Goal: Task Accomplishment & Management: Manage account settings

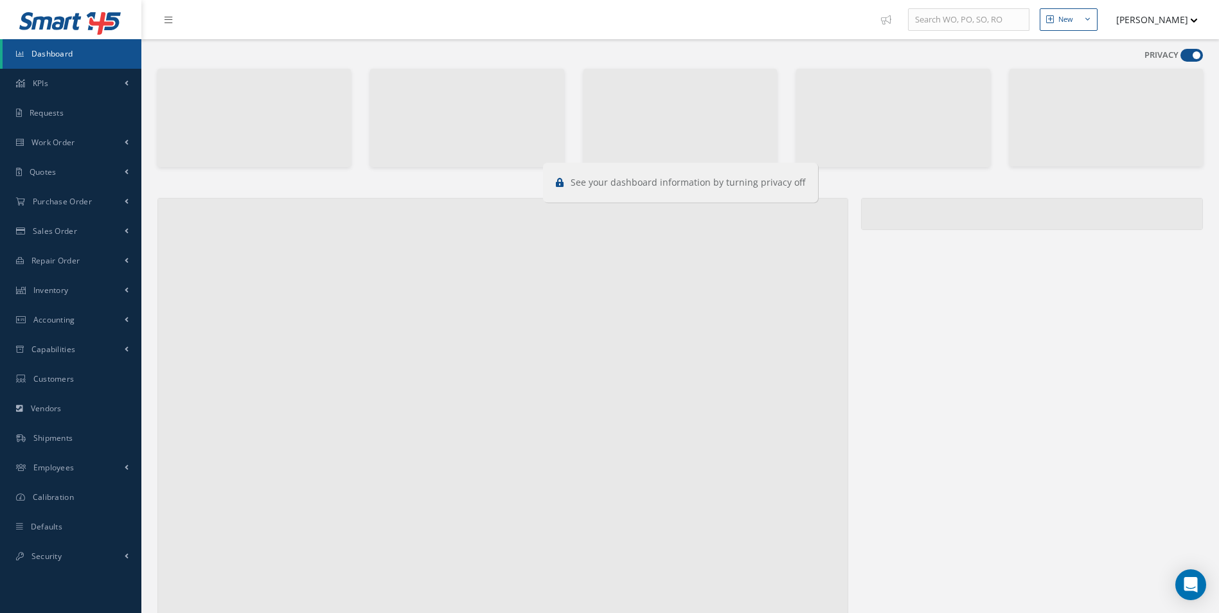
click at [1191, 60] on span at bounding box center [1192, 55] width 22 height 13
click at [1181, 58] on input "checkbox" at bounding box center [1181, 58] width 0 height 0
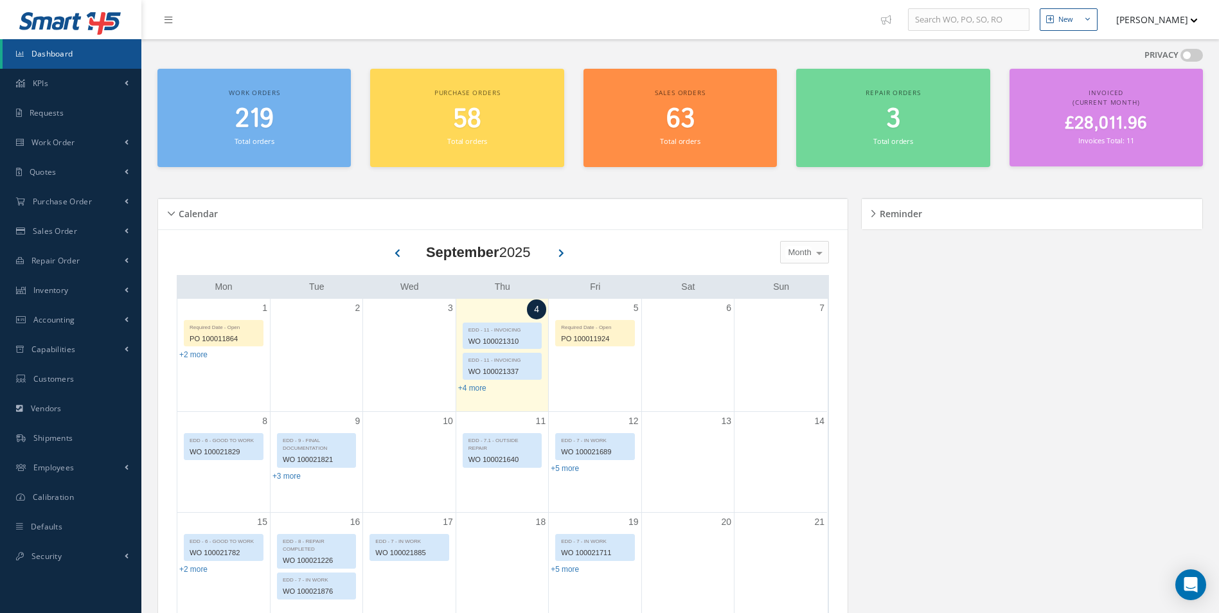
click at [1192, 62] on div "PRIVACY" at bounding box center [1174, 58] width 58 height 18
click at [43, 143] on span "Work Order" at bounding box center [53, 142] width 44 height 11
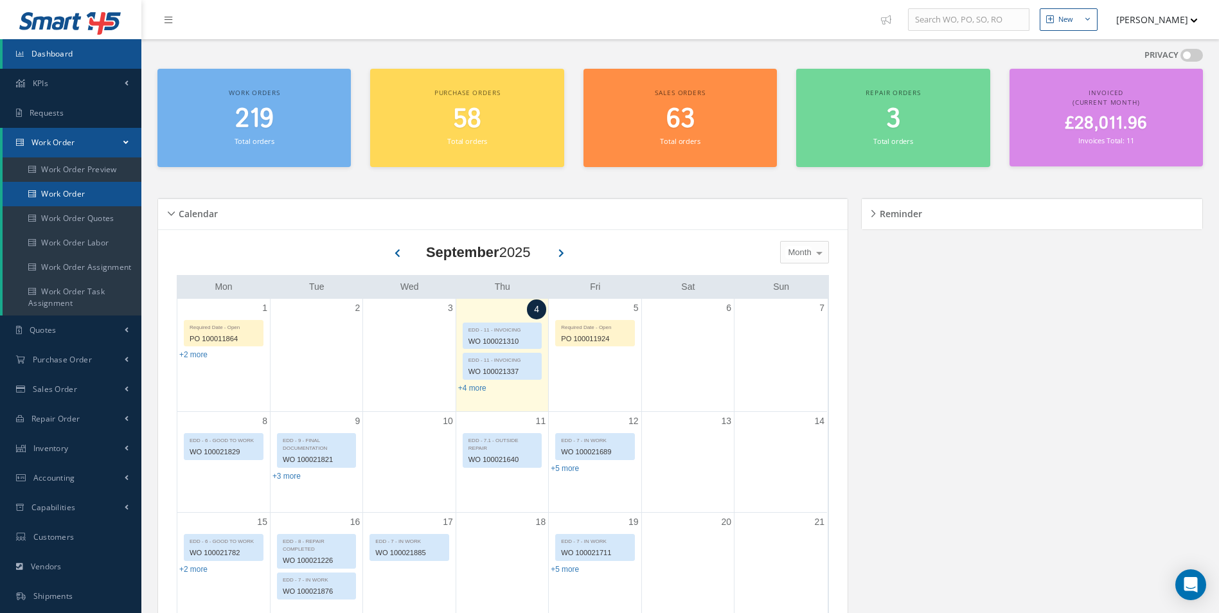
click at [71, 193] on link "Work Order" at bounding box center [72, 194] width 139 height 24
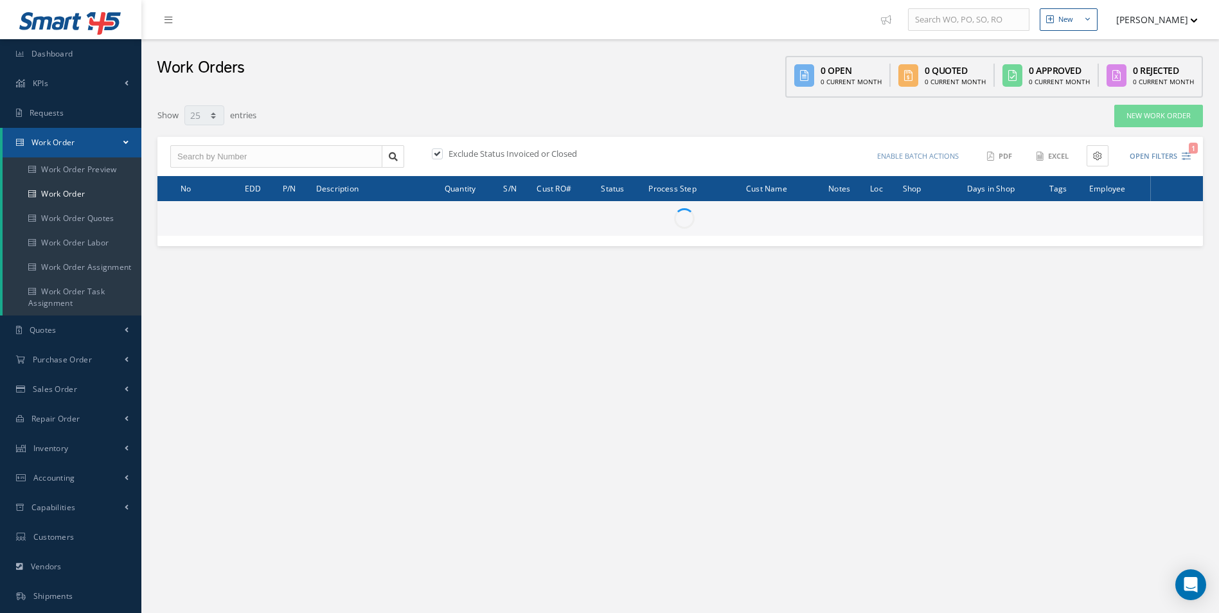
select select "25"
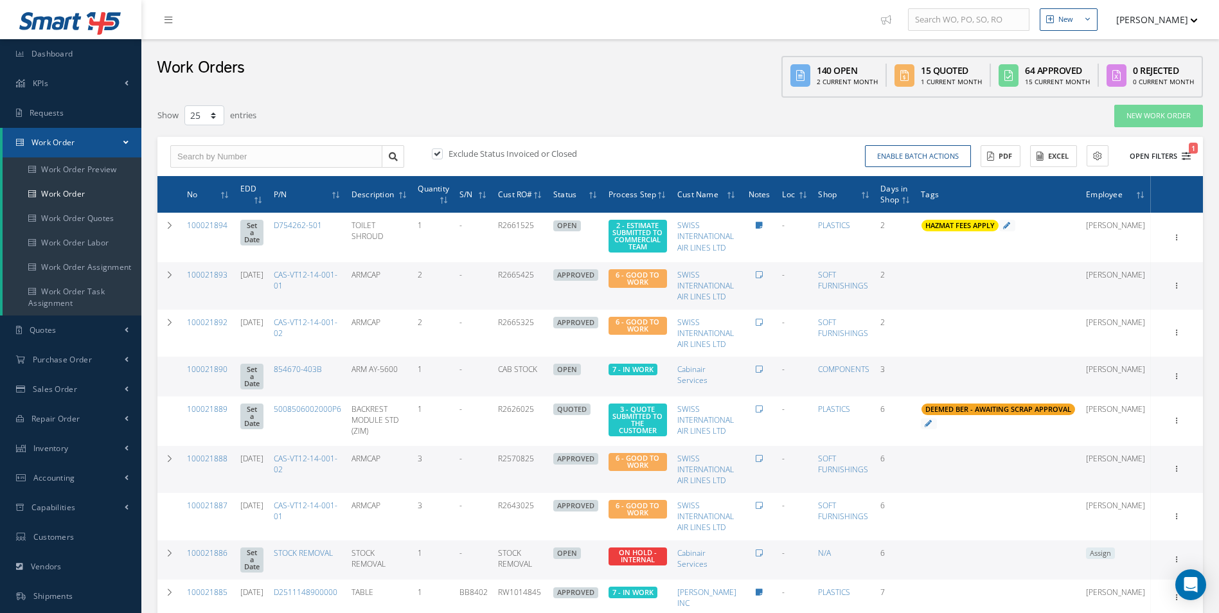
click at [1188, 159] on icon "1" at bounding box center [1186, 156] width 9 height 9
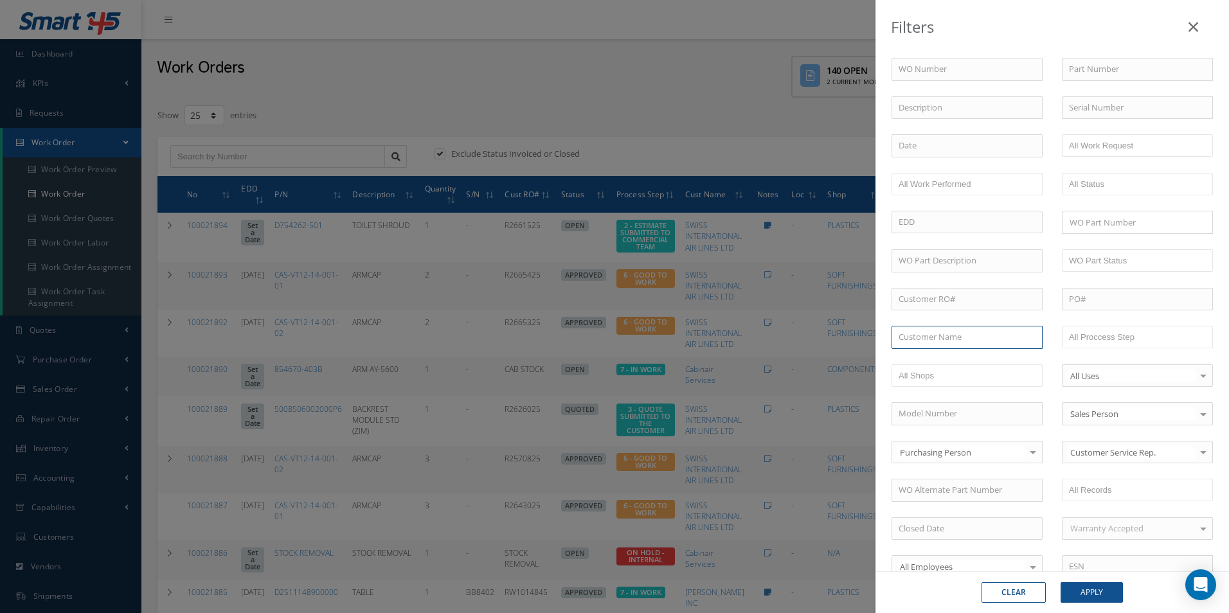
click at [978, 340] on input "text" at bounding box center [967, 337] width 151 height 23
click at [948, 361] on div "JET 2" at bounding box center [967, 360] width 137 height 13
type input "JET 2"
click at [1094, 593] on button "Apply" at bounding box center [1092, 592] width 62 height 21
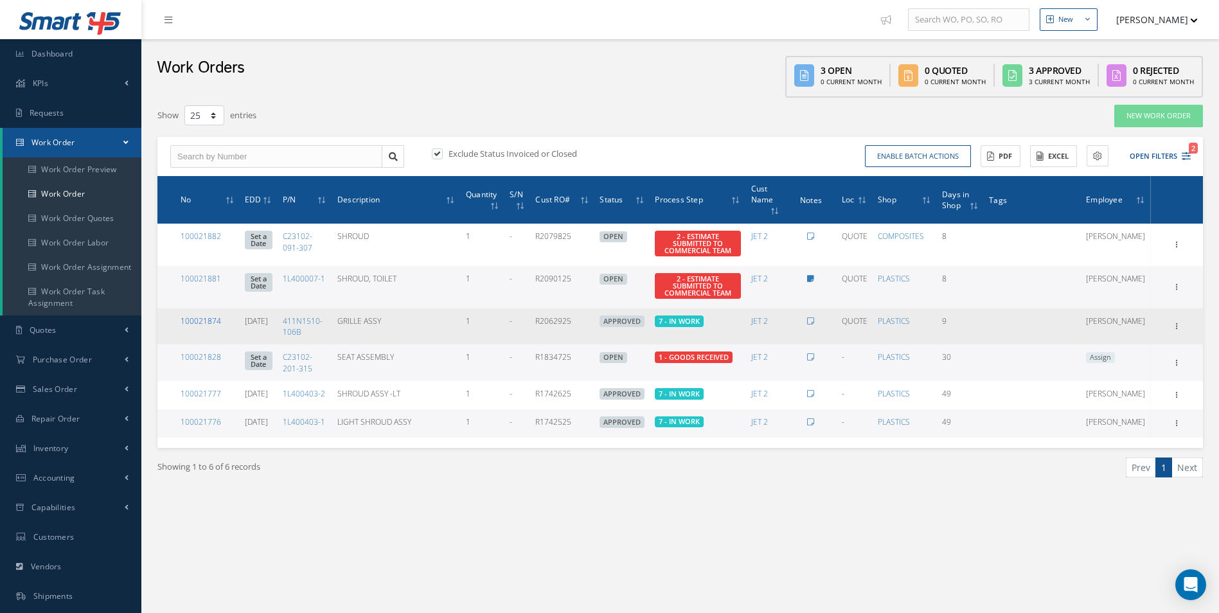
click at [214, 321] on link "100021874" at bounding box center [201, 321] width 40 height 11
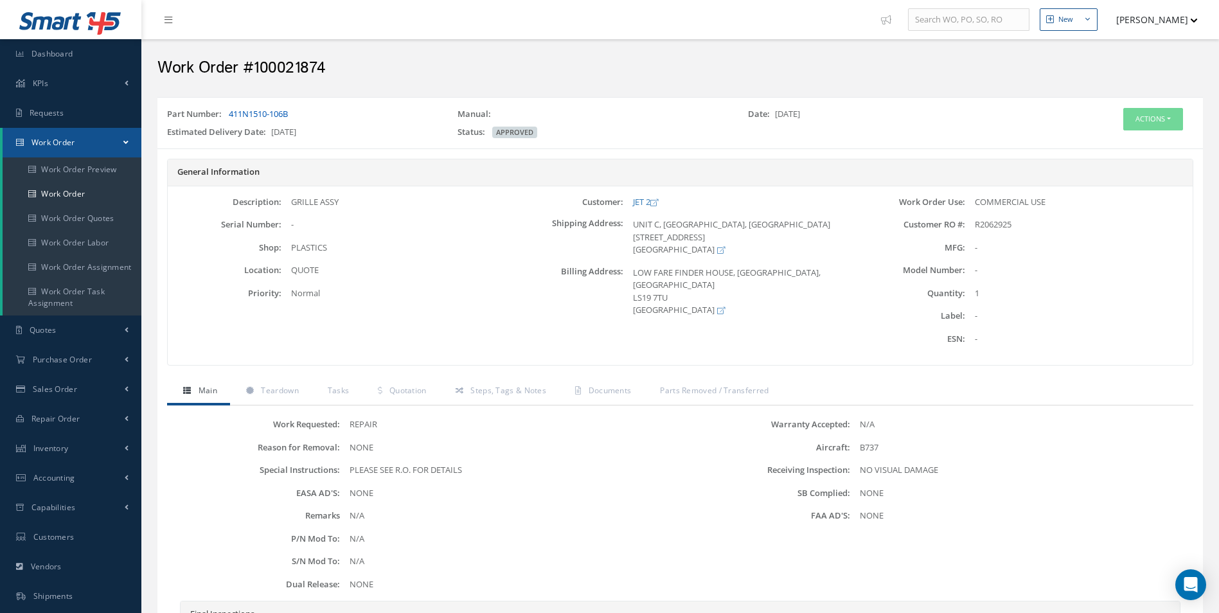
drag, startPoint x: 316, startPoint y: 102, endPoint x: 231, endPoint y: 118, distance: 86.5
click at [231, 118] on div "Part Number: 411N1510-106B Manual: Date: [DATE] Estimated Delivery Date: [DATE]…" at bounding box center [680, 122] width 1046 height 51
copy link "411N1510-106B"
drag, startPoint x: 273, startPoint y: 392, endPoint x: 322, endPoint y: 393, distance: 49.5
click at [273, 392] on span "Teardown" at bounding box center [279, 390] width 37 height 11
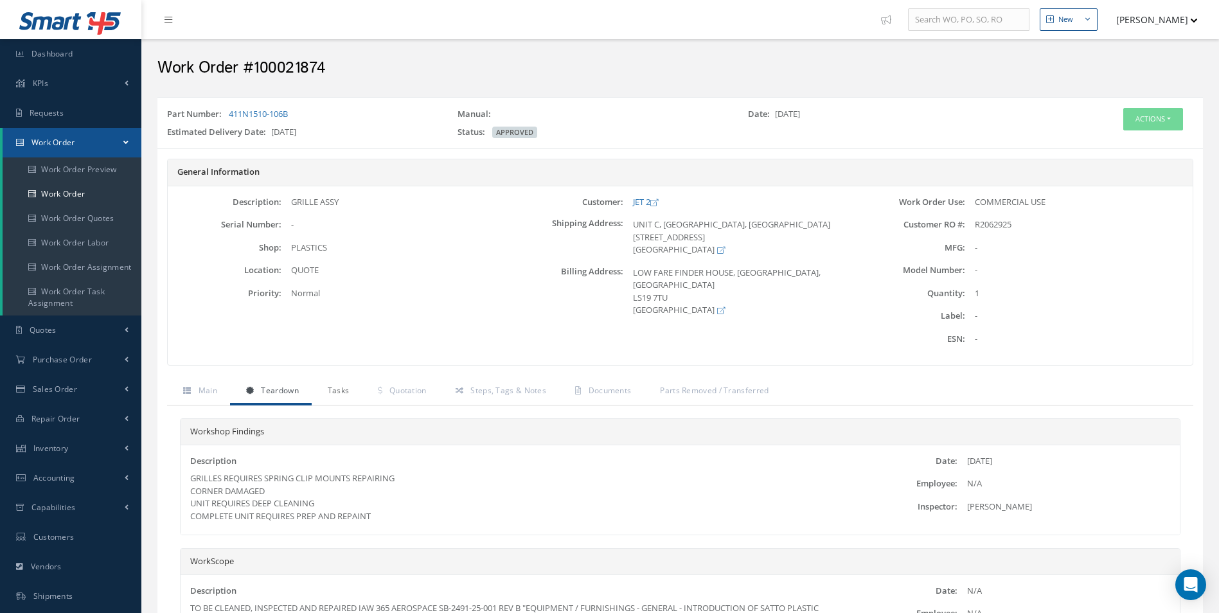
click at [343, 390] on span "Tasks" at bounding box center [339, 390] width 22 height 11
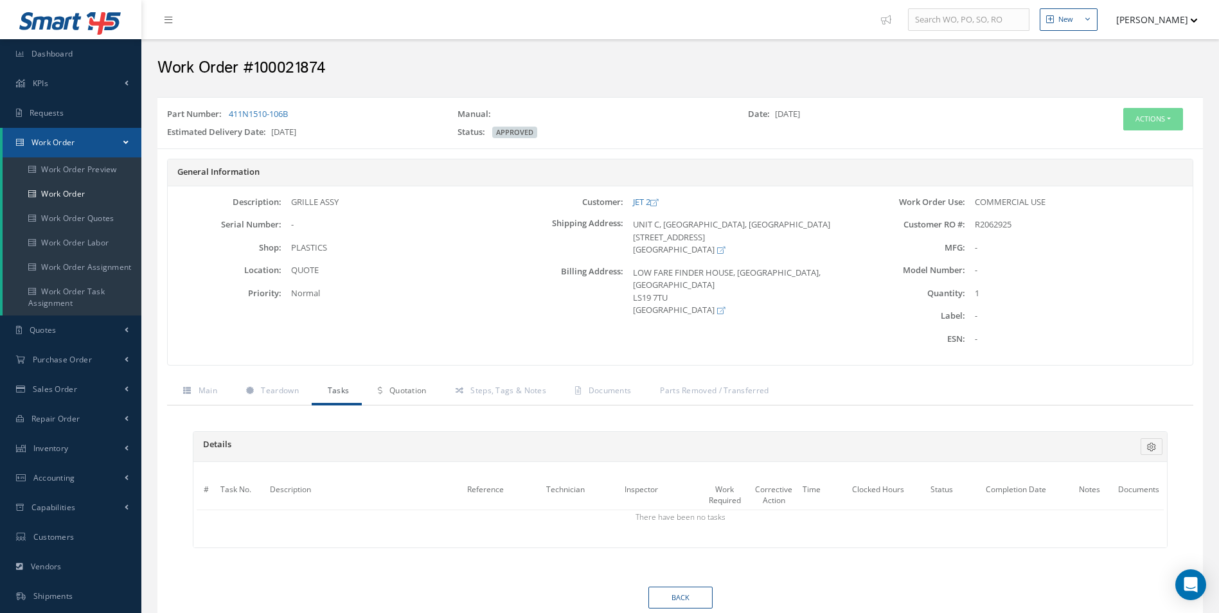
click at [383, 391] on link "Quotation" at bounding box center [400, 392] width 77 height 27
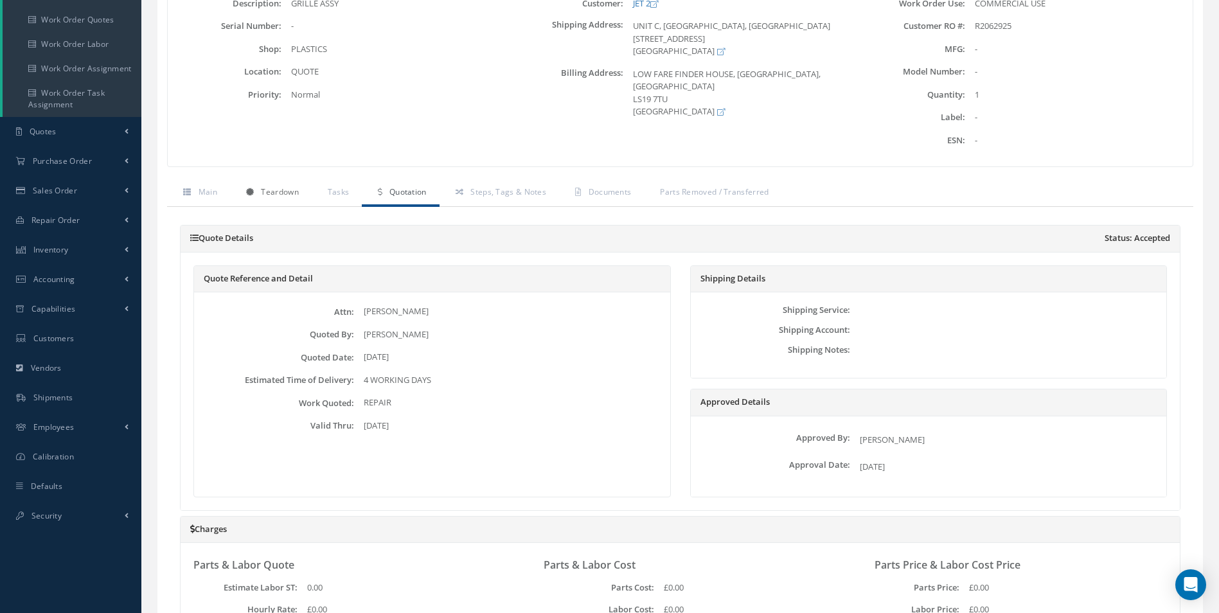
click at [282, 192] on span "Teardown" at bounding box center [279, 191] width 37 height 11
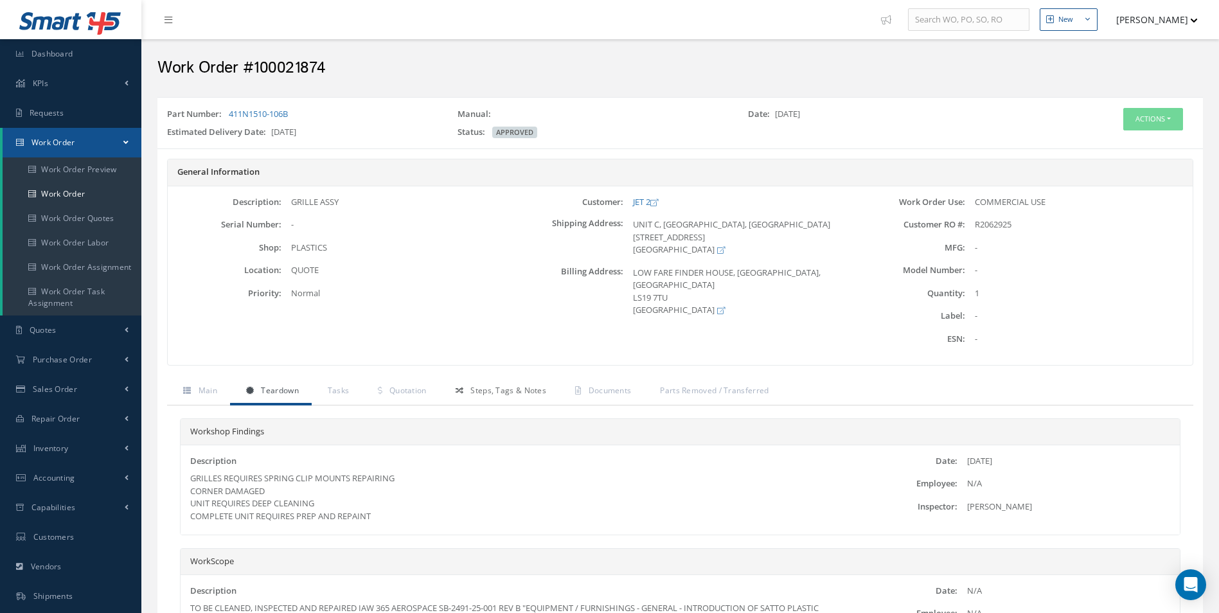
click at [476, 393] on span "Steps, Tags & Notes" at bounding box center [509, 390] width 76 height 11
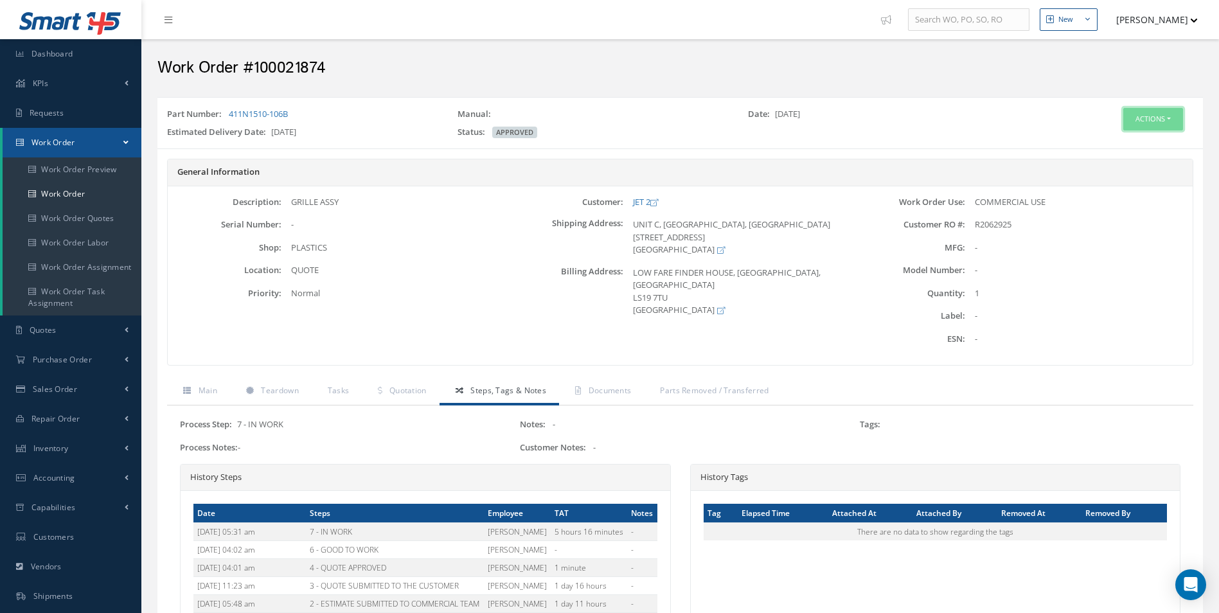
click at [1147, 125] on button "Actions" at bounding box center [1154, 119] width 60 height 22
click at [1117, 143] on link "Edit" at bounding box center [1134, 143] width 103 height 17
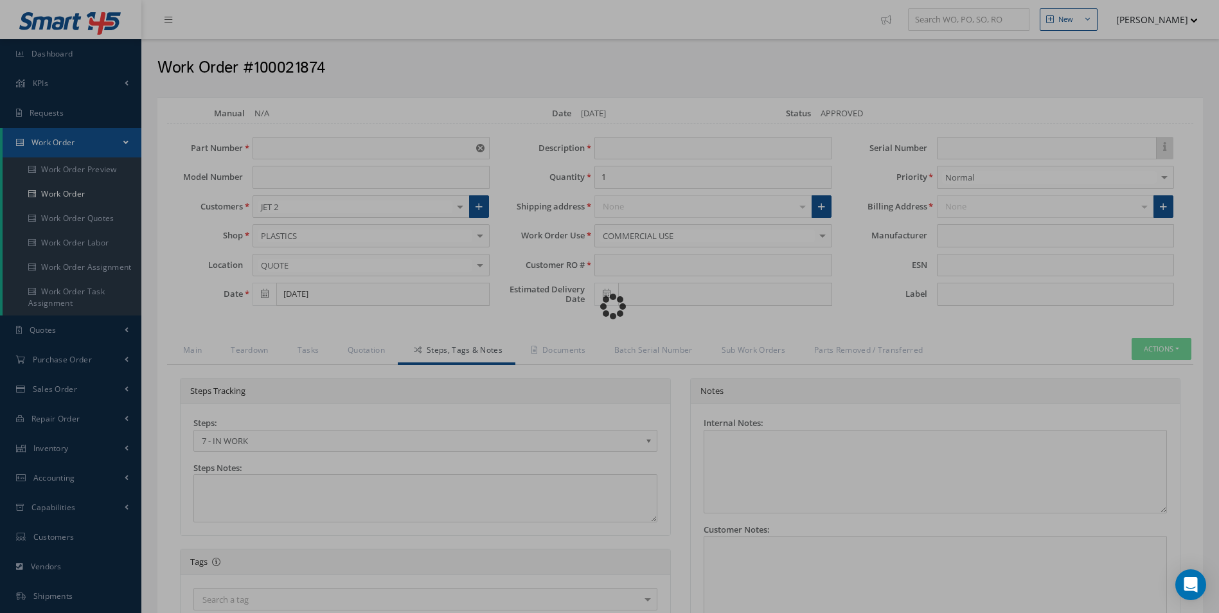
type input "411N1510-106B"
type input "[DATE]"
type input "GRILLE ASSY"
type input "R2062925"
type input "[DATE]"
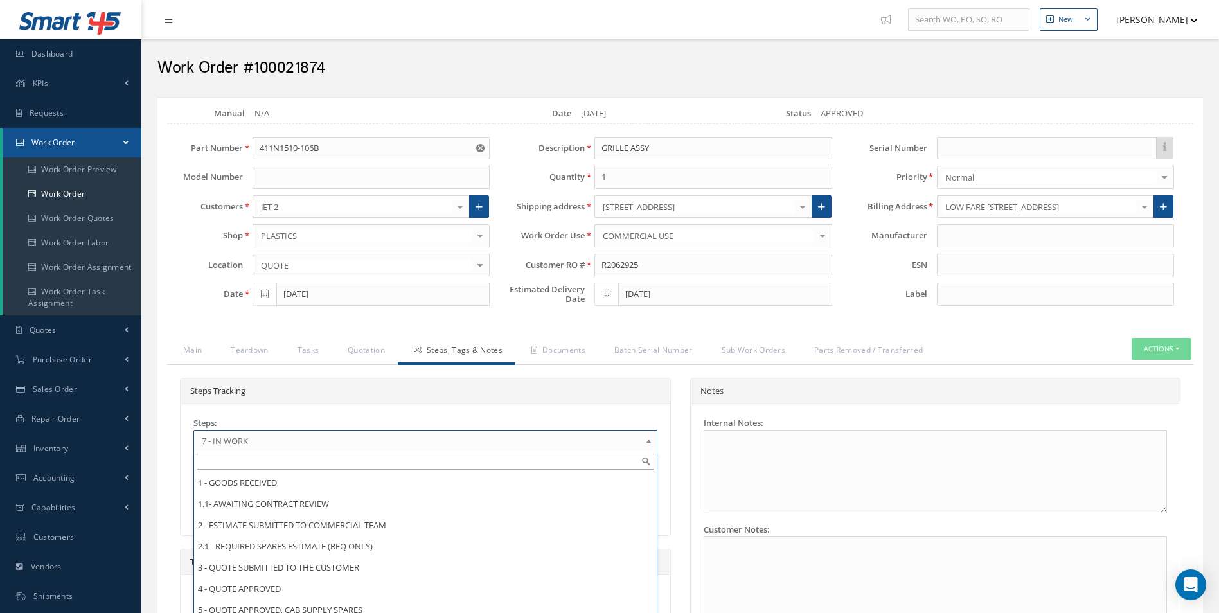
click at [315, 431] on link "7 - IN WORK" at bounding box center [425, 441] width 464 height 22
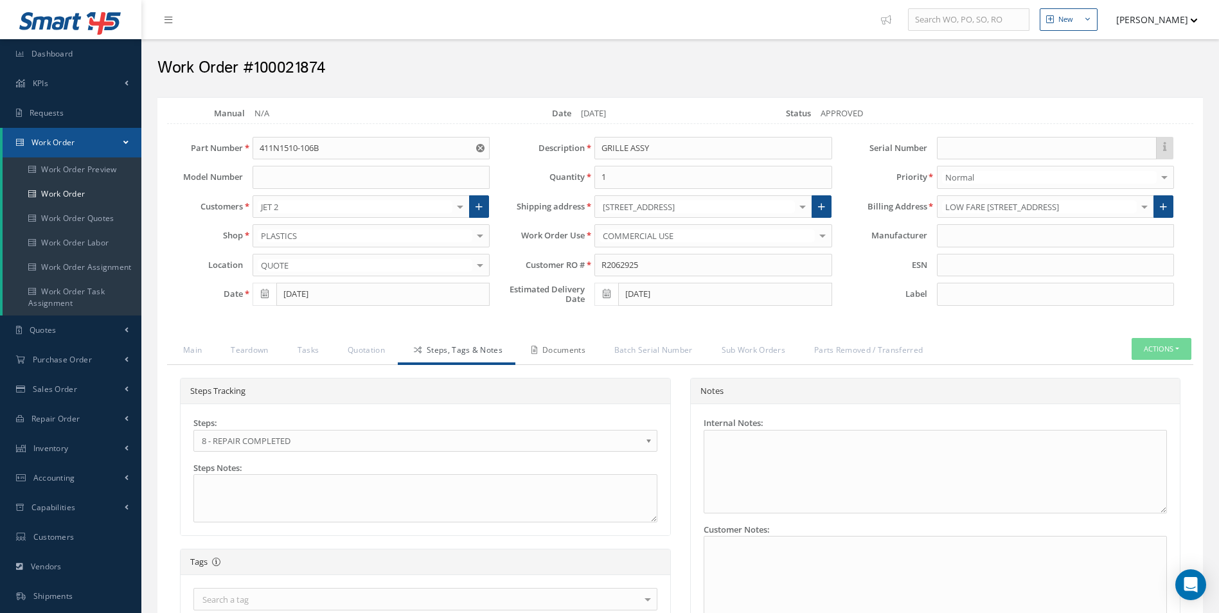
click at [555, 348] on link "Documents" at bounding box center [557, 351] width 83 height 27
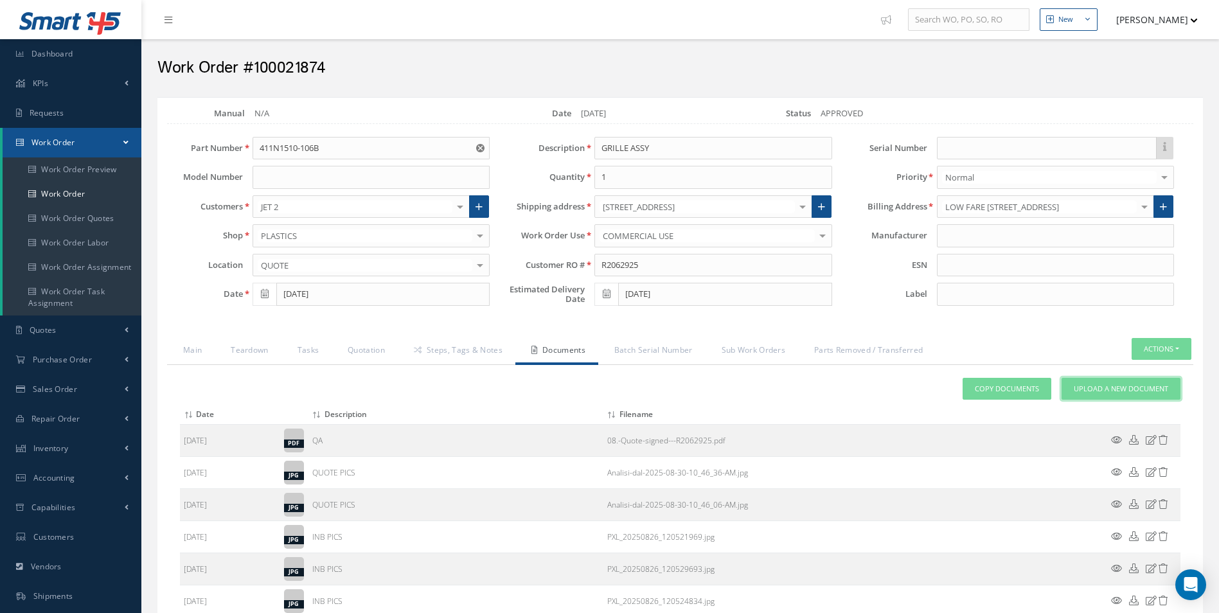
click at [1091, 390] on span "Upload a New Document" at bounding box center [1121, 389] width 94 height 11
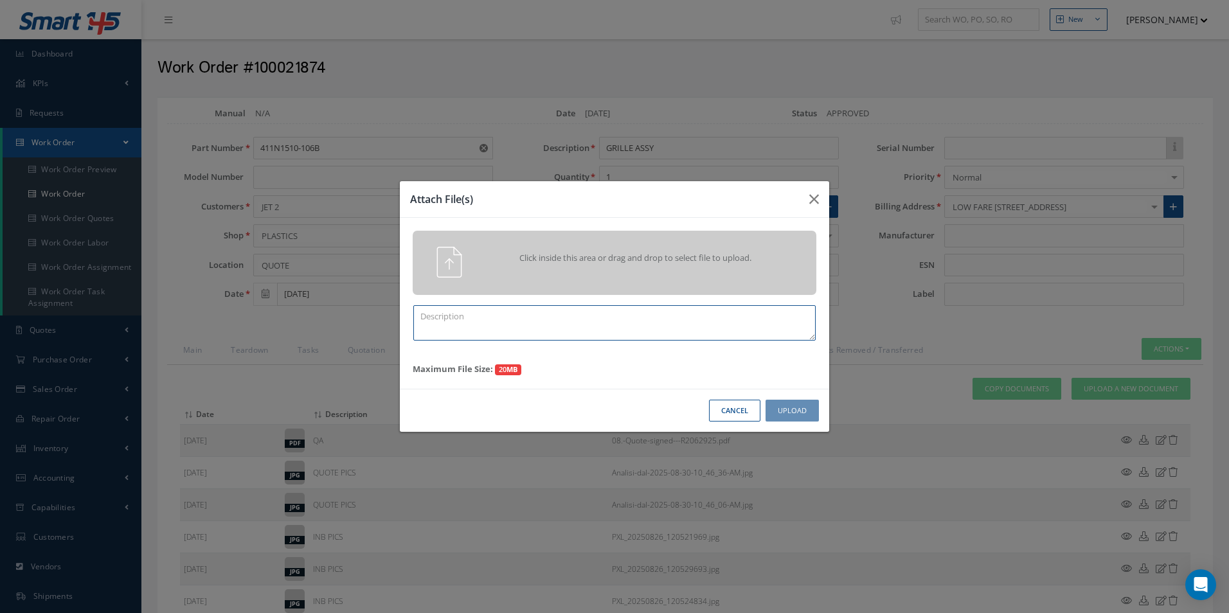
click at [519, 307] on textarea at bounding box center [614, 322] width 402 height 35
type textarea "FINISH"
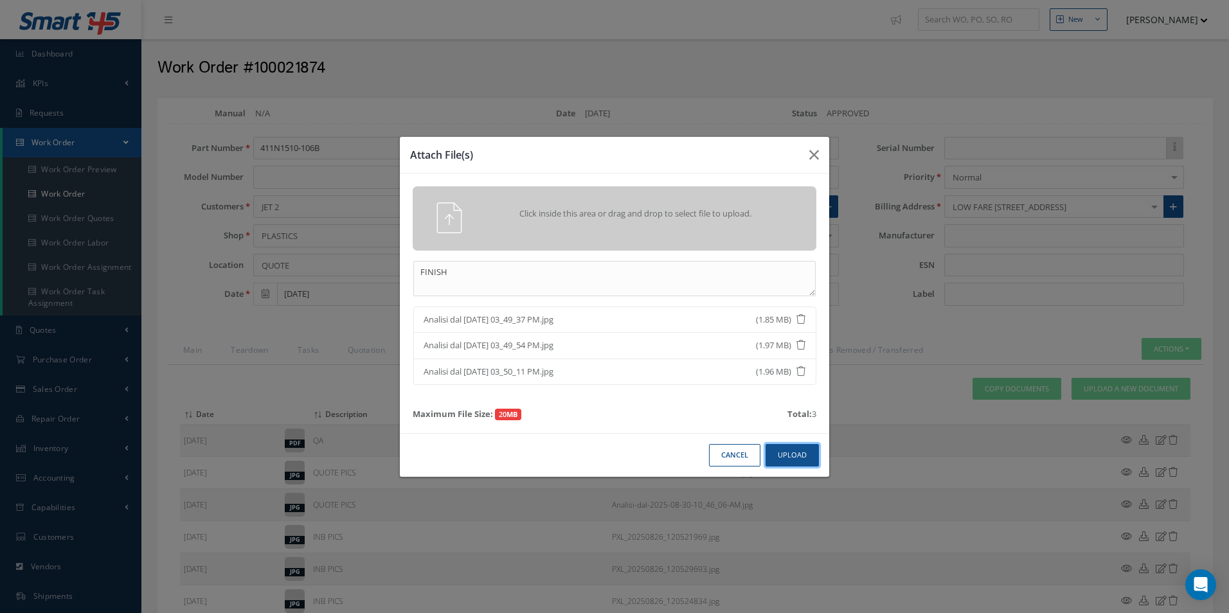
click at [800, 461] on button "Upload" at bounding box center [792, 455] width 53 height 22
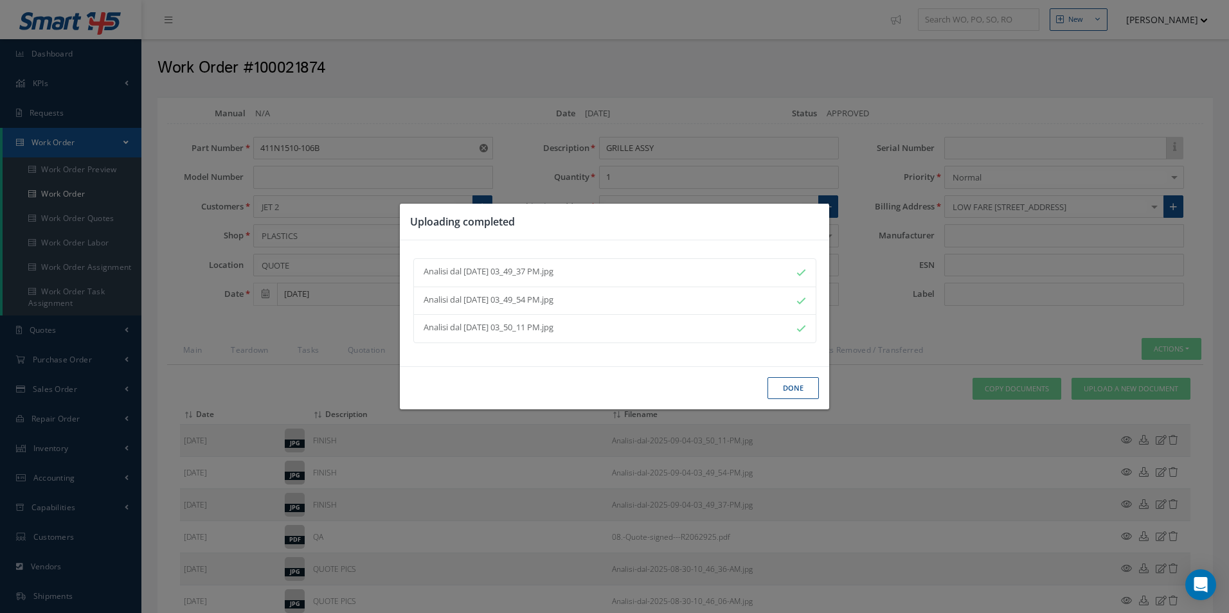
click at [798, 397] on button "Done" at bounding box center [793, 388] width 51 height 22
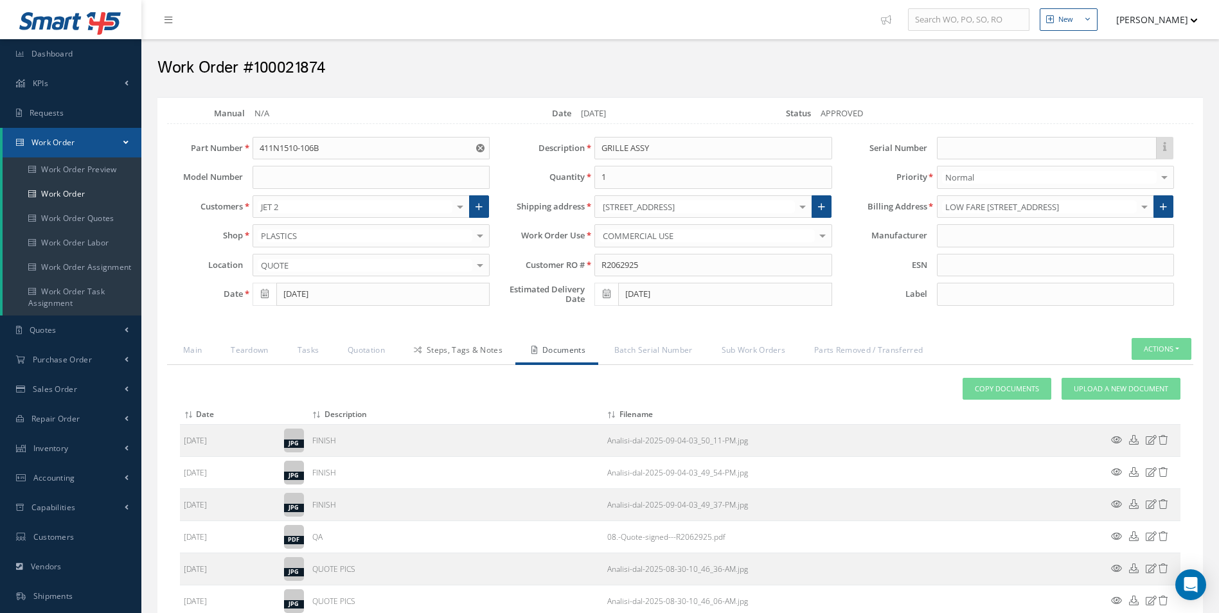
click at [435, 357] on link "Steps, Tags & Notes" at bounding box center [457, 351] width 118 height 27
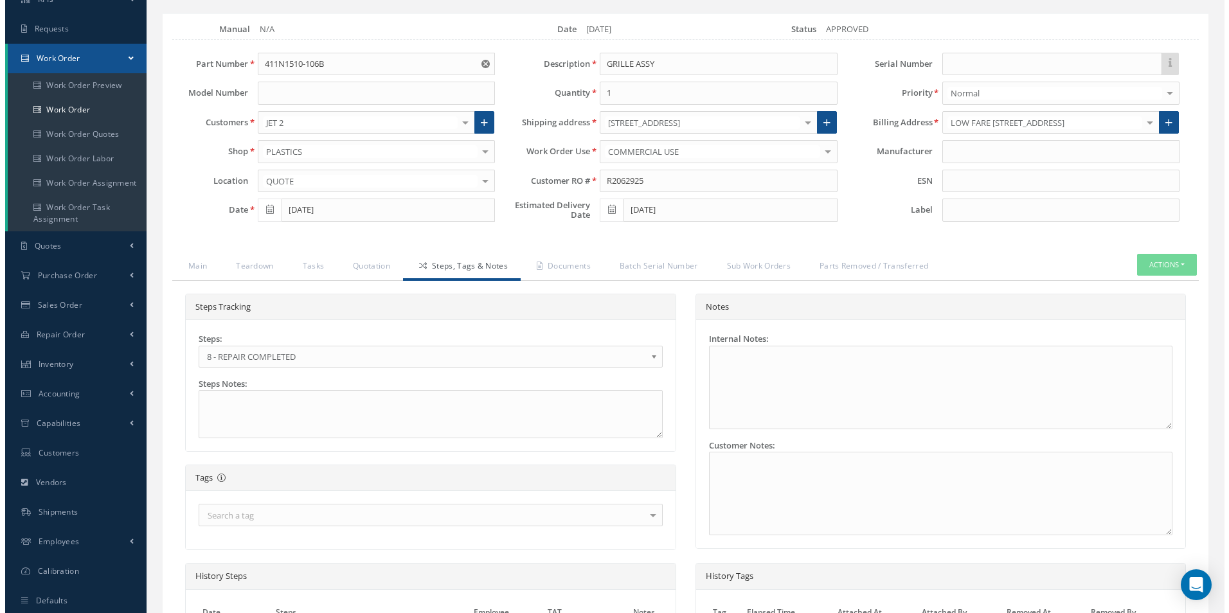
scroll to position [352, 0]
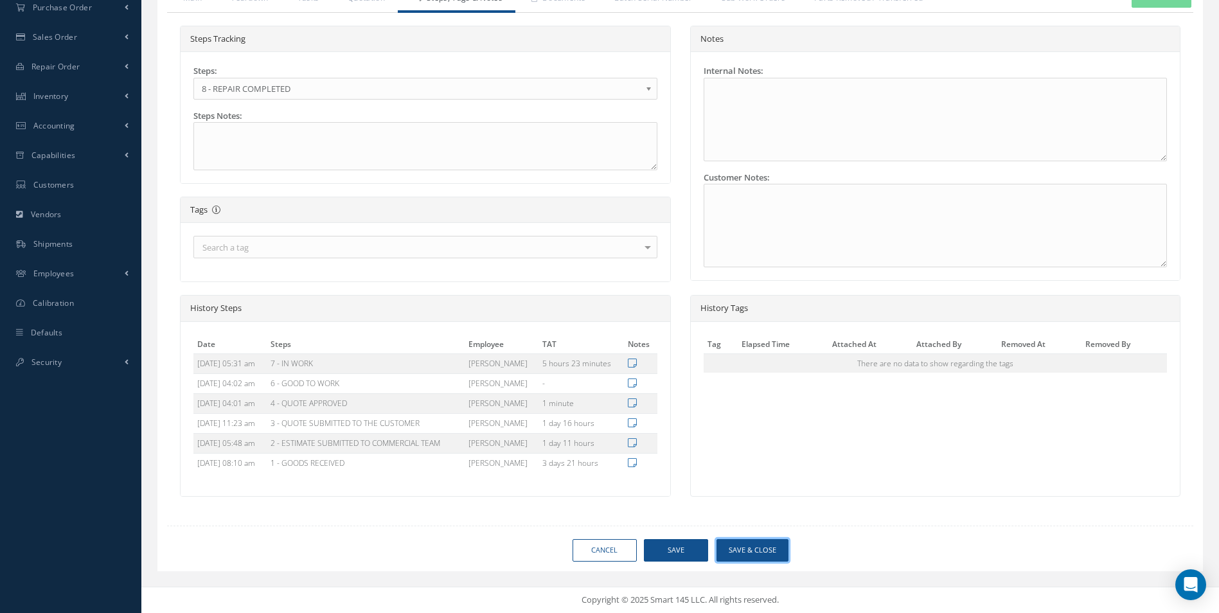
click at [755, 548] on button "Save & Close" at bounding box center [753, 550] width 72 height 22
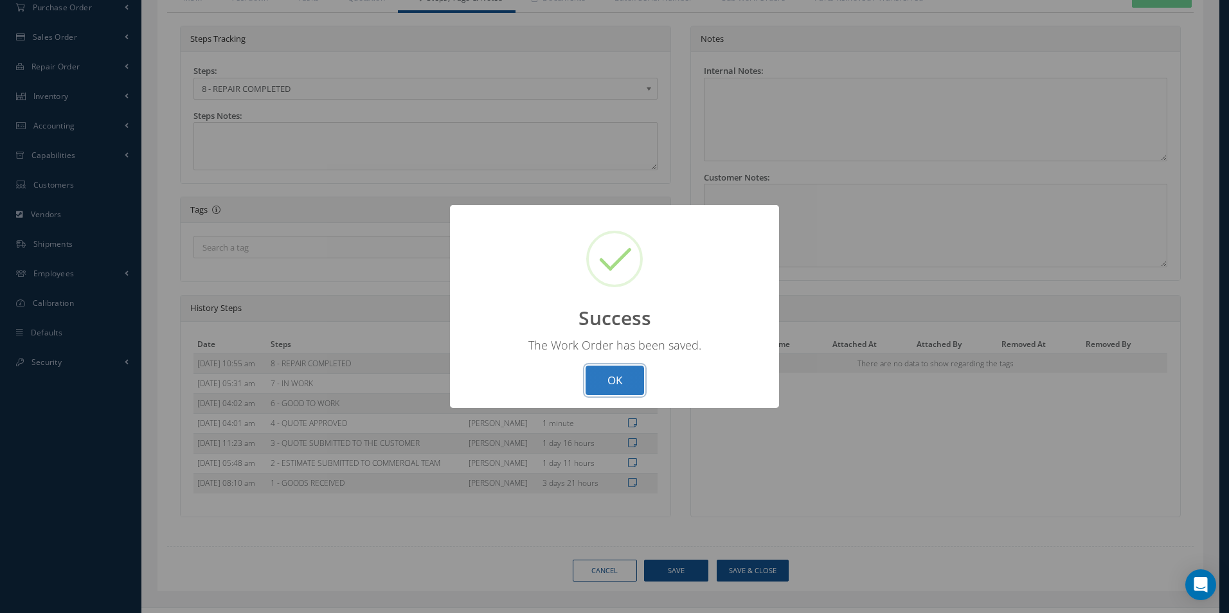
click at [622, 395] on button "OK" at bounding box center [615, 381] width 58 height 30
select select "25"
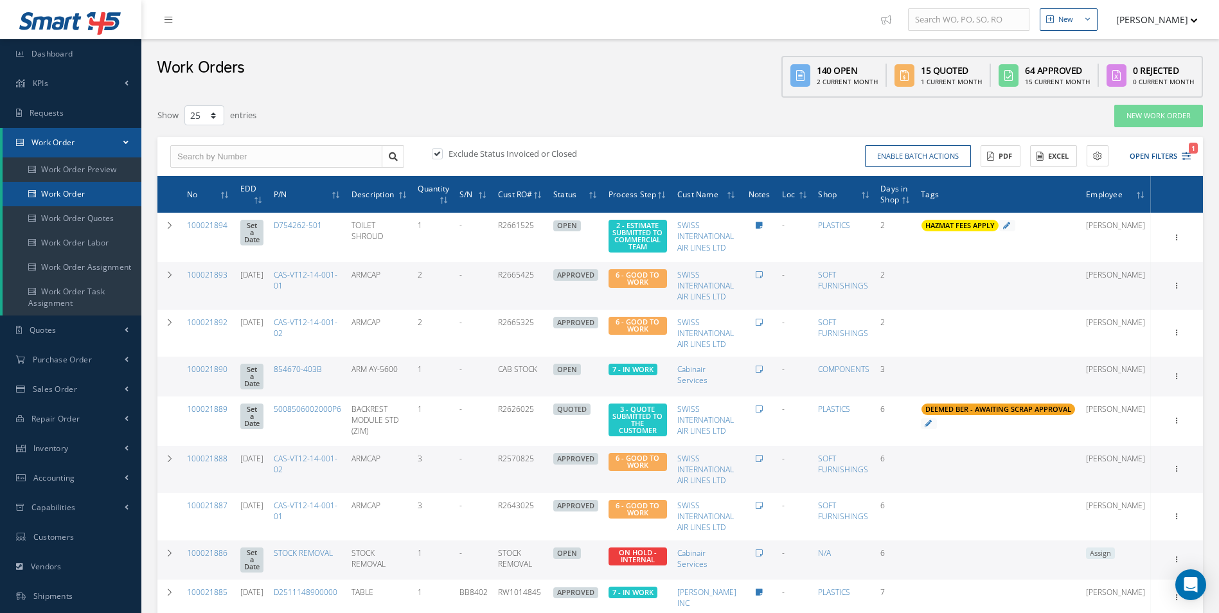
click at [78, 191] on link "Work Order" at bounding box center [72, 194] width 139 height 24
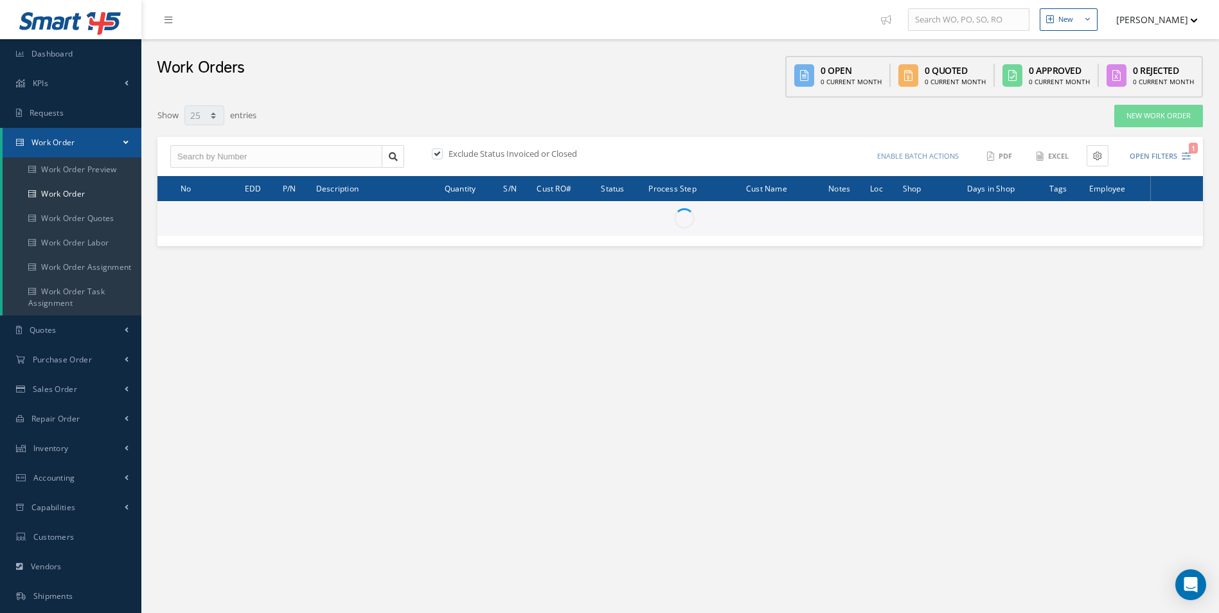
select select "25"
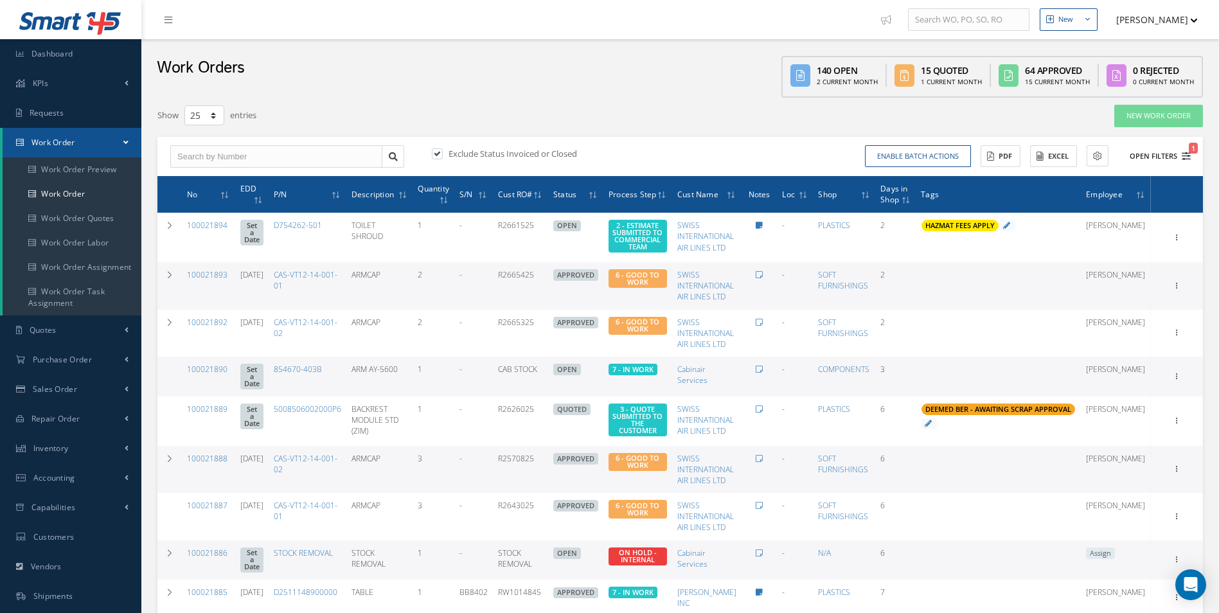
click at [1184, 154] on icon "1" at bounding box center [1186, 156] width 9 height 9
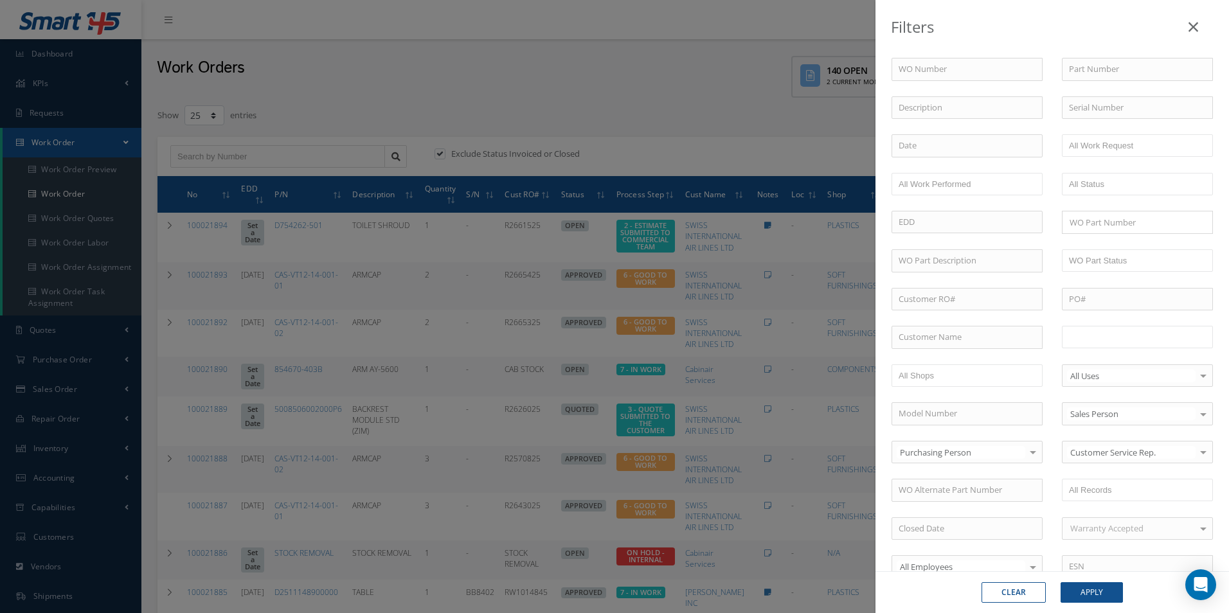
click at [1110, 329] on input "text" at bounding box center [1110, 337] width 82 height 16
click at [1097, 597] on button "Apply" at bounding box center [1092, 592] width 62 height 21
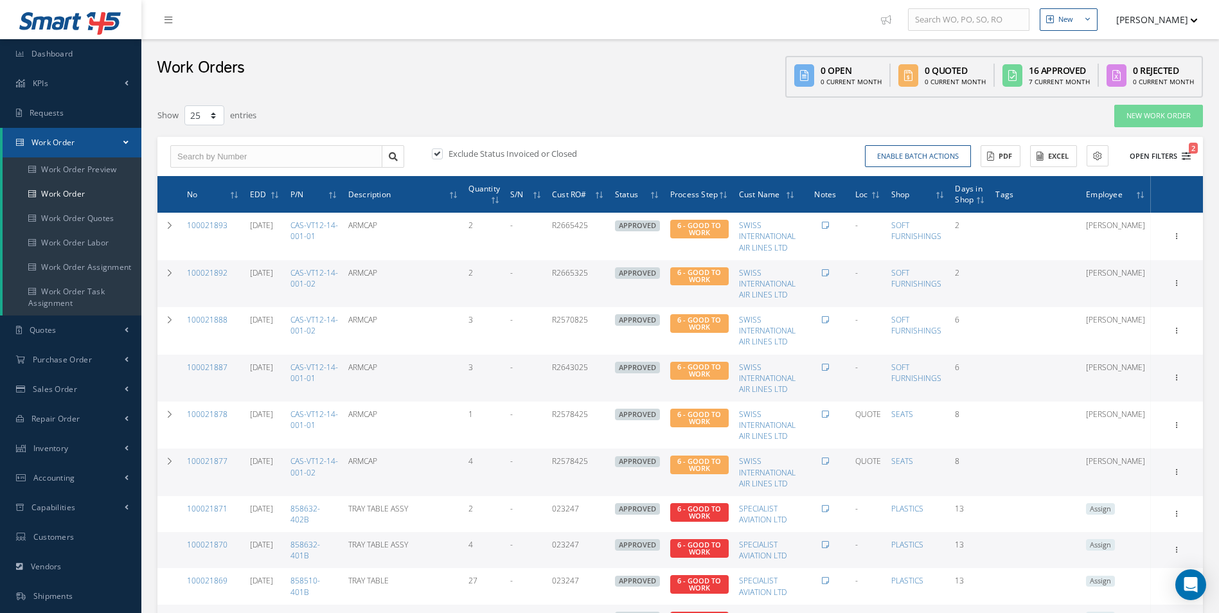
click at [1185, 161] on button "Open Filters 2" at bounding box center [1155, 156] width 73 height 21
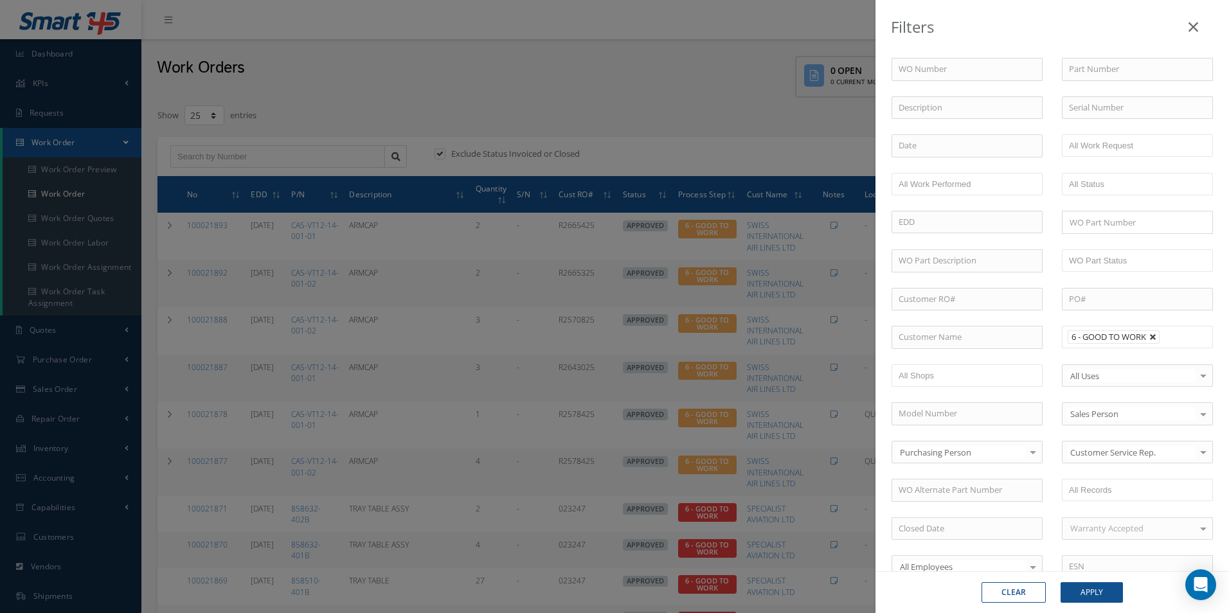
click at [1149, 337] on link at bounding box center [1153, 338] width 8 height 8
type input "All Proccess Step"
click at [957, 339] on input "text" at bounding box center [967, 337] width 151 height 23
click at [933, 357] on span "BARFIELD INC" at bounding box center [939, 360] width 81 height 12
type input "BARFIELD INC"
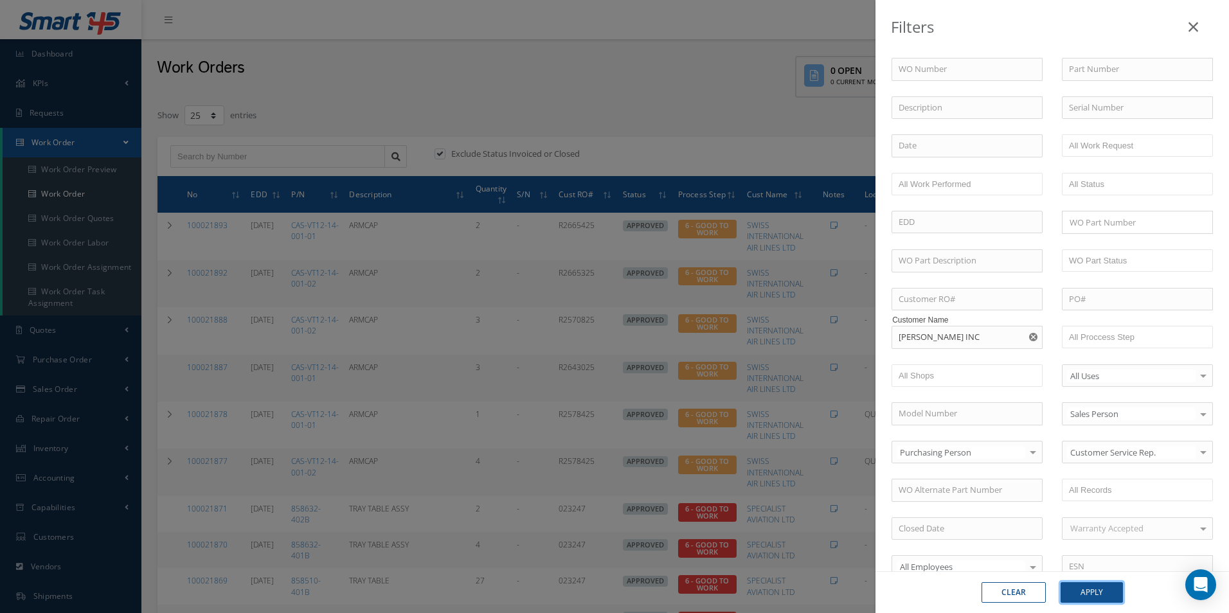
click at [1092, 586] on button "Apply" at bounding box center [1092, 592] width 62 height 21
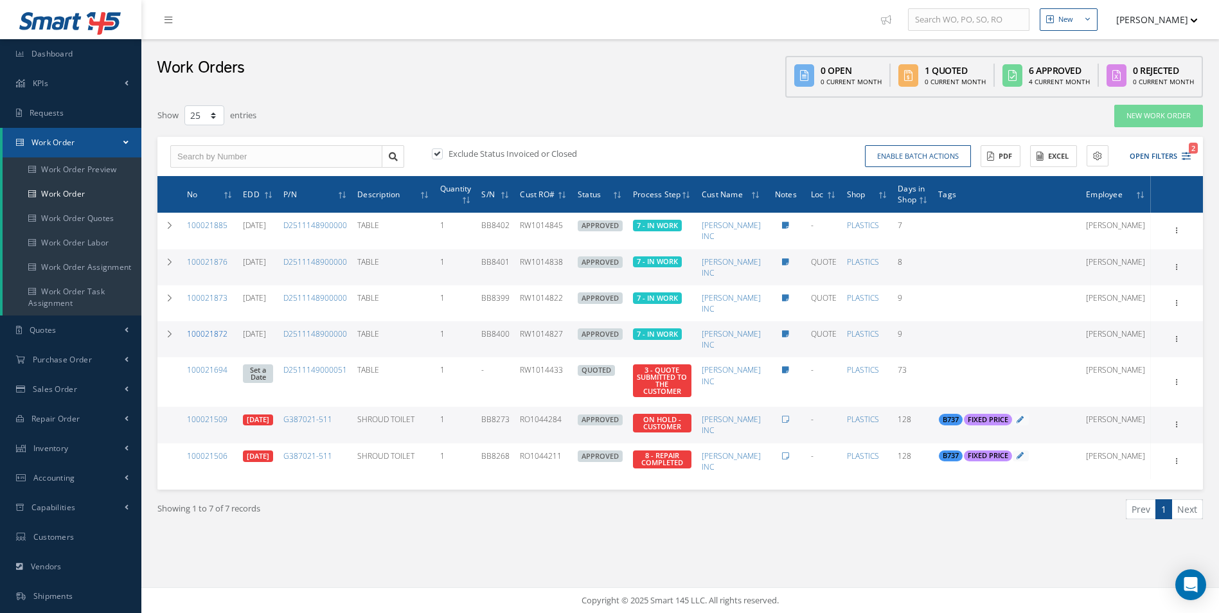
click at [213, 331] on link "100021872" at bounding box center [207, 333] width 40 height 11
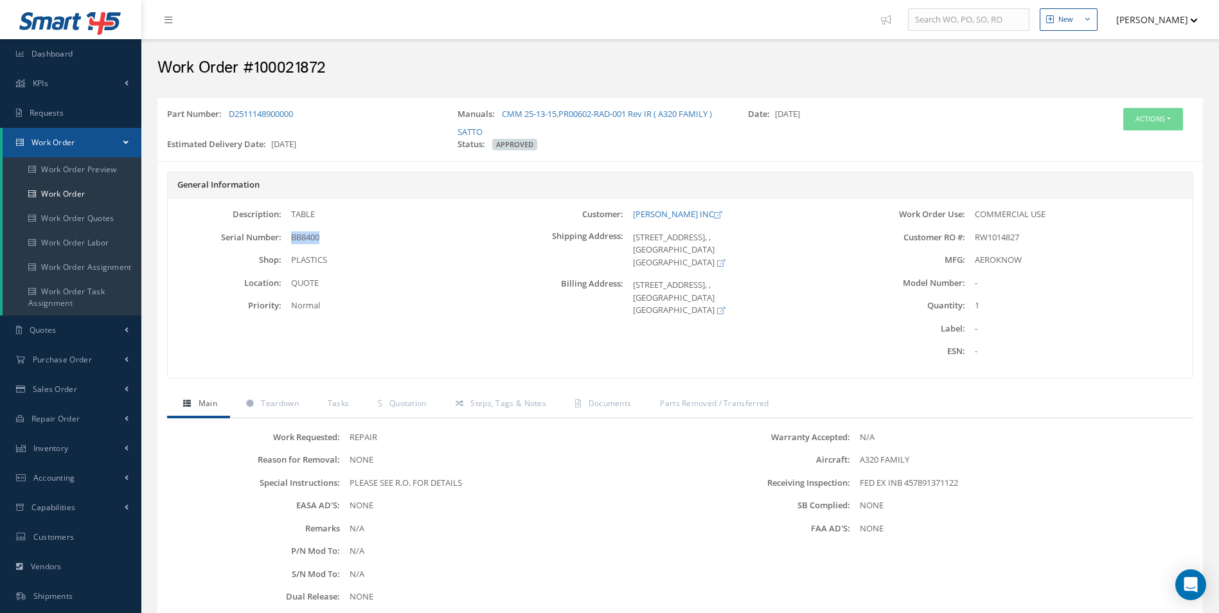
drag, startPoint x: 342, startPoint y: 238, endPoint x: 292, endPoint y: 235, distance: 50.2
click at [292, 235] on div "BB8400" at bounding box center [396, 237] width 228 height 13
copy span "BB8400"
click at [1162, 125] on button "Actions" at bounding box center [1154, 119] width 60 height 22
click at [1117, 143] on link "Edit" at bounding box center [1134, 143] width 103 height 17
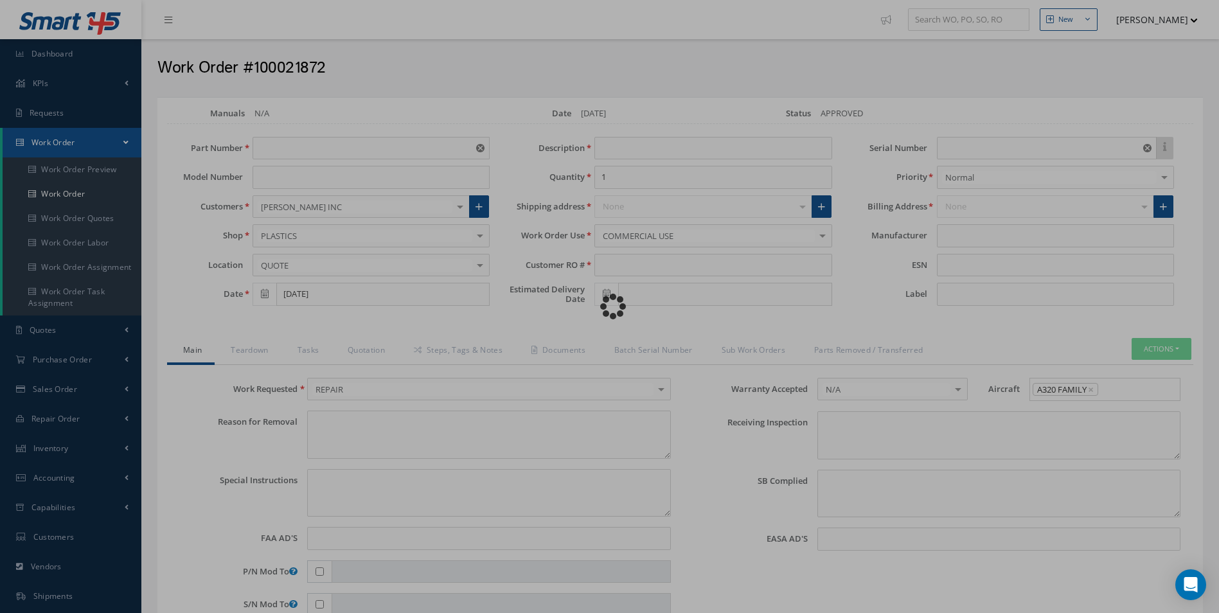
type input "D2511148900000"
type input "[DATE]"
type input "TABLE"
type input "RW1014827"
type input "[DATE]"
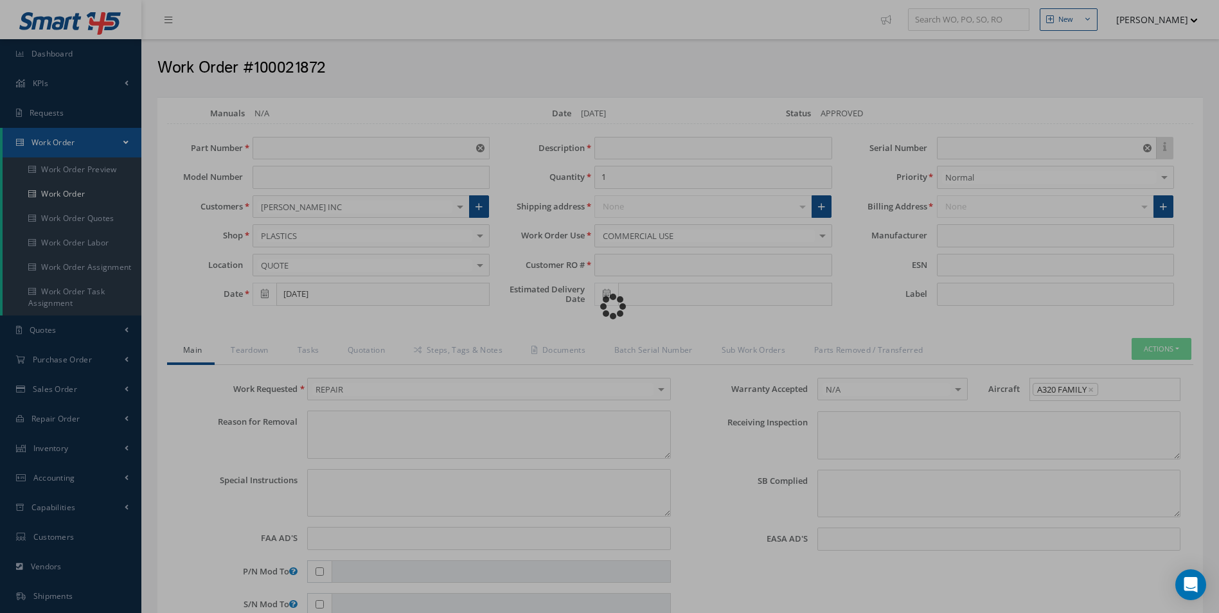
type input "BB8400"
type textarea "NONE"
type textarea "PLEASE SEE R.O. FOR DETAILS"
type input "NONE"
type textarea "FED EX INB 457891371122"
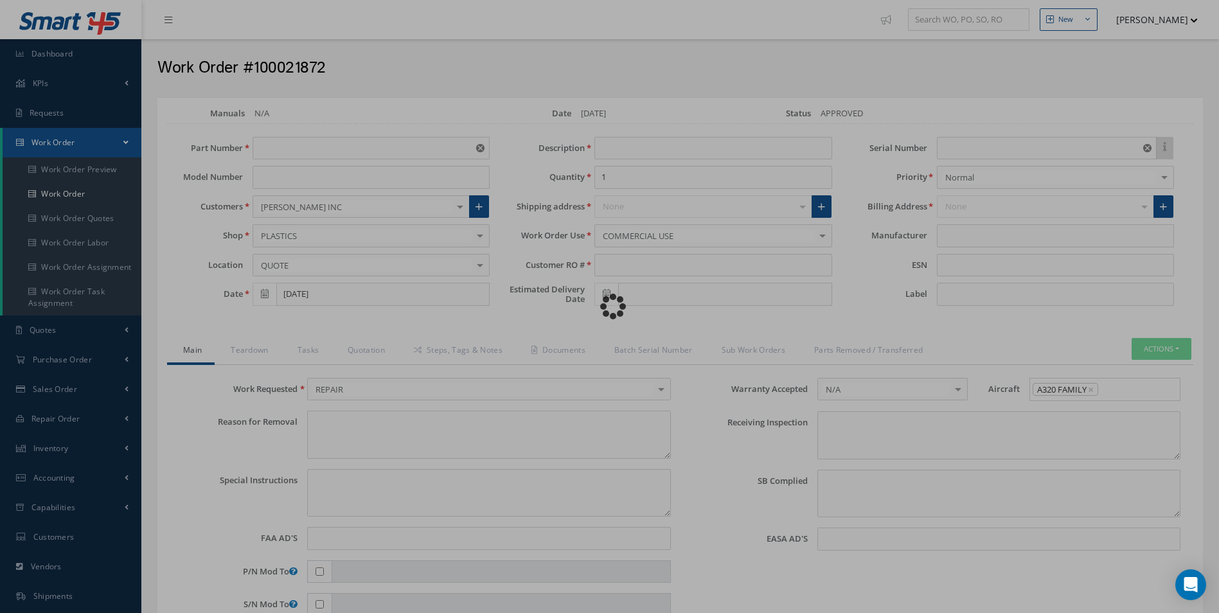
type textarea "NONE"
type input "NONE"
type input "AEROKNOW"
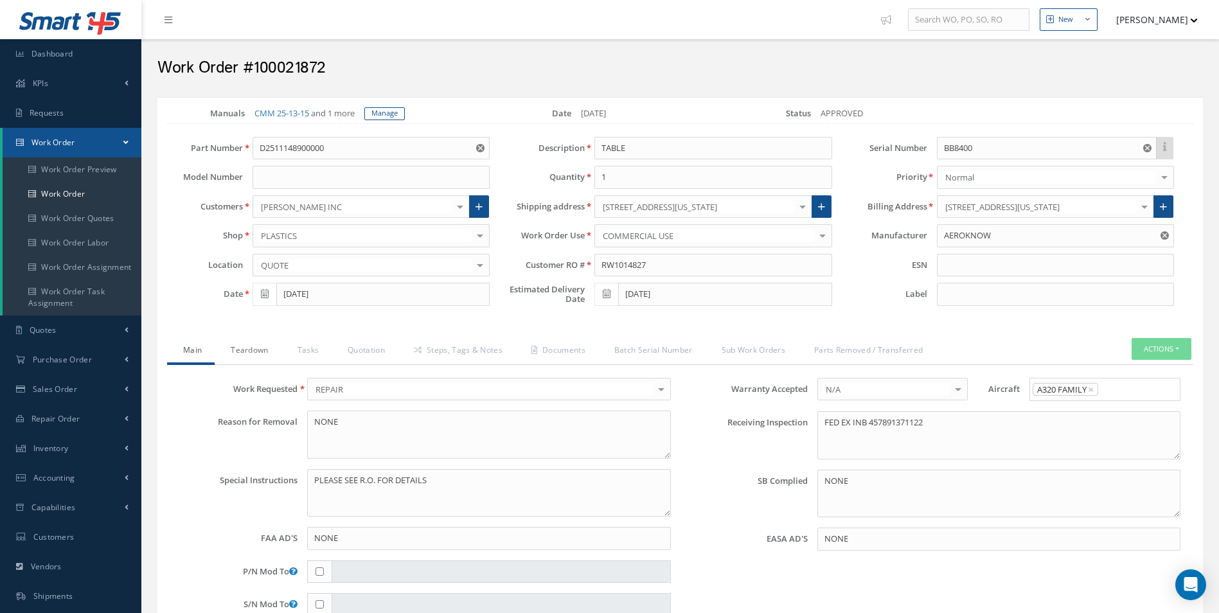
click at [262, 349] on link "Teardown" at bounding box center [248, 351] width 66 height 27
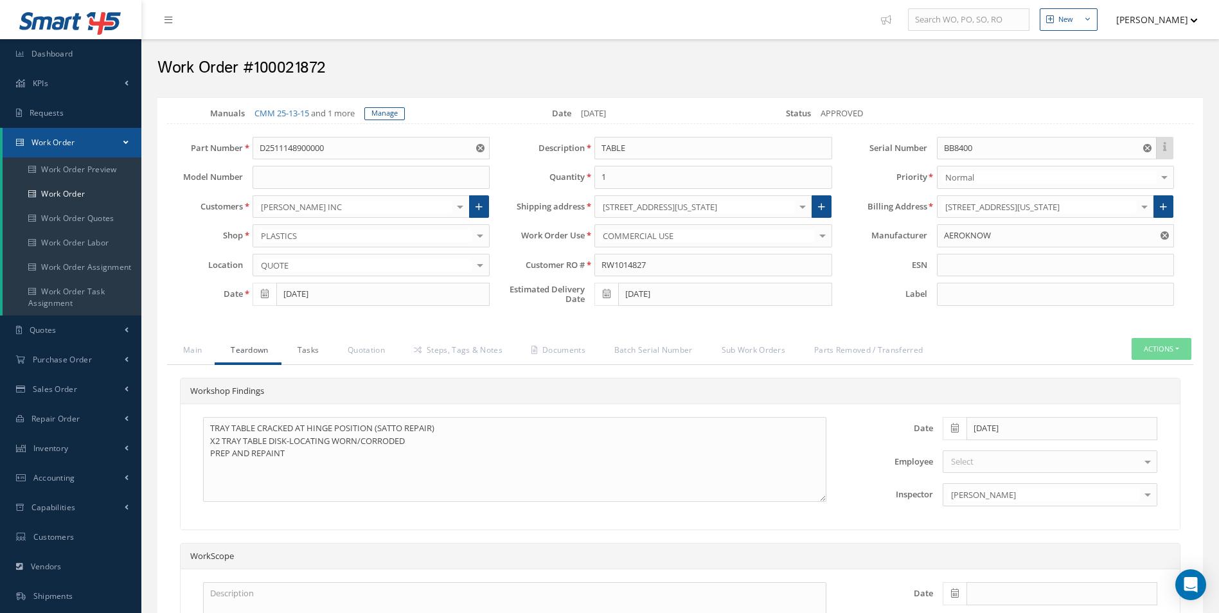
click at [301, 350] on link "Tasks" at bounding box center [307, 351] width 51 height 27
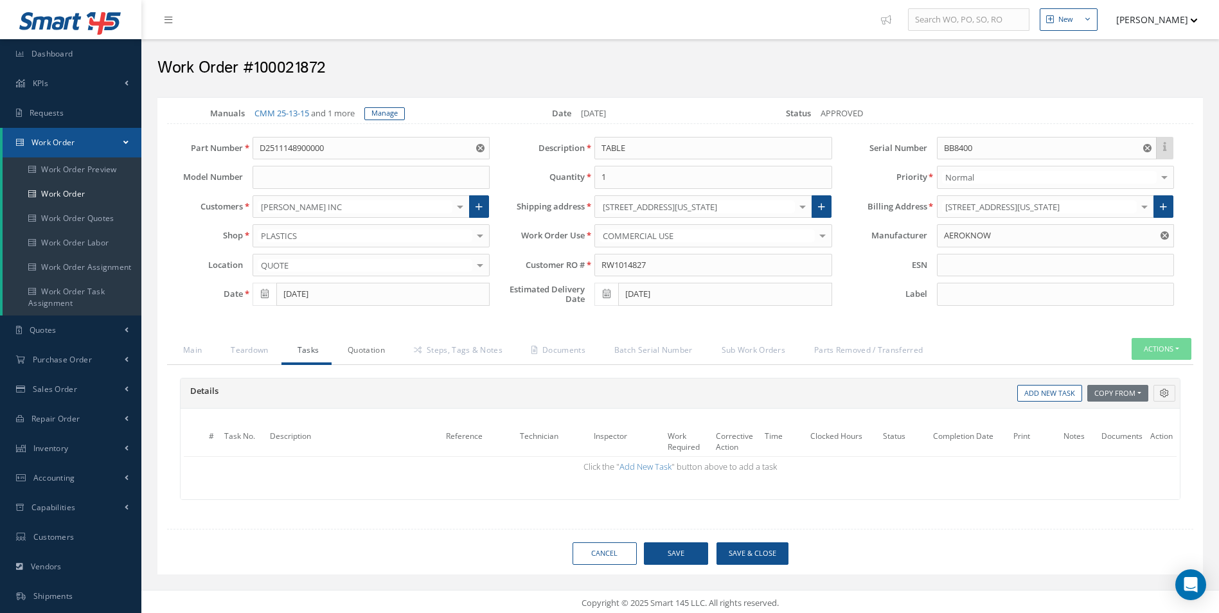
click at [353, 352] on link "Quotation" at bounding box center [365, 351] width 66 height 27
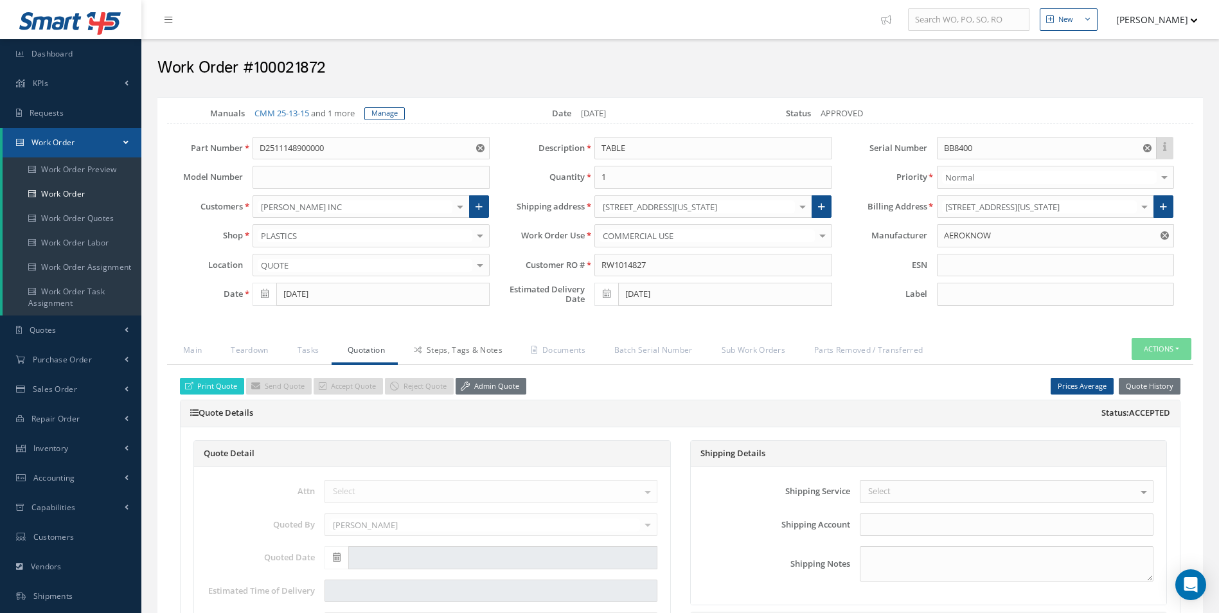
click at [442, 348] on link "Steps, Tags & Notes" at bounding box center [457, 351] width 118 height 27
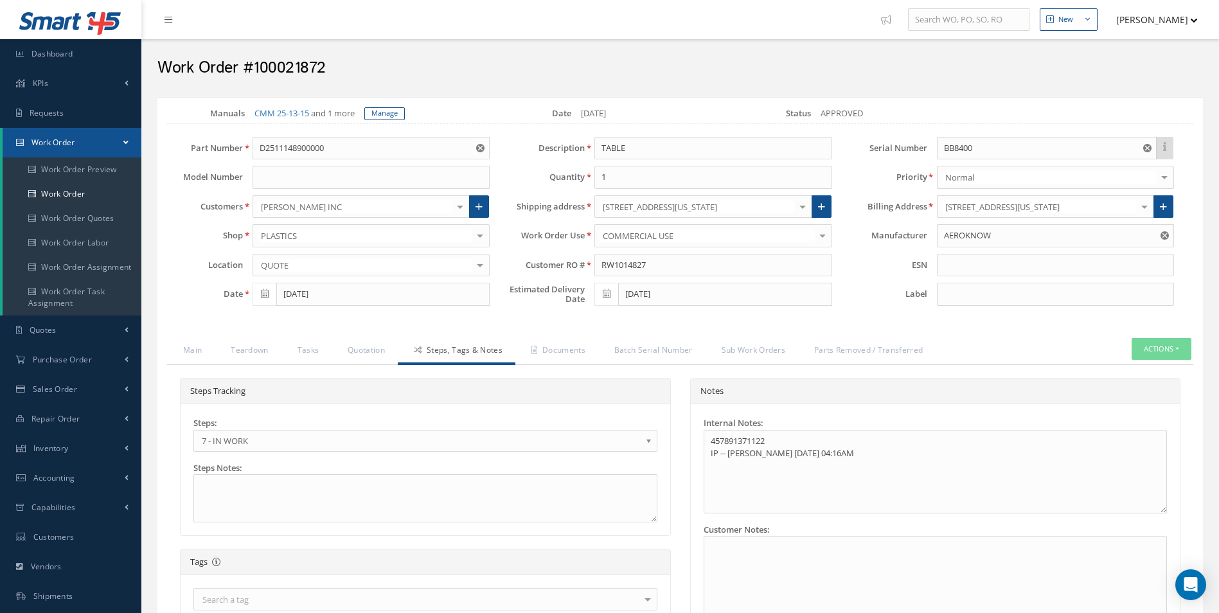
click at [255, 448] on span "7 - IN WORK" at bounding box center [421, 440] width 439 height 15
click at [571, 354] on link "Documents" at bounding box center [557, 351] width 83 height 27
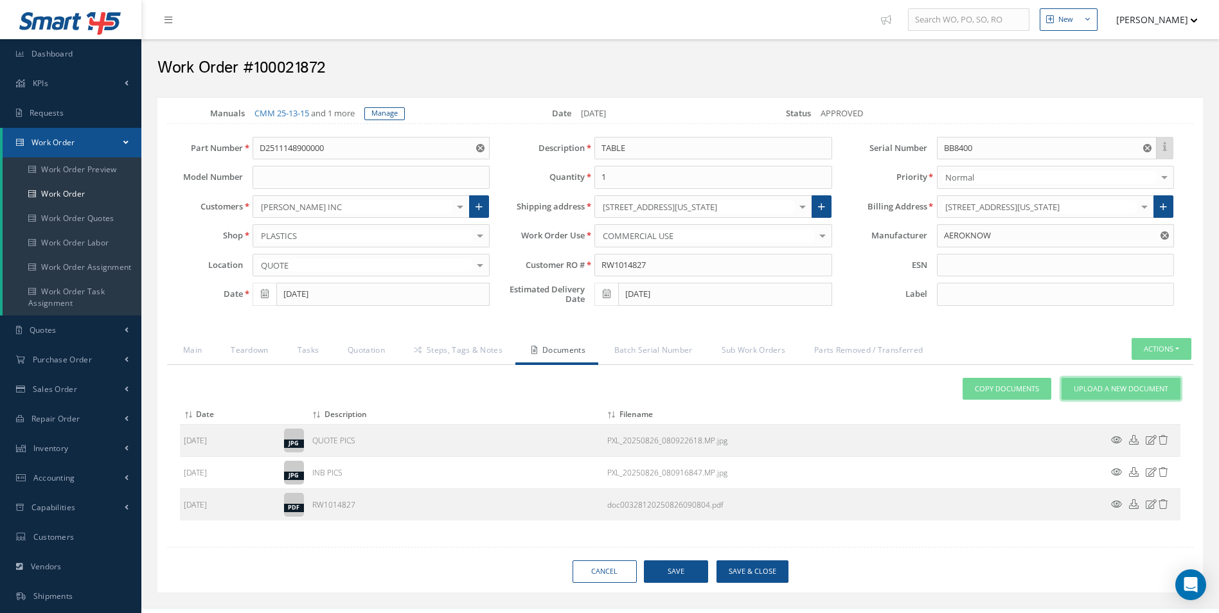
click at [1129, 388] on span "Upload a New Document" at bounding box center [1121, 389] width 94 height 11
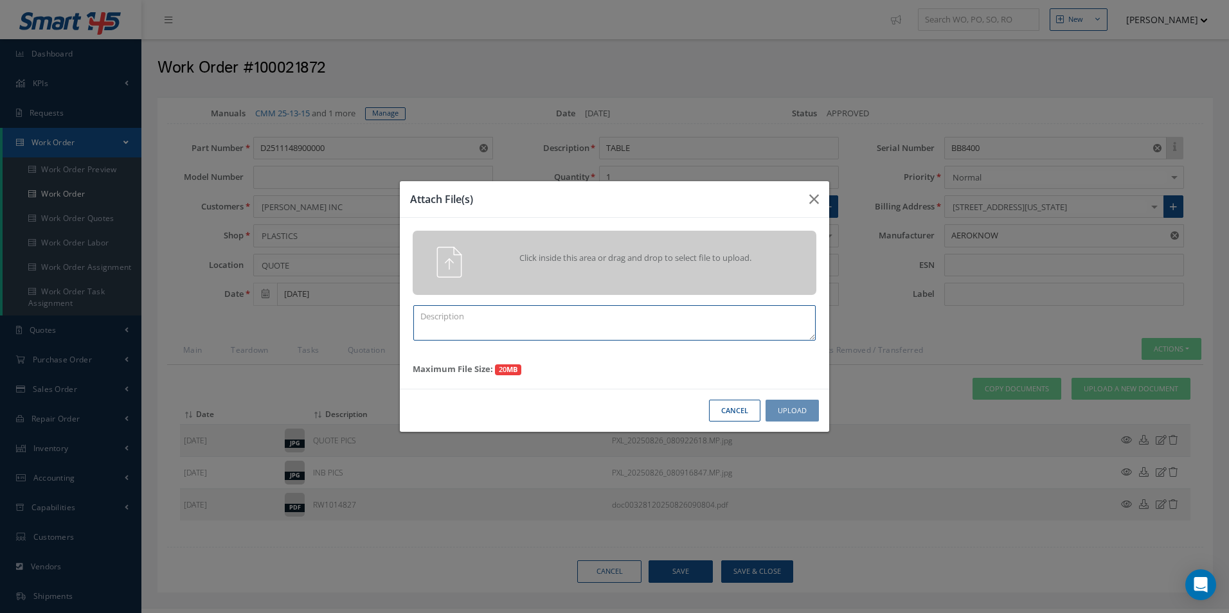
click at [590, 318] on textarea at bounding box center [614, 322] width 402 height 35
type textarea "FINISH"
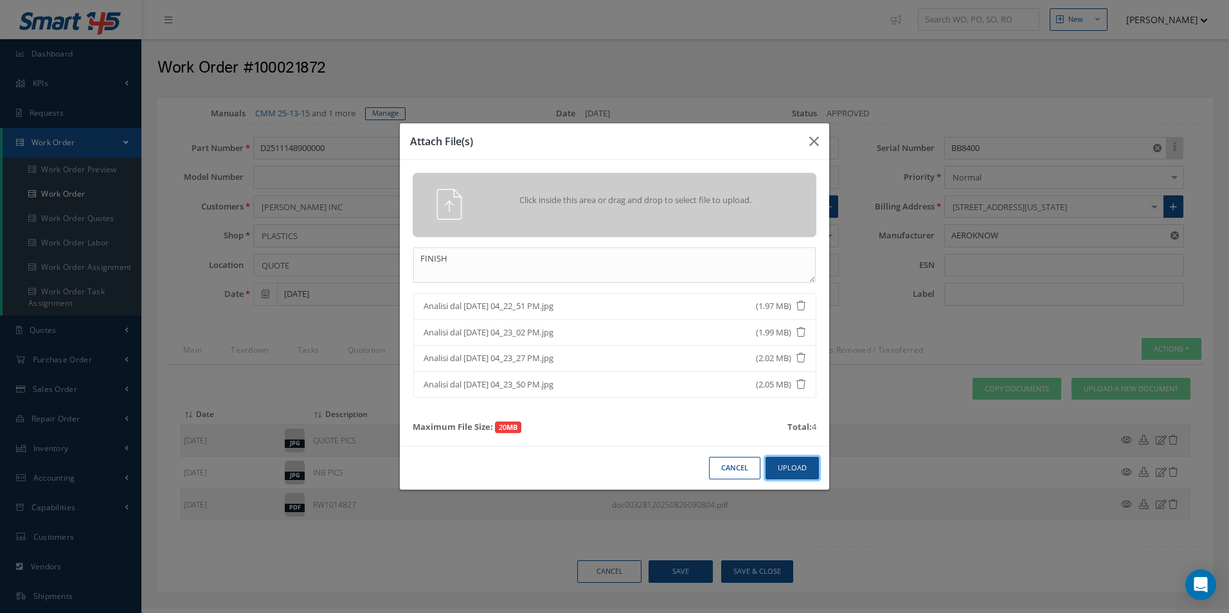
click at [804, 472] on button "Upload" at bounding box center [792, 468] width 53 height 22
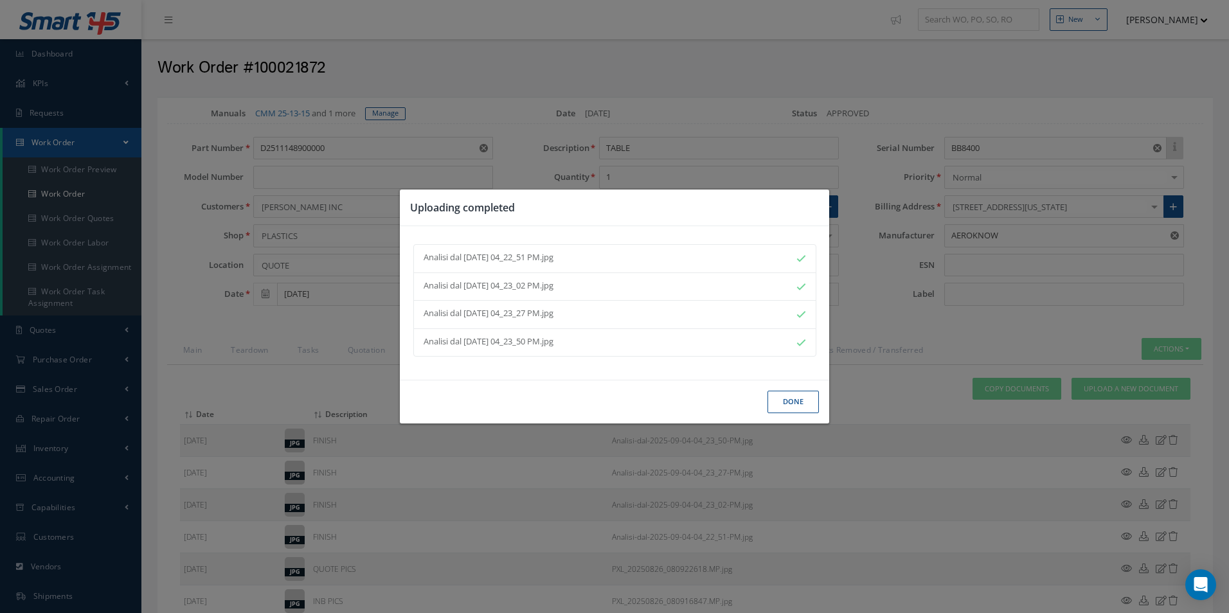
click at [800, 402] on button "Done" at bounding box center [793, 402] width 51 height 22
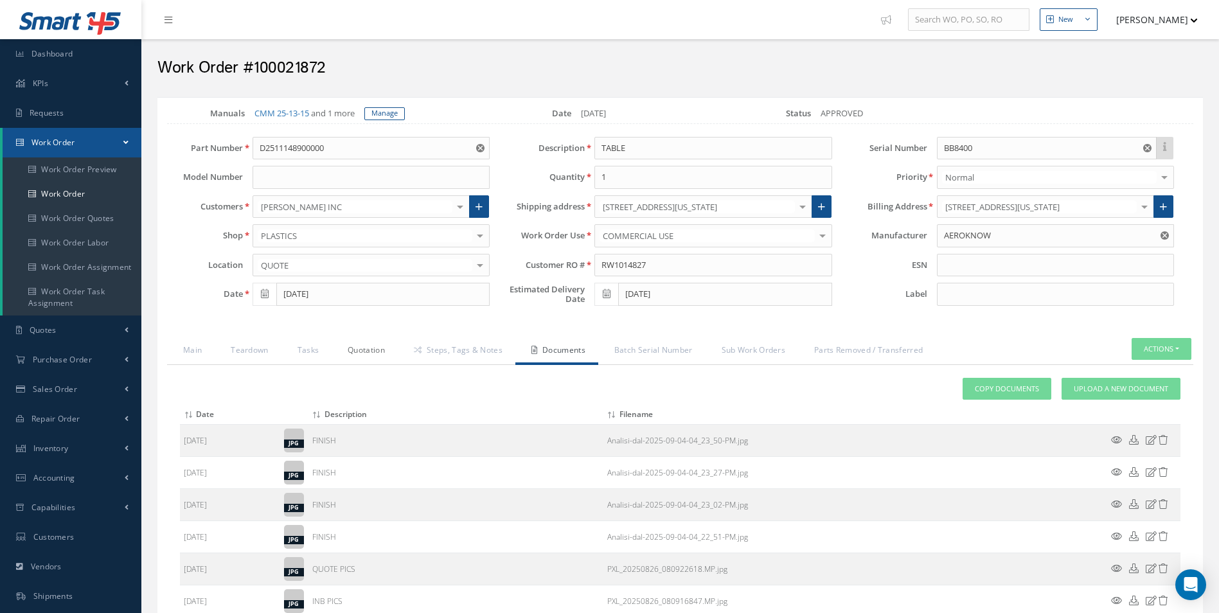
click at [359, 349] on link "Quotation" at bounding box center [365, 351] width 66 height 27
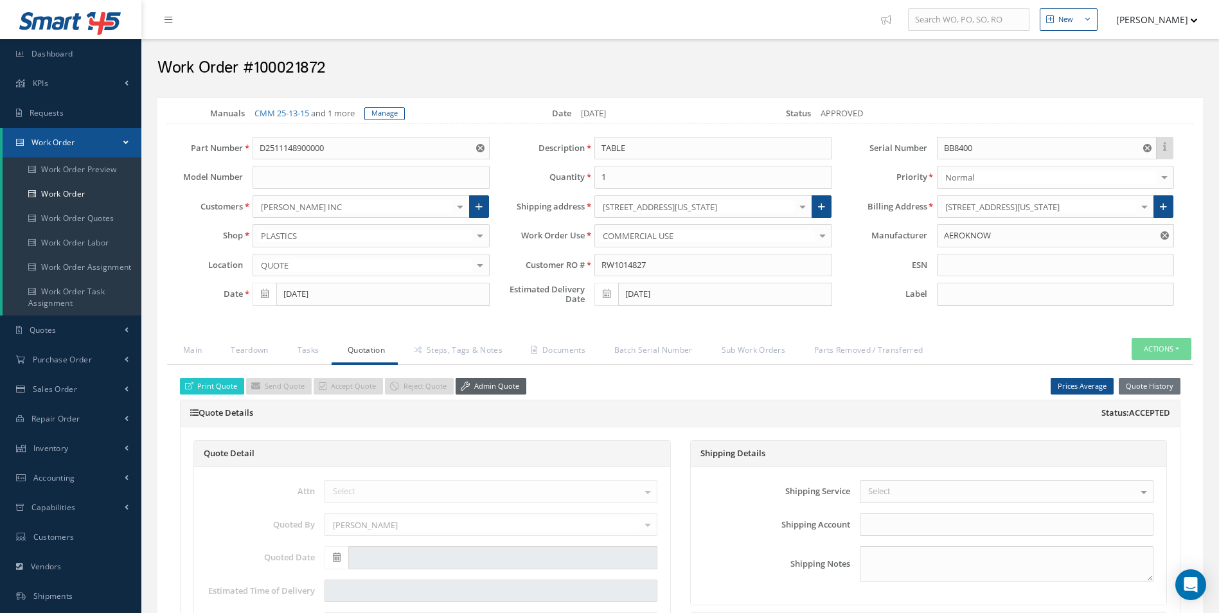
click at [516, 388] on link "Admin Quote" at bounding box center [491, 386] width 71 height 17
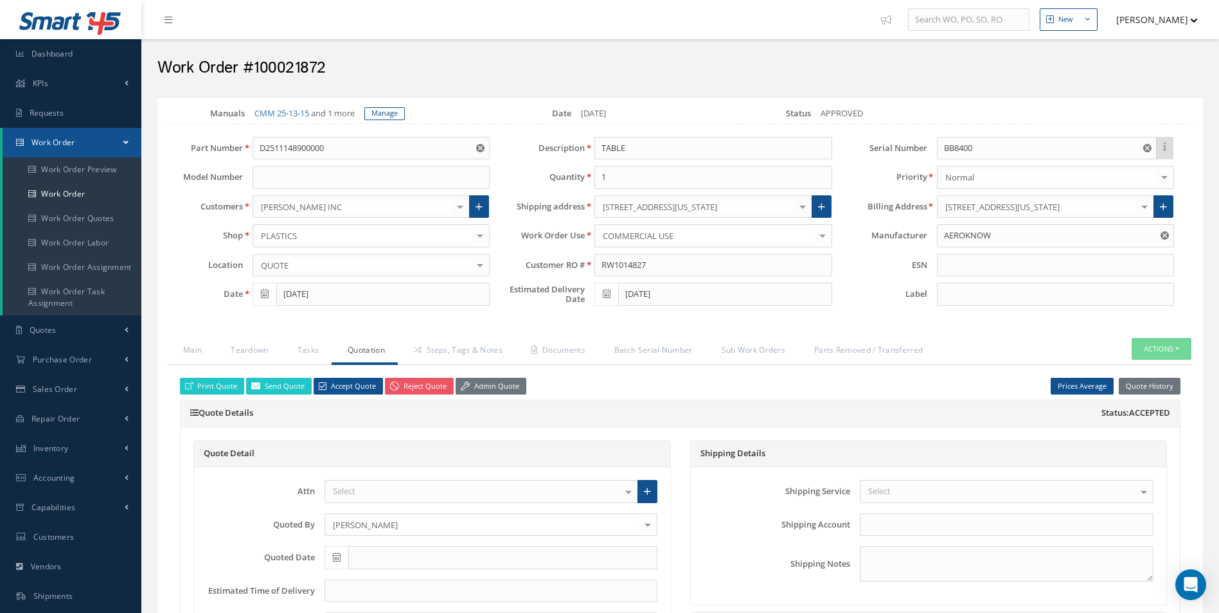
click at [1186, 360] on ul "Main Teardown Tasks Quotation Steps, Tags & Notes Documents Batch Serial Number…" at bounding box center [680, 351] width 1027 height 27
click at [1173, 354] on button "Actions" at bounding box center [1162, 349] width 60 height 22
click at [1135, 407] on link "Part Issue" at bounding box center [1142, 405] width 103 height 17
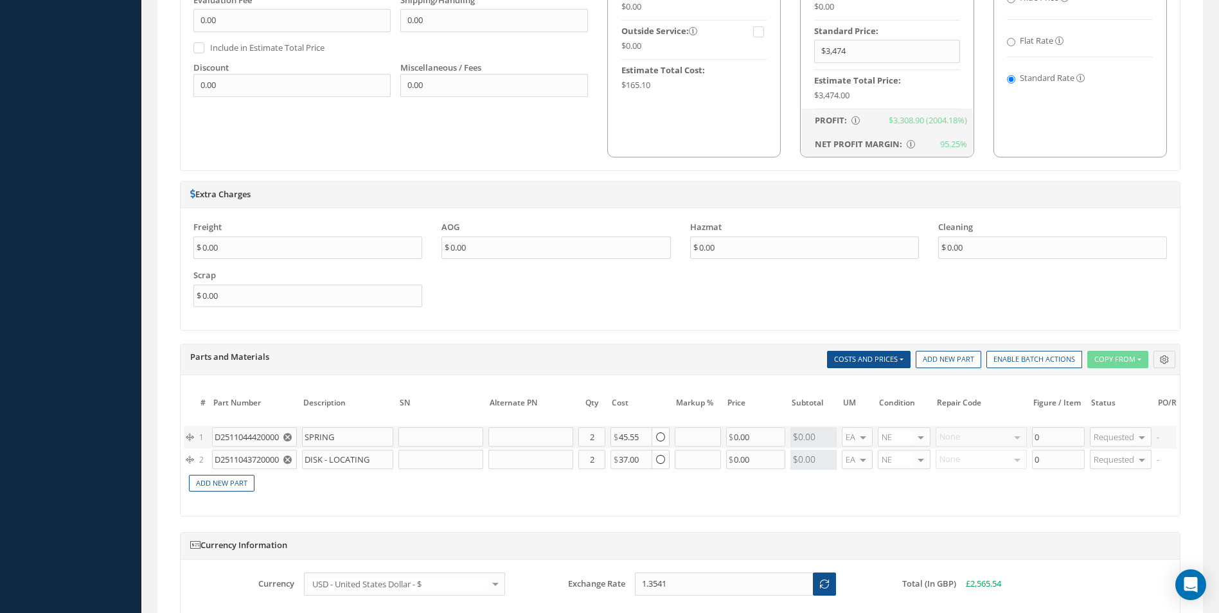
scroll to position [1029, 0]
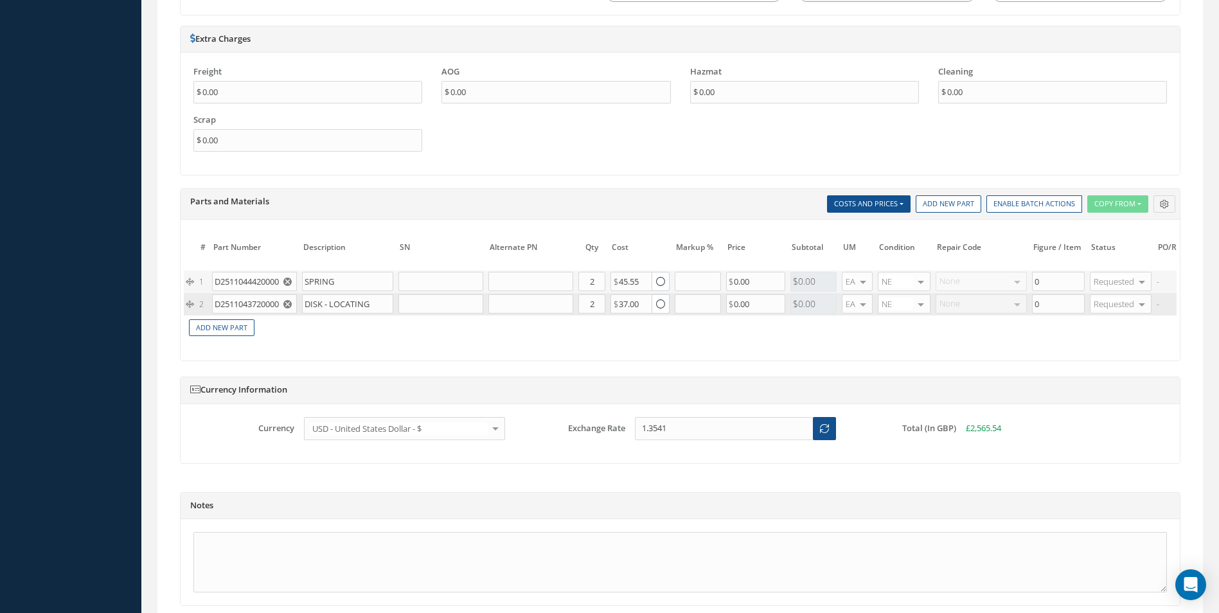
click at [287, 301] on use "Reset" at bounding box center [287, 304] width 8 height 8
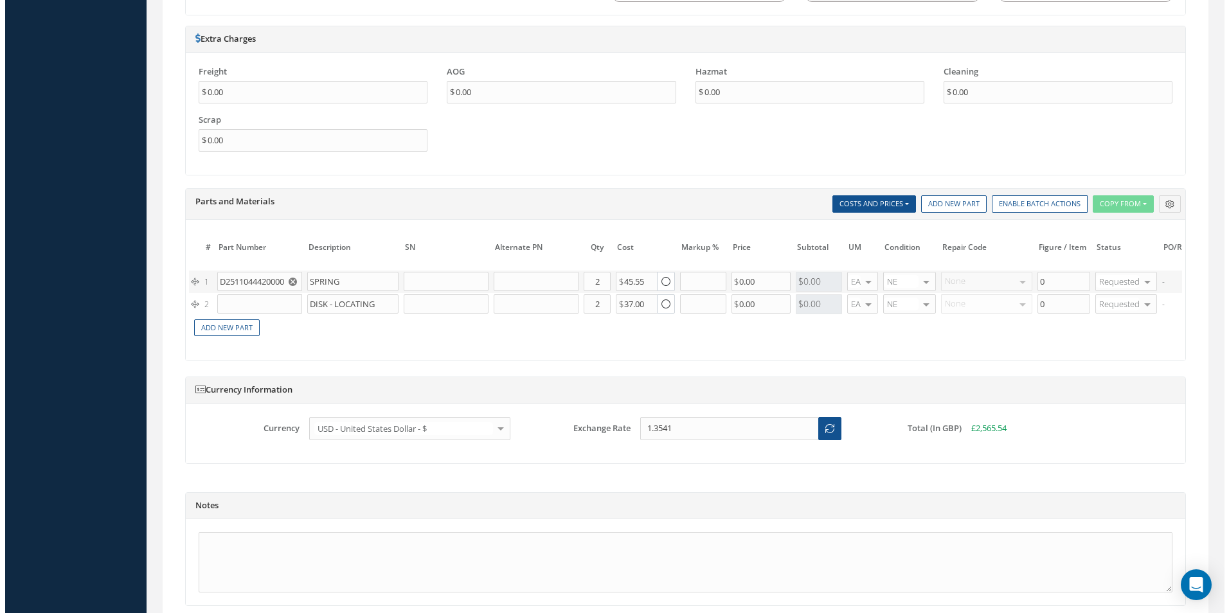
scroll to position [0, 193]
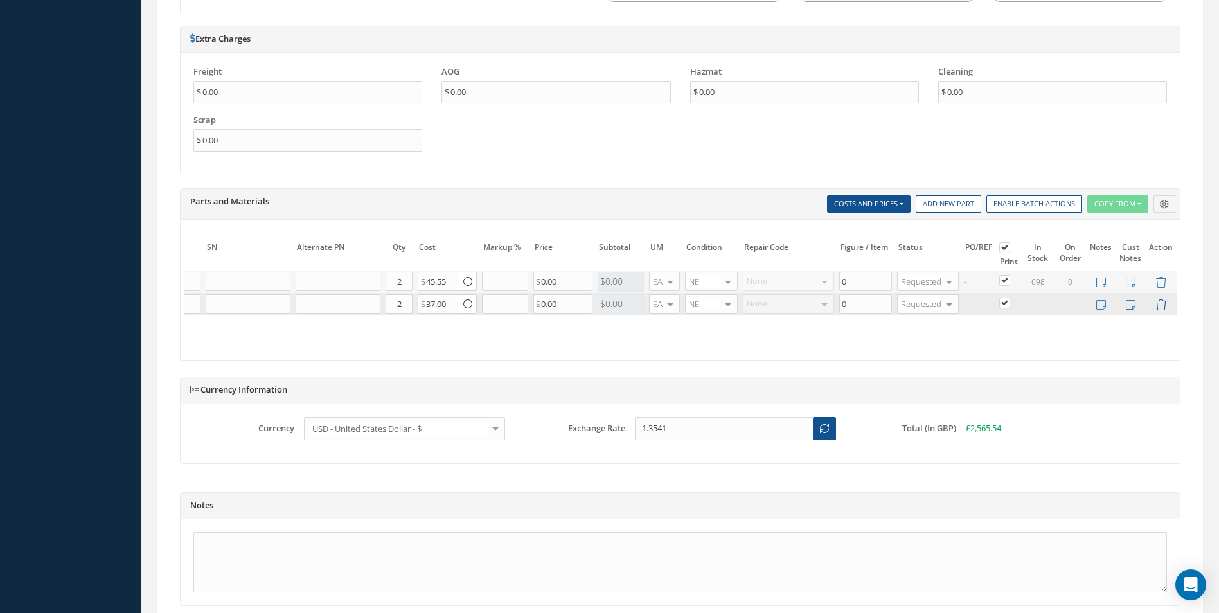
click at [1160, 305] on icon at bounding box center [1161, 305] width 11 height 11
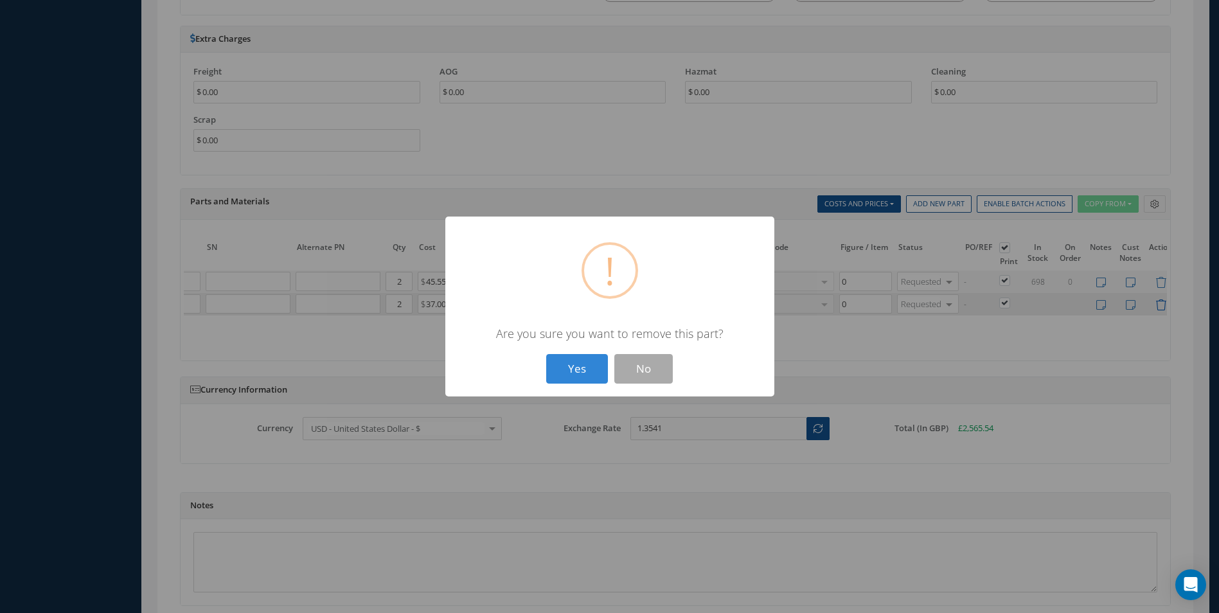
scroll to position [0, 183]
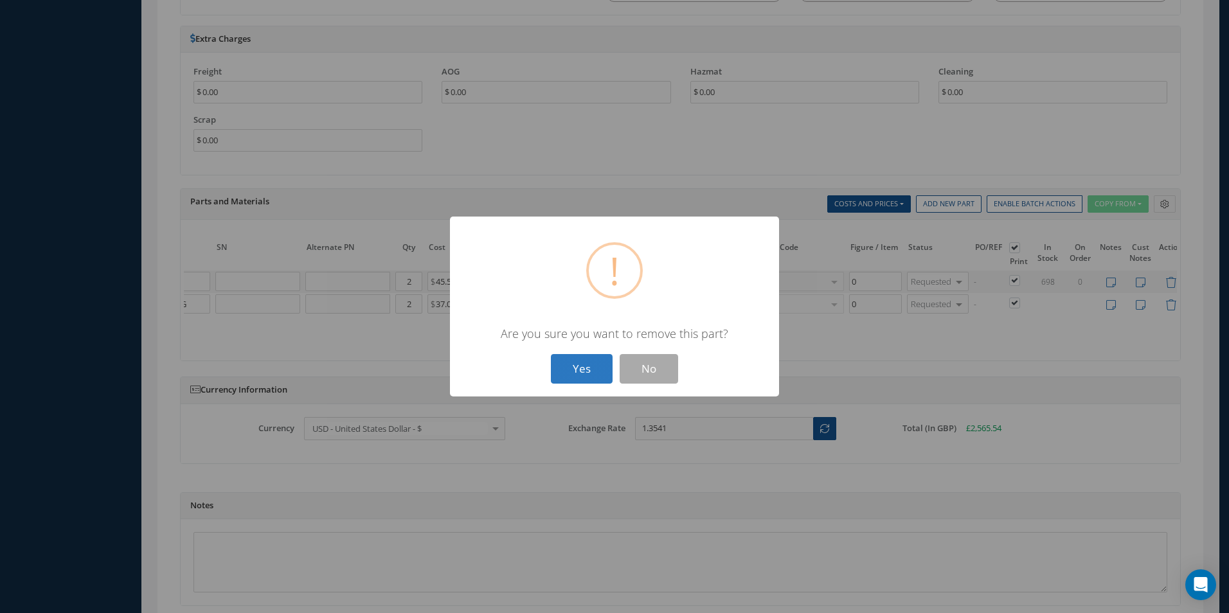
click at [563, 358] on button "Yes" at bounding box center [582, 369] width 62 height 30
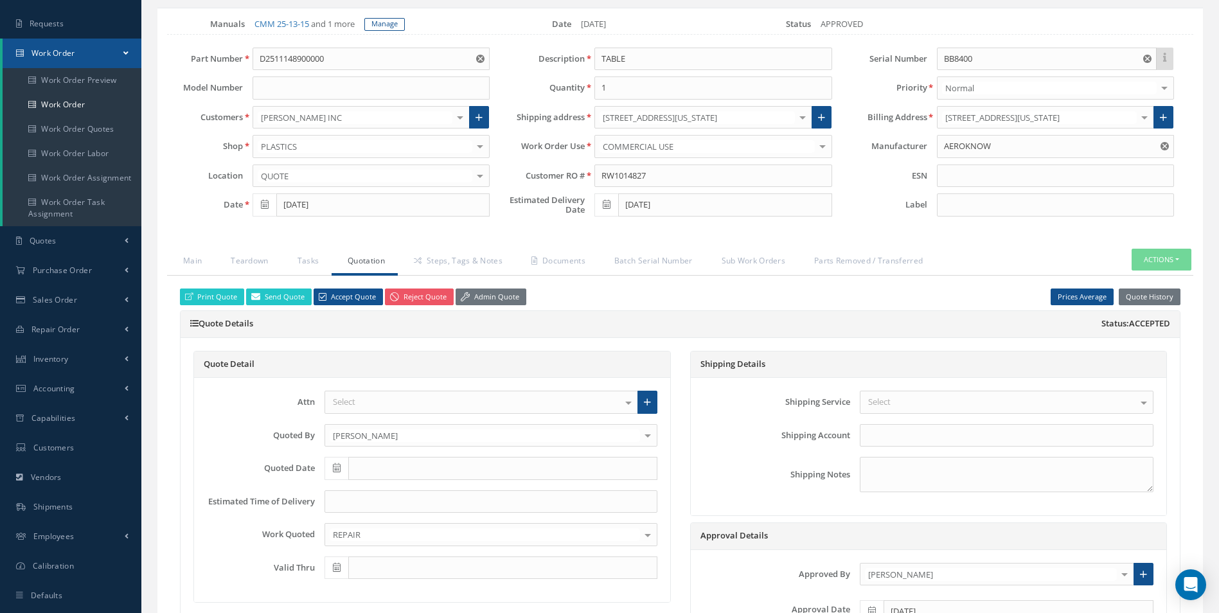
scroll to position [0, 0]
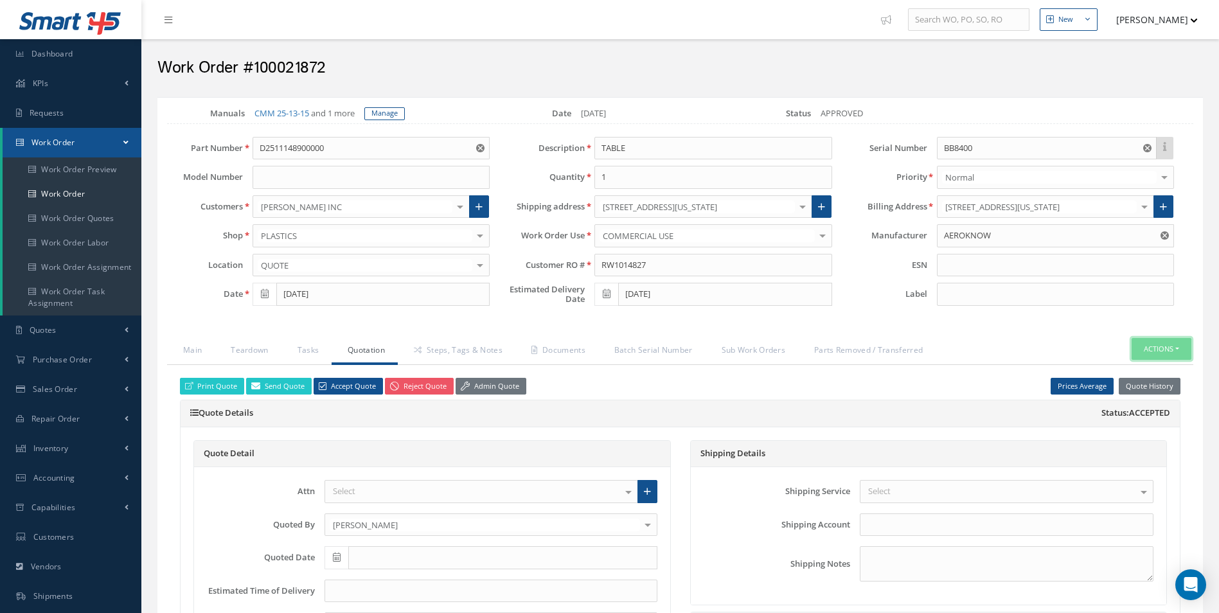
click at [1165, 338] on button "Actions" at bounding box center [1162, 349] width 60 height 22
click at [480, 349] on link "Steps, Tags & Notes" at bounding box center [457, 351] width 118 height 27
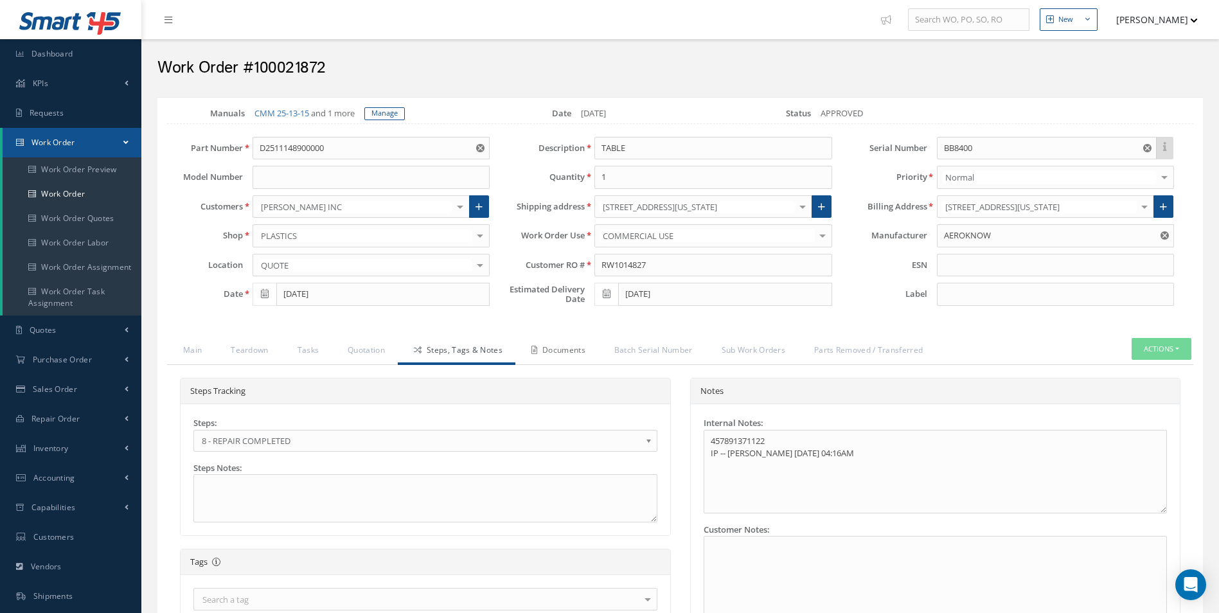
click at [530, 358] on link "Documents" at bounding box center [557, 351] width 83 height 27
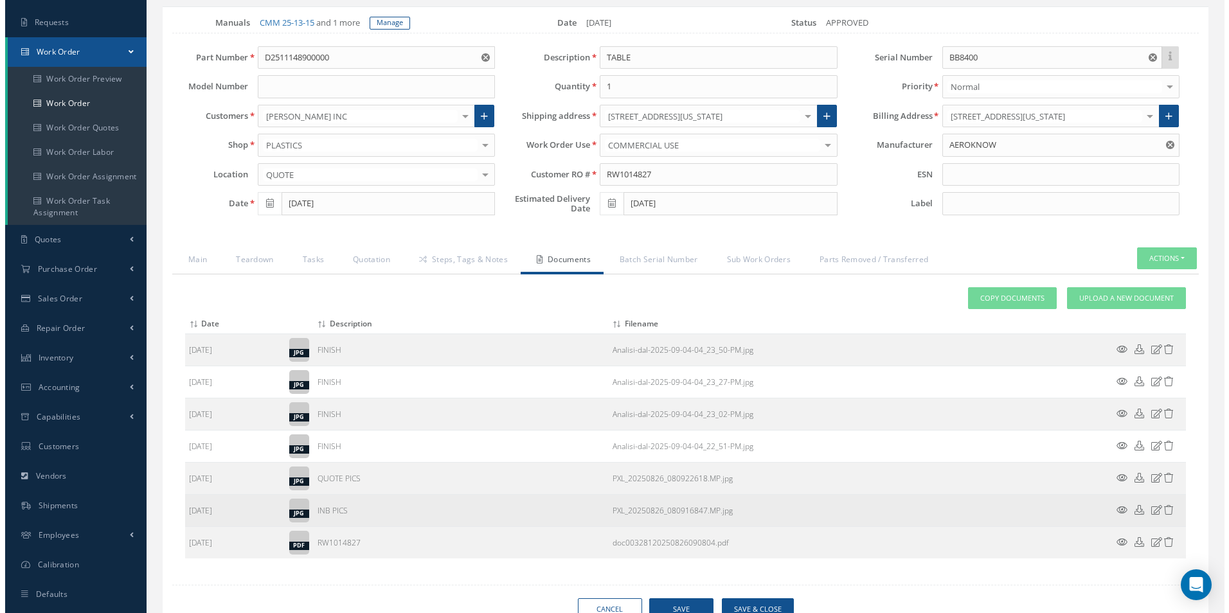
scroll to position [150, 0]
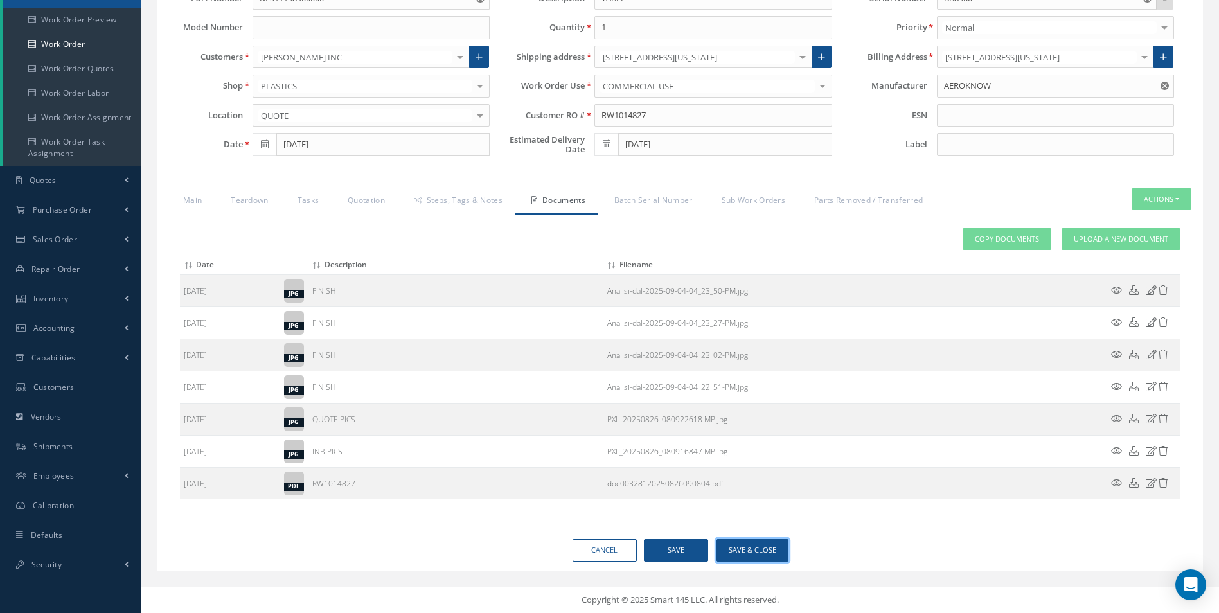
click at [771, 558] on button "Save & Close" at bounding box center [753, 550] width 72 height 22
type input "AEROKNOW"
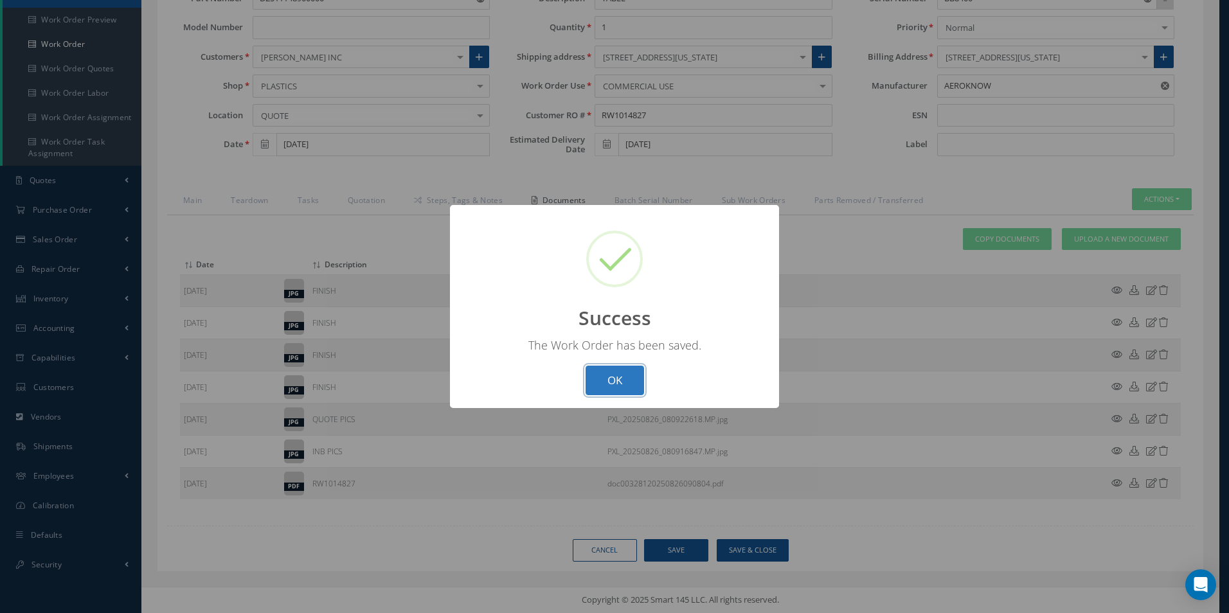
click at [616, 394] on button "OK" at bounding box center [615, 381] width 58 height 30
select select "25"
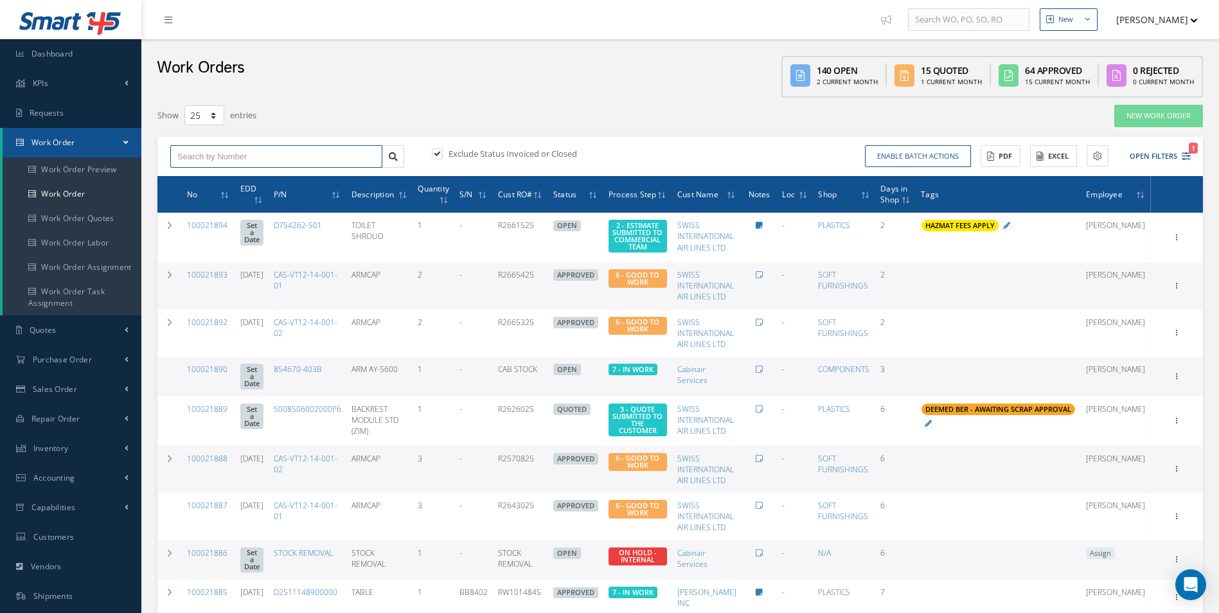
click at [215, 156] on input "text" at bounding box center [276, 156] width 212 height 23
type input "1"
click at [1191, 152] on span "1" at bounding box center [1193, 148] width 9 height 11
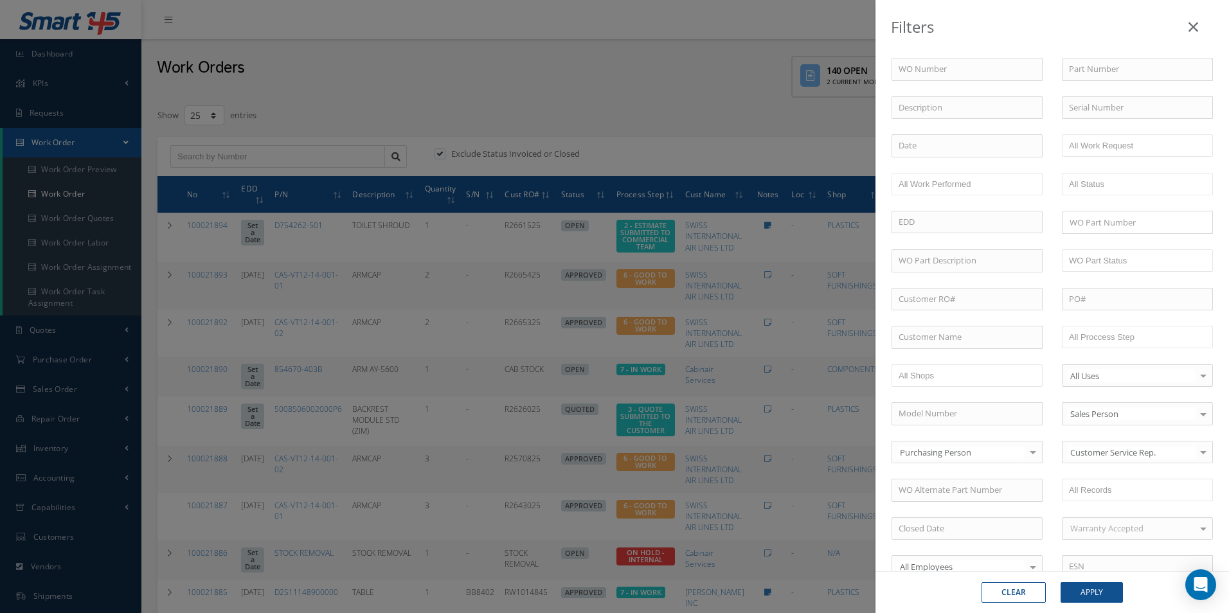
click at [932, 349] on div "WO Number Part Number Description Serial Number - BER CERTIFICATION FILE ONLY D…" at bounding box center [1052, 438] width 341 height 761
click at [932, 343] on input "text" at bounding box center [967, 337] width 151 height 23
click at [929, 366] on div "[PERSON_NAME] INC" at bounding box center [967, 360] width 137 height 13
type input "[PERSON_NAME] INC"
click at [1087, 588] on button "Apply" at bounding box center [1092, 592] width 62 height 21
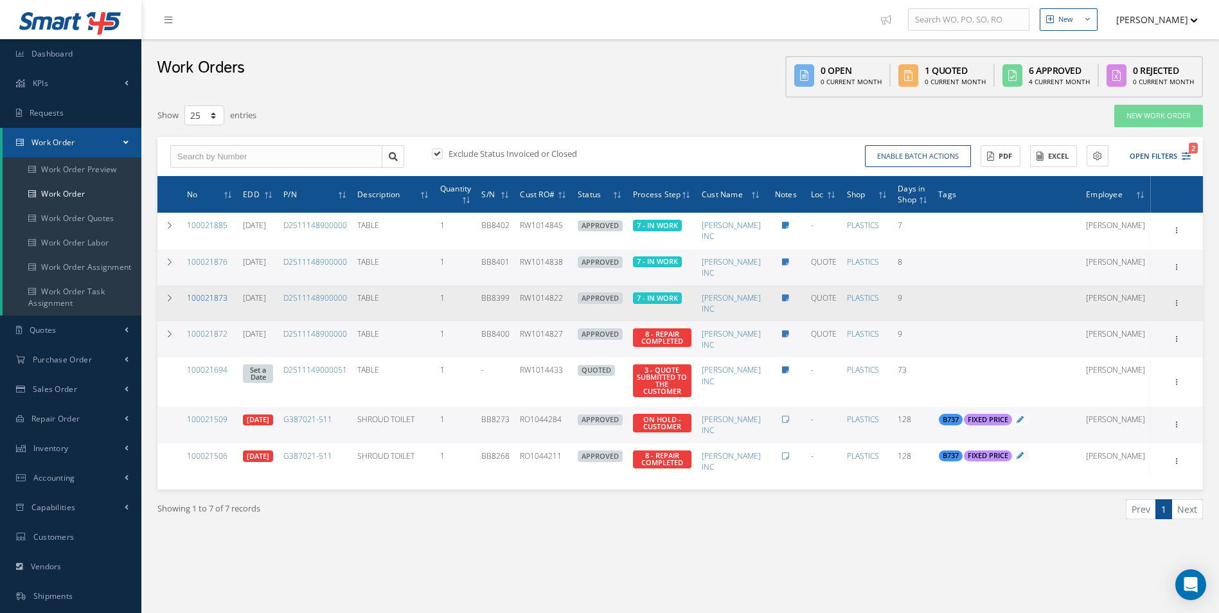
click at [221, 300] on link "100021873" at bounding box center [207, 297] width 40 height 11
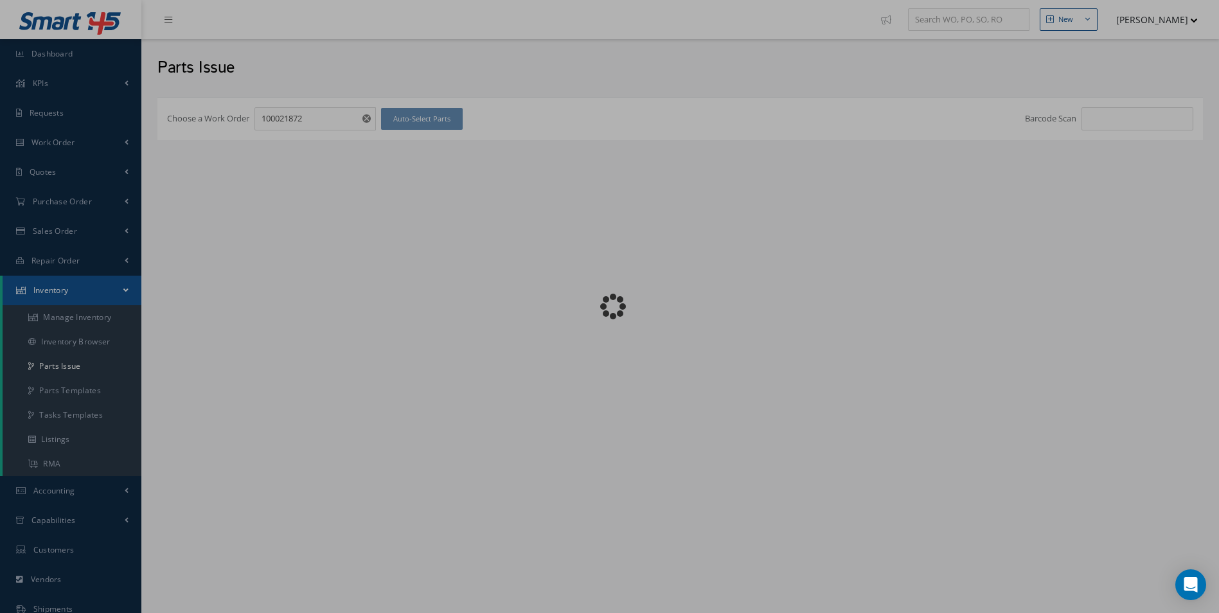
checkbox input "false"
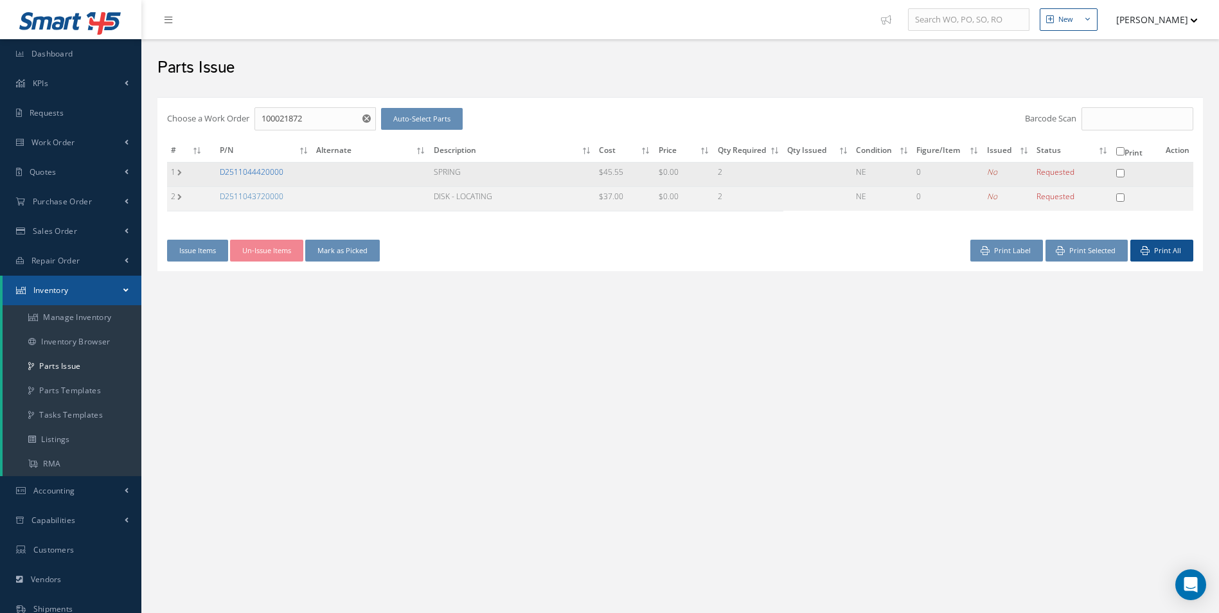
click at [258, 172] on link "D2511044420000" at bounding box center [252, 171] width 64 height 11
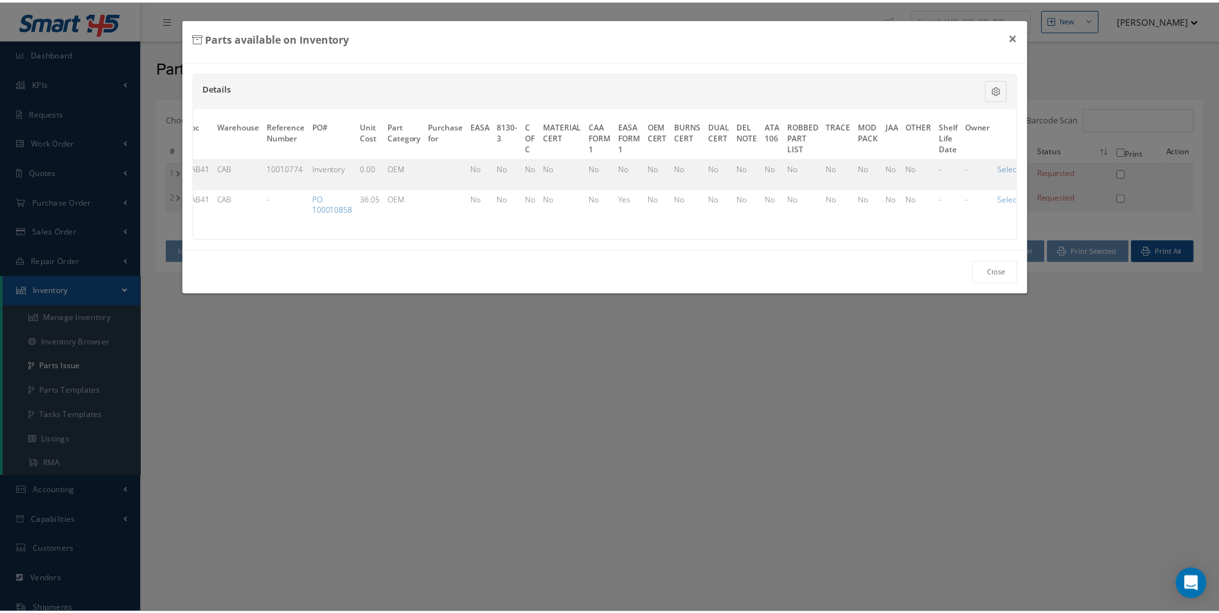
scroll to position [0, 328]
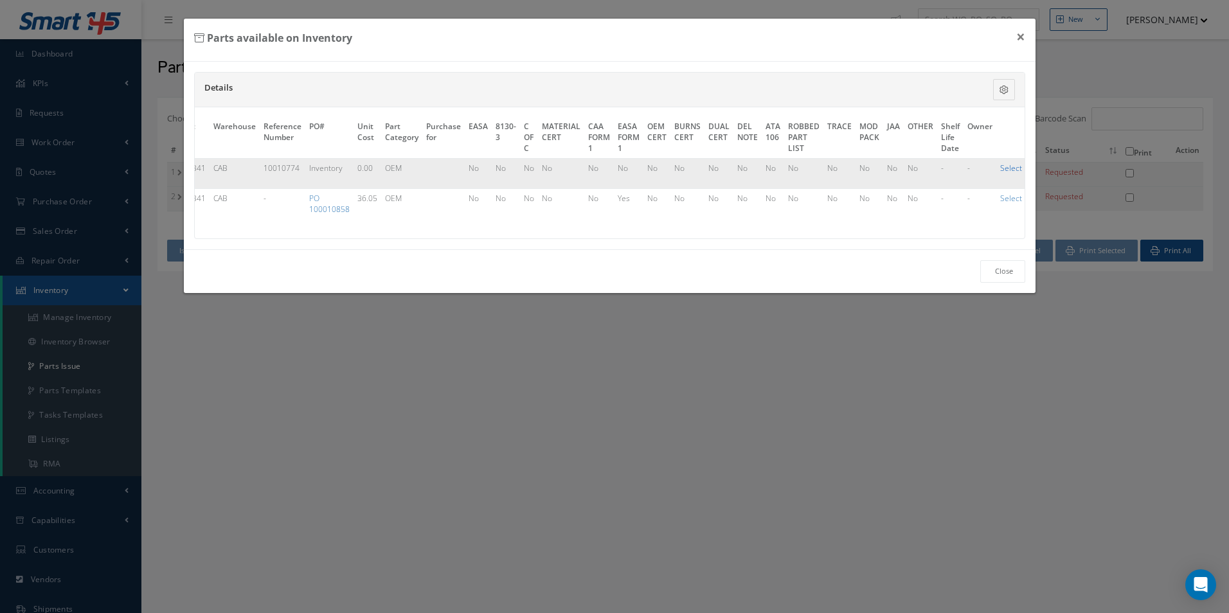
click at [1000, 168] on link "Select" at bounding box center [1011, 168] width 22 height 11
checkbox input "true"
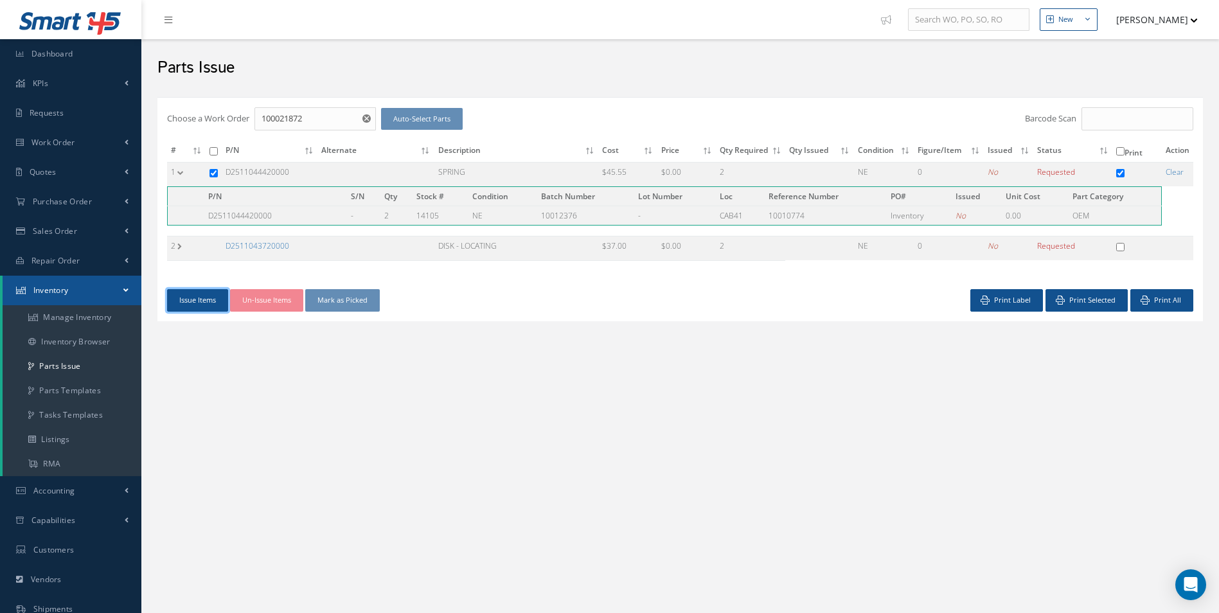
click at [213, 297] on button "Issue Items" at bounding box center [197, 300] width 61 height 22
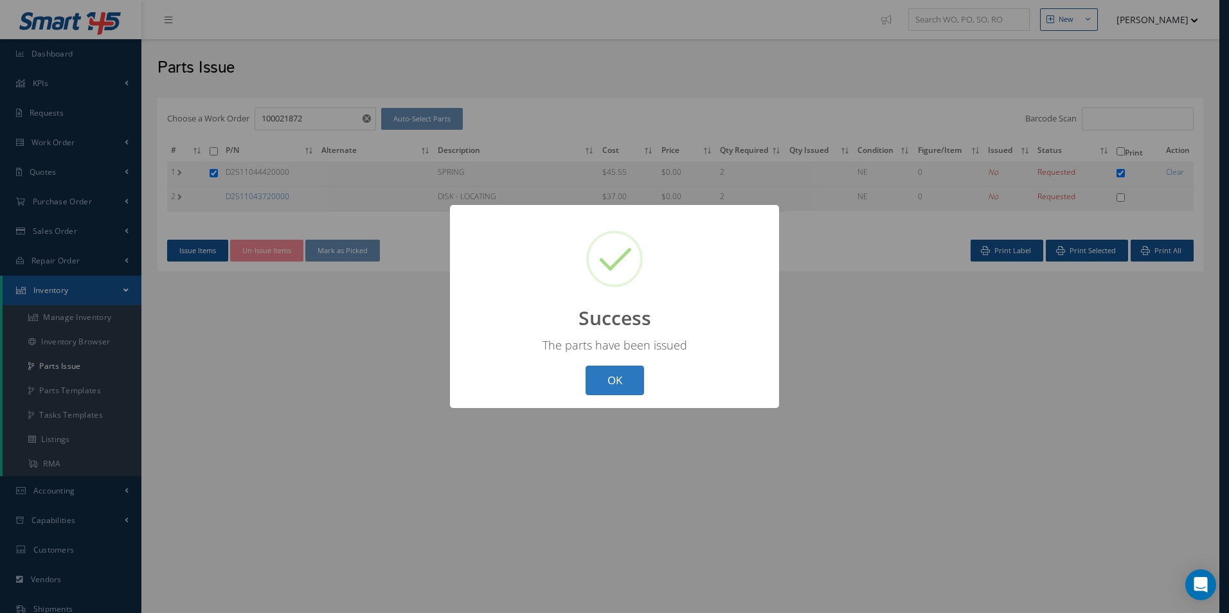
click at [611, 375] on button "OK" at bounding box center [615, 381] width 58 height 30
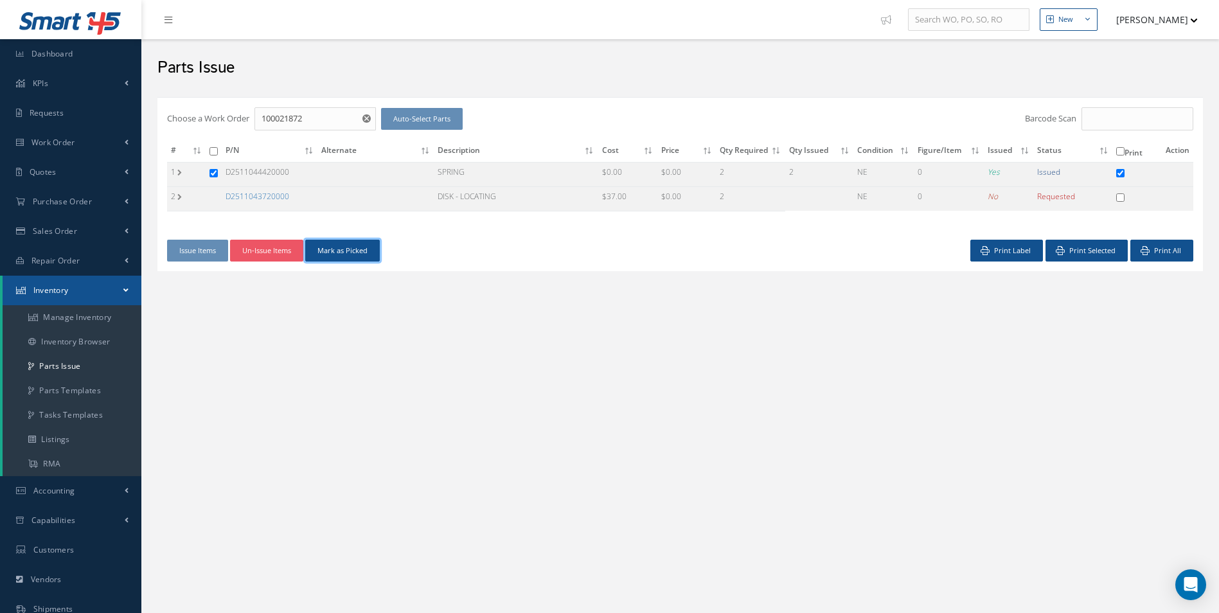
click at [361, 255] on button "Mark as Picked" at bounding box center [342, 251] width 75 height 22
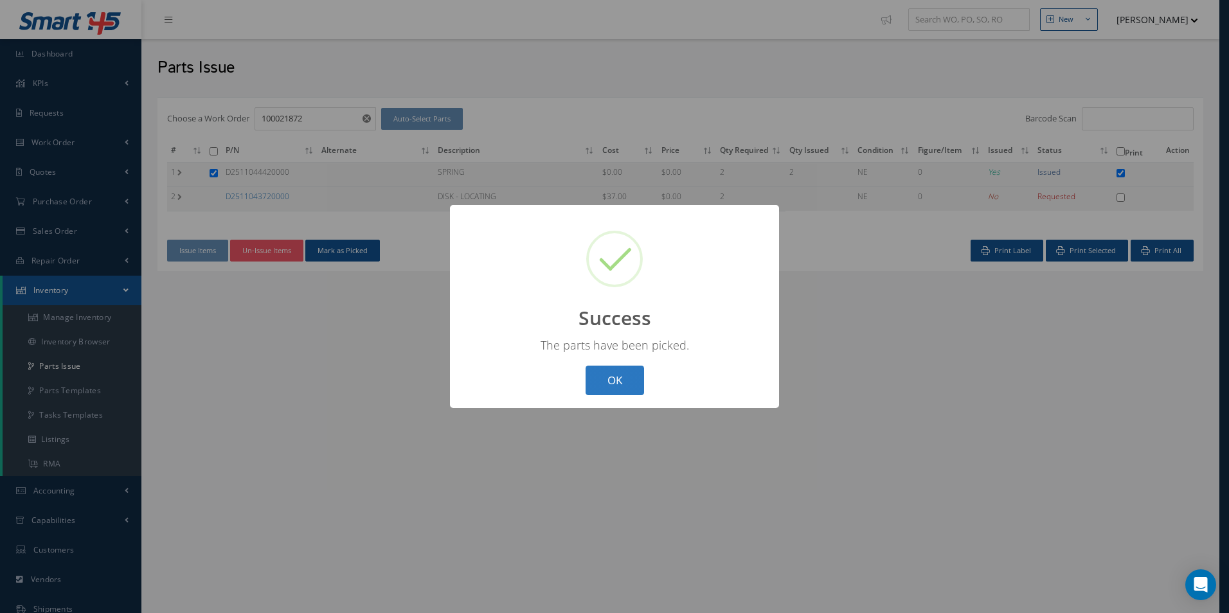
click at [624, 390] on button "OK" at bounding box center [615, 381] width 58 height 30
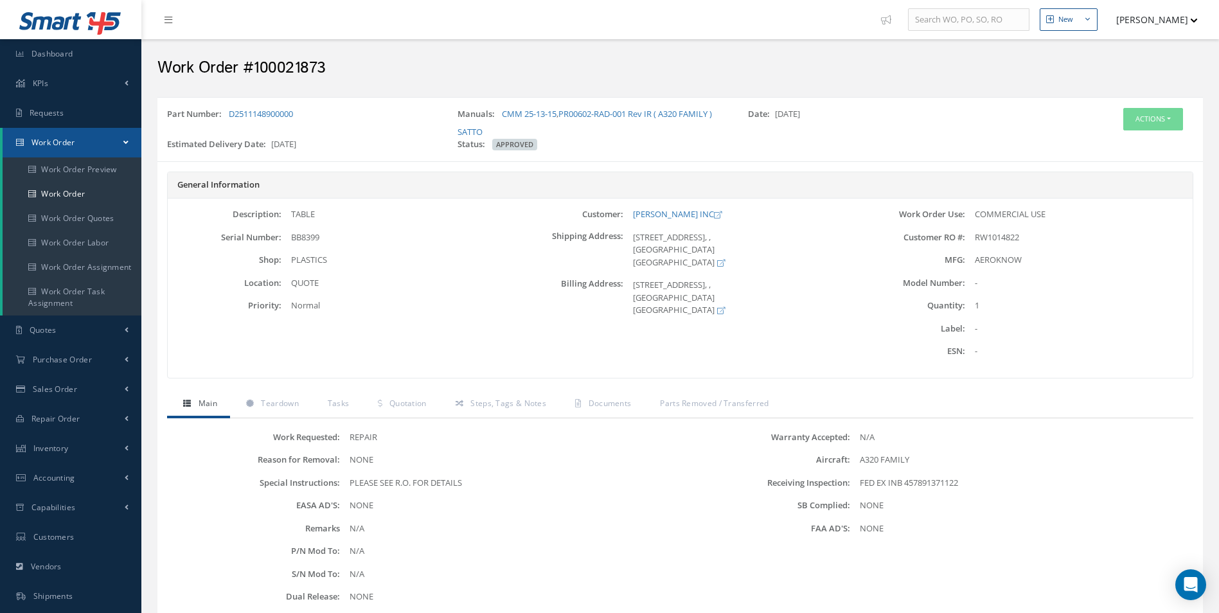
click at [315, 236] on span "BB8399" at bounding box center [305, 237] width 28 height 12
copy span "BB8399"
click at [1147, 125] on button "Actions" at bounding box center [1154, 119] width 60 height 22
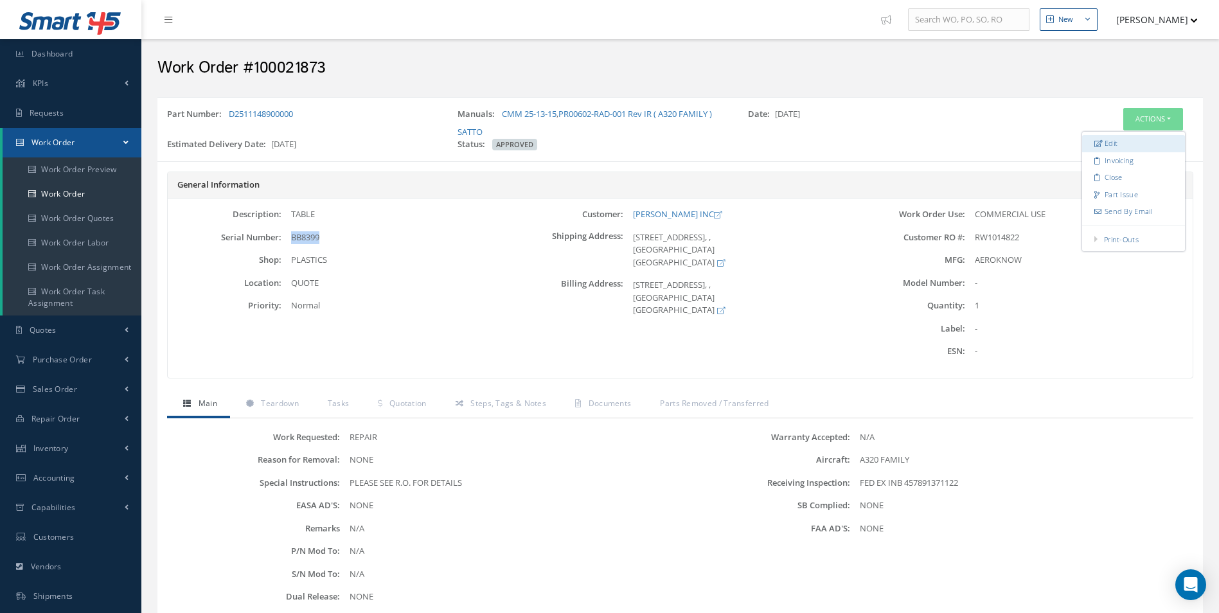
click at [1122, 144] on link "Edit" at bounding box center [1134, 143] width 103 height 17
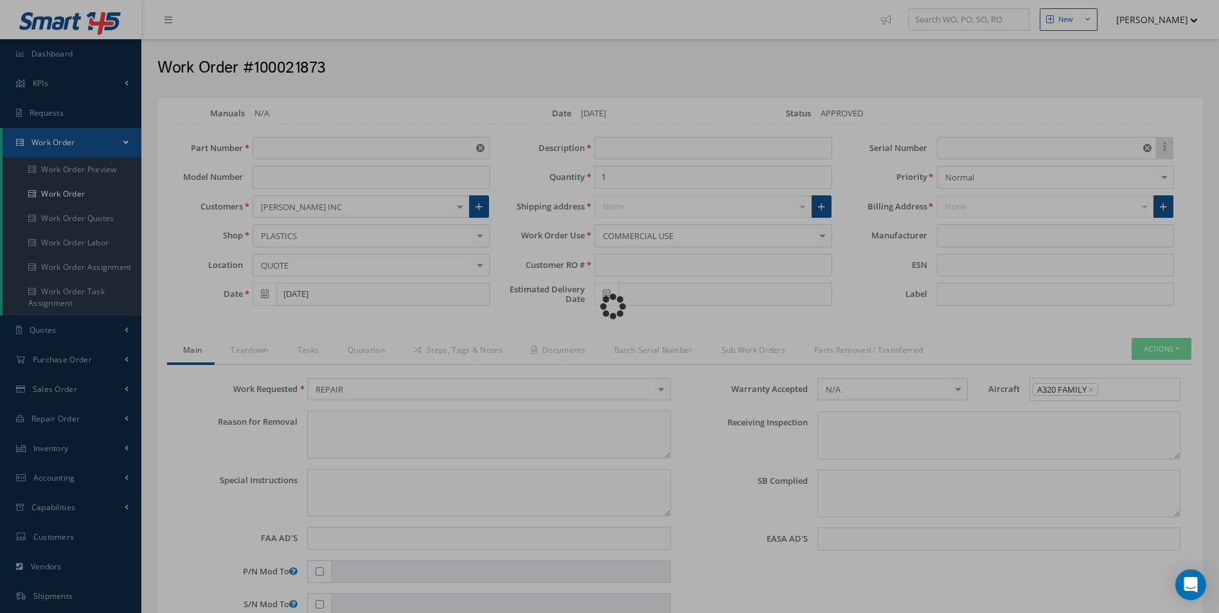
type input "D2511148900000"
type input "[DATE]"
type input "TABLE"
type input "RW1014822"
type input "[DATE]"
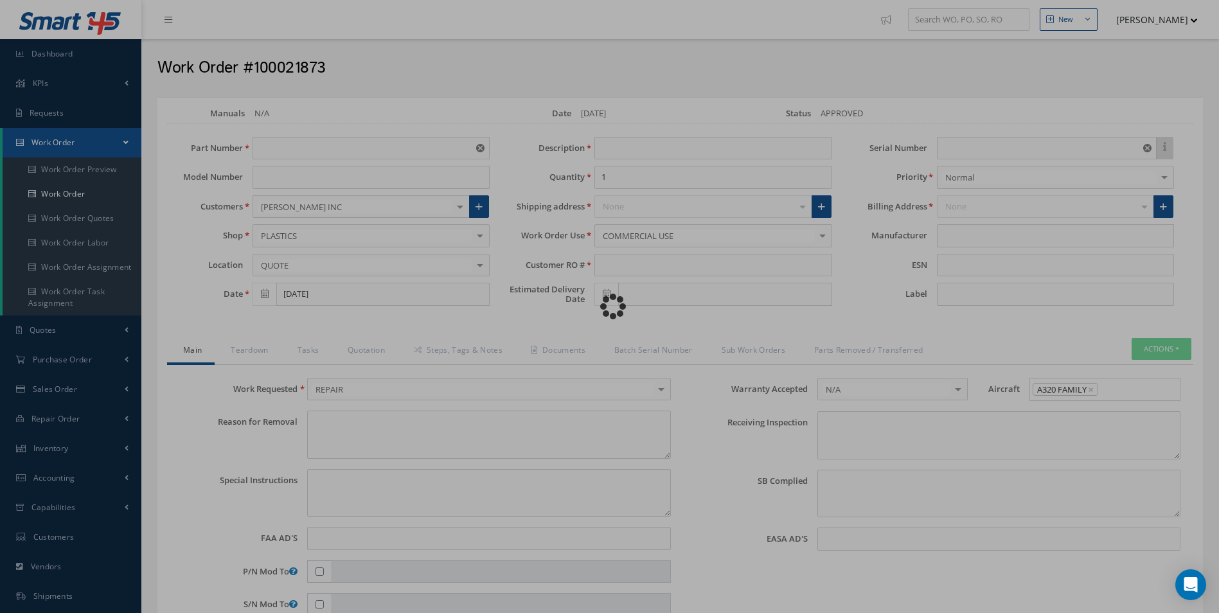
type input "BB8399"
type textarea "NONE"
type textarea "PLEASE SEE R.O. FOR DETAILS"
type input "NONE"
type textarea "FED EX INB 457891371122"
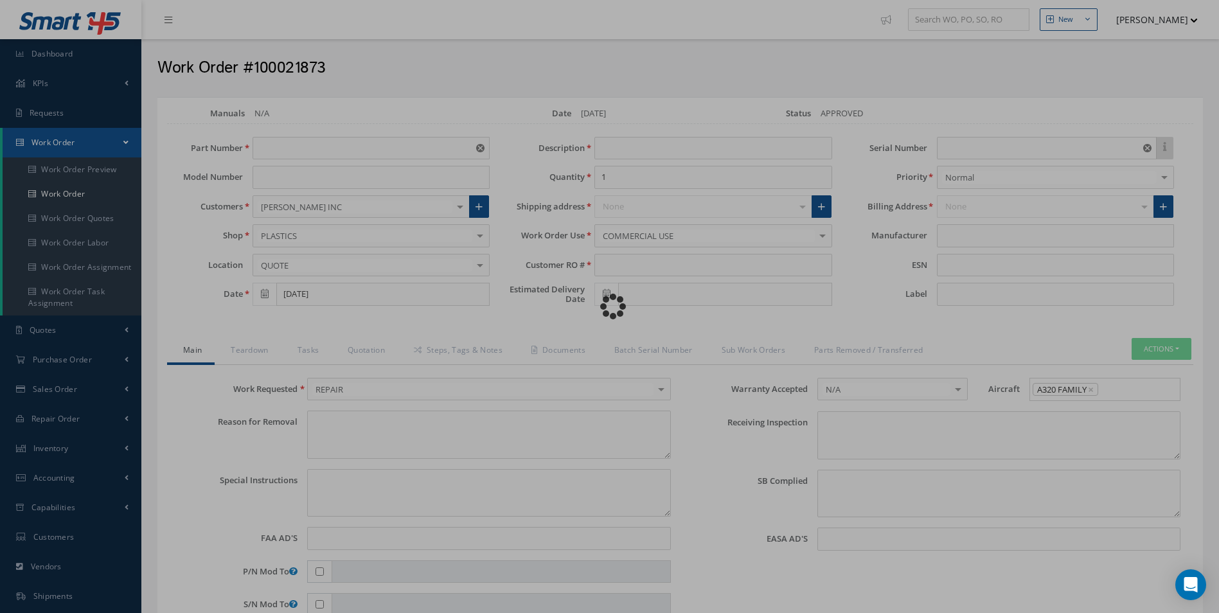
type textarea "NONE"
type input "NONE"
type input "$3,474"
type input "AEROKNOW"
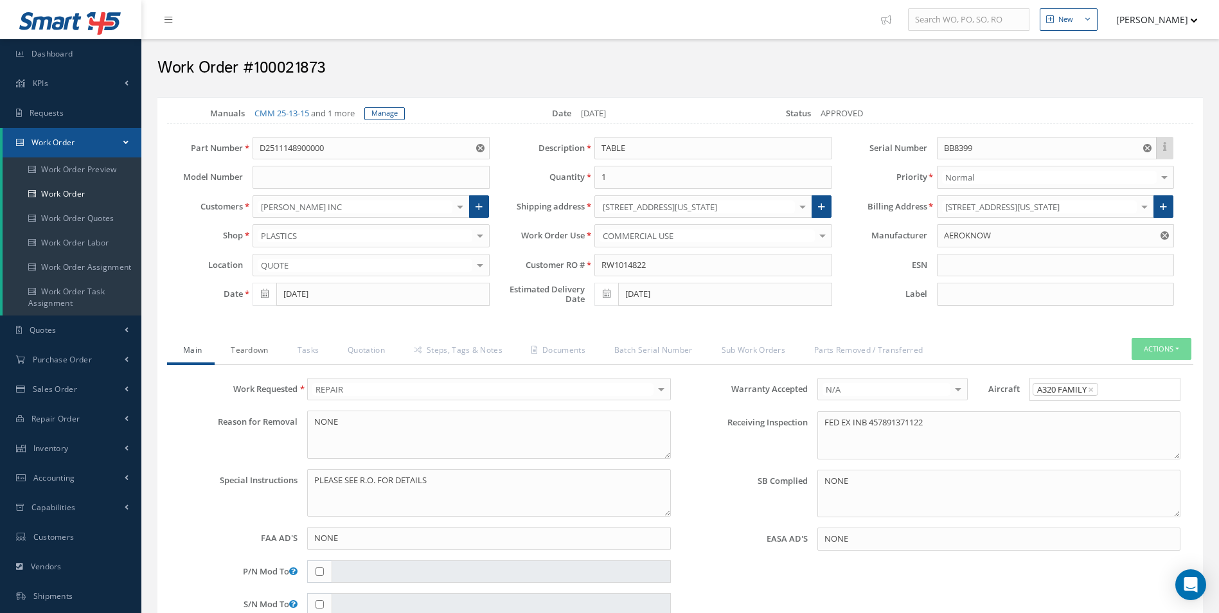
click at [252, 357] on link "Teardown" at bounding box center [248, 351] width 66 height 27
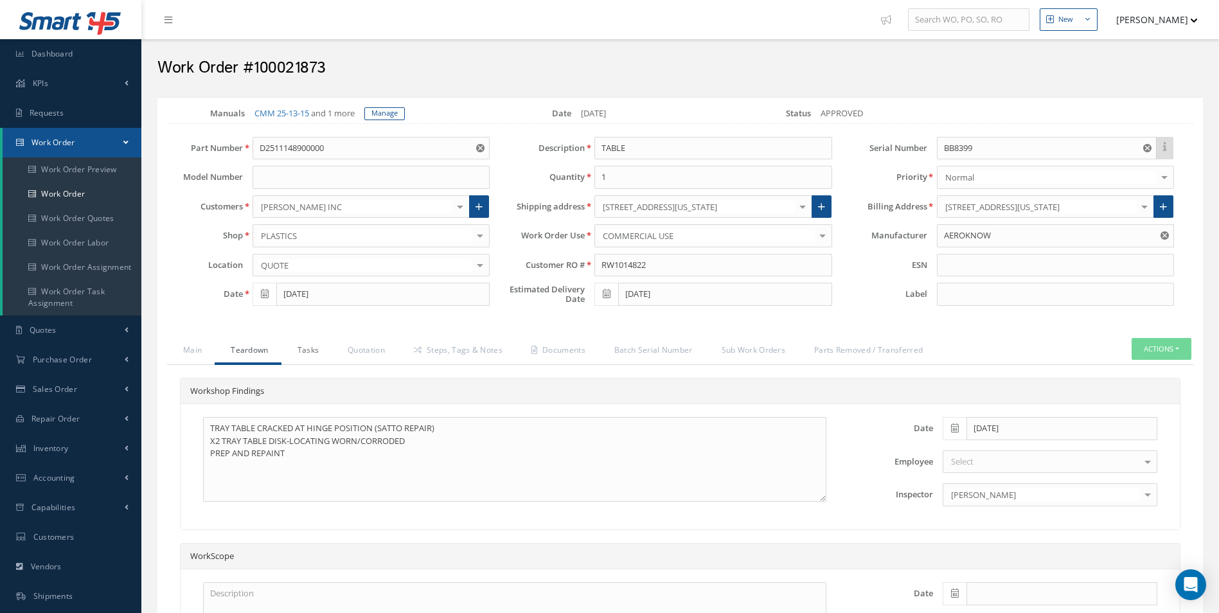
click at [321, 355] on link "Tasks" at bounding box center [307, 351] width 51 height 27
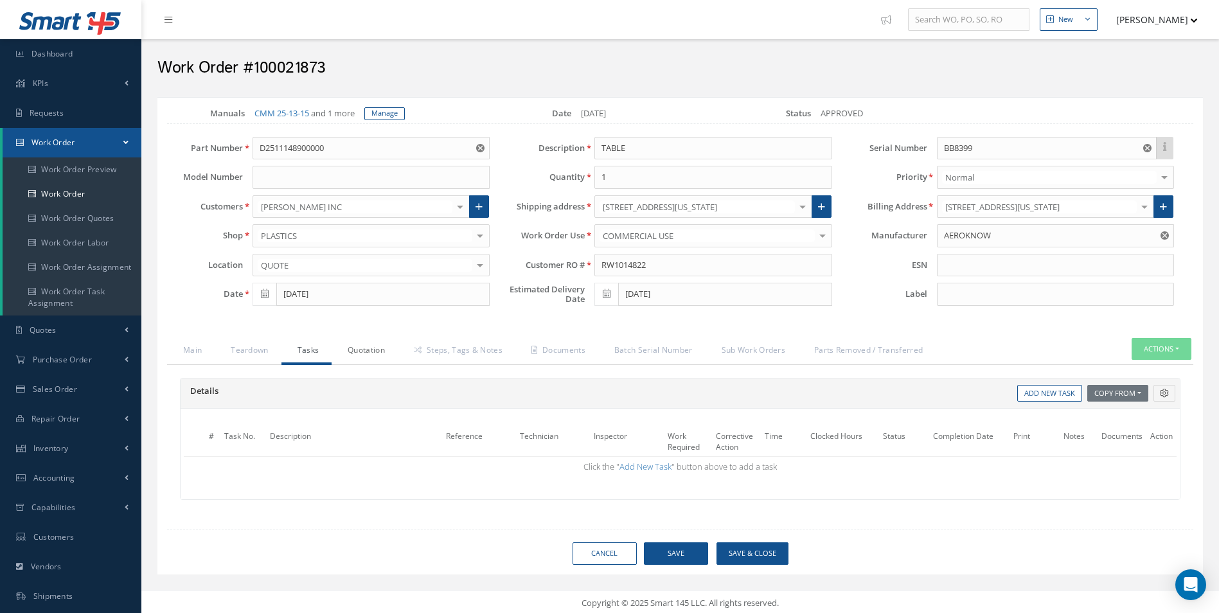
click at [355, 345] on link "Quotation" at bounding box center [365, 351] width 66 height 27
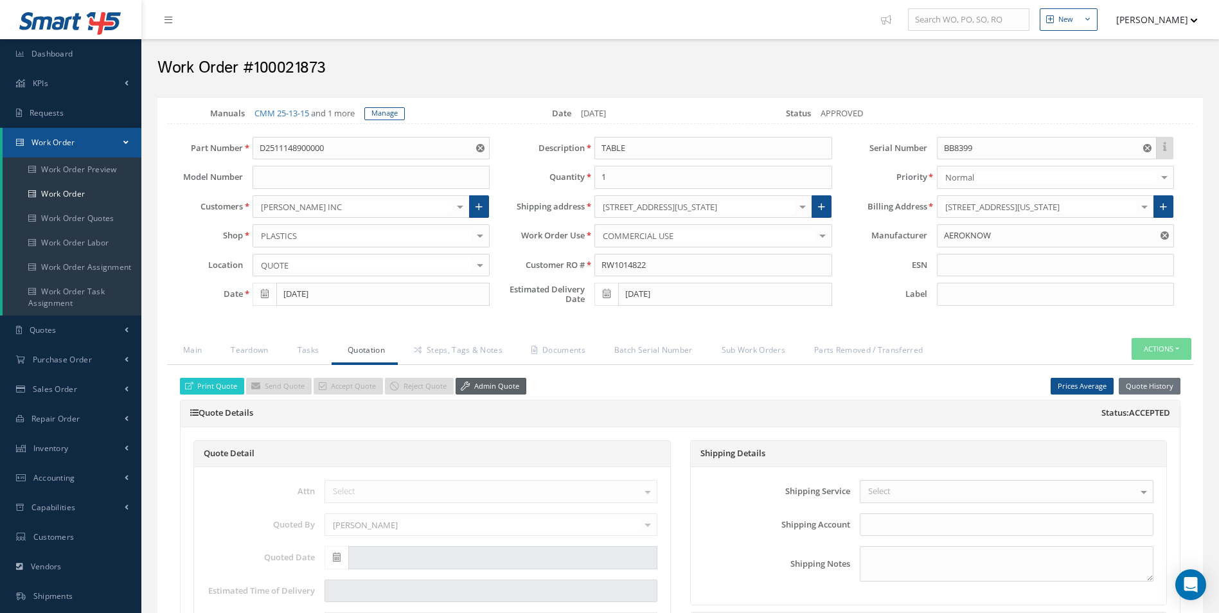
click at [485, 387] on link "Admin Quote" at bounding box center [491, 386] width 71 height 17
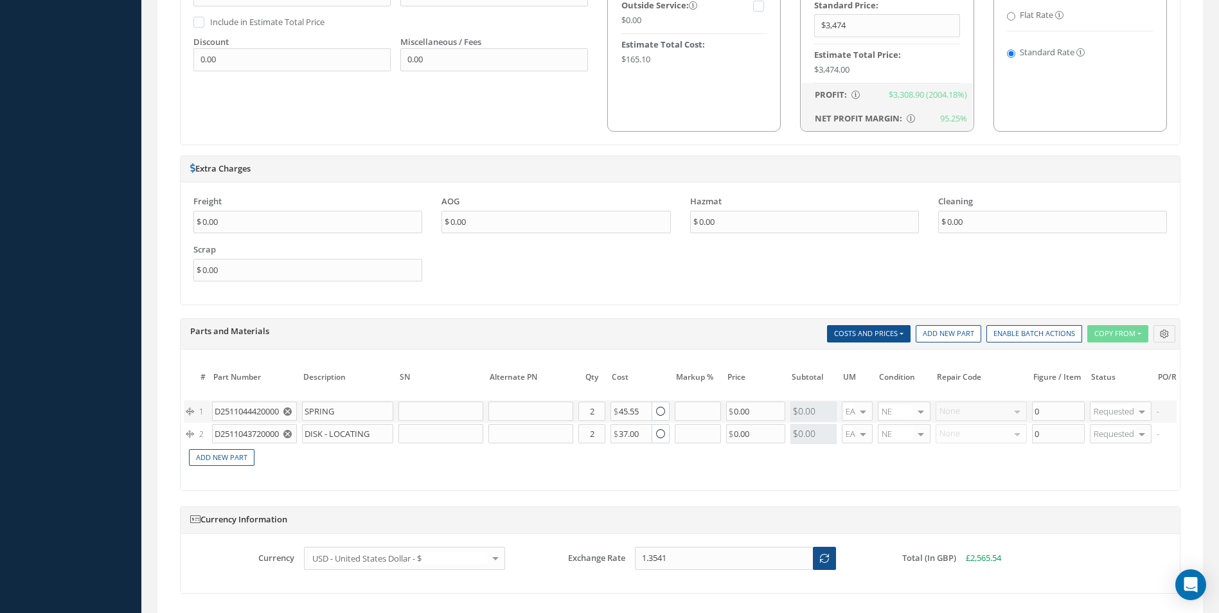
scroll to position [1029, 0]
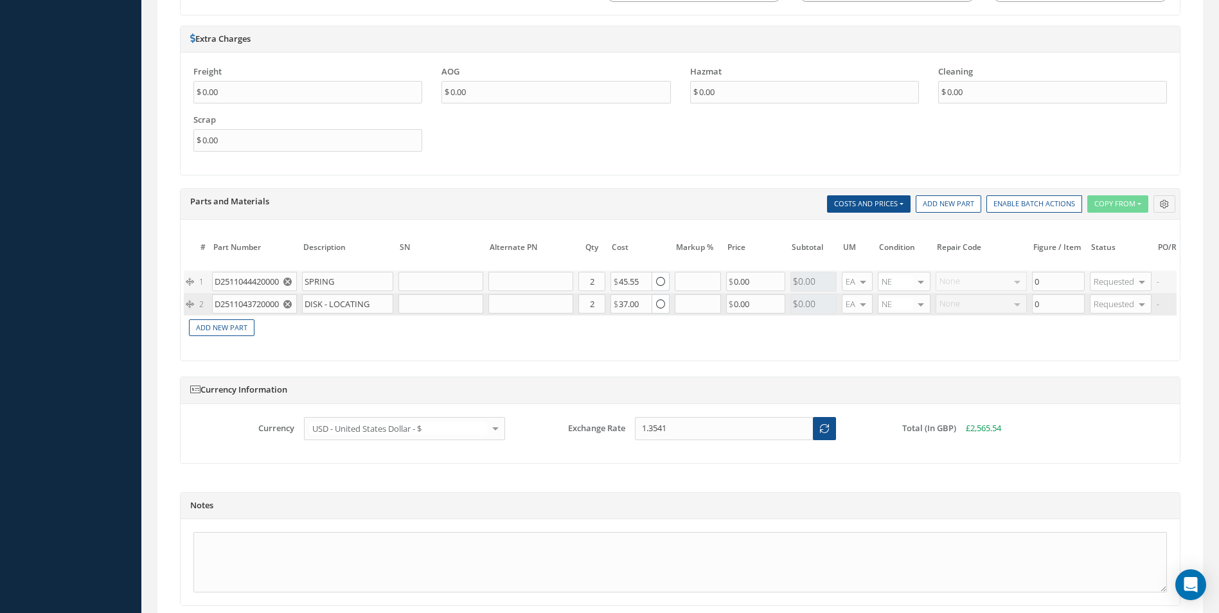
click at [291, 307] on icon "Reset" at bounding box center [287, 304] width 8 height 8
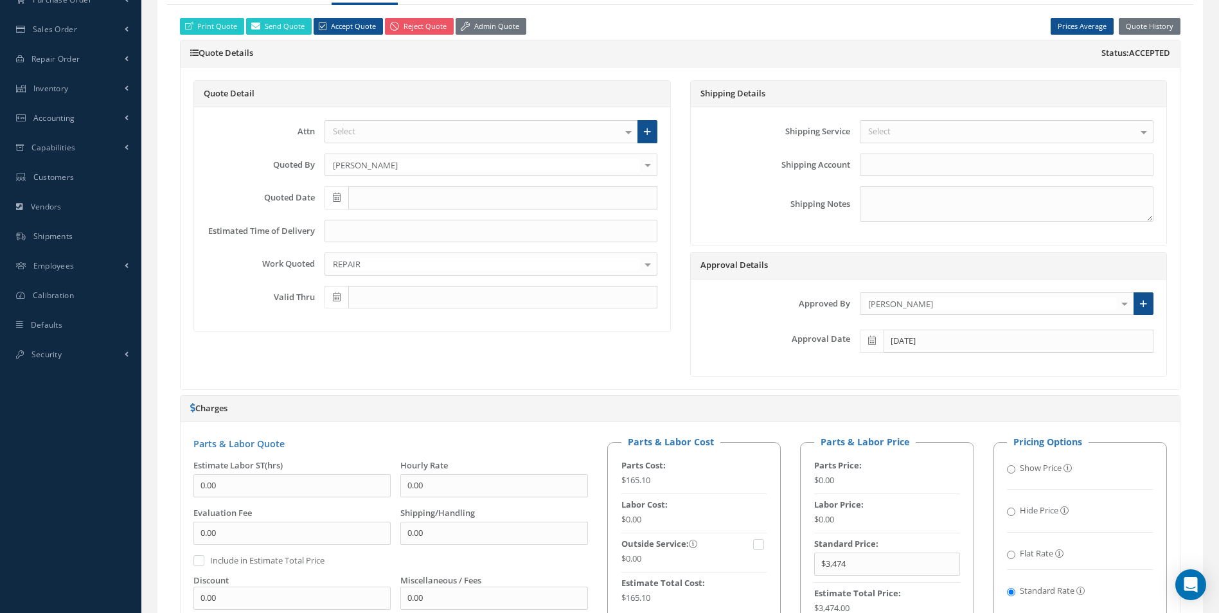
scroll to position [257, 0]
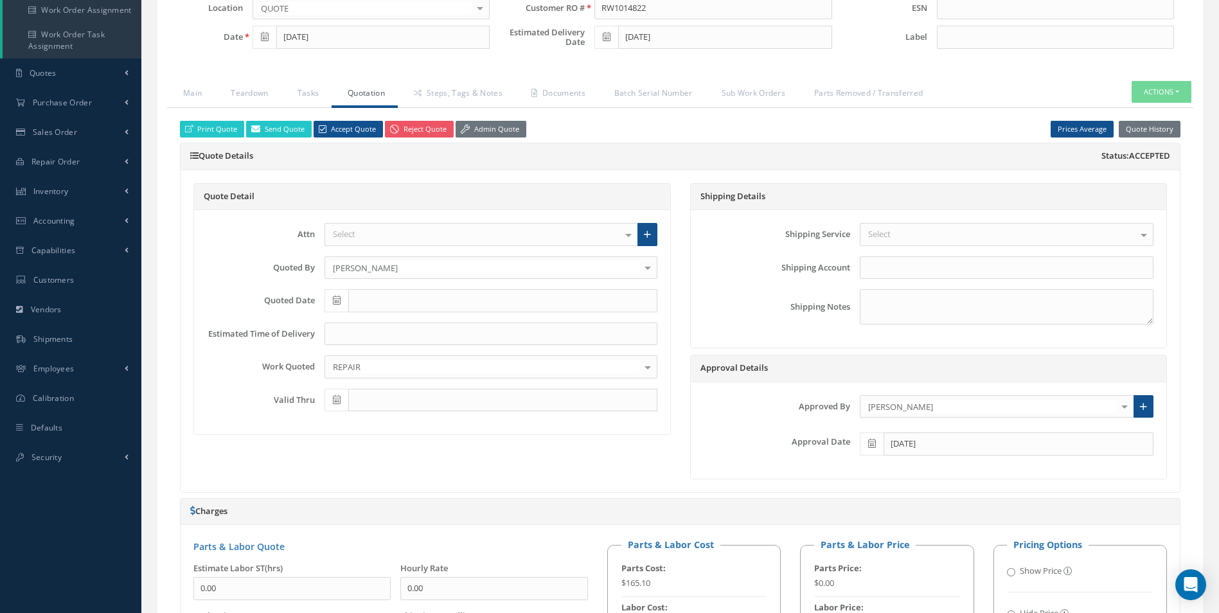
click at [1164, 104] on ul "Main Teardown Tasks Quotation Steps, Tags & Notes Documents Batch Serial Number…" at bounding box center [680, 94] width 1027 height 27
click at [1163, 96] on button "Actions" at bounding box center [1162, 92] width 60 height 22
click at [1153, 148] on link "Part Issue" at bounding box center [1142, 148] width 103 height 17
click at [454, 87] on link "Steps, Tags & Notes" at bounding box center [457, 94] width 118 height 27
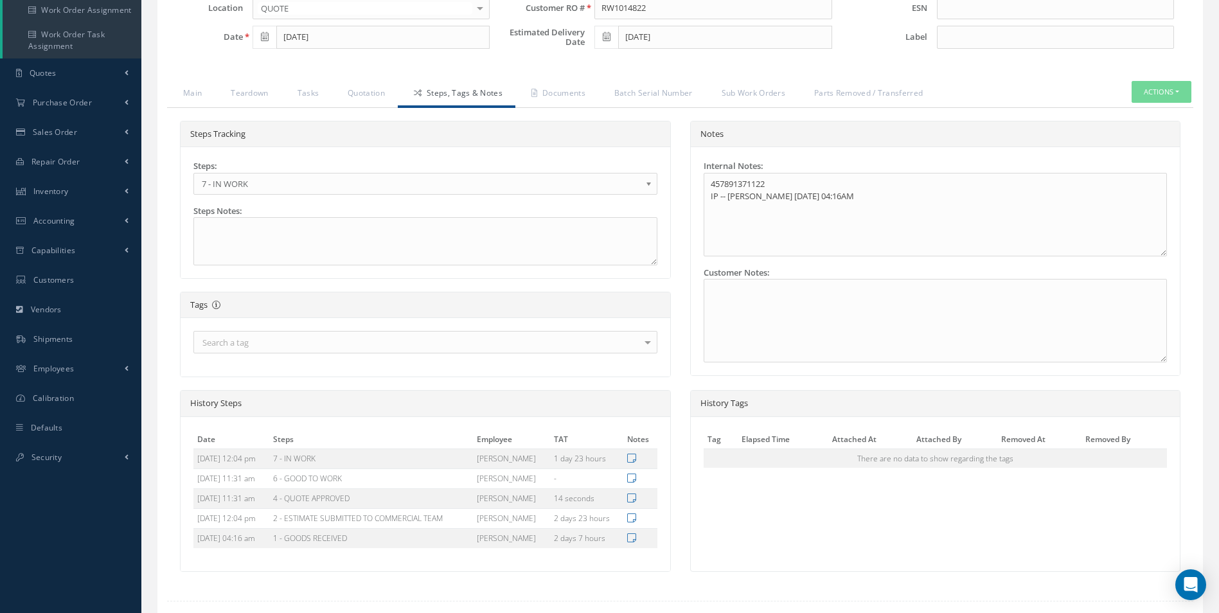
click at [279, 175] on link "7 - IN WORK" at bounding box center [425, 184] width 464 height 22
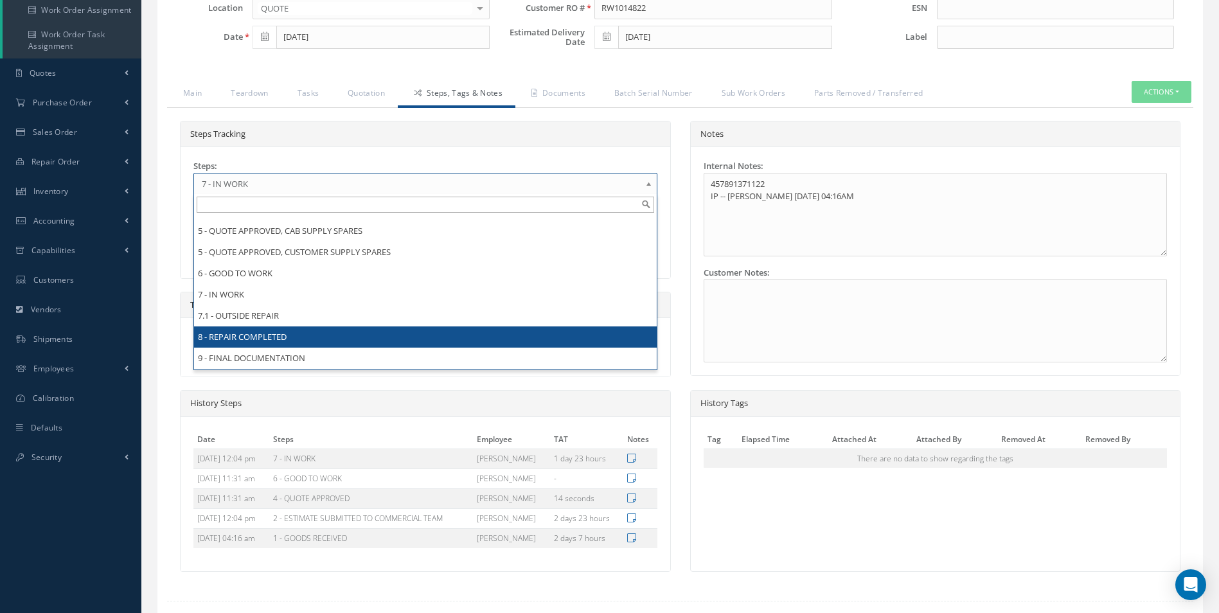
scroll to position [0, 0]
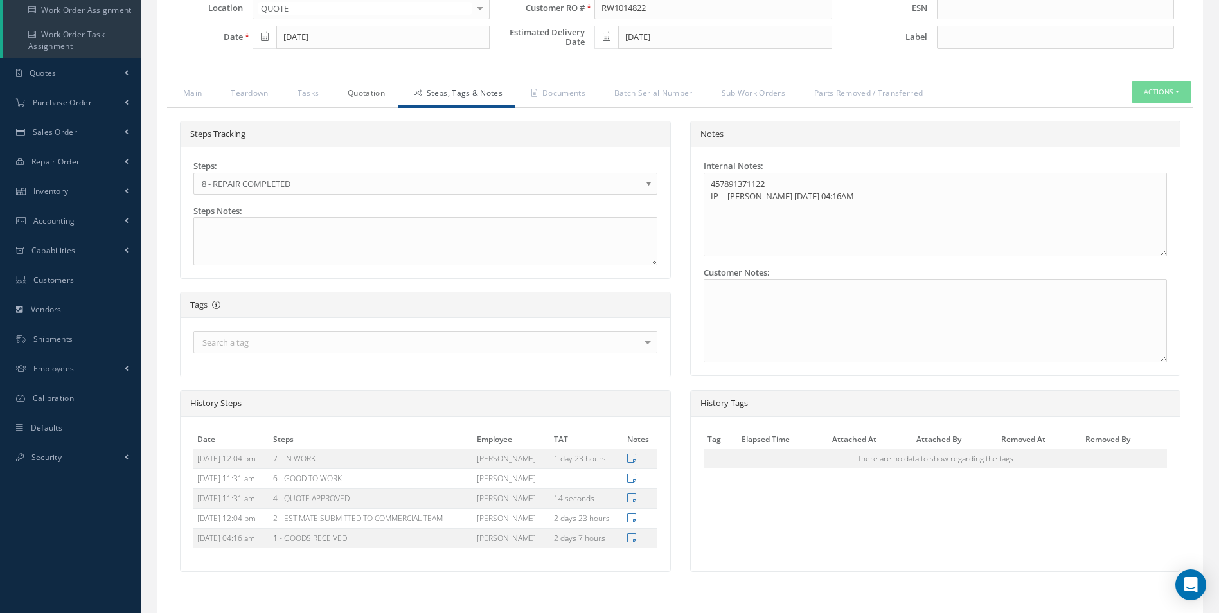
click at [364, 96] on link "Quotation" at bounding box center [365, 94] width 66 height 27
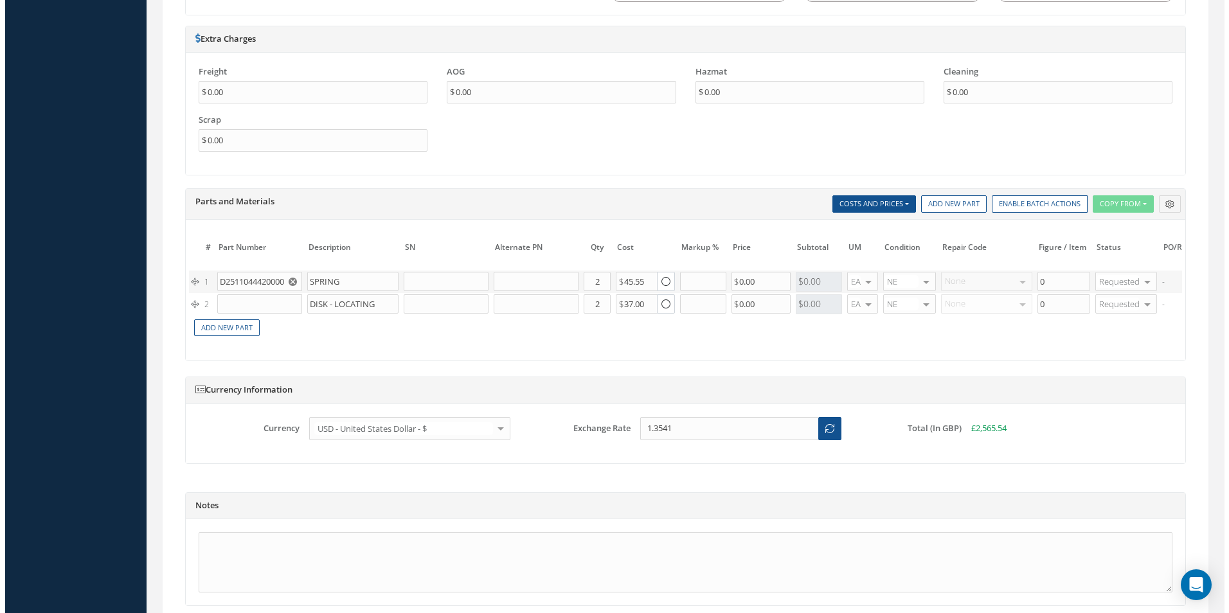
scroll to position [0, 193]
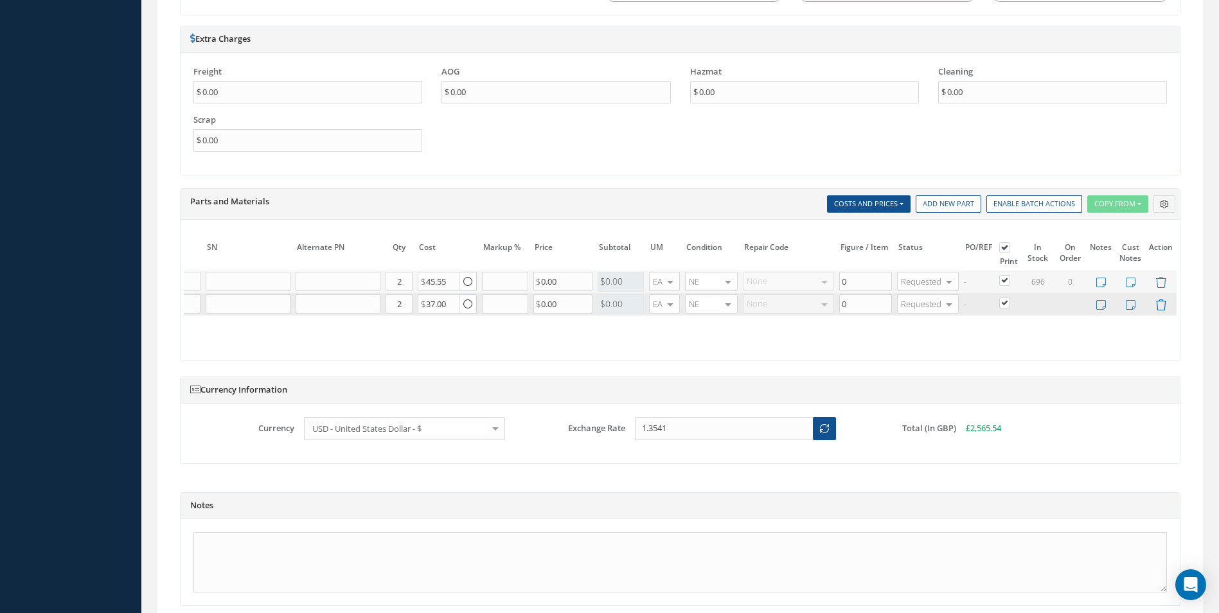
click at [1165, 307] on icon at bounding box center [1161, 305] width 11 height 11
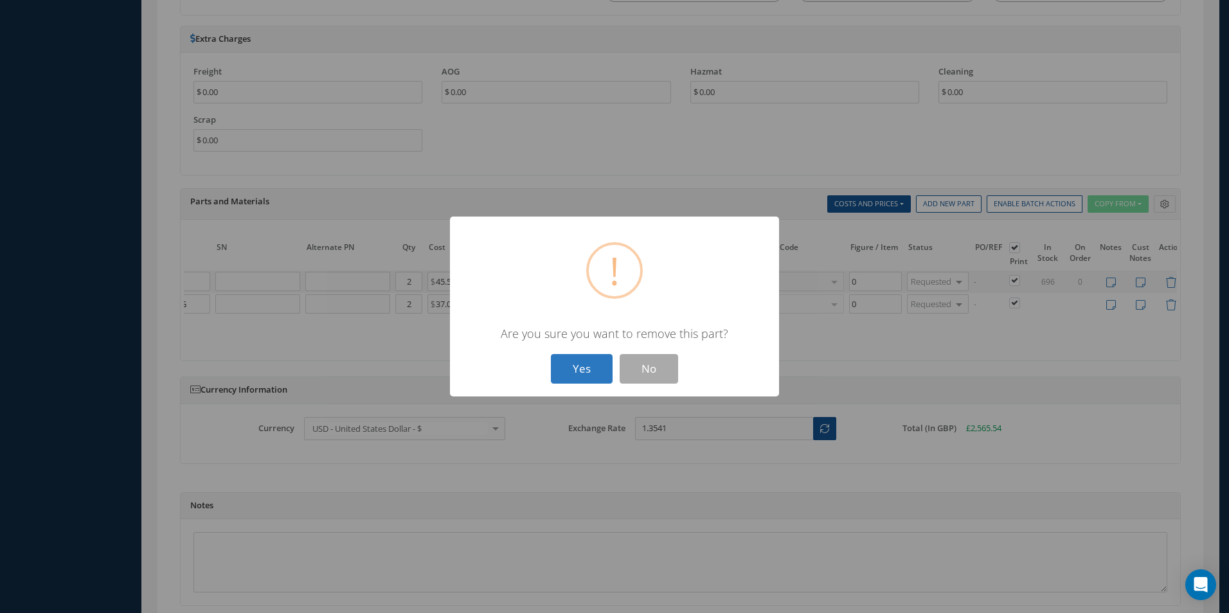
click at [593, 366] on button "Yes" at bounding box center [582, 369] width 62 height 30
click at [593, 366] on div "? ! i × Are you sure you want to remove this part? Yes No" at bounding box center [614, 307] width 329 height 181
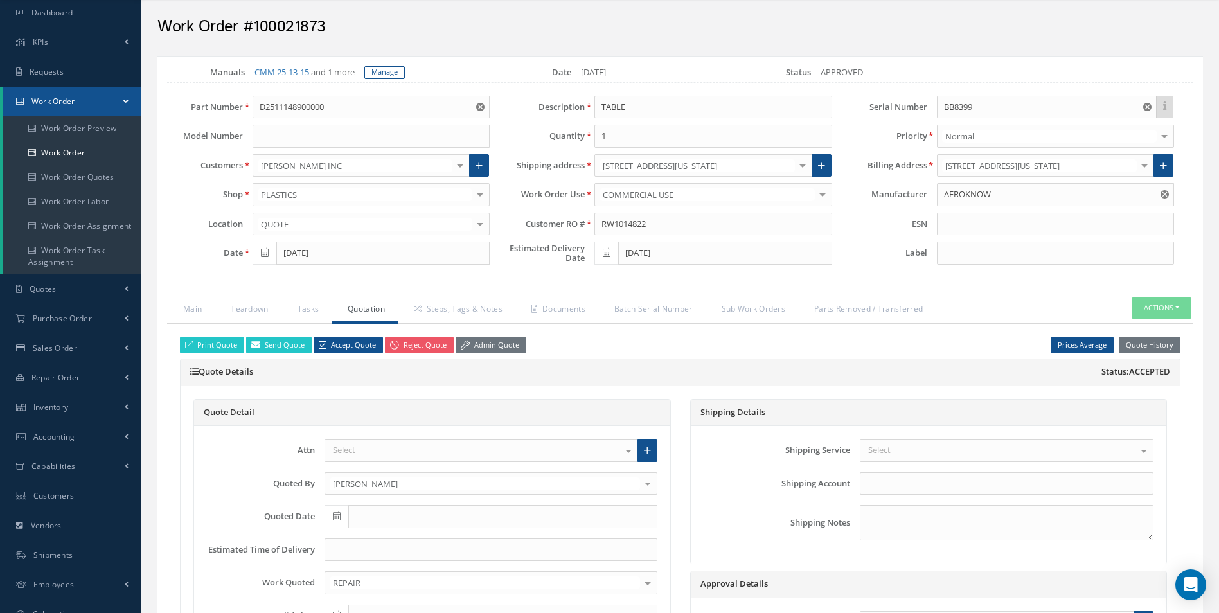
scroll to position [0, 0]
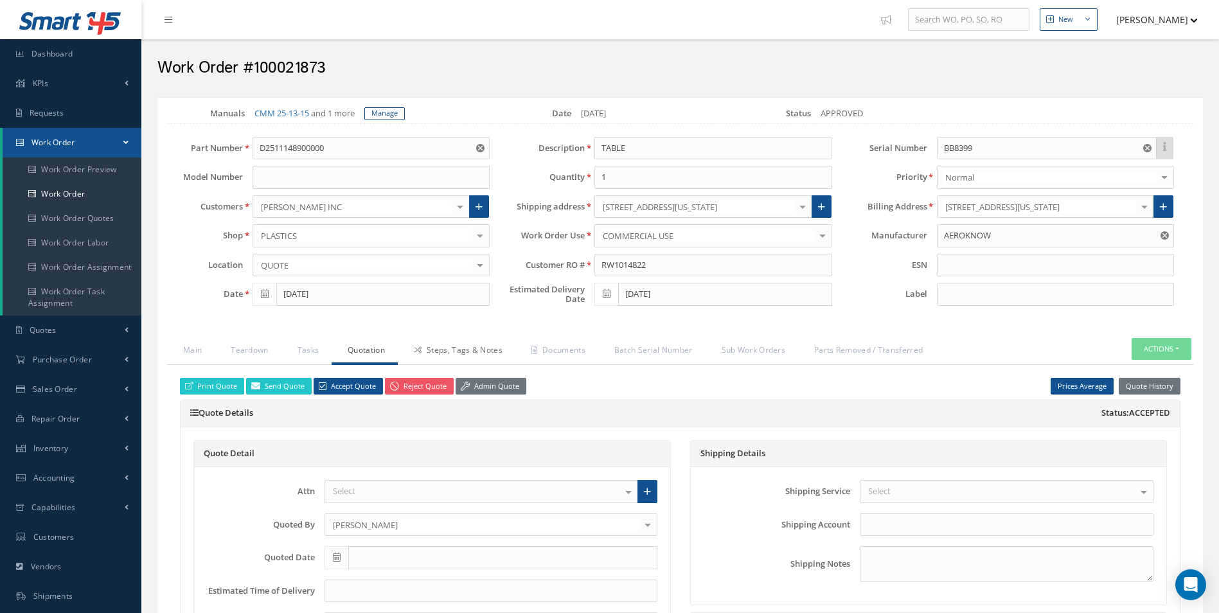
click at [476, 354] on link "Steps, Tags & Notes" at bounding box center [457, 351] width 118 height 27
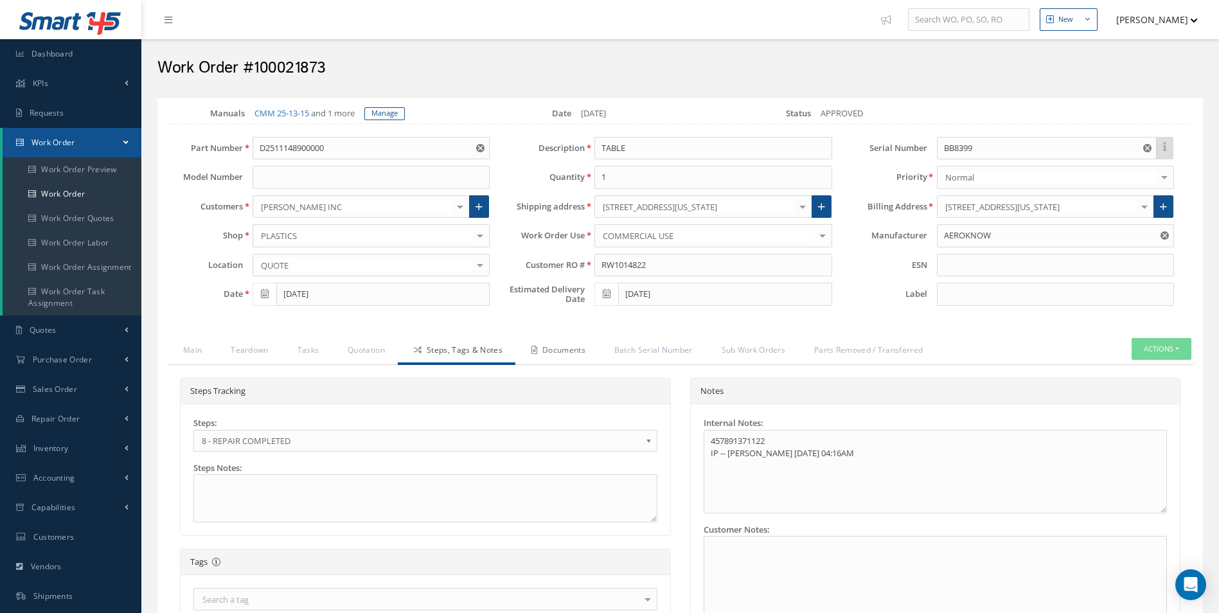
click at [583, 349] on link "Documents" at bounding box center [557, 351] width 83 height 27
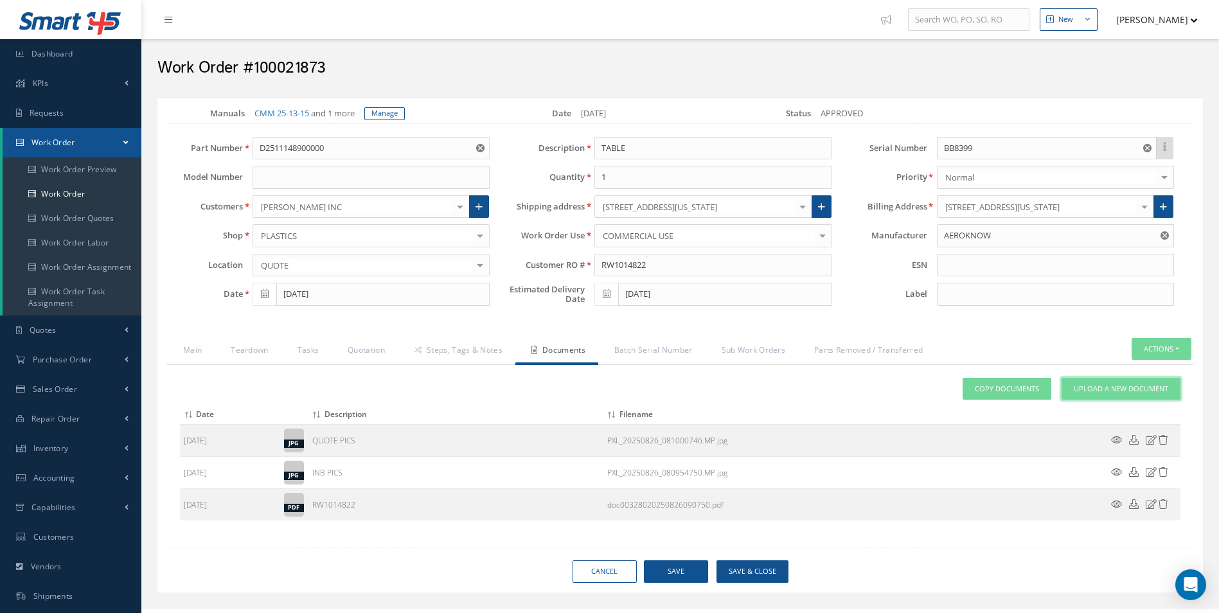
click at [1096, 397] on link "Upload a New Document" at bounding box center [1121, 389] width 119 height 22
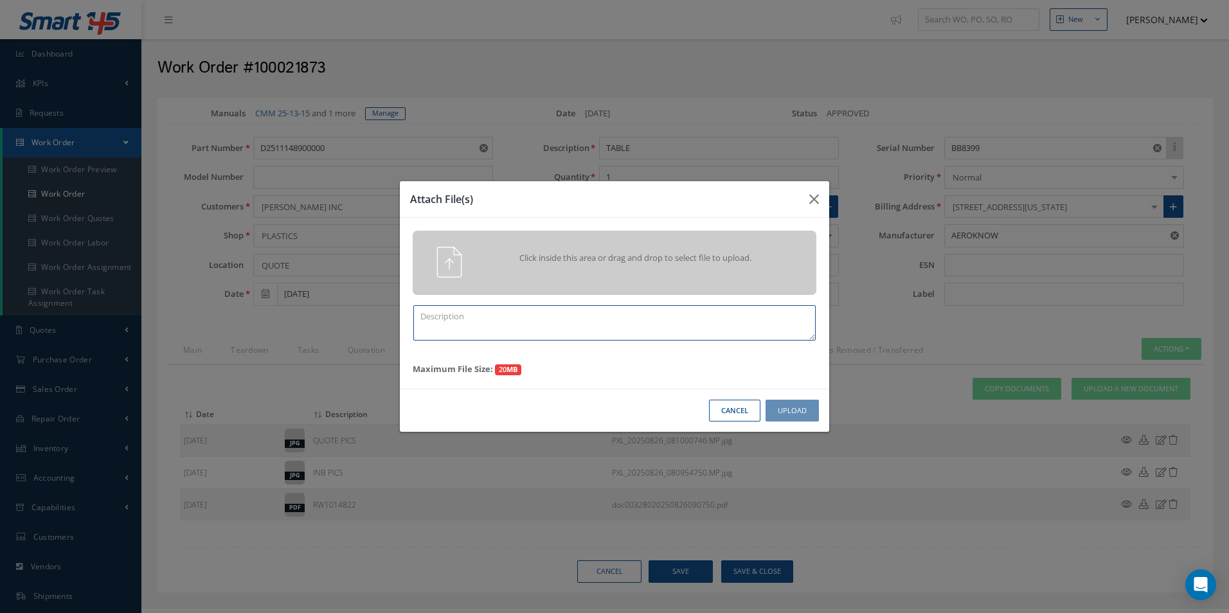
click at [517, 323] on textarea at bounding box center [614, 322] width 402 height 35
type textarea "FINISH"
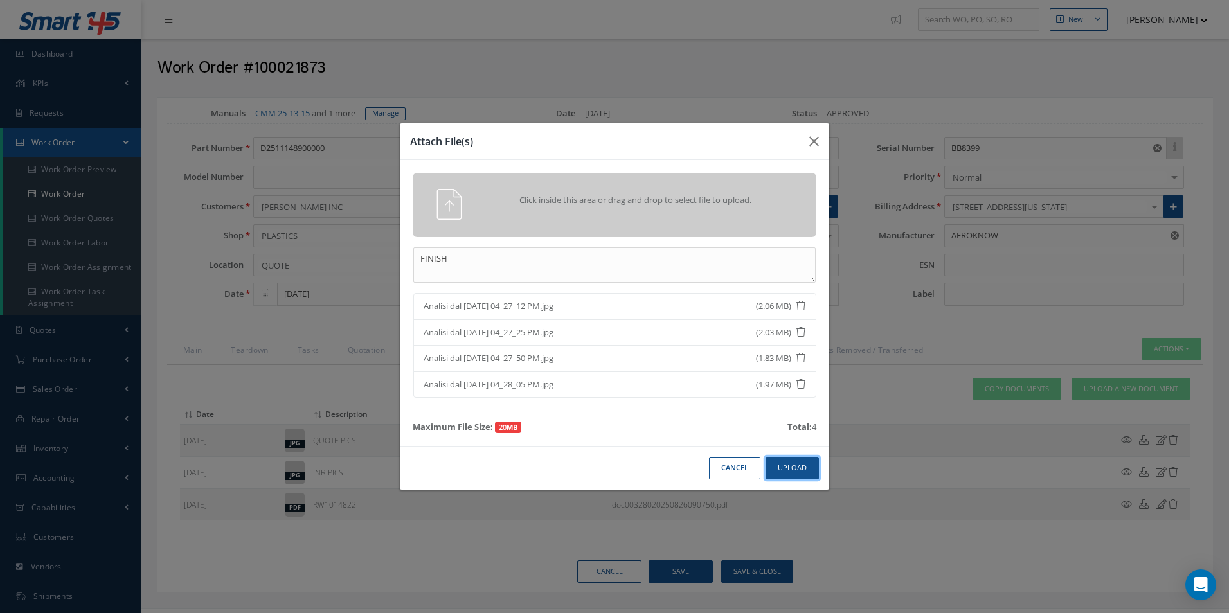
click at [788, 465] on button "Upload" at bounding box center [792, 468] width 53 height 22
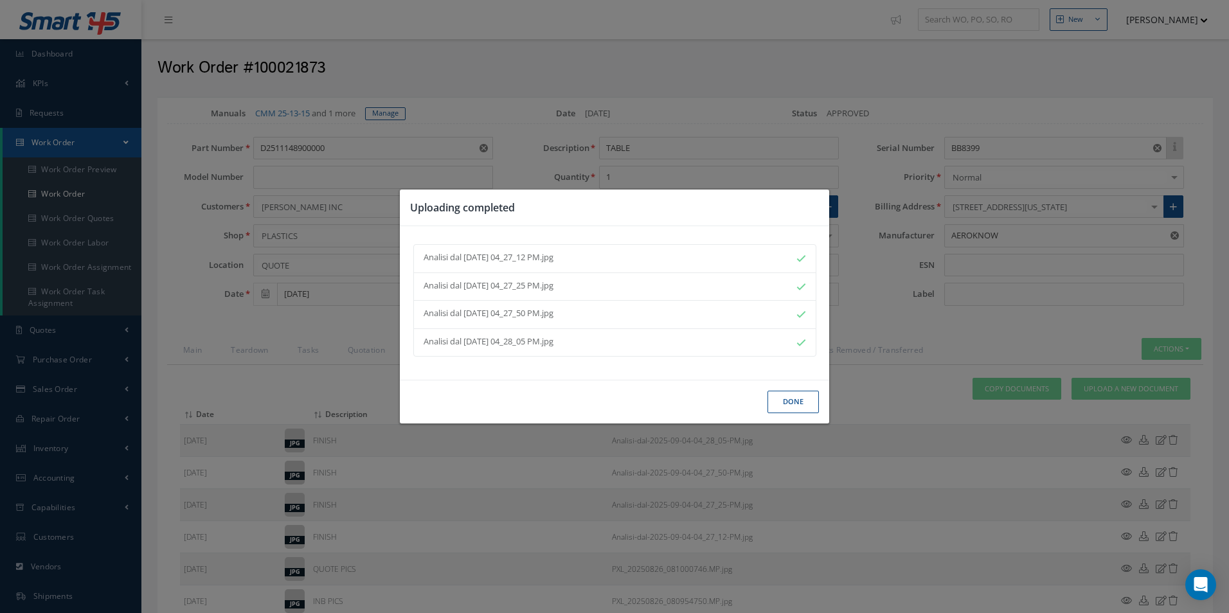
click at [800, 409] on button "Done" at bounding box center [793, 402] width 51 height 22
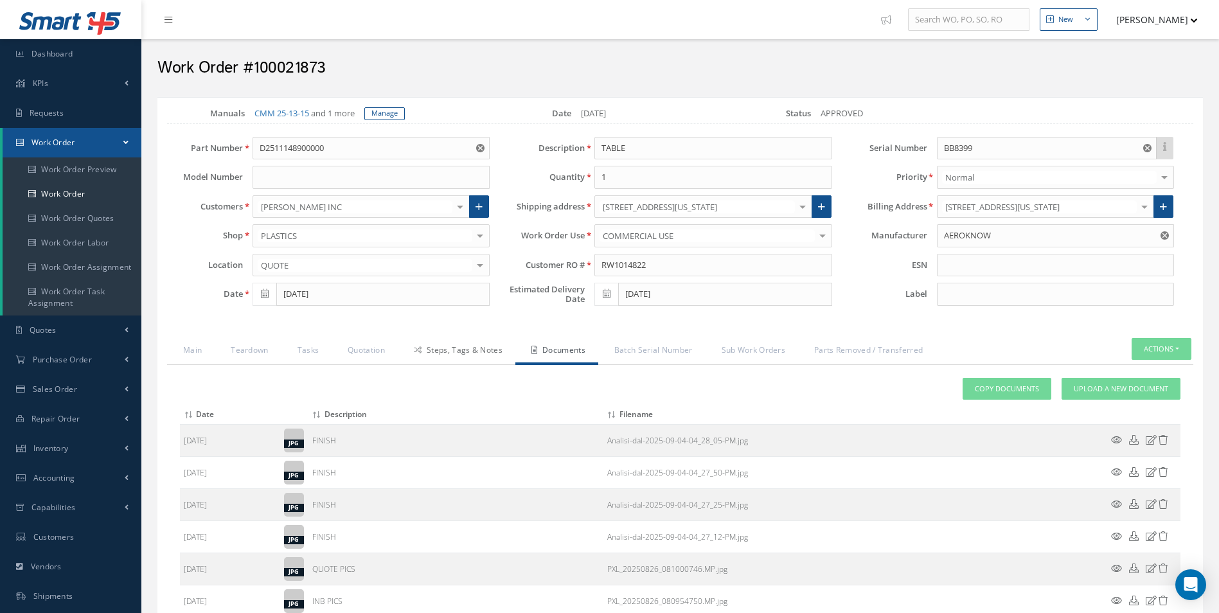
click at [454, 347] on link "Steps, Tags & Notes" at bounding box center [457, 351] width 118 height 27
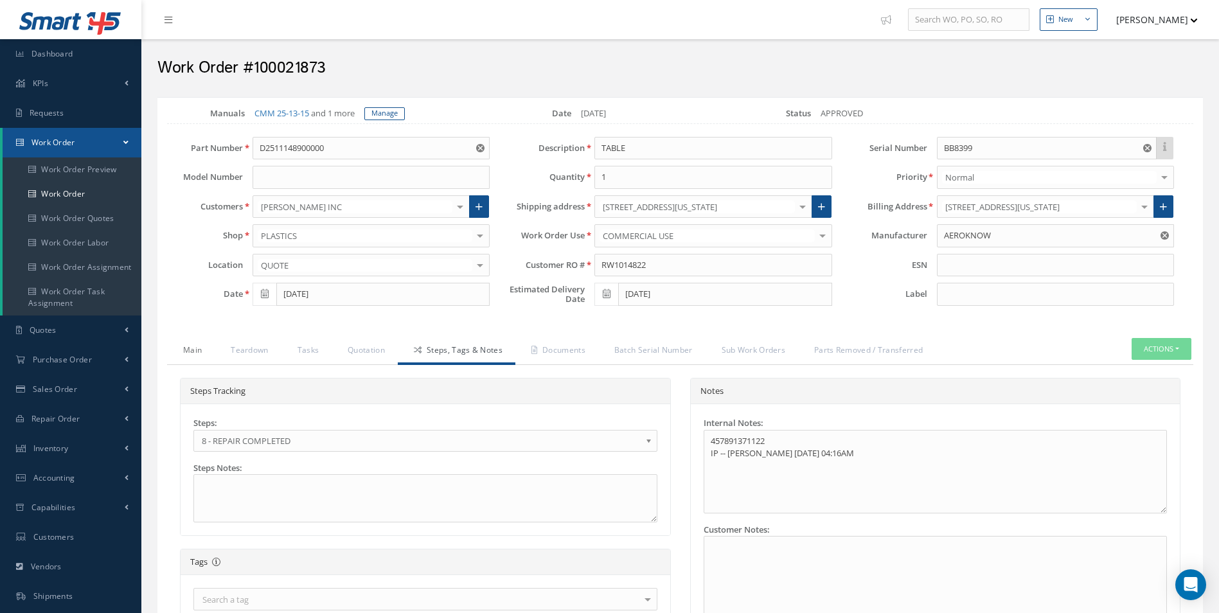
click at [194, 355] on link "Main" at bounding box center [191, 351] width 48 height 27
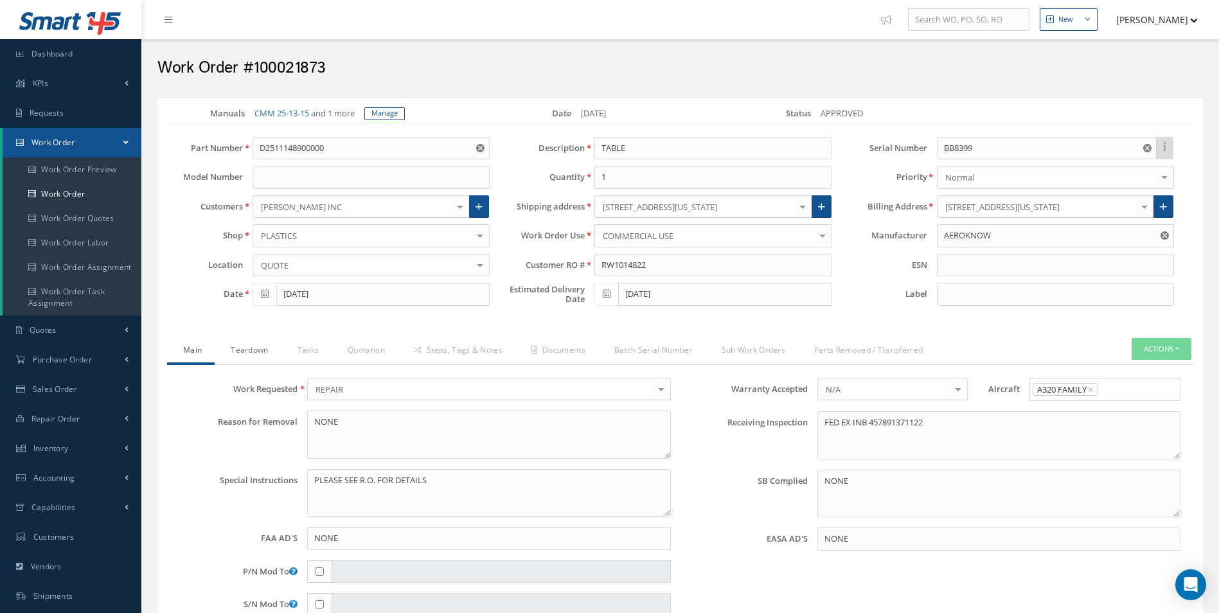
click at [242, 354] on link "Teardown" at bounding box center [248, 351] width 66 height 27
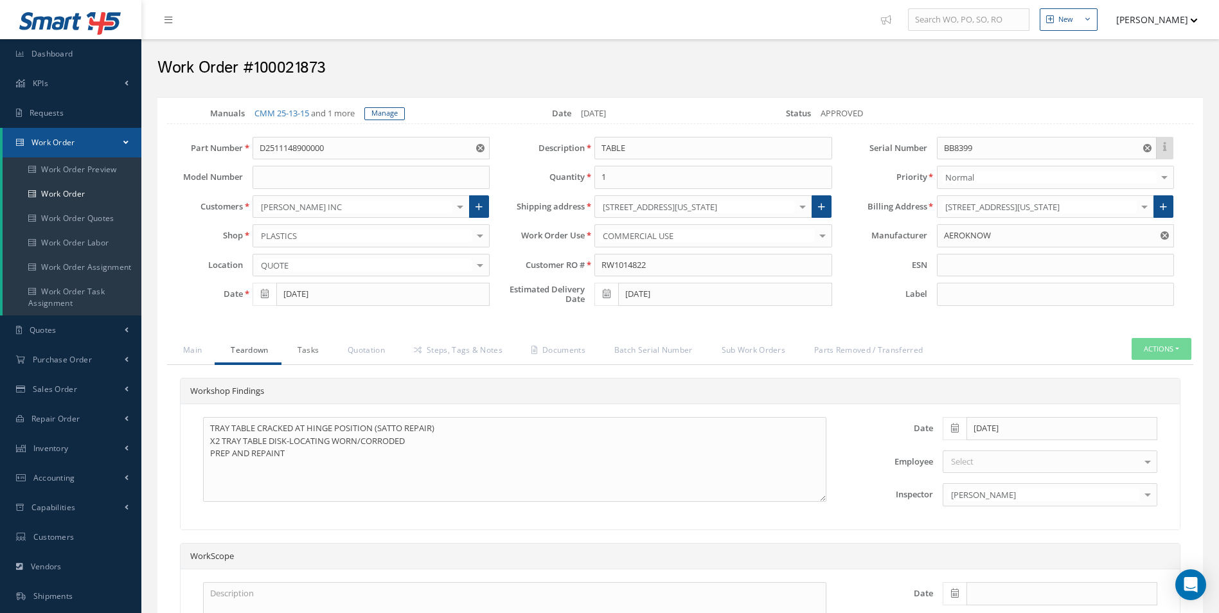
click at [291, 354] on link "Tasks" at bounding box center [307, 351] width 51 height 27
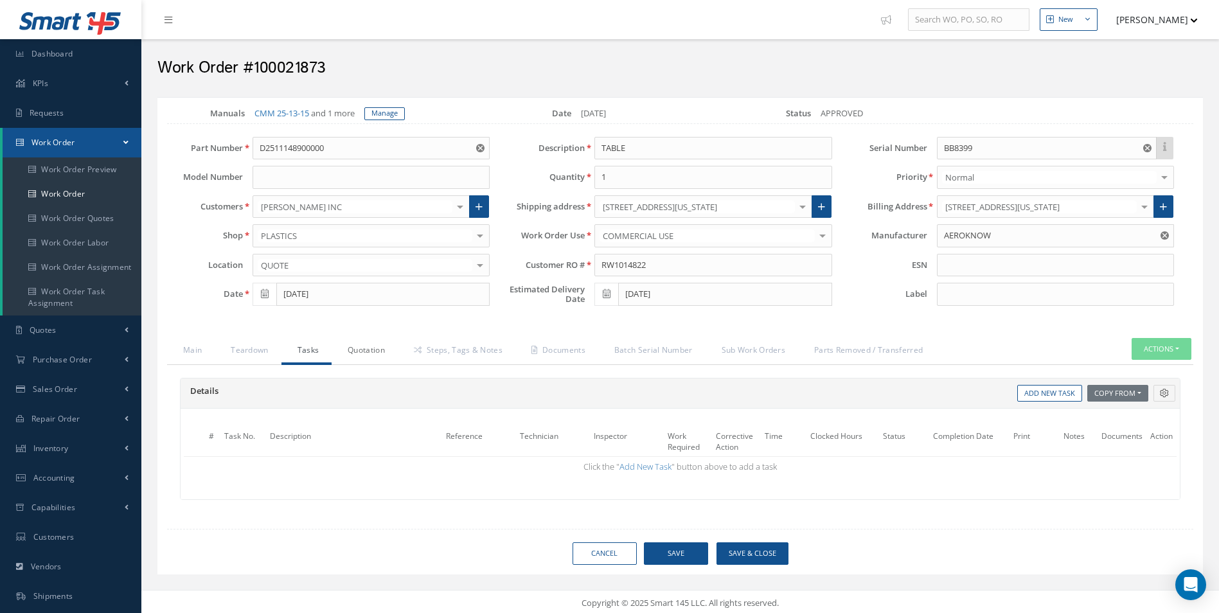
click at [367, 348] on link "Quotation" at bounding box center [365, 351] width 66 height 27
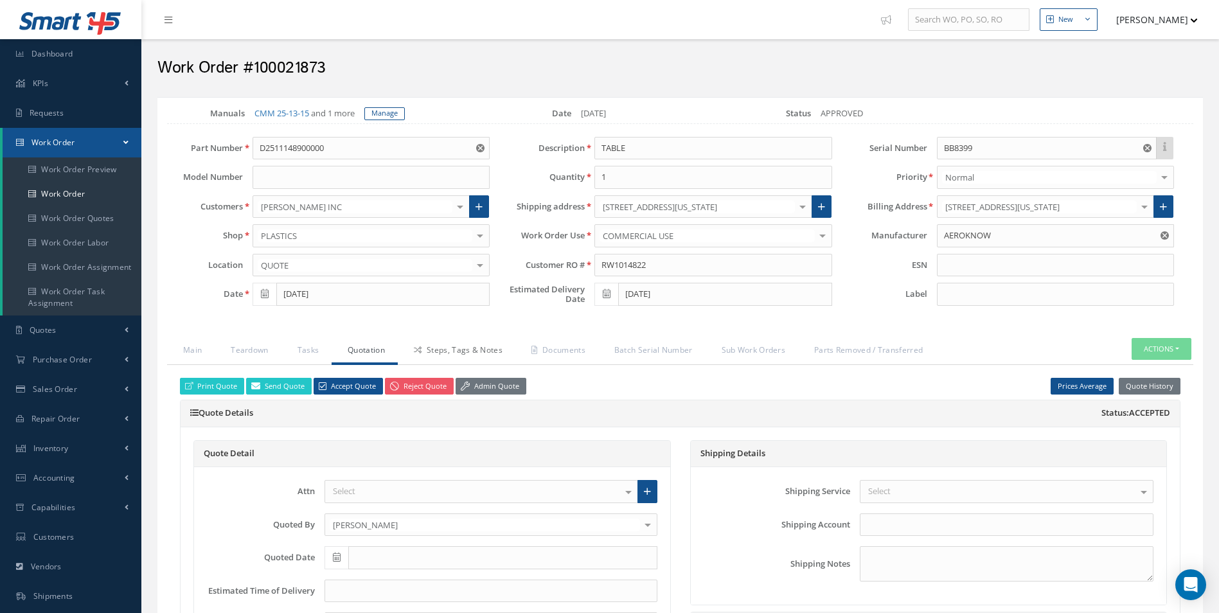
click at [440, 354] on link "Steps, Tags & Notes" at bounding box center [457, 351] width 118 height 27
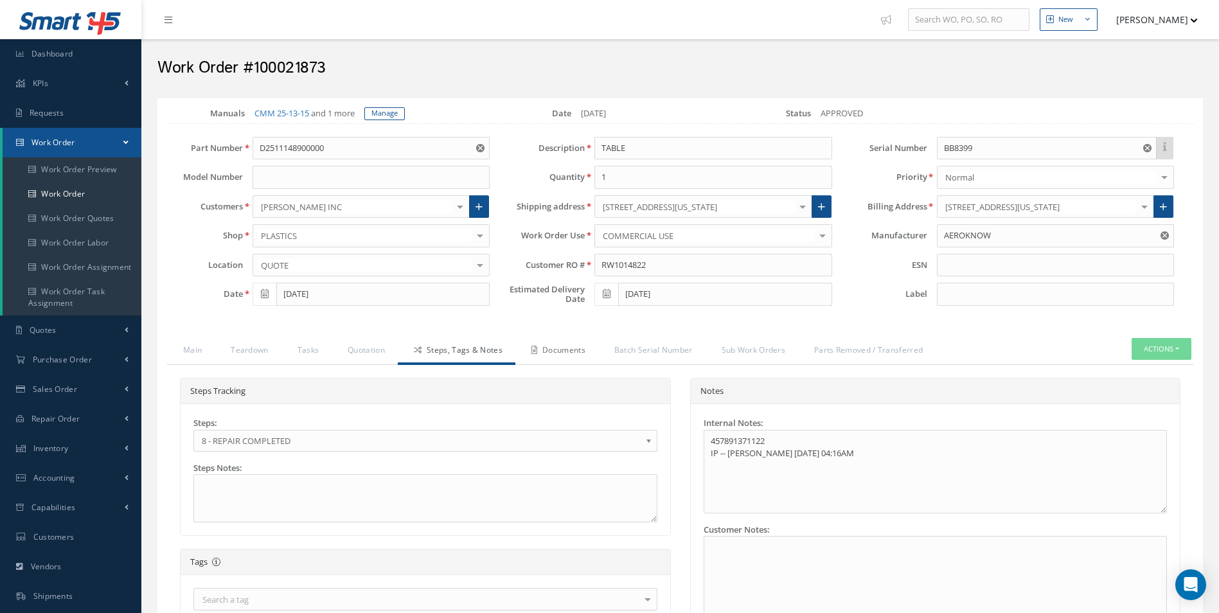
click at [534, 355] on link "Documents" at bounding box center [557, 351] width 83 height 27
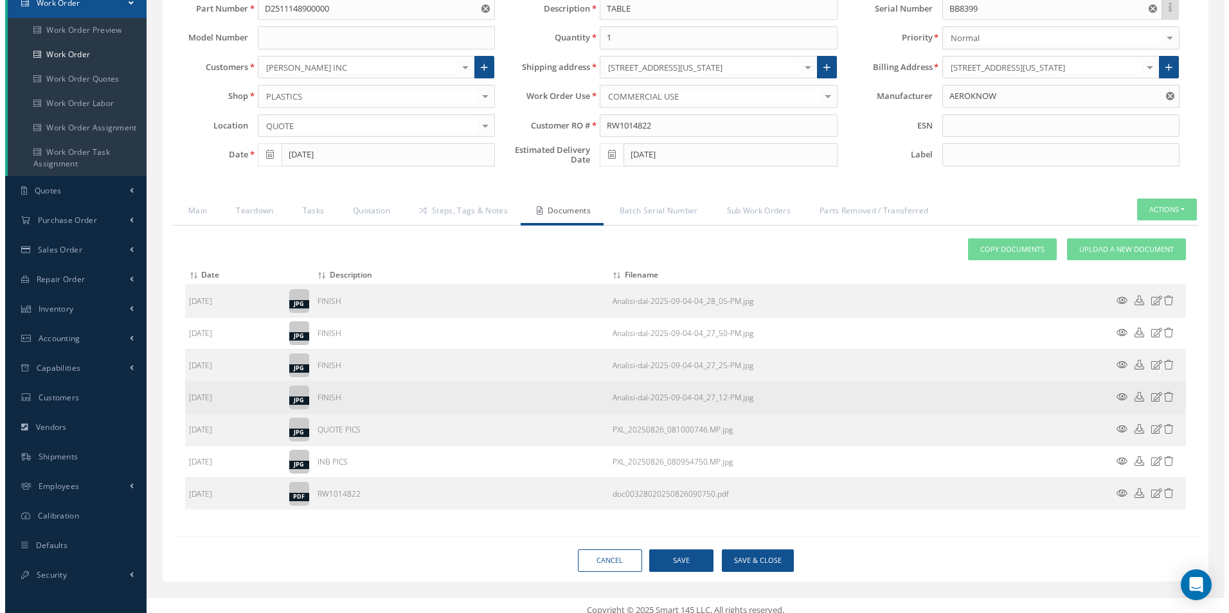
scroll to position [150, 0]
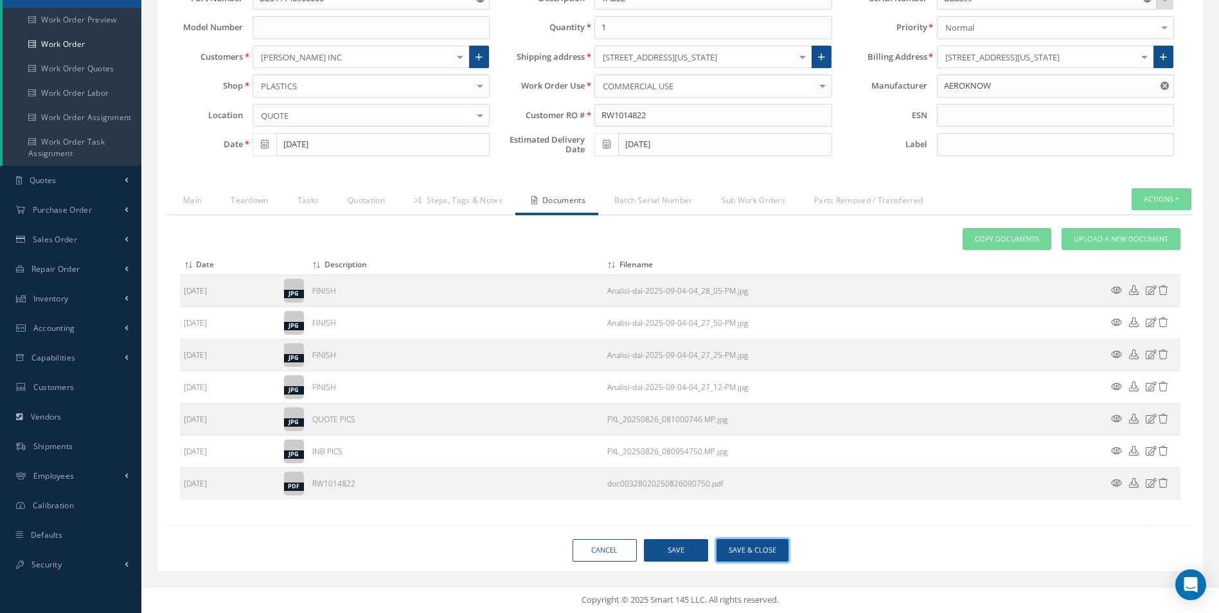
click at [755, 545] on button "Save & Close" at bounding box center [753, 550] width 72 height 22
type input "AEROKNOW"
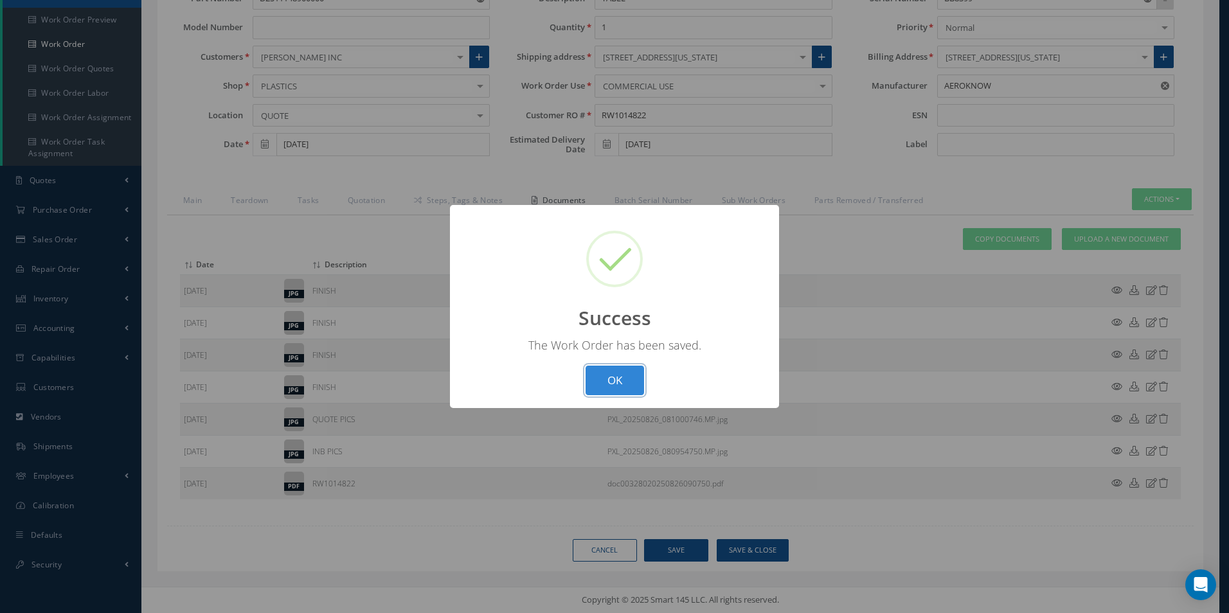
drag, startPoint x: 624, startPoint y: 380, endPoint x: 760, endPoint y: 408, distance: 138.6
click at [624, 380] on button "OK" at bounding box center [615, 381] width 58 height 30
select select "25"
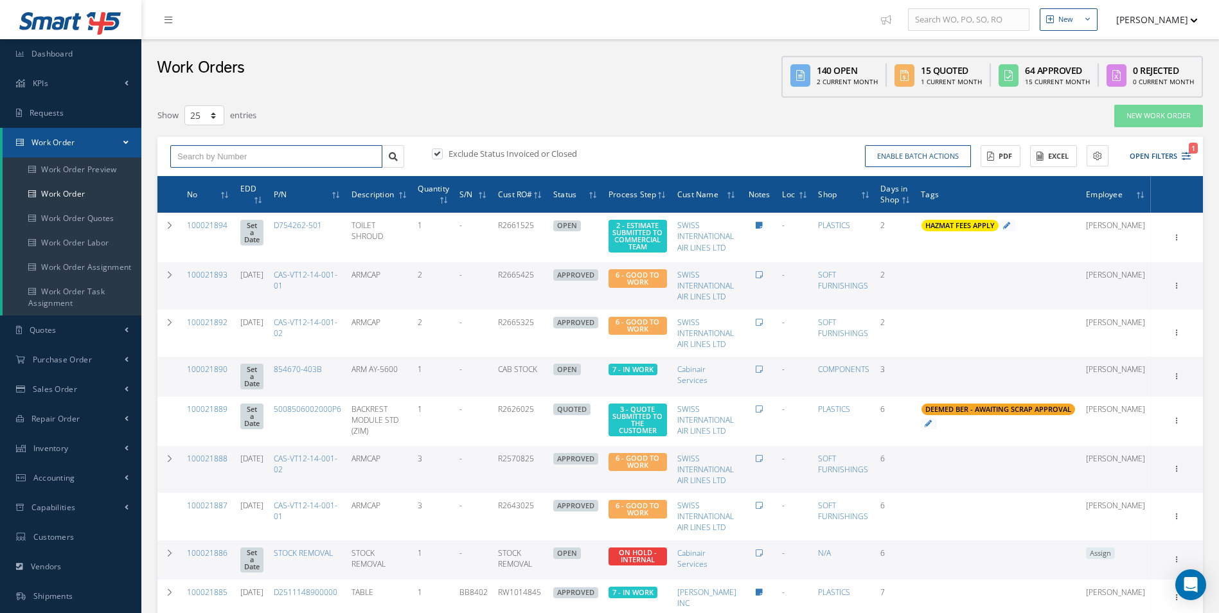
click at [251, 161] on input "text" at bounding box center [276, 156] width 212 height 23
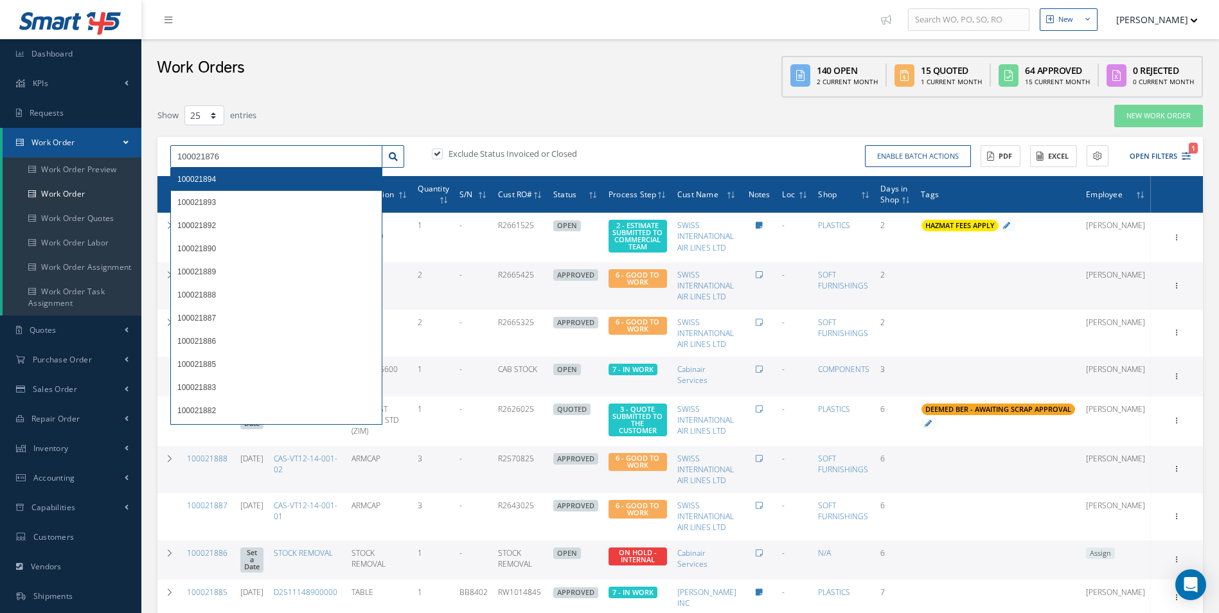
type input "100021876"
click at [318, 104] on div "Show 10 25 50 100 entries" at bounding box center [459, 115] width 622 height 23
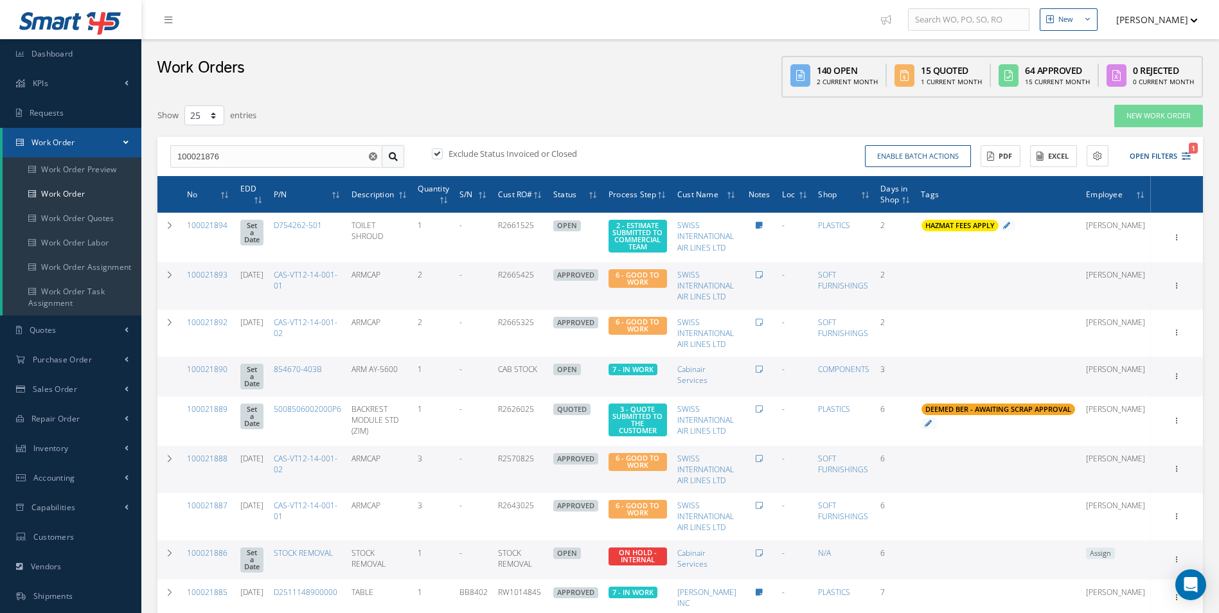
click at [393, 156] on icon at bounding box center [393, 156] width 9 height 9
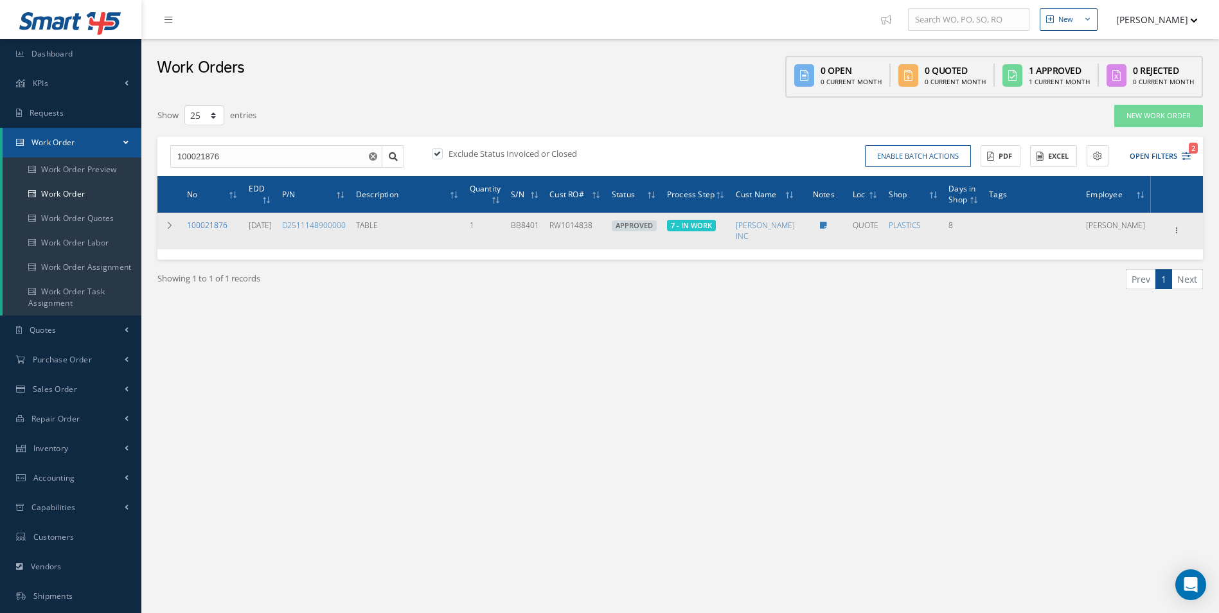
click at [211, 226] on link "100021876" at bounding box center [207, 225] width 40 height 11
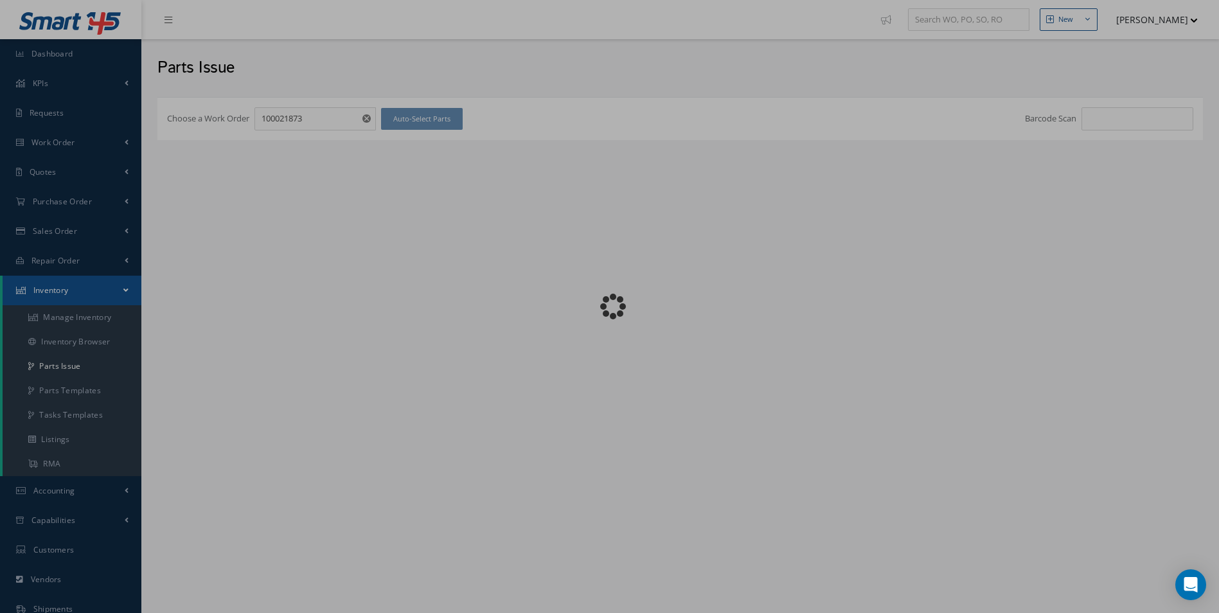
checkbox input "false"
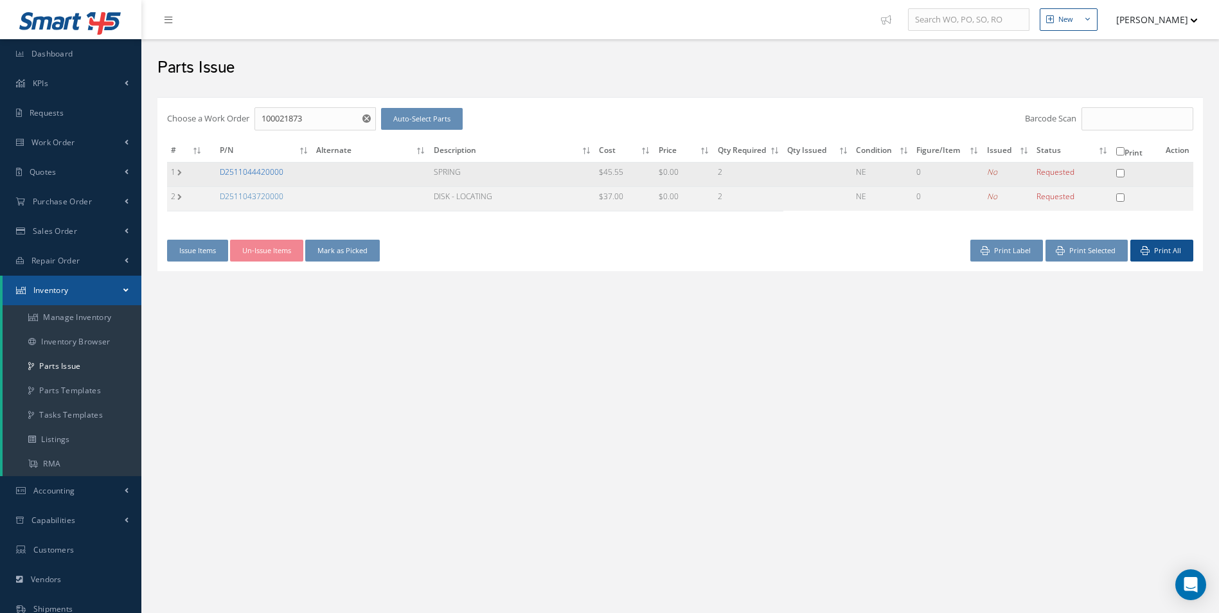
click at [263, 174] on link "D2511044420000" at bounding box center [252, 171] width 64 height 11
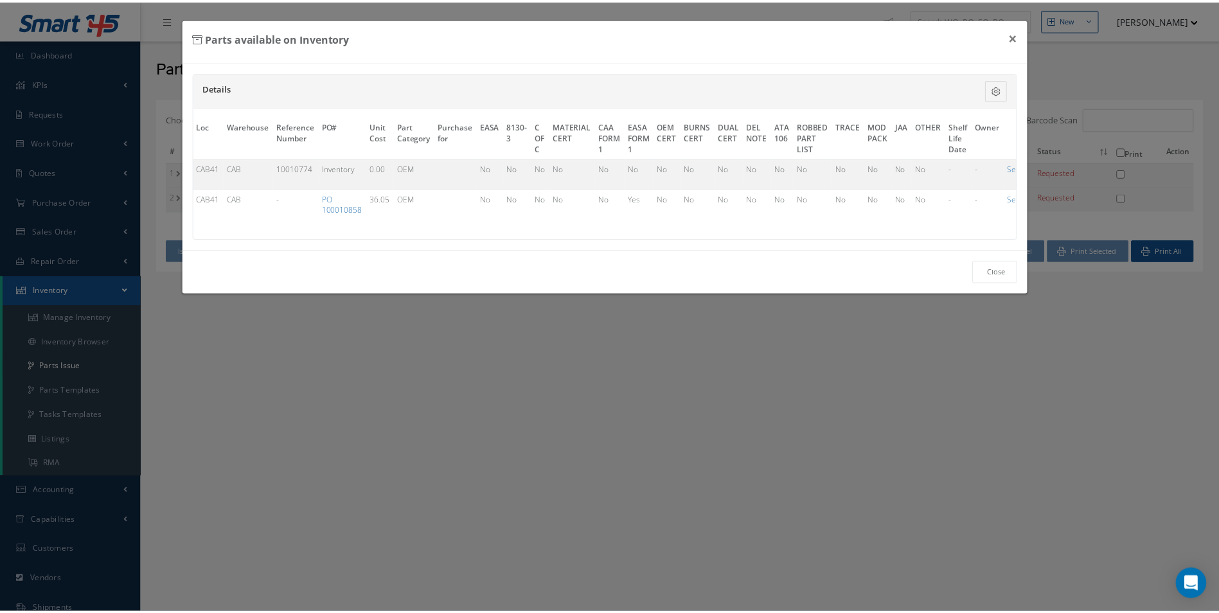
scroll to position [0, 328]
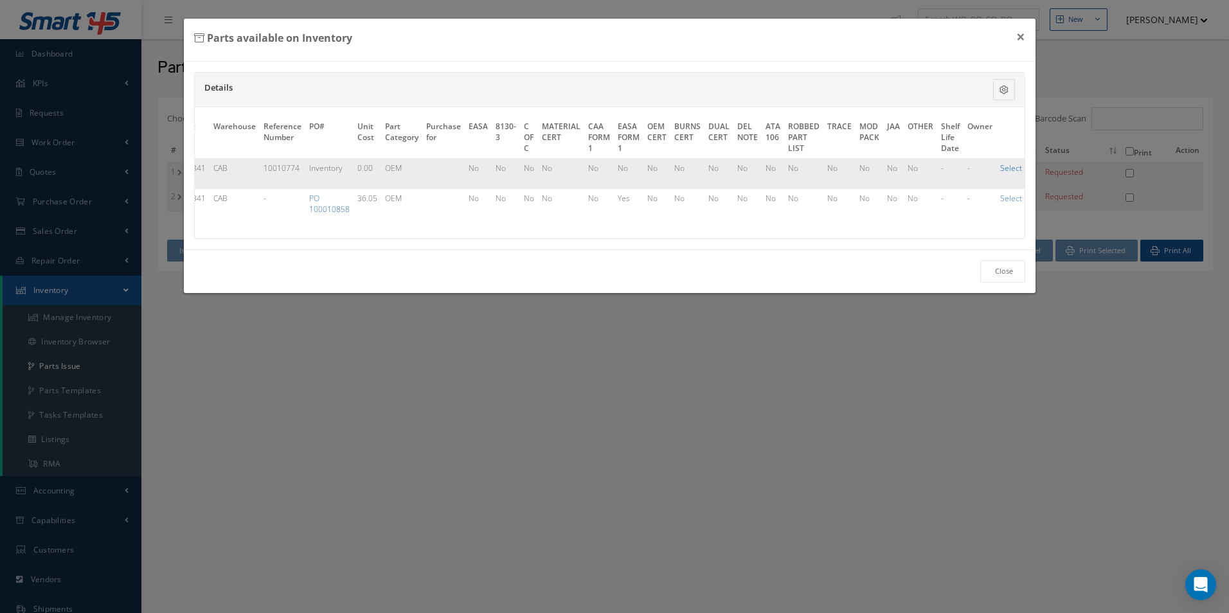
click at [1004, 168] on link "Select" at bounding box center [1011, 168] width 22 height 11
checkbox input "true"
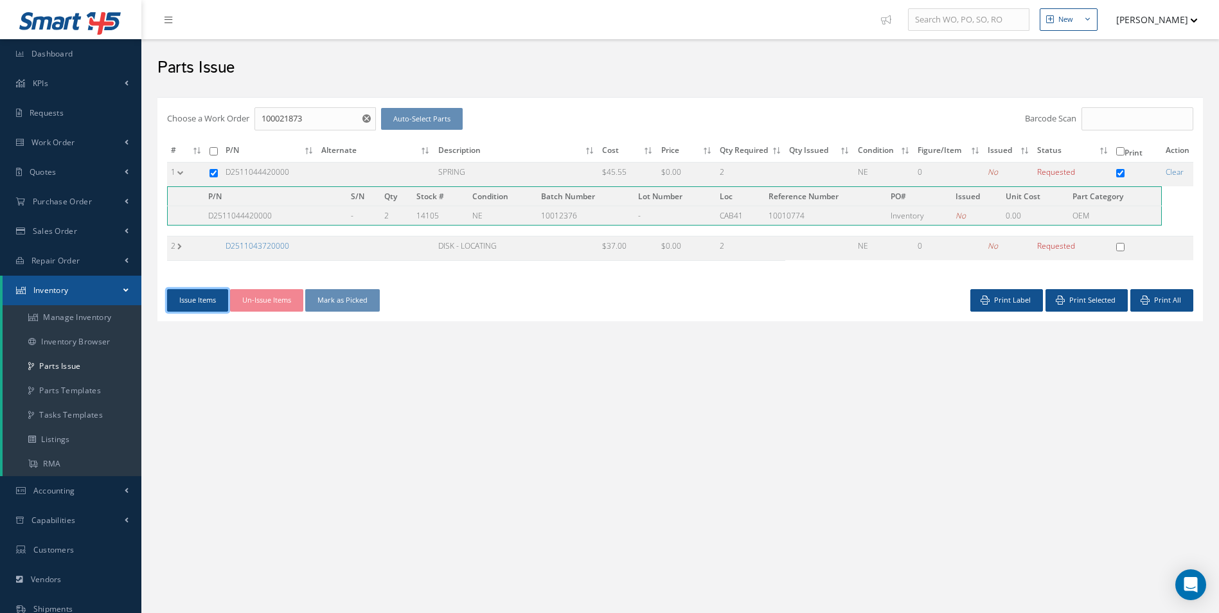
click at [175, 305] on button "Issue Items" at bounding box center [197, 300] width 61 height 22
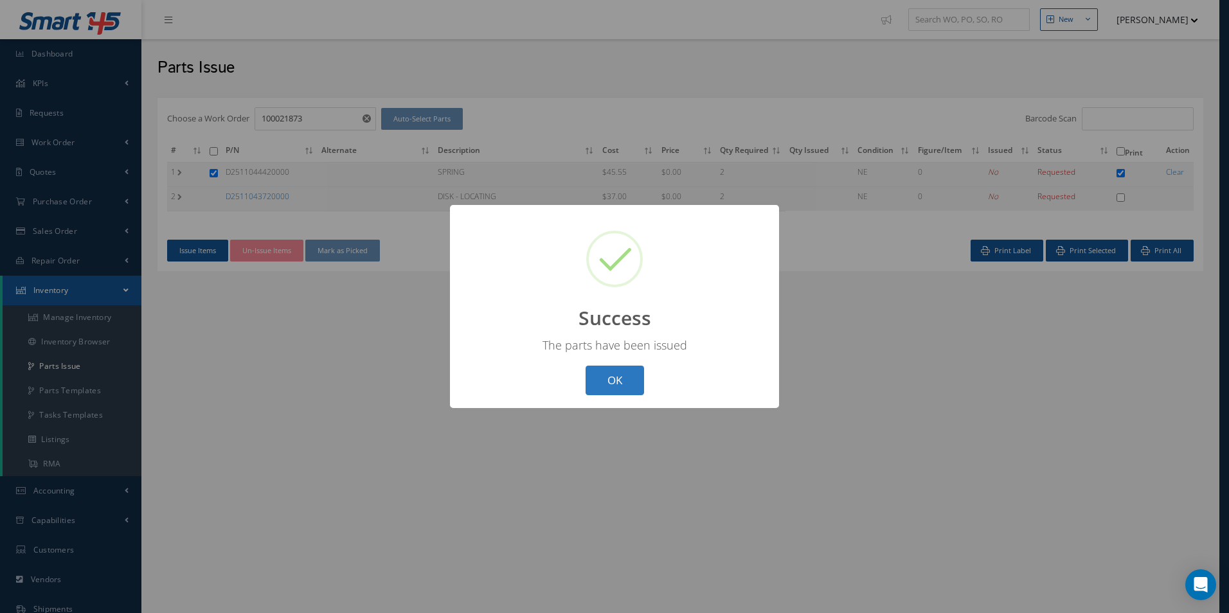
click at [633, 390] on button "OK" at bounding box center [615, 381] width 58 height 30
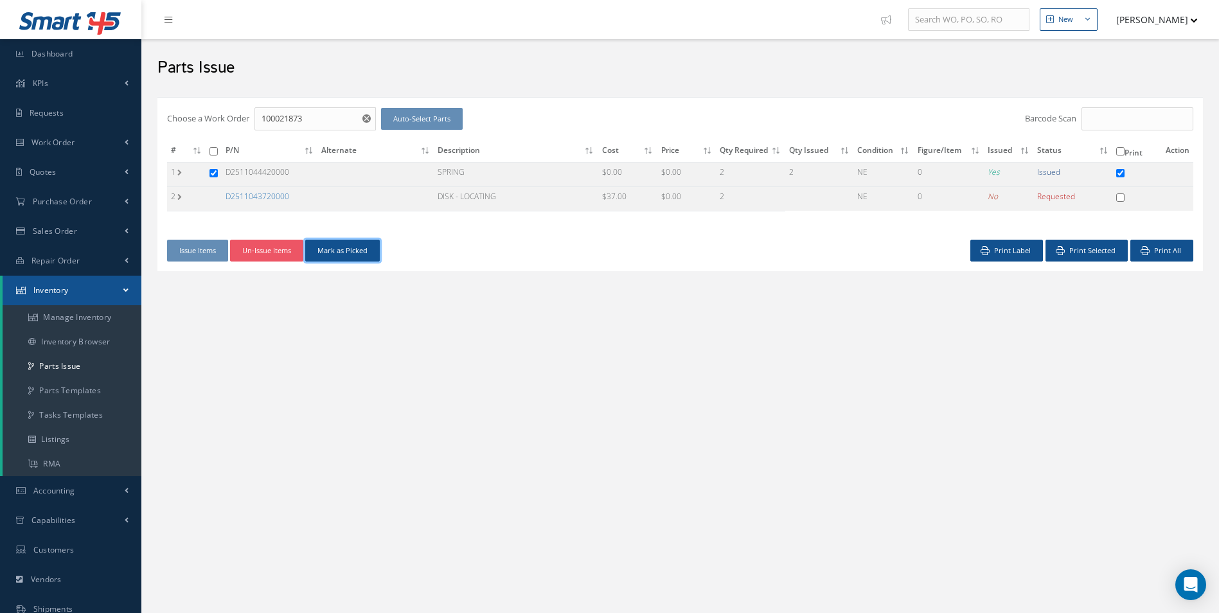
click at [334, 255] on button "Mark as Picked" at bounding box center [342, 251] width 75 height 22
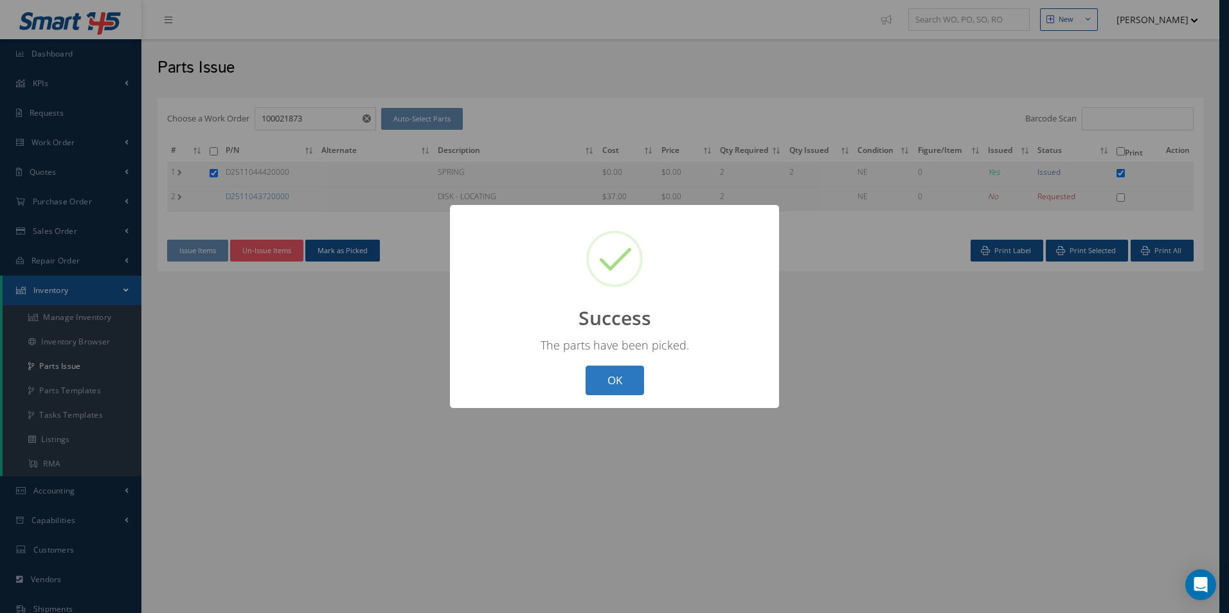
click at [620, 374] on button "OK" at bounding box center [615, 381] width 58 height 30
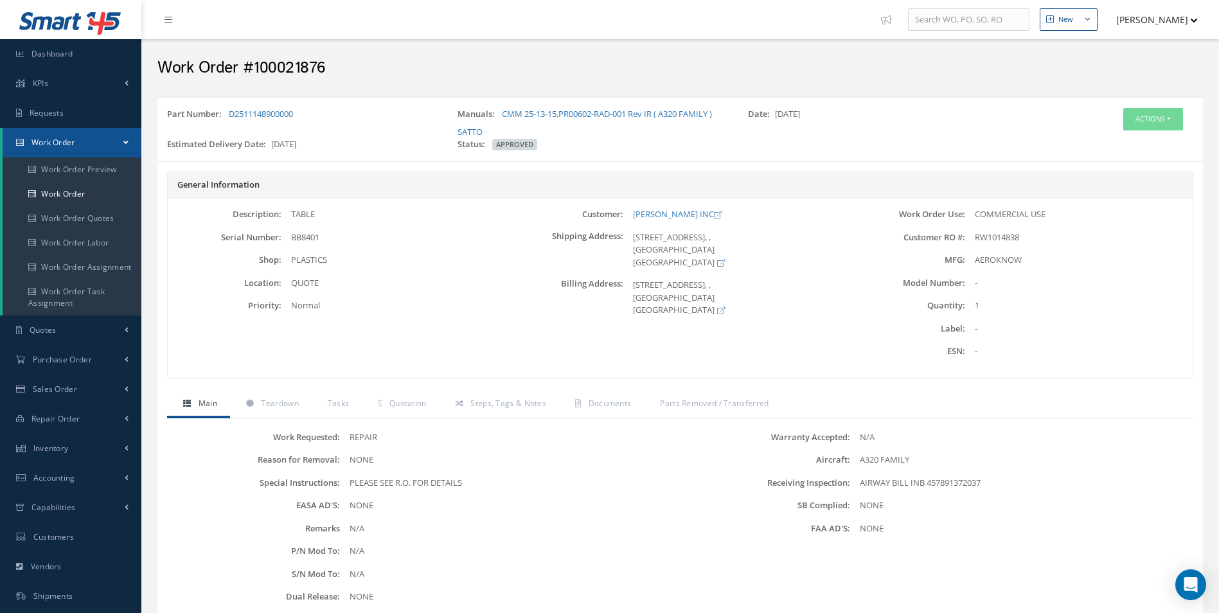
click at [314, 237] on span "BB8401" at bounding box center [305, 237] width 28 height 12
copy span "BB8401"
drag, startPoint x: 1166, startPoint y: 121, endPoint x: 1135, endPoint y: 132, distance: 32.7
click at [1166, 121] on button "Actions" at bounding box center [1154, 119] width 60 height 22
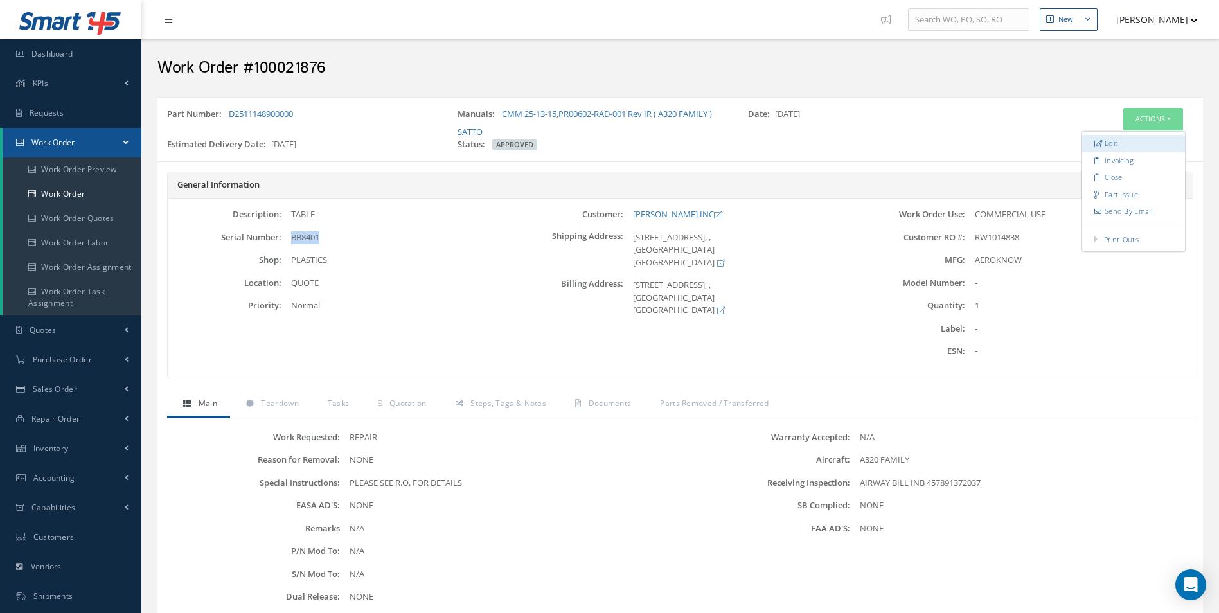
click at [1109, 139] on link "Edit" at bounding box center [1134, 143] width 103 height 17
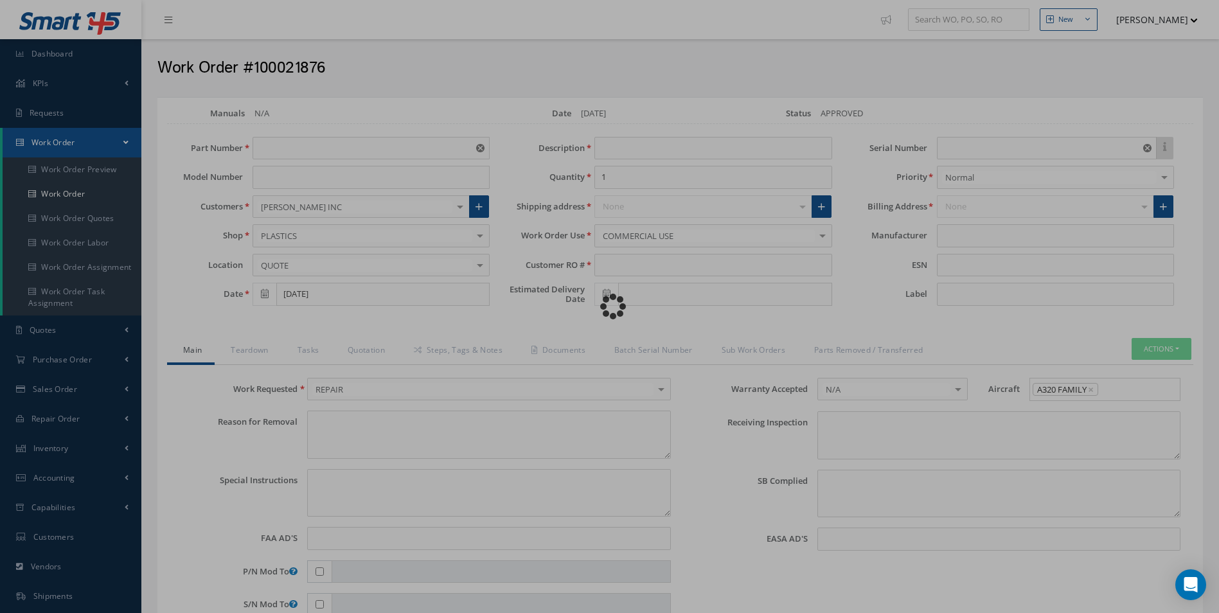
type input "D2511148900000"
type input "[DATE]"
type input "TABLE"
type input "RW1014838"
type input "09/16/2025"
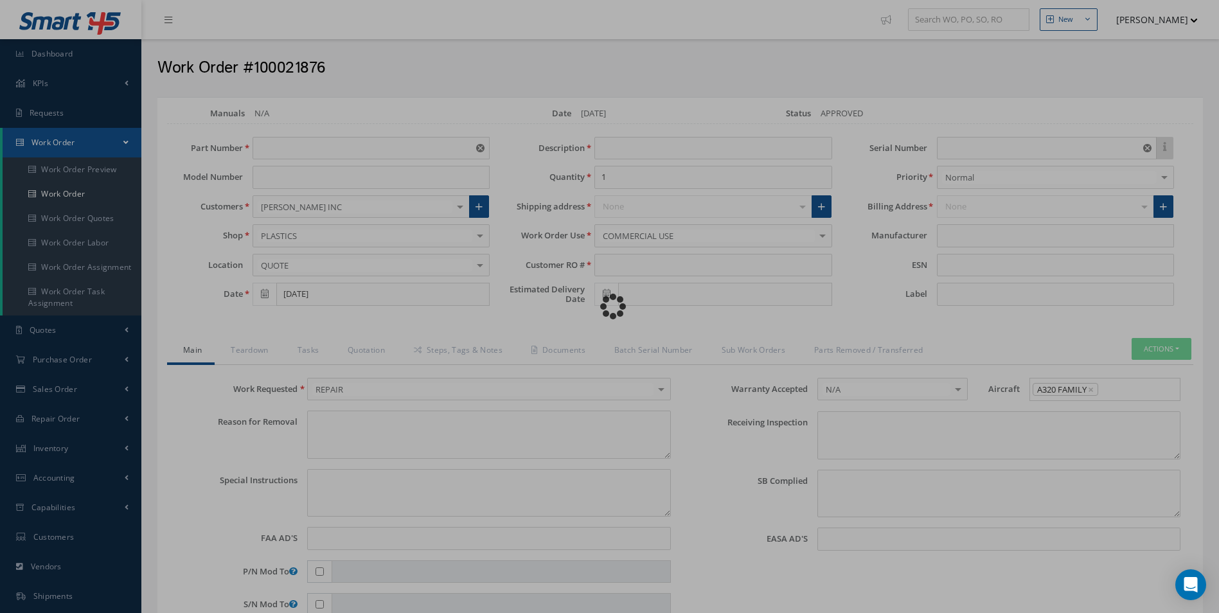
type input "BB8401"
type textarea "NONE"
type textarea "PLEASE SEE R.O. FOR DETAILS"
type input "NONE"
type textarea "AIRWAY BILL INB 457891372037"
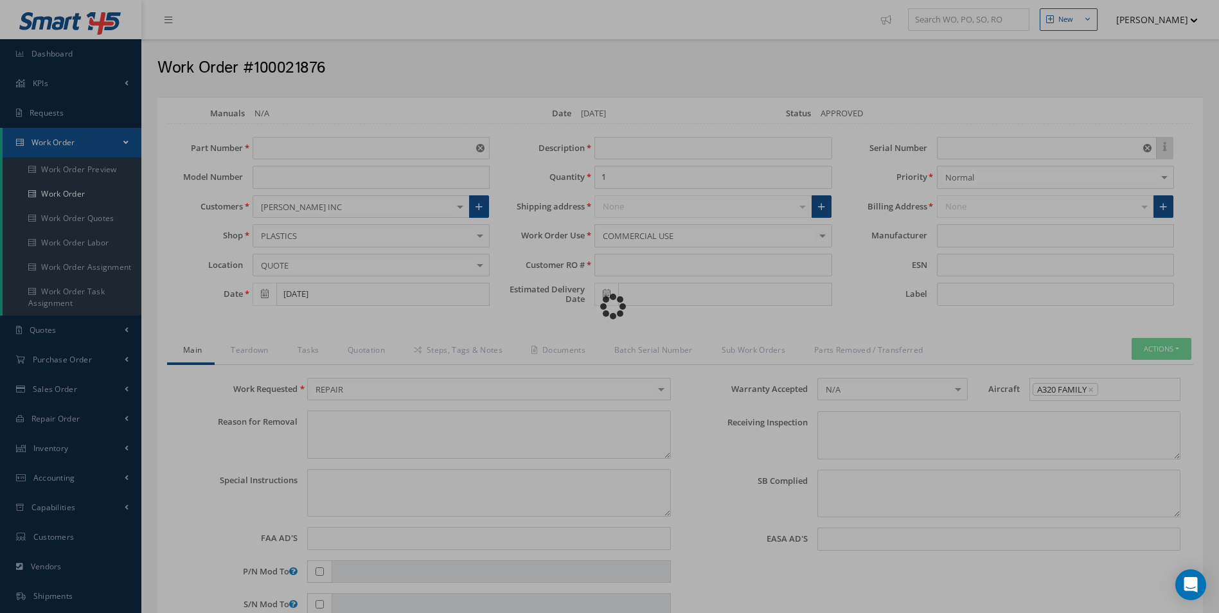
type textarea "NONE"
type input "NONE"
type input "AEROKNOW"
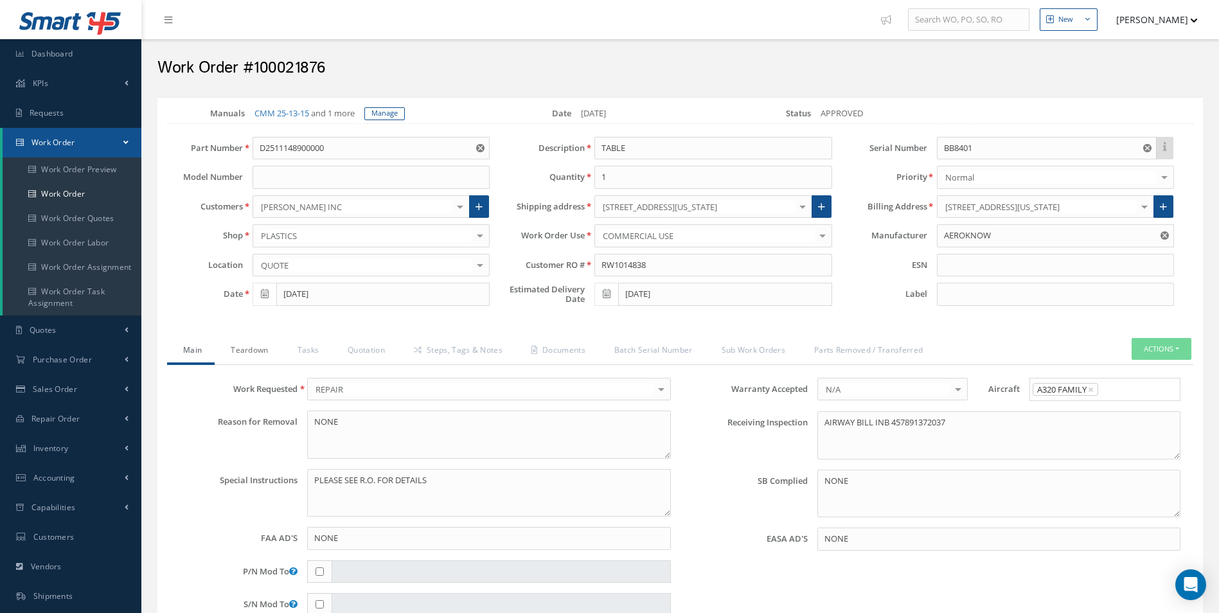
click at [268, 349] on link "Teardown" at bounding box center [248, 351] width 66 height 27
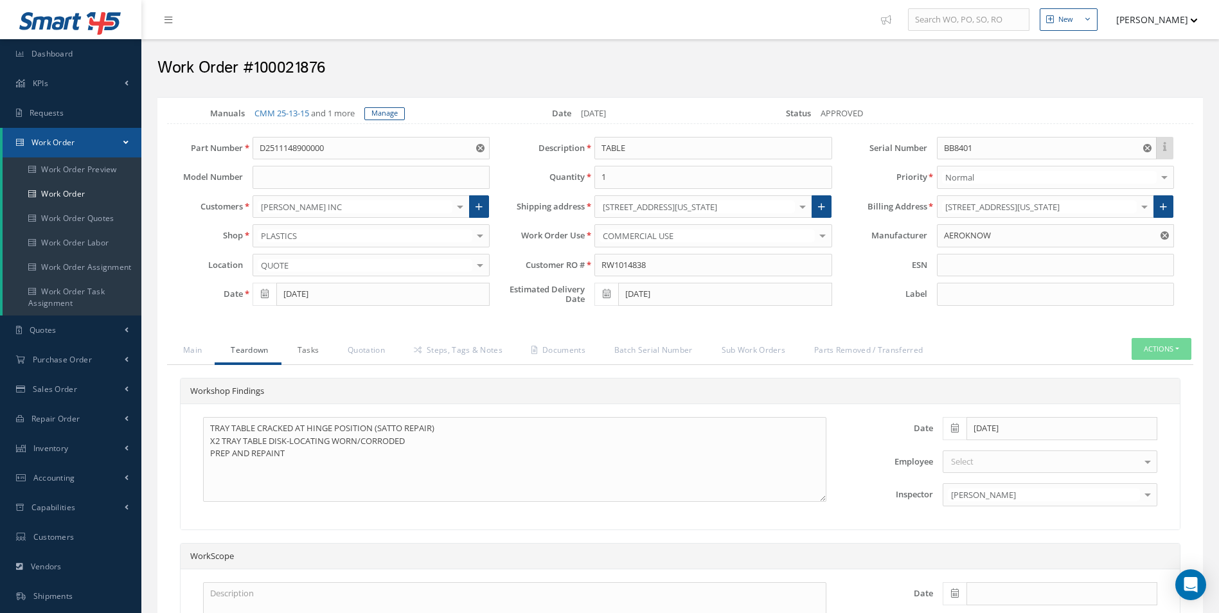
click at [312, 348] on link "Tasks" at bounding box center [307, 351] width 51 height 27
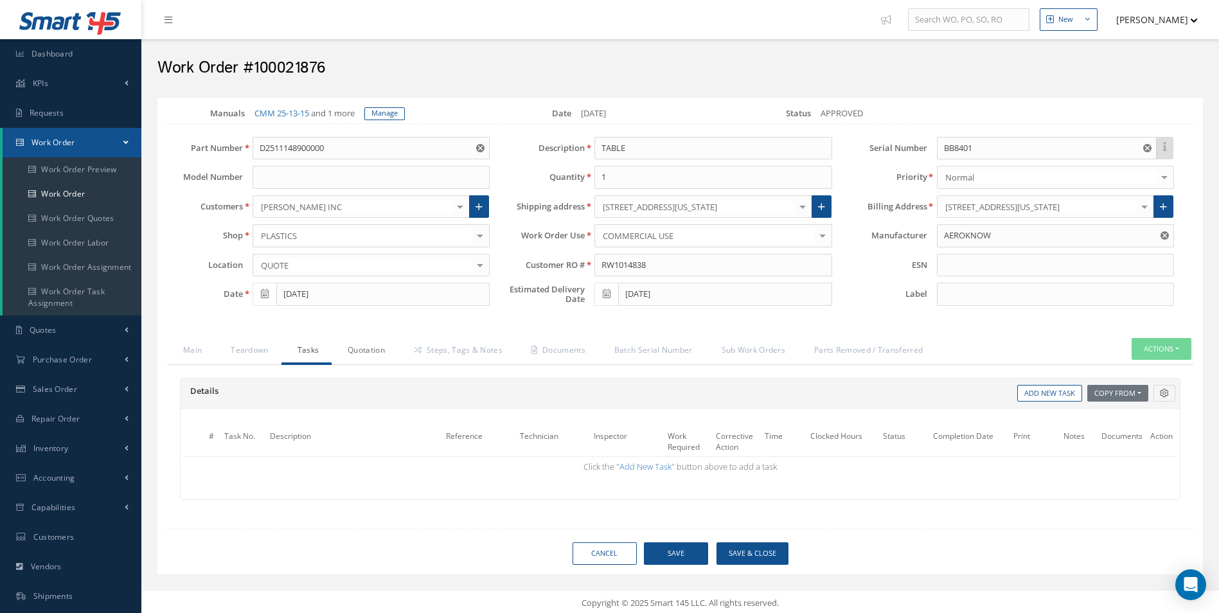
click at [372, 345] on link "Quotation" at bounding box center [365, 351] width 66 height 27
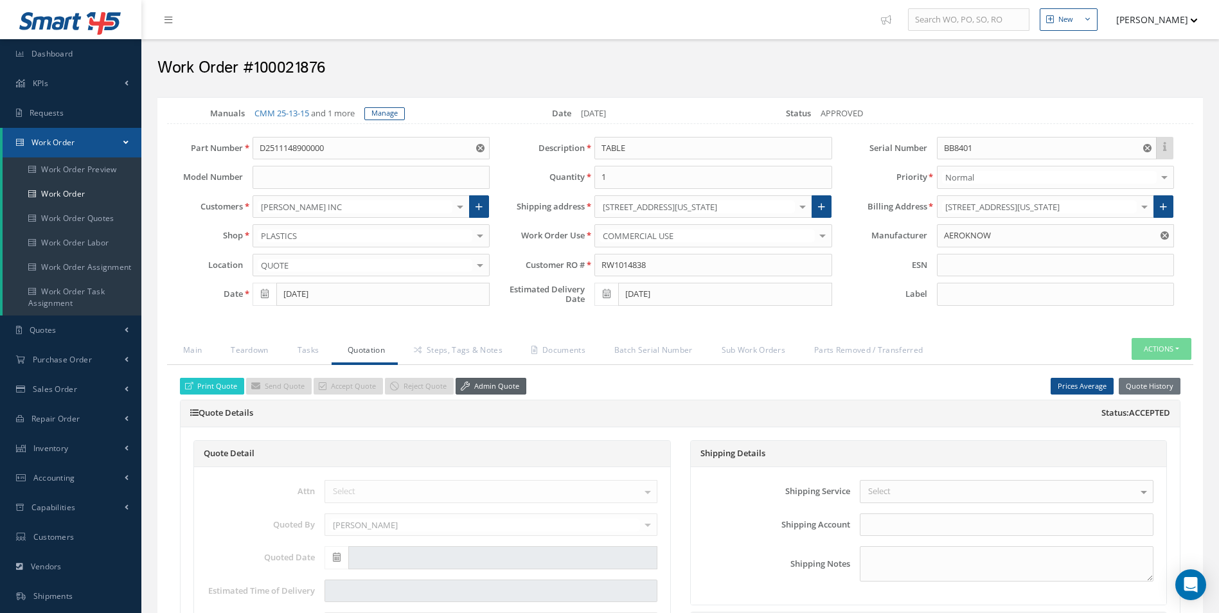
click at [507, 380] on link "Admin Quote" at bounding box center [491, 386] width 71 height 17
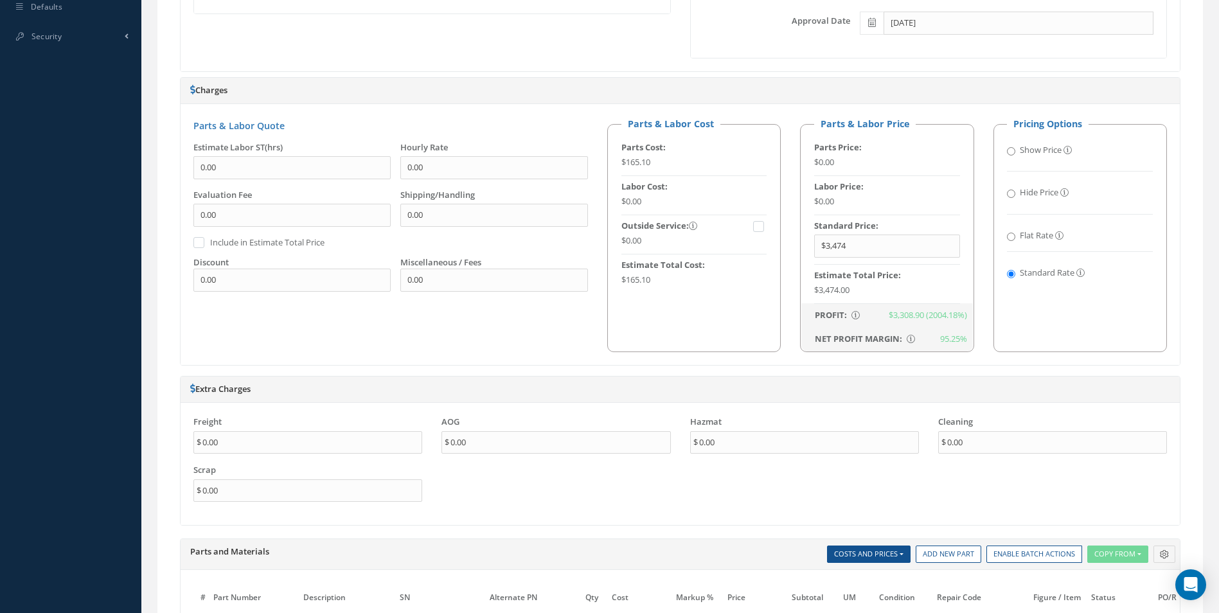
scroll to position [836, 0]
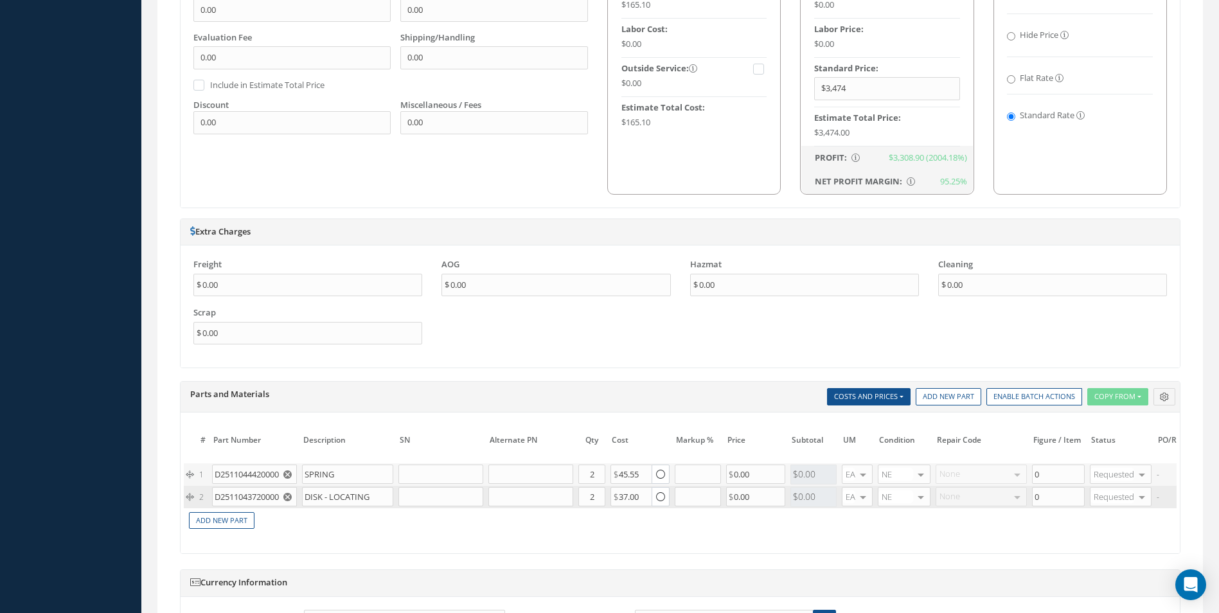
click at [289, 500] on use "Reset" at bounding box center [287, 497] width 8 height 8
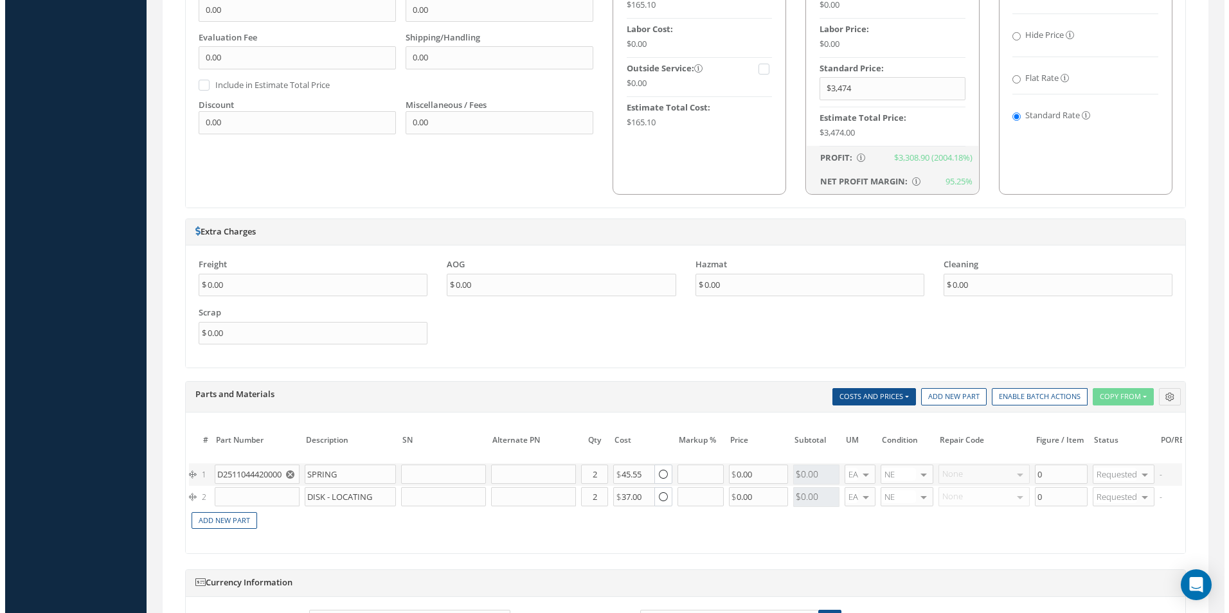
scroll to position [0, 193]
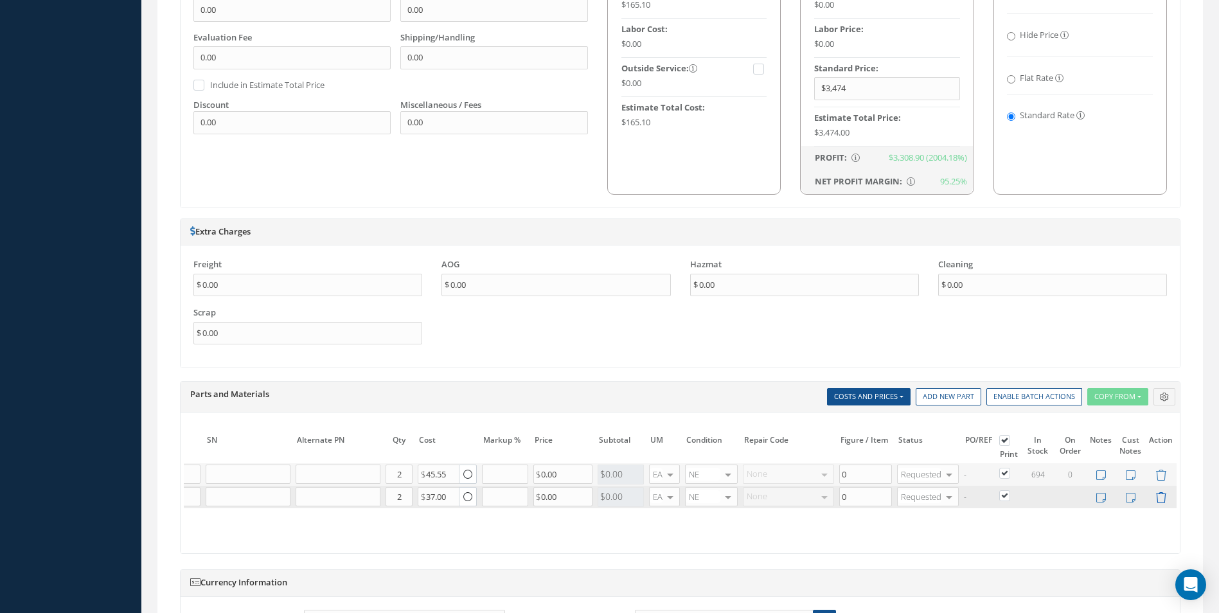
click at [1159, 495] on icon at bounding box center [1161, 497] width 11 height 11
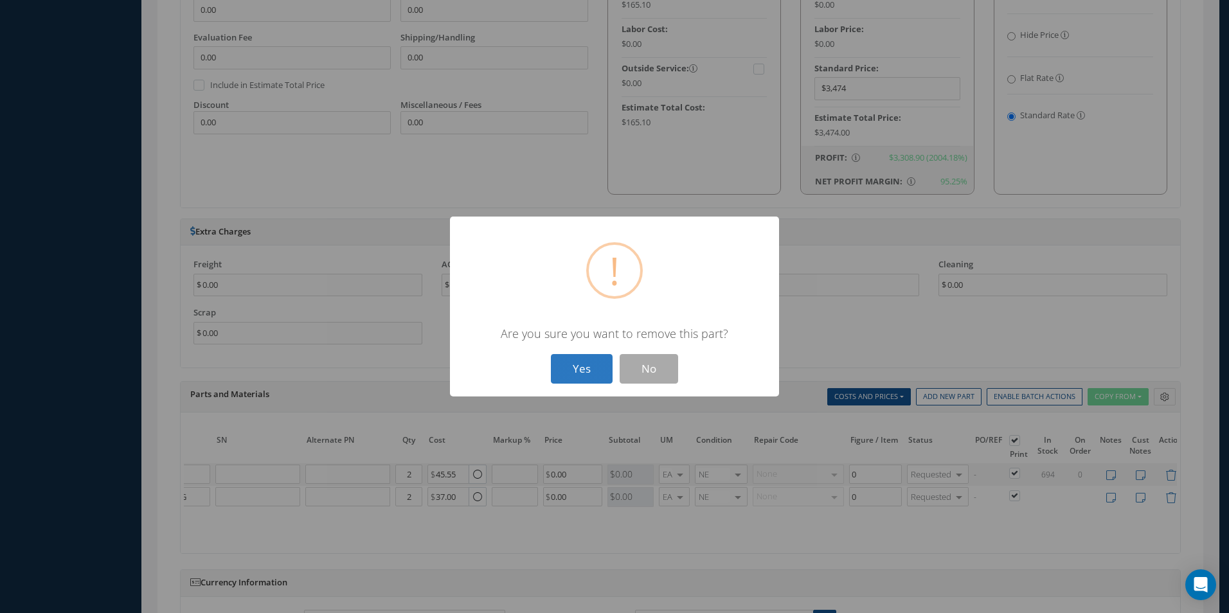
click at [597, 384] on button "Yes" at bounding box center [582, 369] width 62 height 30
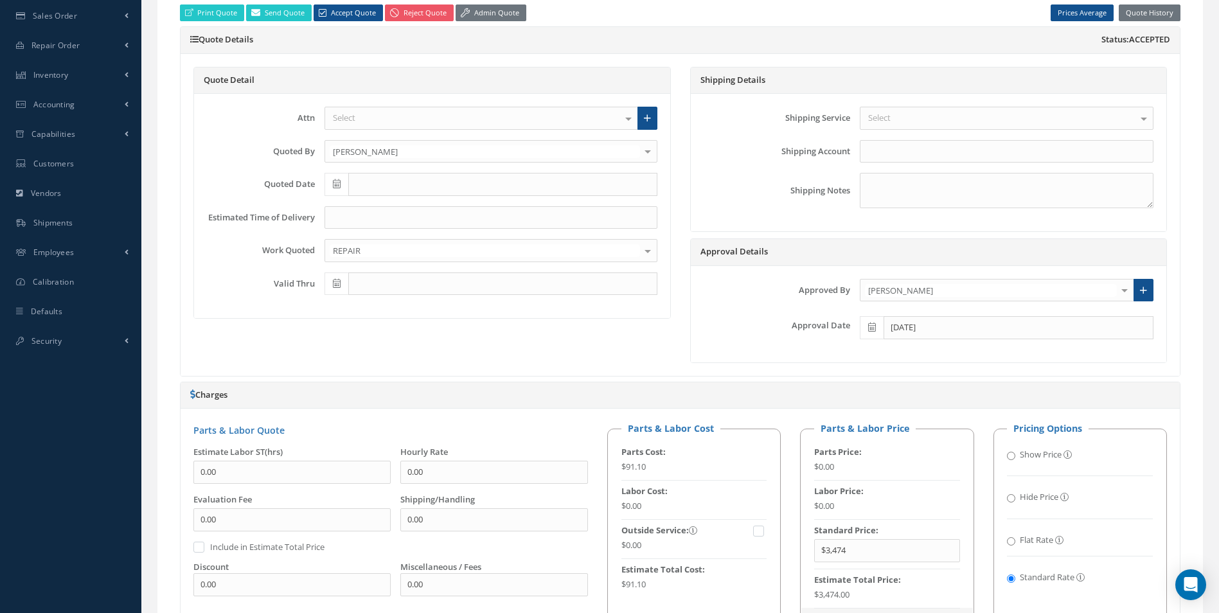
scroll to position [64, 0]
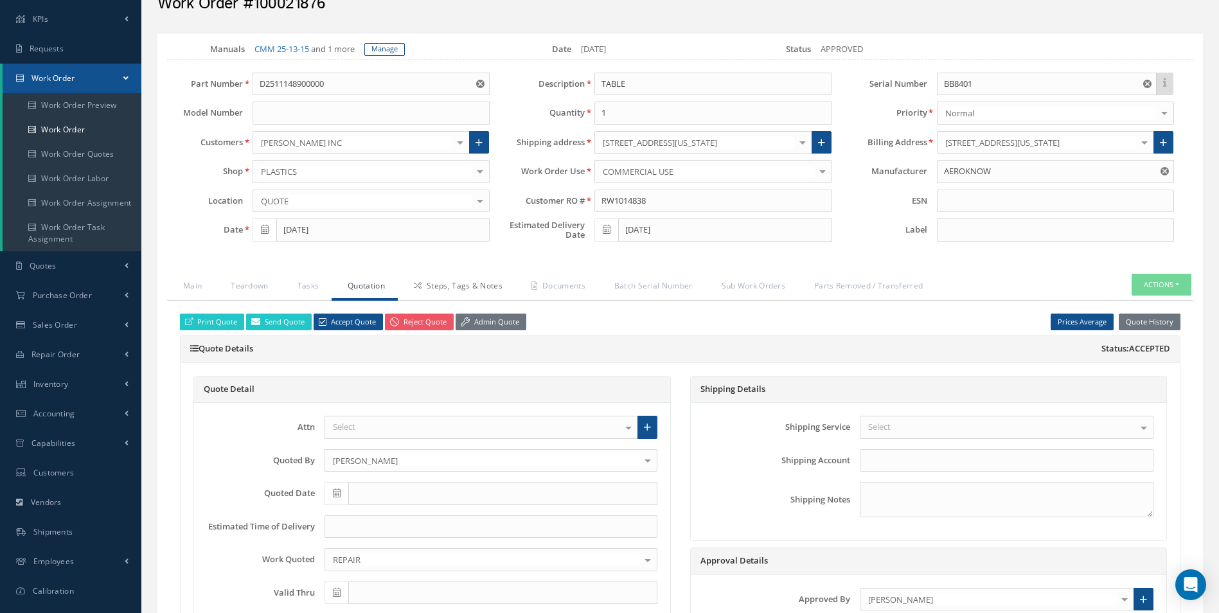
click at [434, 290] on link "Steps, Tags & Notes" at bounding box center [457, 287] width 118 height 27
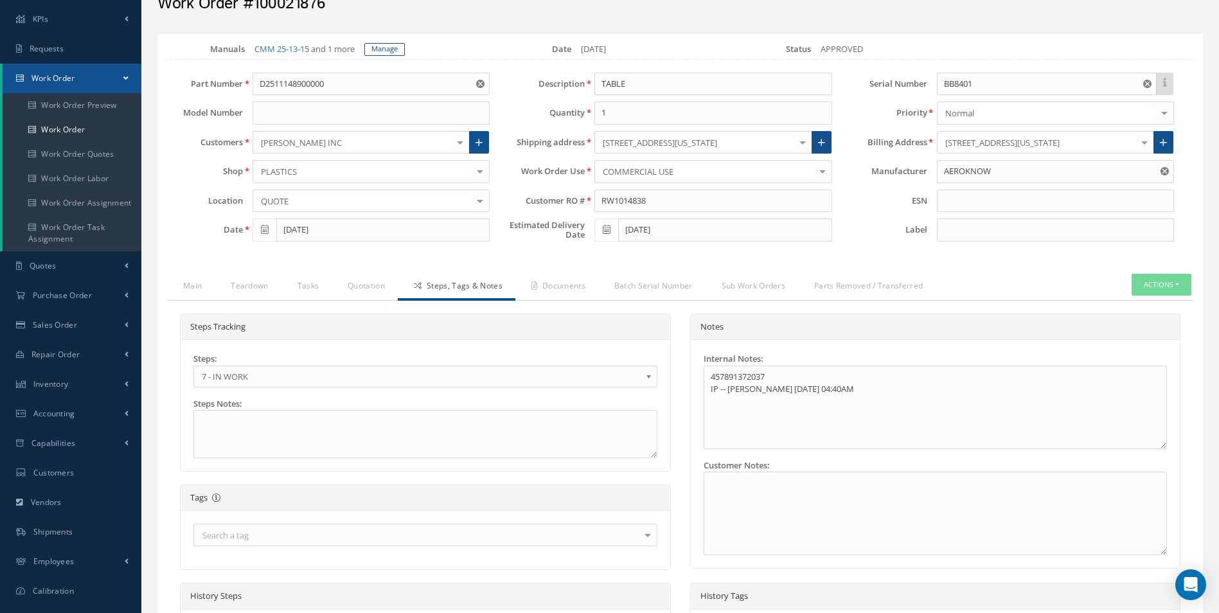
click at [251, 370] on span "7 - IN WORK" at bounding box center [421, 376] width 439 height 15
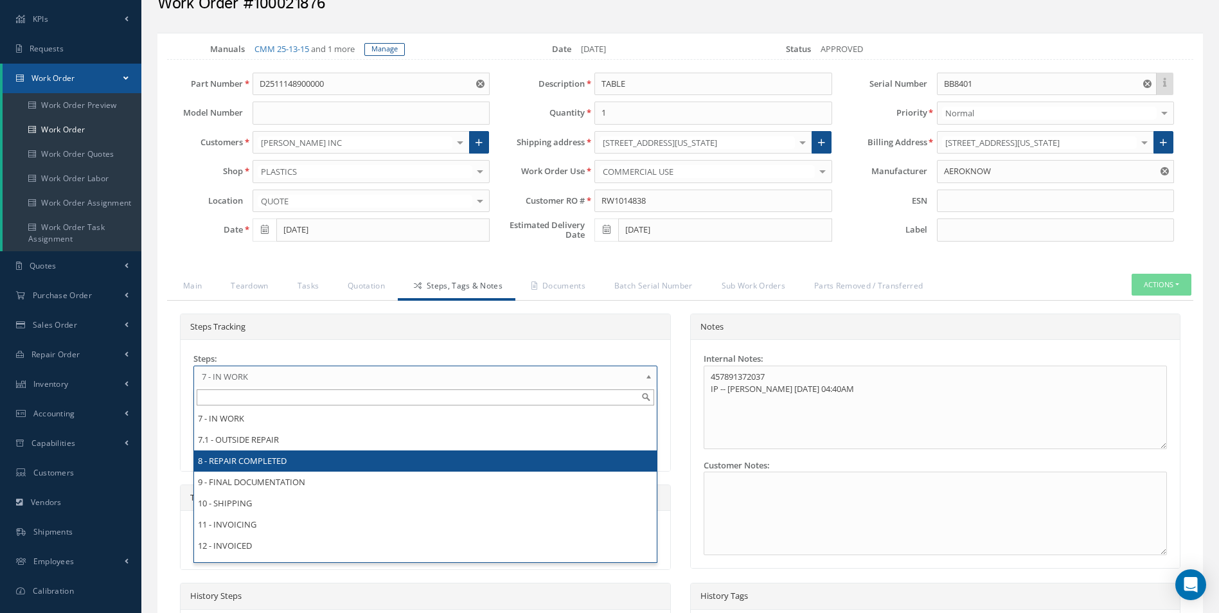
scroll to position [0, 0]
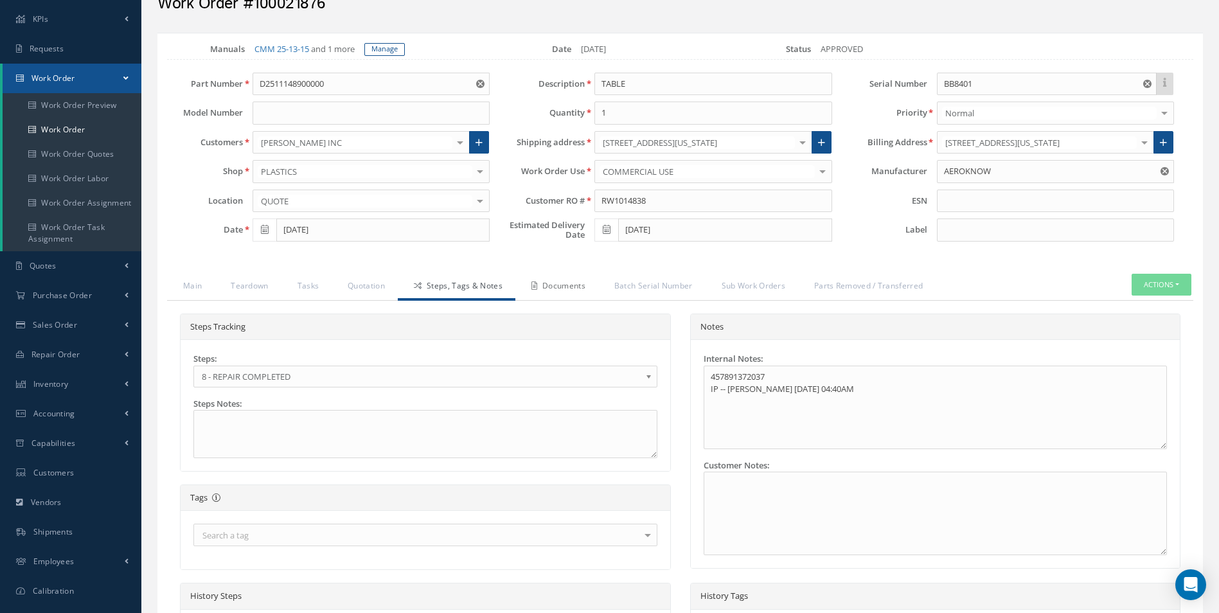
click at [572, 296] on link "Documents" at bounding box center [557, 287] width 83 height 27
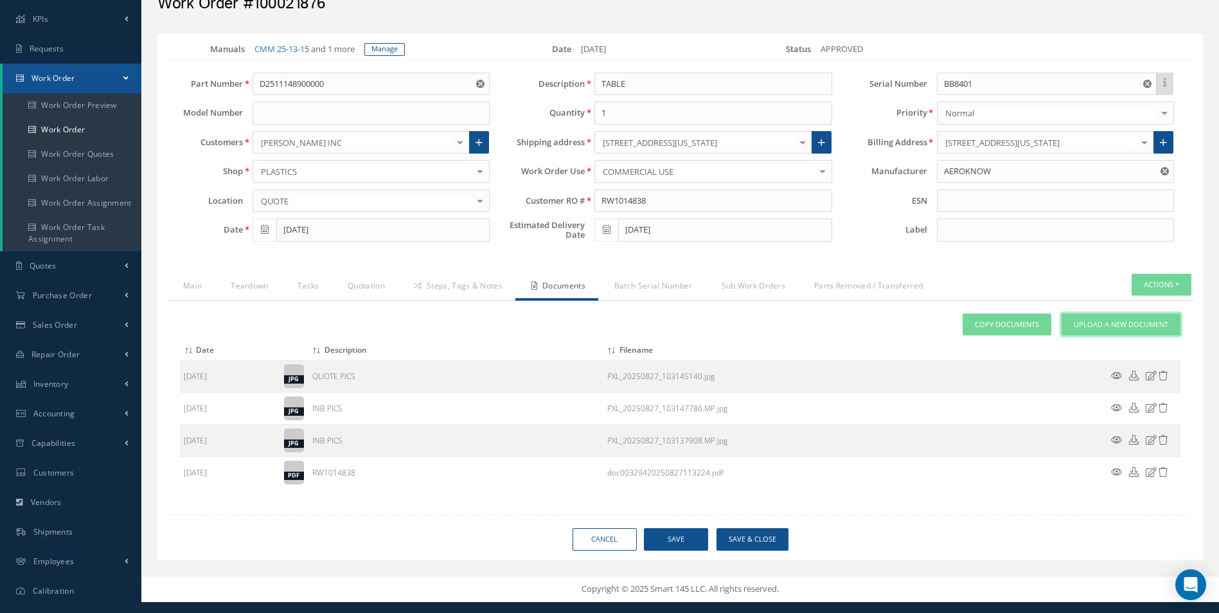
click at [1099, 325] on span "Upload a New Document" at bounding box center [1121, 324] width 94 height 11
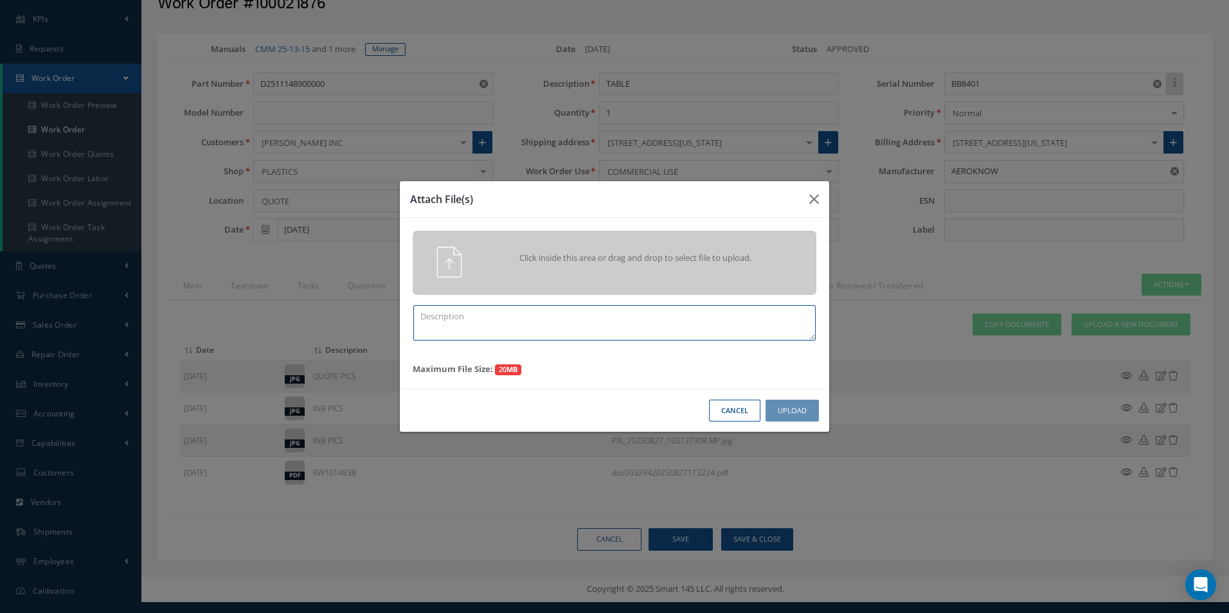
click at [543, 319] on textarea at bounding box center [614, 322] width 402 height 35
type textarea "FINISH"
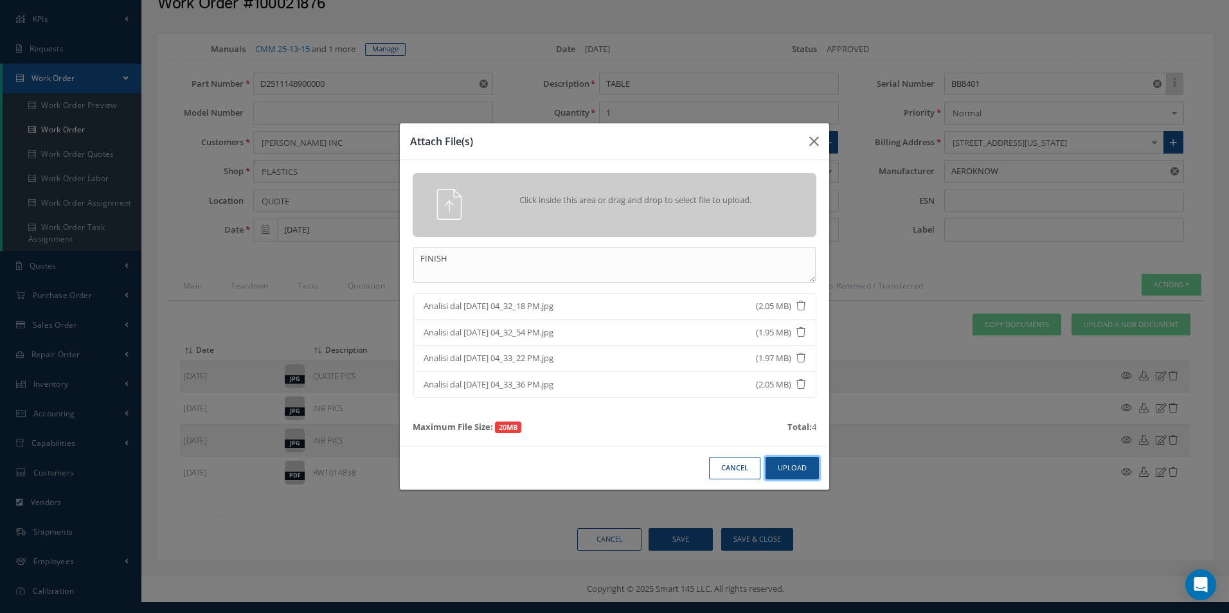
click at [788, 466] on button "Upload" at bounding box center [792, 468] width 53 height 22
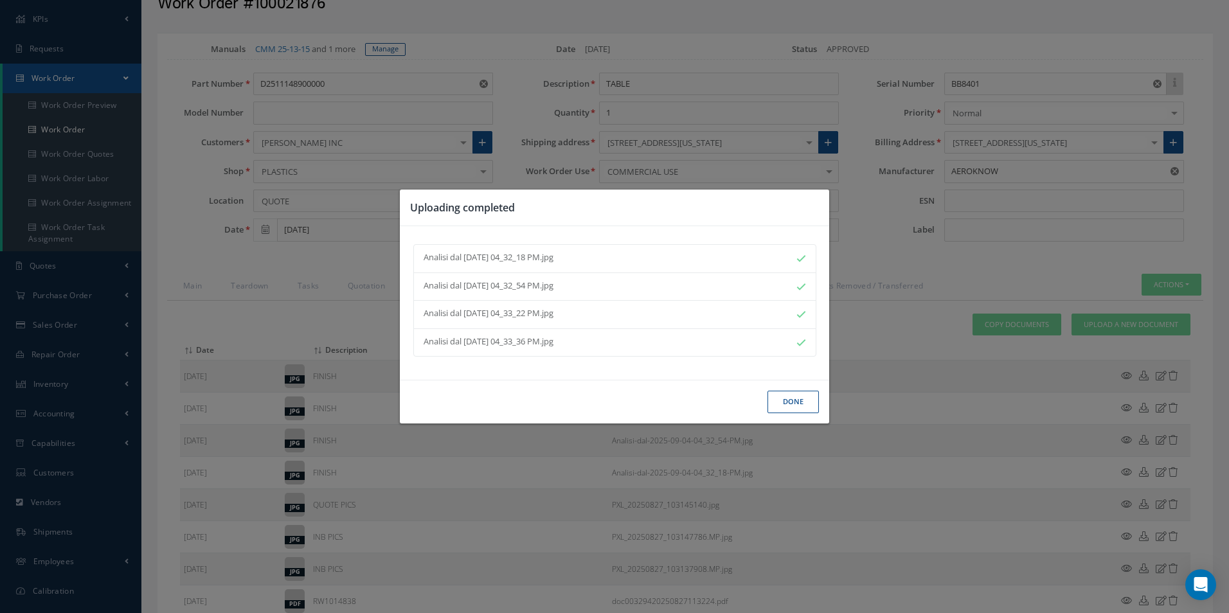
click at [793, 407] on button "Done" at bounding box center [793, 402] width 51 height 22
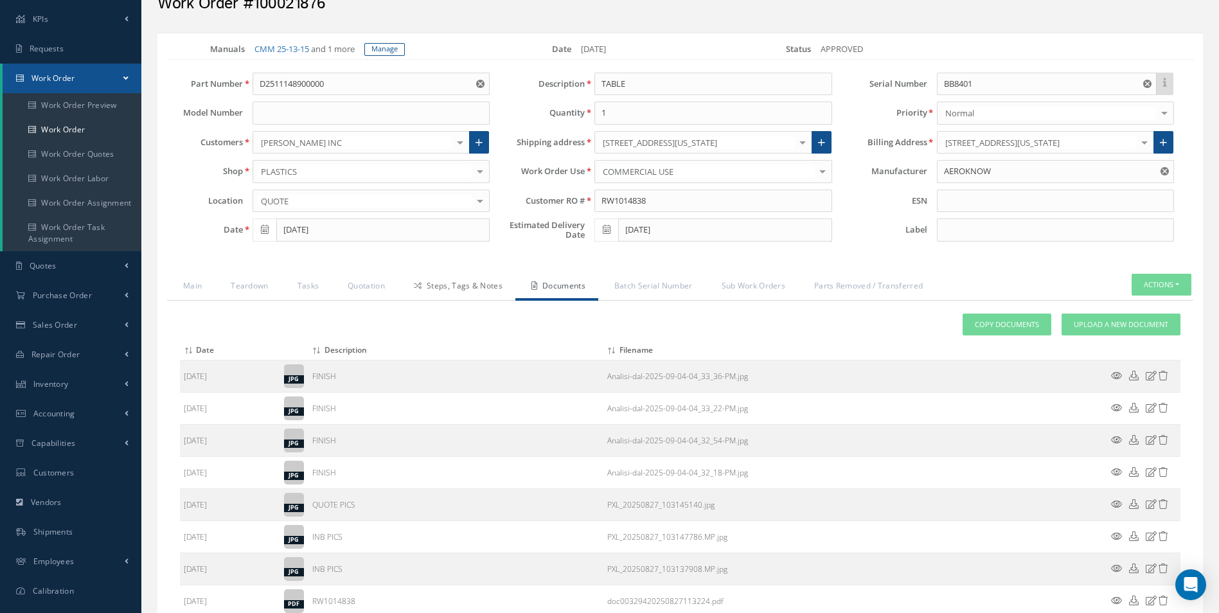
click at [462, 289] on link "Steps, Tags & Notes" at bounding box center [457, 287] width 118 height 27
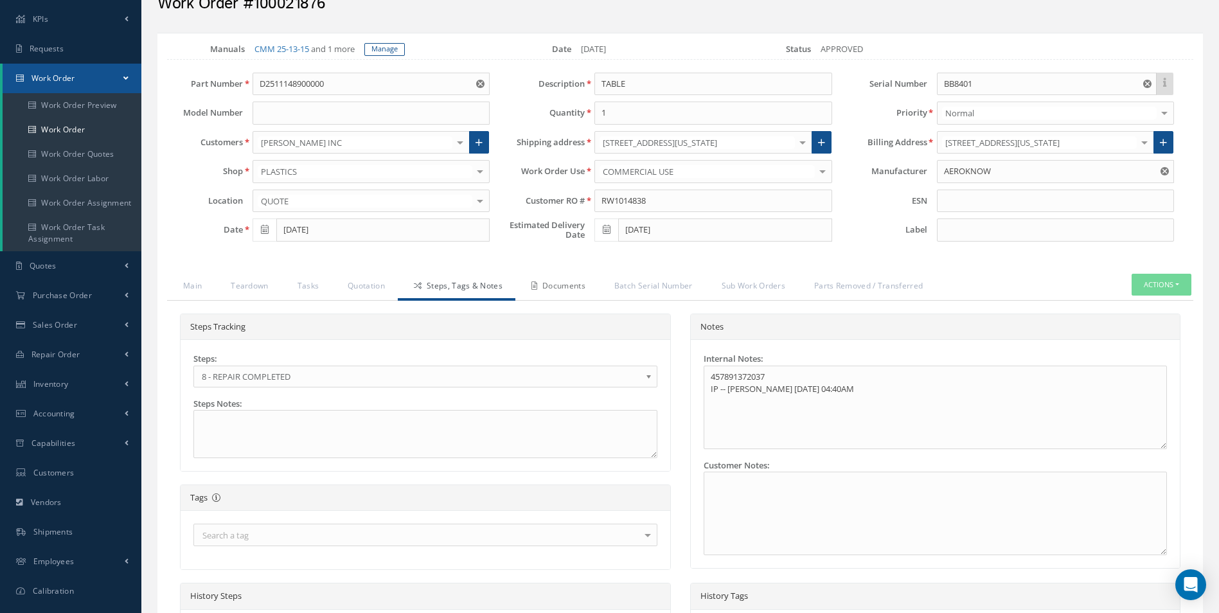
click at [573, 294] on link "Documents" at bounding box center [557, 287] width 83 height 27
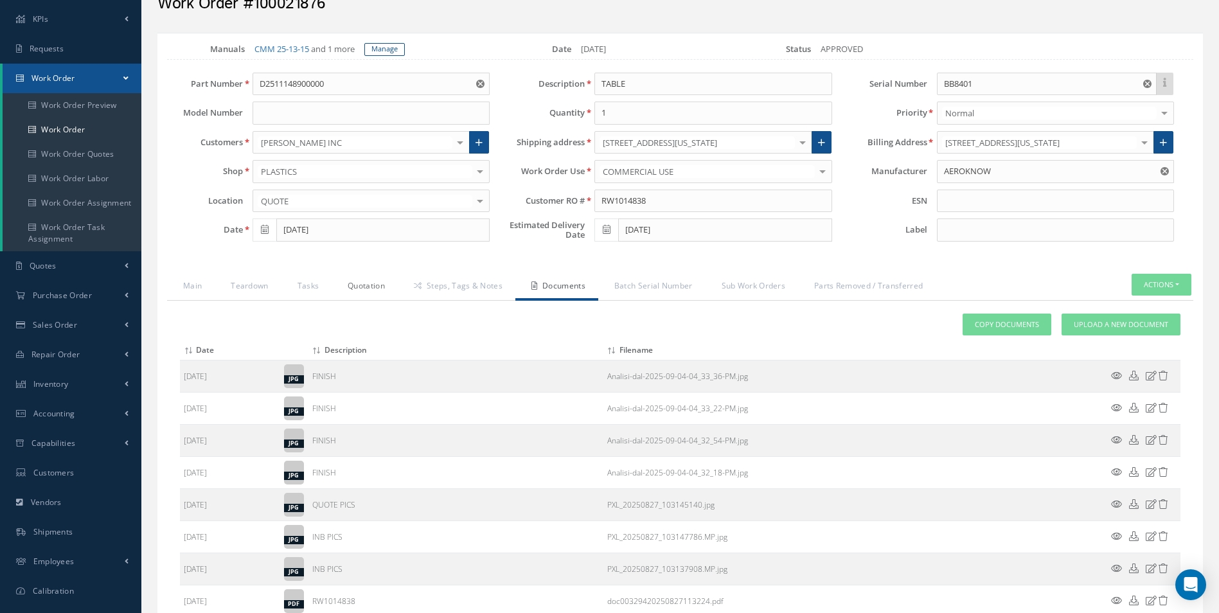
click at [373, 274] on link "Quotation" at bounding box center [365, 287] width 66 height 27
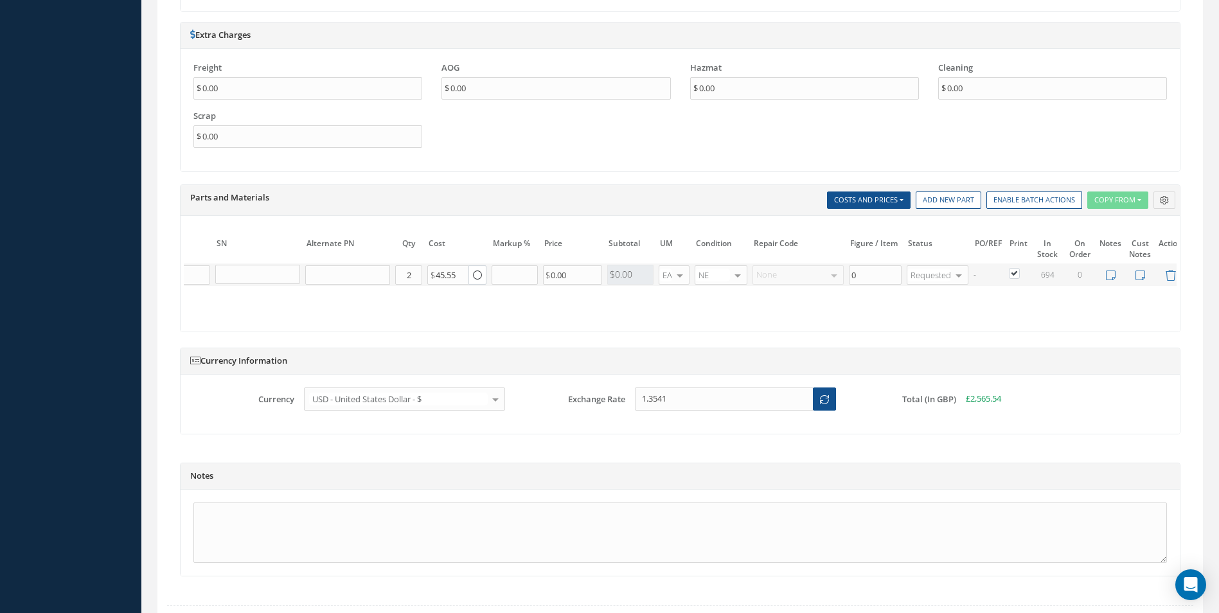
scroll to position [1122, 0]
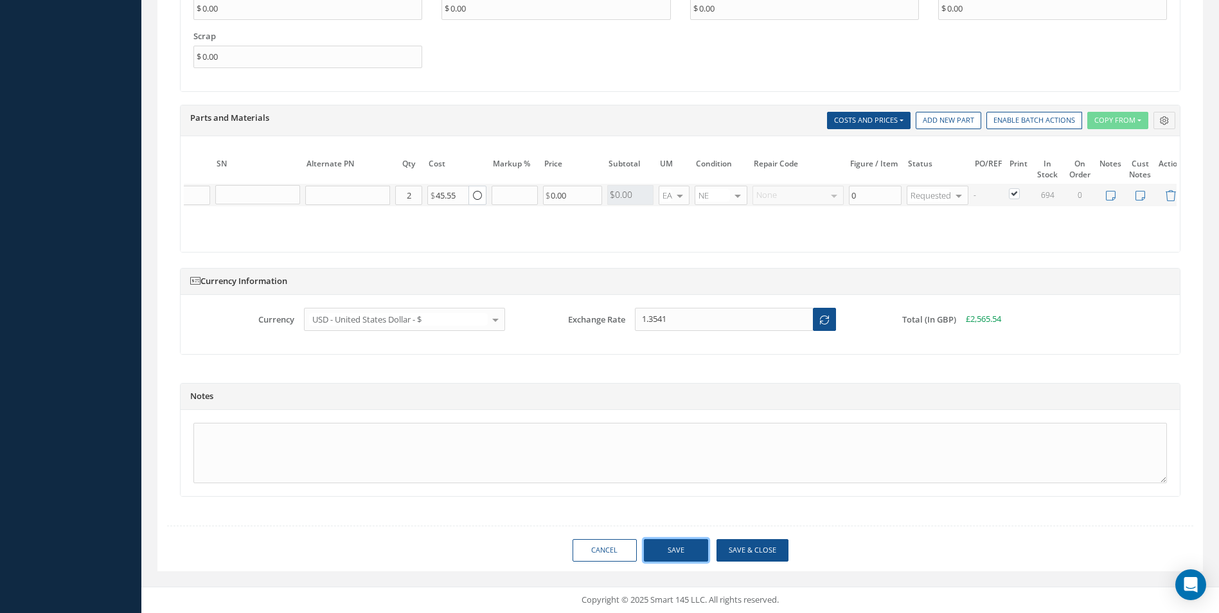
click at [666, 546] on button "Save" at bounding box center [676, 550] width 64 height 22
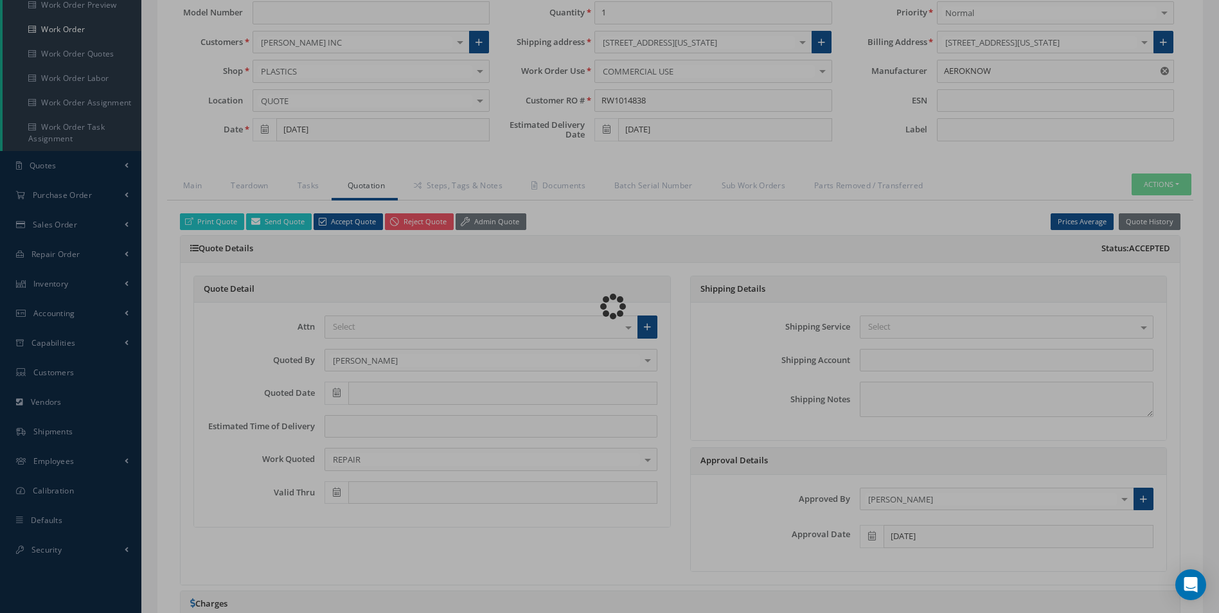
scroll to position [0, 0]
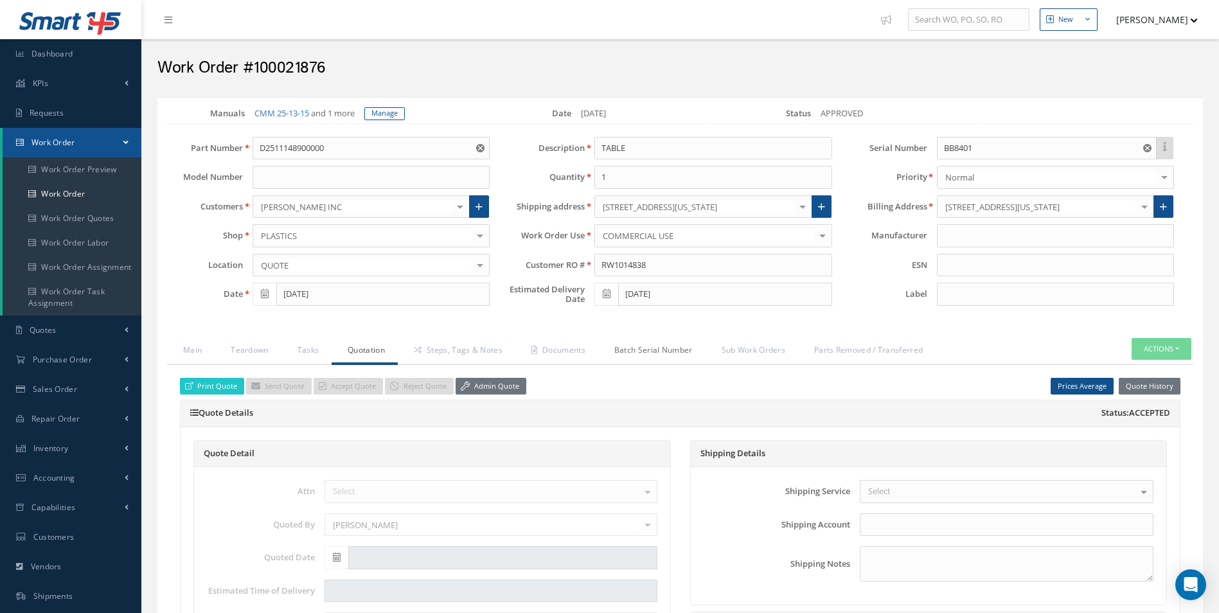
type input "AEROKNOW"
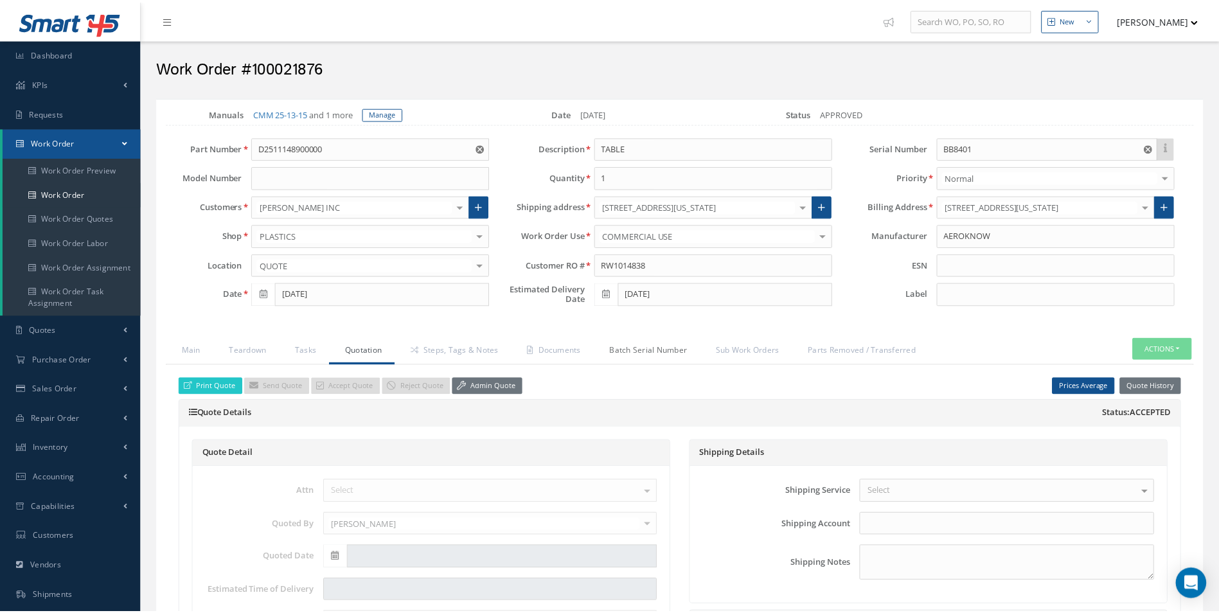
scroll to position [0, 131]
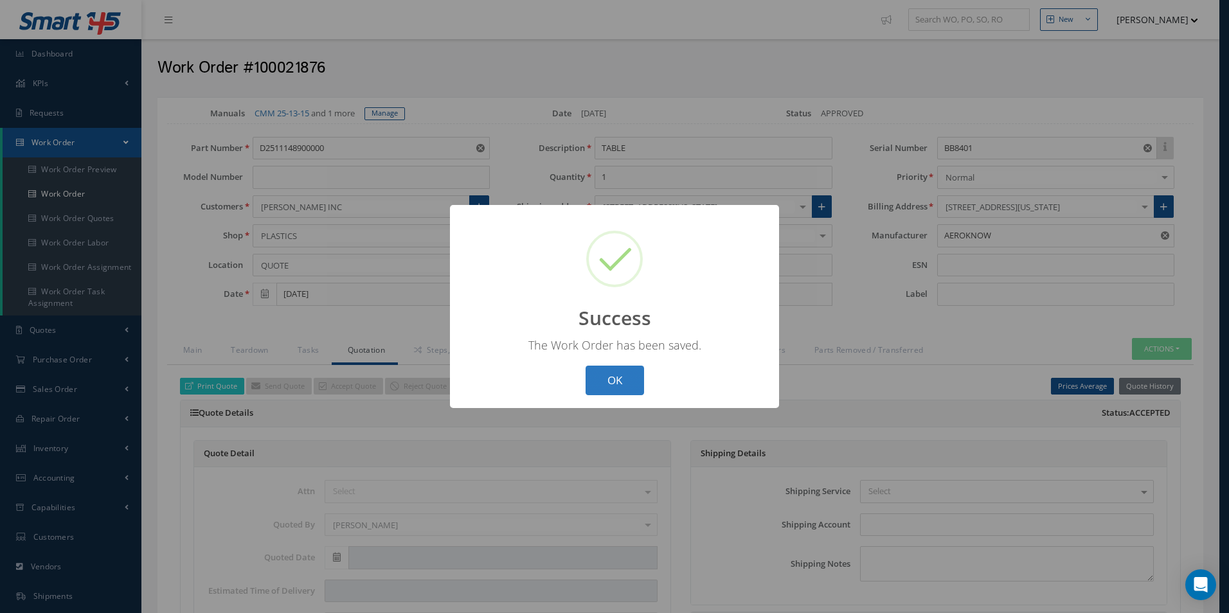
click at [621, 388] on button "OK" at bounding box center [615, 381] width 58 height 30
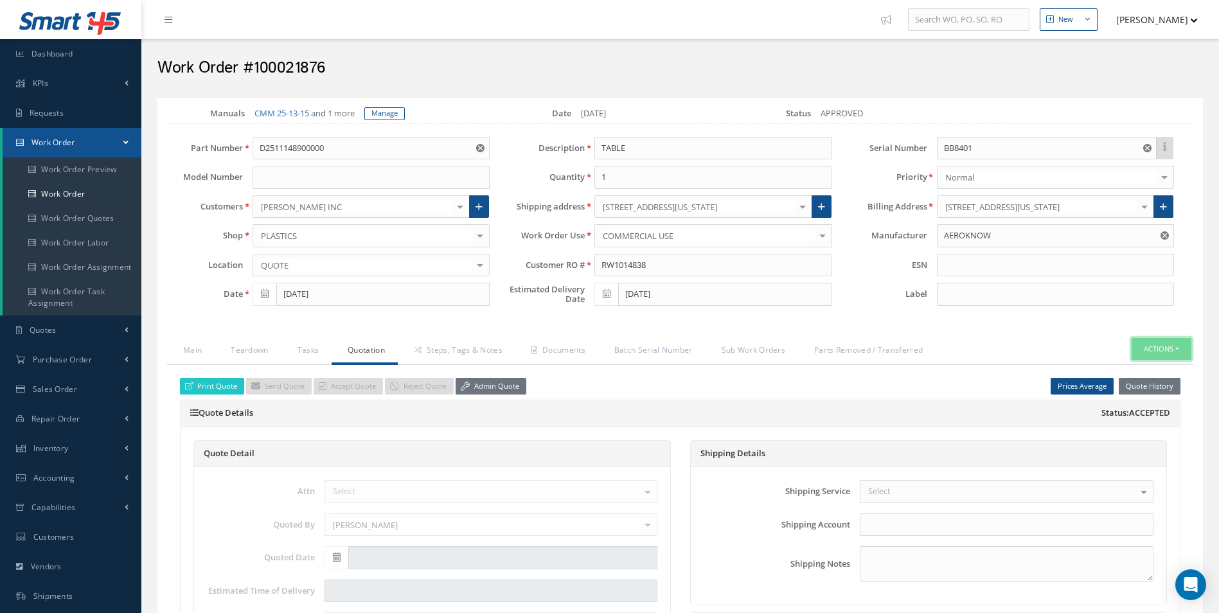
click at [1178, 352] on button "Actions" at bounding box center [1162, 349] width 60 height 22
click at [1142, 406] on link "Part Issue" at bounding box center [1142, 405] width 103 height 17
click at [453, 359] on link "Steps, Tags & Notes" at bounding box center [457, 351] width 118 height 27
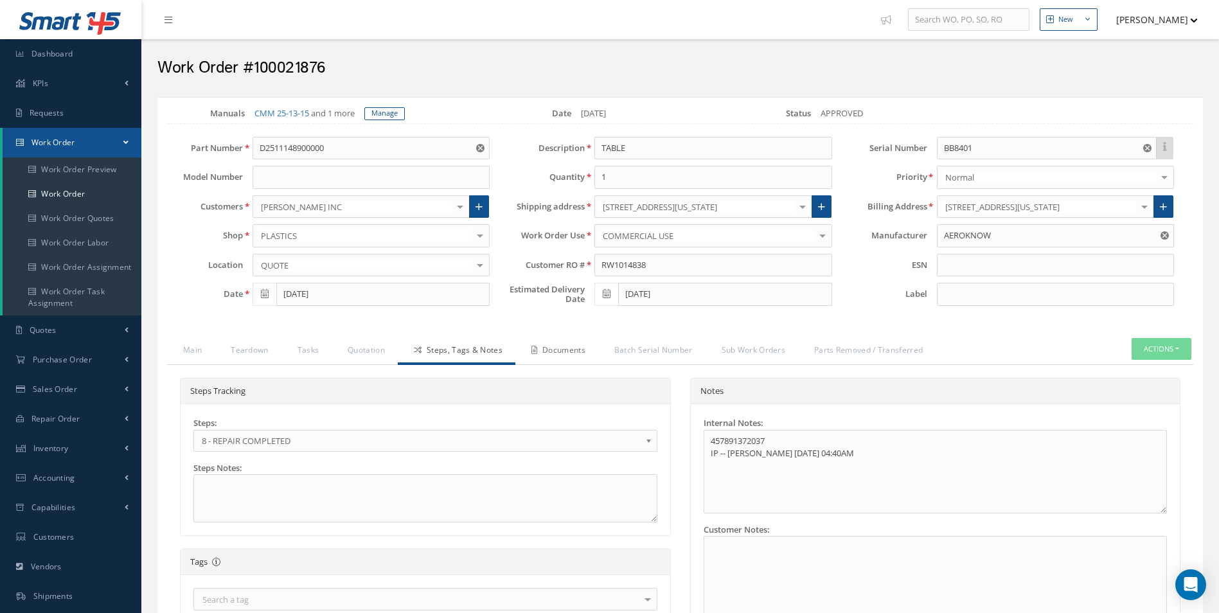
click at [559, 344] on link "Documents" at bounding box center [557, 351] width 83 height 27
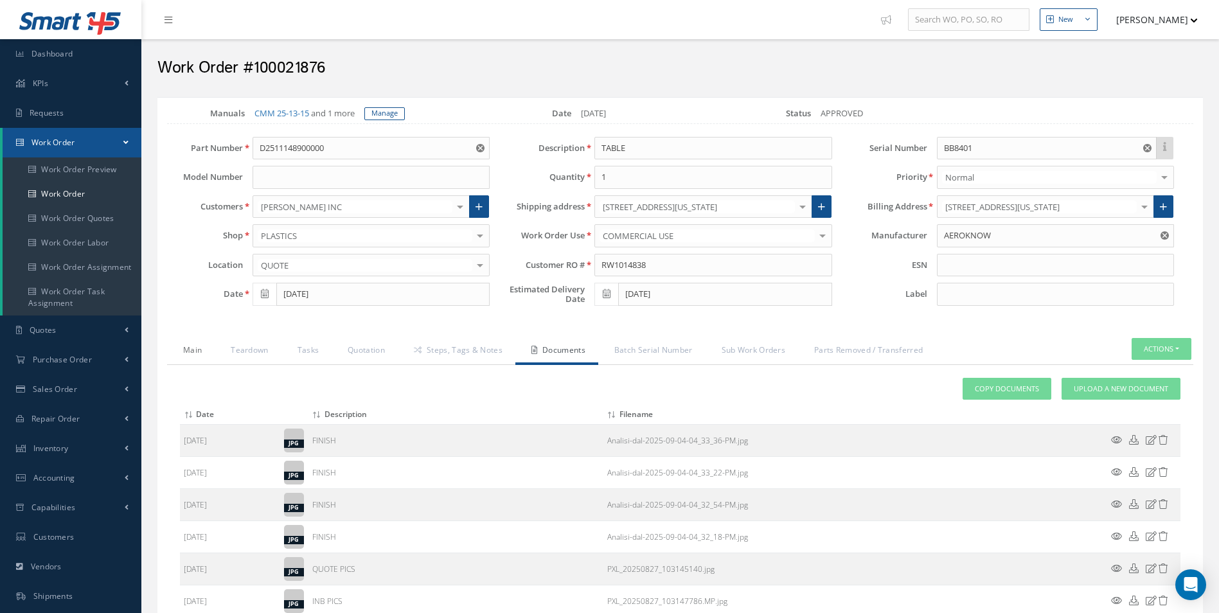
click at [199, 341] on link "Main" at bounding box center [191, 351] width 48 height 27
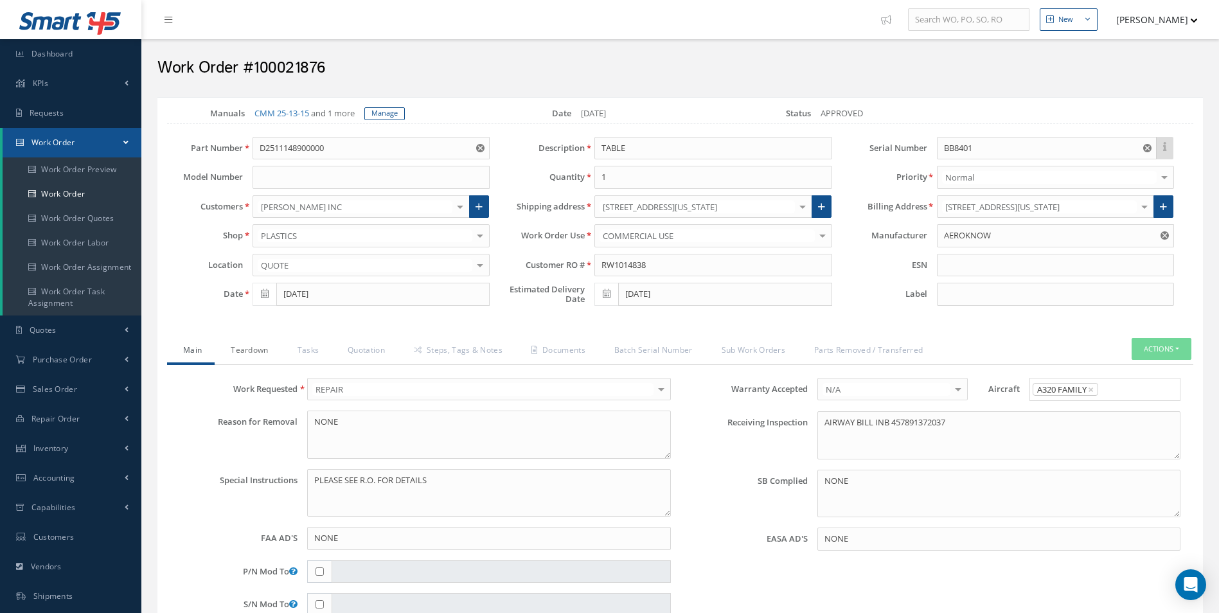
click at [244, 347] on link "Teardown" at bounding box center [248, 351] width 66 height 27
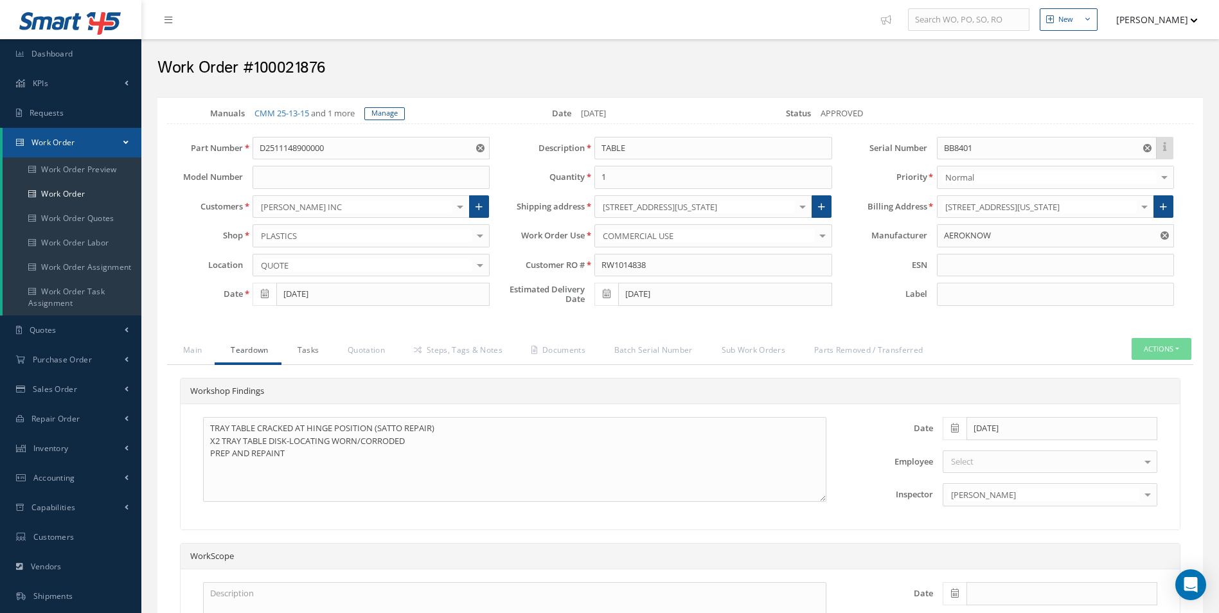
click at [311, 352] on link "Tasks" at bounding box center [307, 351] width 51 height 27
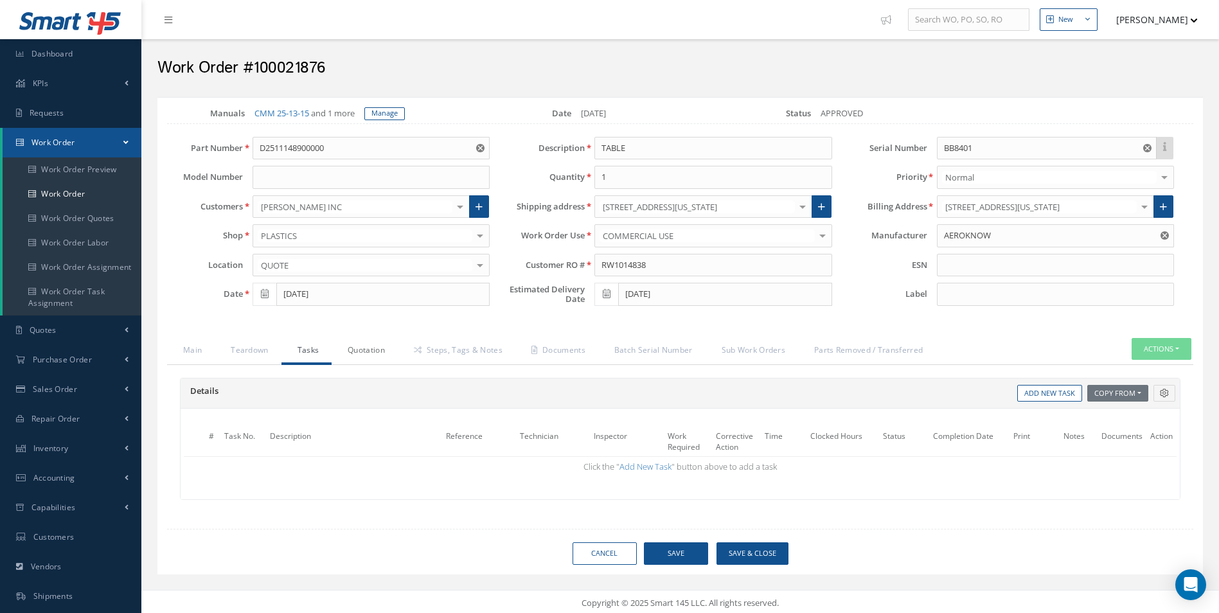
click at [370, 354] on link "Quotation" at bounding box center [365, 351] width 66 height 27
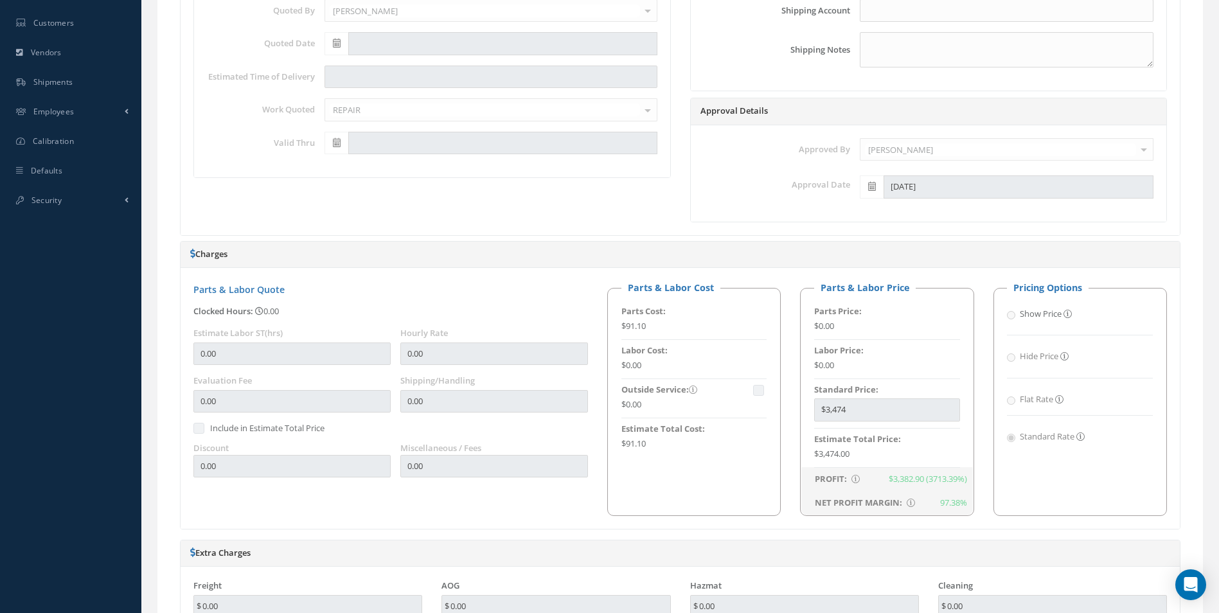
scroll to position [64, 0]
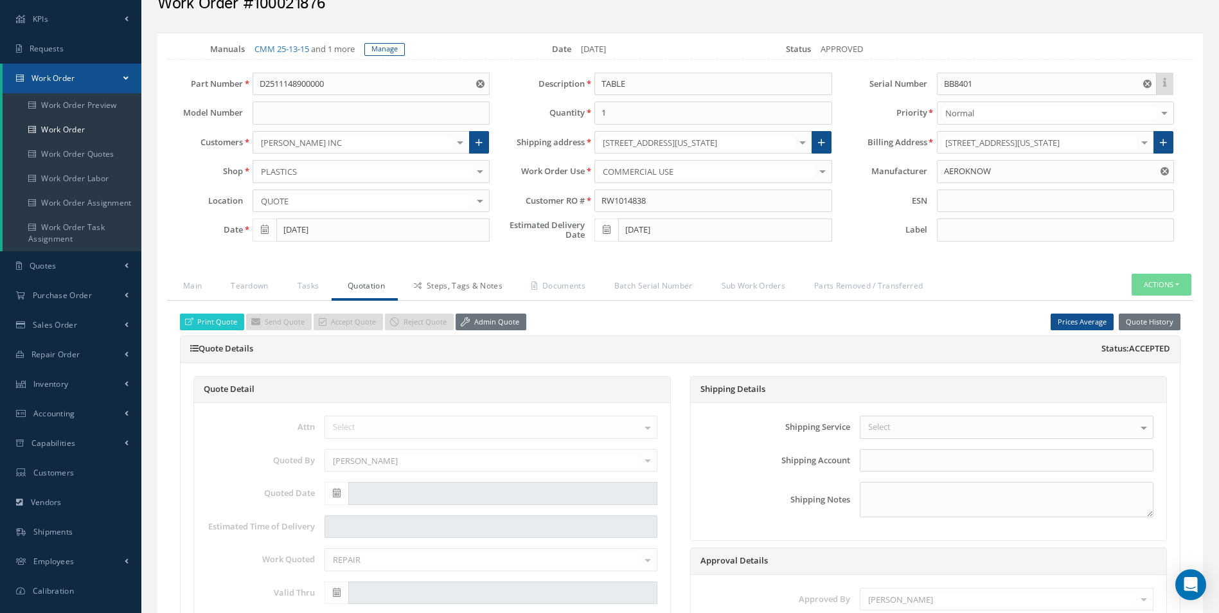
click at [454, 294] on link "Steps, Tags & Notes" at bounding box center [457, 287] width 118 height 27
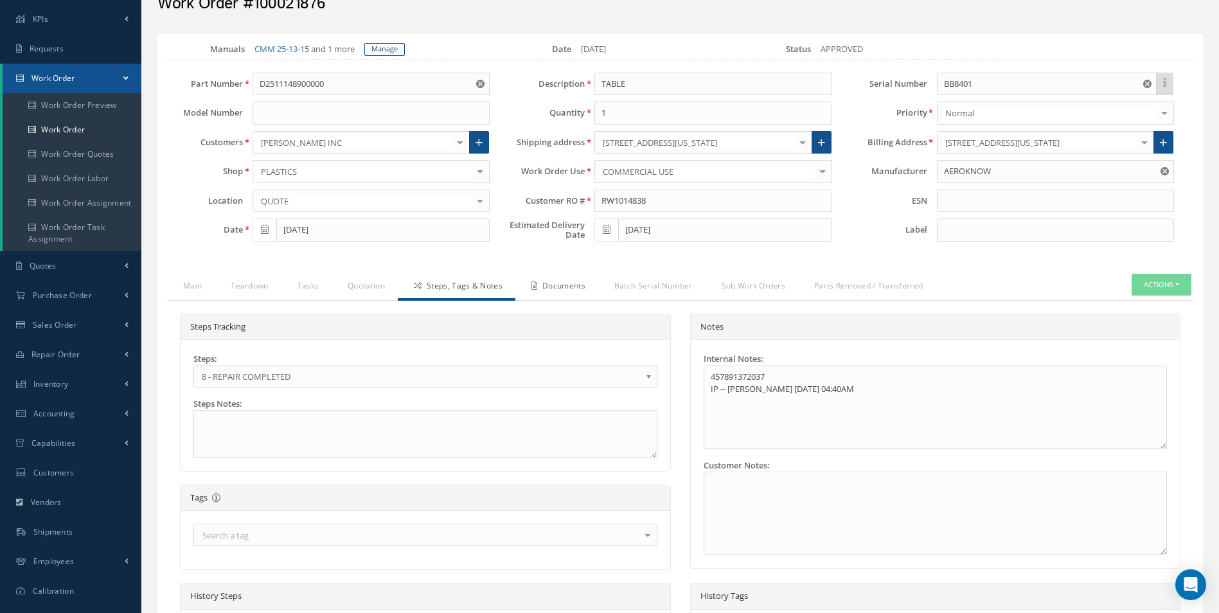
click at [557, 278] on link "Documents" at bounding box center [557, 287] width 83 height 27
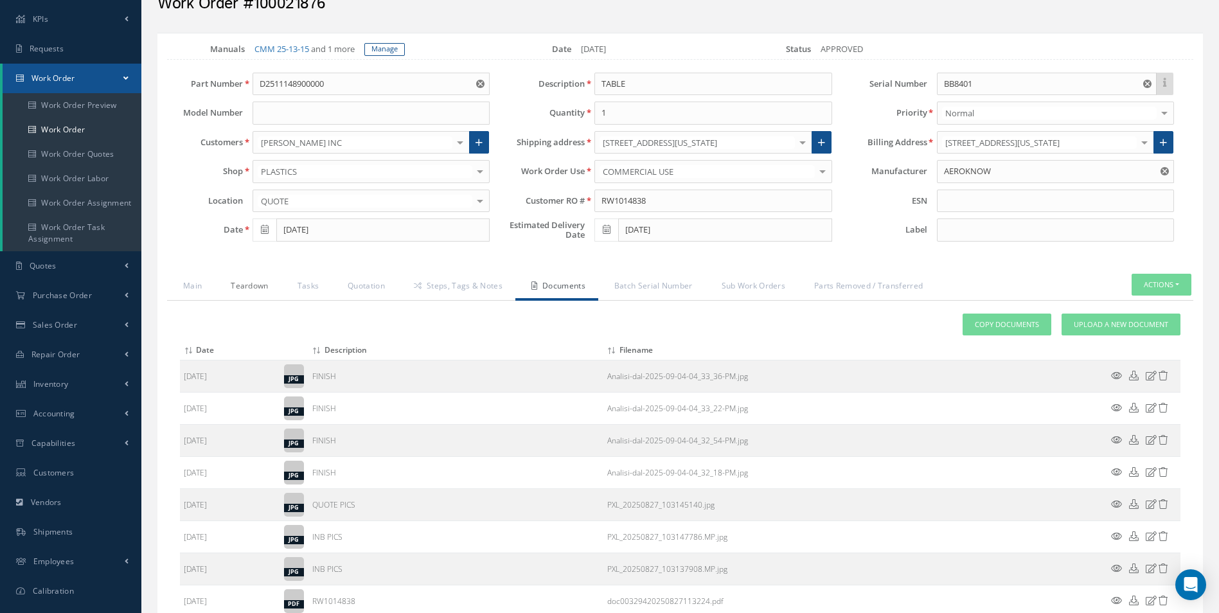
click at [237, 292] on link "Teardown" at bounding box center [248, 287] width 66 height 27
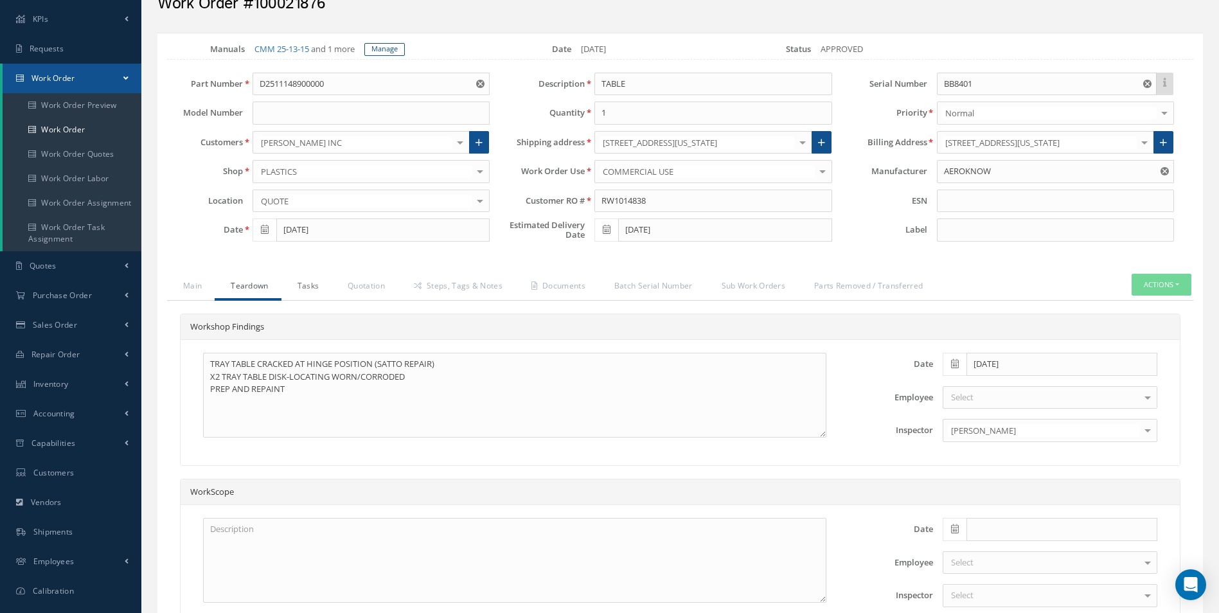
click at [285, 290] on link "Tasks" at bounding box center [307, 287] width 51 height 27
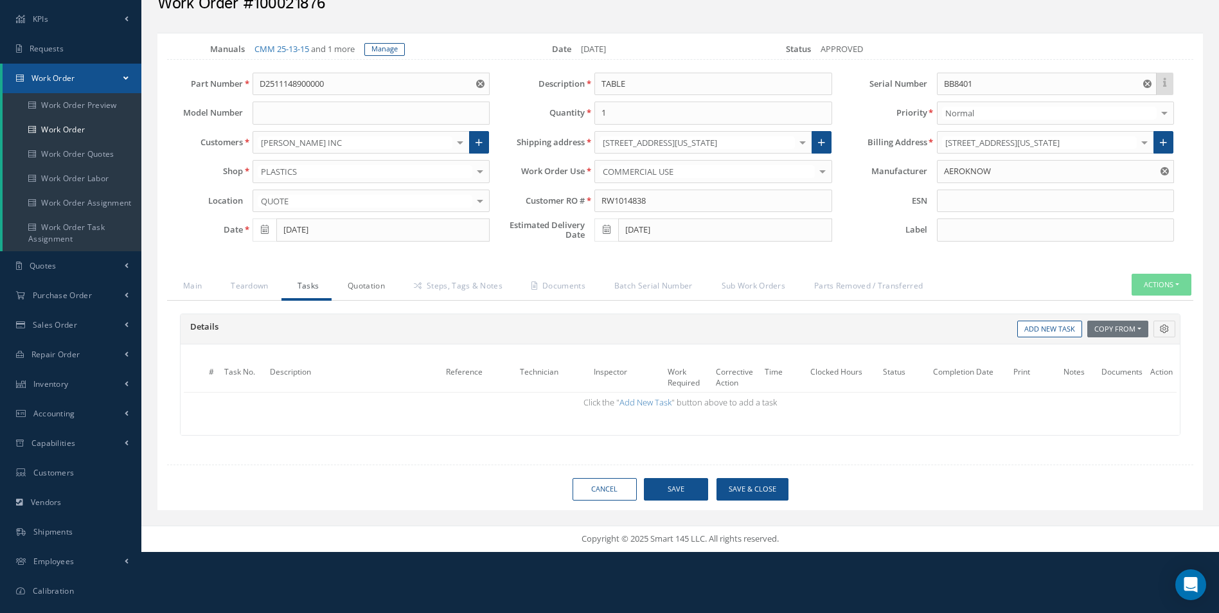
click at [346, 287] on link "Quotation" at bounding box center [365, 287] width 66 height 27
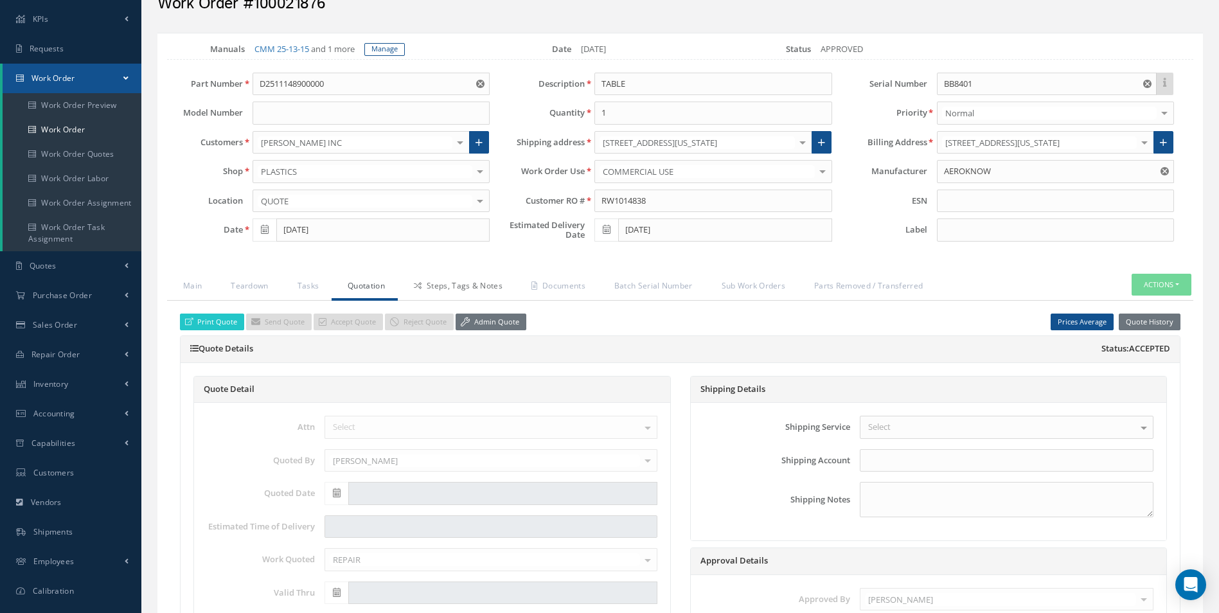
click at [450, 288] on link "Steps, Tags & Notes" at bounding box center [457, 287] width 118 height 27
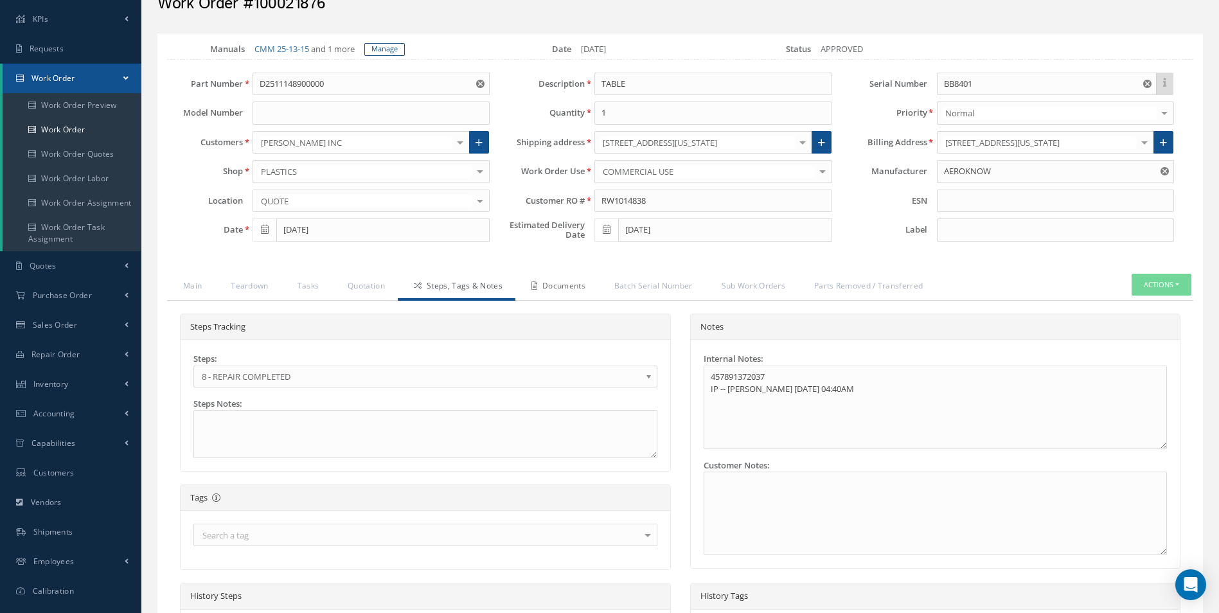
click at [549, 288] on link "Documents" at bounding box center [557, 287] width 83 height 27
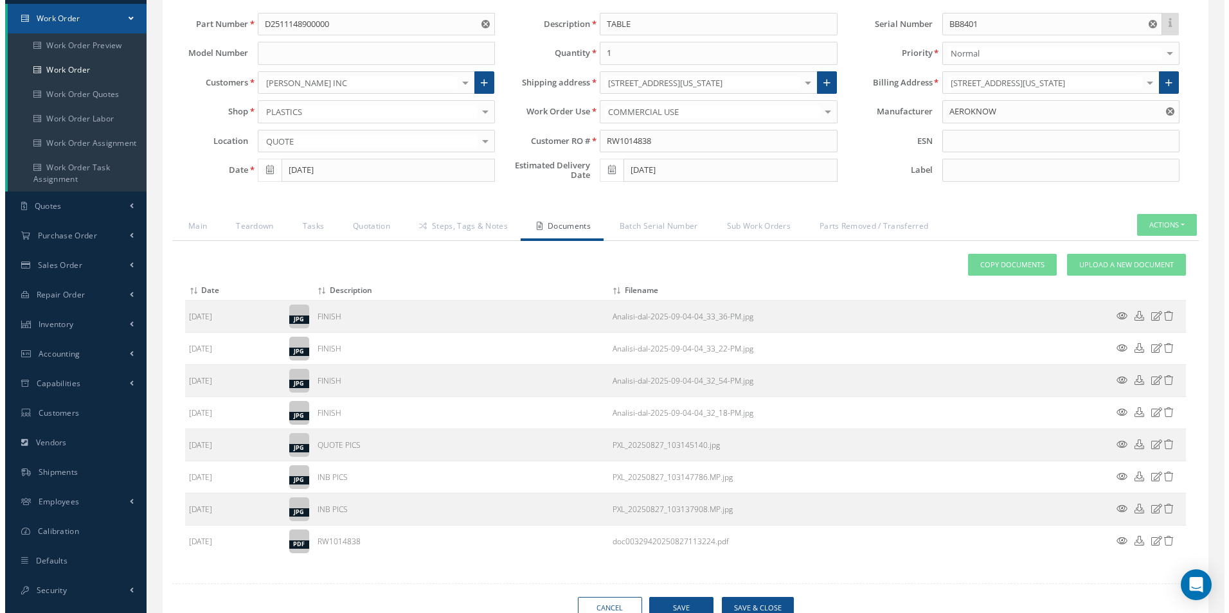
scroll to position [182, 0]
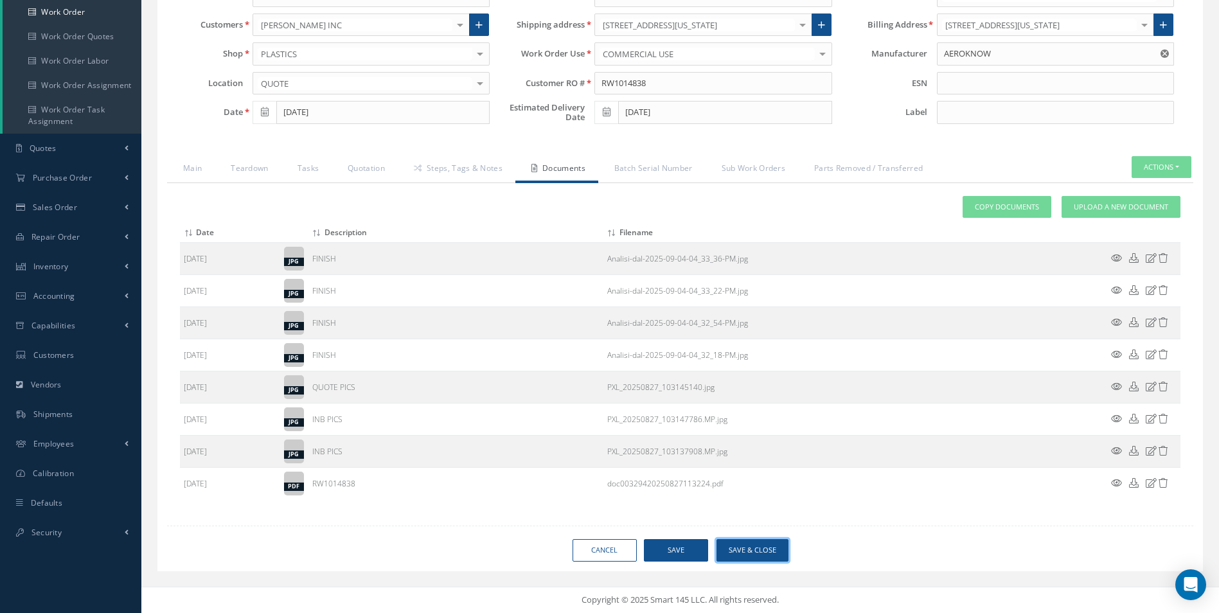
click at [757, 542] on button "Save & Close" at bounding box center [753, 550] width 72 height 22
type input "AEROKNOW"
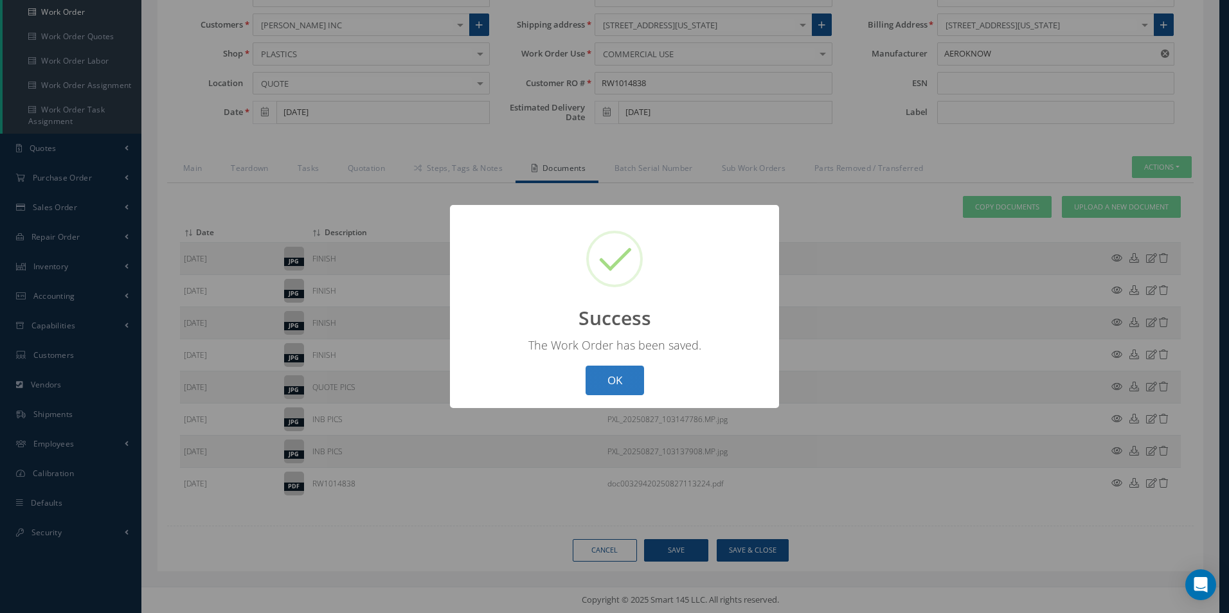
click at [639, 377] on button "OK" at bounding box center [615, 381] width 58 height 30
select select "25"
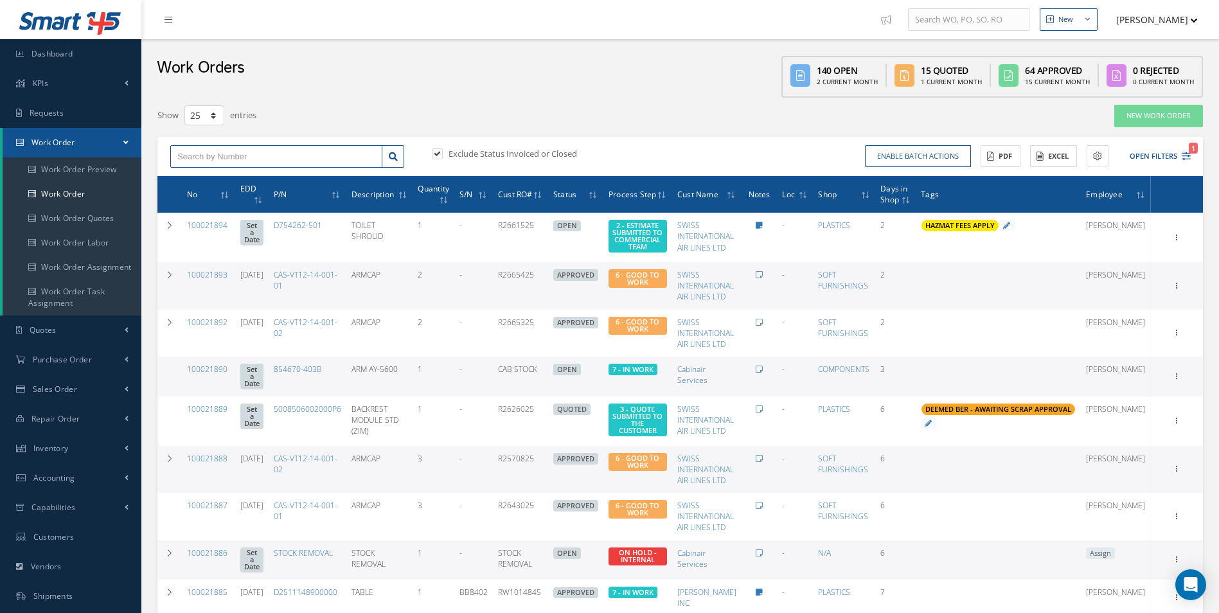
click at [227, 160] on input "text" at bounding box center [276, 156] width 212 height 23
type input "100021885"
click at [219, 179] on div "100021885" at bounding box center [276, 179] width 198 height 13
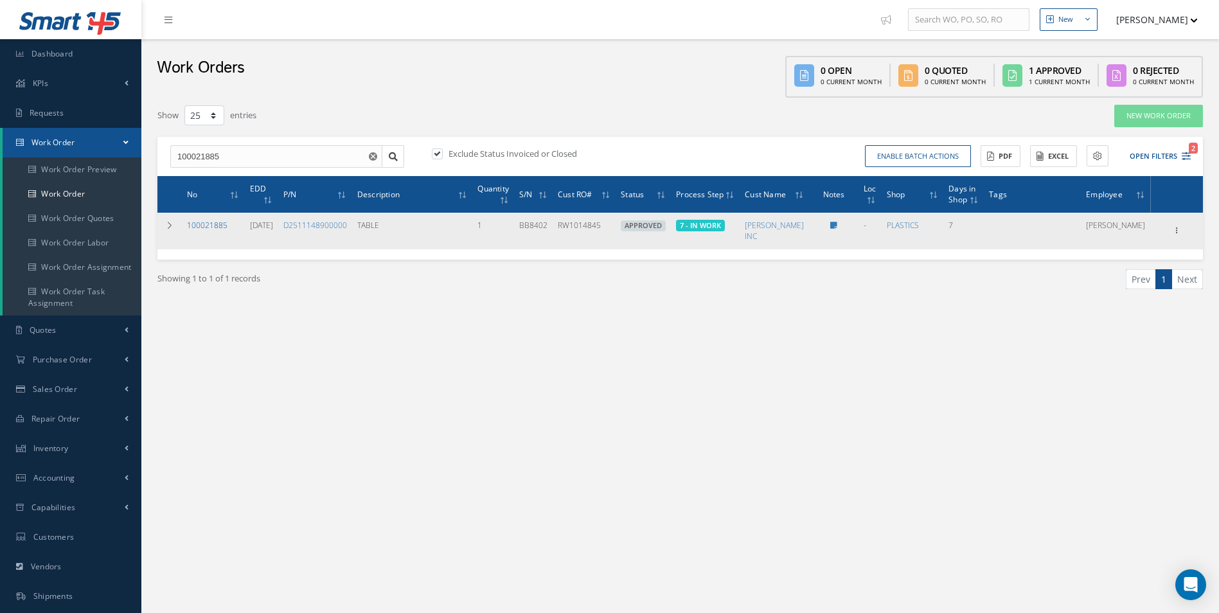
click at [211, 227] on link "100021885" at bounding box center [207, 225] width 40 height 11
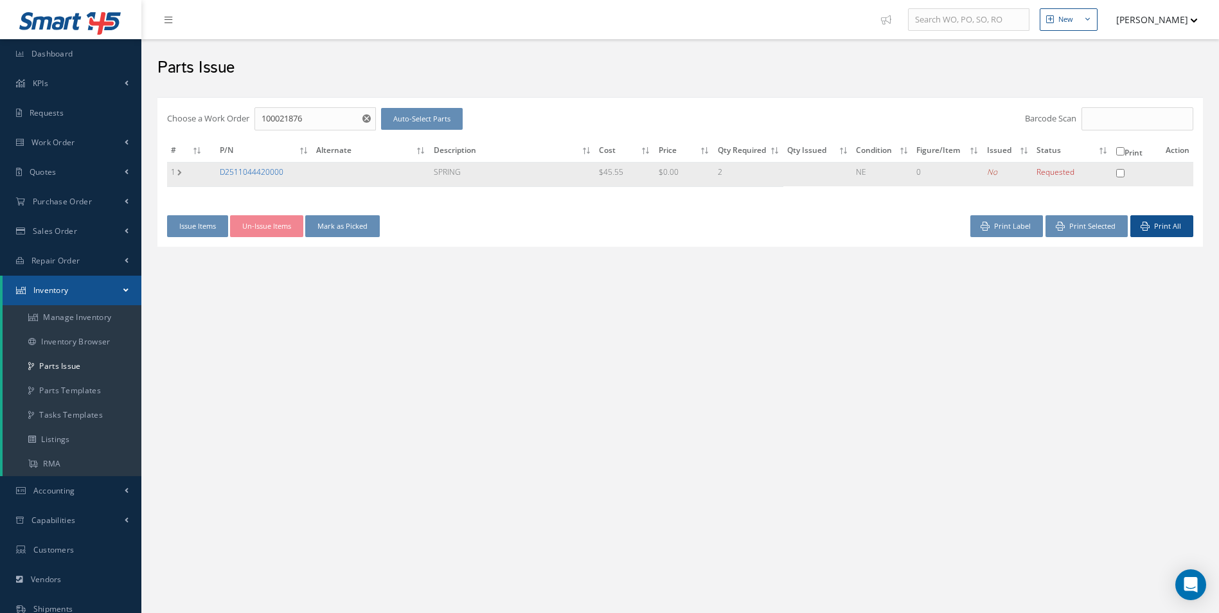
click at [265, 175] on link "D2511044420000" at bounding box center [252, 171] width 64 height 11
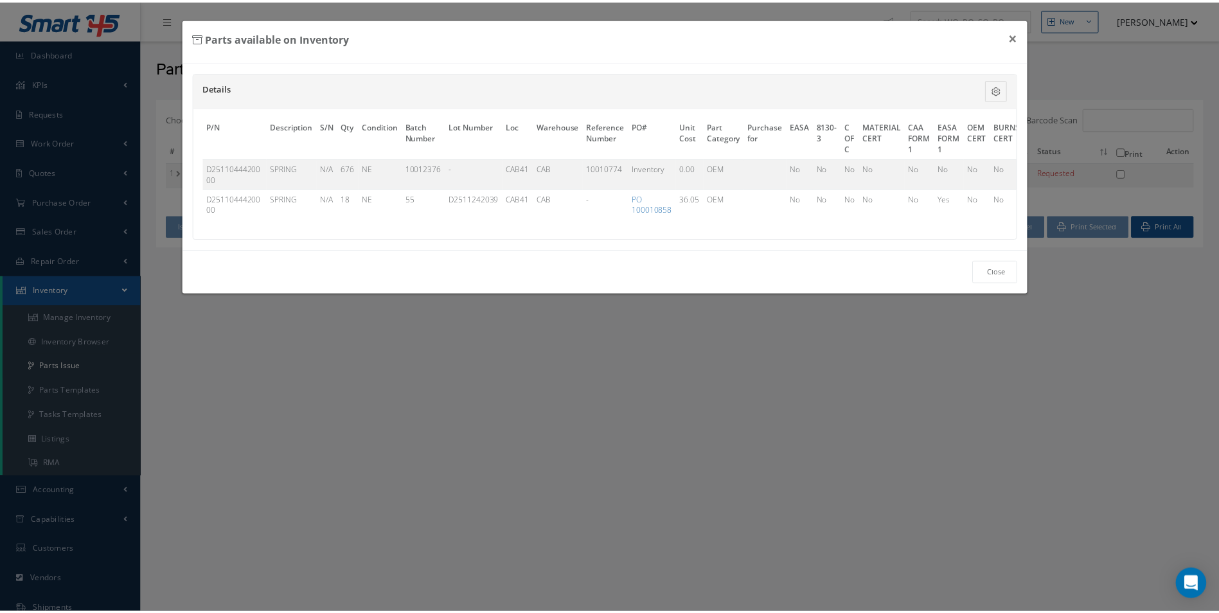
scroll to position [0, 328]
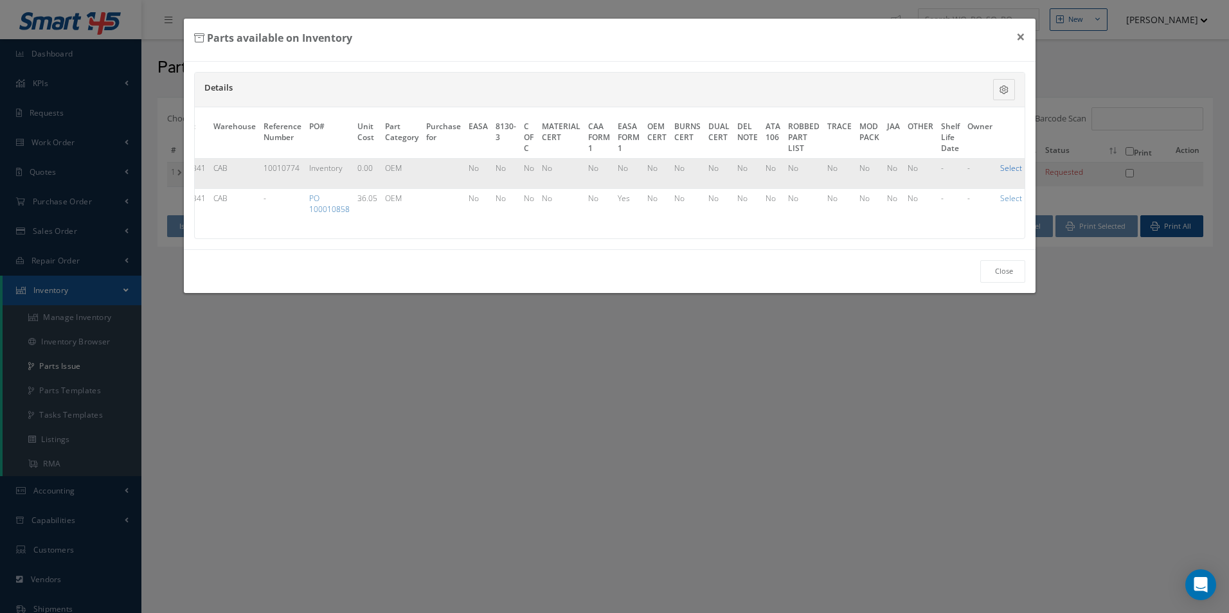
click at [1009, 172] on link "Select" at bounding box center [1011, 168] width 22 height 11
checkbox input "true"
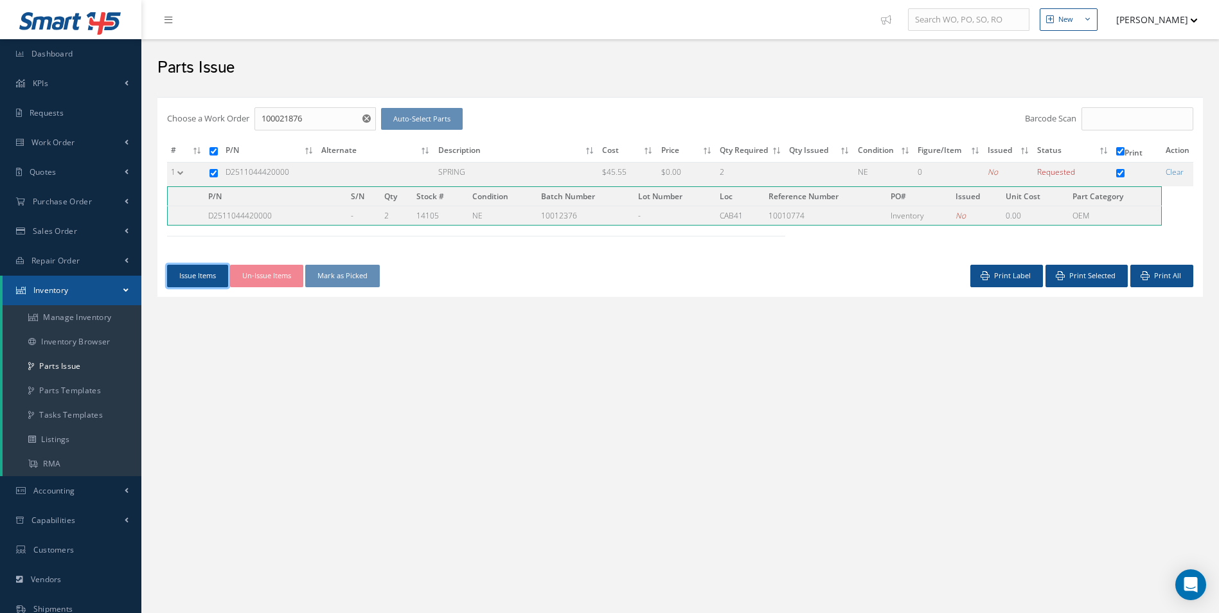
click at [213, 285] on button "Issue Items" at bounding box center [197, 276] width 61 height 22
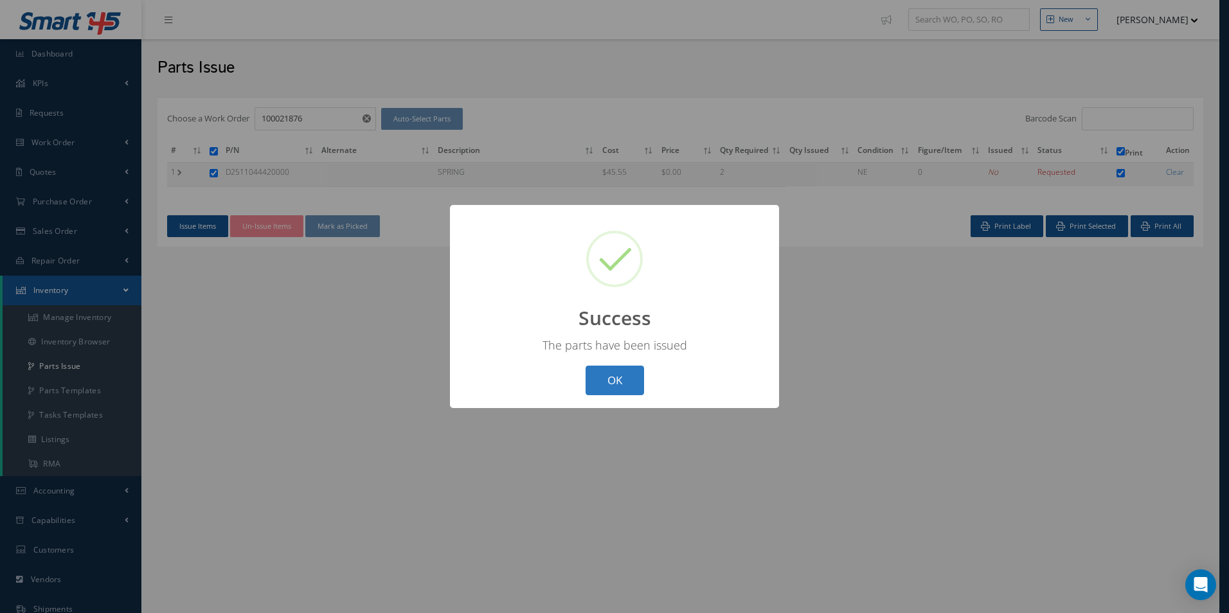
click at [627, 384] on button "OK" at bounding box center [615, 381] width 58 height 30
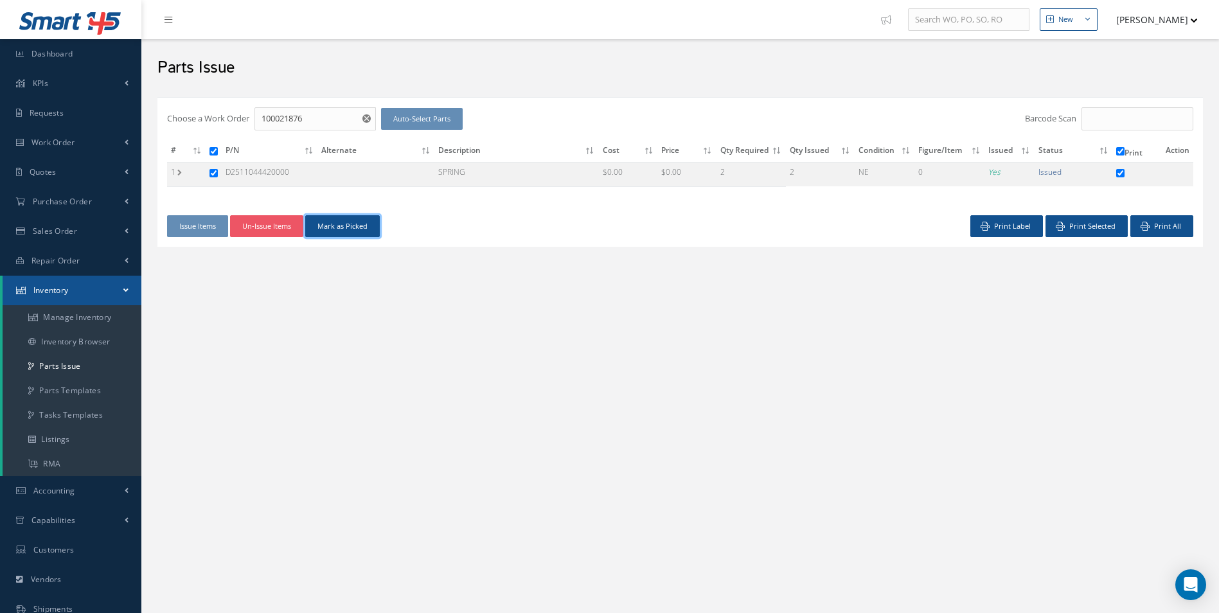
click at [341, 228] on button "Mark as Picked" at bounding box center [342, 226] width 75 height 22
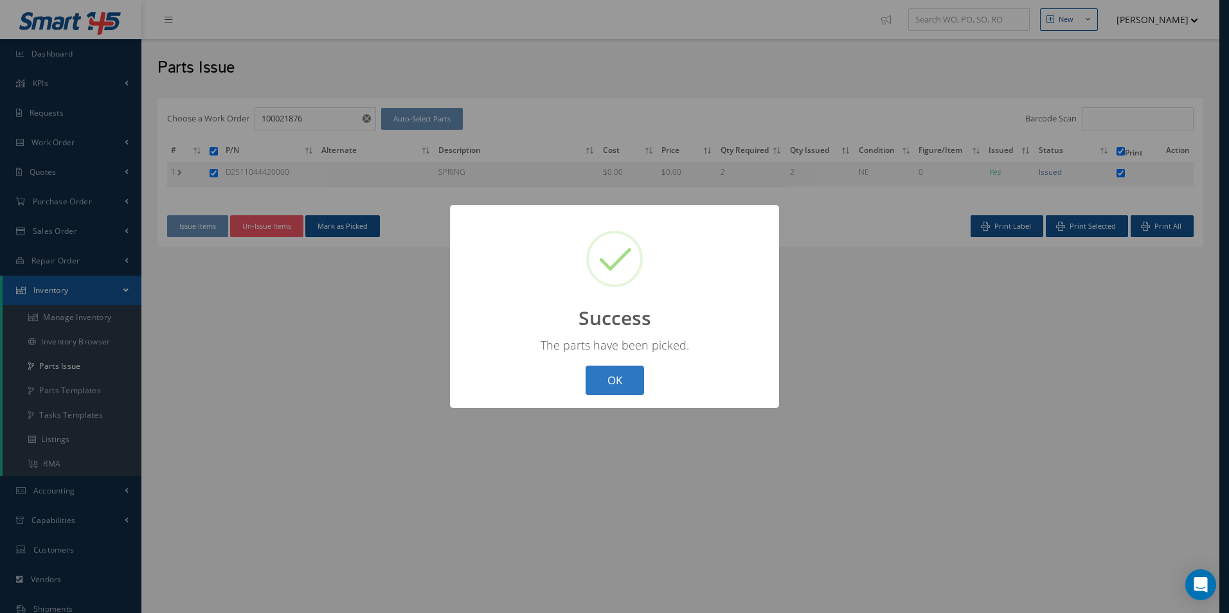
click at [611, 391] on button "OK" at bounding box center [615, 381] width 58 height 30
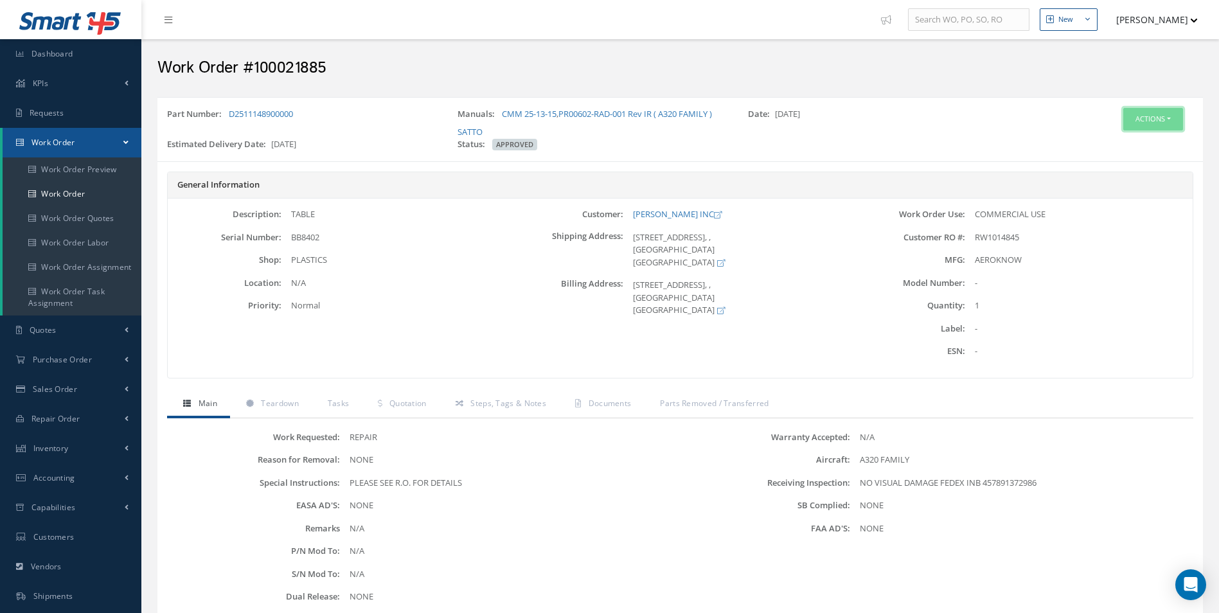
click at [1155, 130] on button "Actions" at bounding box center [1154, 119] width 60 height 22
click at [1120, 145] on link "Edit" at bounding box center [1134, 143] width 103 height 17
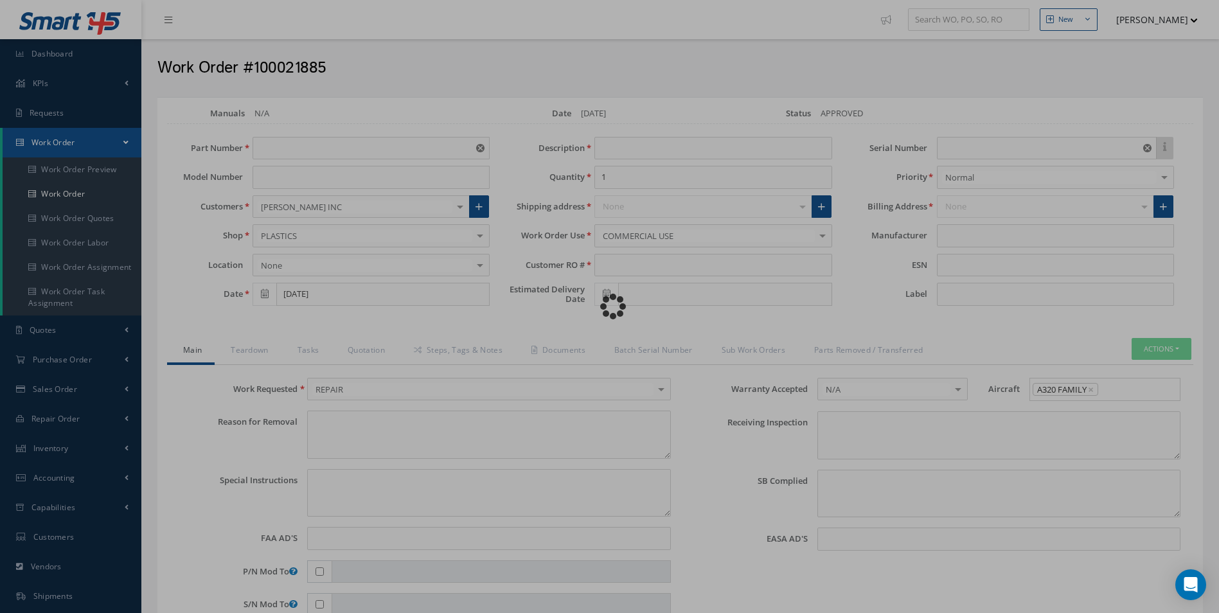
type input "D2511148900000"
type input "[DATE]"
type input "TABLE"
type input "RW1014845"
type input "[DATE]"
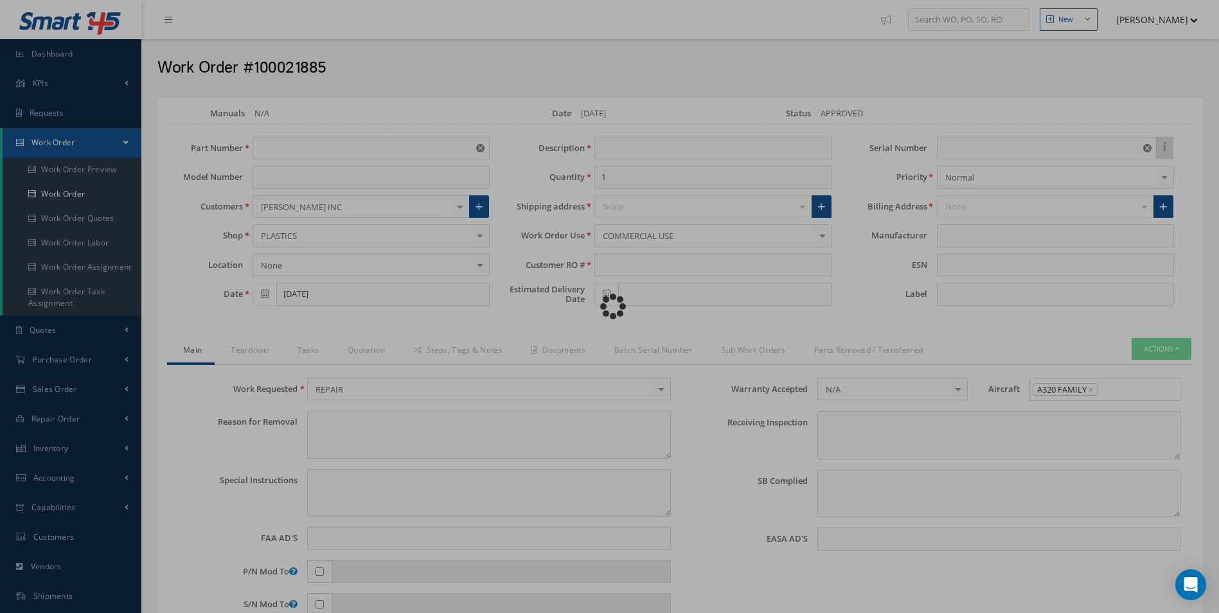
type input "BB8402"
type textarea "NONE"
type textarea "PLEASE SEE R.O. FOR DETAILS"
type input "NONE"
type textarea "NO VISUAL DAMAGE FEDEX INB 457891372986"
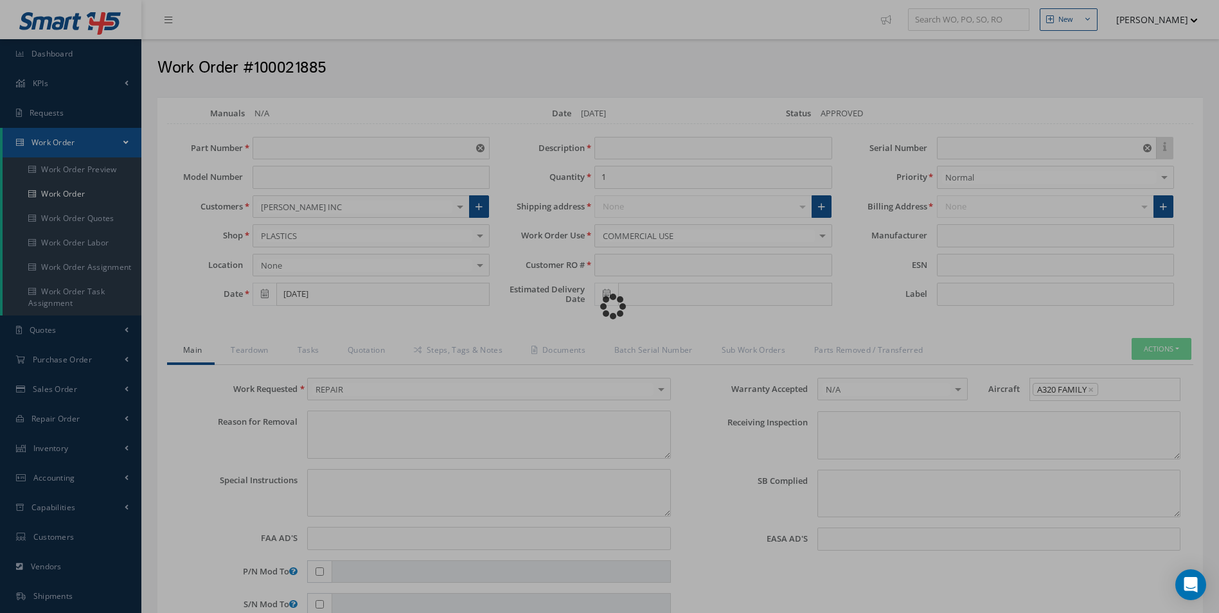
type textarea "NONE"
type input "NONE"
type input "$3,474"
type input "AEROKNOW"
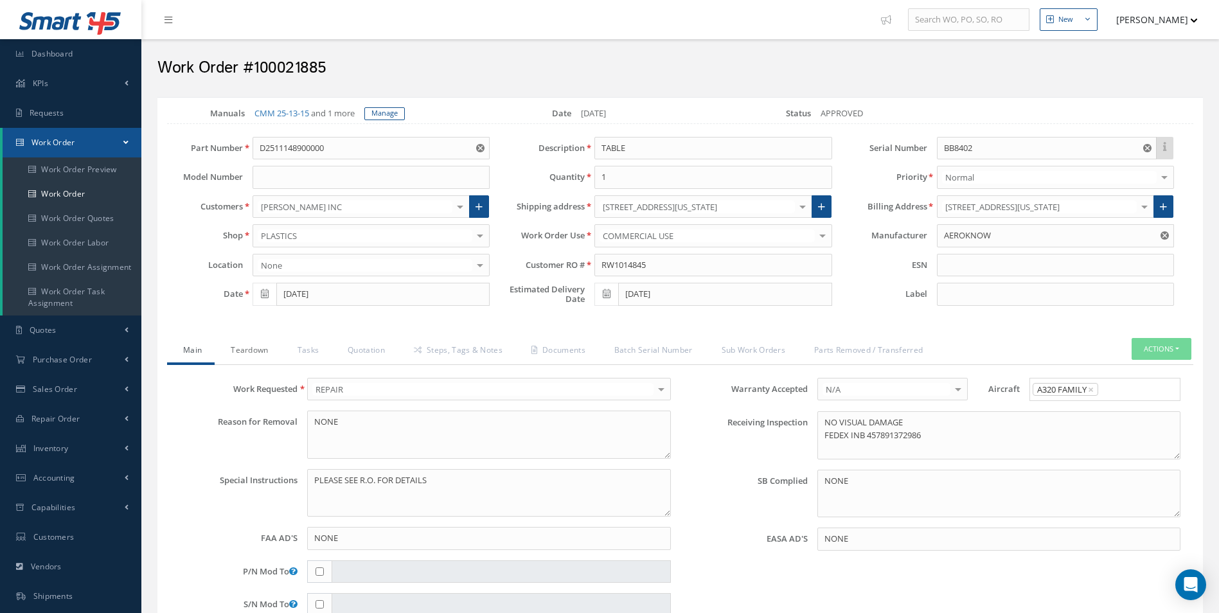
click at [264, 354] on link "Teardown" at bounding box center [248, 351] width 66 height 27
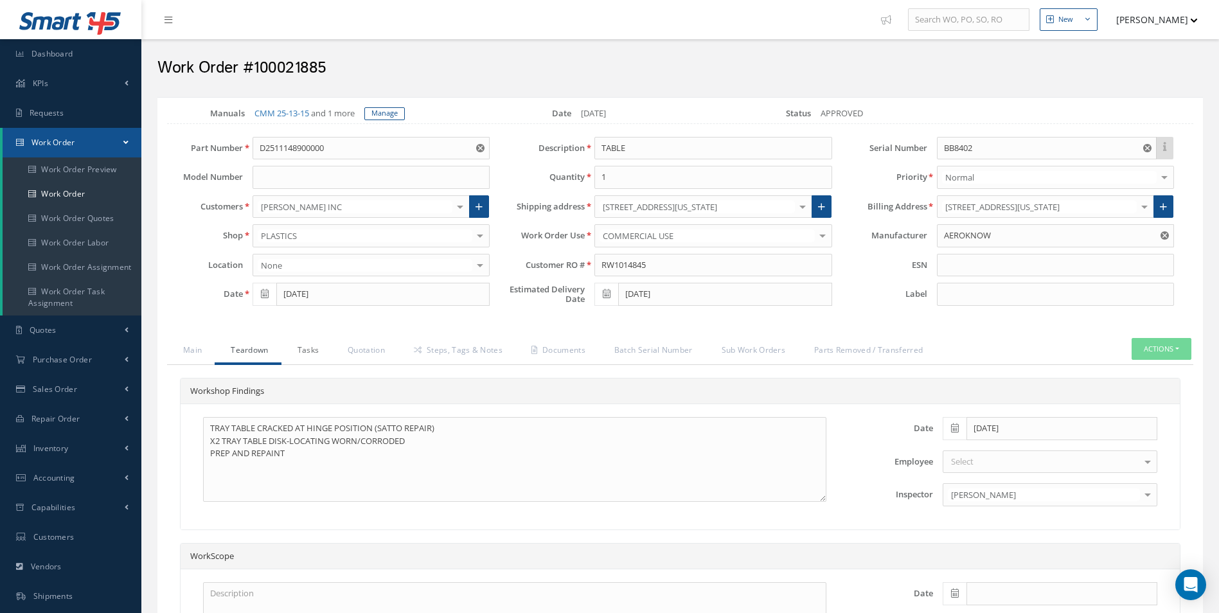
click at [287, 345] on link "Tasks" at bounding box center [307, 351] width 51 height 27
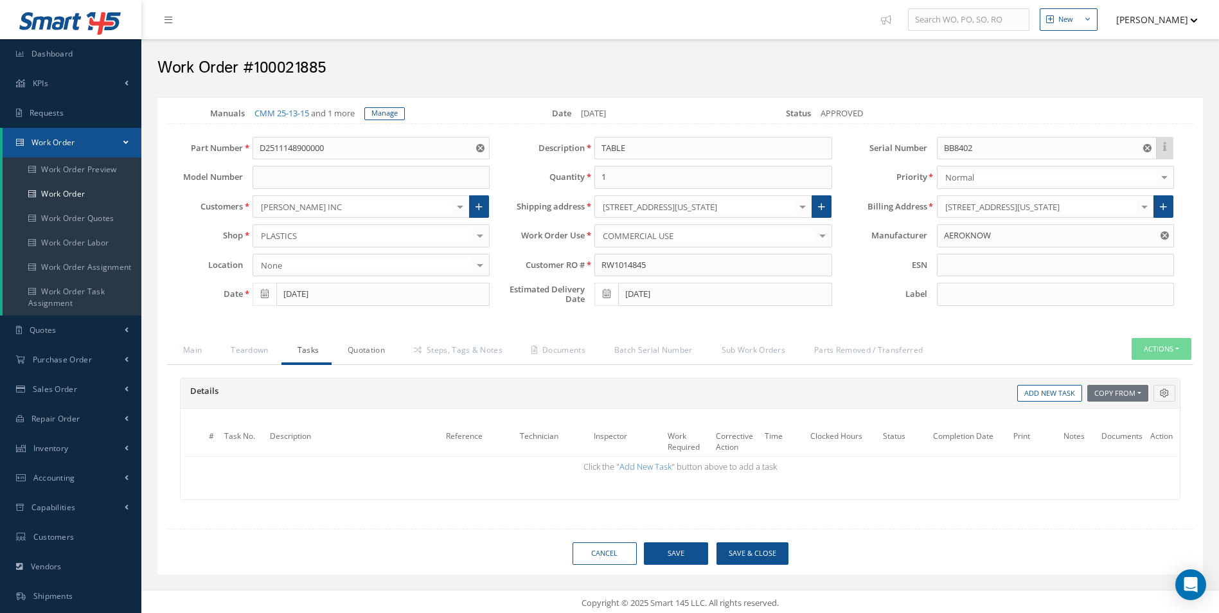
click at [371, 348] on link "Quotation" at bounding box center [365, 351] width 66 height 27
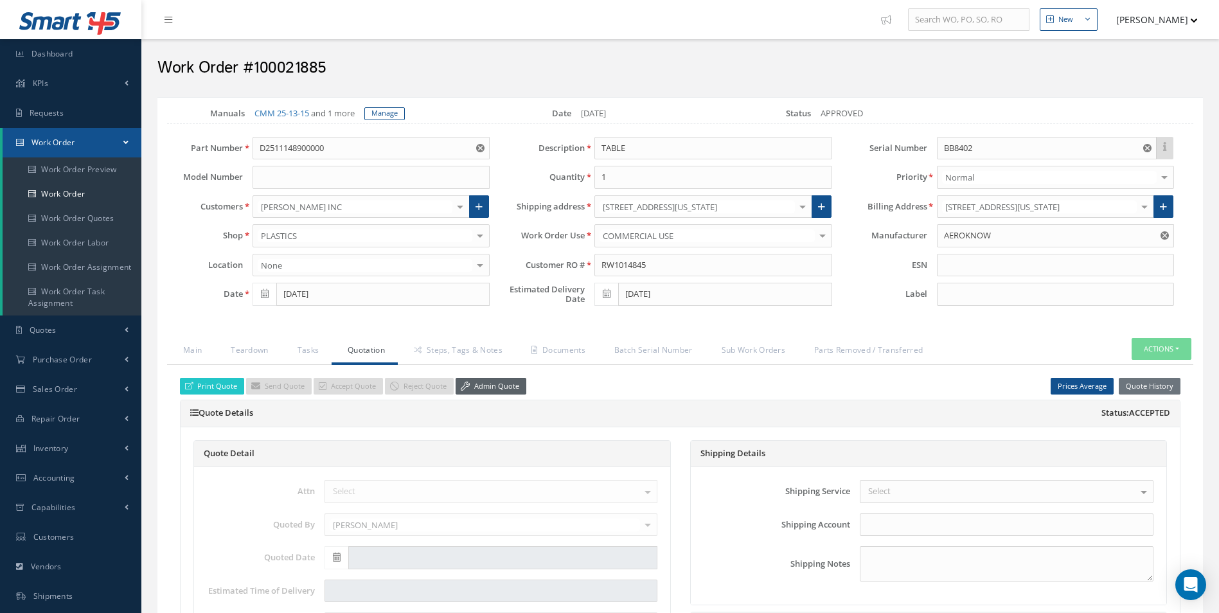
click at [480, 384] on link "Admin Quote" at bounding box center [491, 386] width 71 height 17
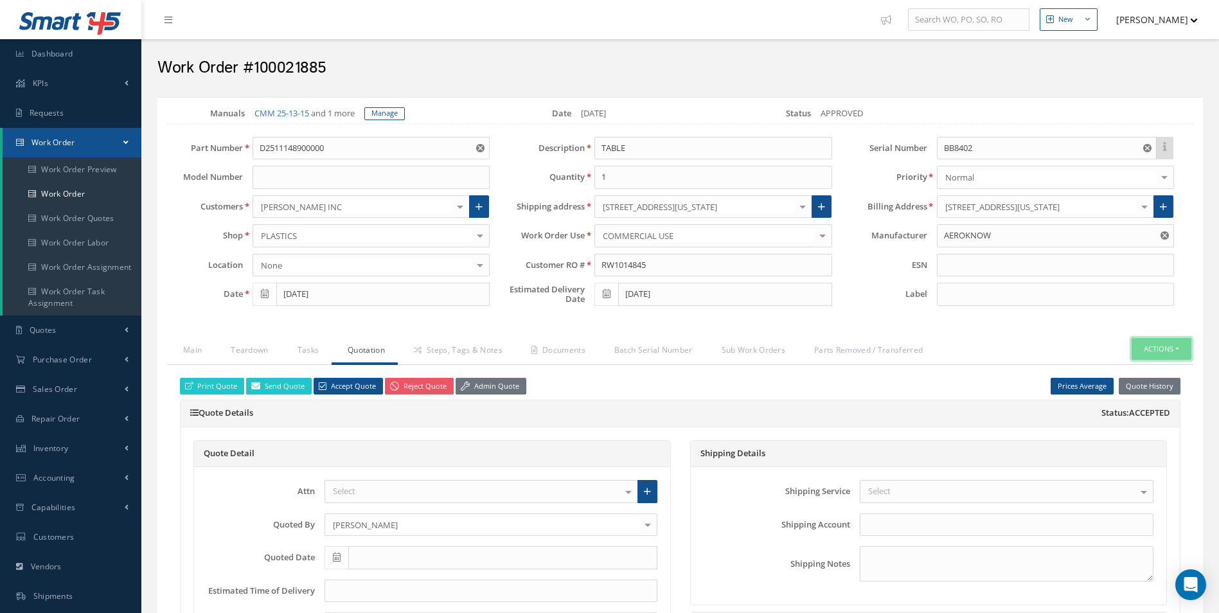
click at [1170, 350] on button "Actions" at bounding box center [1162, 349] width 60 height 22
click at [1140, 404] on link "Part Issue" at bounding box center [1142, 405] width 103 height 17
click at [444, 350] on link "Steps, Tags & Notes" at bounding box center [457, 351] width 118 height 27
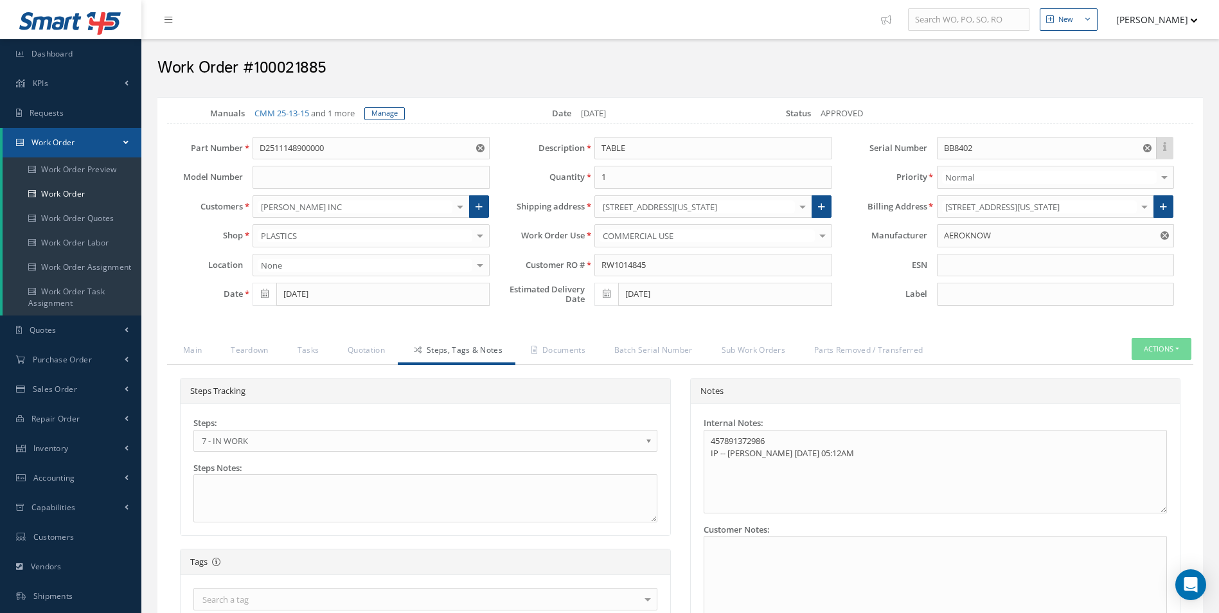
click at [325, 440] on span "7 - IN WORK" at bounding box center [421, 440] width 439 height 15
drag, startPoint x: 999, startPoint y: 141, endPoint x: 814, endPoint y: 157, distance: 185.1
click at [814, 157] on div "Part Number D2511148900000 Model Number Customers BARFIELD INC 1ST CHOICE AEROS…" at bounding box center [671, 224] width 1046 height 175
click at [530, 352] on link "Documents" at bounding box center [557, 351] width 83 height 27
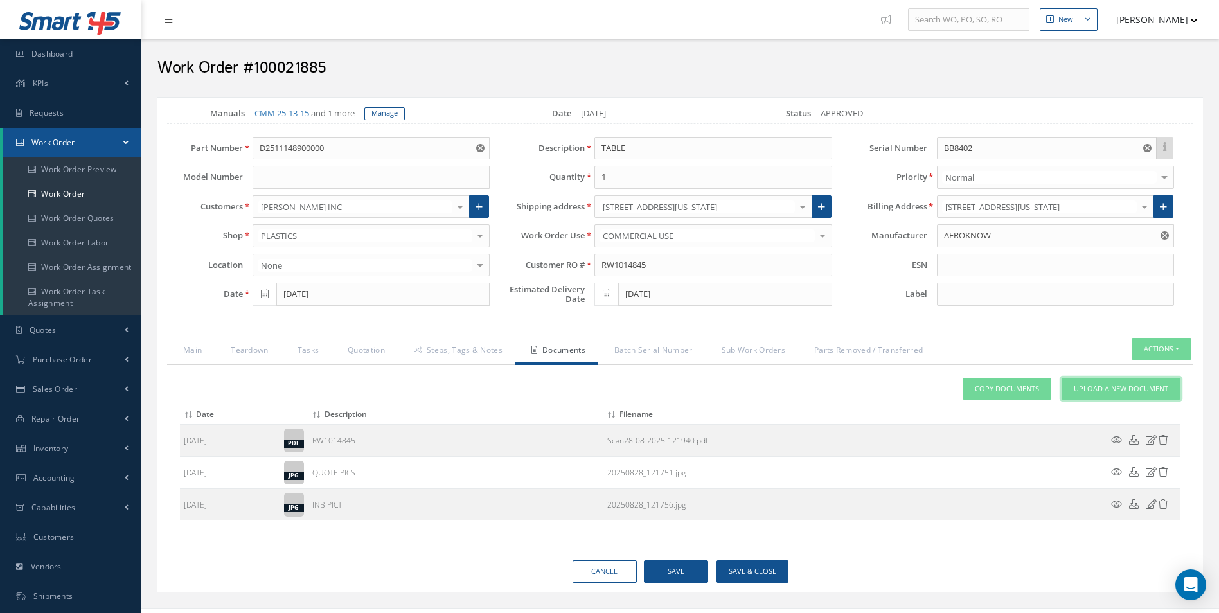
click at [1089, 392] on span "Upload a New Document" at bounding box center [1121, 389] width 94 height 11
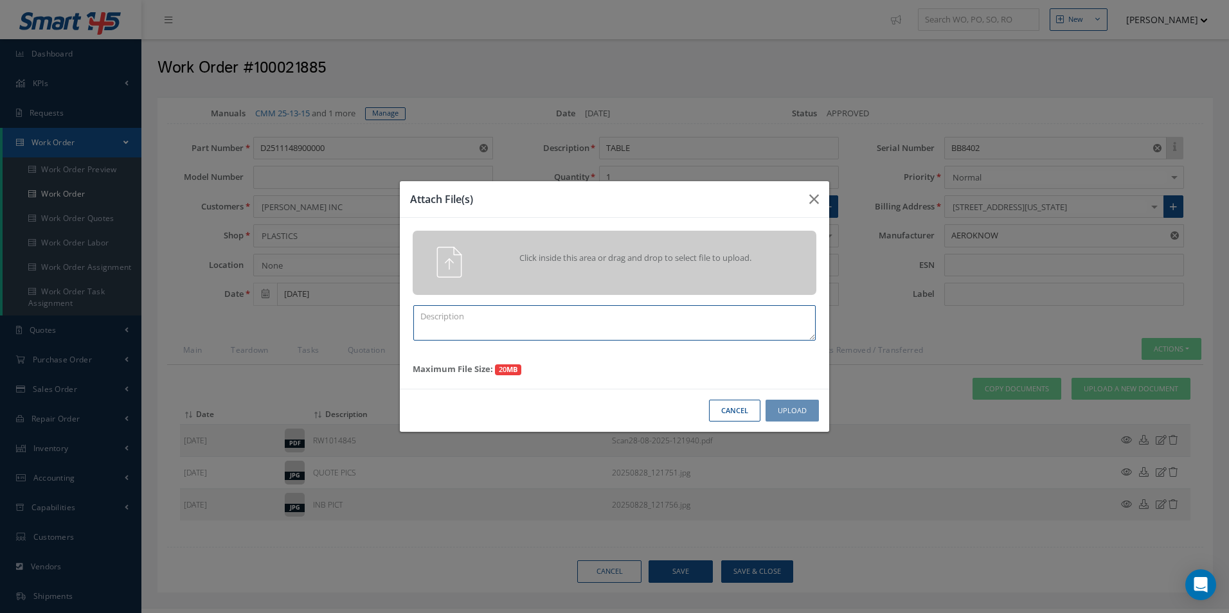
click at [544, 332] on textarea at bounding box center [614, 322] width 402 height 35
type textarea "FINISH"
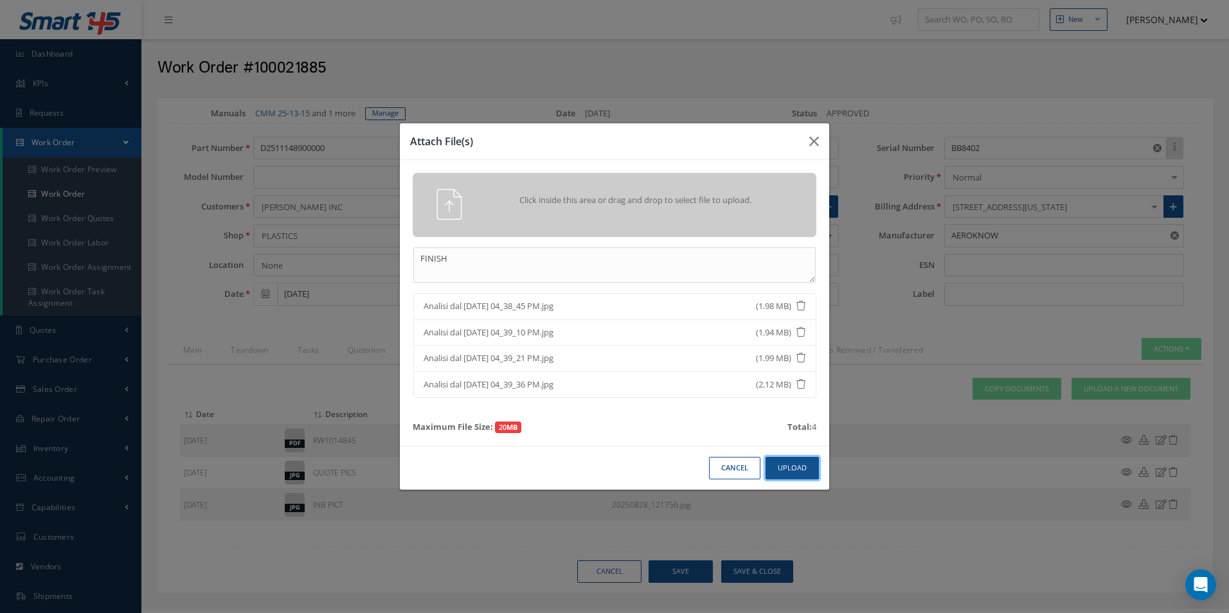
click at [814, 463] on button "Upload" at bounding box center [792, 468] width 53 height 22
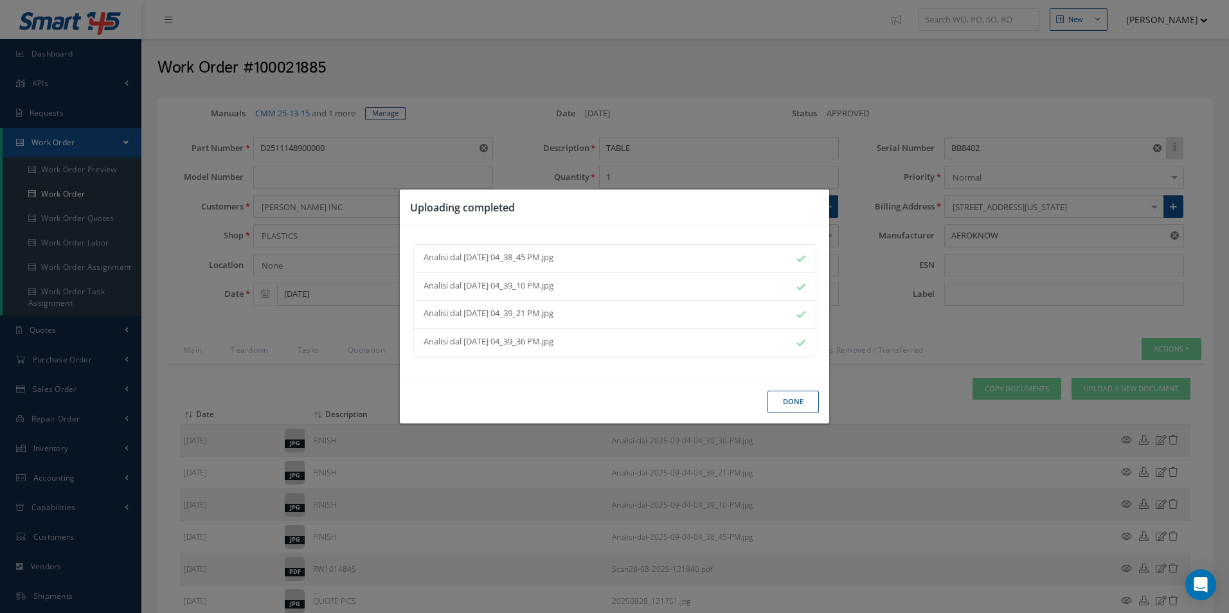
click at [791, 406] on button "Done" at bounding box center [793, 402] width 51 height 22
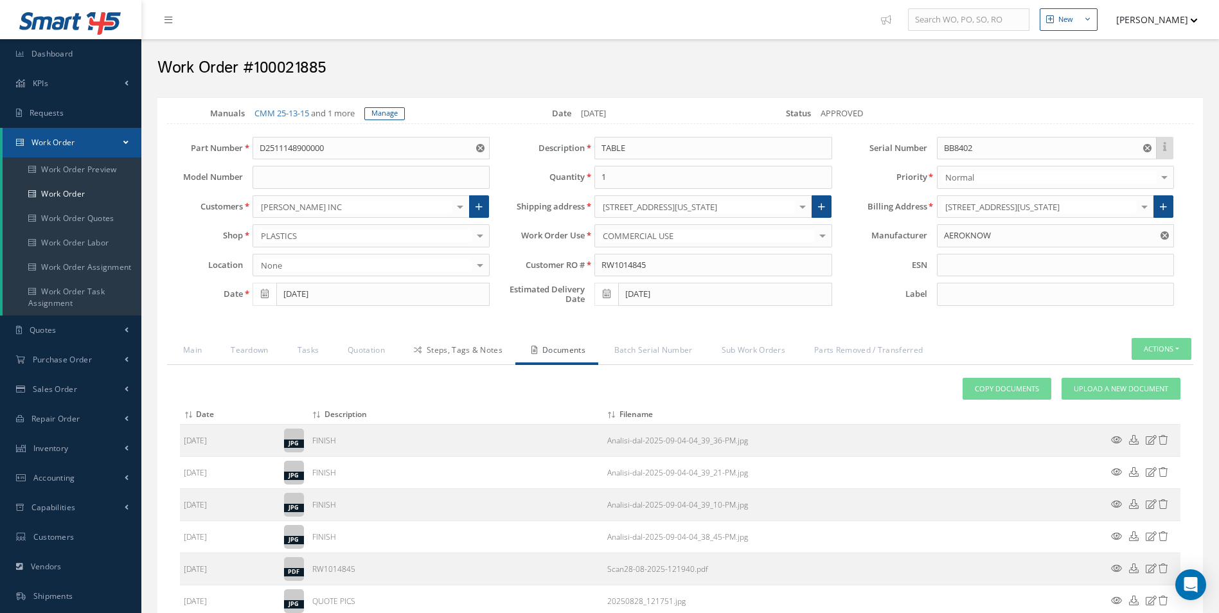
click at [447, 349] on link "Steps, Tags & Notes" at bounding box center [457, 351] width 118 height 27
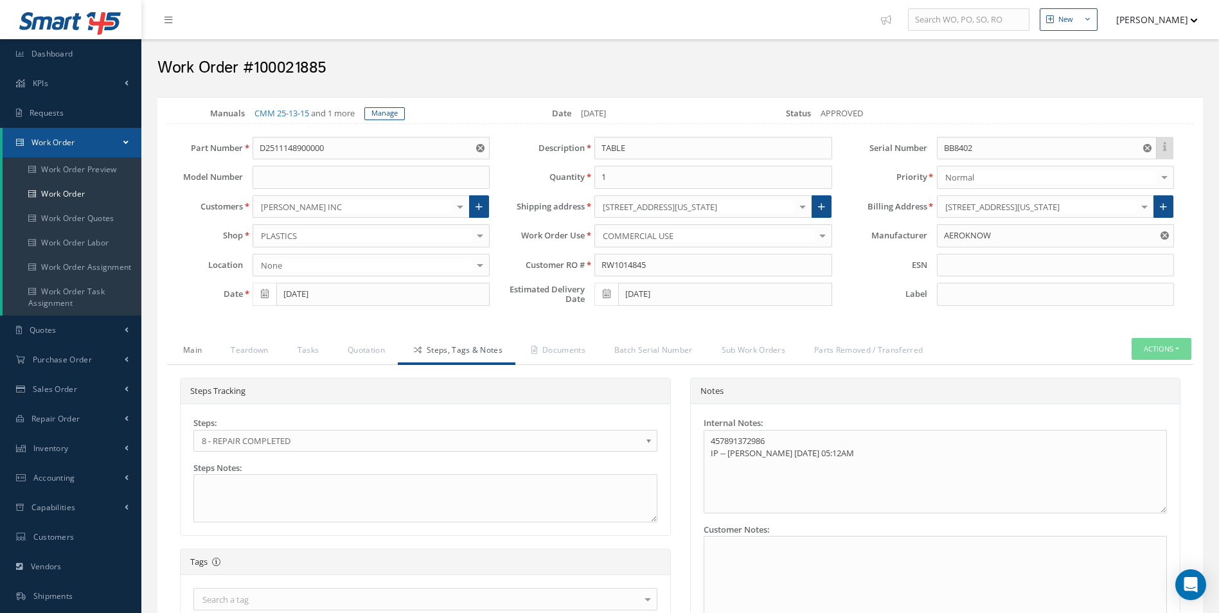
click at [184, 350] on link "Main" at bounding box center [191, 351] width 48 height 27
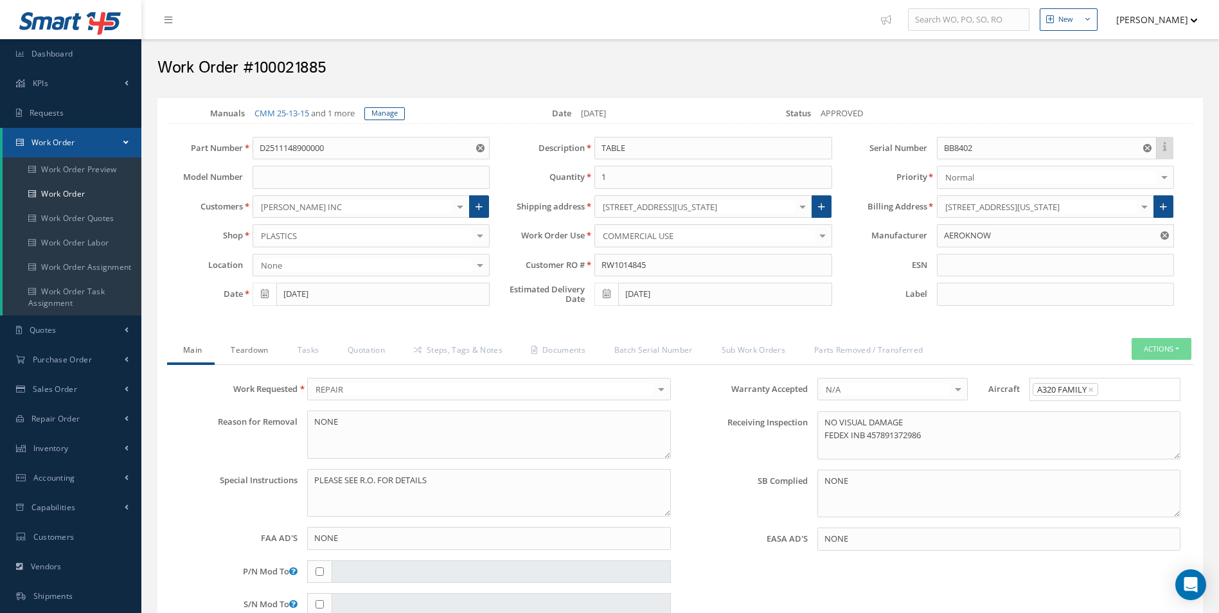
click at [243, 352] on link "Teardown" at bounding box center [248, 351] width 66 height 27
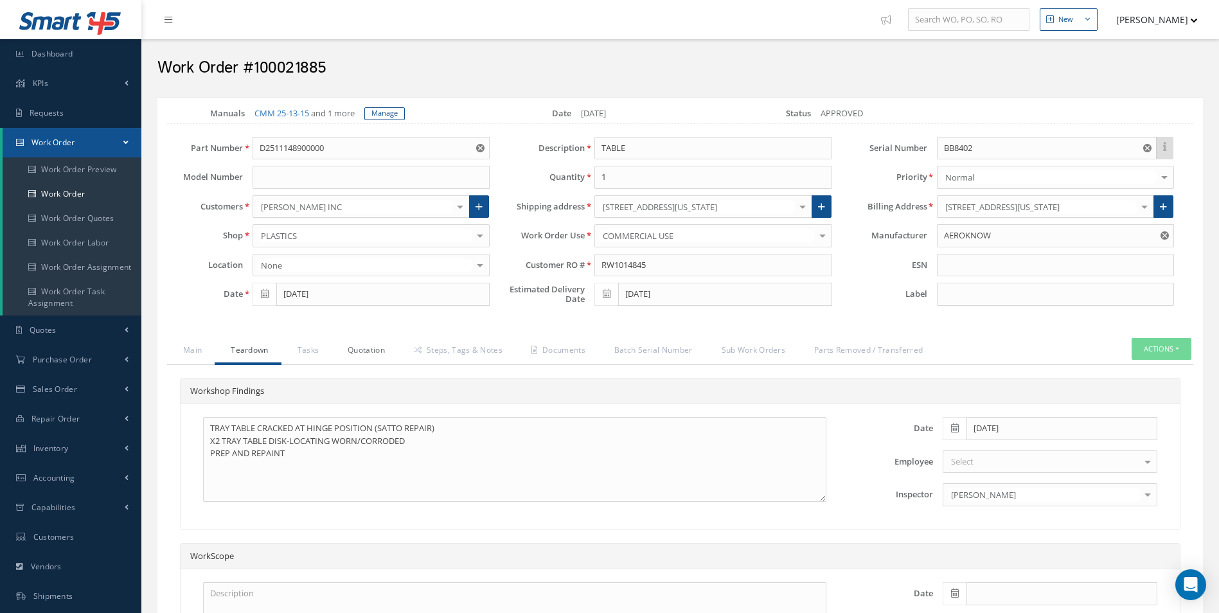
click at [353, 352] on link "Quotation" at bounding box center [365, 351] width 66 height 27
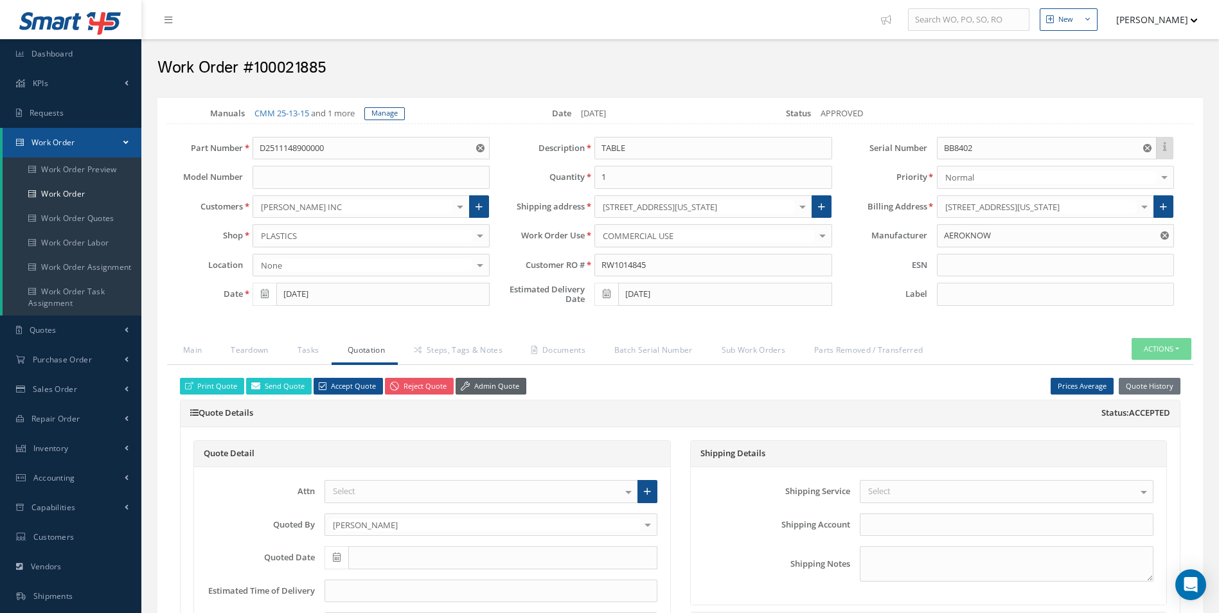
click at [475, 378] on link "Admin Quote" at bounding box center [491, 386] width 71 height 17
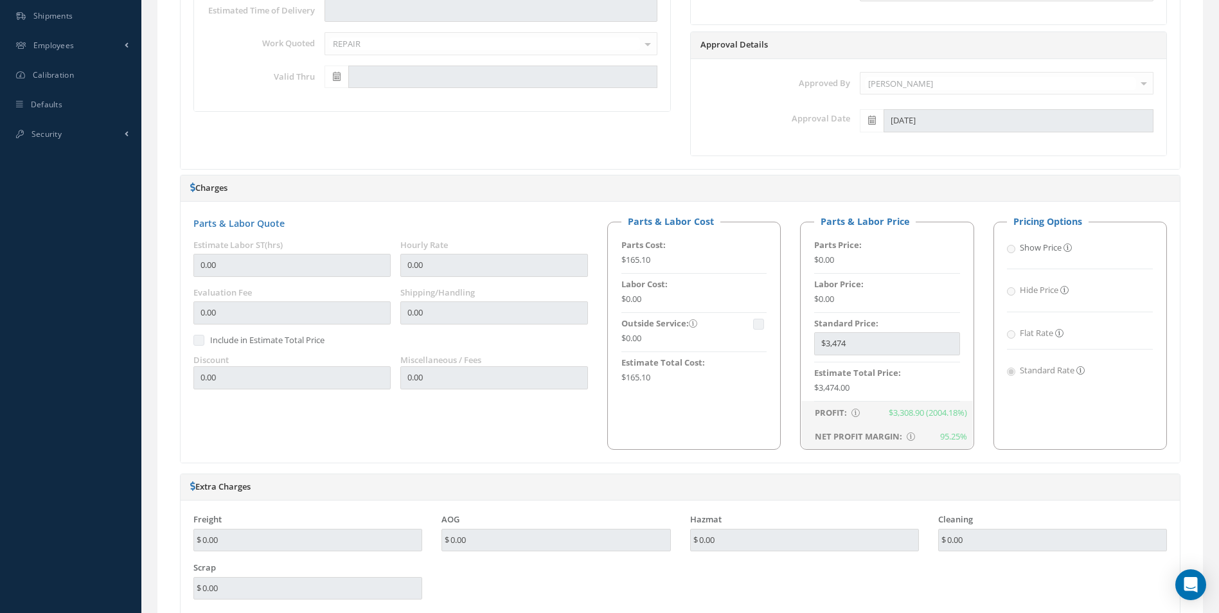
scroll to position [257, 0]
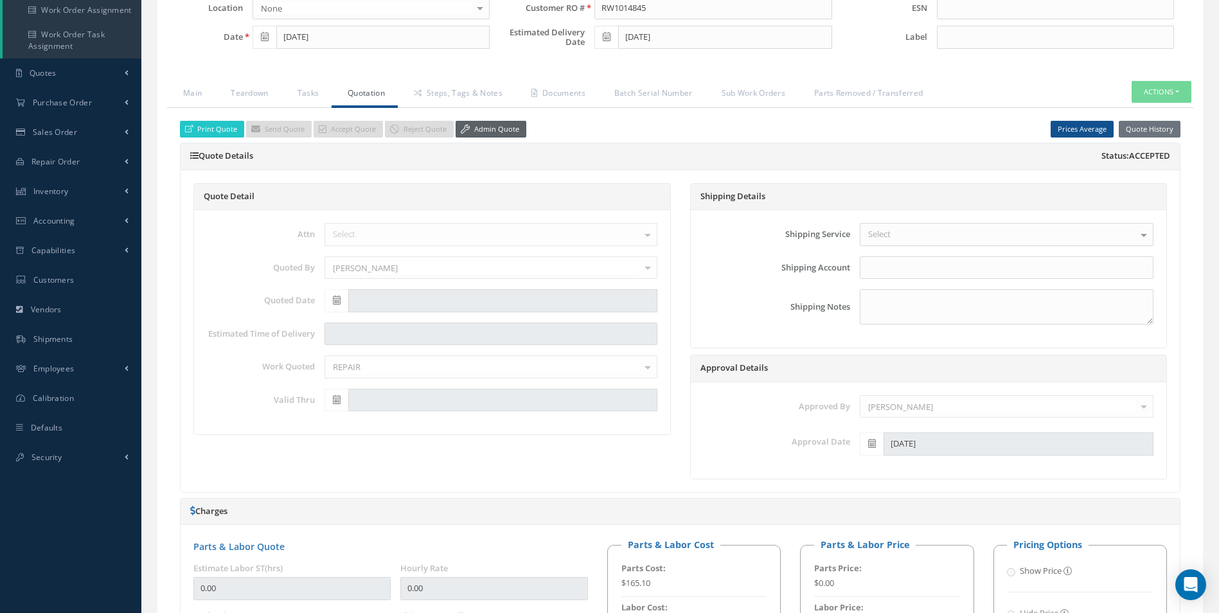
click at [499, 130] on link "Admin Quote" at bounding box center [491, 129] width 71 height 17
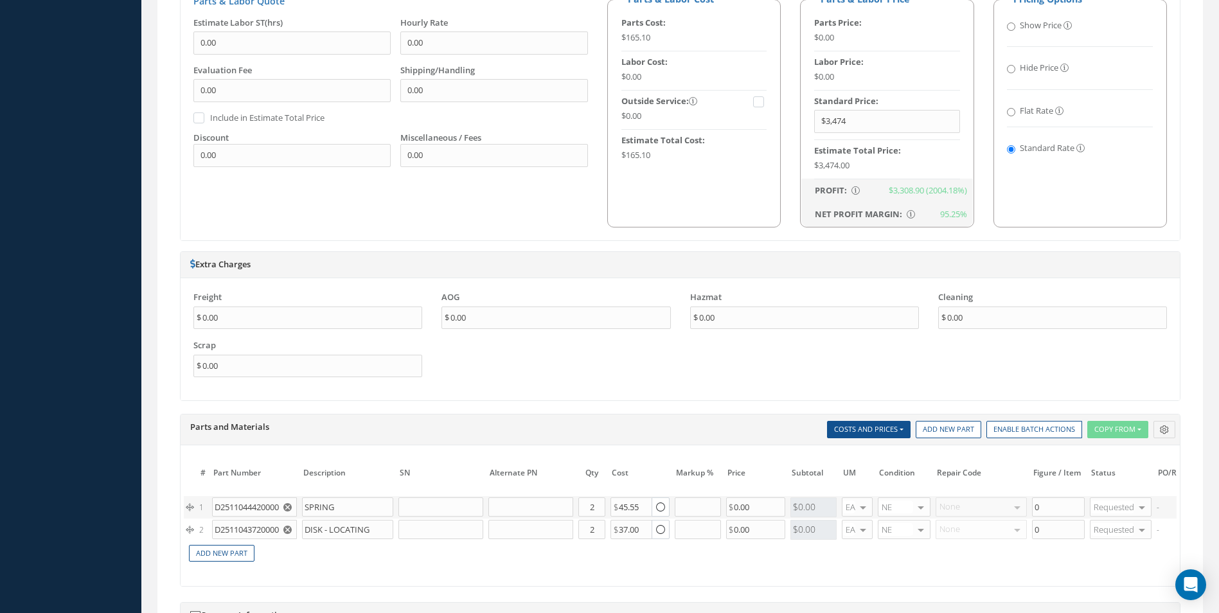
scroll to position [900, 0]
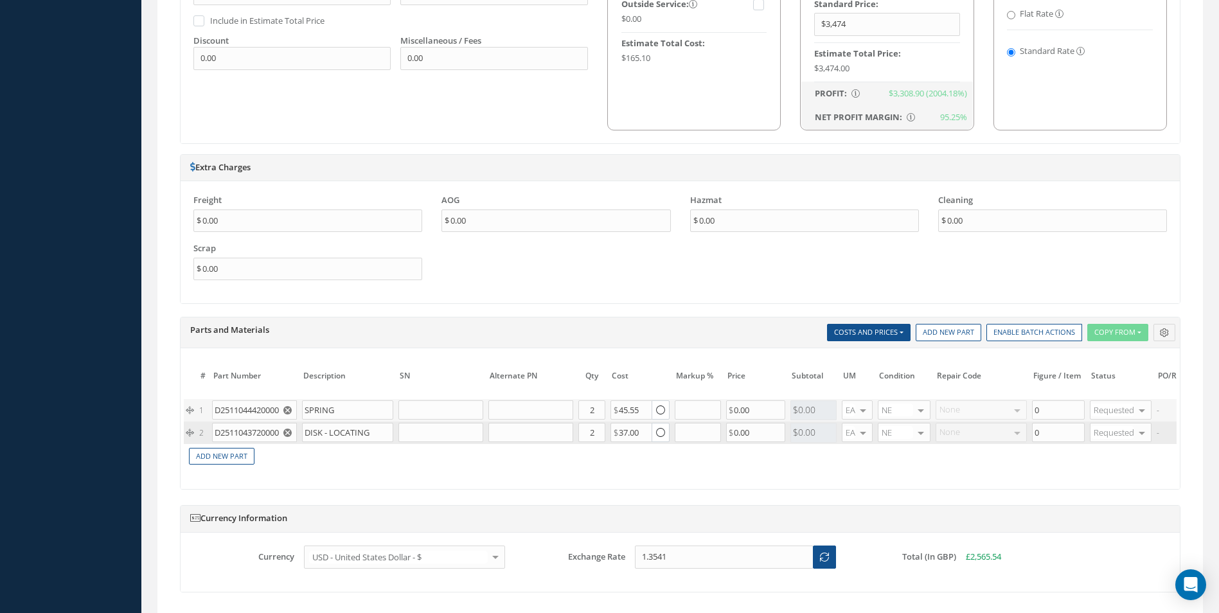
click at [292, 435] on button "button" at bounding box center [289, 432] width 16 height 19
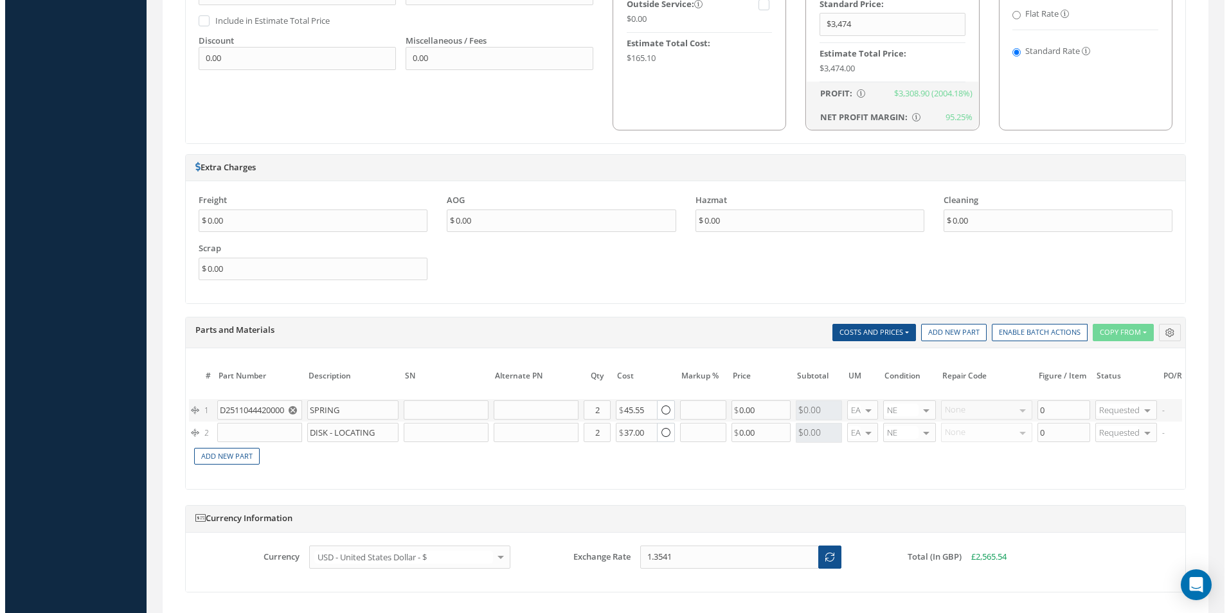
scroll to position [0, 193]
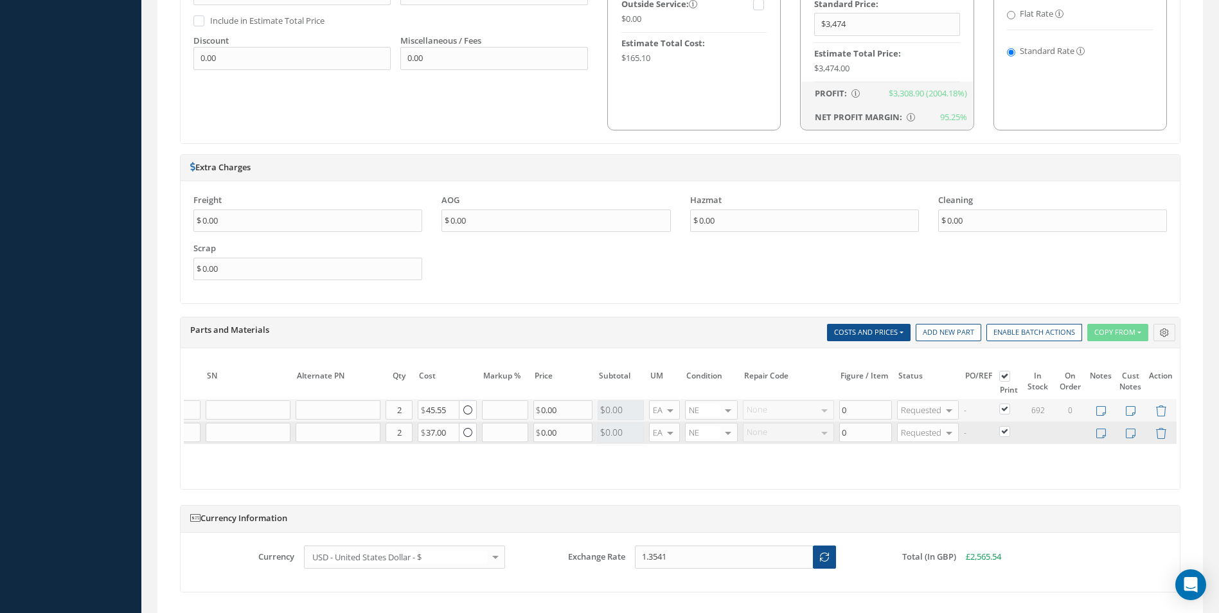
click at [1164, 442] on td at bounding box center [1161, 433] width 31 height 22
click at [1157, 431] on icon at bounding box center [1161, 433] width 11 height 11
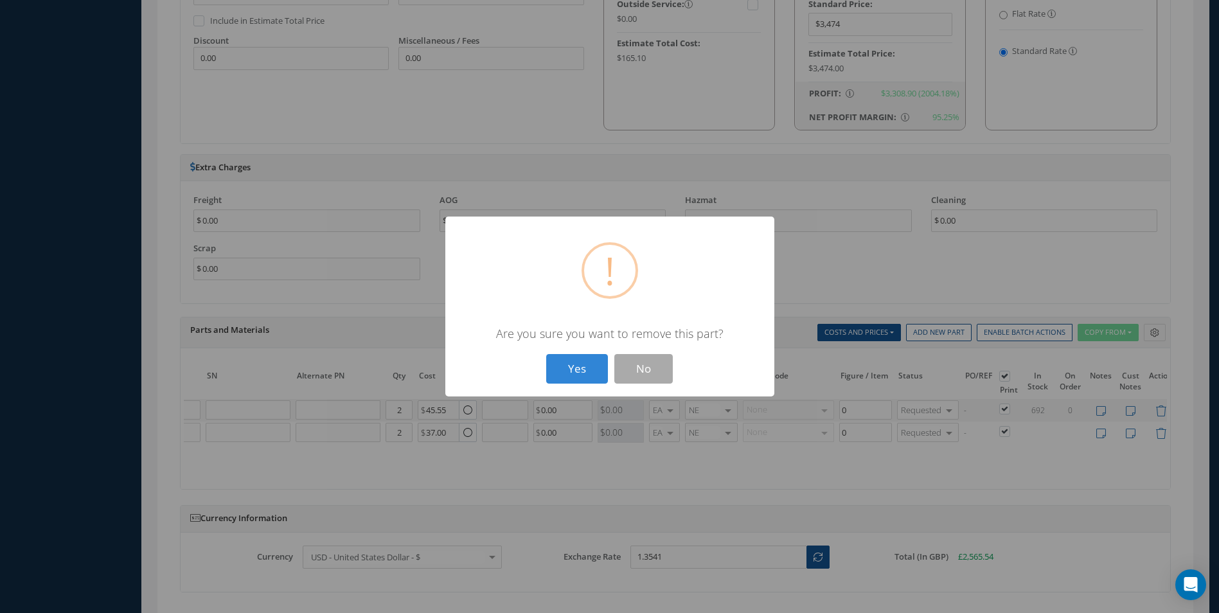
scroll to position [0, 183]
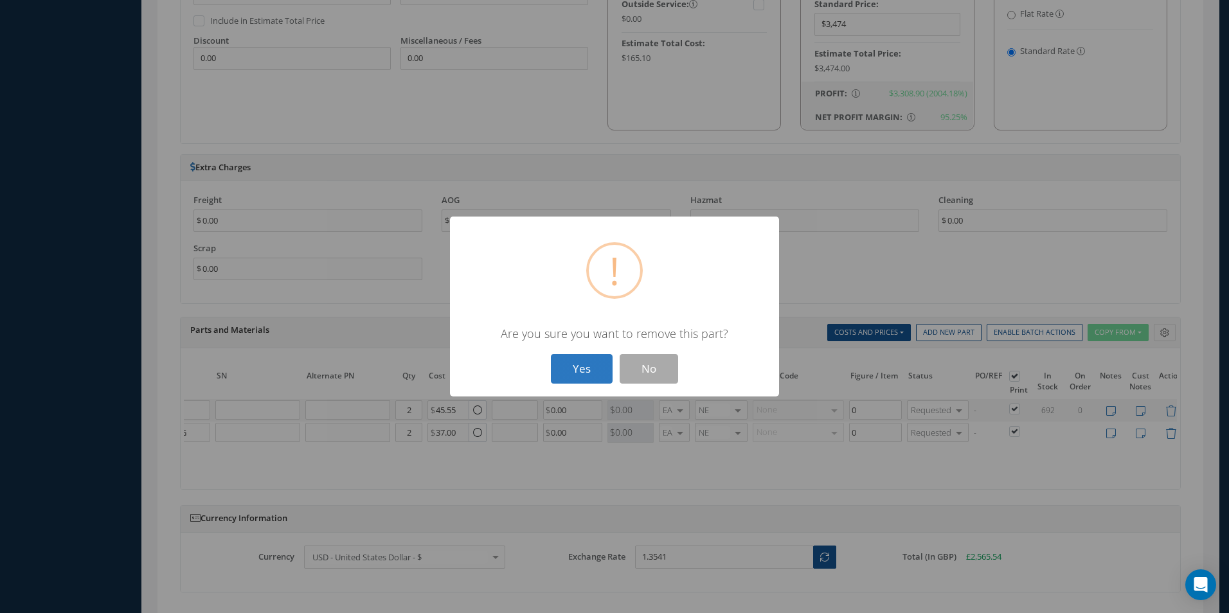
click at [600, 369] on button "Yes" at bounding box center [582, 369] width 62 height 30
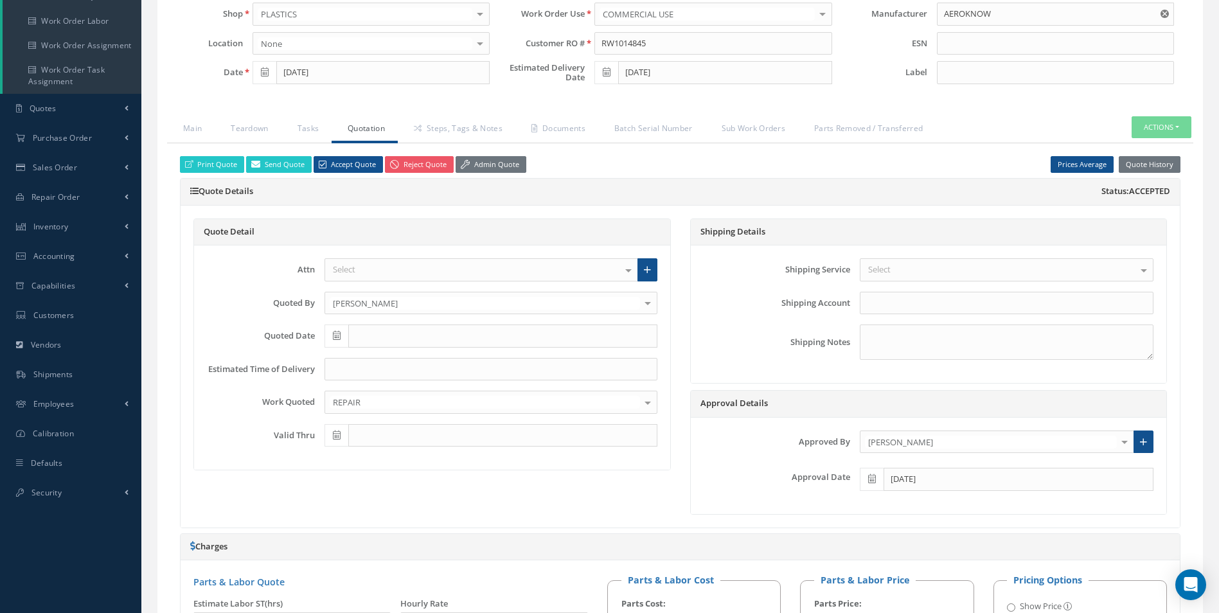
scroll to position [0, 0]
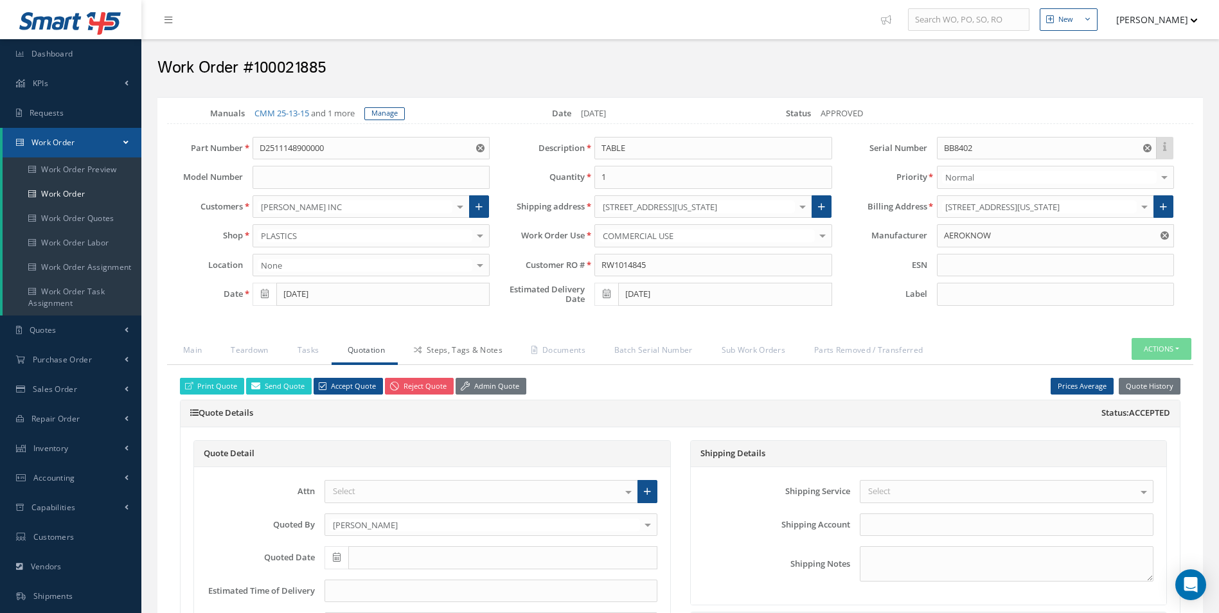
click at [464, 354] on link "Steps, Tags & Notes" at bounding box center [457, 351] width 118 height 27
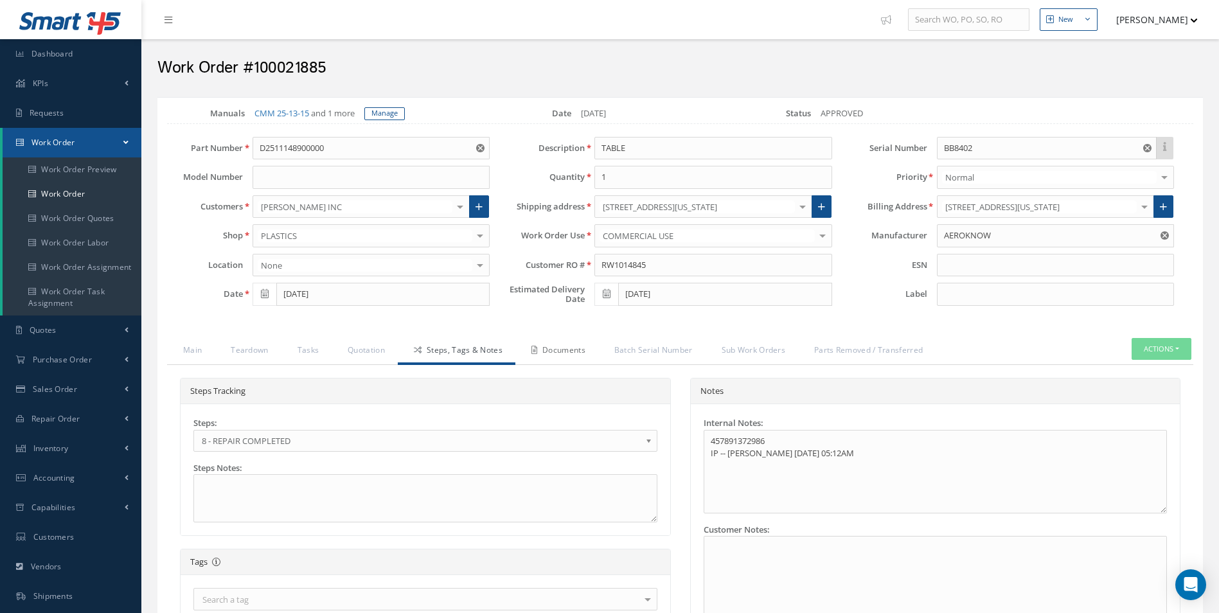
click at [566, 346] on link "Documents" at bounding box center [557, 351] width 83 height 27
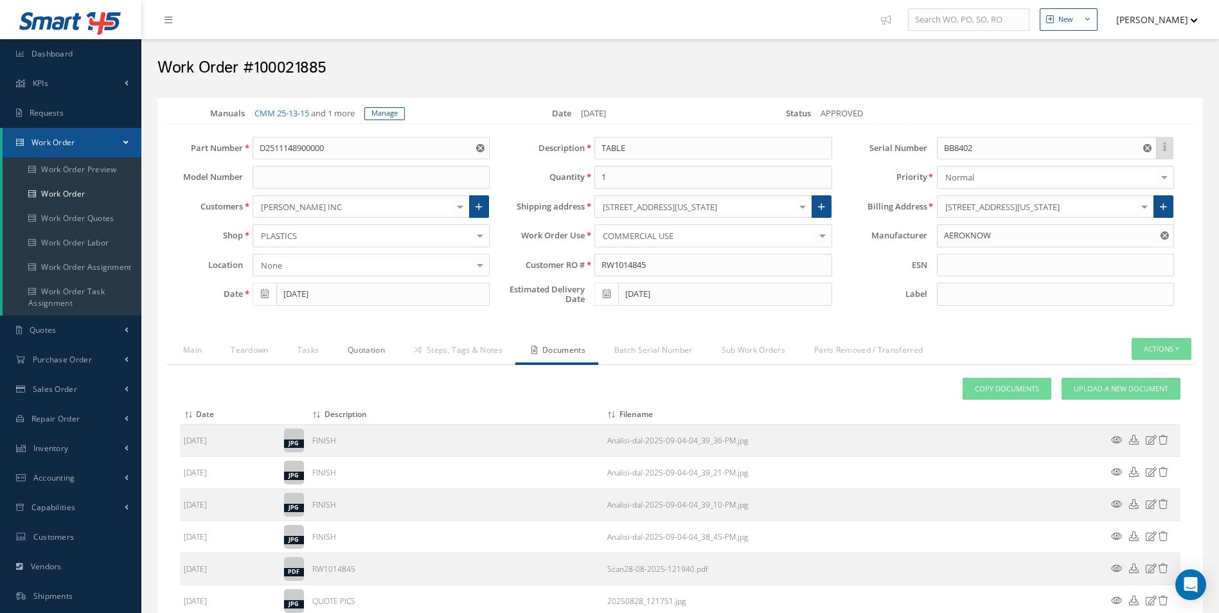
click at [373, 355] on link "Quotation" at bounding box center [365, 351] width 66 height 27
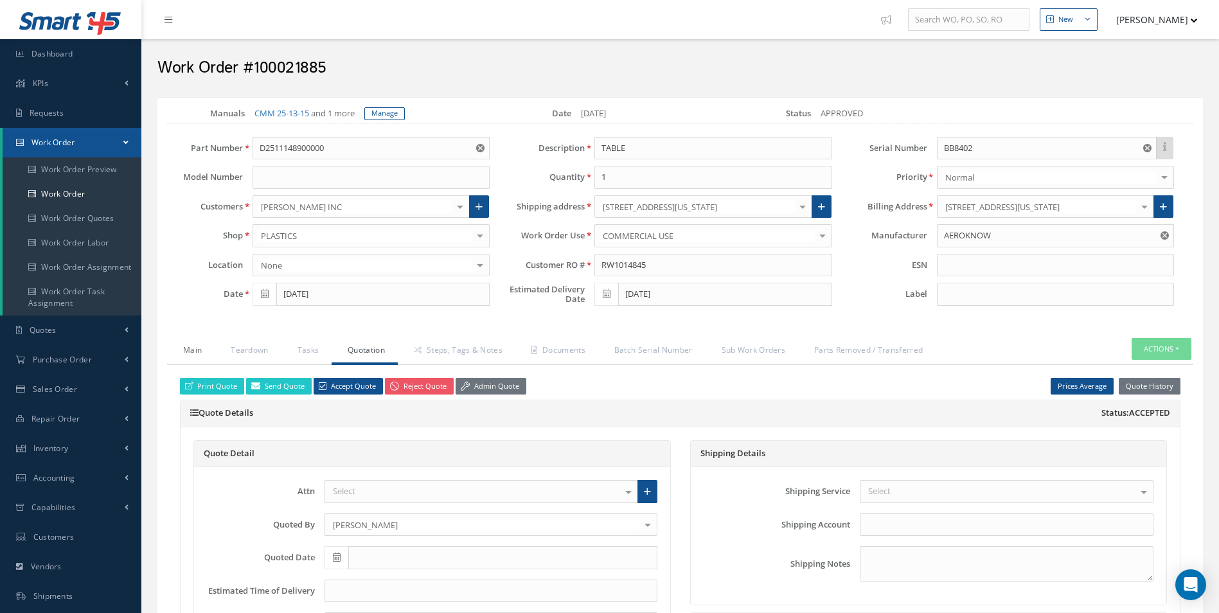
click at [190, 354] on link "Main" at bounding box center [191, 351] width 48 height 27
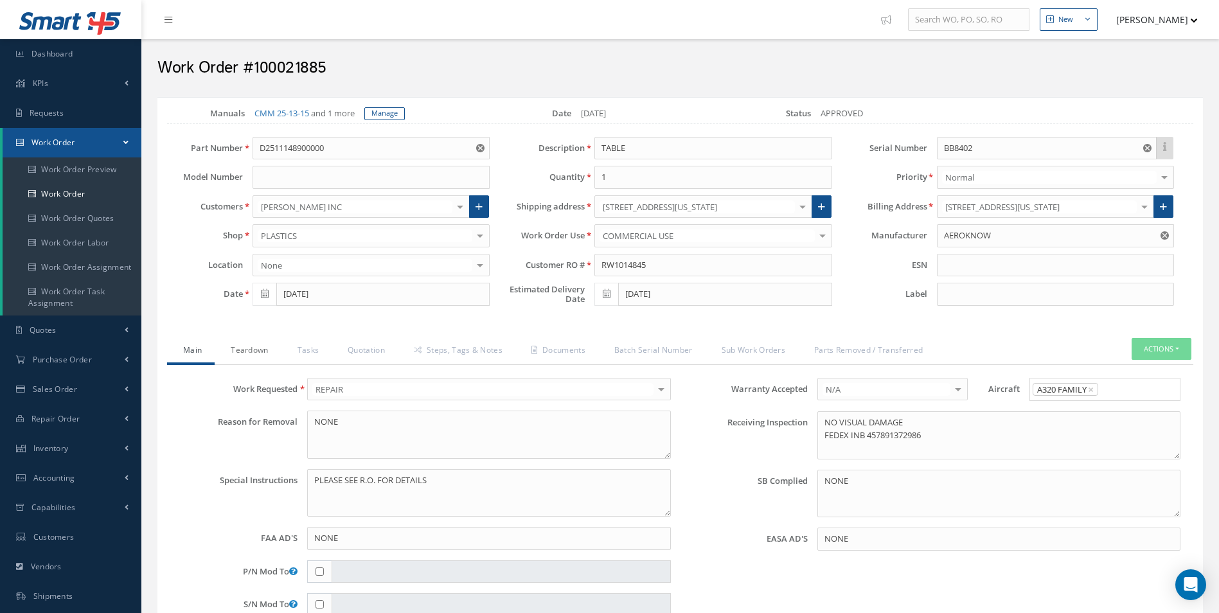
click at [255, 352] on link "Teardown" at bounding box center [248, 351] width 66 height 27
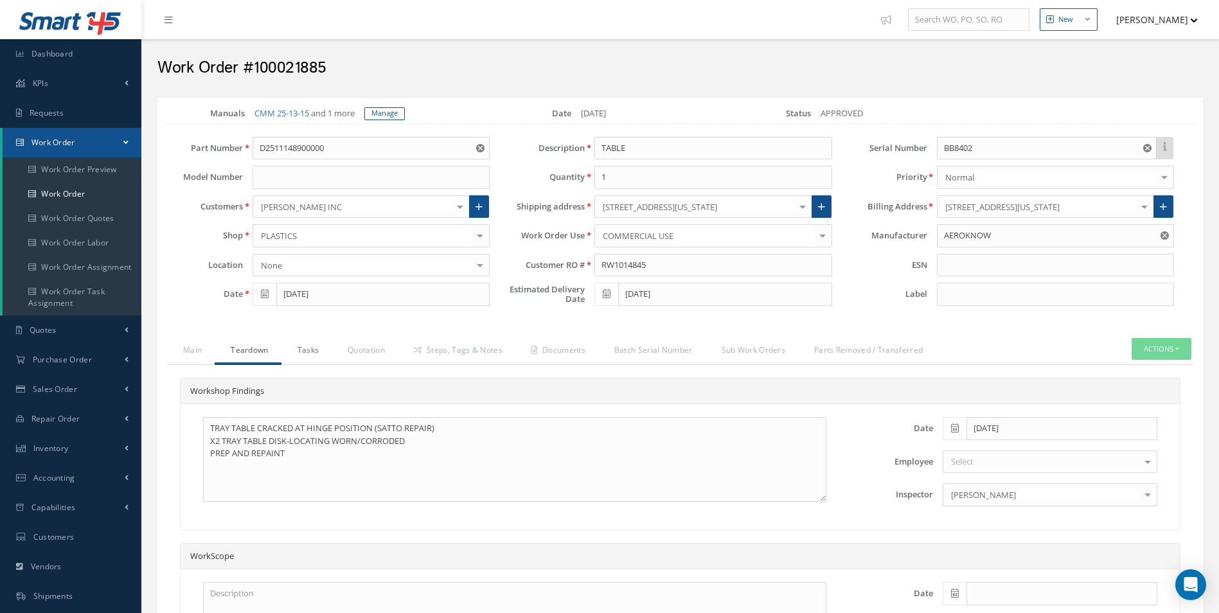
click at [307, 352] on link "Tasks" at bounding box center [307, 351] width 51 height 27
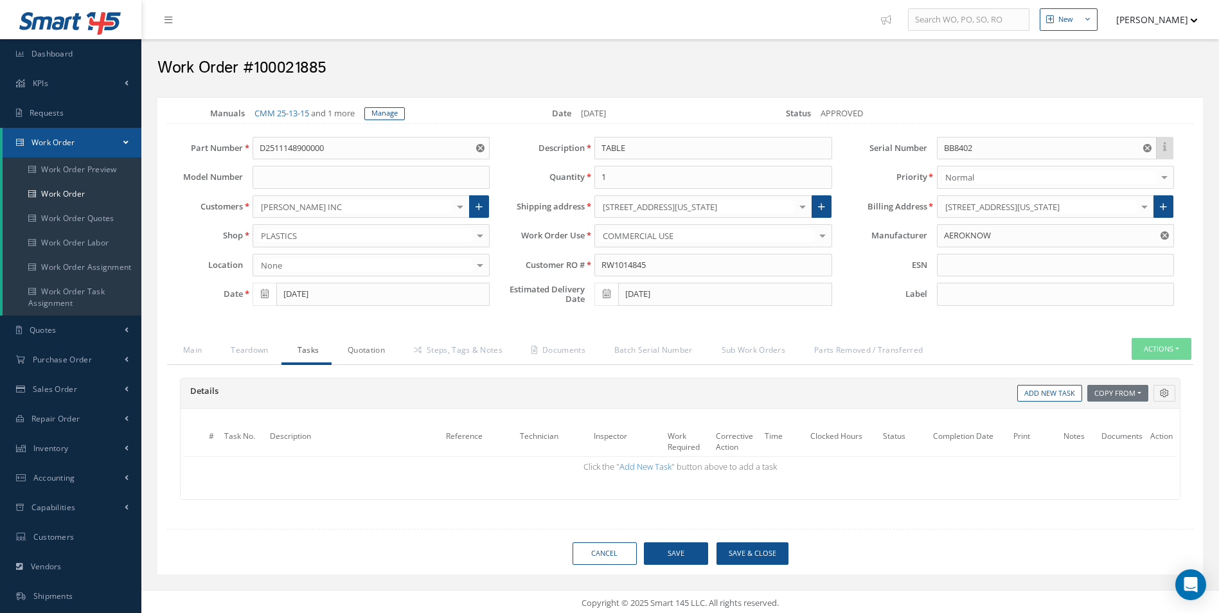
click at [365, 353] on link "Quotation" at bounding box center [365, 351] width 66 height 27
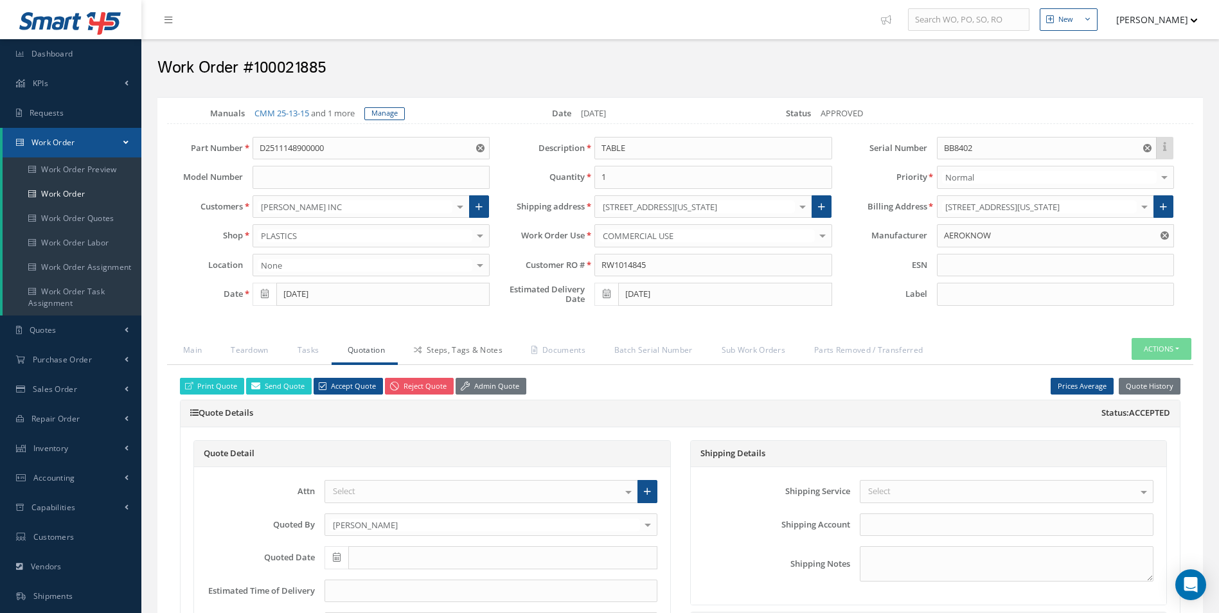
drag, startPoint x: 444, startPoint y: 352, endPoint x: 458, endPoint y: 354, distance: 15.0
click at [444, 352] on link "Steps, Tags & Notes" at bounding box center [457, 351] width 118 height 27
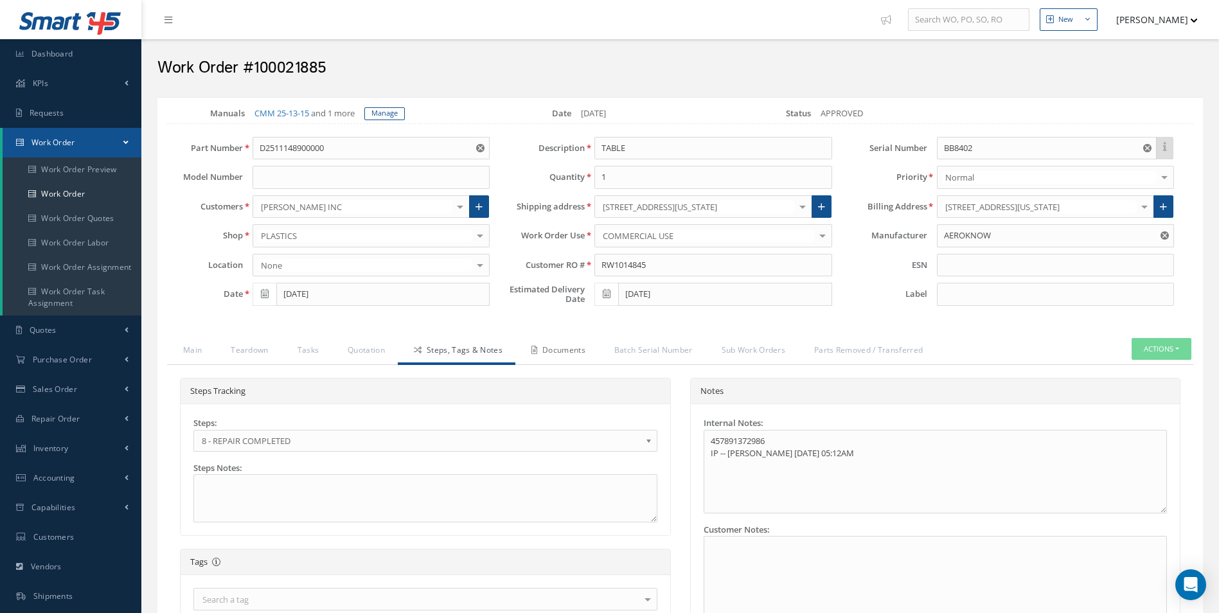
click at [564, 341] on link "Documents" at bounding box center [557, 351] width 83 height 27
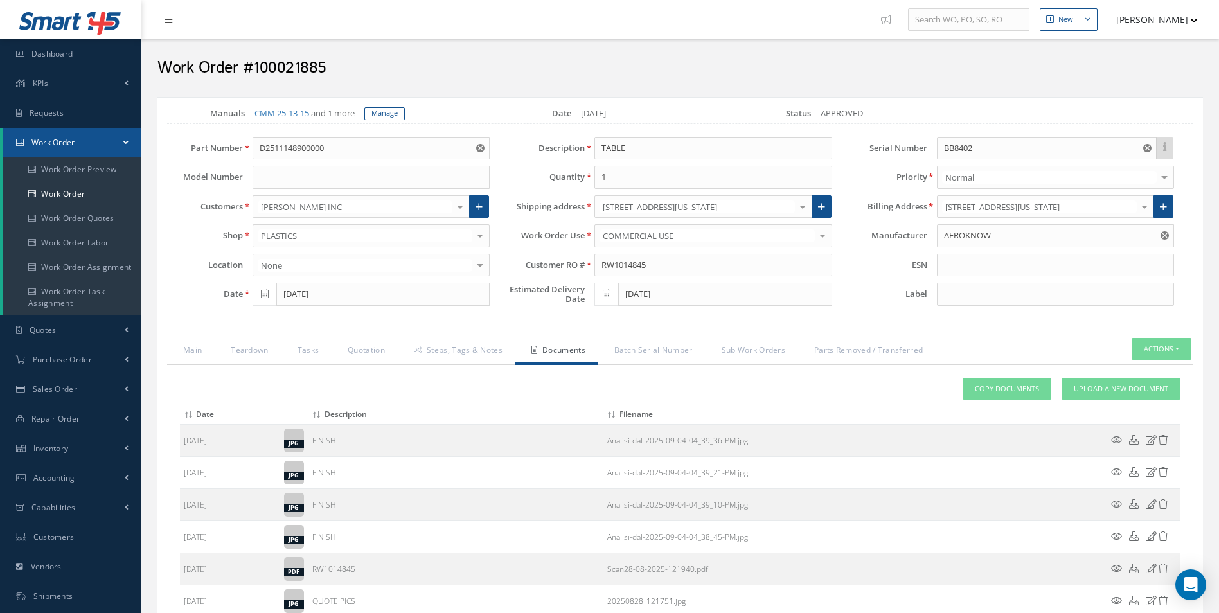
scroll to position [150, 0]
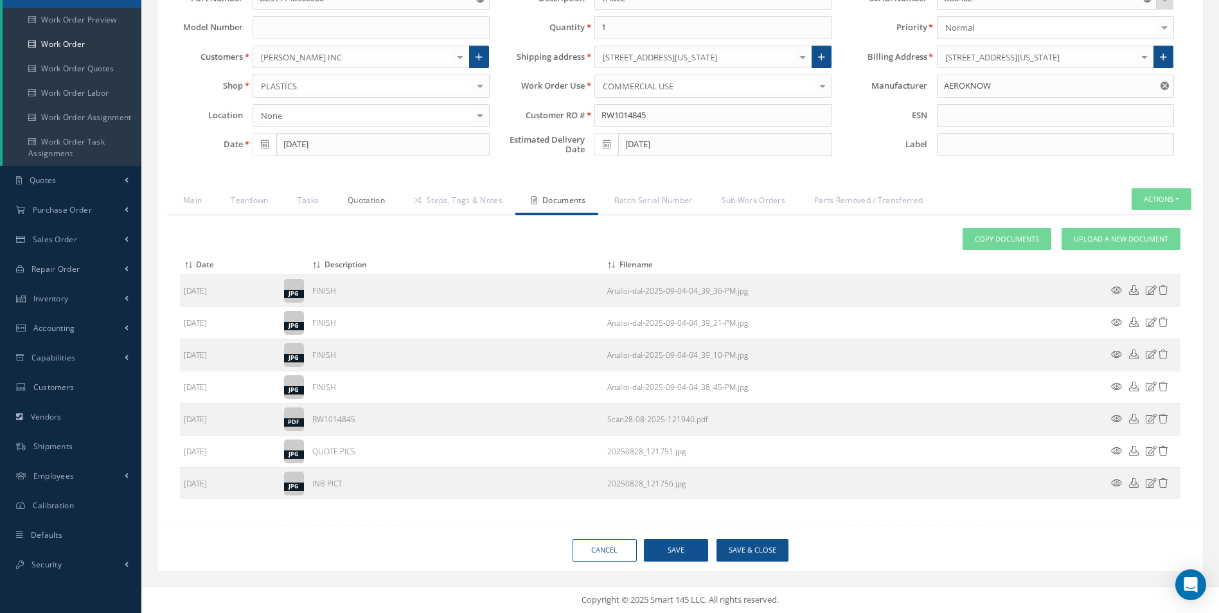
click at [364, 201] on link "Quotation" at bounding box center [365, 201] width 66 height 27
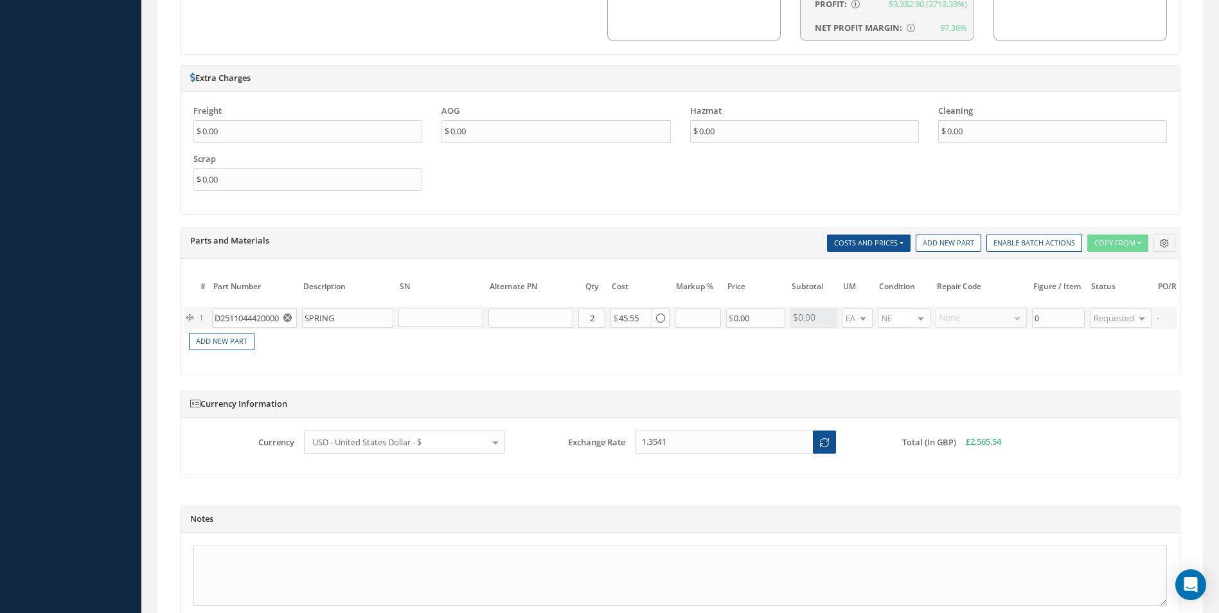
scroll to position [1122, 0]
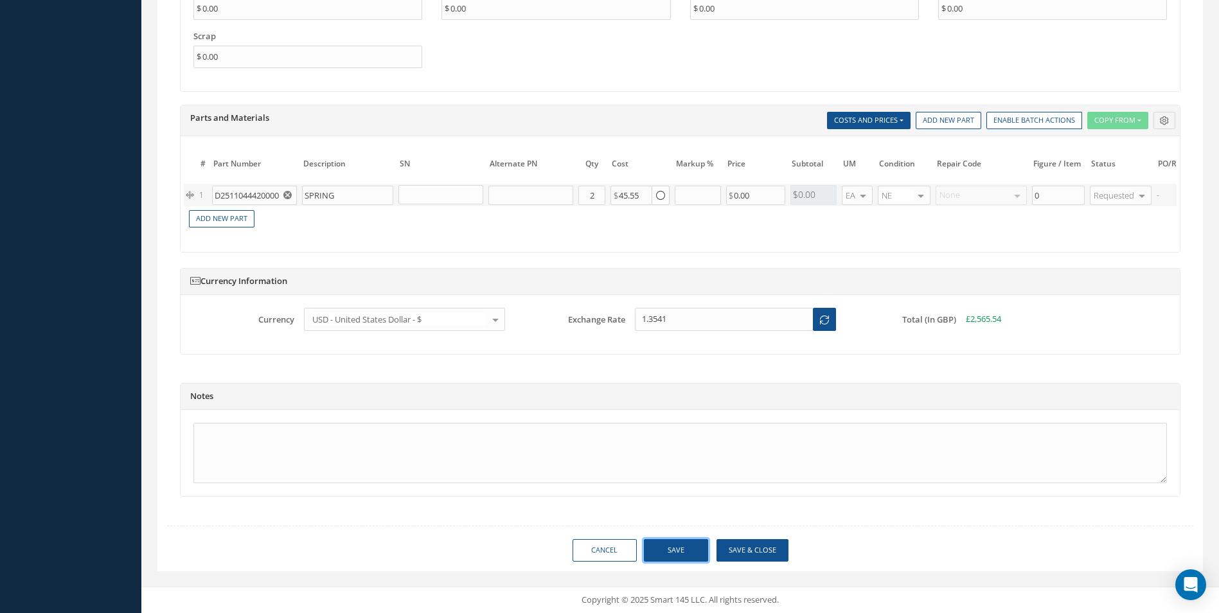
click at [669, 548] on button "Save" at bounding box center [676, 550] width 64 height 22
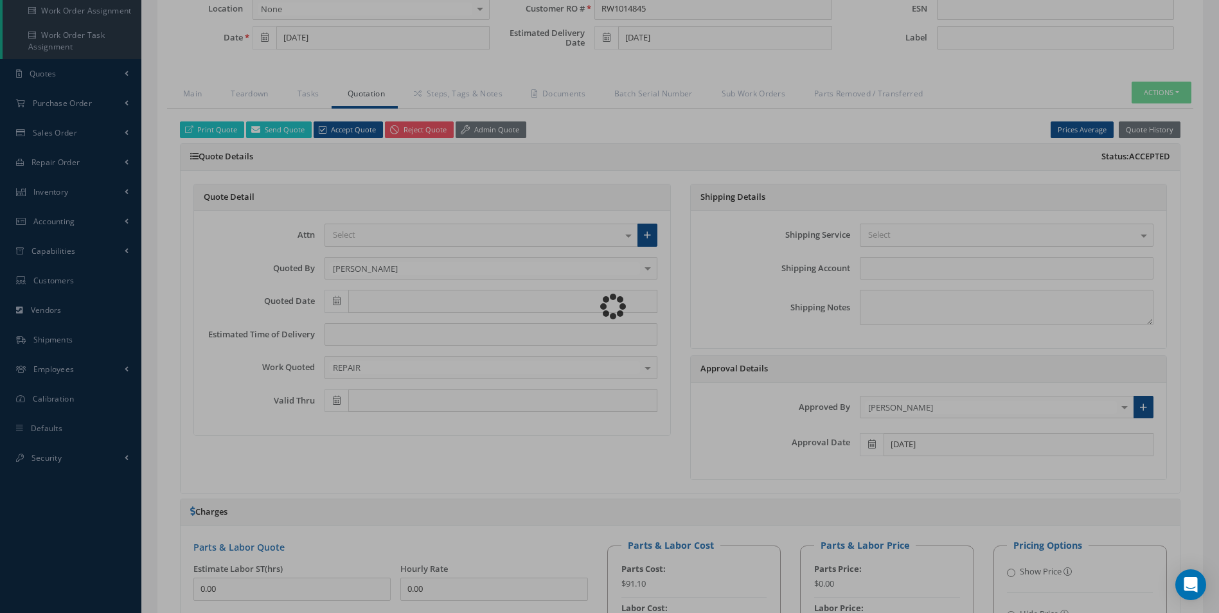
scroll to position [157, 0]
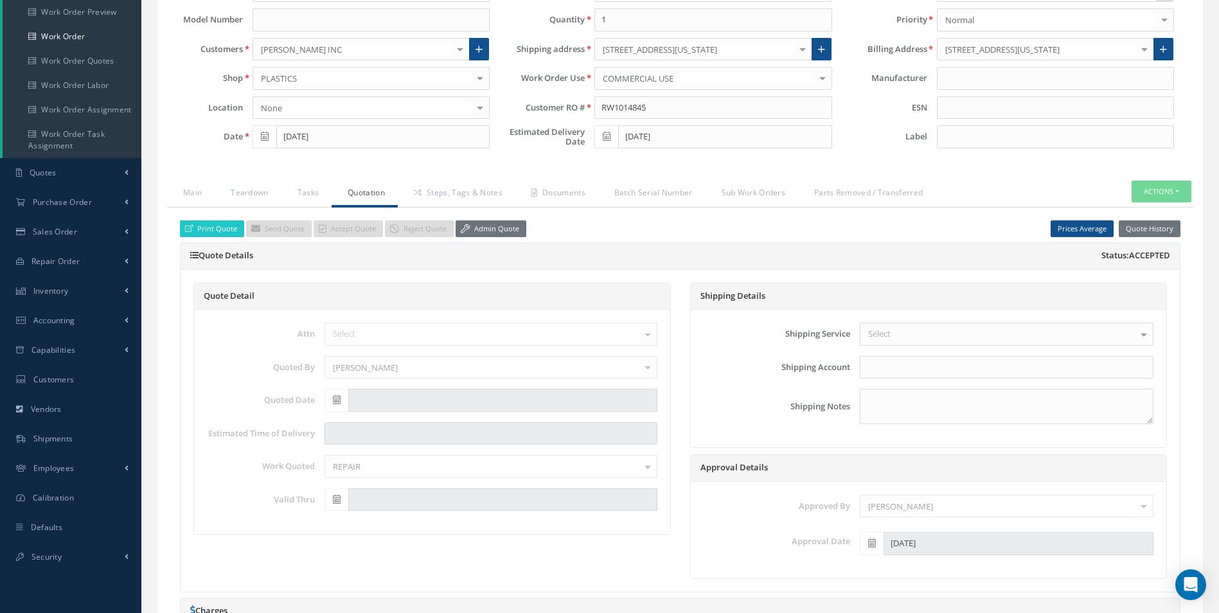
type input "AEROKNOW"
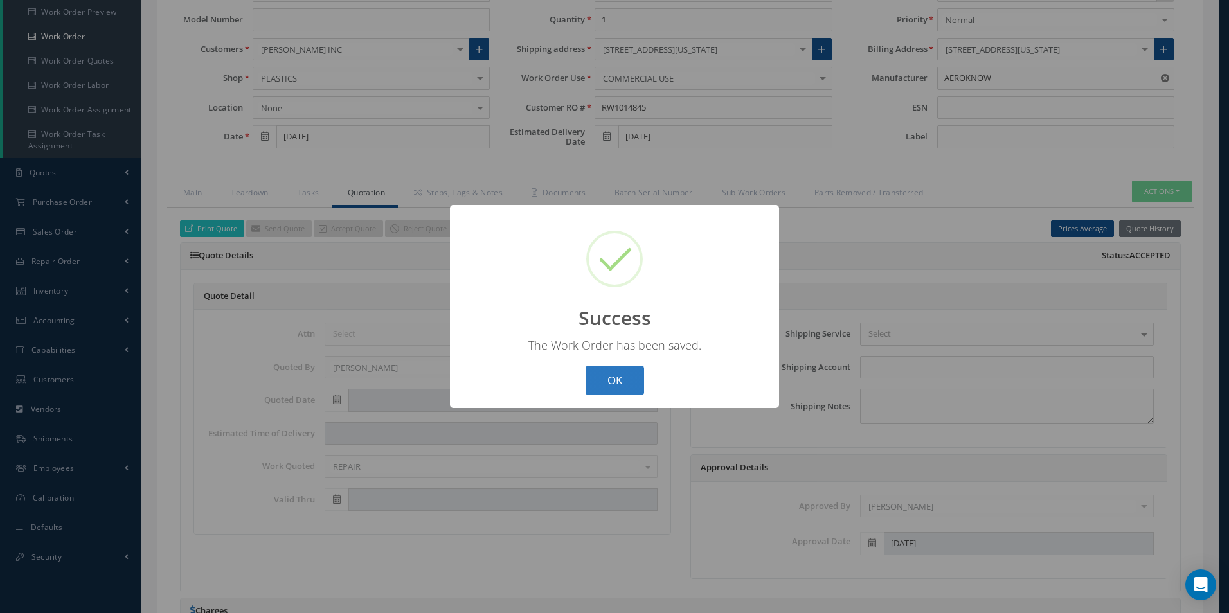
click at [614, 385] on button "OK" at bounding box center [615, 381] width 58 height 30
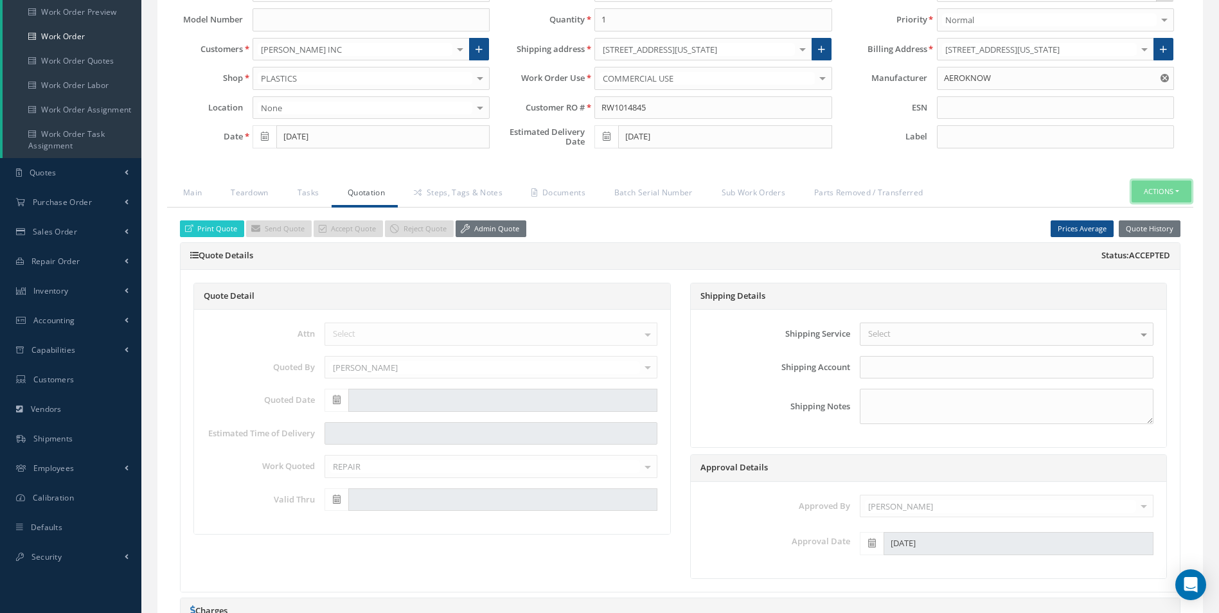
click at [1169, 192] on button "Actions" at bounding box center [1162, 192] width 60 height 22
click at [1145, 252] on link "Part Issue" at bounding box center [1142, 248] width 103 height 17
click at [434, 196] on link "Steps, Tags & Notes" at bounding box center [457, 194] width 118 height 27
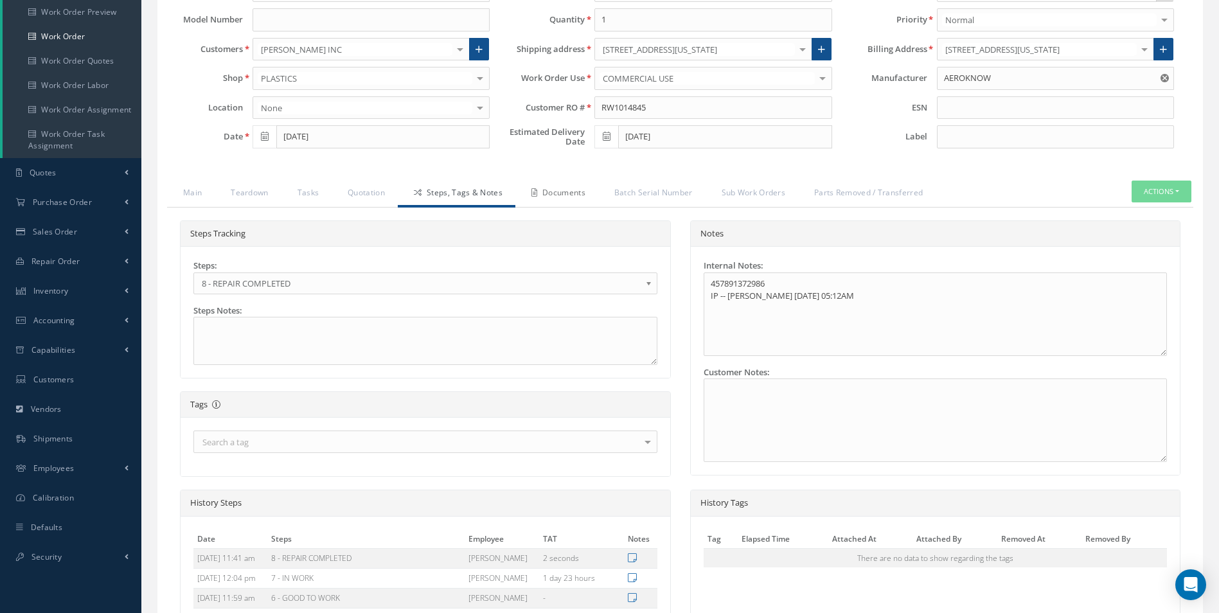
click at [568, 198] on link "Documents" at bounding box center [557, 194] width 83 height 27
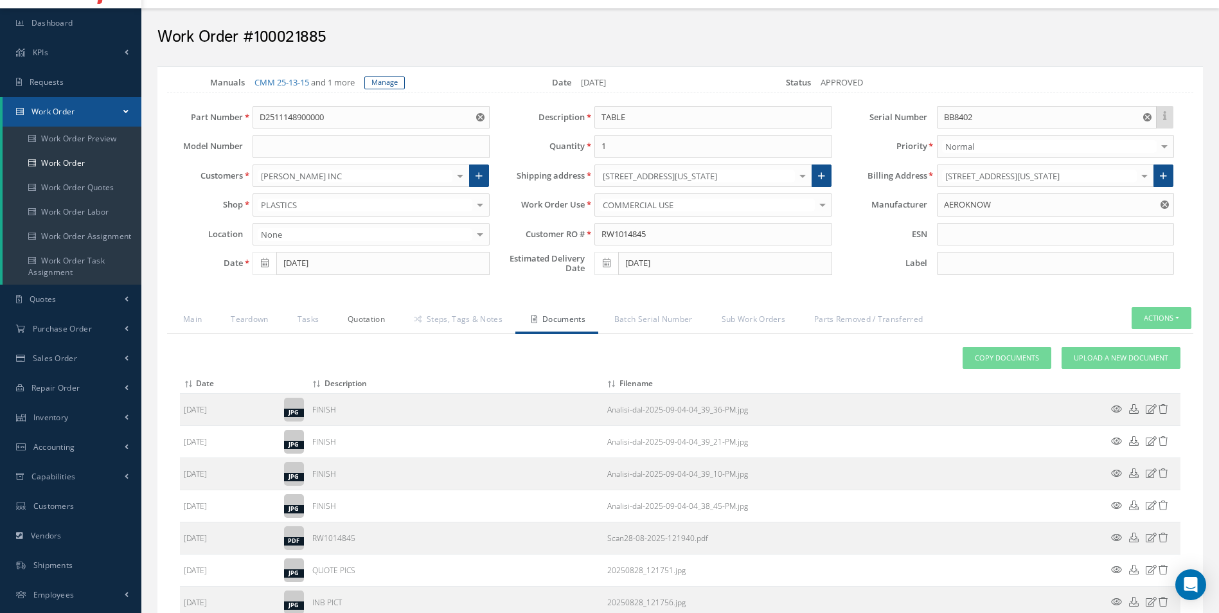
scroll to position [0, 0]
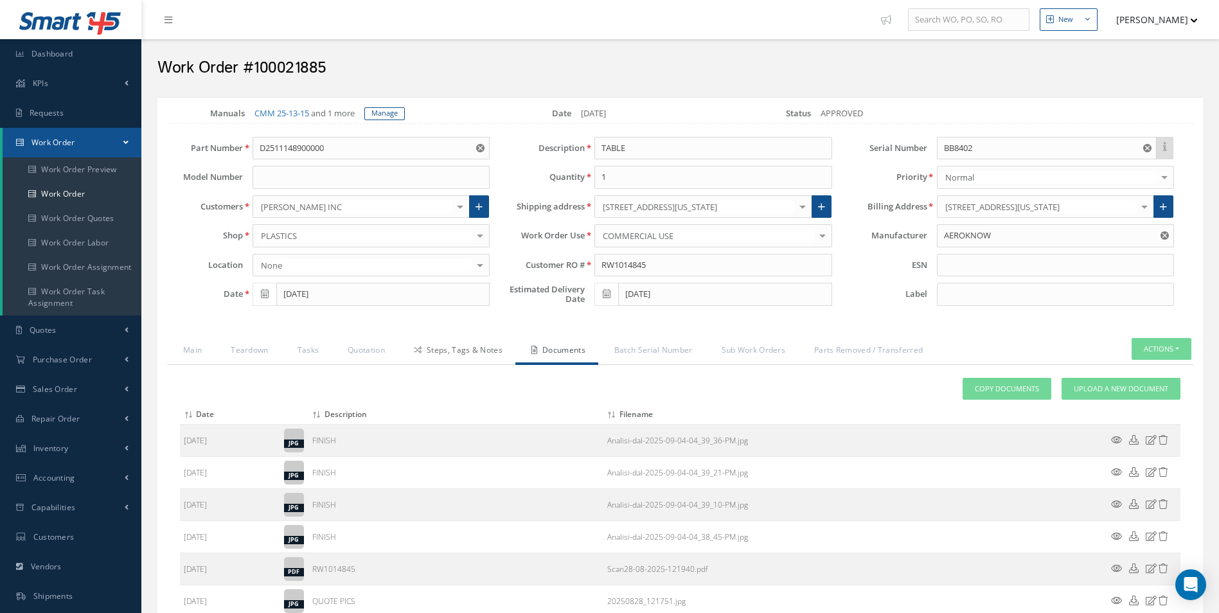
click at [460, 353] on link "Steps, Tags & Notes" at bounding box center [457, 351] width 118 height 27
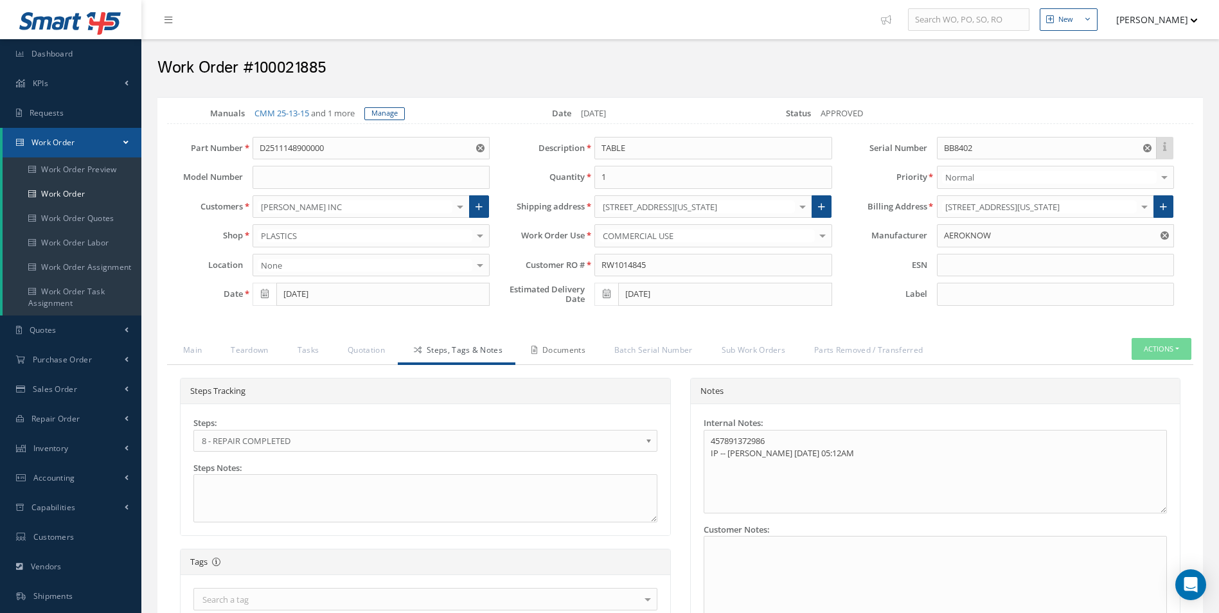
click at [569, 350] on link "Documents" at bounding box center [557, 351] width 83 height 27
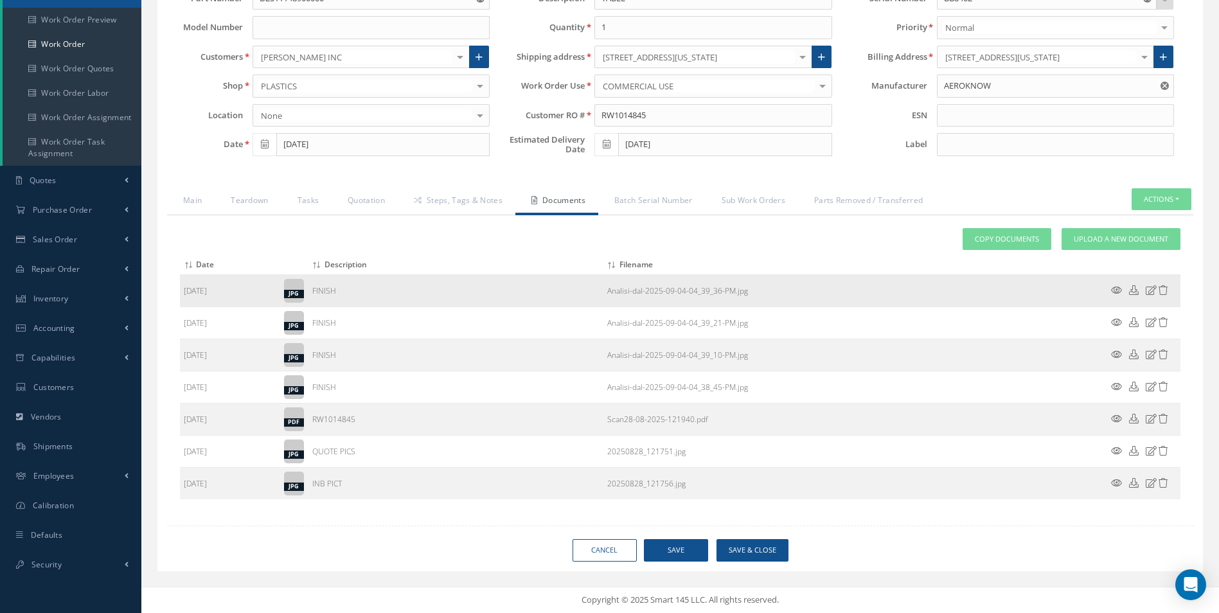
scroll to position [85, 0]
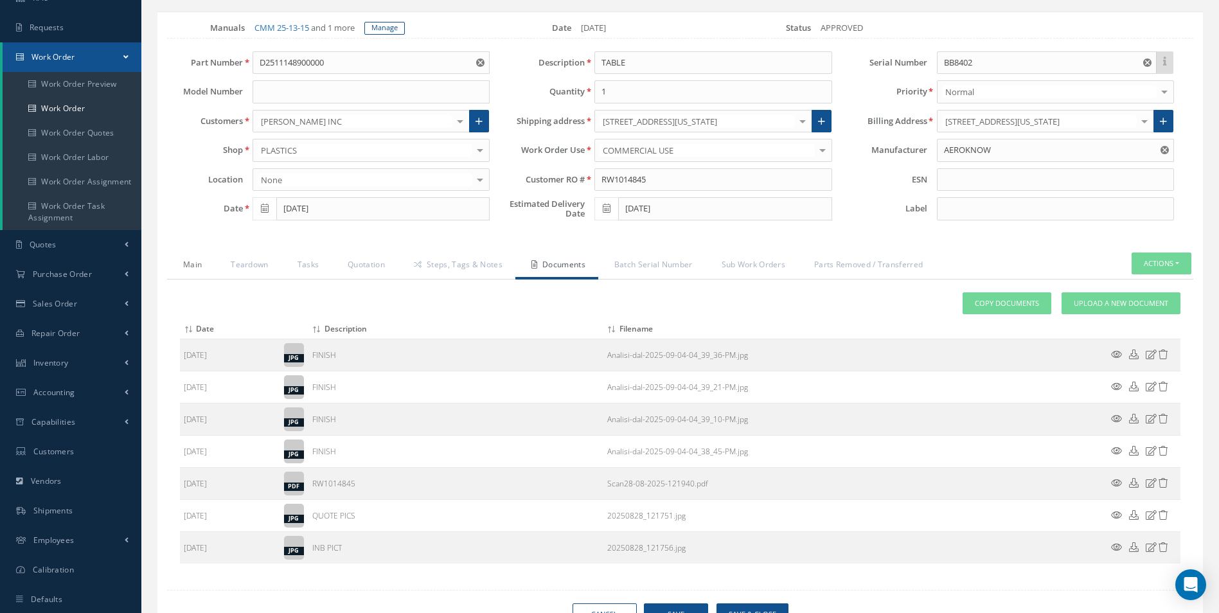
click at [197, 266] on link "Main" at bounding box center [191, 266] width 48 height 27
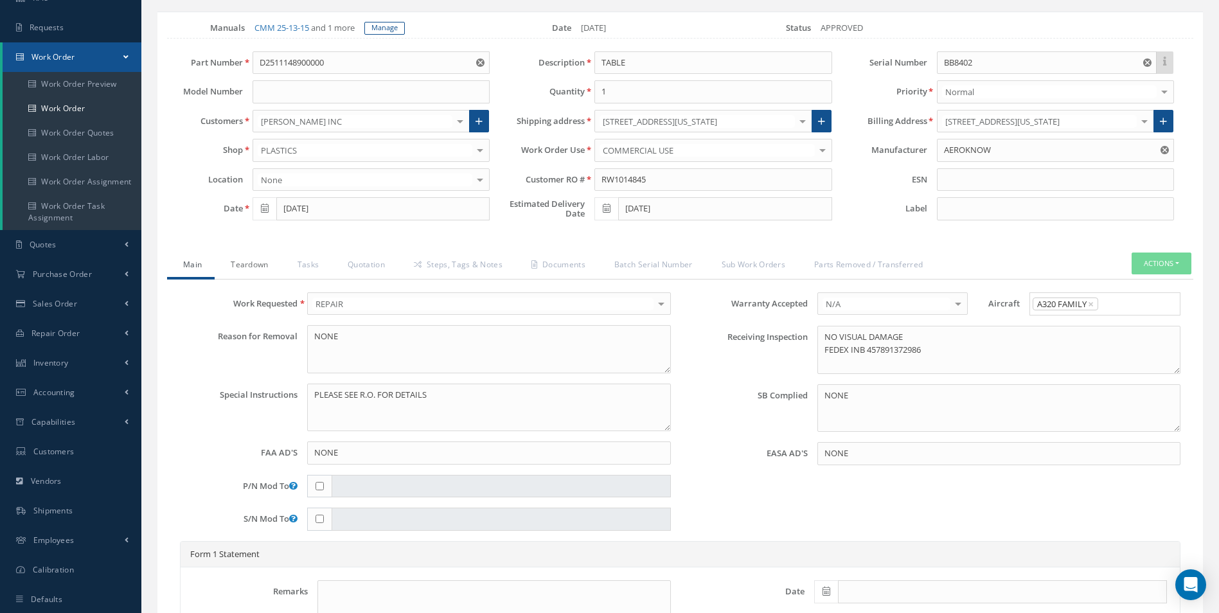
click at [236, 263] on link "Teardown" at bounding box center [248, 266] width 66 height 27
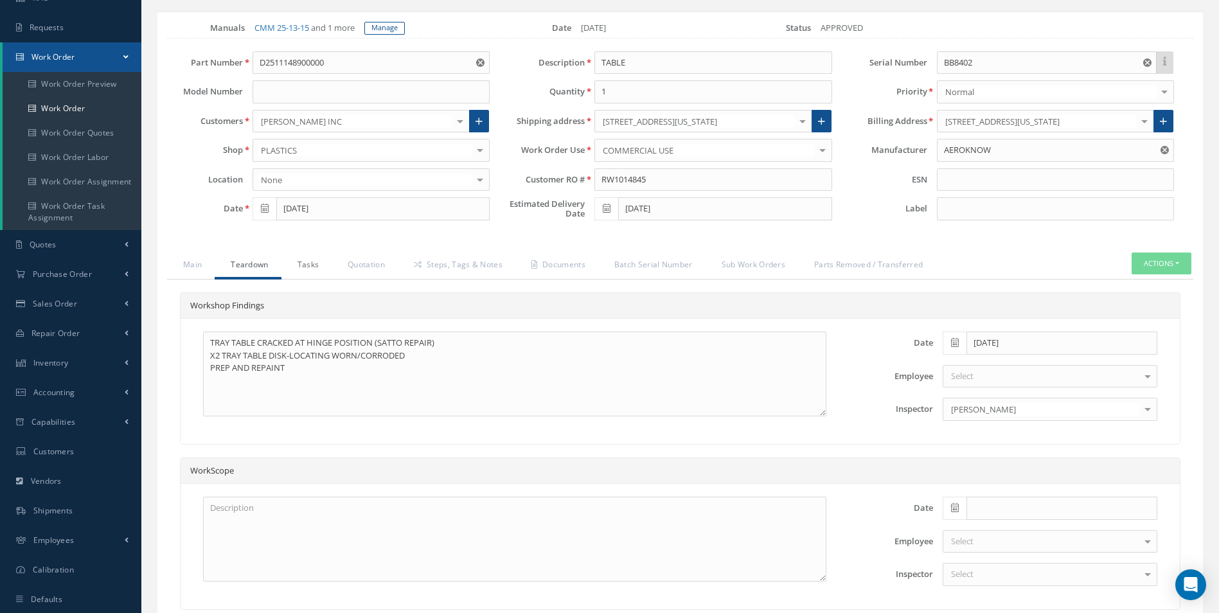
click at [308, 269] on link "Tasks" at bounding box center [307, 266] width 51 height 27
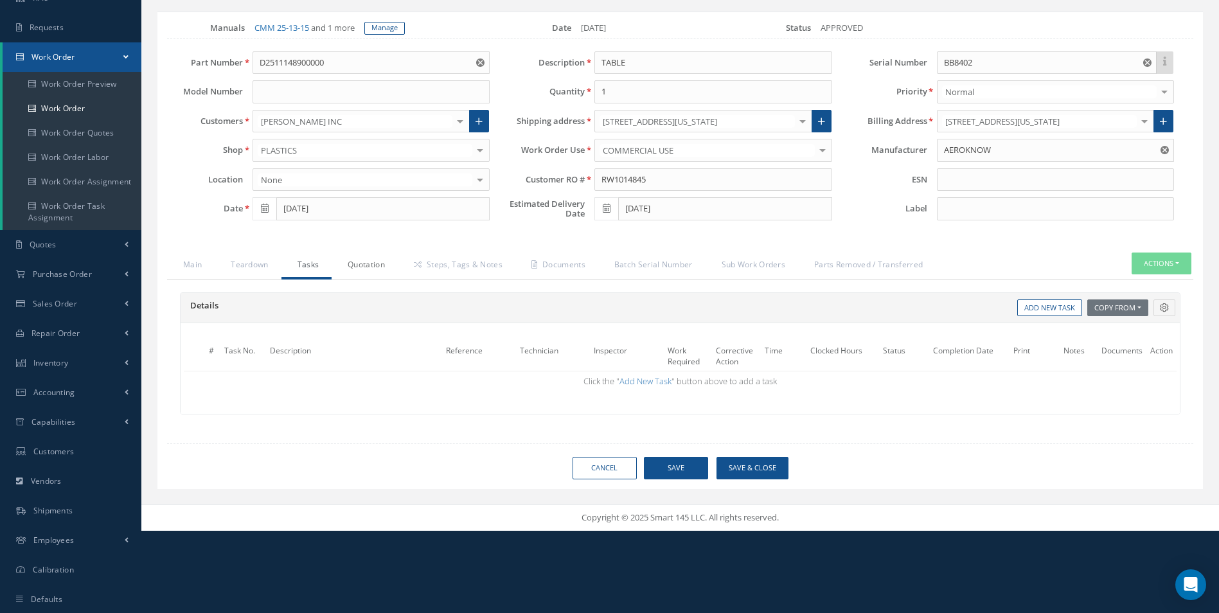
click at [371, 268] on link "Quotation" at bounding box center [365, 266] width 66 height 27
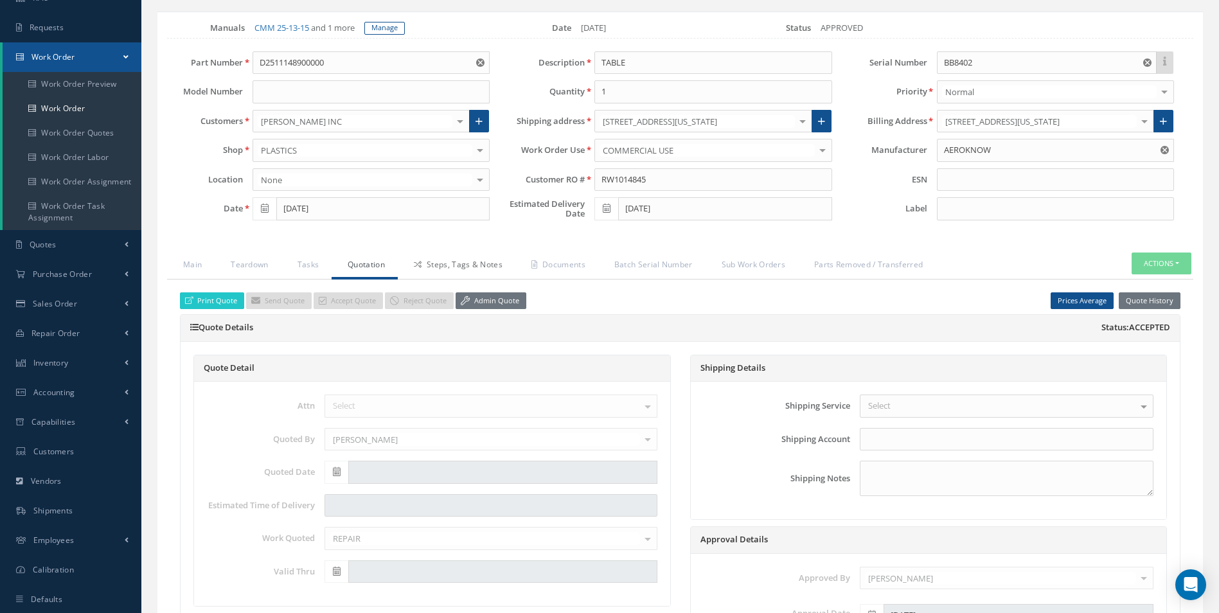
click at [442, 265] on link "Steps, Tags & Notes" at bounding box center [457, 266] width 118 height 27
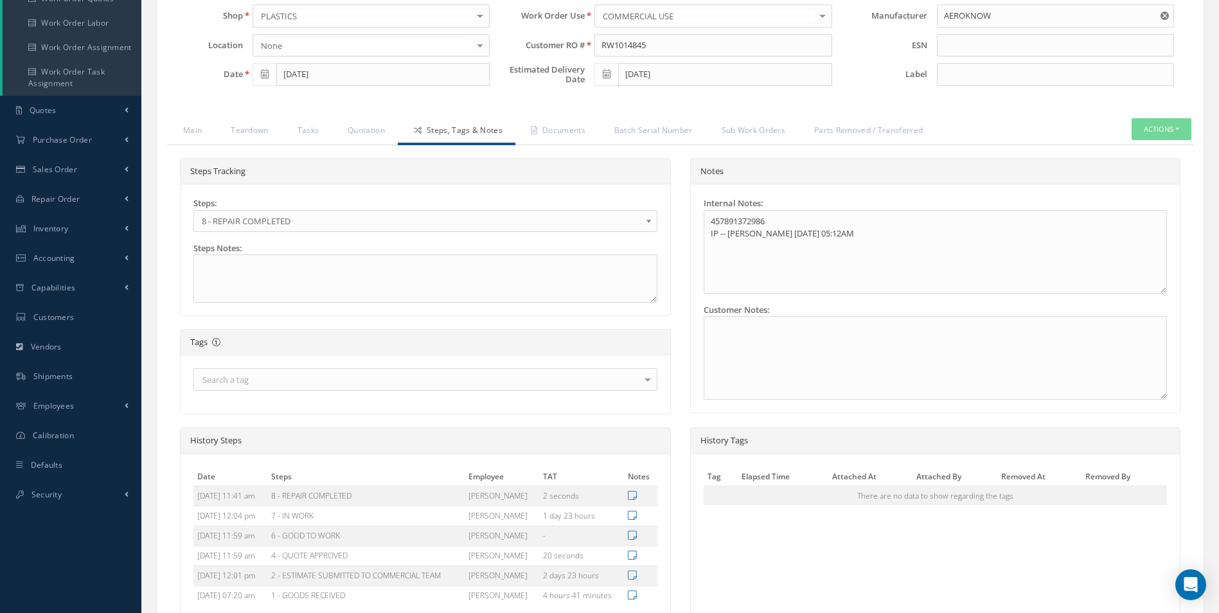
scroll to position [95, 0]
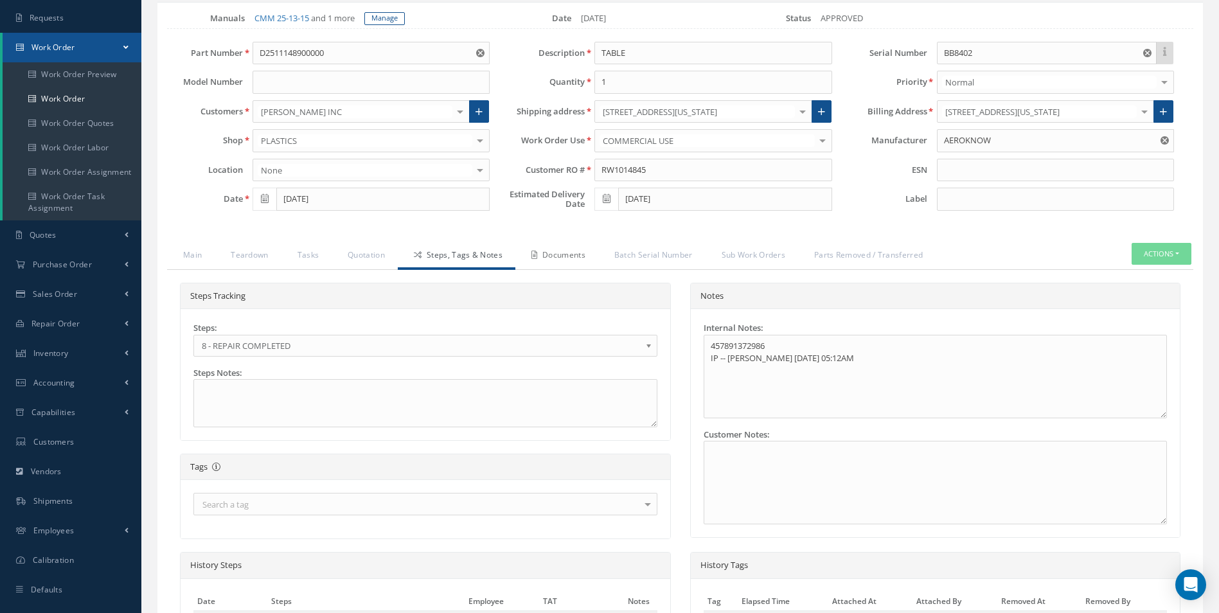
click at [553, 260] on link "Documents" at bounding box center [557, 256] width 83 height 27
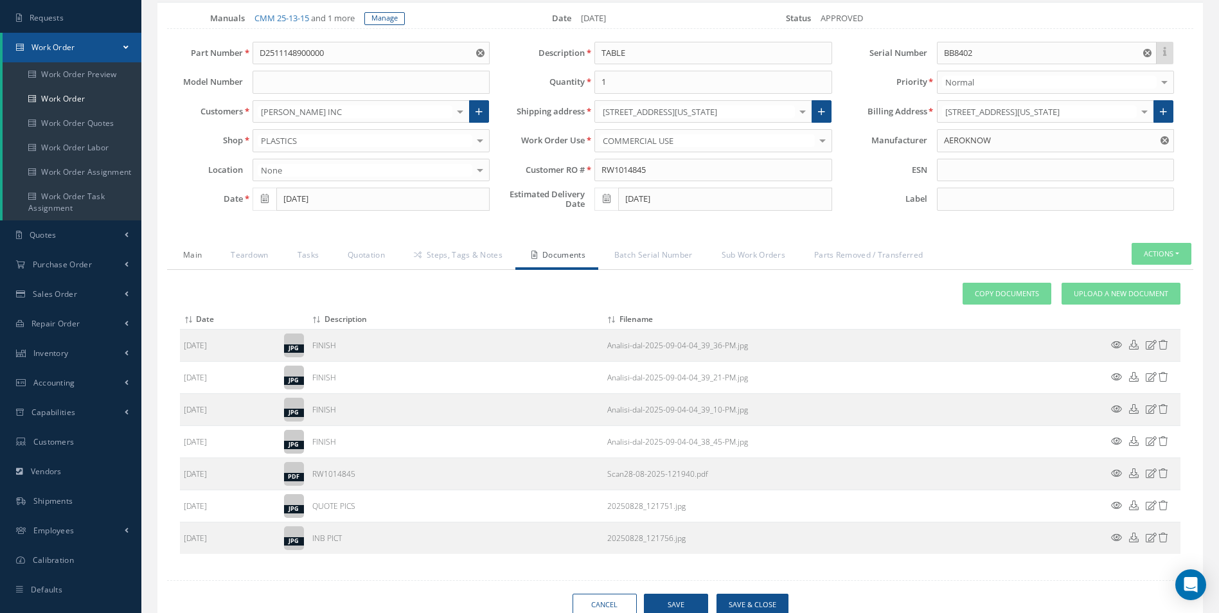
click at [198, 257] on link "Main" at bounding box center [191, 256] width 48 height 27
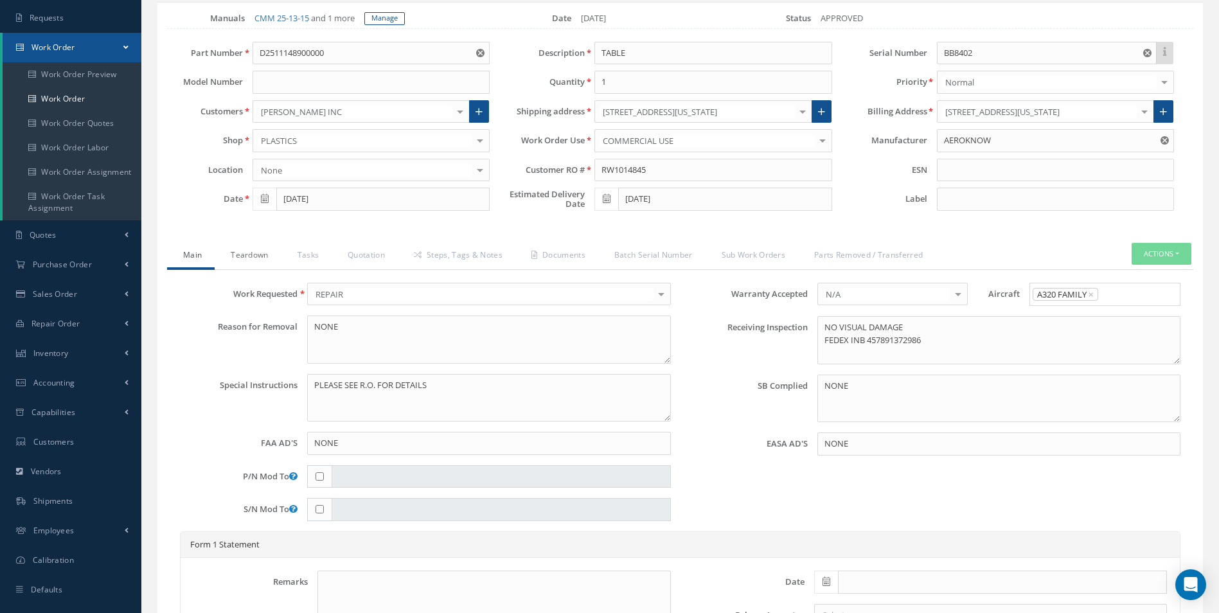
click at [246, 256] on link "Teardown" at bounding box center [248, 256] width 66 height 27
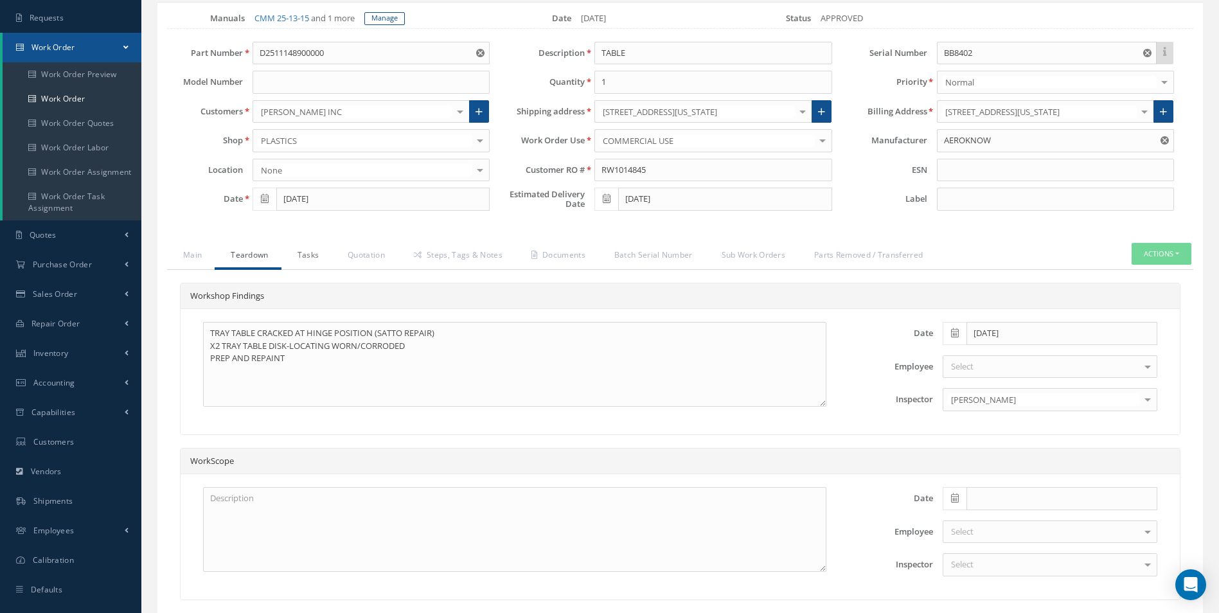
click at [312, 256] on link "Tasks" at bounding box center [307, 256] width 51 height 27
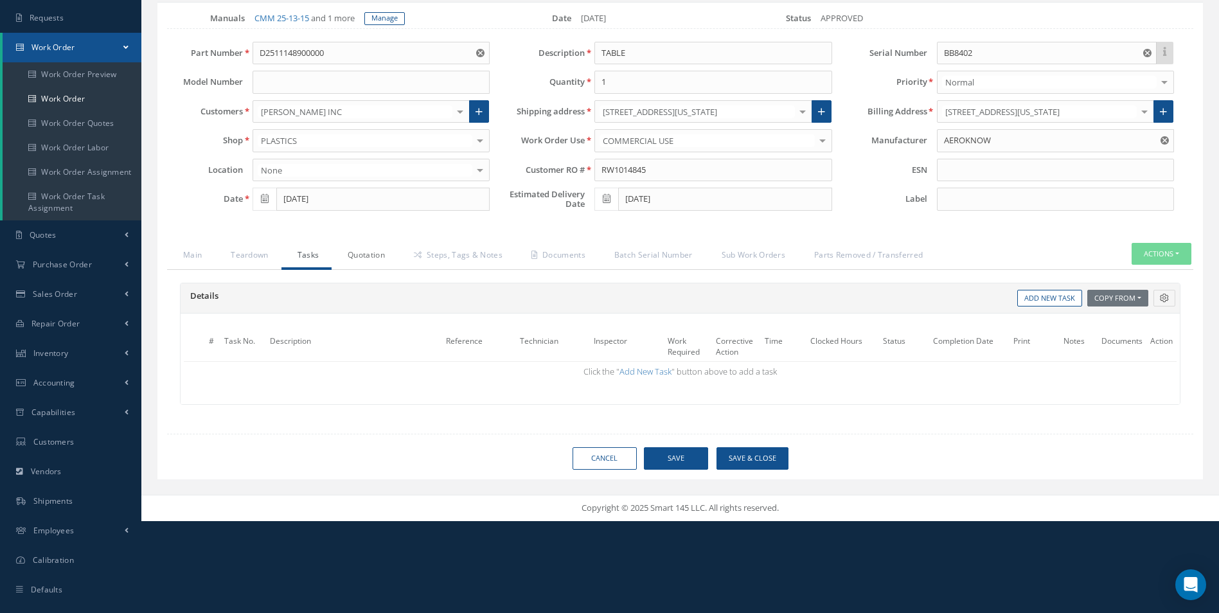
drag, startPoint x: 352, startPoint y: 255, endPoint x: 361, endPoint y: 255, distance: 9.0
click at [353, 255] on link "Quotation" at bounding box center [365, 256] width 66 height 27
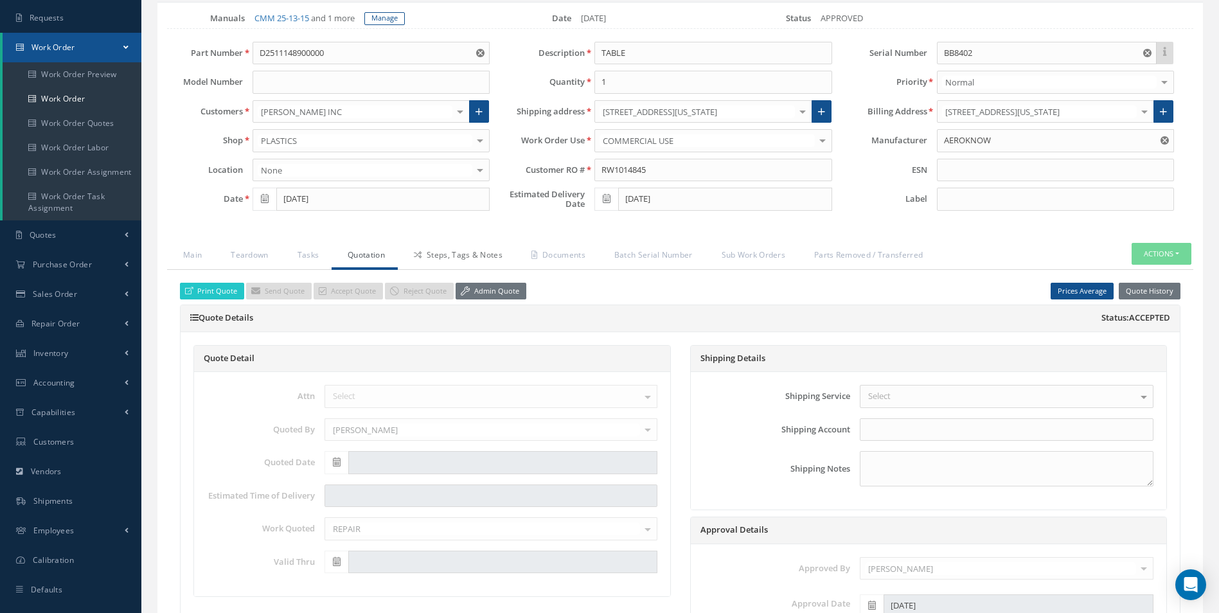
click at [480, 260] on link "Steps, Tags & Notes" at bounding box center [457, 256] width 118 height 27
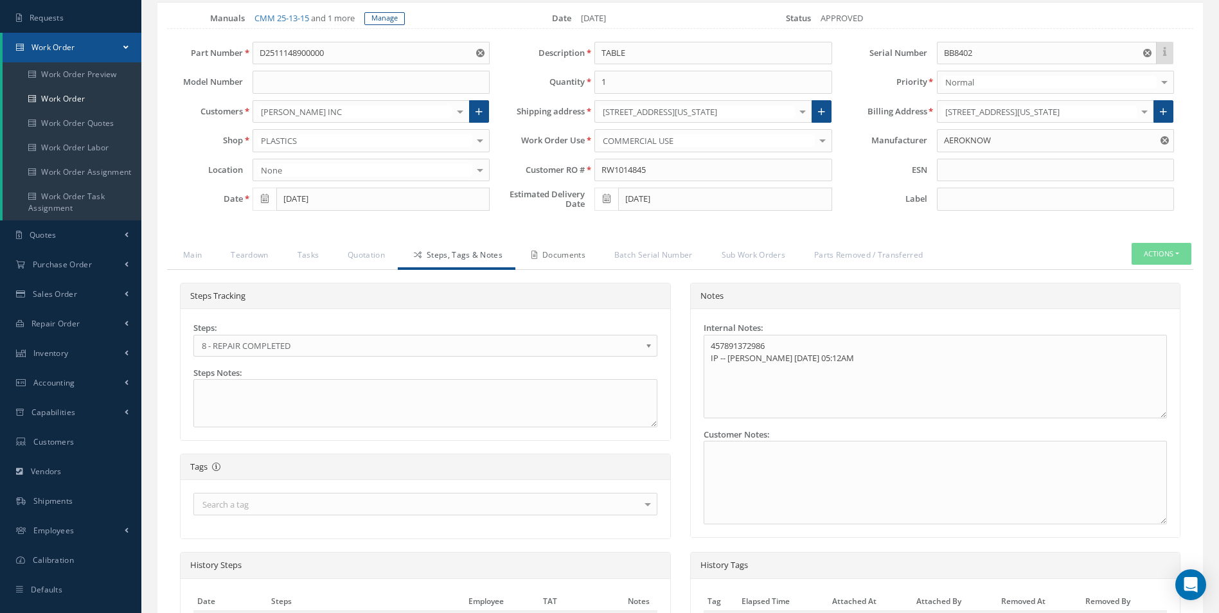
click at [549, 245] on link "Documents" at bounding box center [557, 256] width 83 height 27
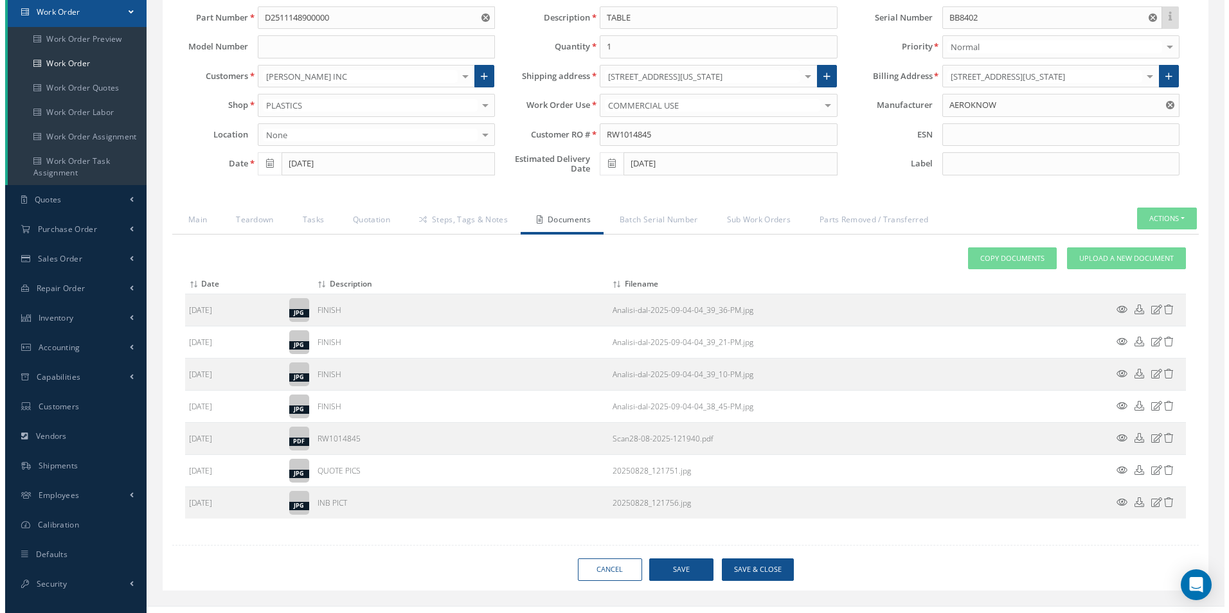
scroll to position [150, 0]
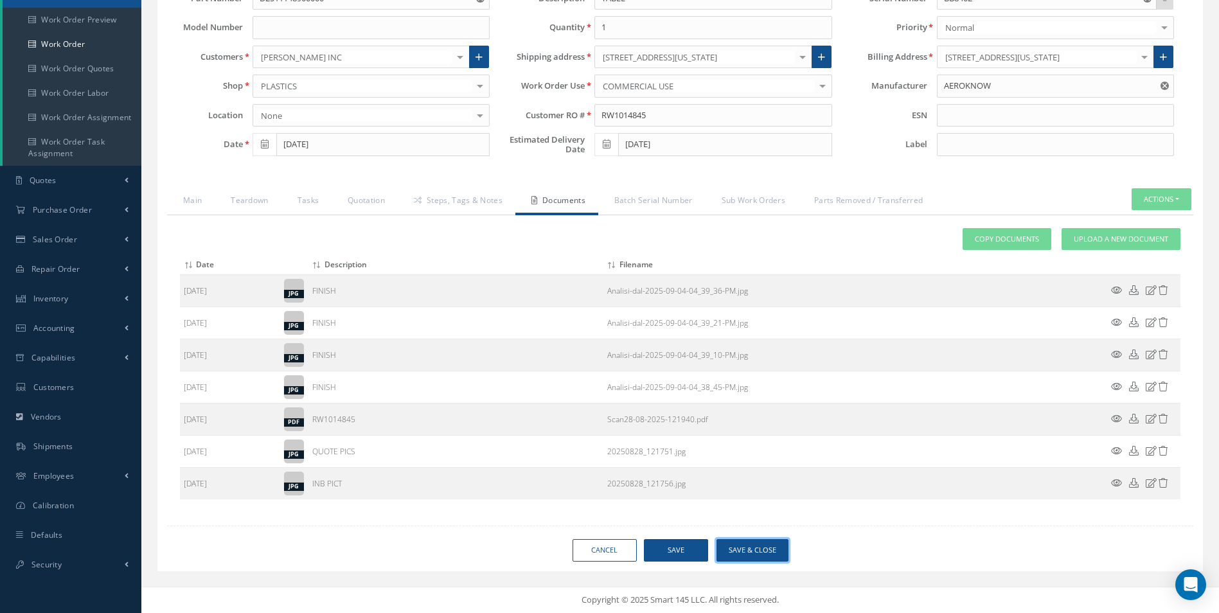
click at [754, 552] on button "Save & Close" at bounding box center [753, 550] width 72 height 22
type input "AEROKNOW"
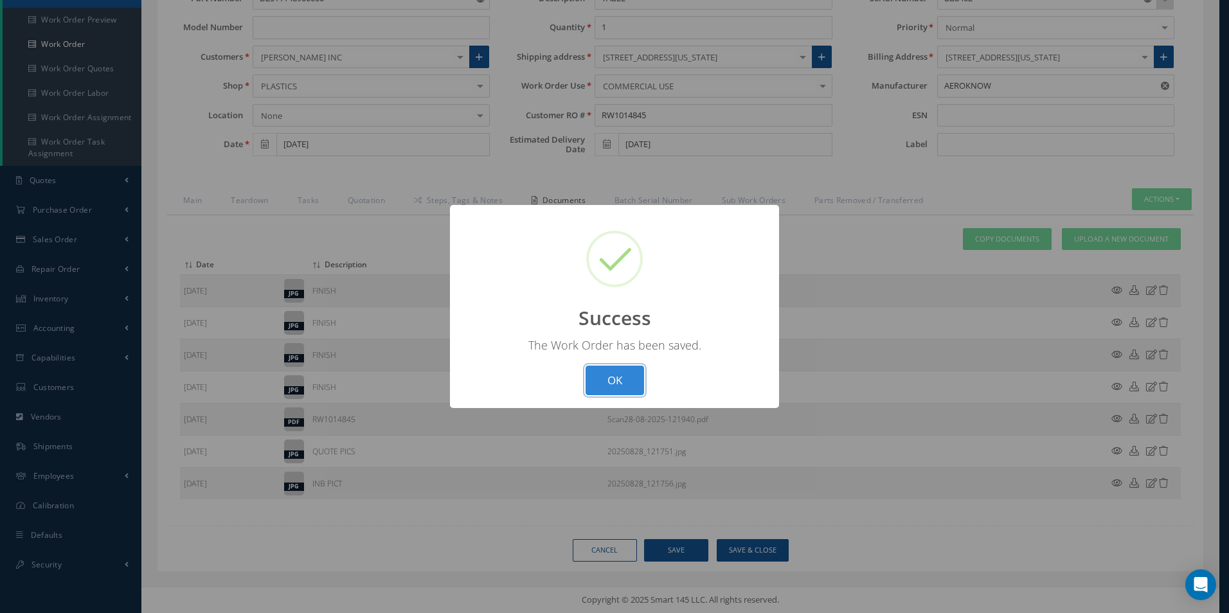
drag, startPoint x: 618, startPoint y: 375, endPoint x: 196, endPoint y: 147, distance: 479.2
click at [618, 375] on button "OK" at bounding box center [615, 381] width 58 height 30
select select "25"
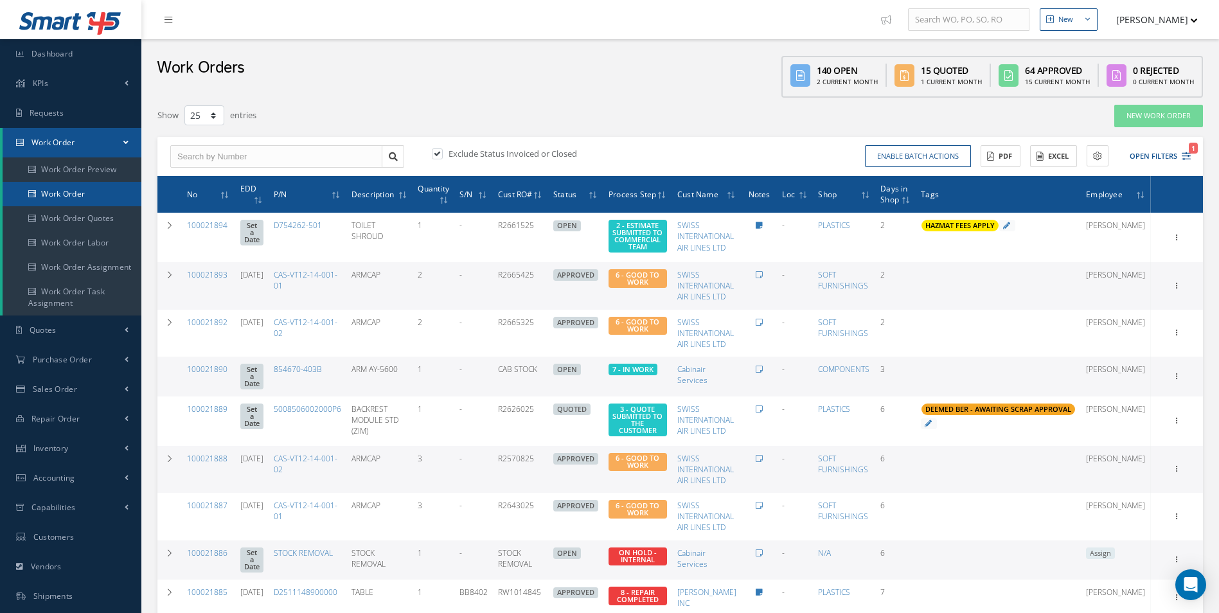
click at [95, 200] on link "Work Order" at bounding box center [72, 194] width 139 height 24
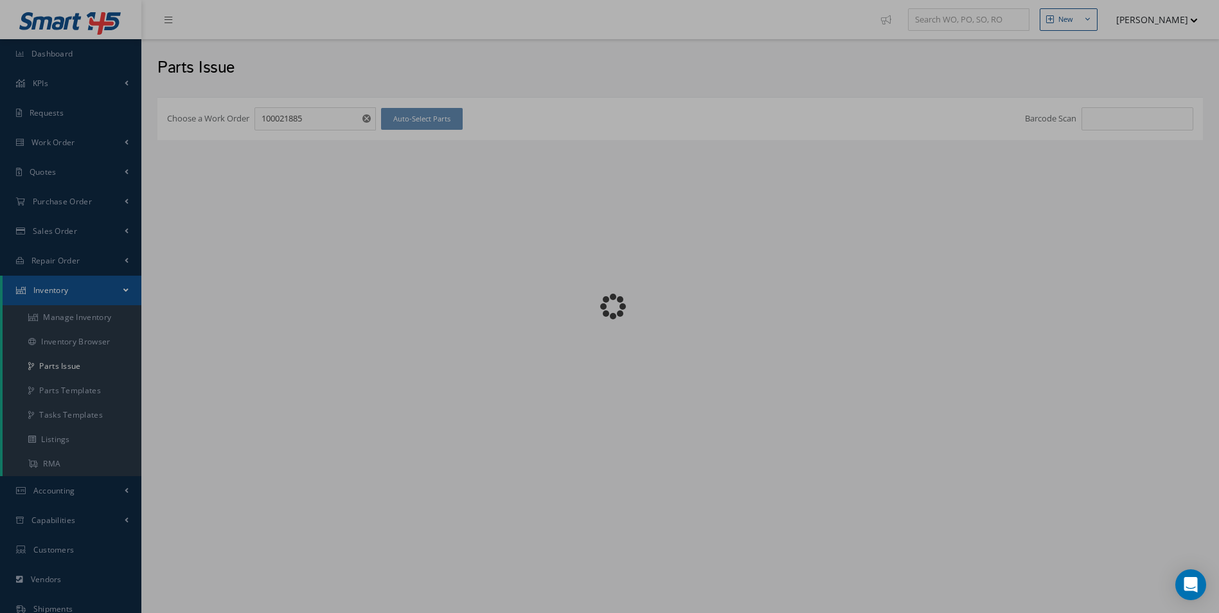
checkbox input "false"
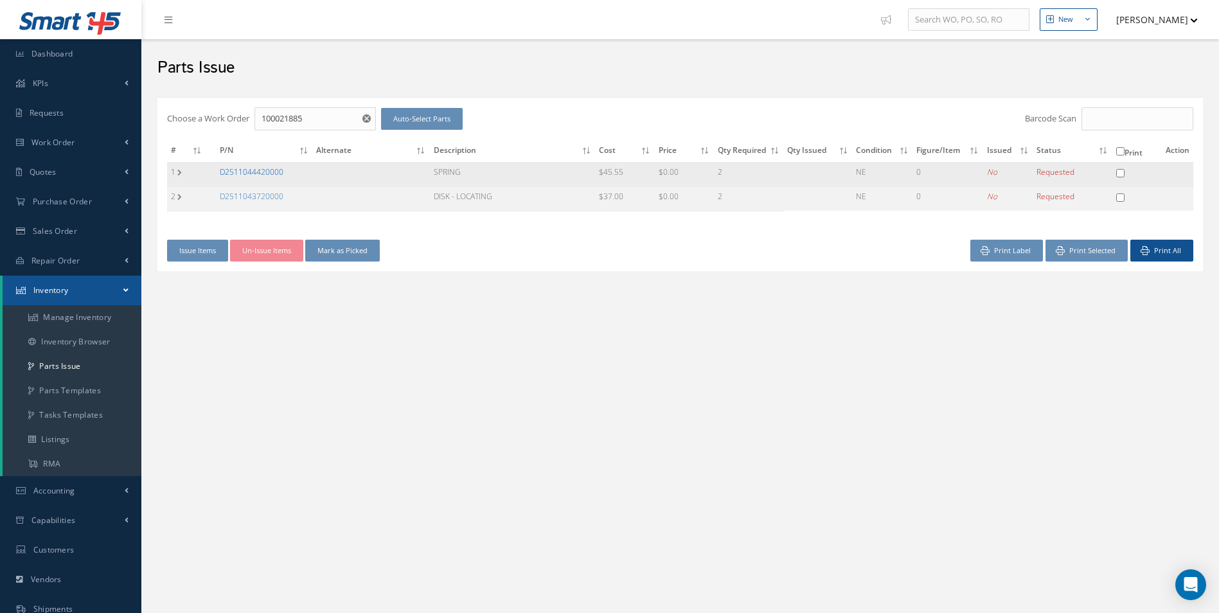
click at [262, 169] on link "D2511044420000" at bounding box center [252, 171] width 64 height 11
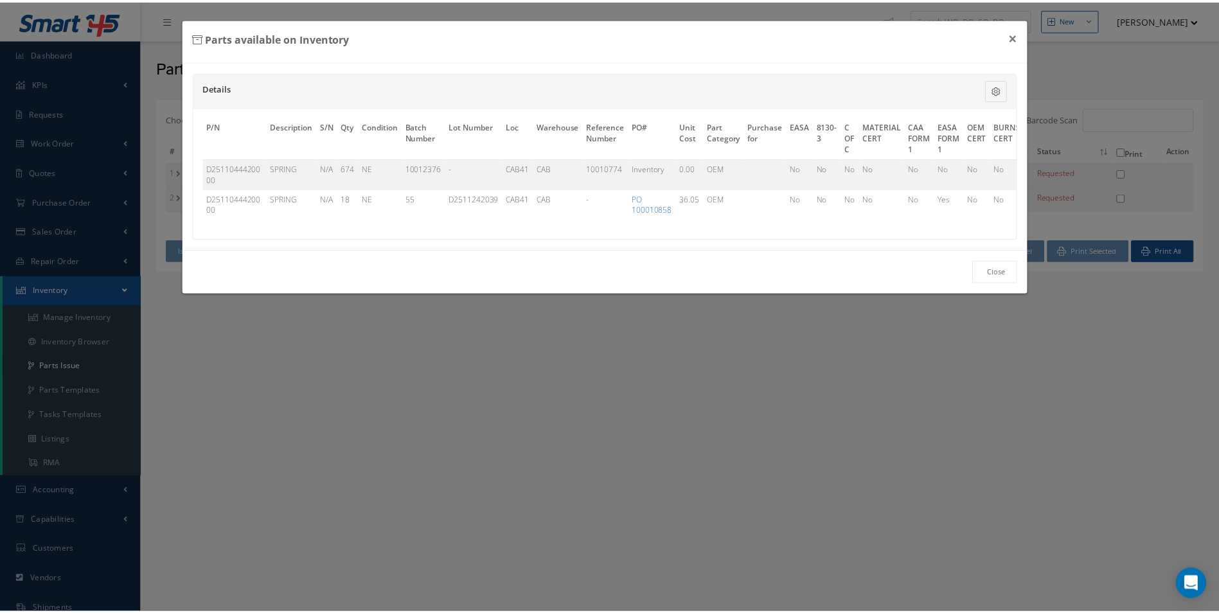
scroll to position [0, 328]
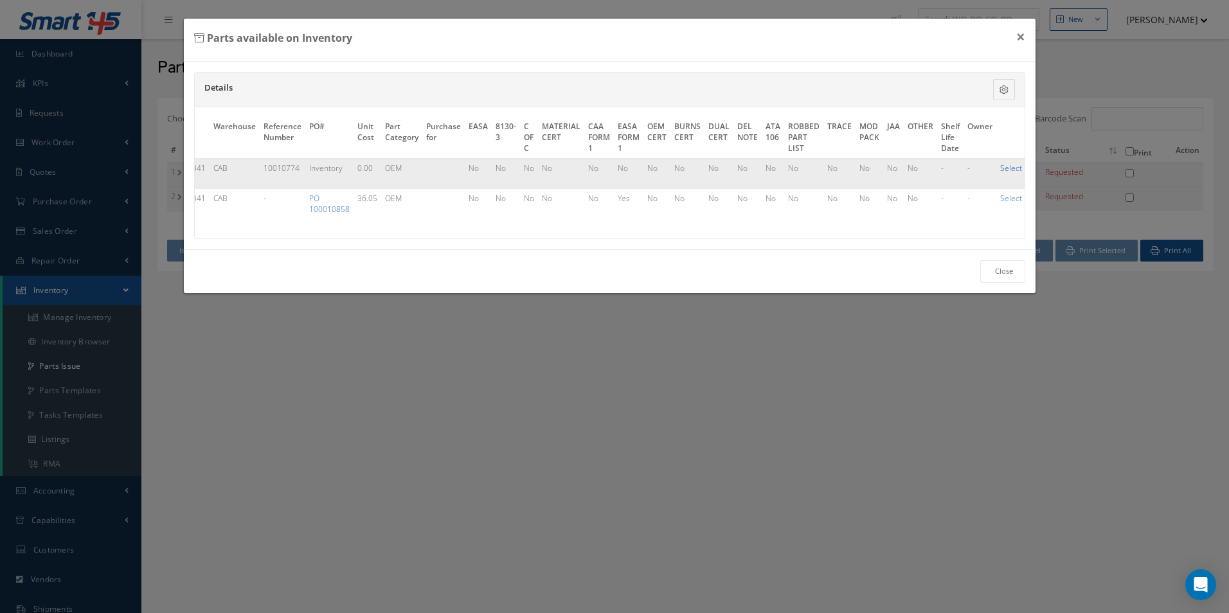
click at [1000, 168] on link "Select" at bounding box center [1011, 168] width 22 height 11
checkbox input "true"
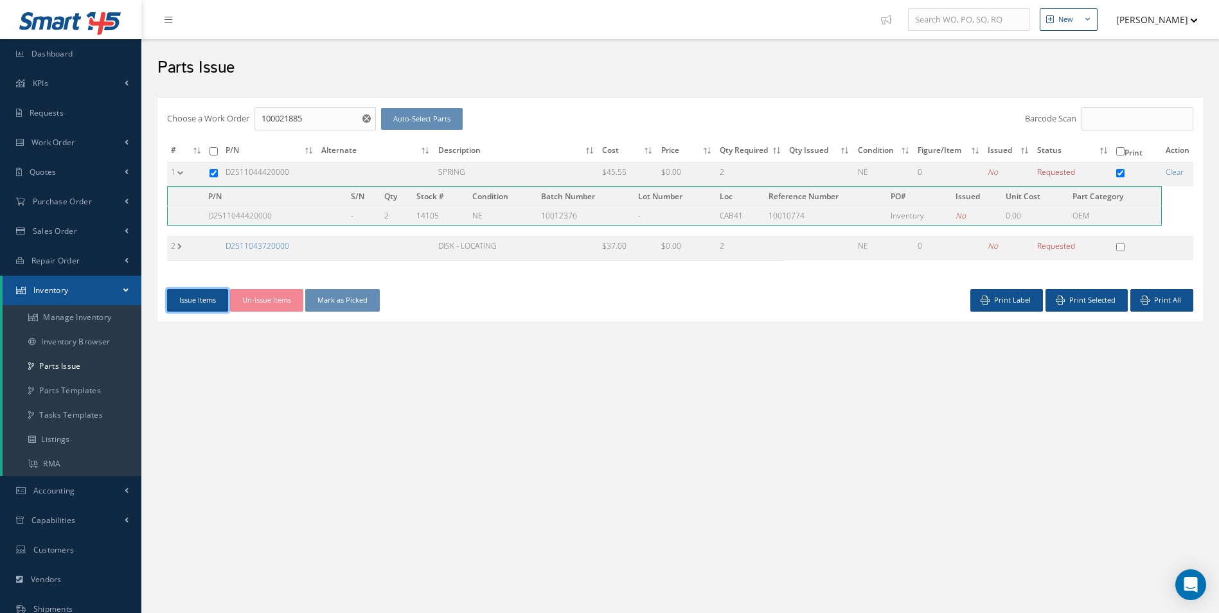
click at [205, 301] on button "Issue Items" at bounding box center [197, 300] width 61 height 22
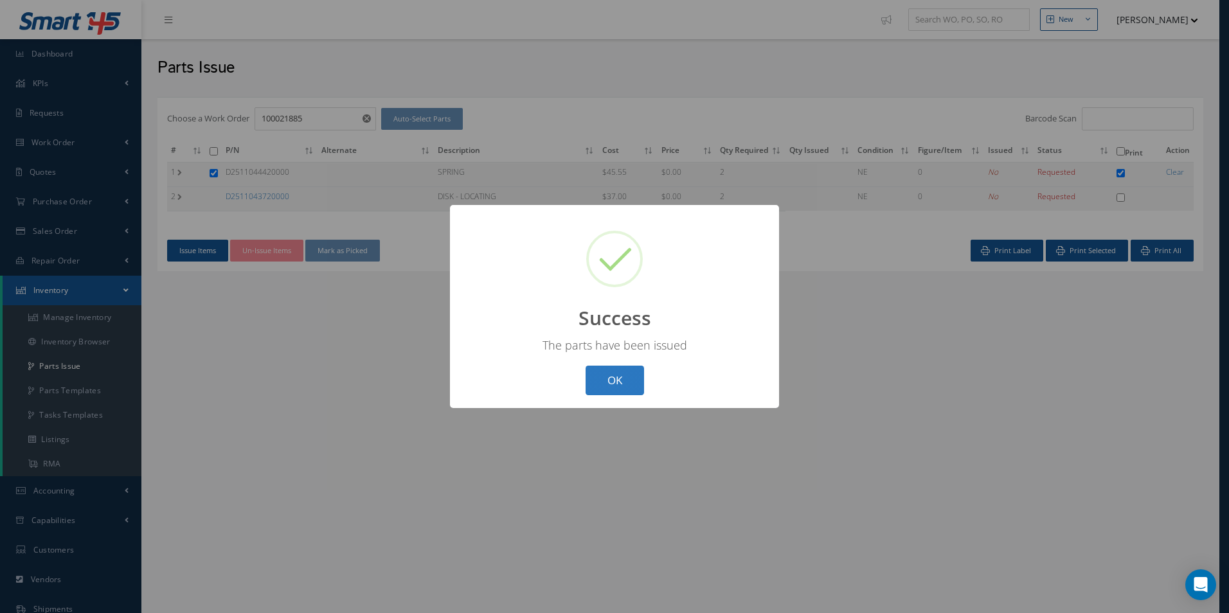
click at [622, 374] on button "OK" at bounding box center [615, 381] width 58 height 30
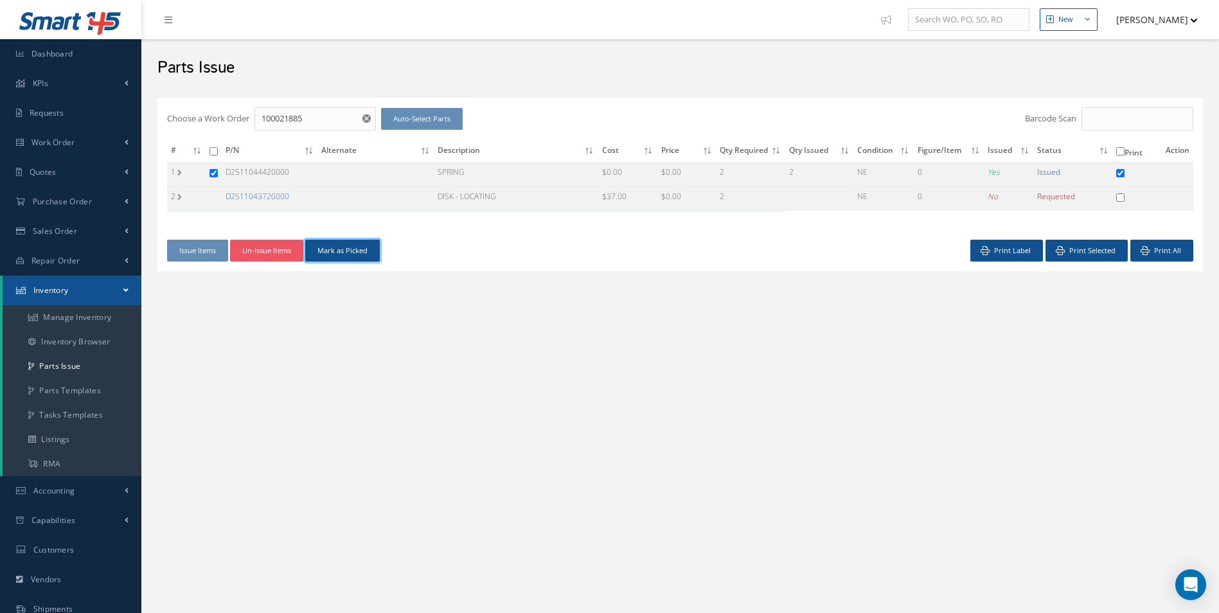
click at [363, 247] on button "Mark as Picked" at bounding box center [342, 251] width 75 height 22
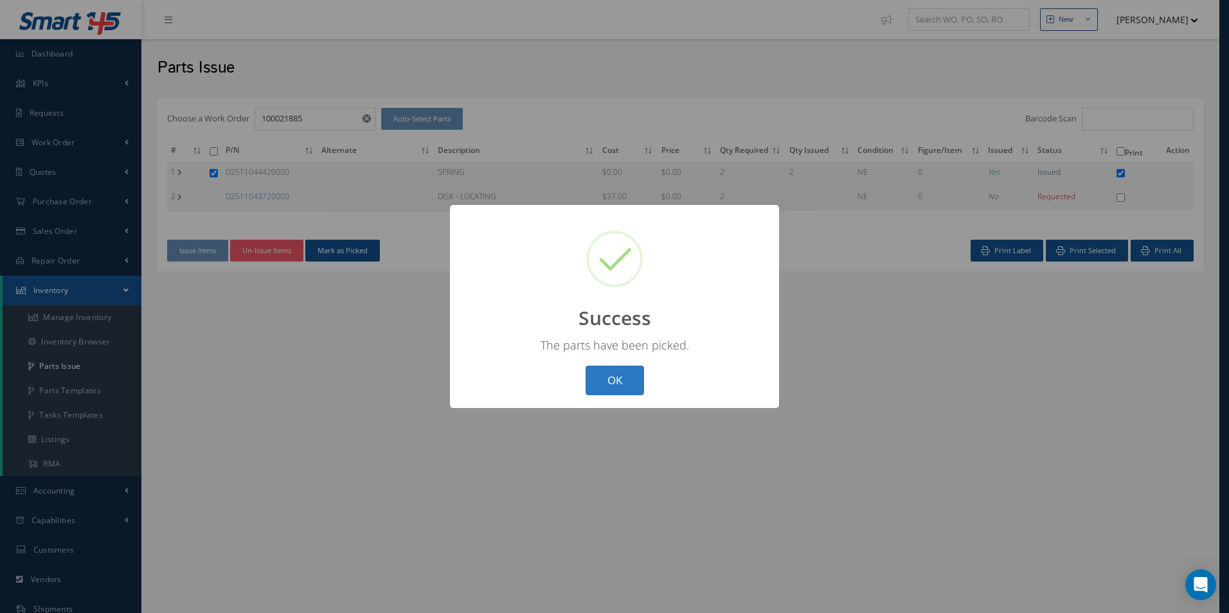
click at [621, 375] on button "OK" at bounding box center [615, 381] width 58 height 30
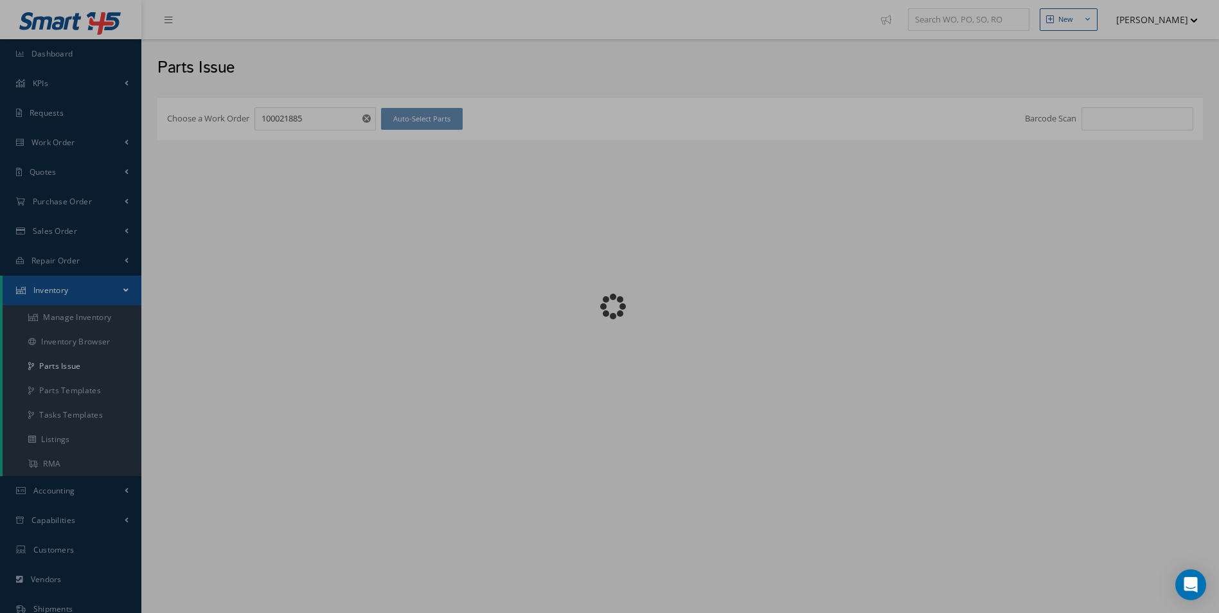
checkbox input "false"
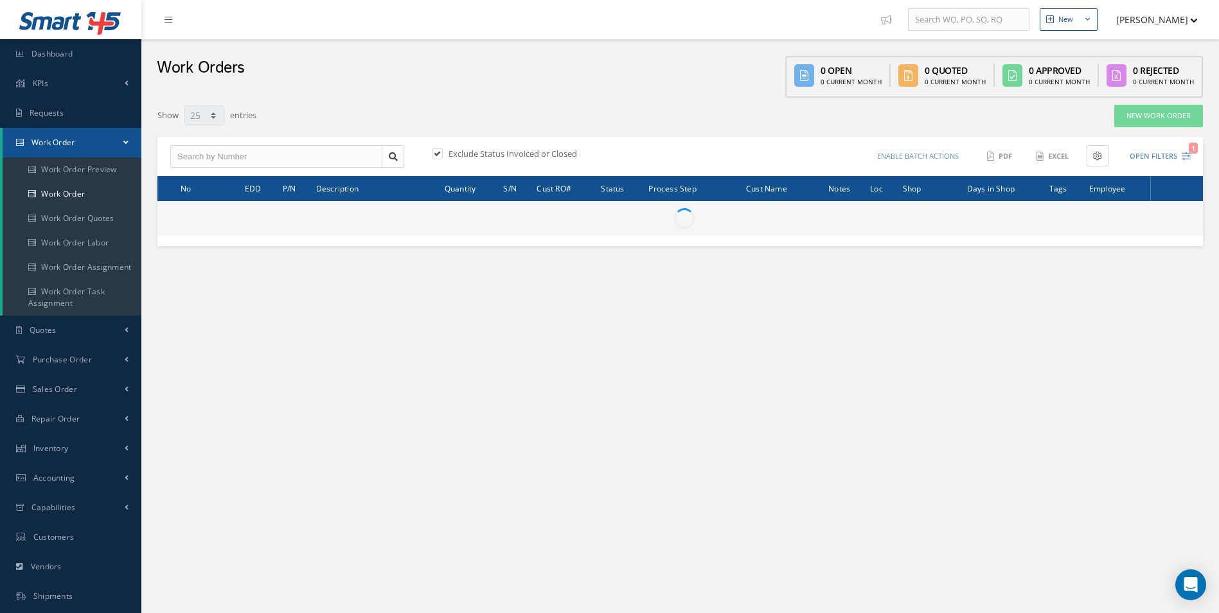
select select "25"
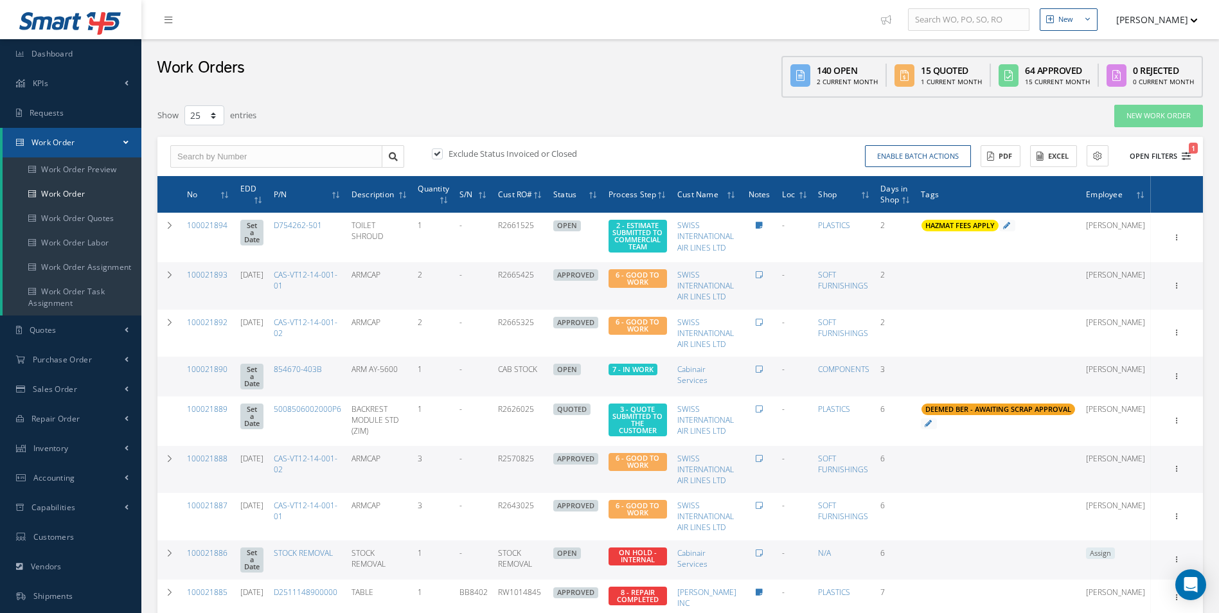
click at [1190, 158] on icon "1" at bounding box center [1186, 156] width 9 height 9
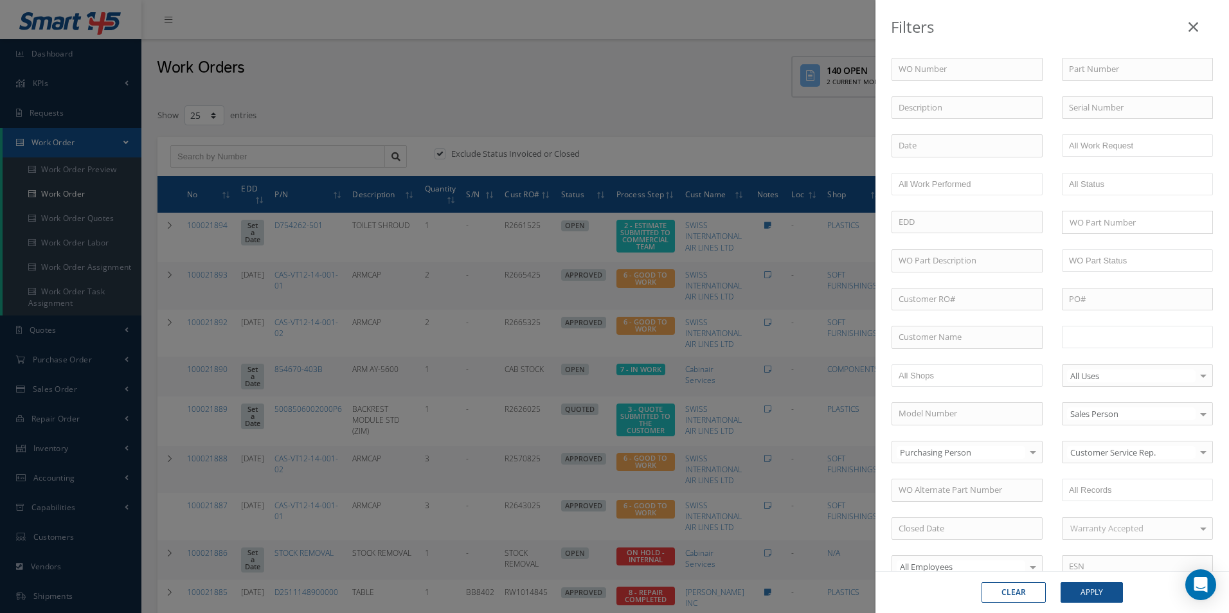
click at [1101, 339] on input "text" at bounding box center [1110, 337] width 82 height 16
click at [1162, 327] on ul "11 - INVOICING" at bounding box center [1137, 337] width 151 height 22
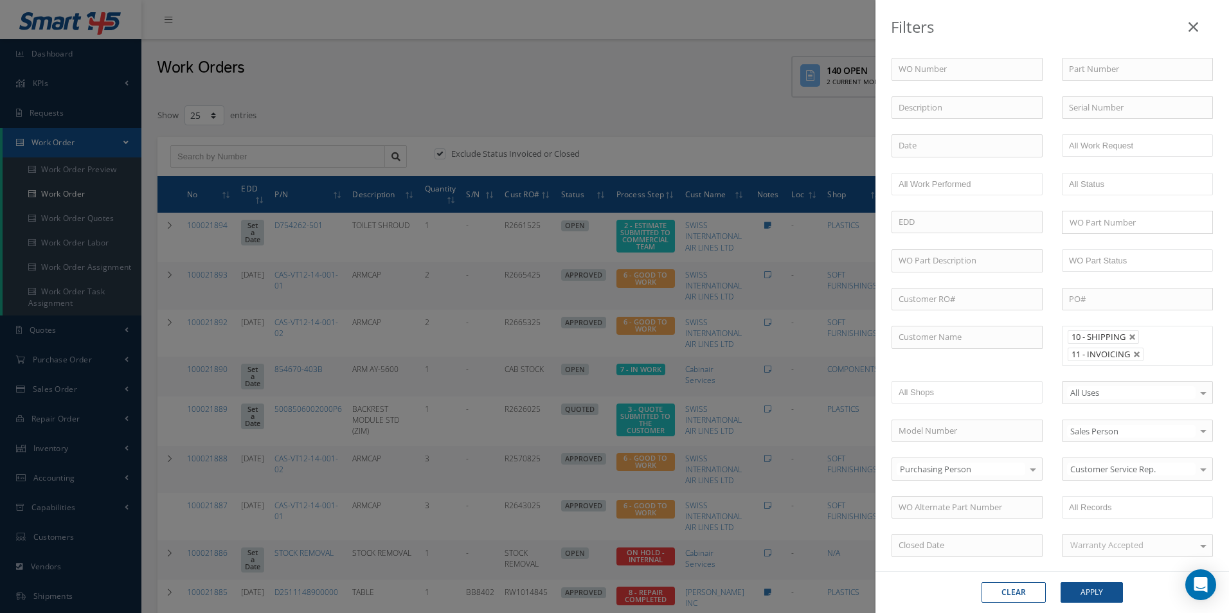
click at [1153, 351] on input "text" at bounding box center [1156, 354] width 16 height 16
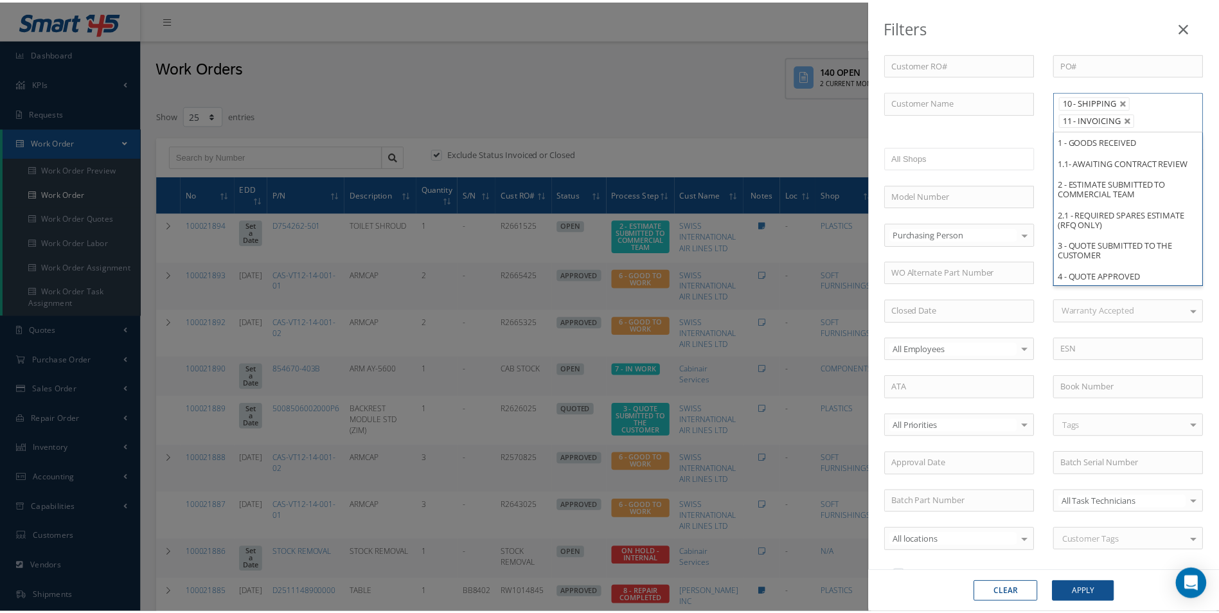
scroll to position [257, 0]
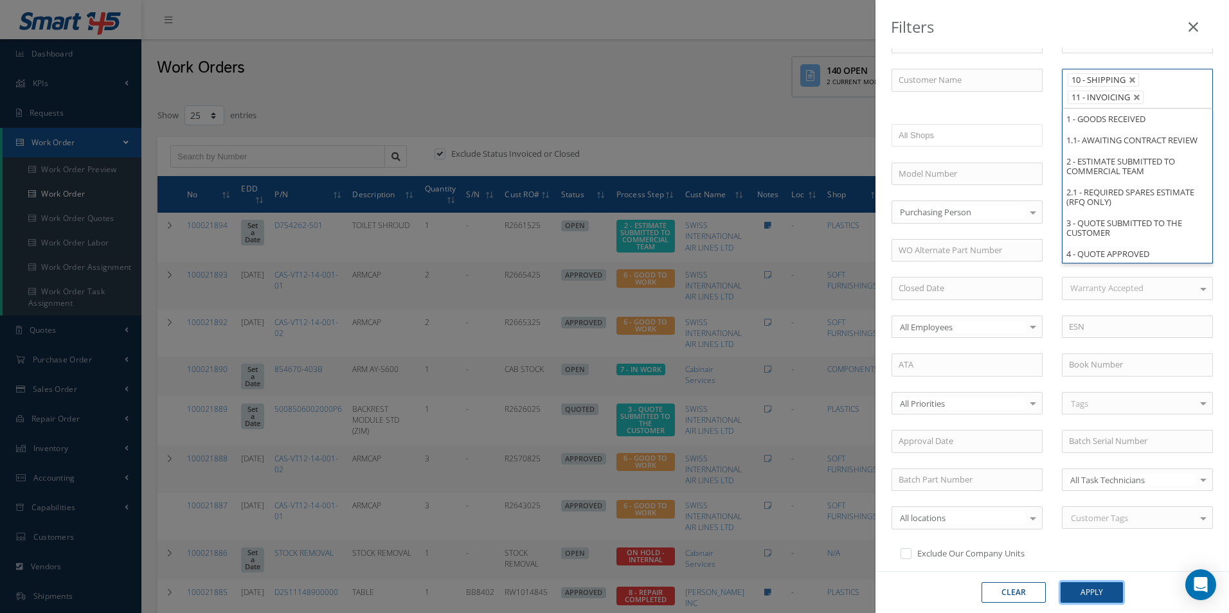
click at [1114, 593] on button "Apply" at bounding box center [1092, 592] width 62 height 21
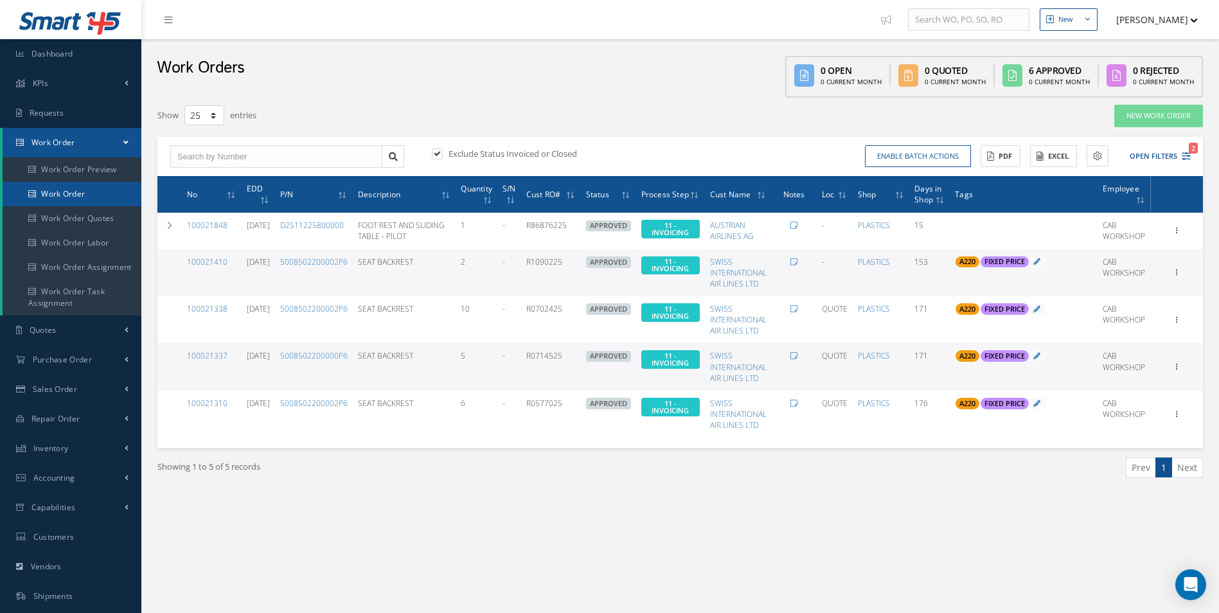
click at [80, 196] on link "Work Order" at bounding box center [72, 194] width 139 height 24
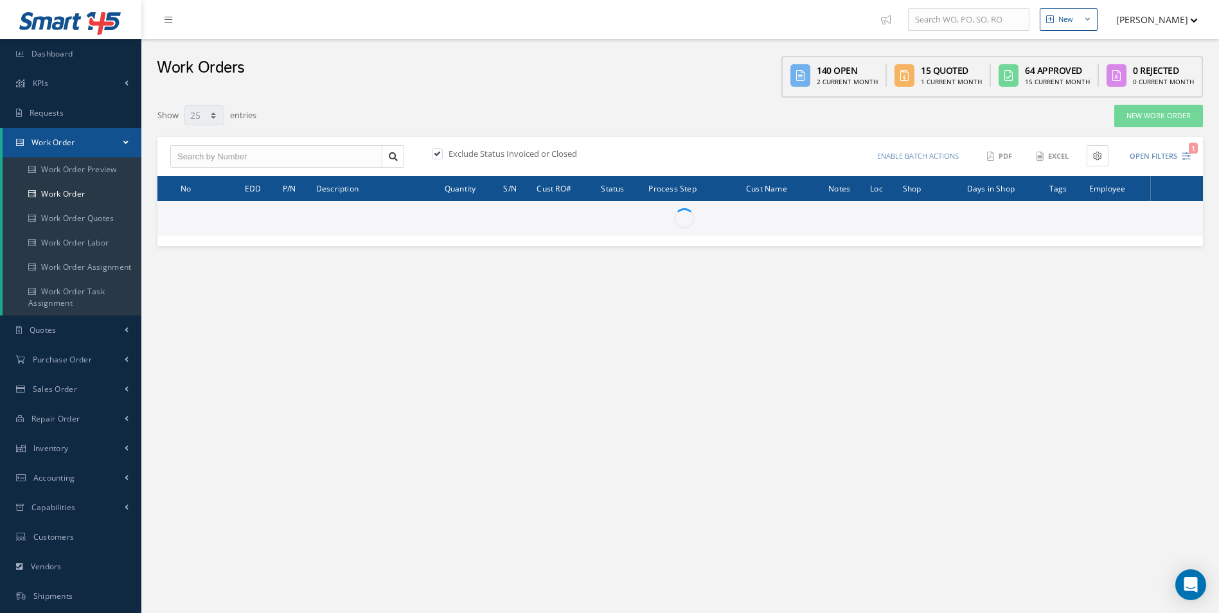
select select "25"
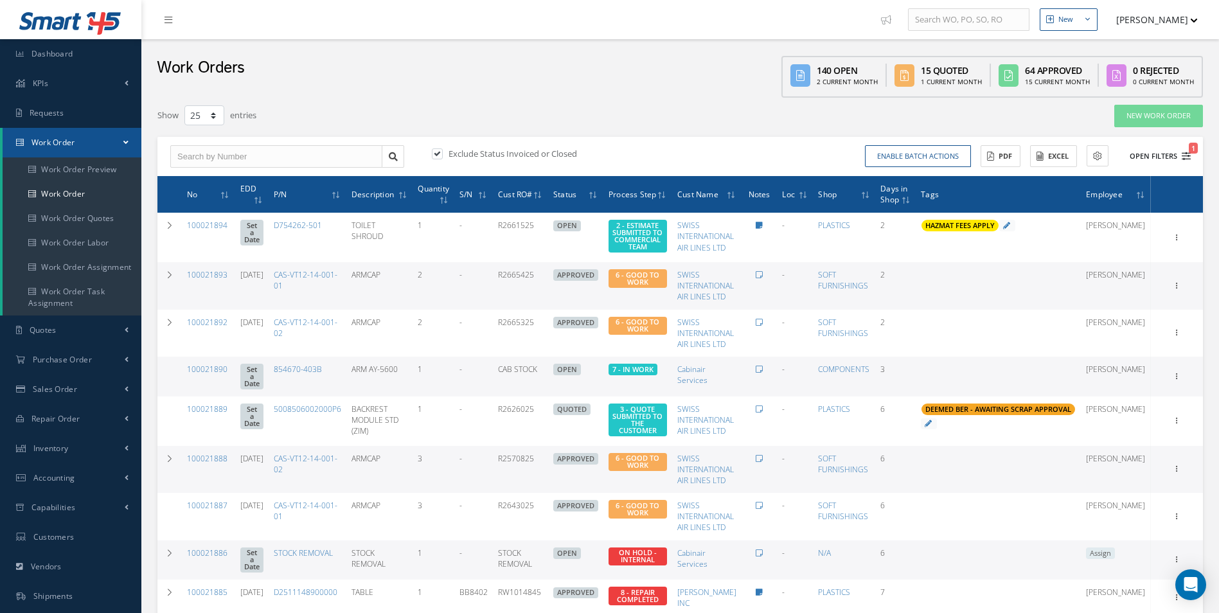
click at [1188, 158] on icon "1" at bounding box center [1186, 156] width 9 height 9
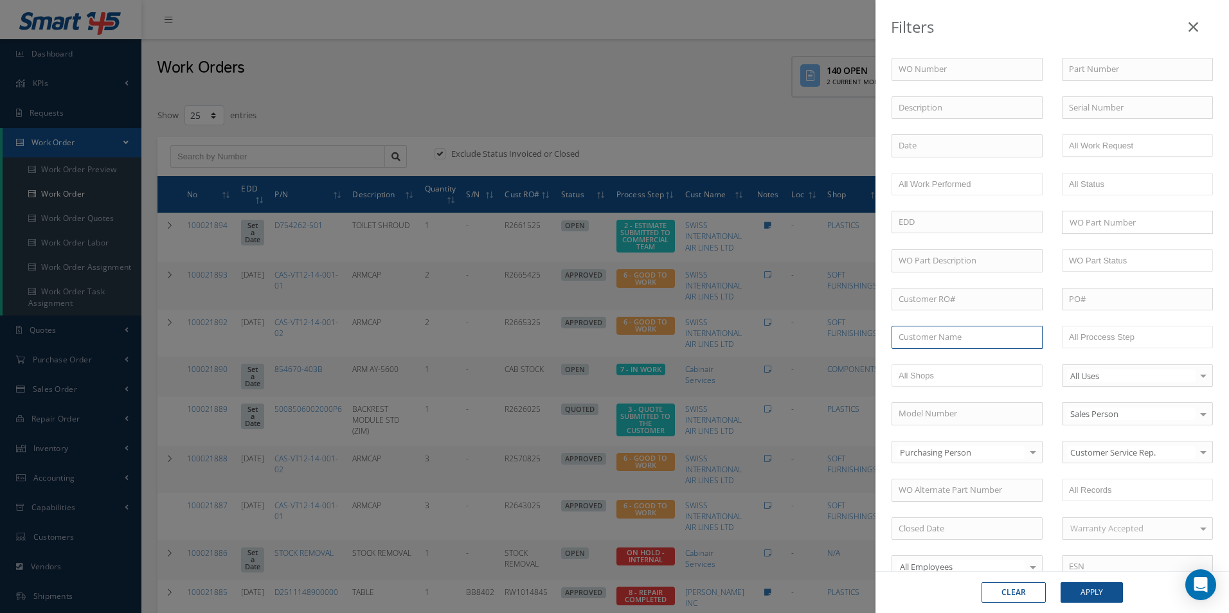
click at [964, 336] on input "text" at bounding box center [967, 337] width 151 height 23
click at [1106, 341] on input "text" at bounding box center [1110, 337] width 82 height 16
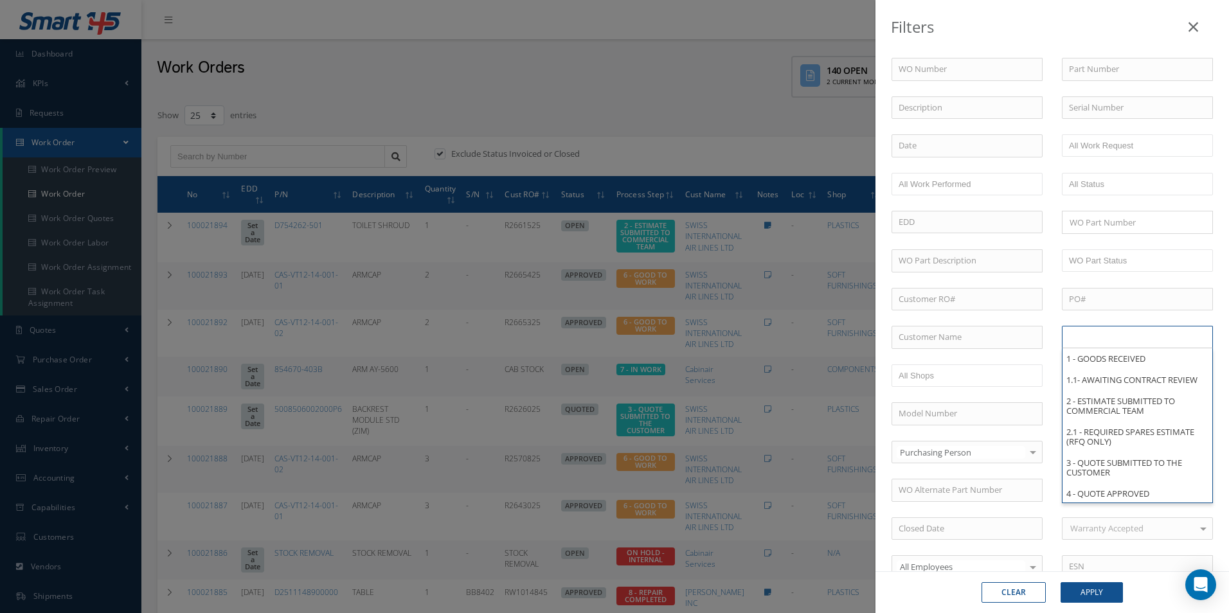
click at [541, 107] on div "Filters WO Number Part Number Description Serial Number - BER CERTIFICATION FIL…" at bounding box center [614, 306] width 1229 height 613
type input "All Proccess Step"
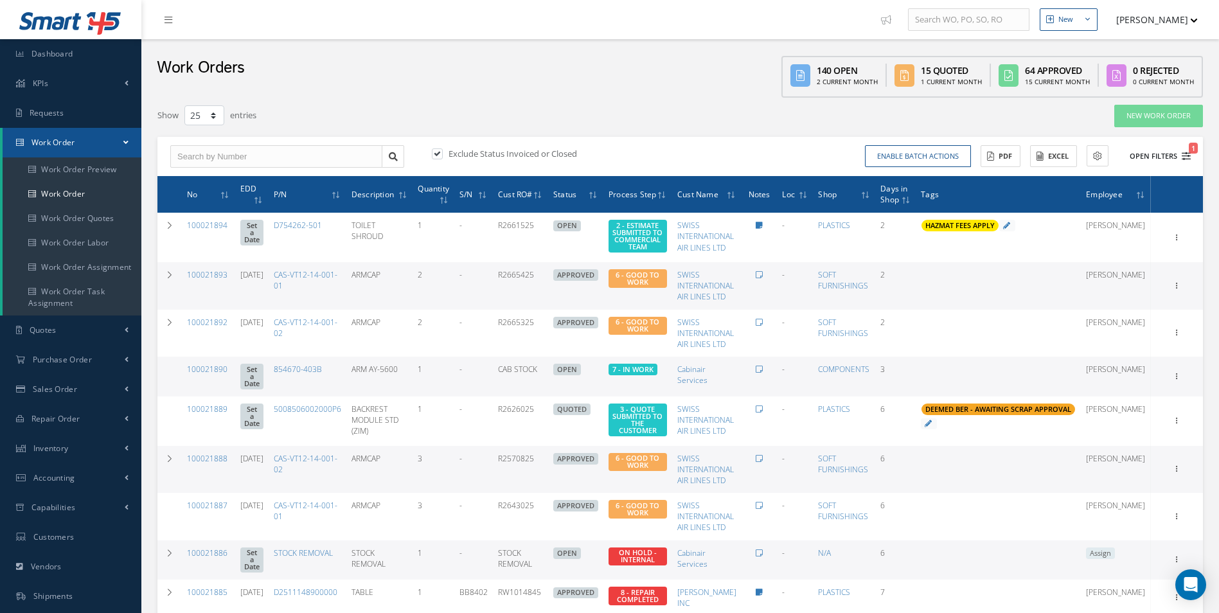
click at [1185, 159] on icon "1" at bounding box center [1186, 156] width 9 height 9
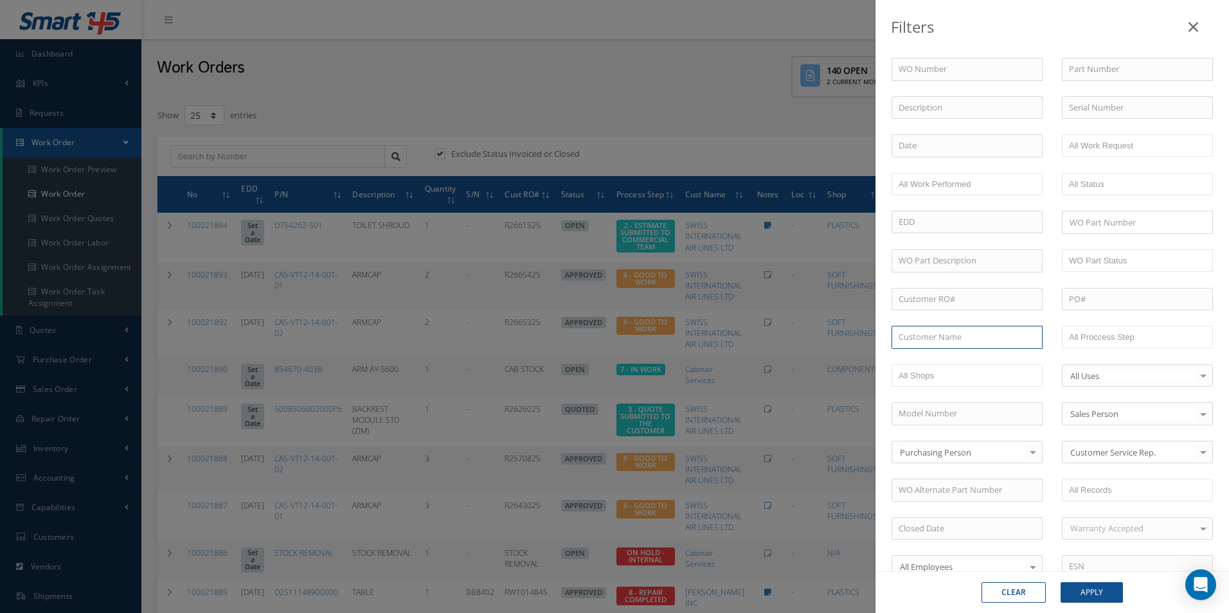
click at [976, 338] on input "text" at bounding box center [967, 337] width 151 height 23
click at [935, 363] on span "Cabinair Services" at bounding box center [931, 360] width 64 height 12
type input "Cabinair Services"
click at [1099, 598] on button "Apply" at bounding box center [1092, 592] width 62 height 21
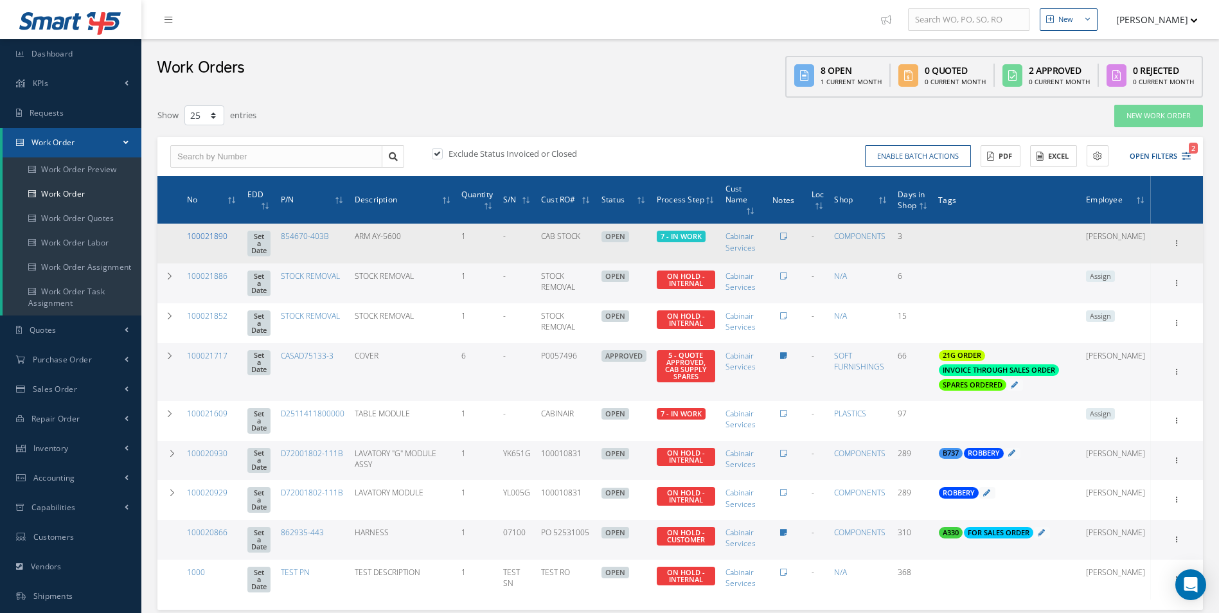
click at [220, 238] on link "100021890" at bounding box center [207, 236] width 40 height 11
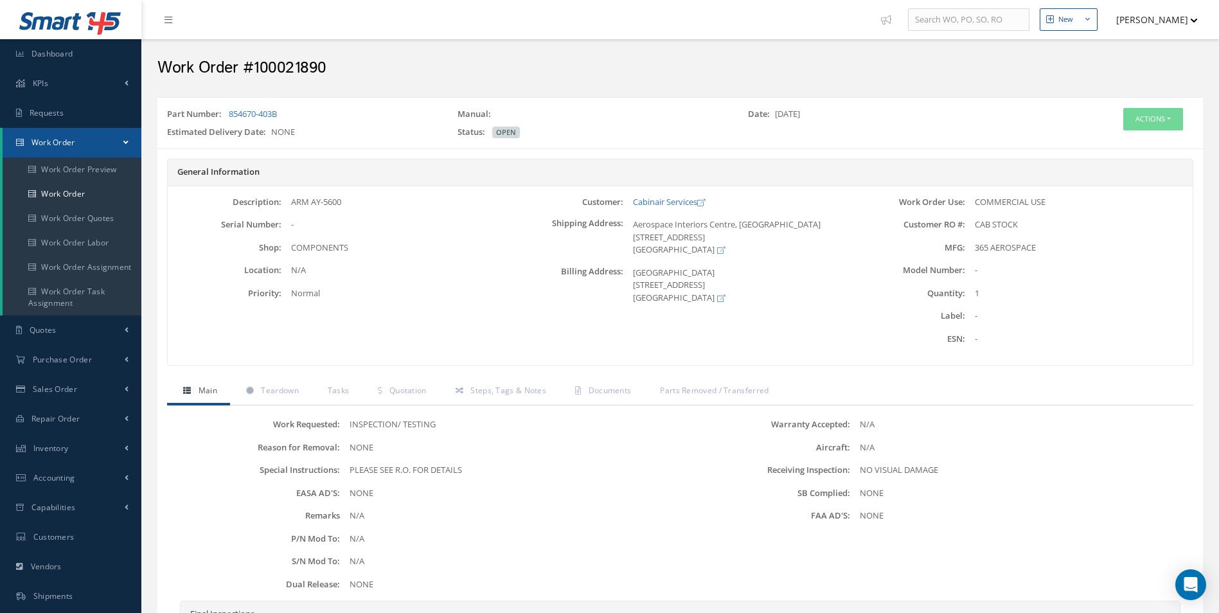
click at [297, 69] on h2 "Work Order #100021890" at bounding box center [680, 67] width 1046 height 19
copy h2 "100021890"
drag, startPoint x: 604, startPoint y: 392, endPoint x: 630, endPoint y: 403, distance: 28.5
click at [604, 392] on span "Documents" at bounding box center [610, 390] width 43 height 11
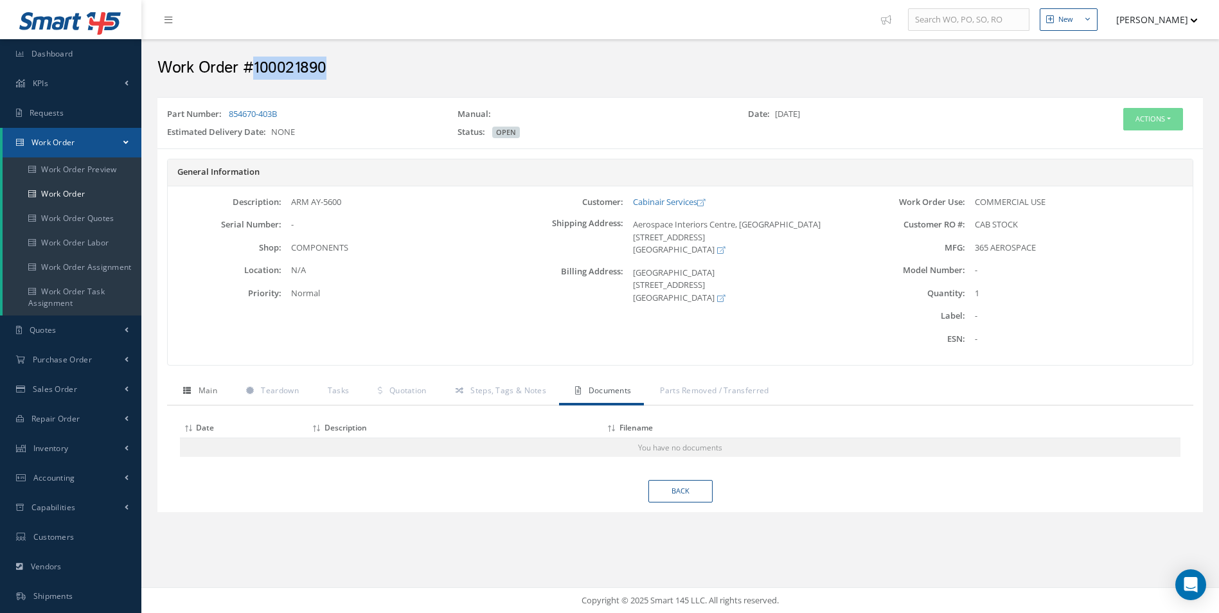
click at [207, 391] on span "Main" at bounding box center [208, 390] width 19 height 11
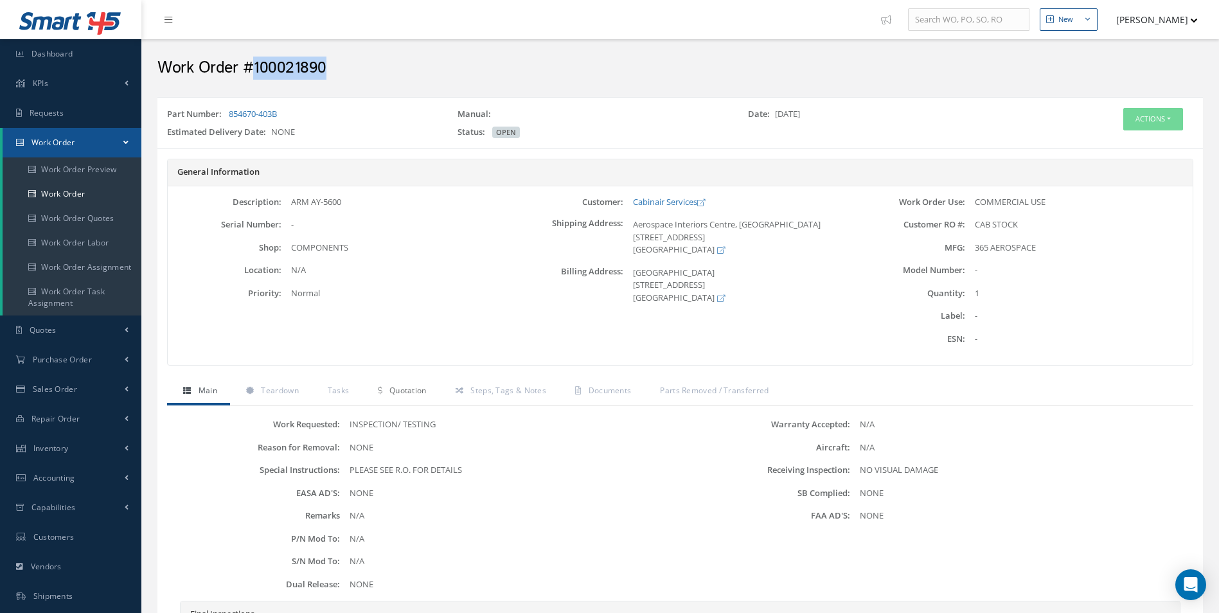
click at [365, 391] on link "Quotation" at bounding box center [400, 392] width 77 height 27
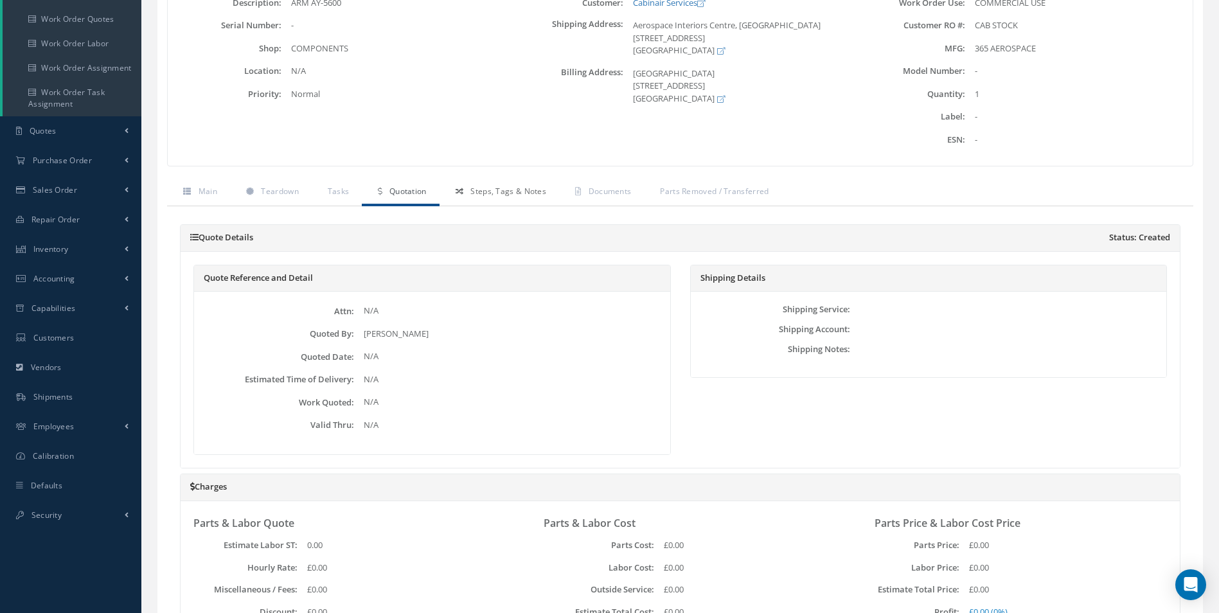
click at [499, 201] on link "Steps, Tags & Notes" at bounding box center [500, 192] width 120 height 27
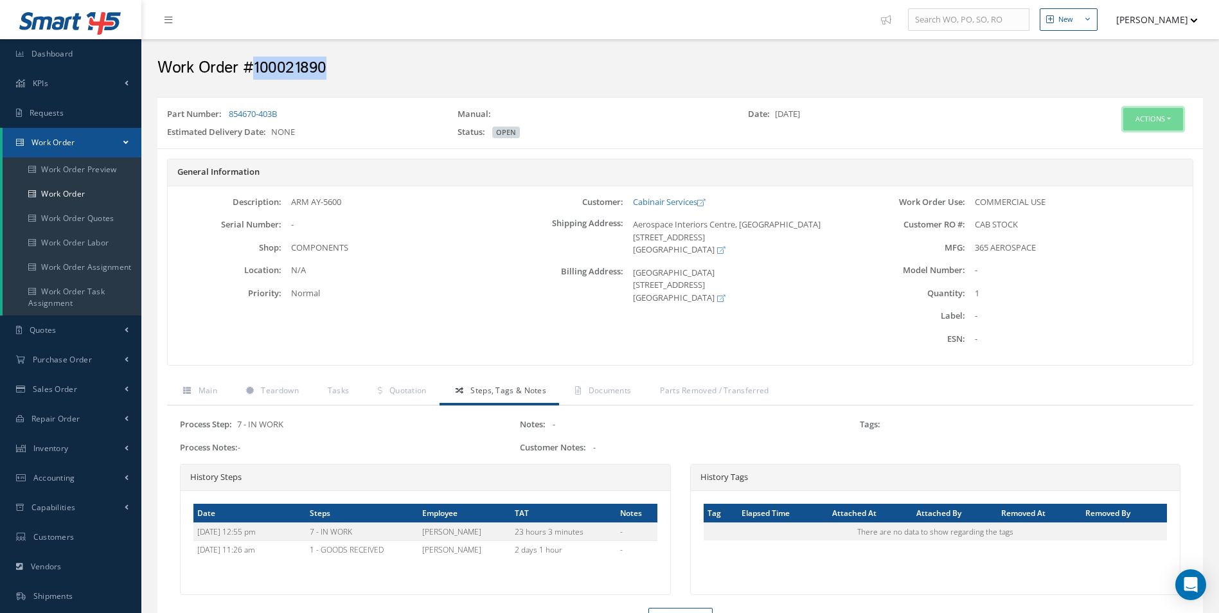
click at [1151, 116] on button "Actions" at bounding box center [1154, 119] width 60 height 22
click at [1100, 138] on link "Edit" at bounding box center [1134, 143] width 103 height 17
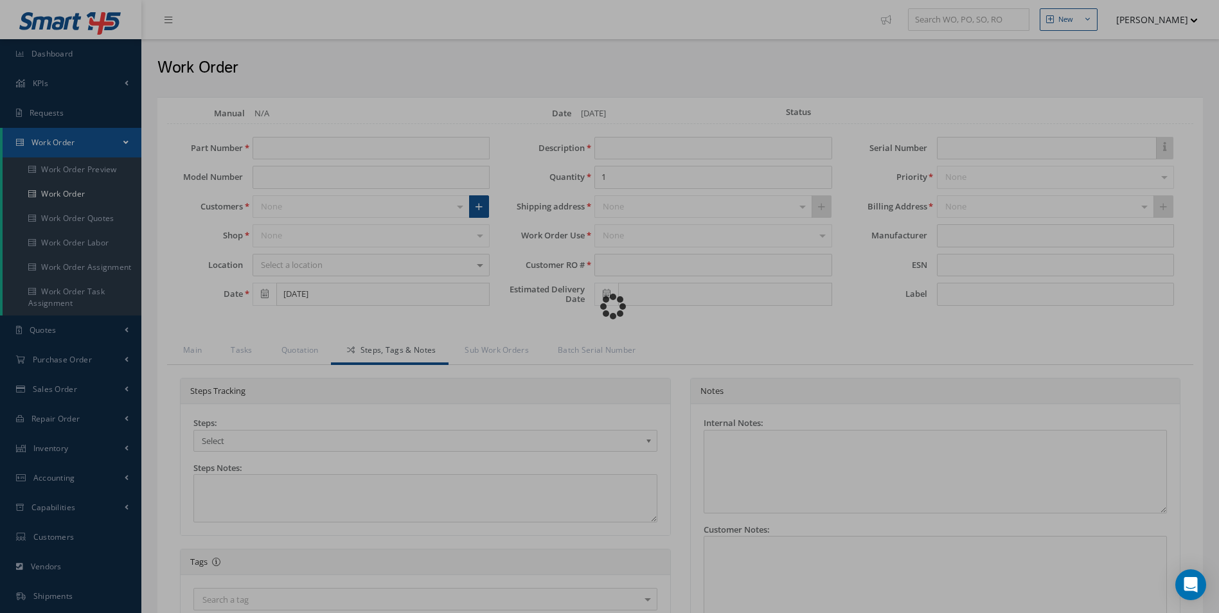
type input "854670-403B"
type input "[DATE]"
type input "ARM AY-5600"
type input "CAB STOCK"
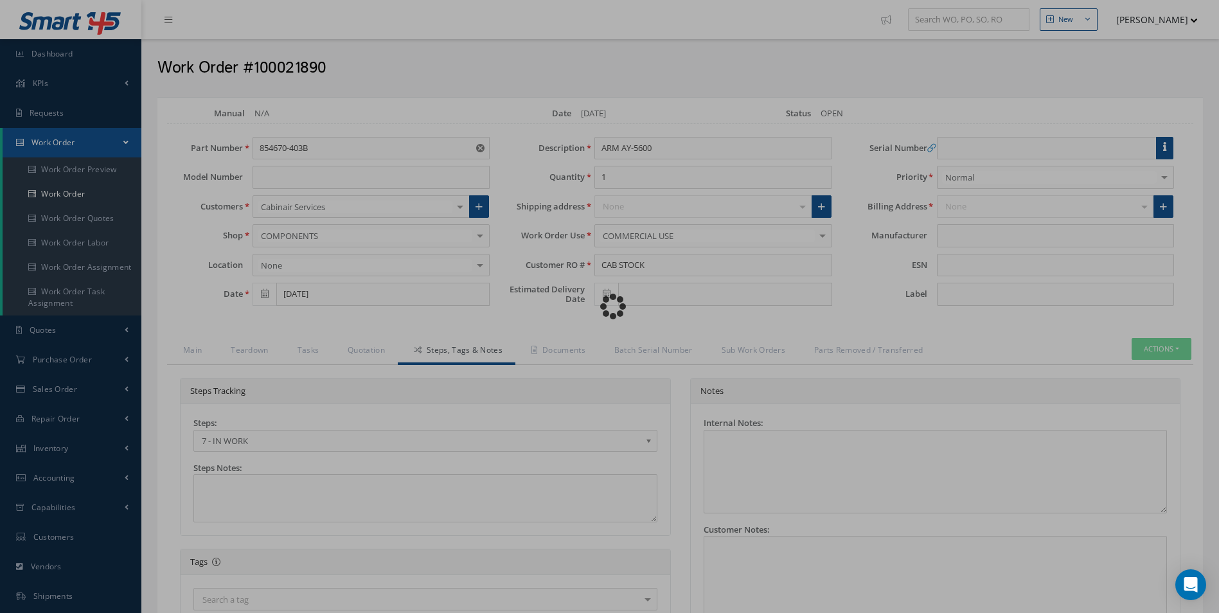
type input "365 AEROSPACE"
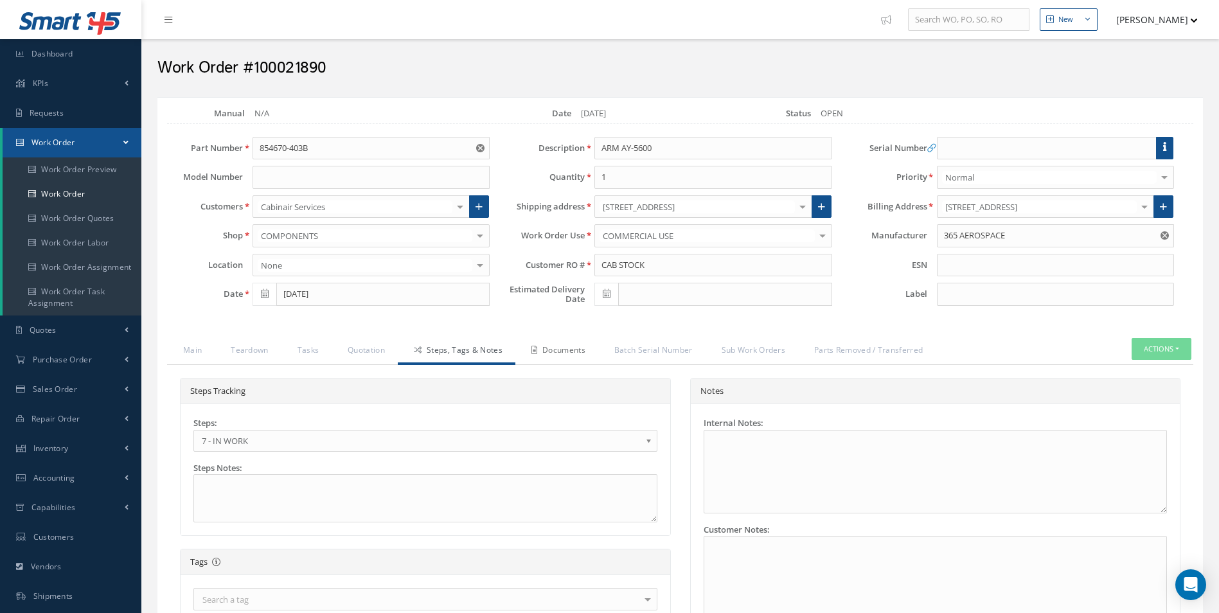
click at [559, 345] on link "Documents" at bounding box center [557, 351] width 83 height 27
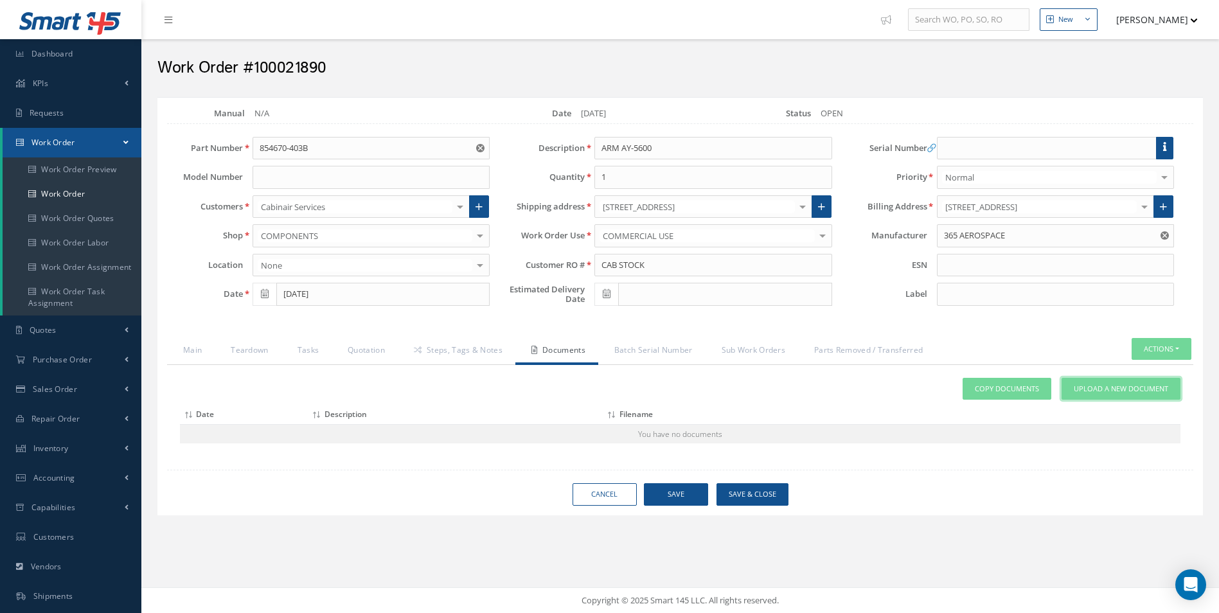
click at [1109, 391] on span "Upload a New Document" at bounding box center [1121, 389] width 94 height 11
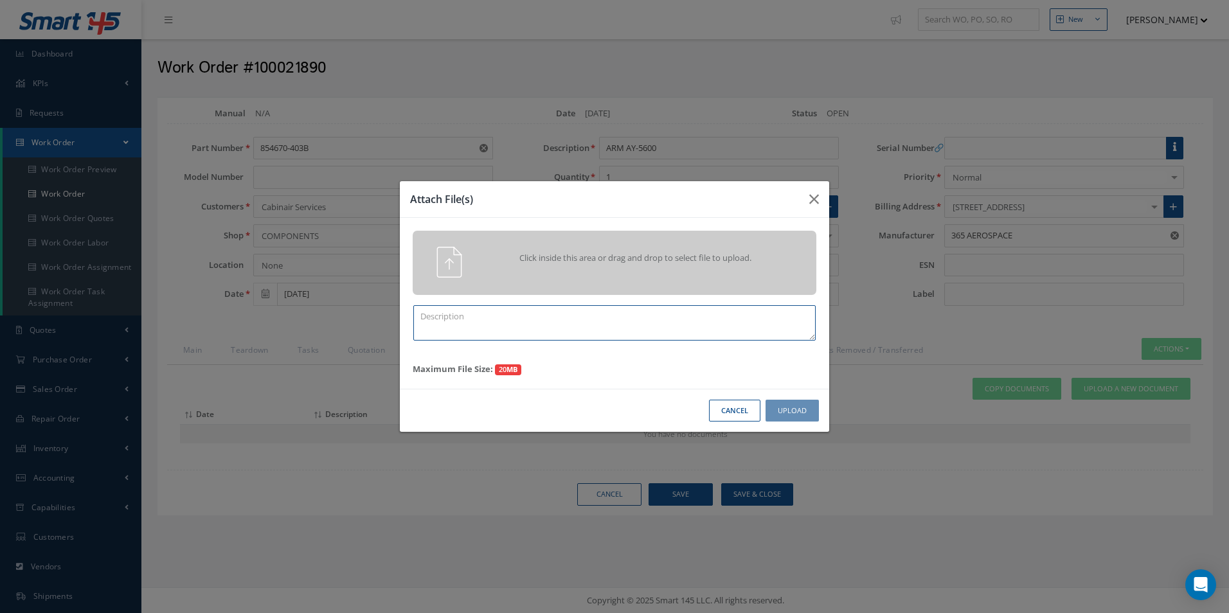
click at [534, 327] on textarea at bounding box center [614, 322] width 402 height 35
paste textarea "P0058363"
type textarea "PO.P0058363"
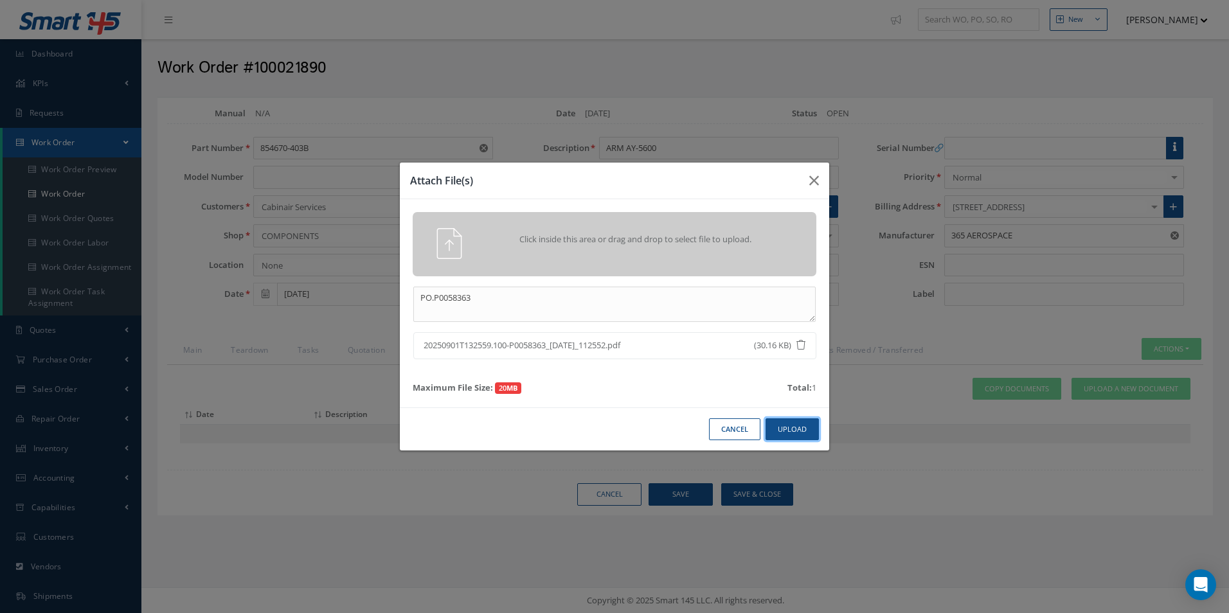
click at [800, 426] on button "Upload" at bounding box center [792, 429] width 53 height 22
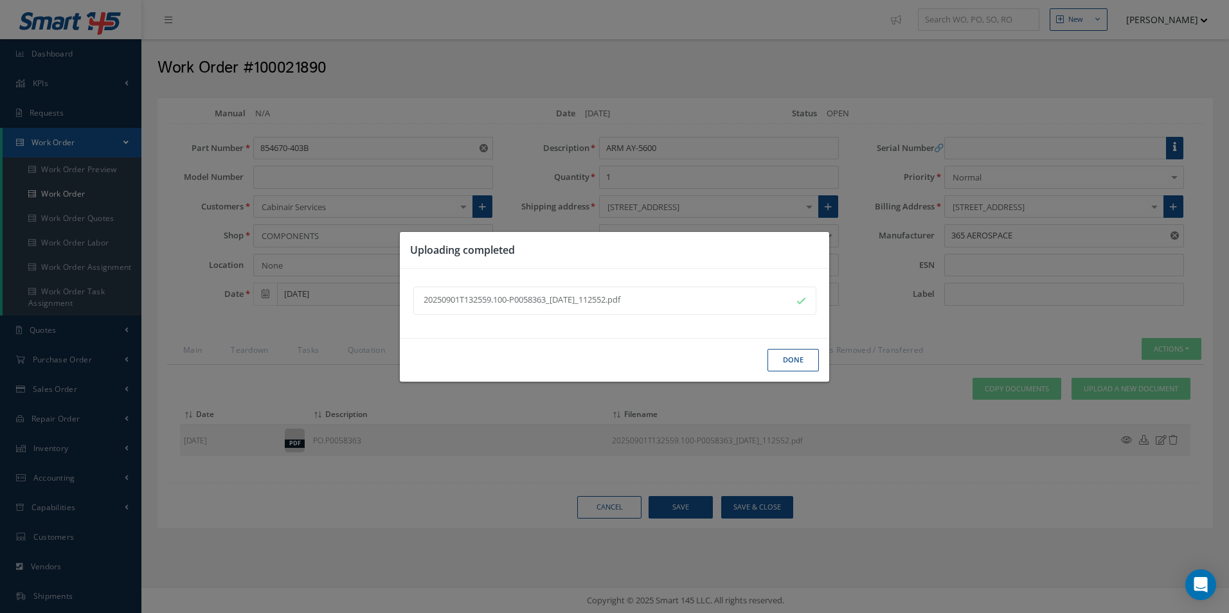
click at [808, 354] on button "Done" at bounding box center [793, 360] width 51 height 22
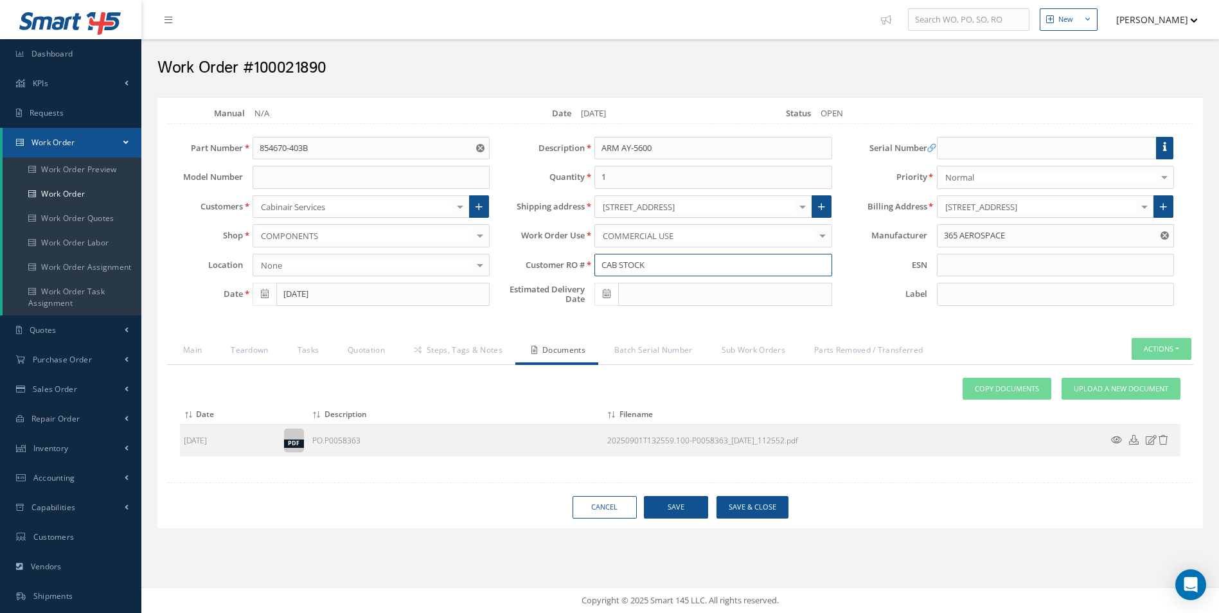
drag, startPoint x: 707, startPoint y: 266, endPoint x: 564, endPoint y: 261, distance: 143.4
click at [564, 261] on div "Customer RO # CAB STOCK" at bounding box center [670, 265] width 342 height 23
paste input "P0058363"
type input "P0058363"
drag, startPoint x: 692, startPoint y: 501, endPoint x: 685, endPoint y: 505, distance: 8.4
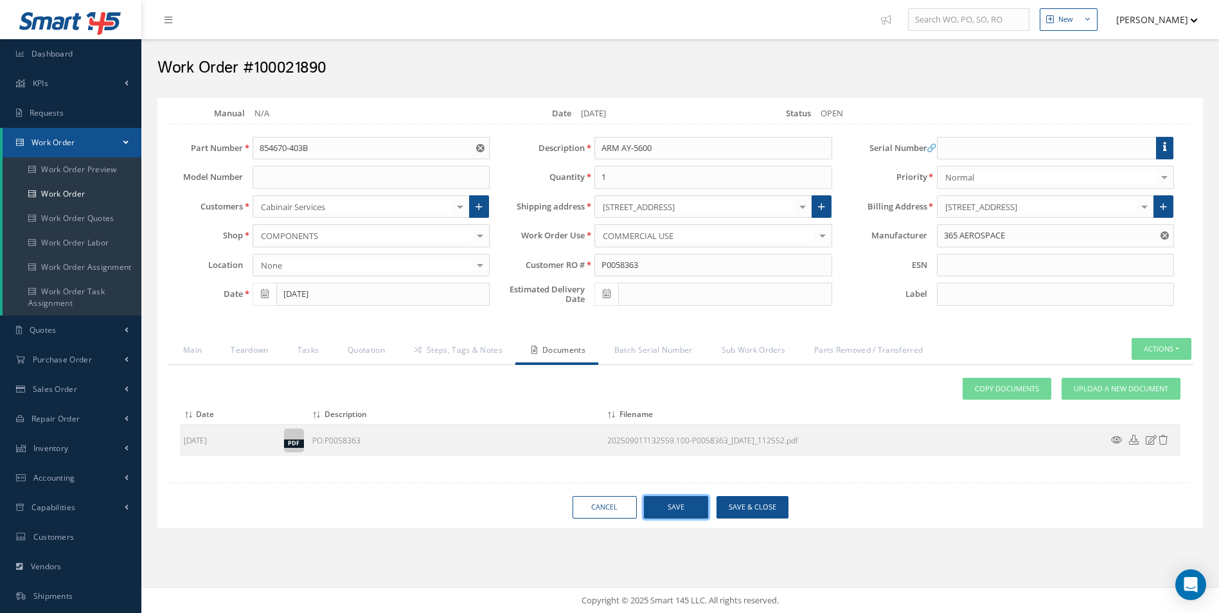
click at [692, 502] on button "Save" at bounding box center [676, 507] width 64 height 22
type input "365 AEROSPACE"
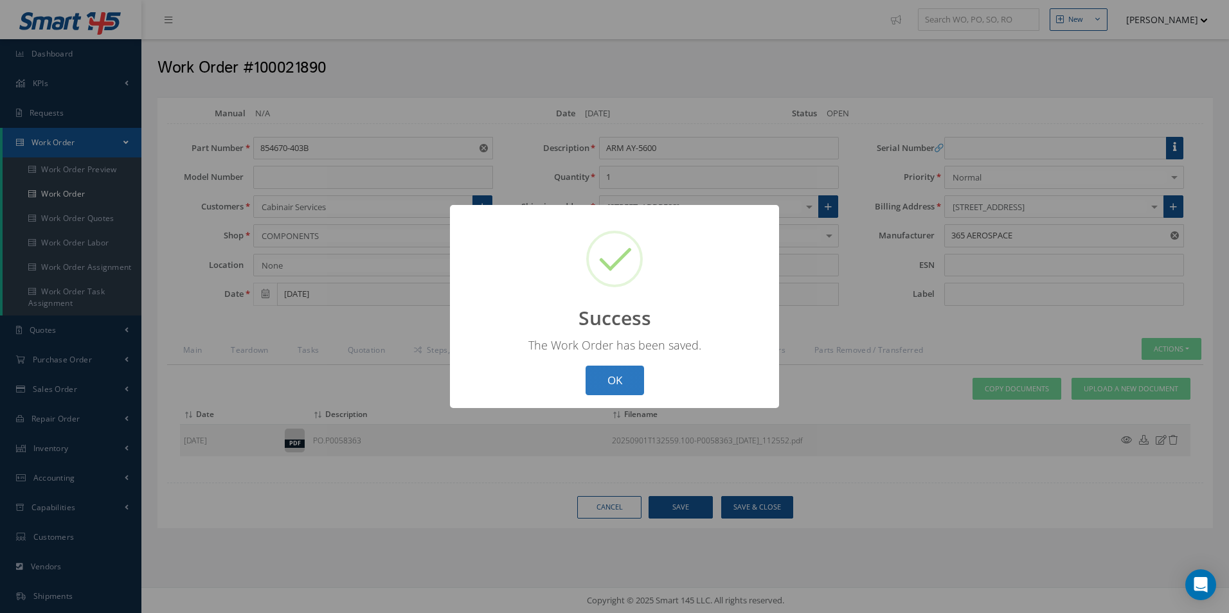
click at [626, 379] on button "OK" at bounding box center [615, 381] width 58 height 30
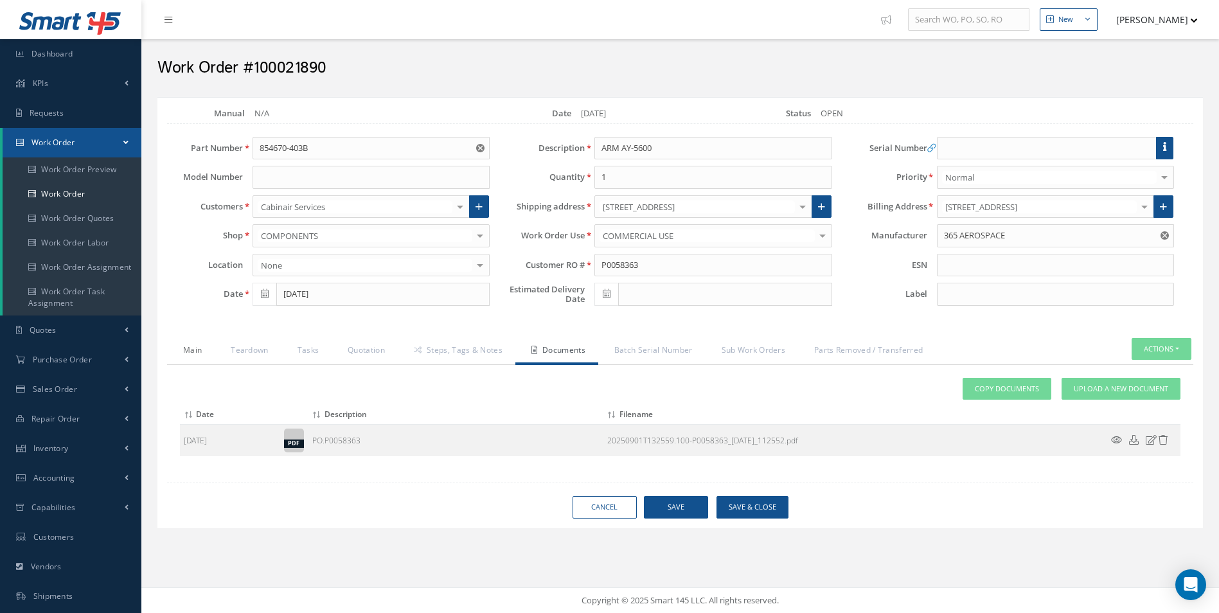
click at [204, 344] on link "Main" at bounding box center [191, 351] width 48 height 27
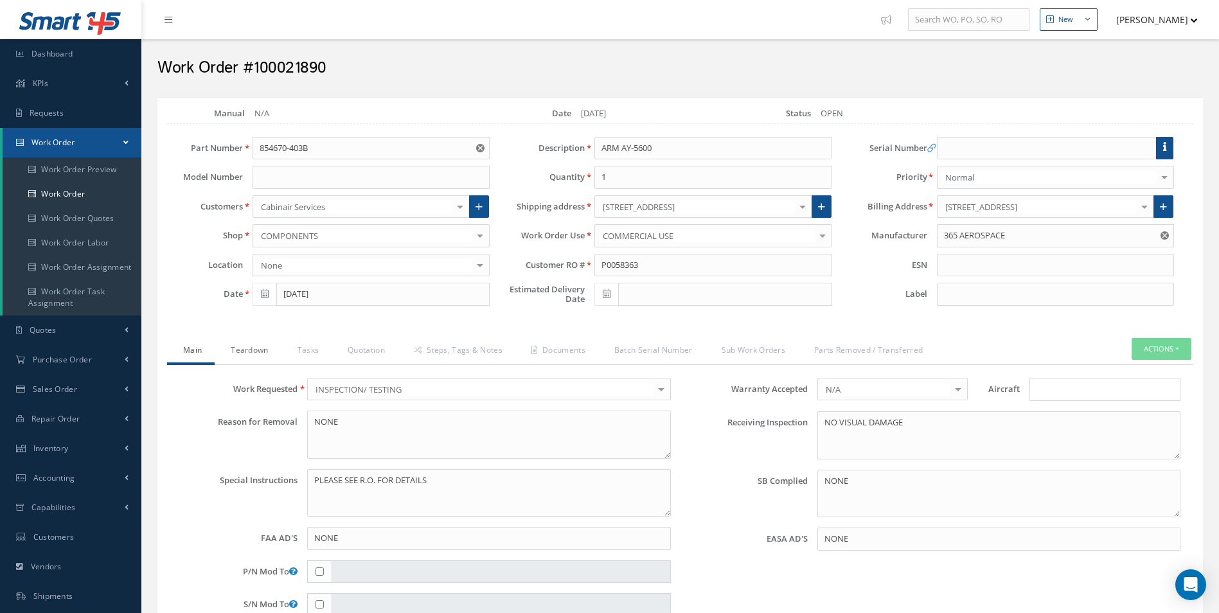
click at [244, 353] on link "Teardown" at bounding box center [248, 351] width 66 height 27
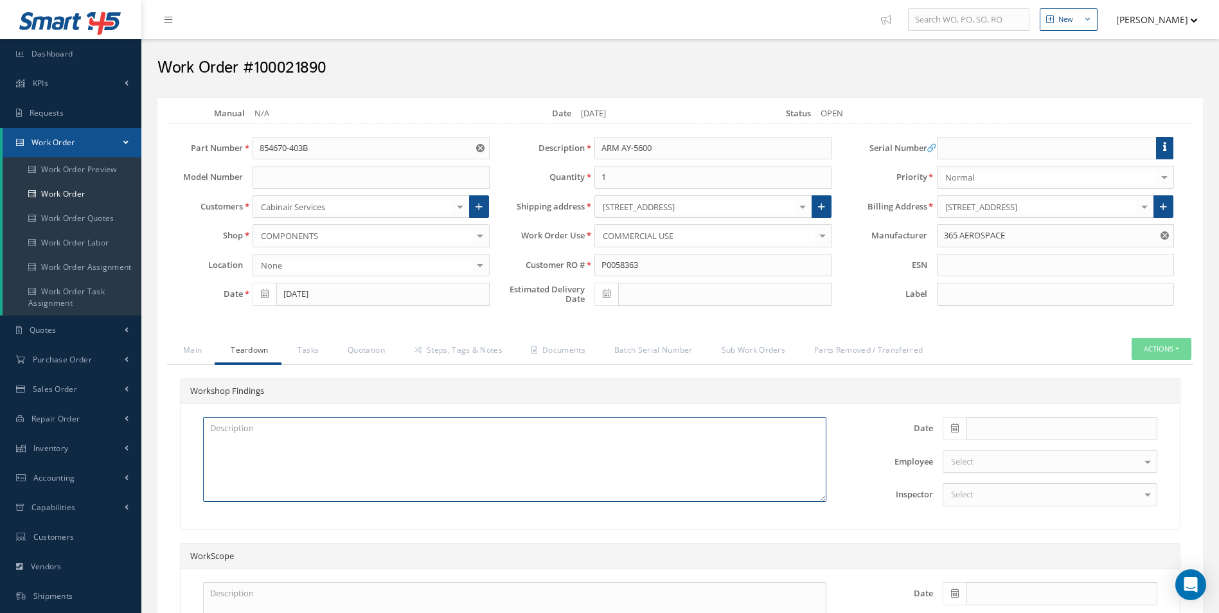
click at [274, 459] on textarea at bounding box center [515, 459] width 624 height 85
paste textarea "INSPECTION AND CLEANED"
type textarea "INSPECTION AND CLEANED"
click at [958, 430] on icon at bounding box center [955, 428] width 8 height 9
click at [1005, 411] on th "[DATE]" at bounding box center [1010, 408] width 135 height 19
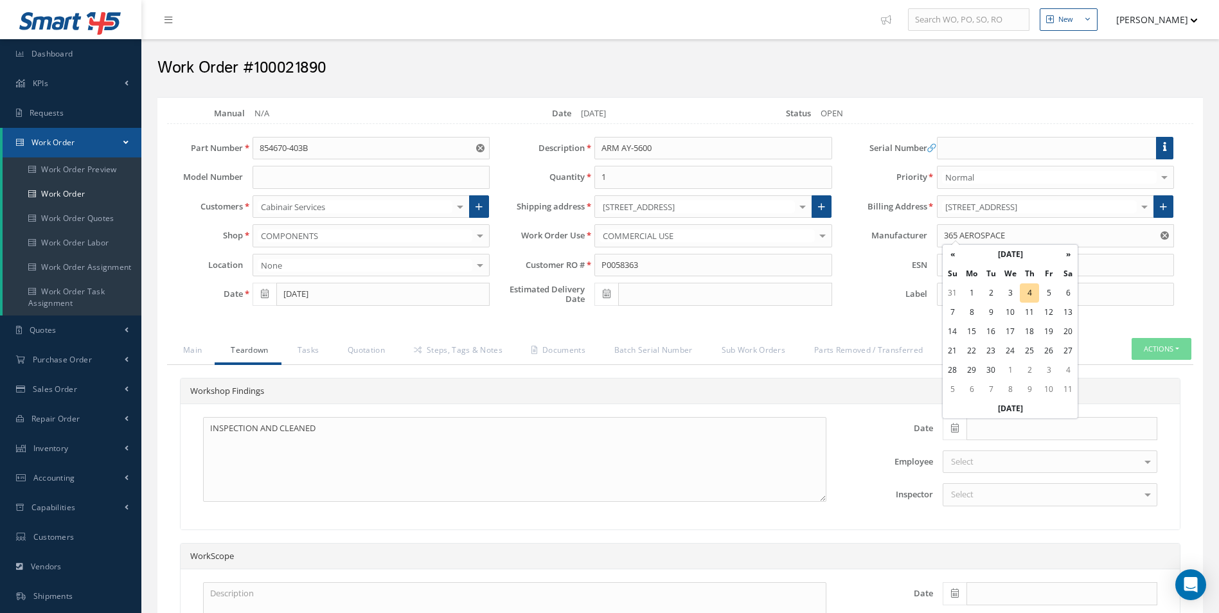
type input "09/04/2025"
click at [996, 488] on div "Select" at bounding box center [1050, 494] width 215 height 23
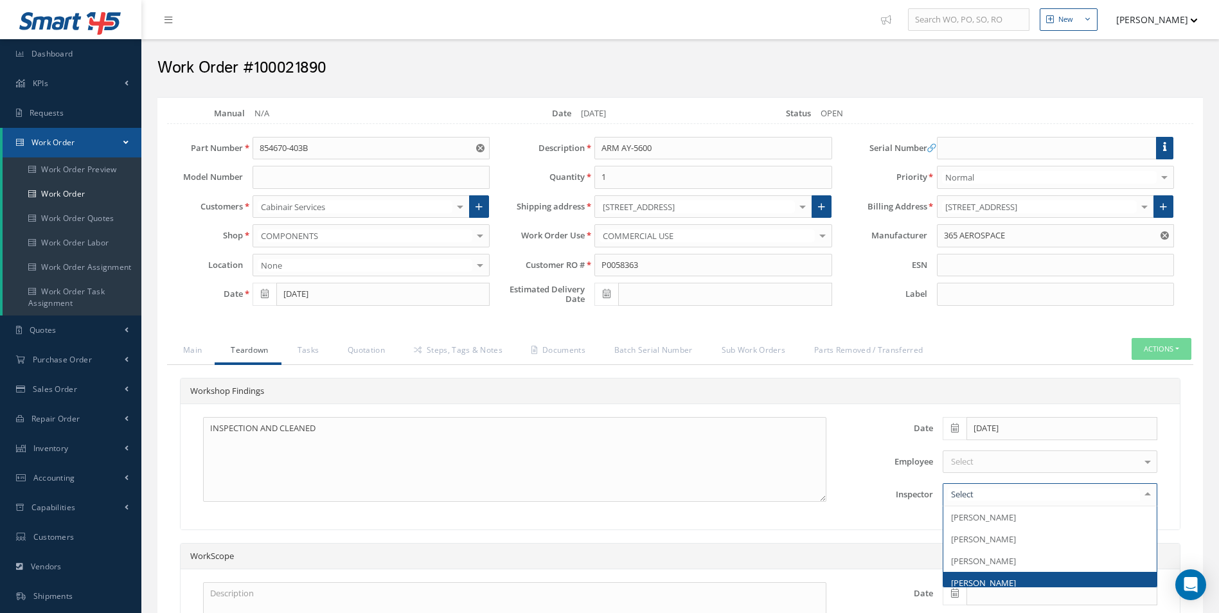
click at [996, 585] on span "[PERSON_NAME]" at bounding box center [983, 583] width 65 height 12
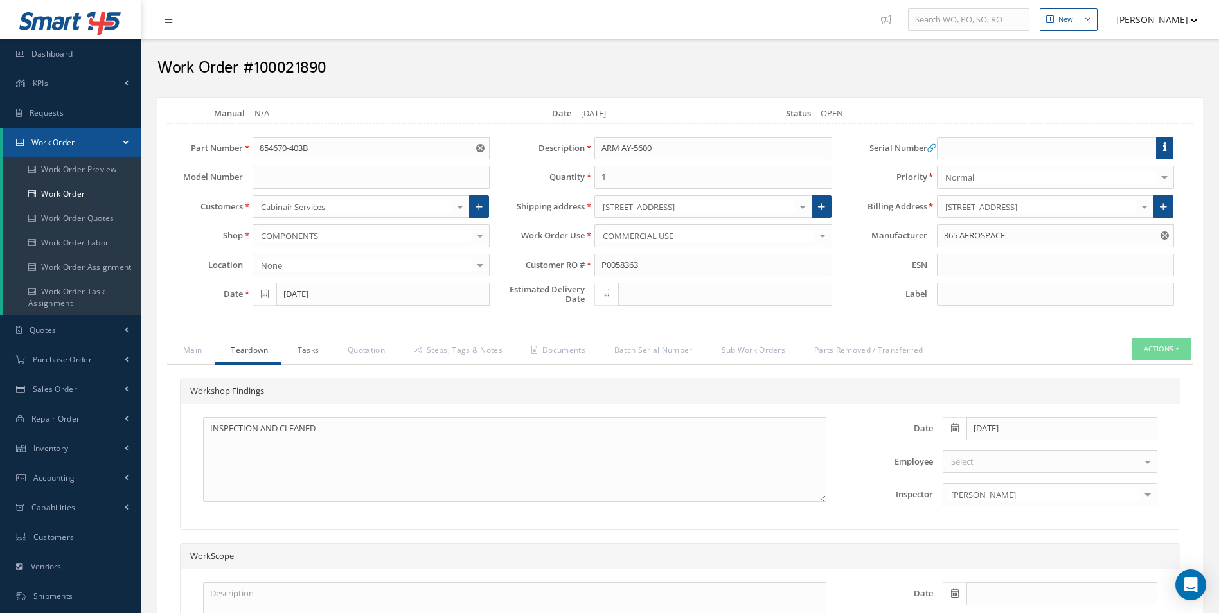
click at [313, 361] on link "Tasks" at bounding box center [307, 351] width 51 height 27
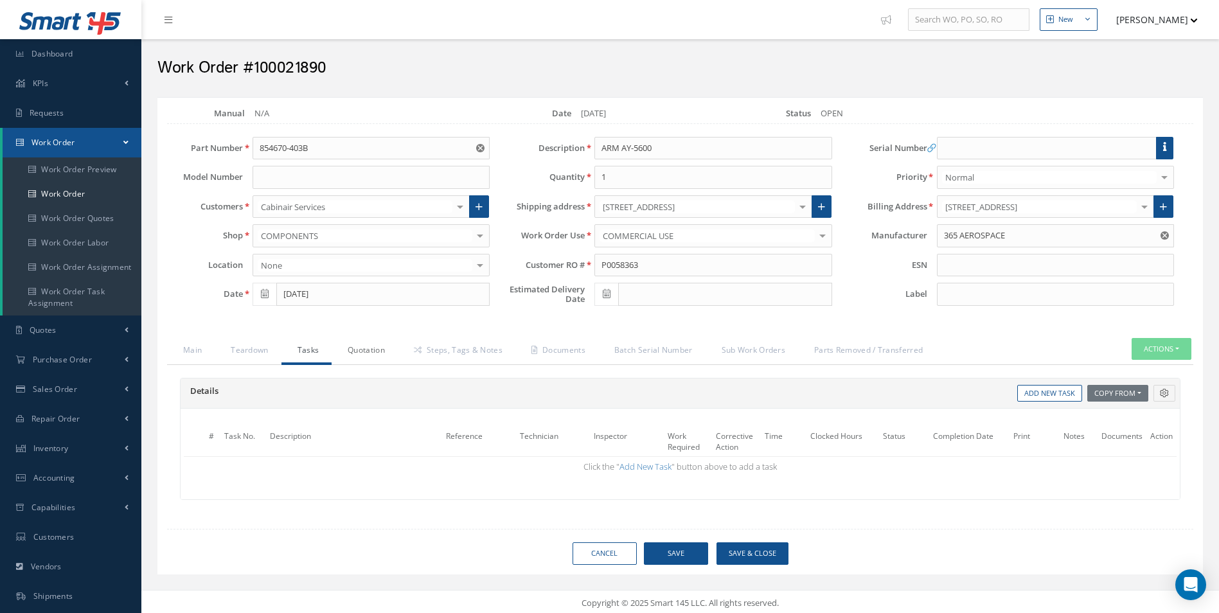
click at [368, 351] on link "Quotation" at bounding box center [365, 351] width 66 height 27
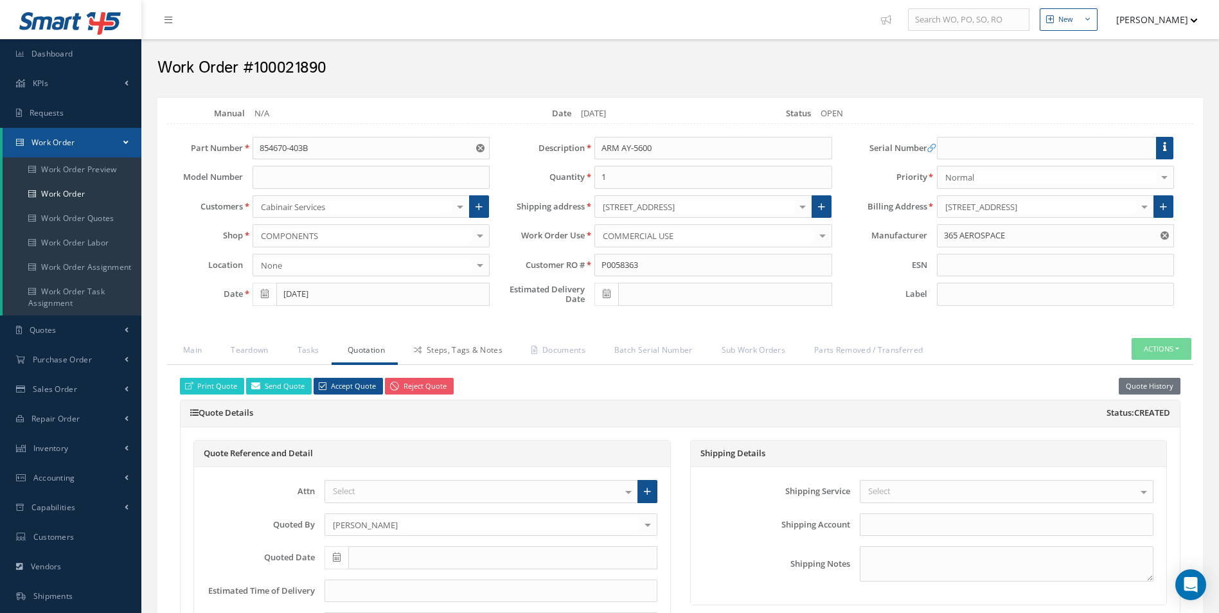
click at [430, 351] on link "Steps, Tags & Notes" at bounding box center [457, 351] width 118 height 27
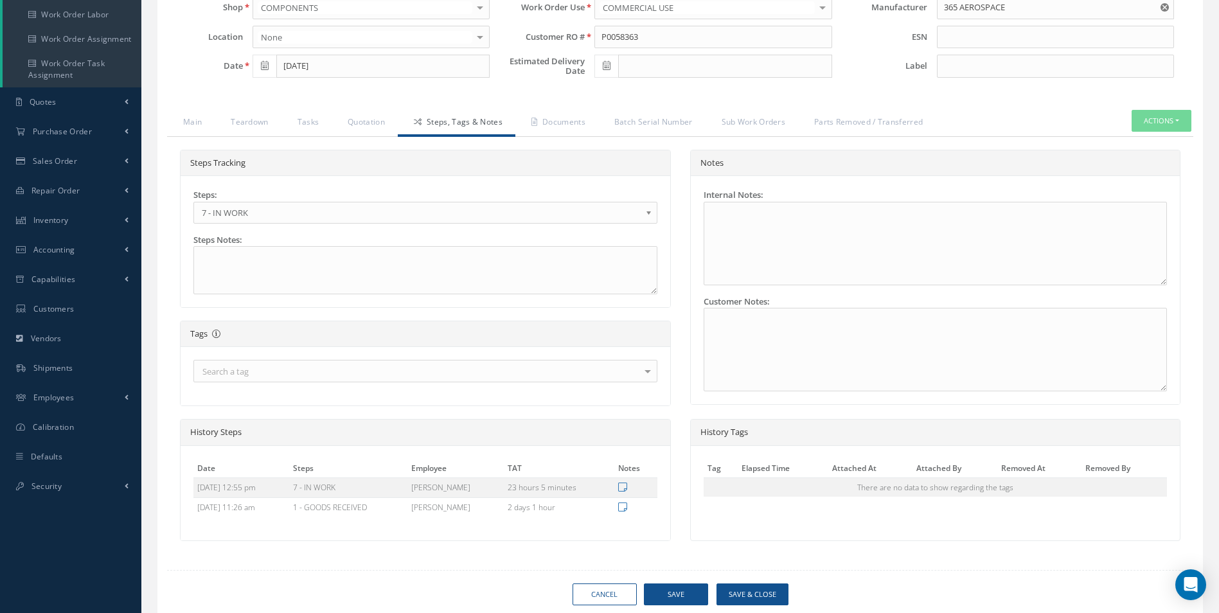
scroll to position [272, 0]
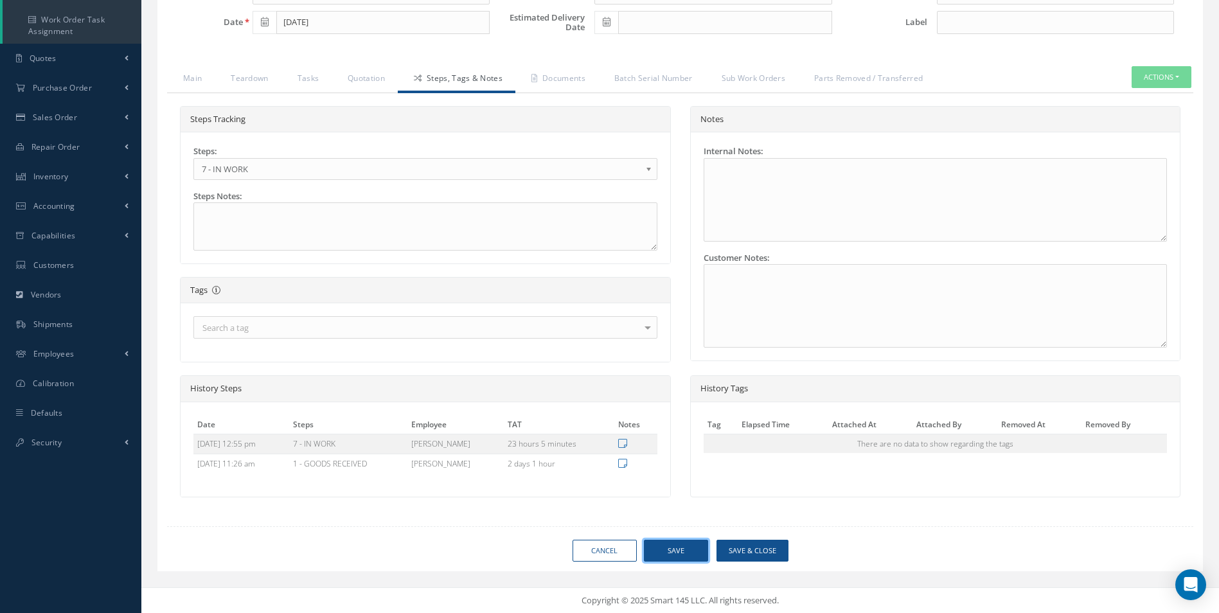
click at [686, 550] on button "Save" at bounding box center [676, 551] width 64 height 22
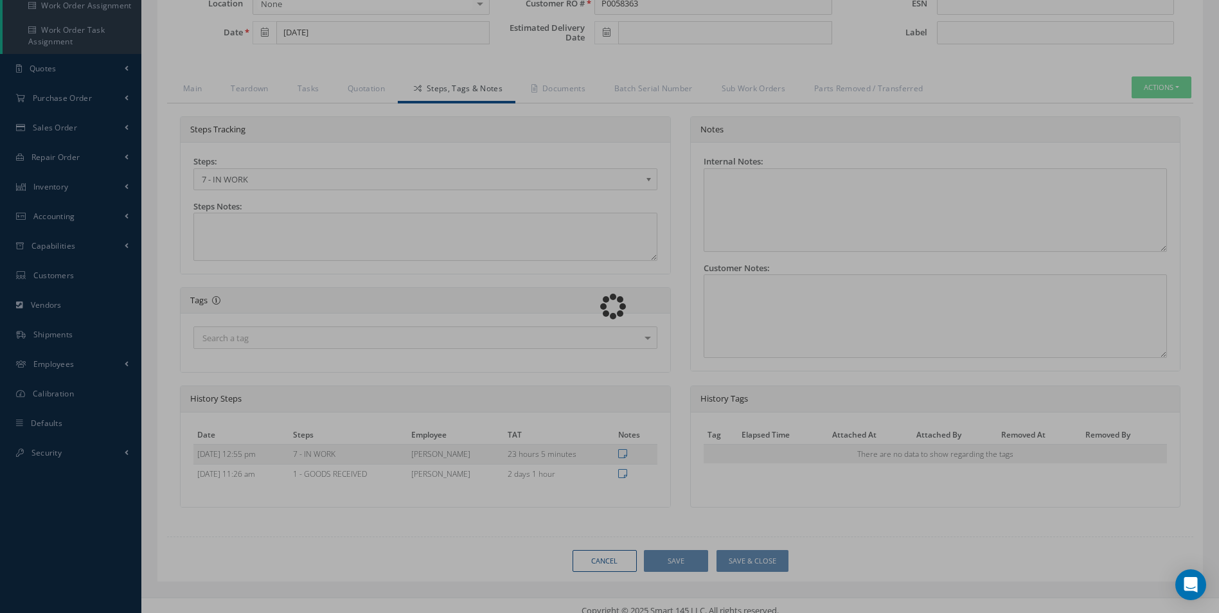
scroll to position [0, 0]
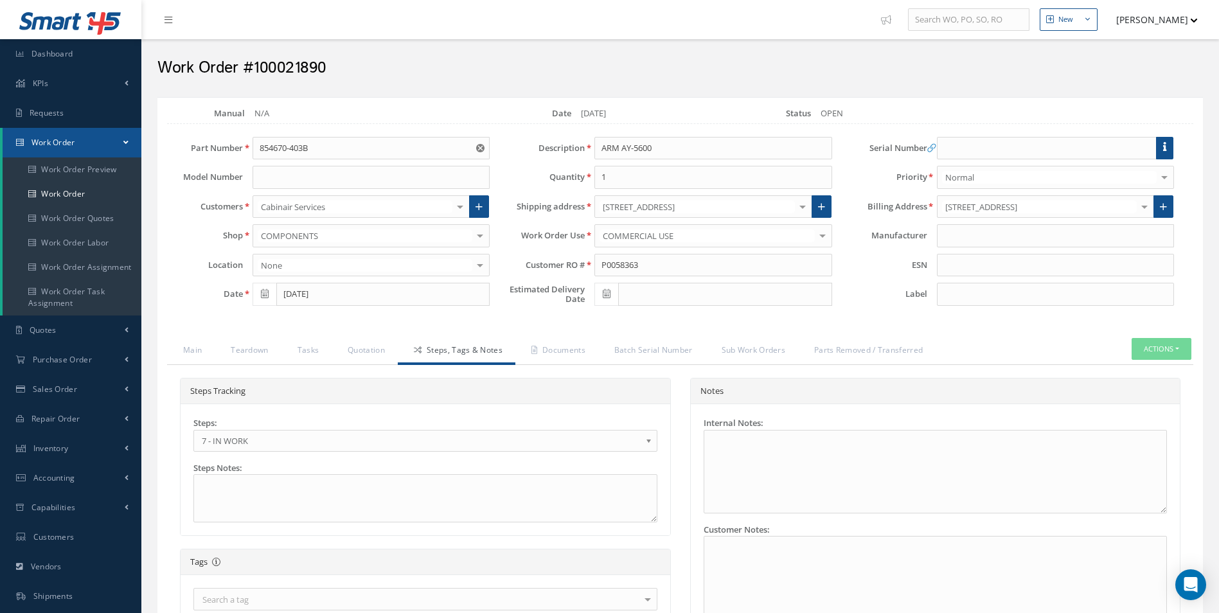
type input "365 AEROSPACE"
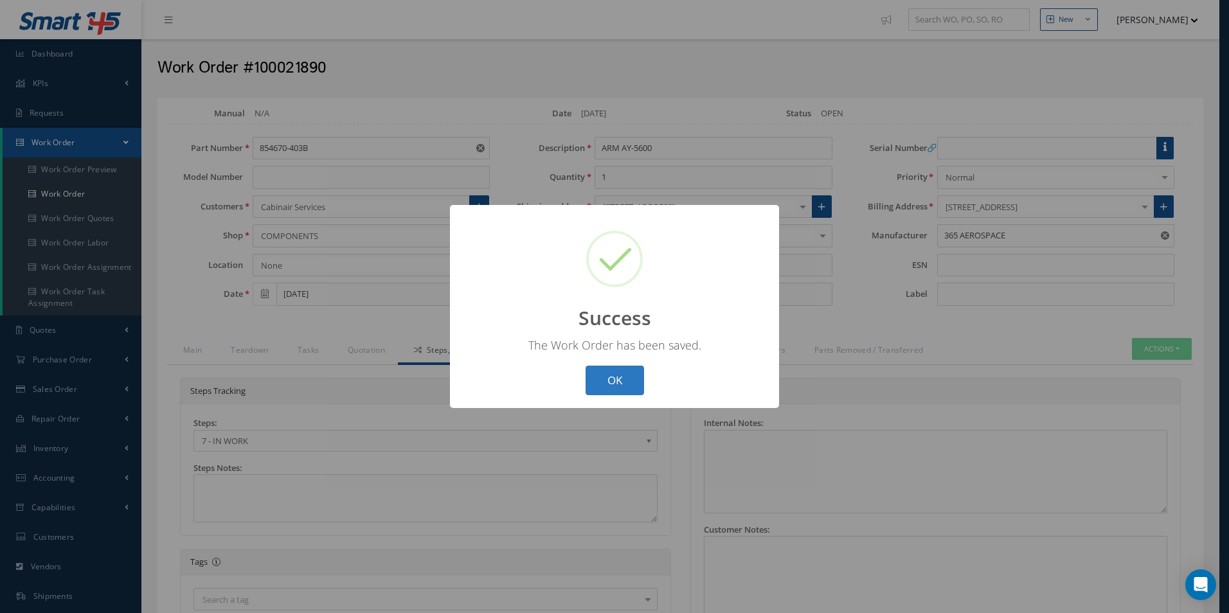
click at [614, 380] on button "OK" at bounding box center [615, 381] width 58 height 30
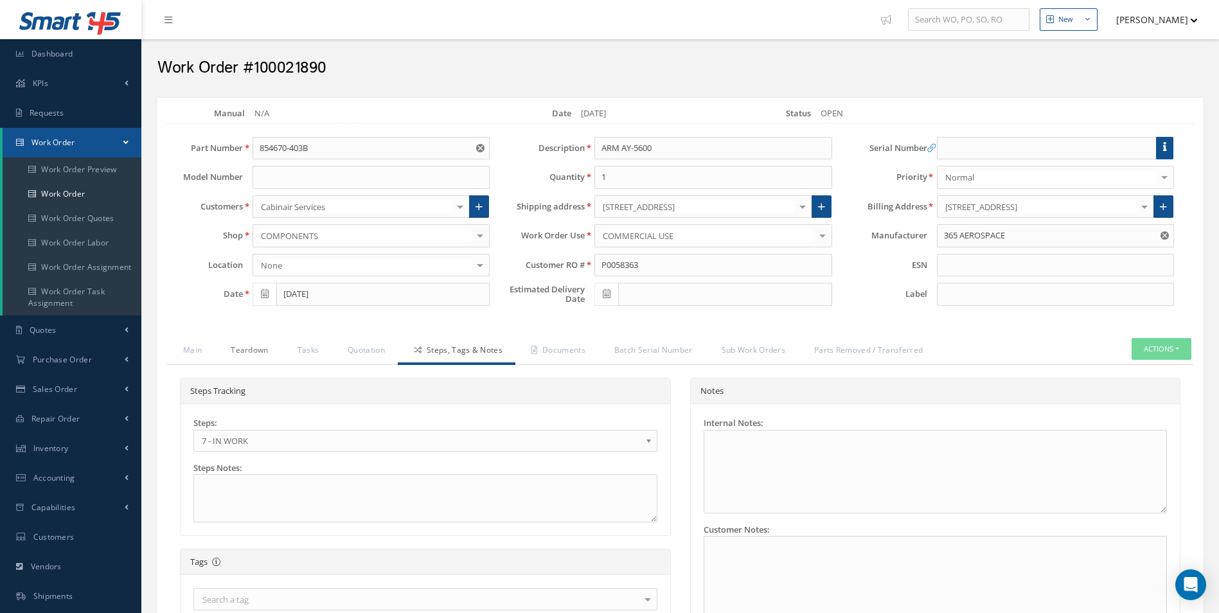
click at [238, 354] on link "Teardown" at bounding box center [248, 351] width 66 height 27
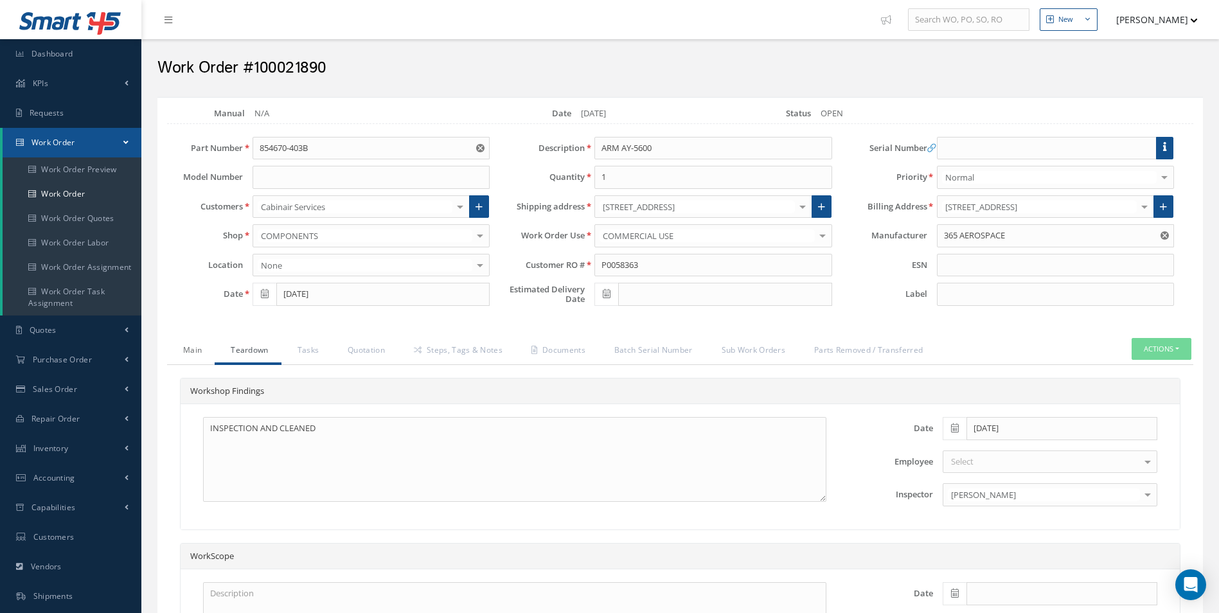
click at [175, 351] on link "Main" at bounding box center [191, 351] width 48 height 27
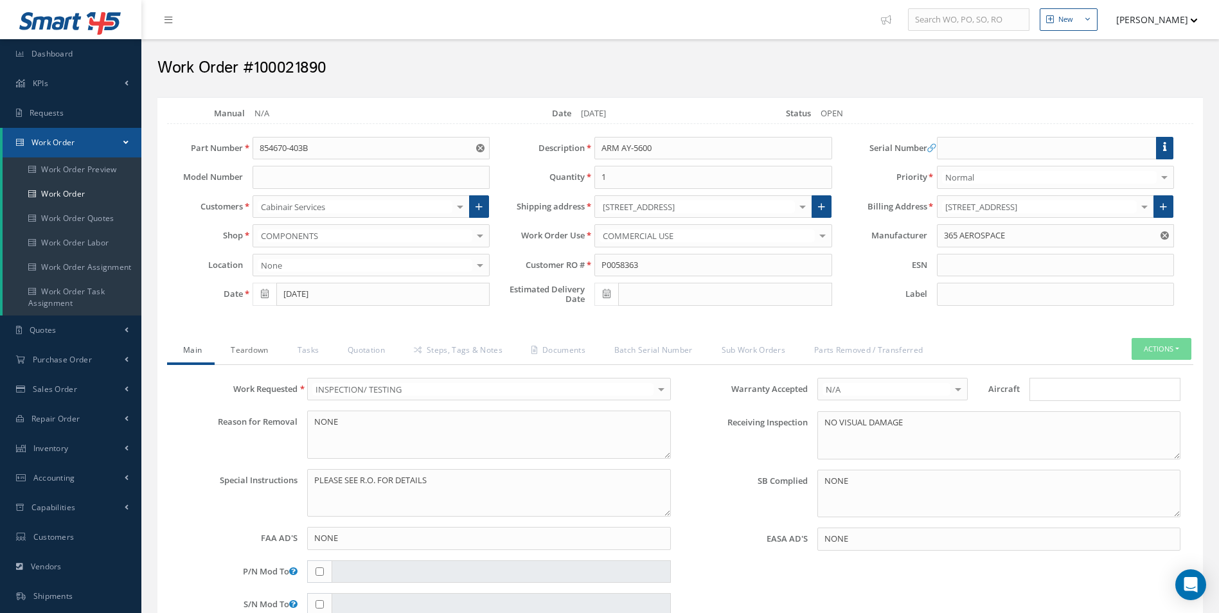
click at [257, 347] on link "Teardown" at bounding box center [248, 351] width 66 height 27
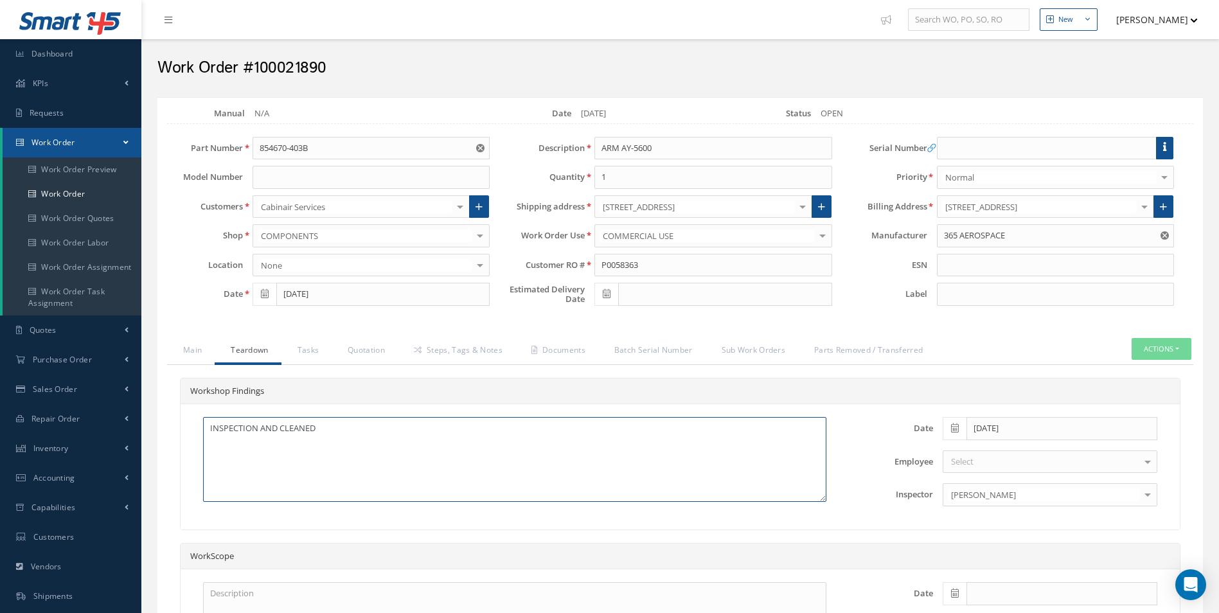
click at [143, 426] on div "New New Work Order New Purchase Order New Customer Quote New Sales Order New Re…" at bounding box center [680, 405] width 1078 height 811
click at [313, 357] on link "Tasks" at bounding box center [307, 351] width 51 height 27
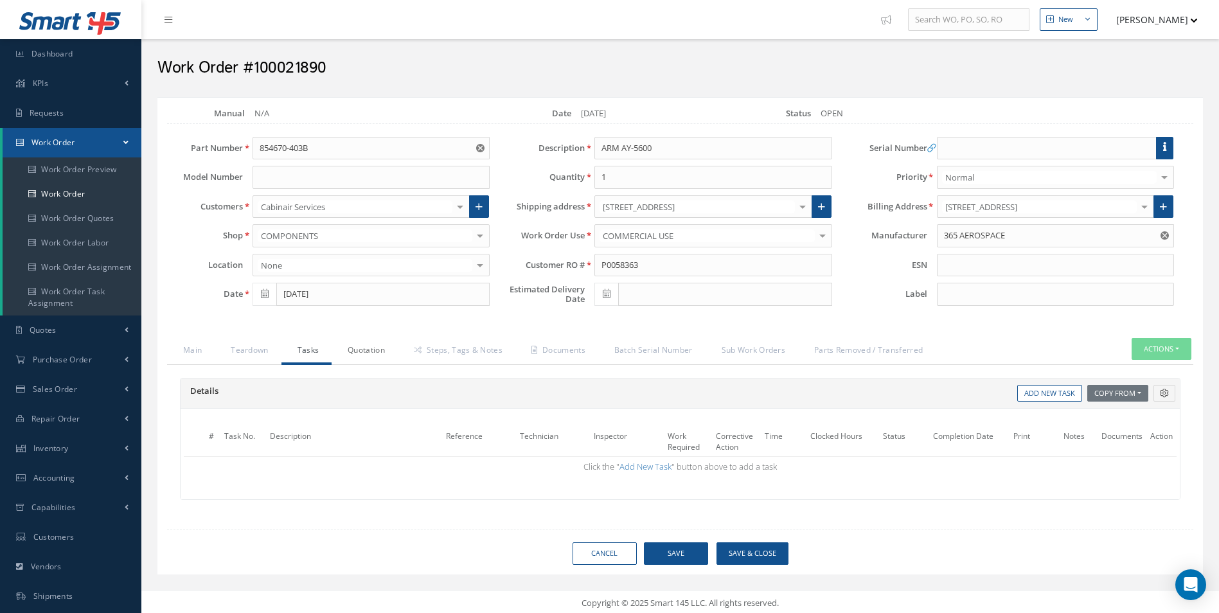
click at [375, 358] on link "Quotation" at bounding box center [365, 351] width 66 height 27
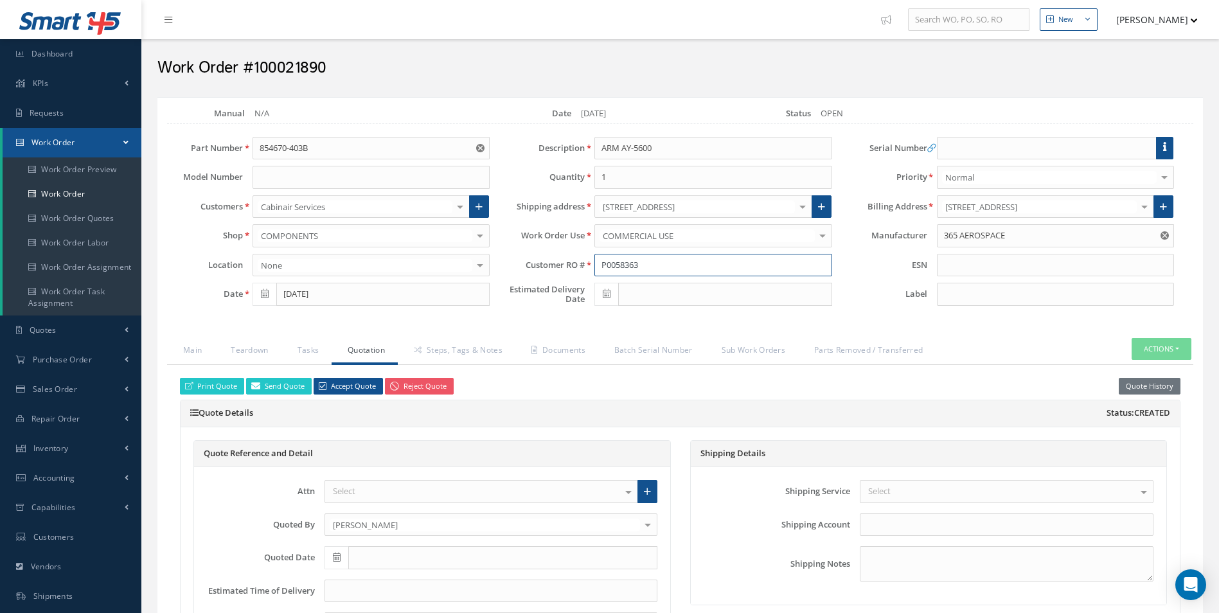
click at [636, 270] on input "P0058363" at bounding box center [713, 265] width 237 height 23
drag, startPoint x: 654, startPoint y: 264, endPoint x: 499, endPoint y: 263, distance: 154.9
click at [499, 263] on div "Customer RO # P0058363" at bounding box center [670, 265] width 342 height 23
drag, startPoint x: 310, startPoint y: 147, endPoint x: 114, endPoint y: 148, distance: 196.1
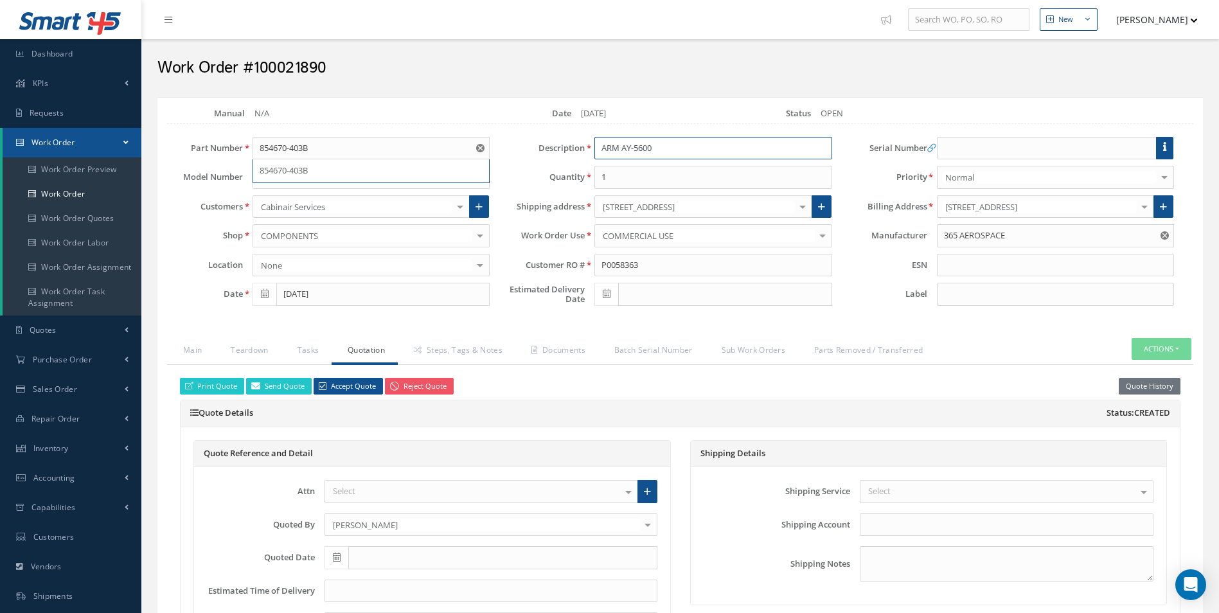
drag, startPoint x: 656, startPoint y: 148, endPoint x: 562, endPoint y: 154, distance: 94.7
click at [563, 154] on div "Description ARM AY-5600" at bounding box center [670, 148] width 342 height 23
drag, startPoint x: 356, startPoint y: 148, endPoint x: 158, endPoint y: 145, distance: 198.0
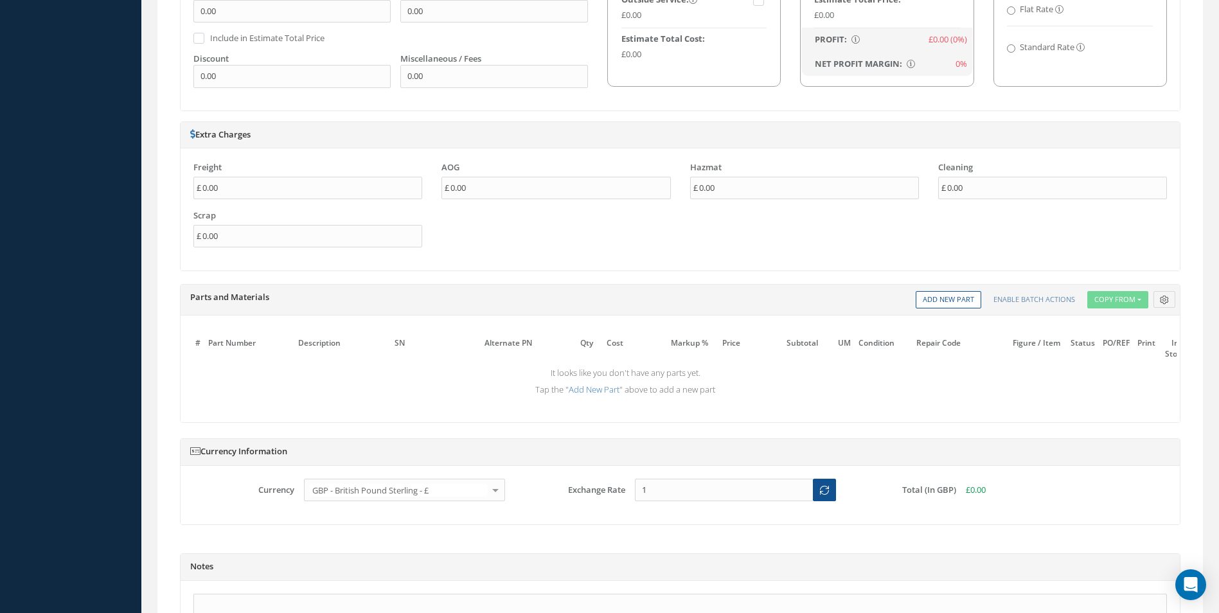
scroll to position [1040, 0]
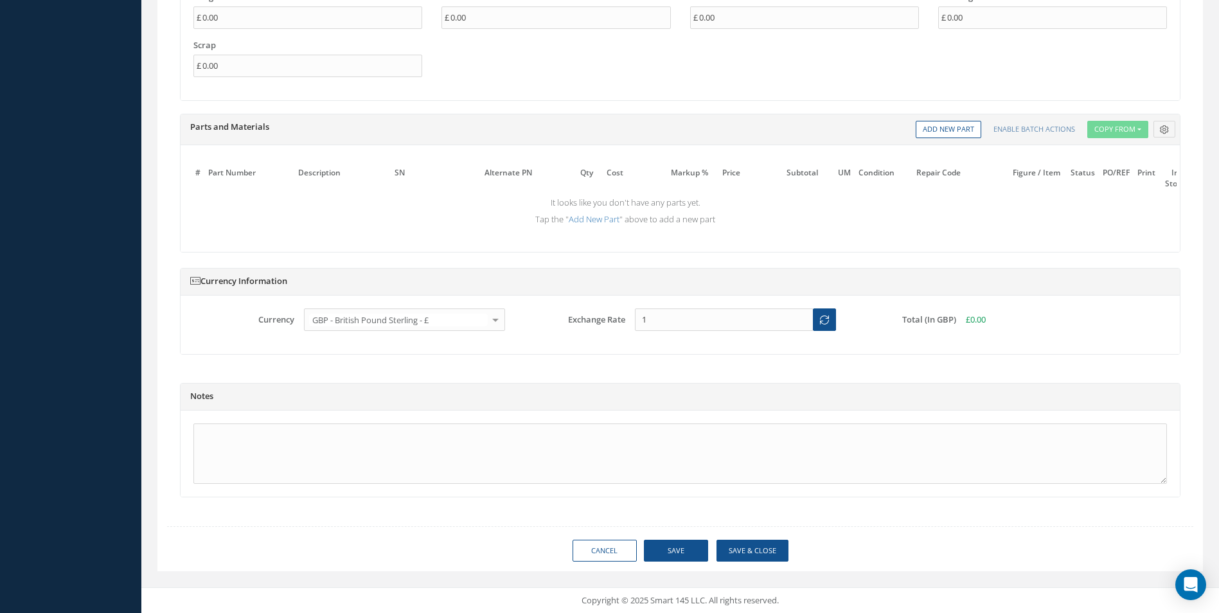
click at [600, 360] on div "Currency Information Currency GBP - British Pound Sterling - £ USD - United Sta…" at bounding box center [680, 318] width 1020 height 100
click at [690, 552] on button "Save" at bounding box center [676, 551] width 64 height 22
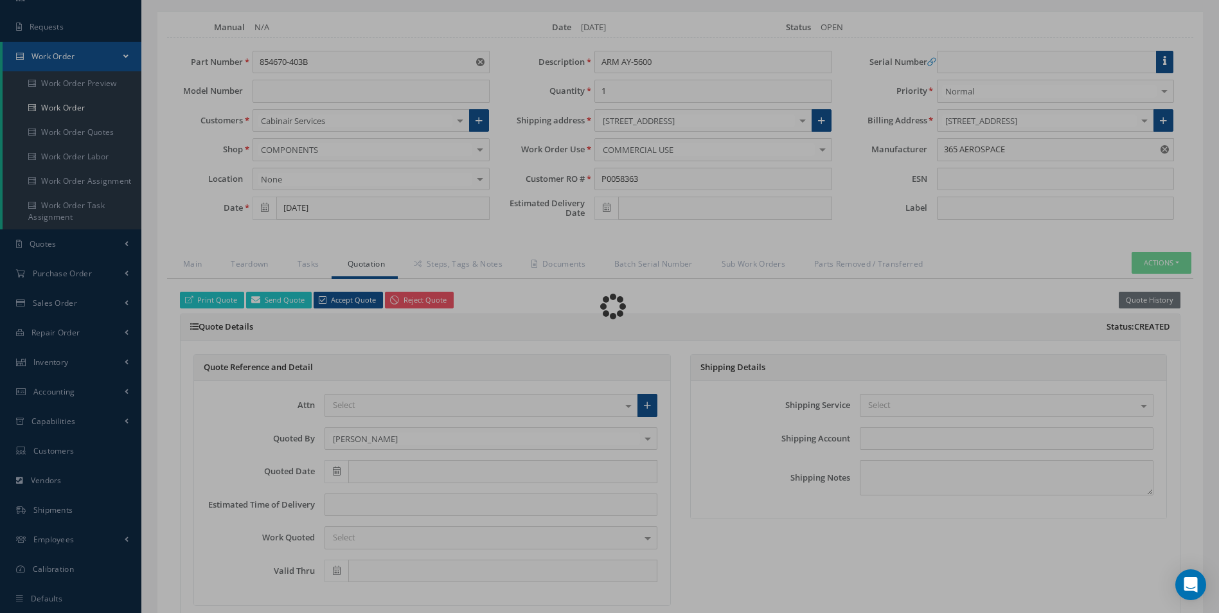
scroll to position [0, 0]
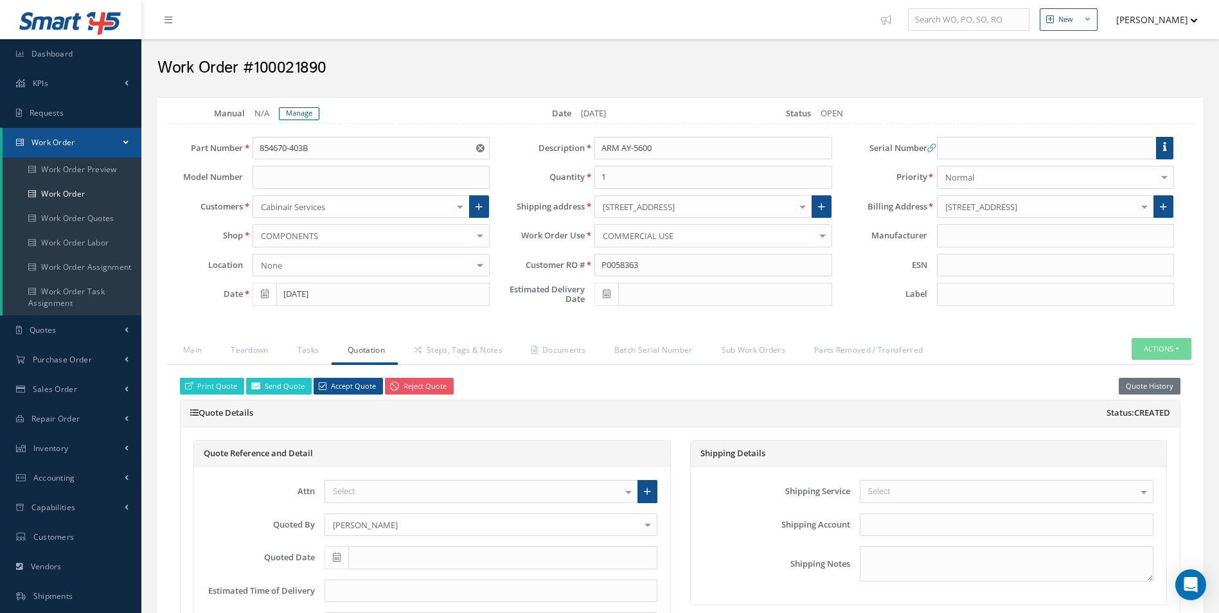
type input "365 AEROSPACE"
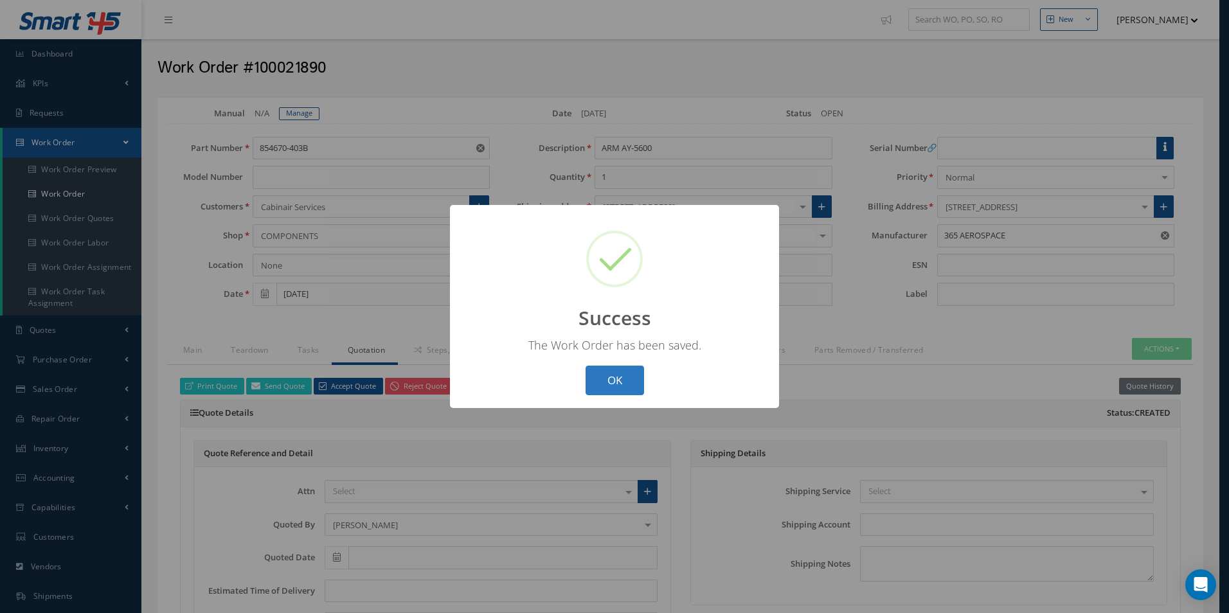
click at [602, 375] on button "OK" at bounding box center [615, 381] width 58 height 30
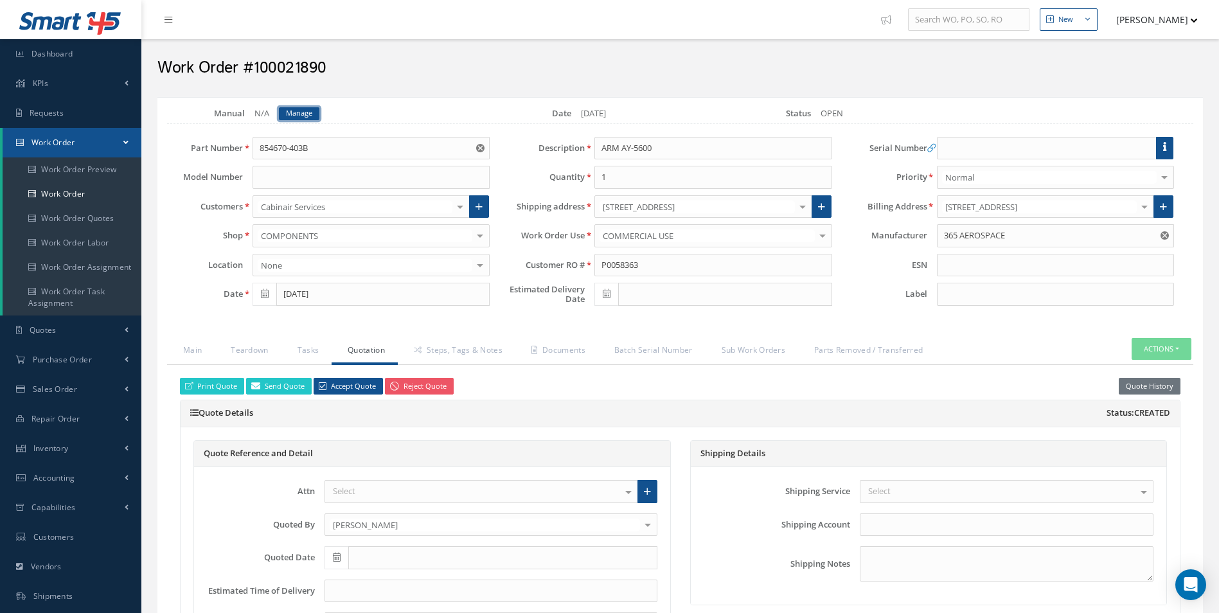
click at [294, 115] on link "Manage" at bounding box center [299, 113] width 40 height 13
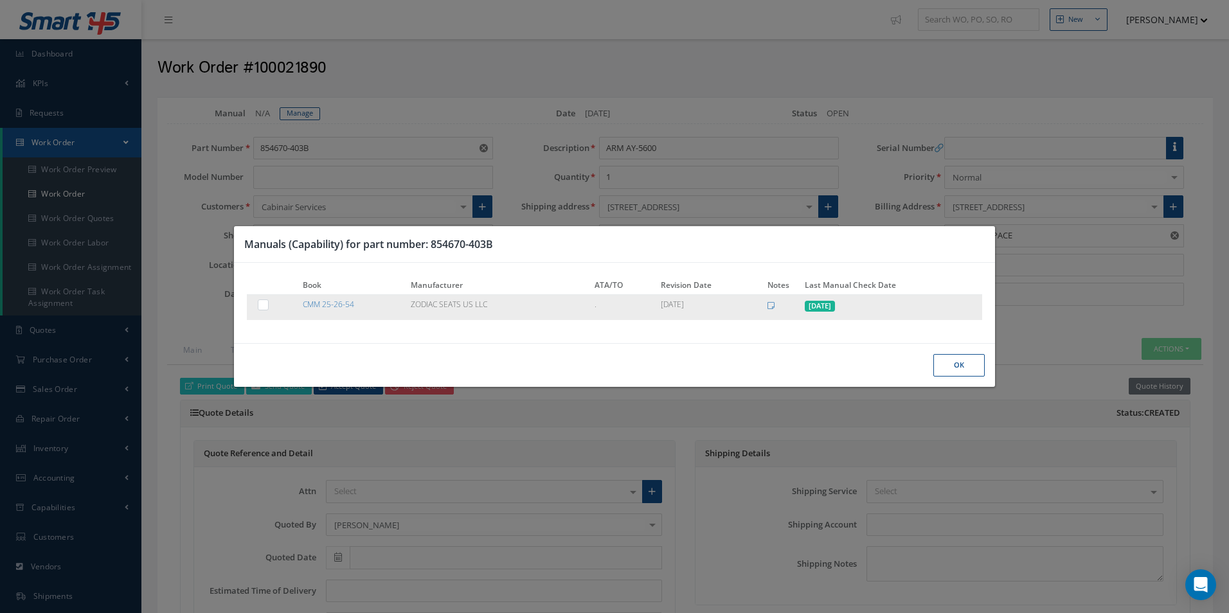
click at [268, 305] on label at bounding box center [269, 304] width 3 height 11
click at [262, 305] on input "checkbox" at bounding box center [264, 306] width 8 height 8
checkbox input "true"
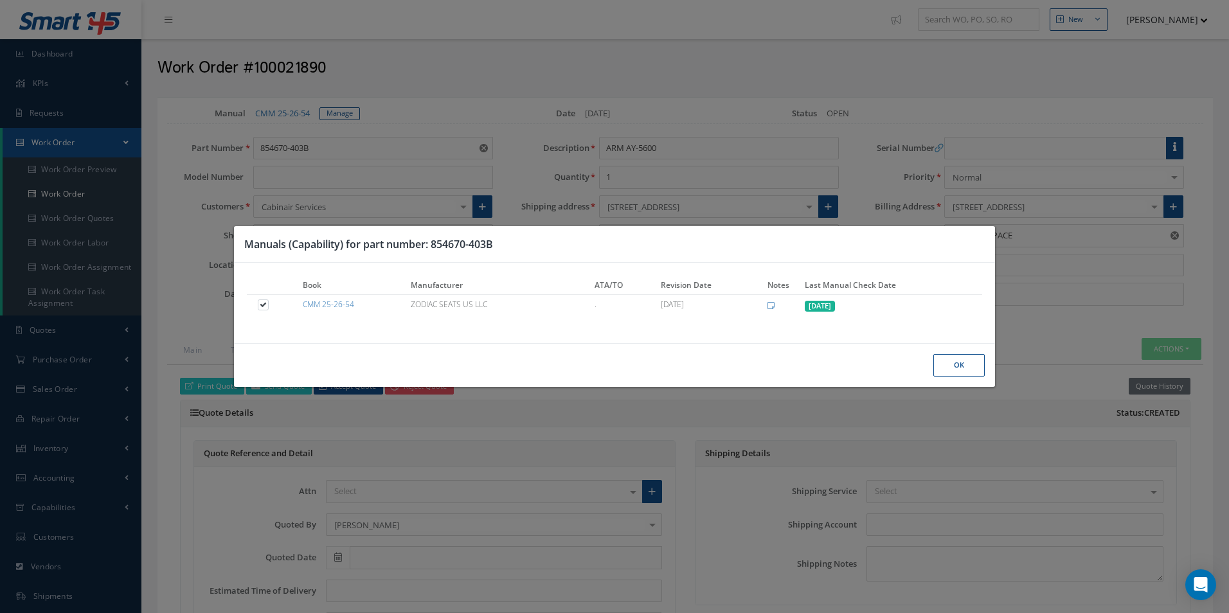
click at [955, 359] on button "Ok" at bounding box center [958, 365] width 51 height 22
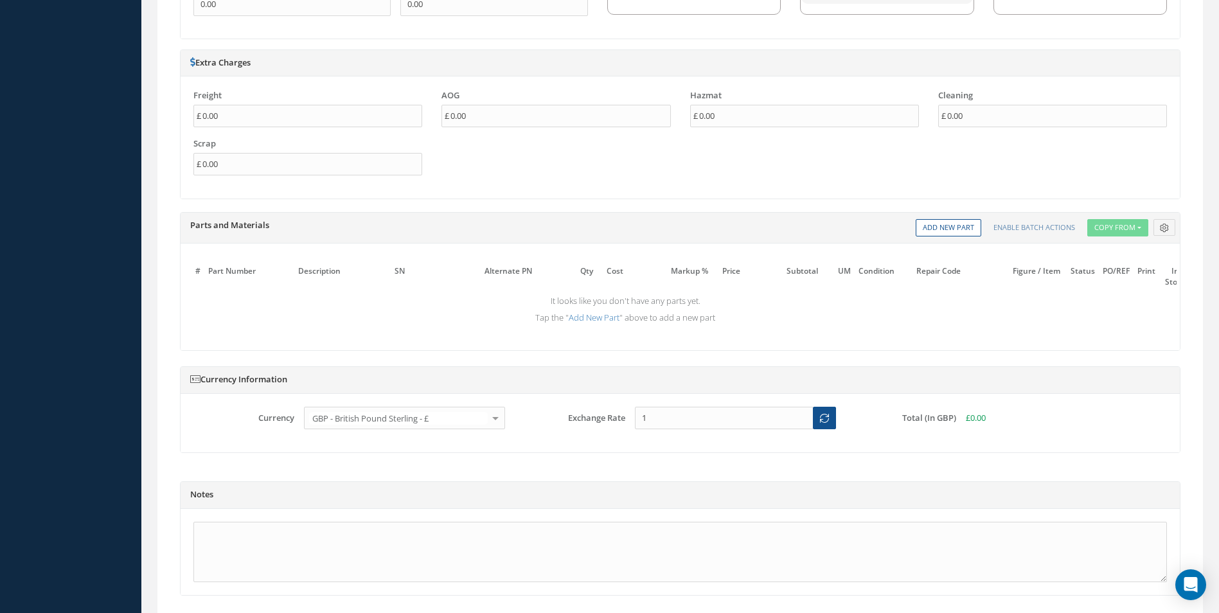
scroll to position [1040, 0]
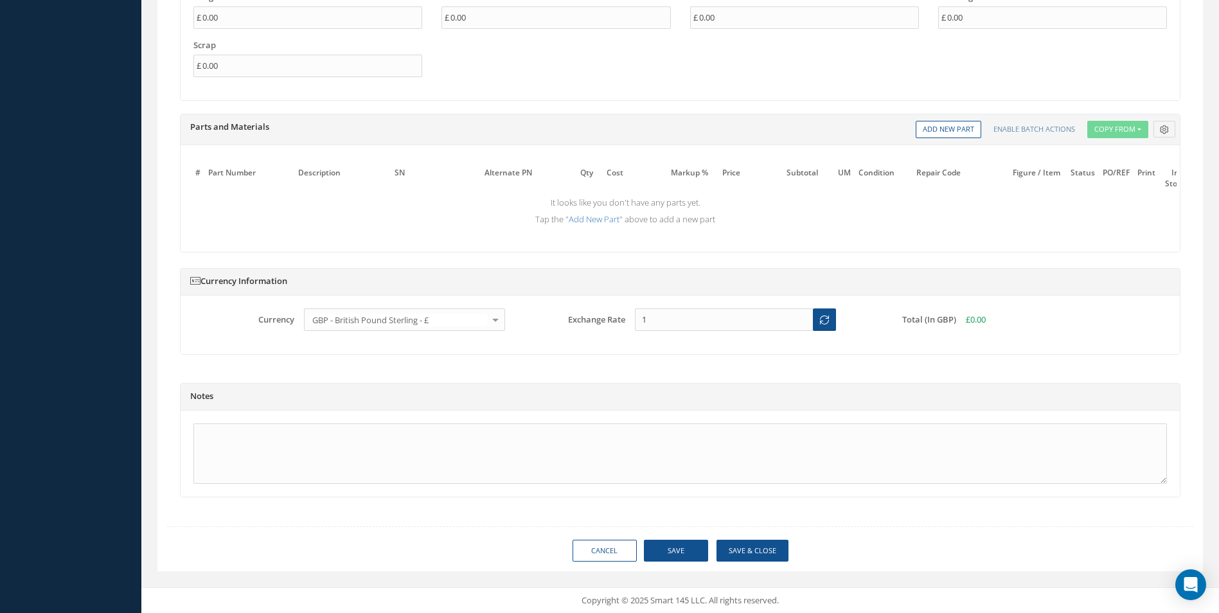
click at [692, 546] on button "Save" at bounding box center [676, 551] width 64 height 22
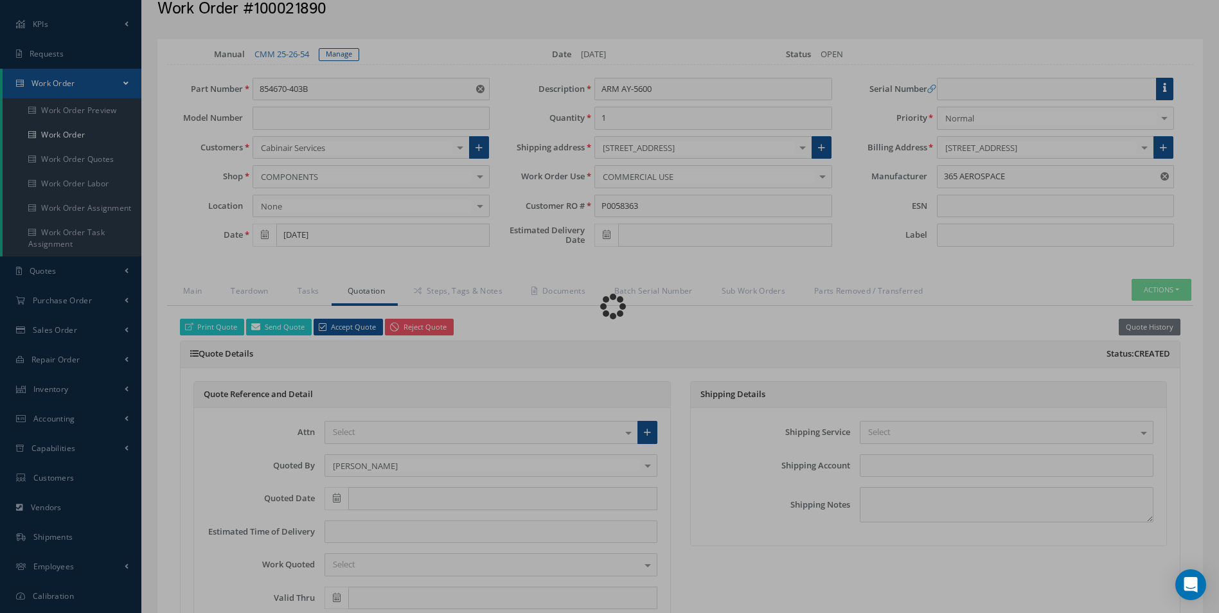
scroll to position [0, 0]
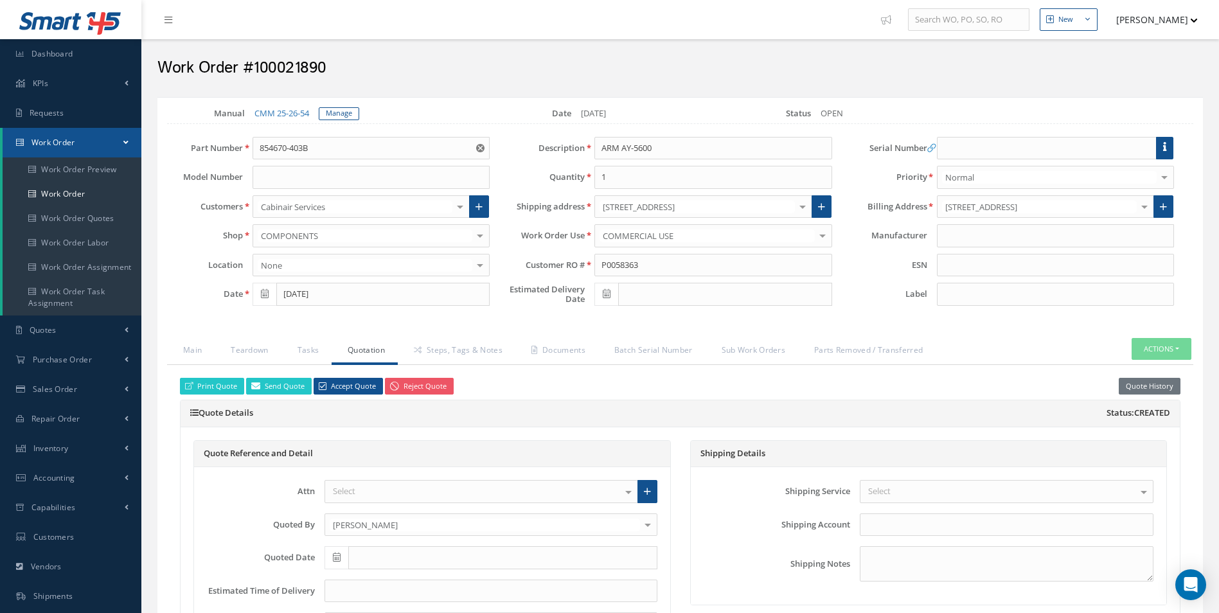
type input "365 AEROSPACE"
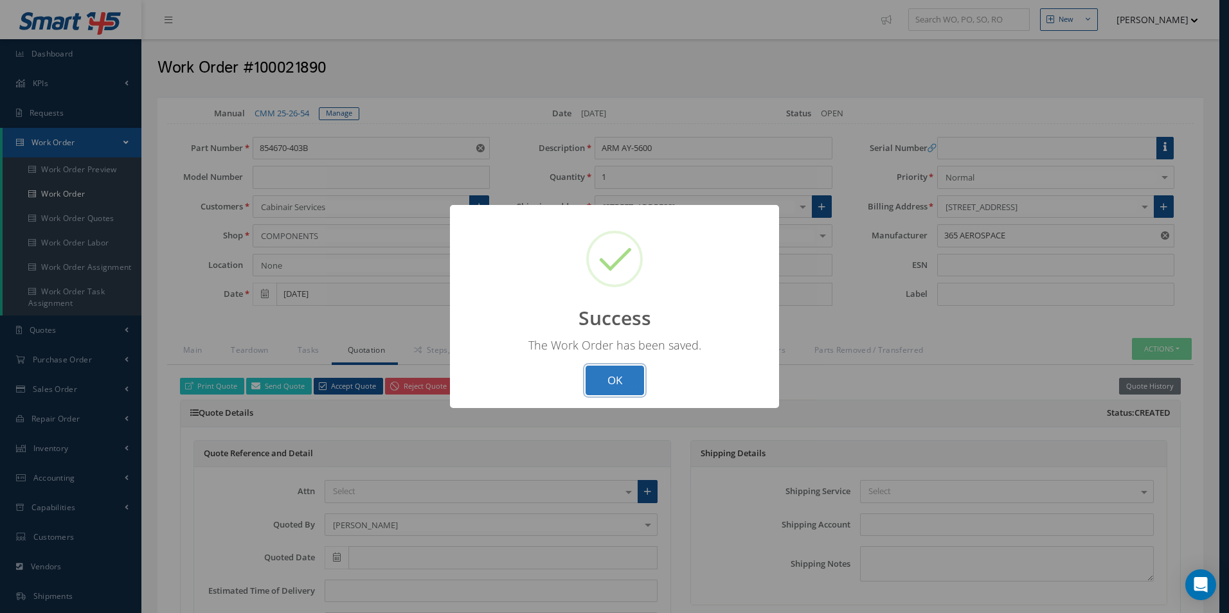
click at [626, 380] on button "OK" at bounding box center [615, 381] width 58 height 30
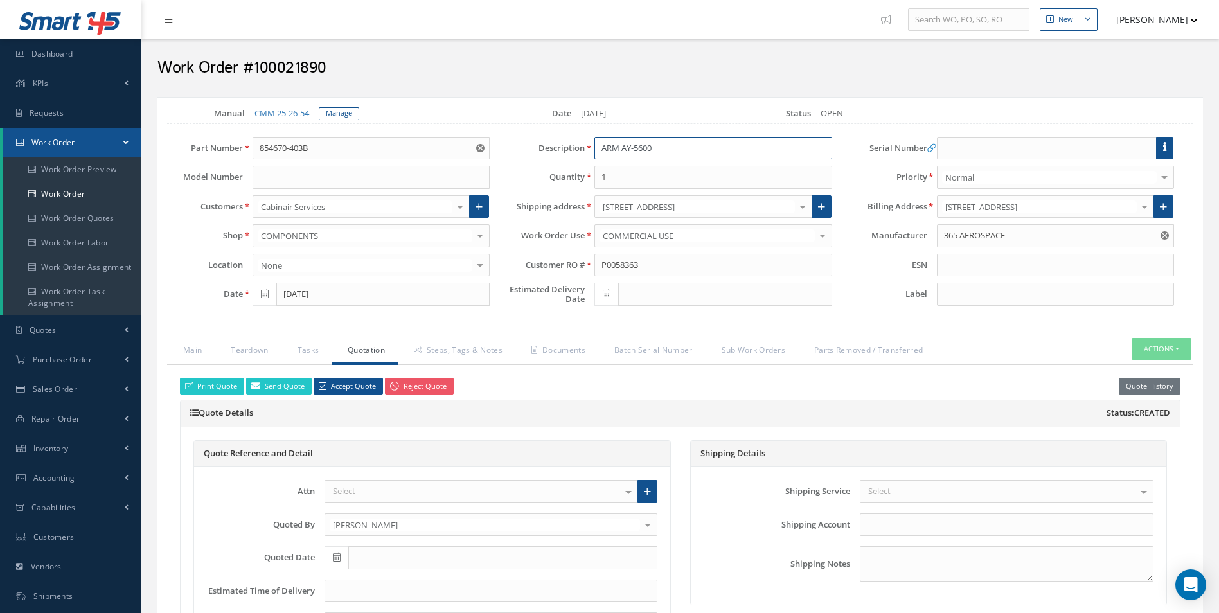
drag, startPoint x: 682, startPoint y: 143, endPoint x: 507, endPoint y: 152, distance: 175.7
click at [507, 152] on div "Description ARM AY-5600" at bounding box center [670, 148] width 342 height 23
click at [288, 116] on link "CMM 25-26-54" at bounding box center [282, 113] width 55 height 12
drag, startPoint x: 345, startPoint y: 149, endPoint x: 159, endPoint y: 166, distance: 186.5
click at [159, 166] on div "Part Number 854670-403B 854670-403B Model Number Customers Cabinair Services 1S…" at bounding box center [328, 224] width 342 height 175
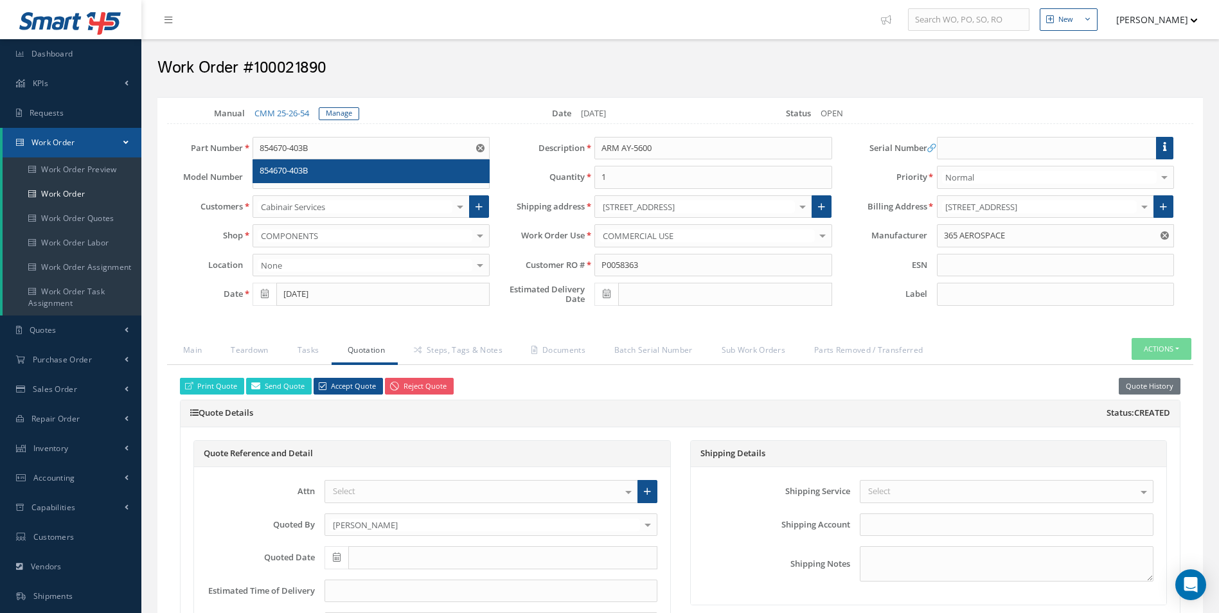
click at [313, 62] on h2 "Work Order #100021890" at bounding box center [680, 67] width 1046 height 19
click at [313, 63] on h2 "Work Order #100021890" at bounding box center [680, 67] width 1046 height 19
copy h2 "100021890"
drag, startPoint x: 321, startPoint y: 147, endPoint x: 166, endPoint y: 161, distance: 156.3
click at [185, 161] on div "Part Number 854670-403B 854670-403B Model Number Customers Cabinair Services 1S…" at bounding box center [328, 224] width 342 height 175
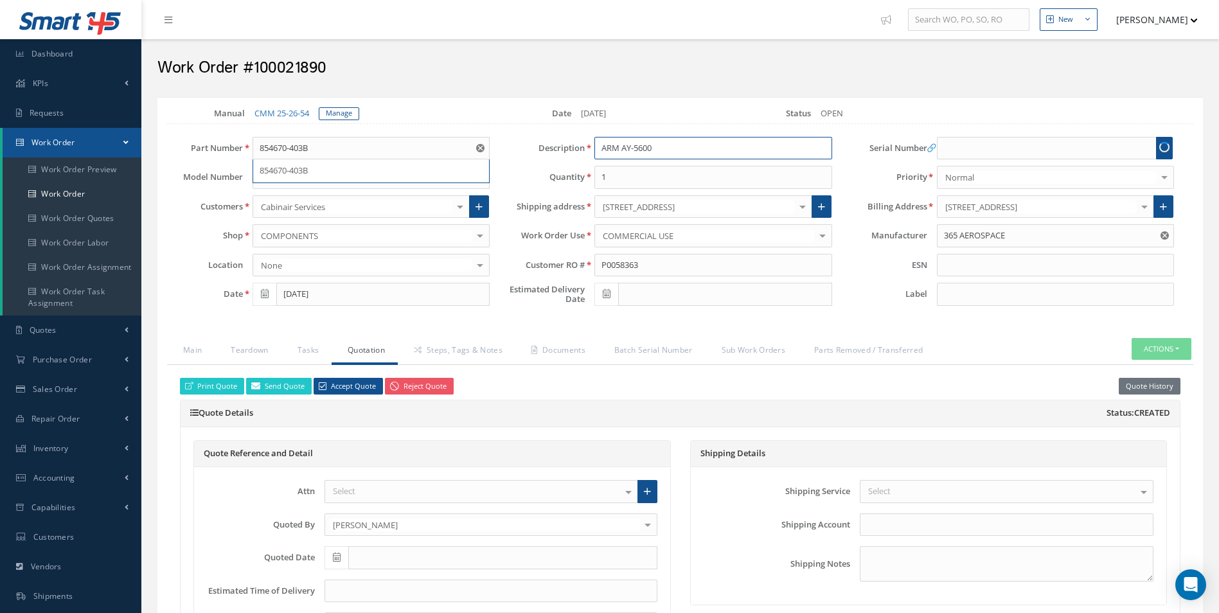
drag, startPoint x: 670, startPoint y: 149, endPoint x: 507, endPoint y: 149, distance: 163.9
click at [507, 149] on div "Description ARM AY-5600" at bounding box center [670, 148] width 342 height 23
click at [460, 361] on link "Steps, Tags & Notes" at bounding box center [457, 351] width 118 height 27
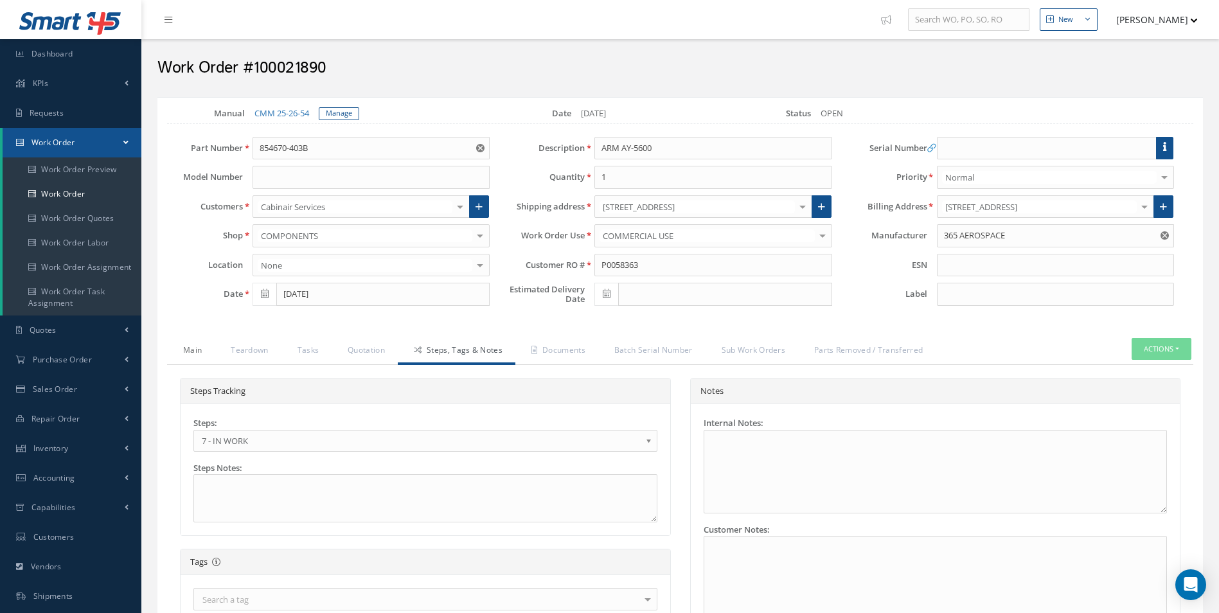
click at [199, 339] on link "Main" at bounding box center [191, 351] width 48 height 27
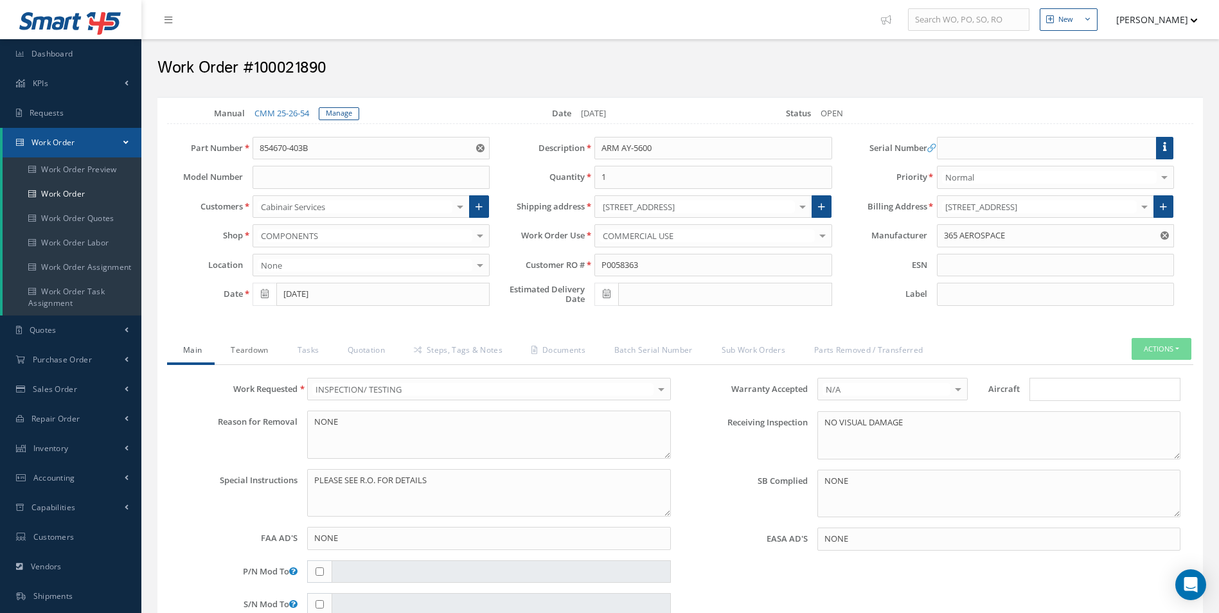
click at [255, 348] on link "Teardown" at bounding box center [248, 351] width 66 height 27
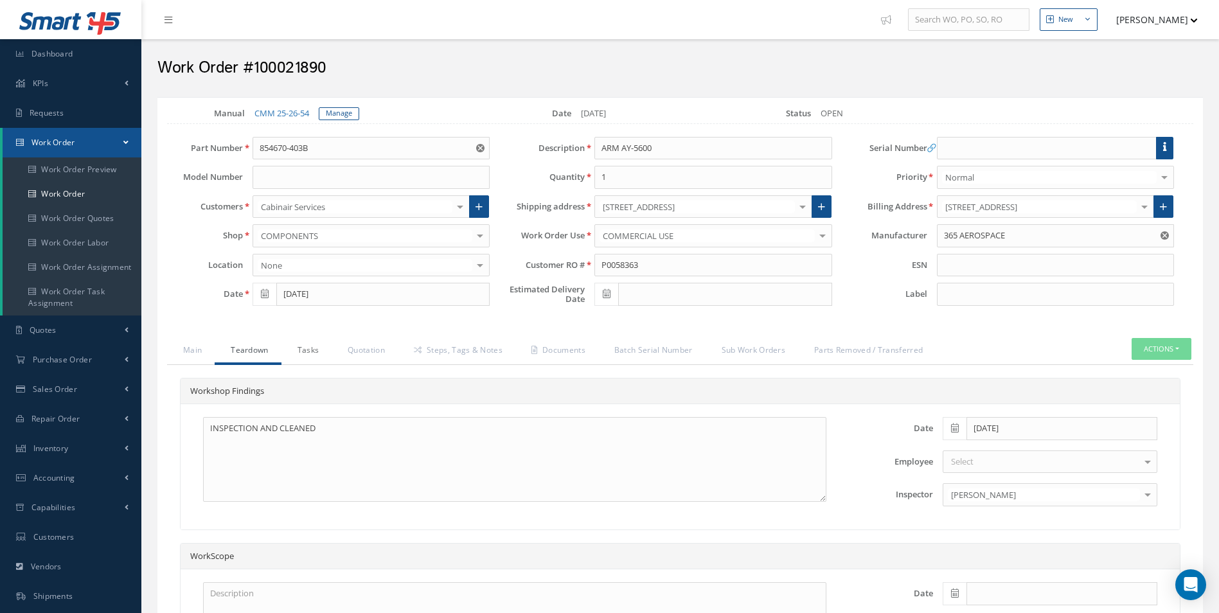
click at [311, 340] on link "Tasks" at bounding box center [307, 351] width 51 height 27
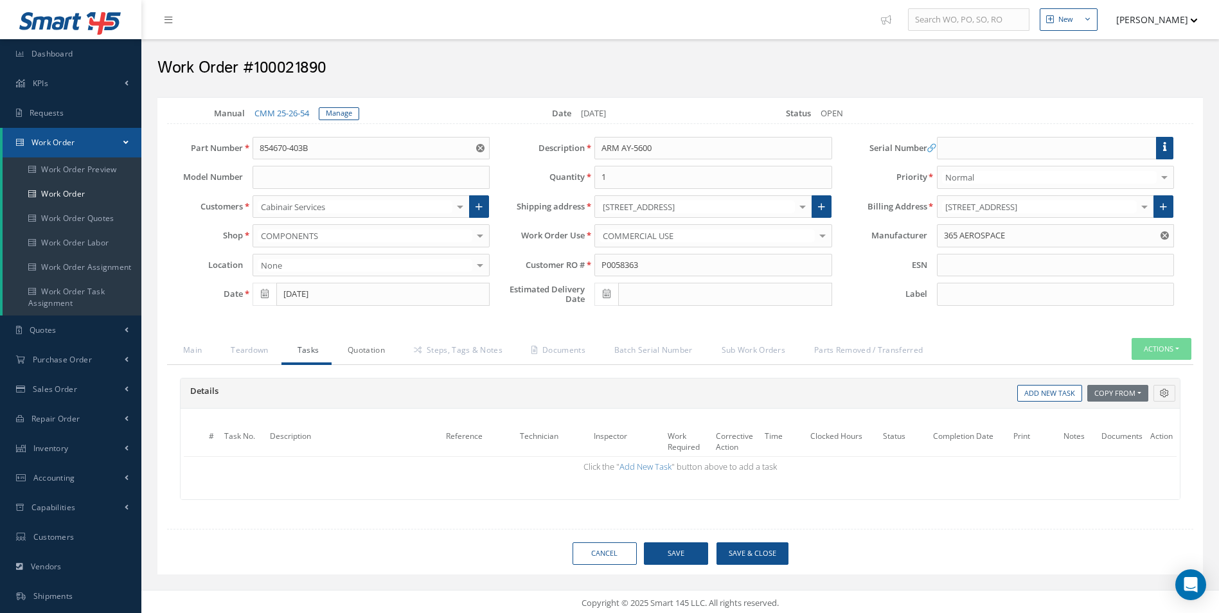
click at [355, 349] on link "Quotation" at bounding box center [365, 351] width 66 height 27
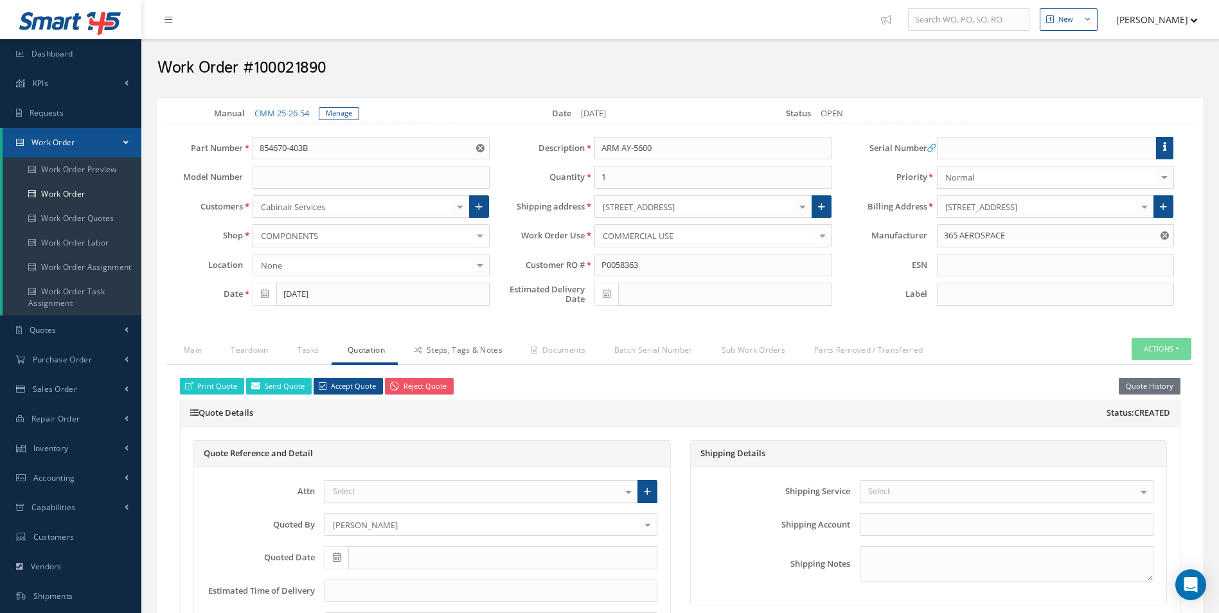
click at [474, 345] on link "Steps, Tags & Notes" at bounding box center [457, 351] width 118 height 27
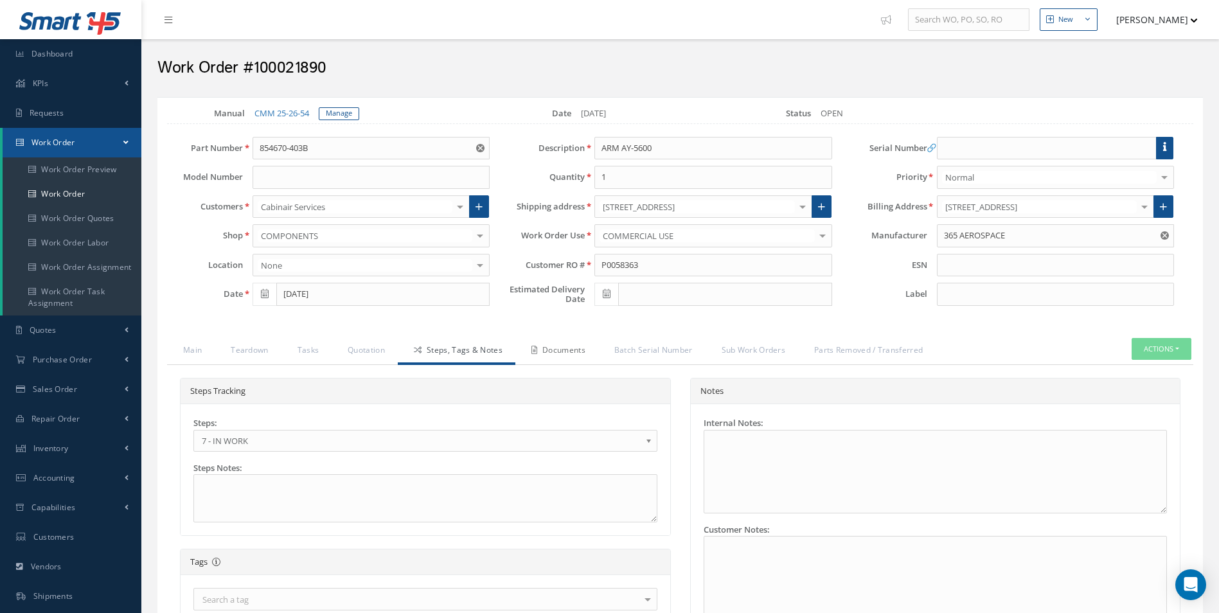
click at [548, 359] on link "Documents" at bounding box center [557, 351] width 83 height 27
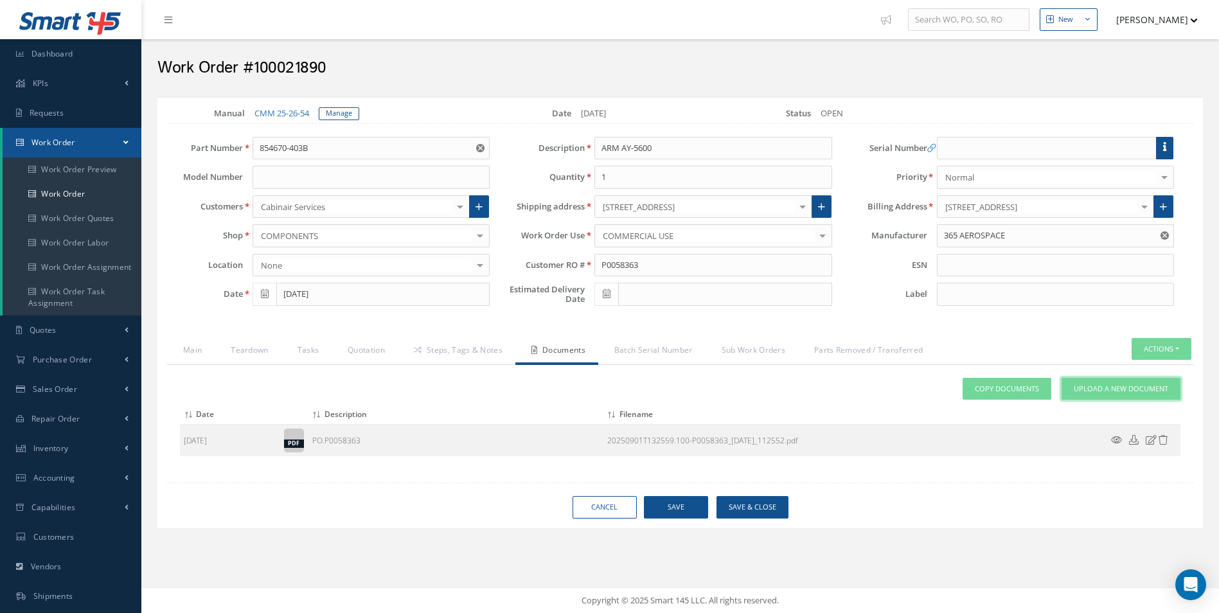
click at [1136, 393] on span "Upload a New Document" at bounding box center [1121, 389] width 94 height 11
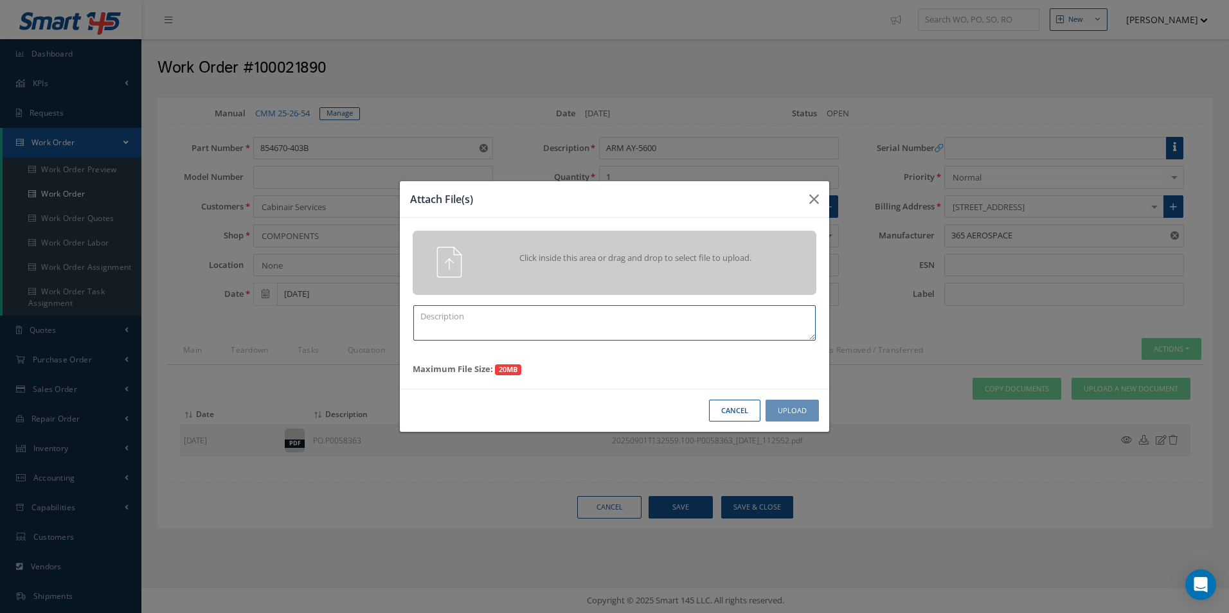
click at [437, 306] on textarea at bounding box center [614, 322] width 402 height 35
paste textarea "Part Robbery Sheet Form CASF-033"
type textarea "Part Robbery Sheet Form CASF-033"
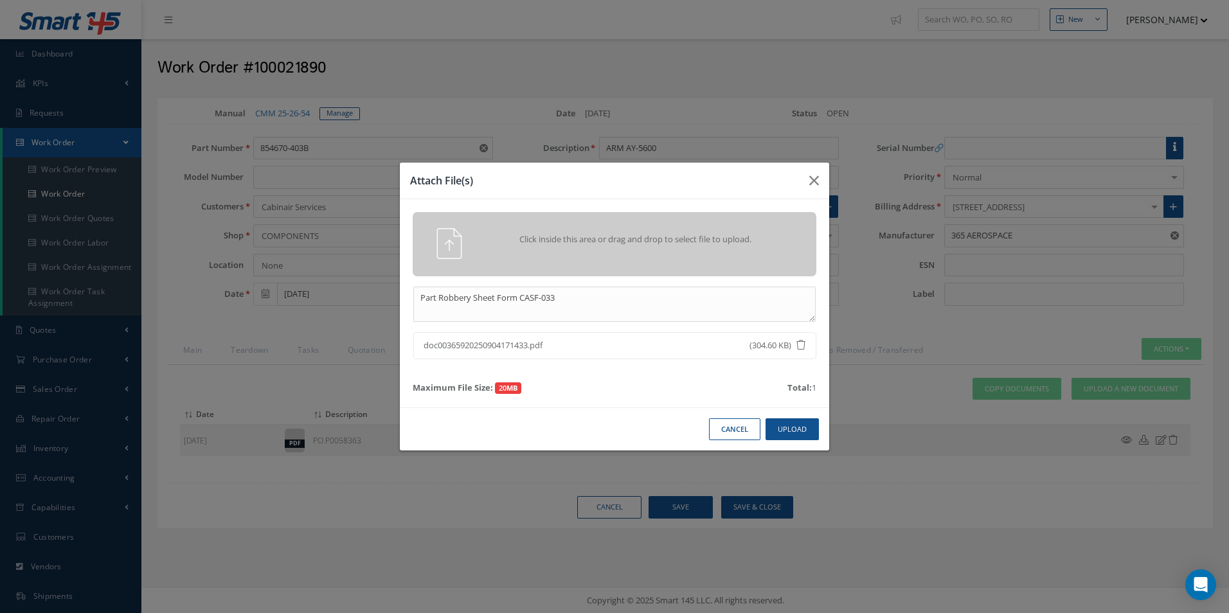
click at [823, 438] on div "Cancel Upload" at bounding box center [614, 430] width 429 height 44
click at [801, 420] on button "Upload" at bounding box center [792, 429] width 53 height 22
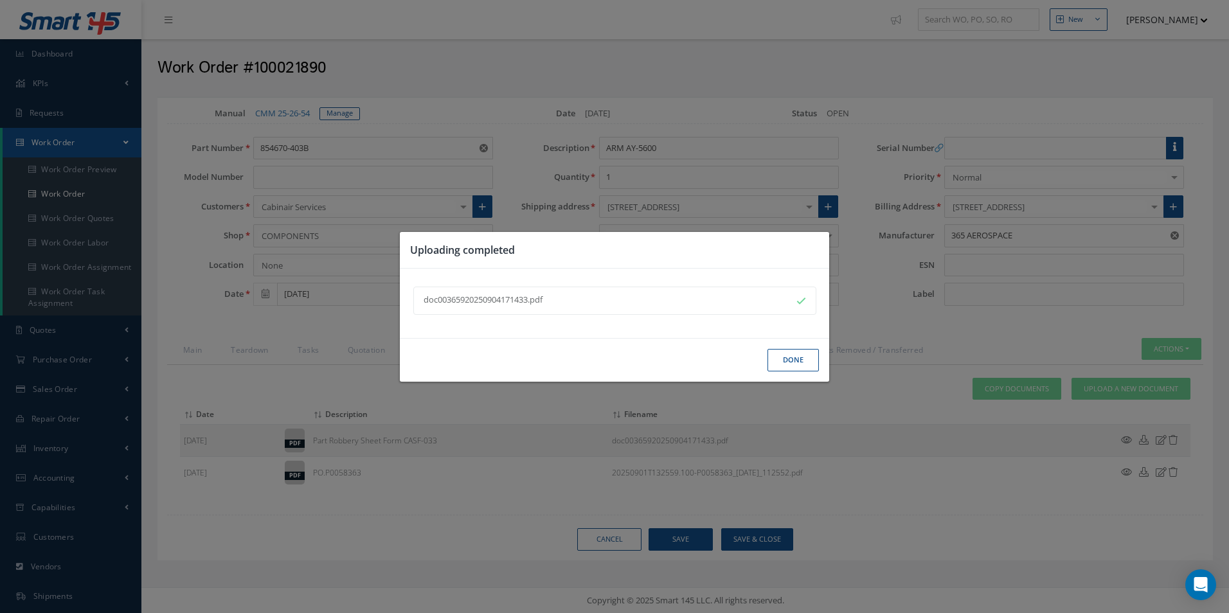
click at [791, 339] on div "Done" at bounding box center [614, 360] width 429 height 44
click at [795, 356] on button "Done" at bounding box center [793, 360] width 51 height 22
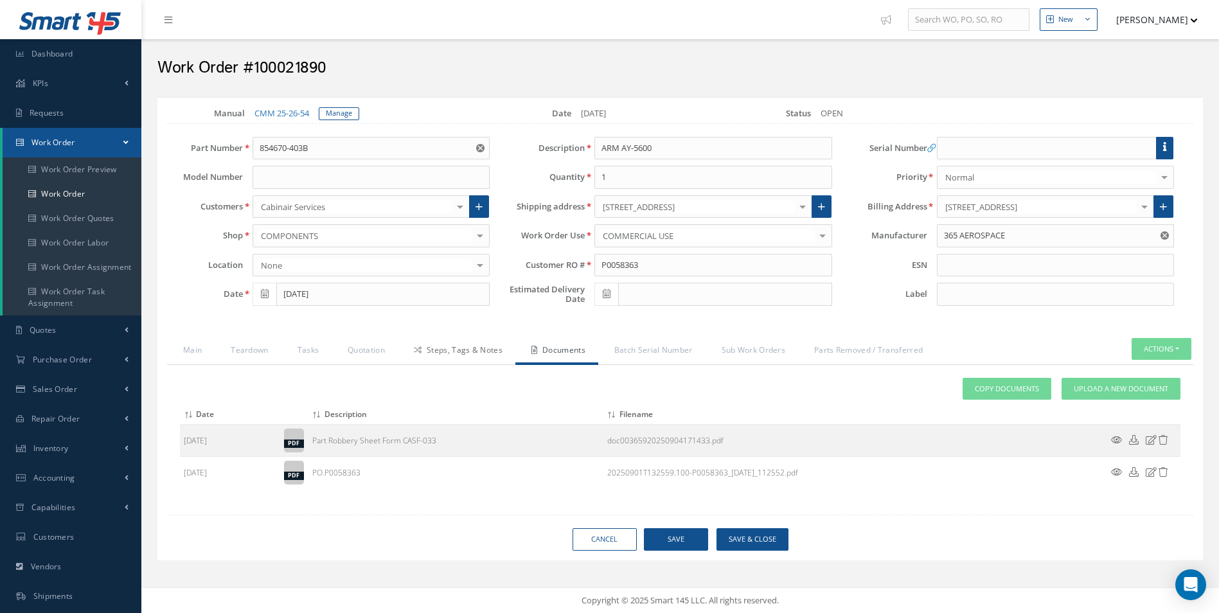
click at [451, 362] on link "Steps, Tags & Notes" at bounding box center [457, 351] width 118 height 27
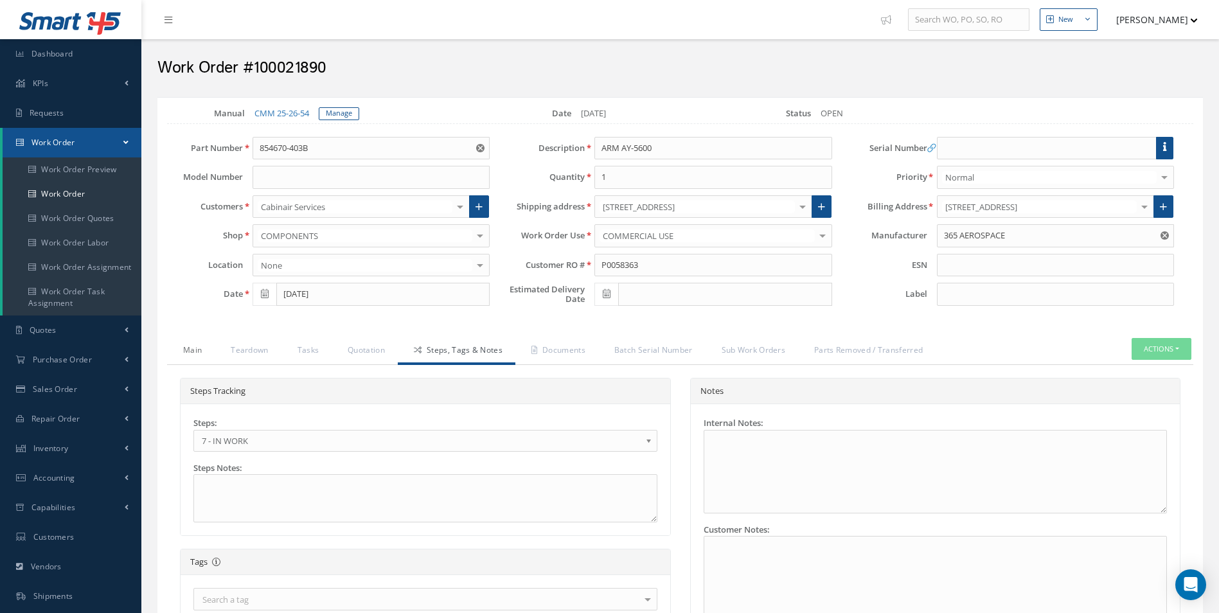
click at [197, 354] on link "Main" at bounding box center [191, 351] width 48 height 27
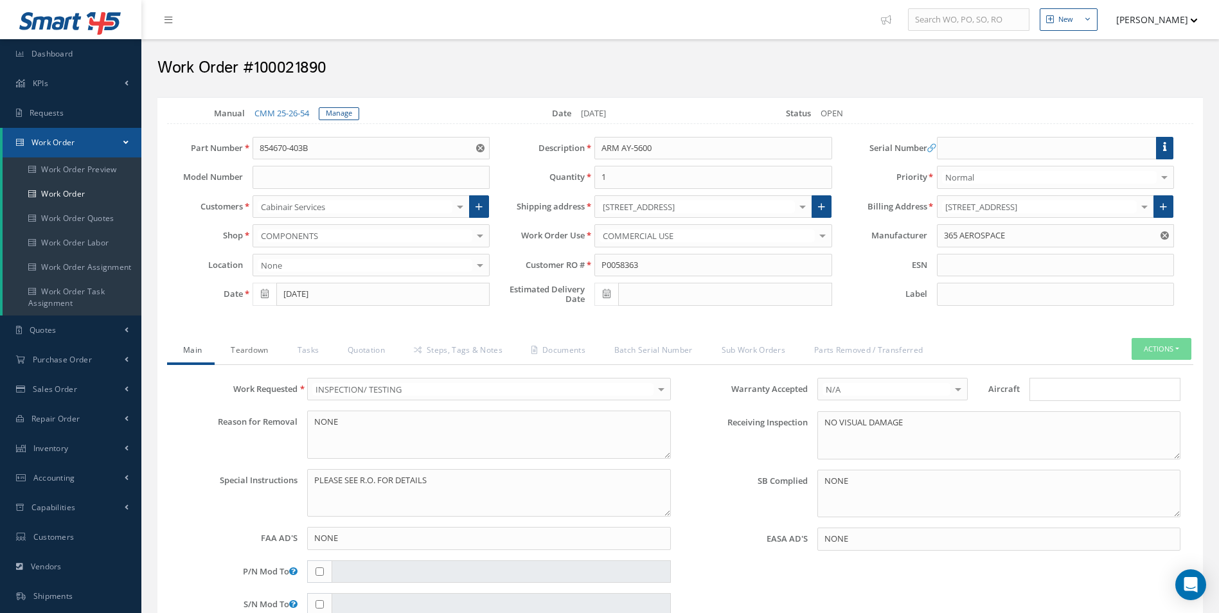
click at [258, 356] on link "Teardown" at bounding box center [248, 351] width 66 height 27
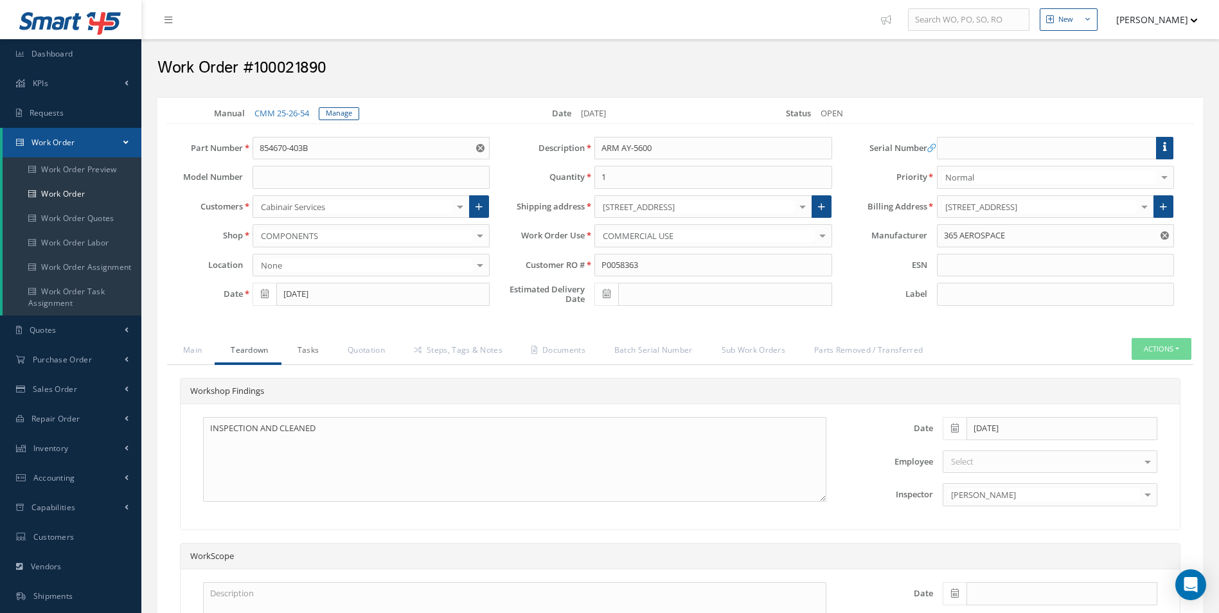
click at [314, 344] on link "Tasks" at bounding box center [307, 351] width 51 height 27
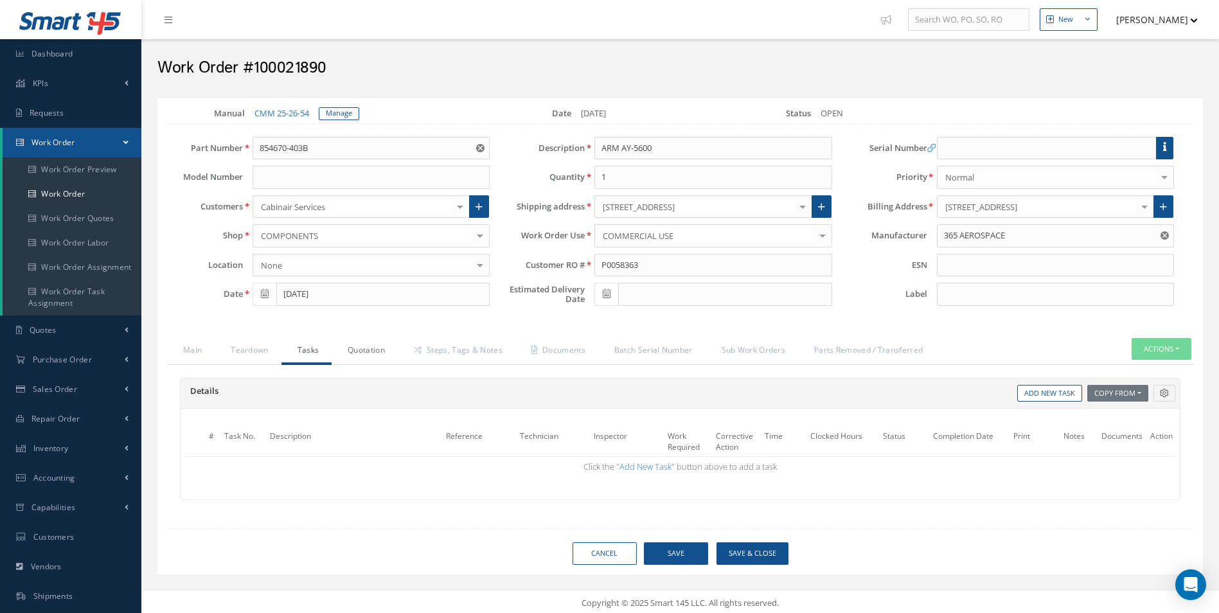
click at [360, 343] on link "Quotation" at bounding box center [365, 351] width 66 height 27
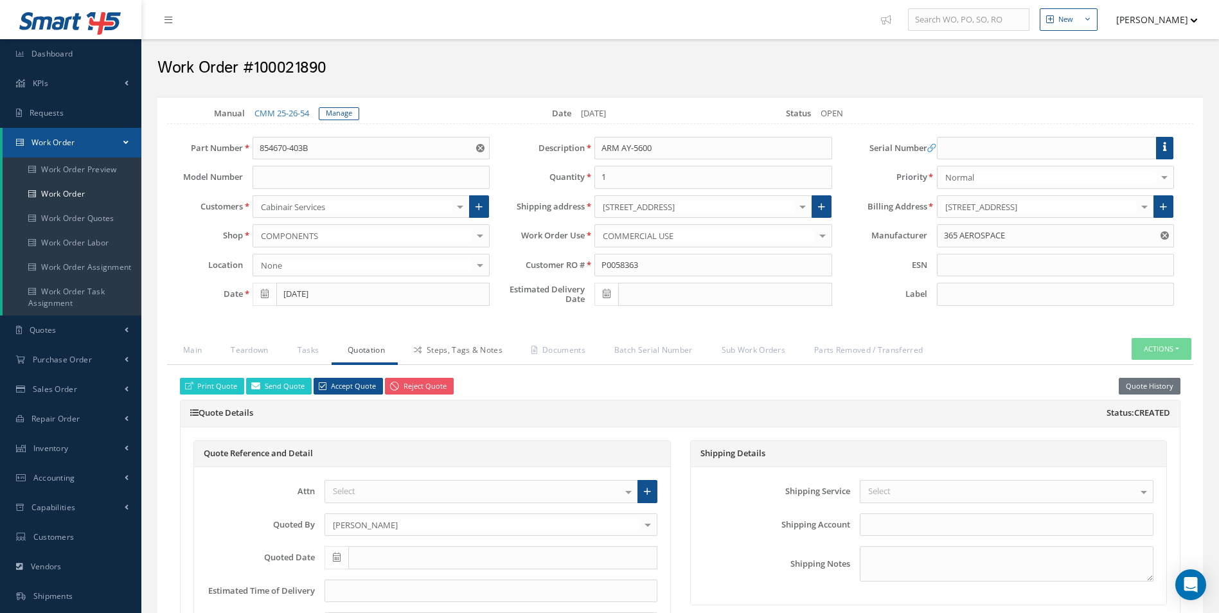
click at [460, 343] on link "Steps, Tags & Notes" at bounding box center [457, 351] width 118 height 27
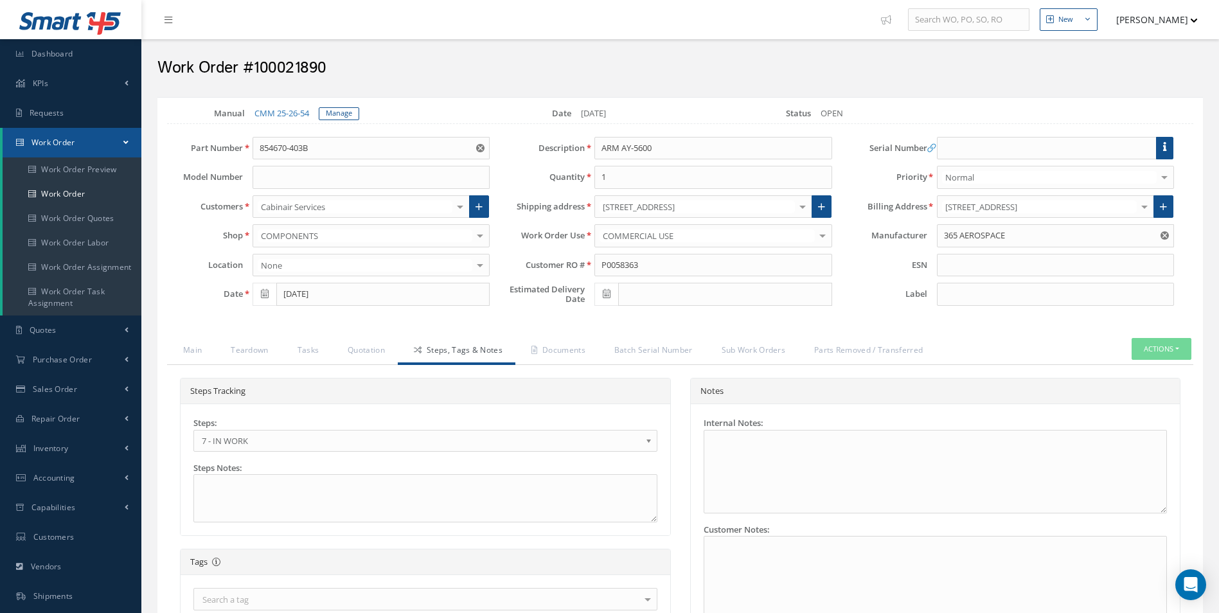
click at [282, 440] on span "7 - IN WORK" at bounding box center [421, 440] width 439 height 15
click at [546, 350] on link "Documents" at bounding box center [557, 351] width 83 height 27
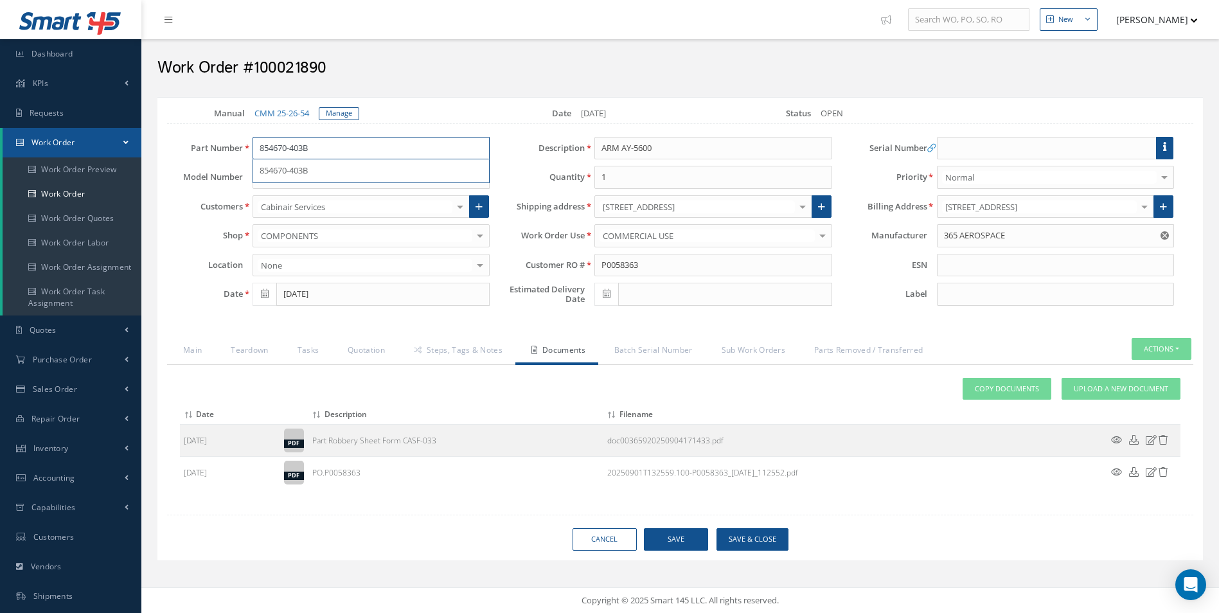
drag, startPoint x: 327, startPoint y: 152, endPoint x: 154, endPoint y: 152, distance: 173.6
click at [154, 152] on div "Part Number 854670-403B 854670-403B Model Number Customers Cabinair Services 1S…" at bounding box center [671, 224] width 1046 height 175
drag, startPoint x: 339, startPoint y: 159, endPoint x: 339, endPoint y: 143, distance: 16.7
click at [0, 0] on div "854670-403B" at bounding box center [0, 0] width 0 height 0
type input "ZODIAC SEATS US LLC"
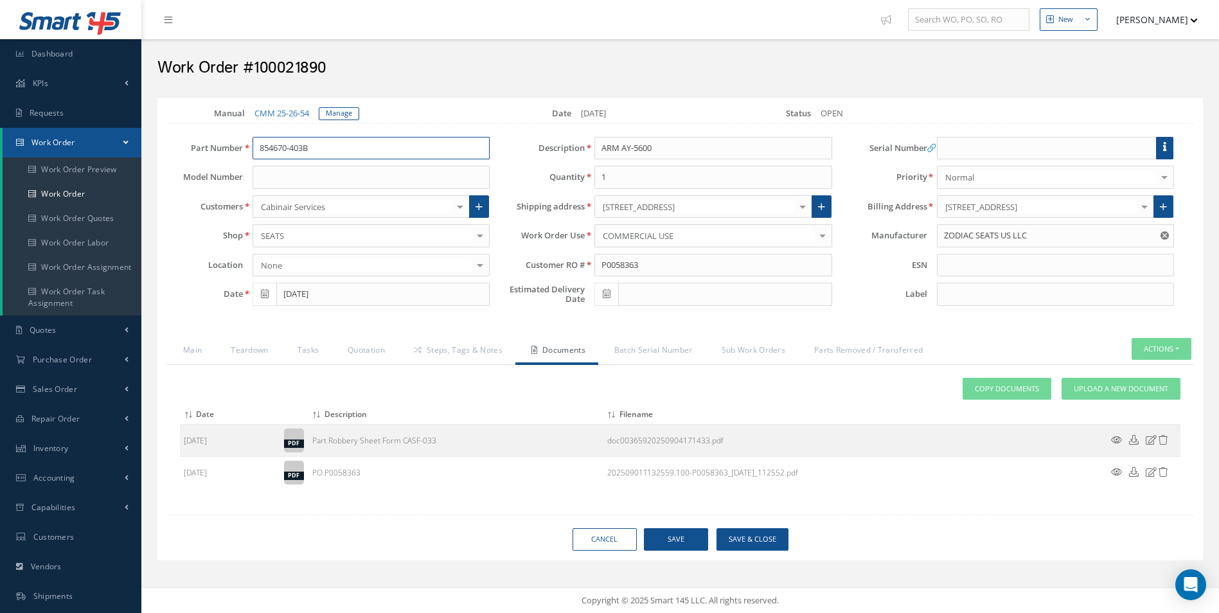
drag, startPoint x: 339, startPoint y: 143, endPoint x: 179, endPoint y: 144, distance: 160.1
click at [179, 144] on div "Part Number 854670-403B 854670-403B" at bounding box center [328, 148] width 342 height 23
drag, startPoint x: 1111, startPoint y: 390, endPoint x: 1082, endPoint y: 391, distance: 29.6
click at [1111, 390] on span "Upload a New Document" at bounding box center [1121, 389] width 94 height 11
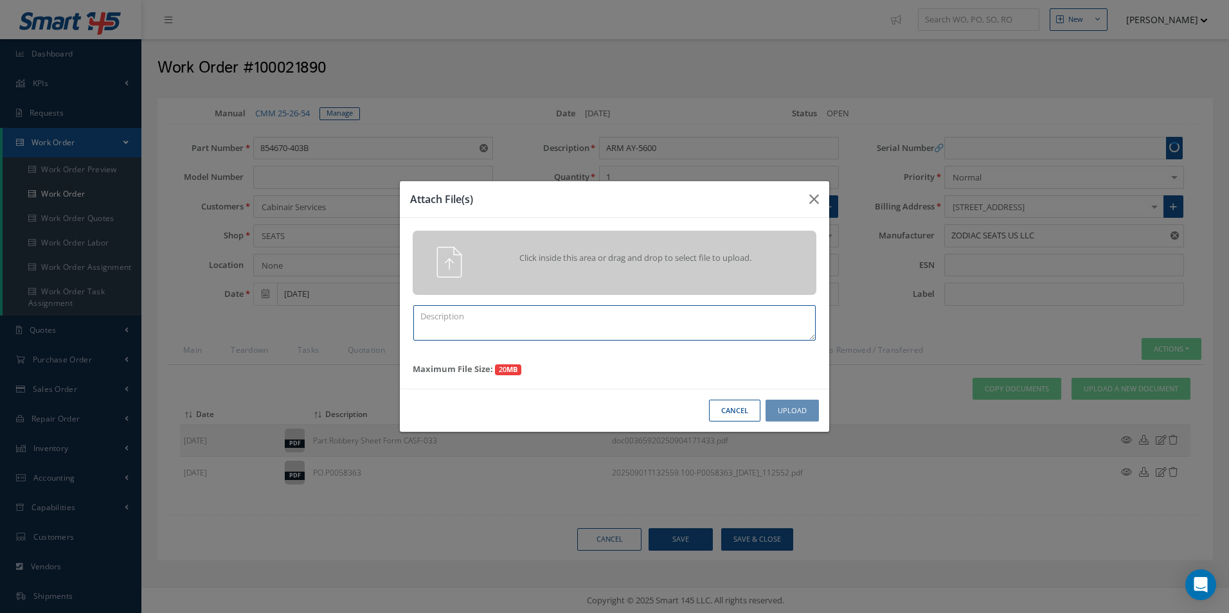
click at [505, 322] on textarea at bounding box center [614, 322] width 402 height 35
type textarea "FINISH"
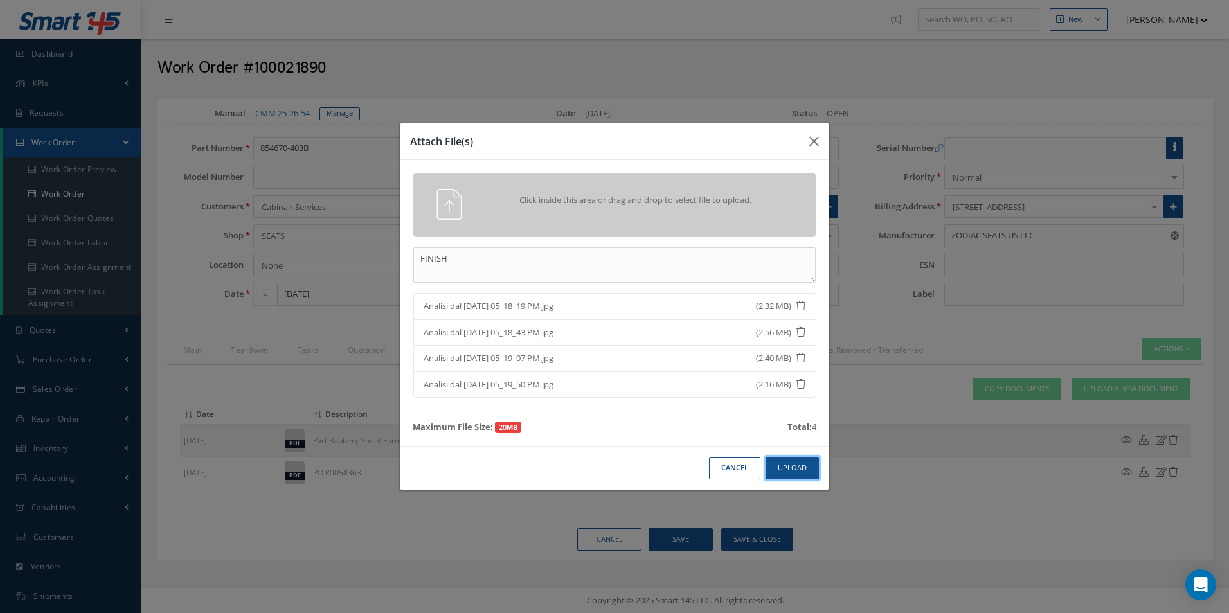
click at [800, 478] on button "Upload" at bounding box center [792, 468] width 53 height 22
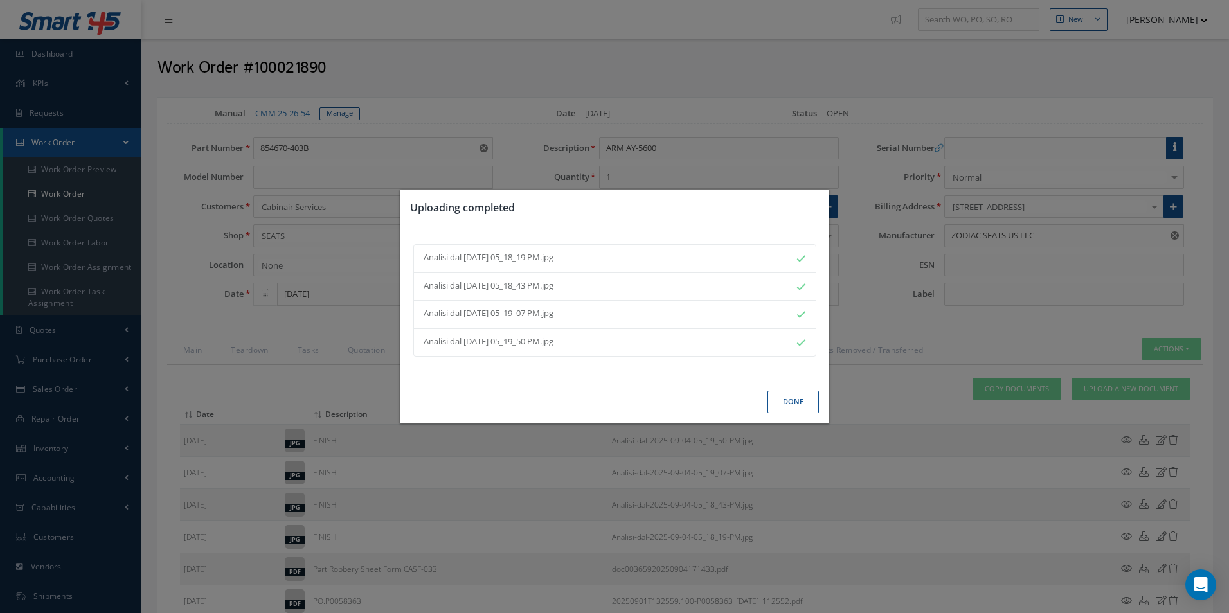
click at [800, 400] on button "Done" at bounding box center [793, 402] width 51 height 22
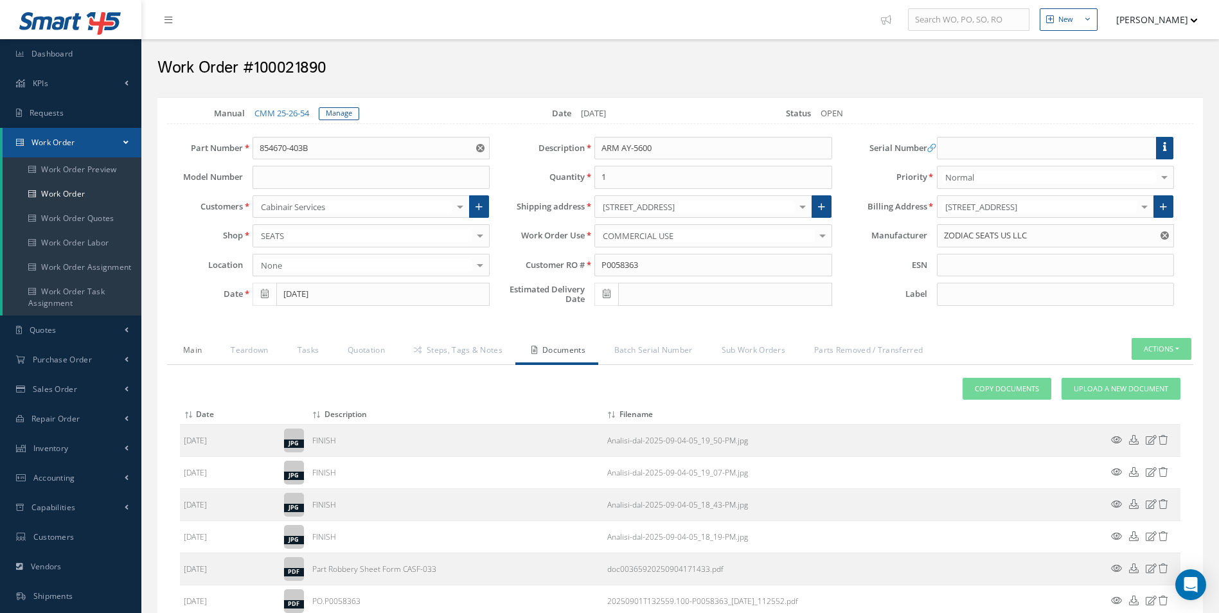
click at [193, 349] on link "Main" at bounding box center [191, 351] width 48 height 27
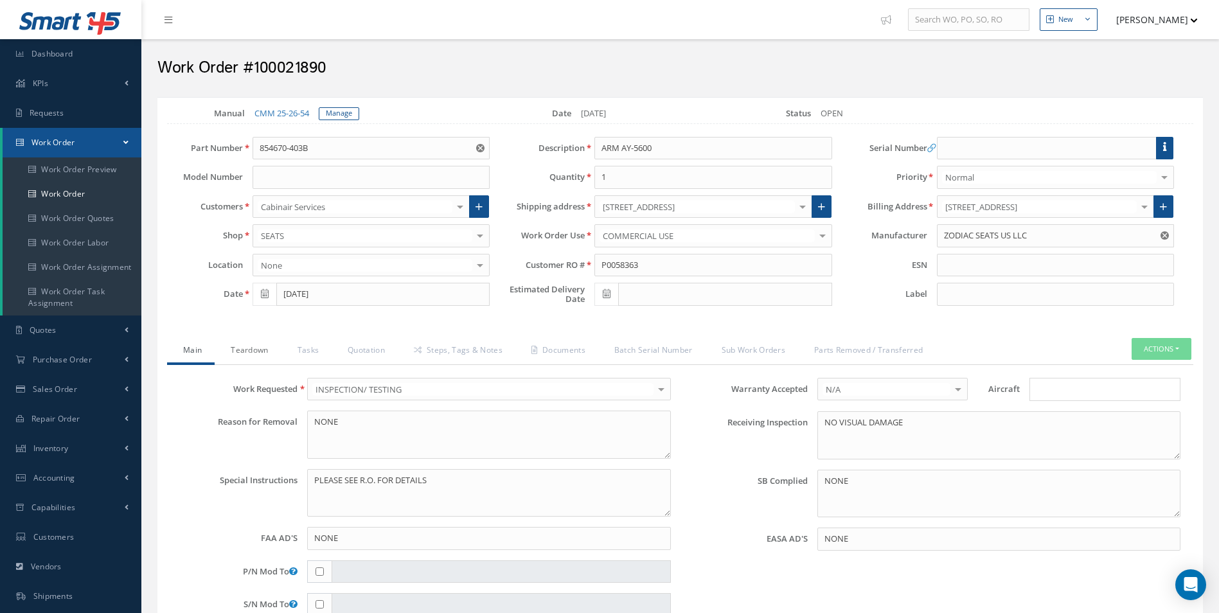
click at [244, 364] on link "Teardown" at bounding box center [248, 351] width 66 height 27
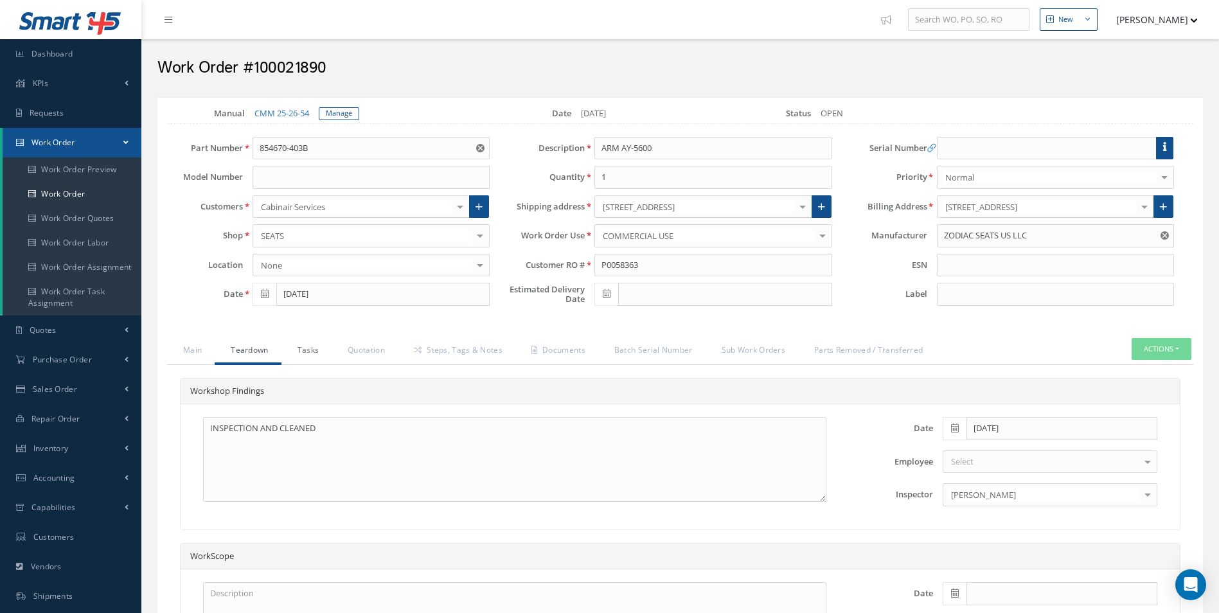
click at [307, 357] on link "Tasks" at bounding box center [307, 351] width 51 height 27
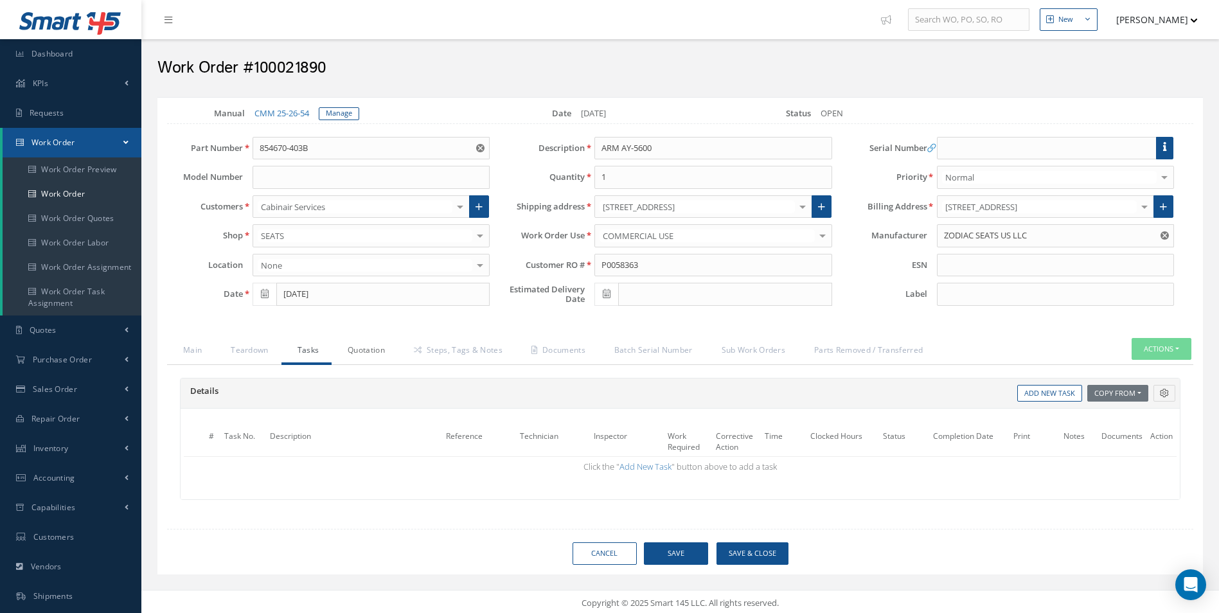
click at [365, 353] on link "Quotation" at bounding box center [365, 351] width 66 height 27
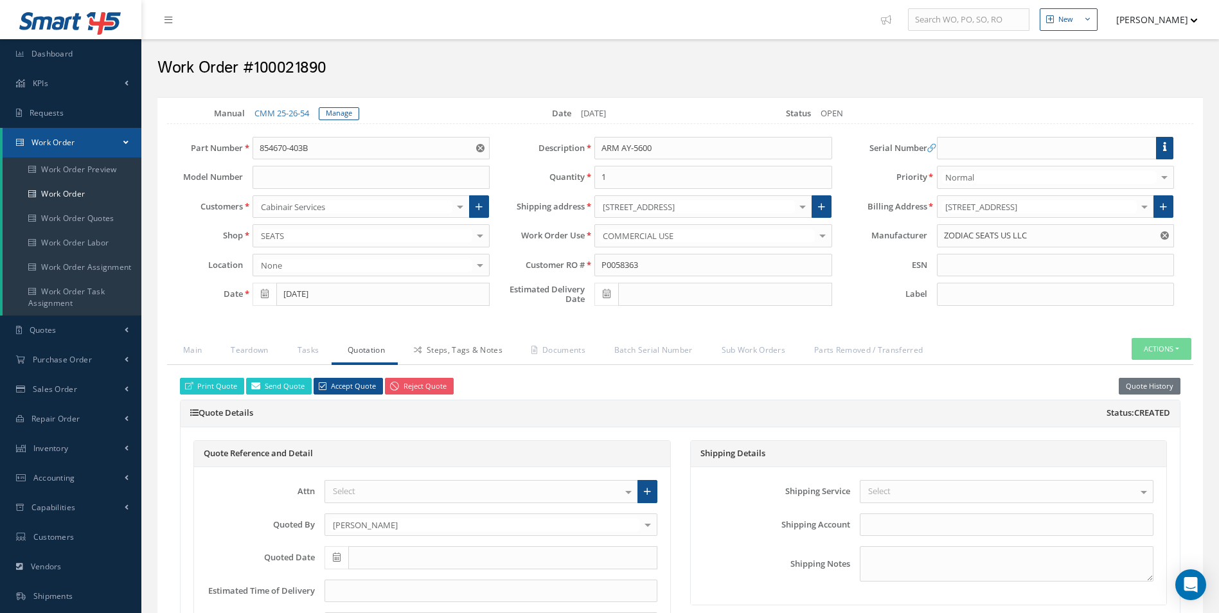
click at [476, 352] on link "Steps, Tags & Notes" at bounding box center [457, 351] width 118 height 27
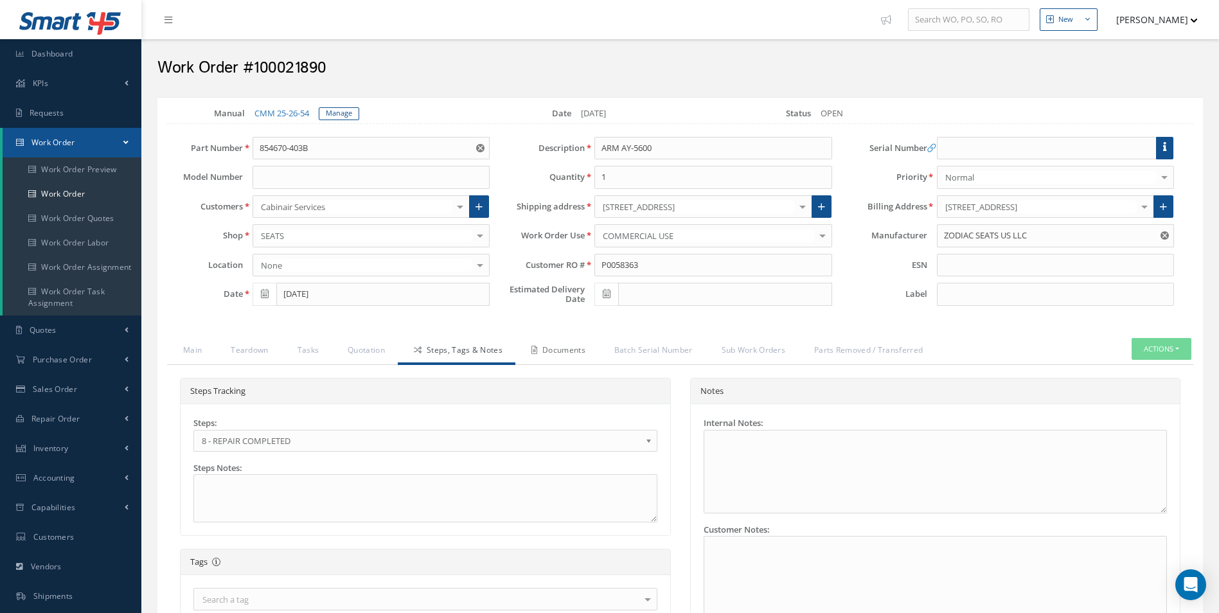
drag, startPoint x: 571, startPoint y: 339, endPoint x: 575, endPoint y: 355, distance: 17.3
click at [571, 339] on link "Documents" at bounding box center [557, 351] width 83 height 27
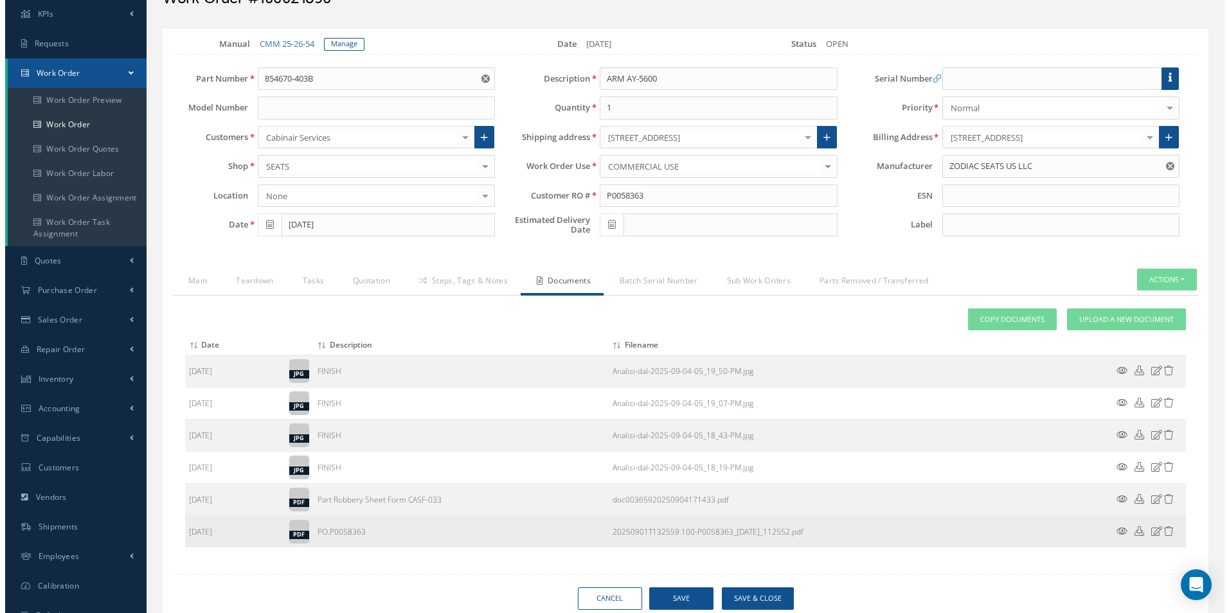
scroll to position [118, 0]
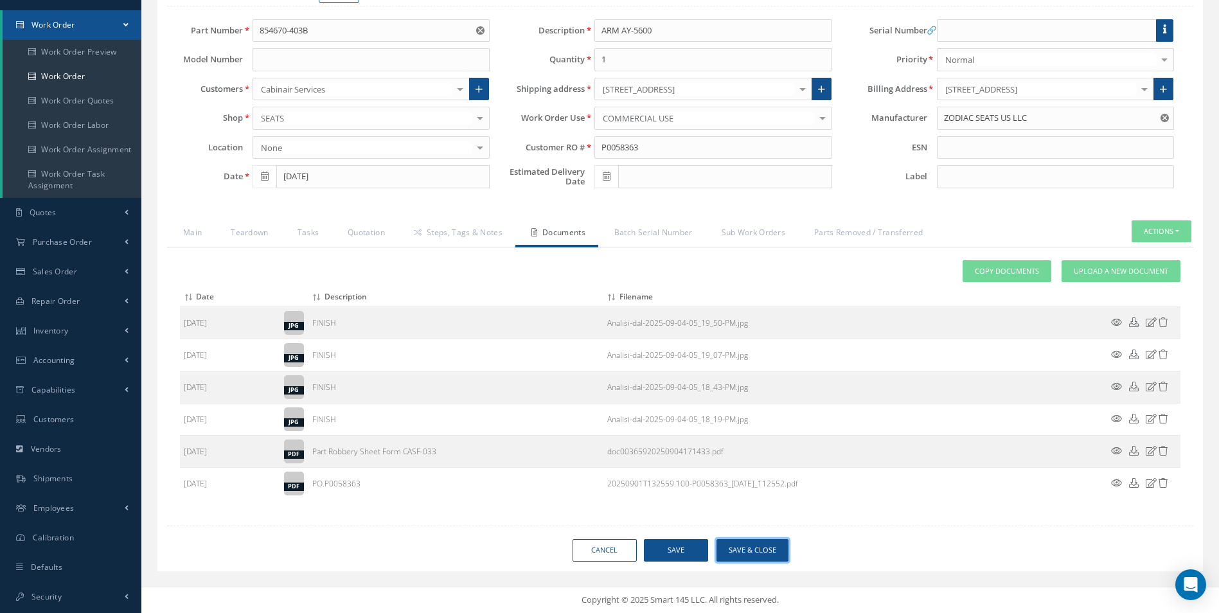
click at [776, 553] on button "Save & Close" at bounding box center [753, 550] width 72 height 22
type input "ZODIAC SEATS US LLC"
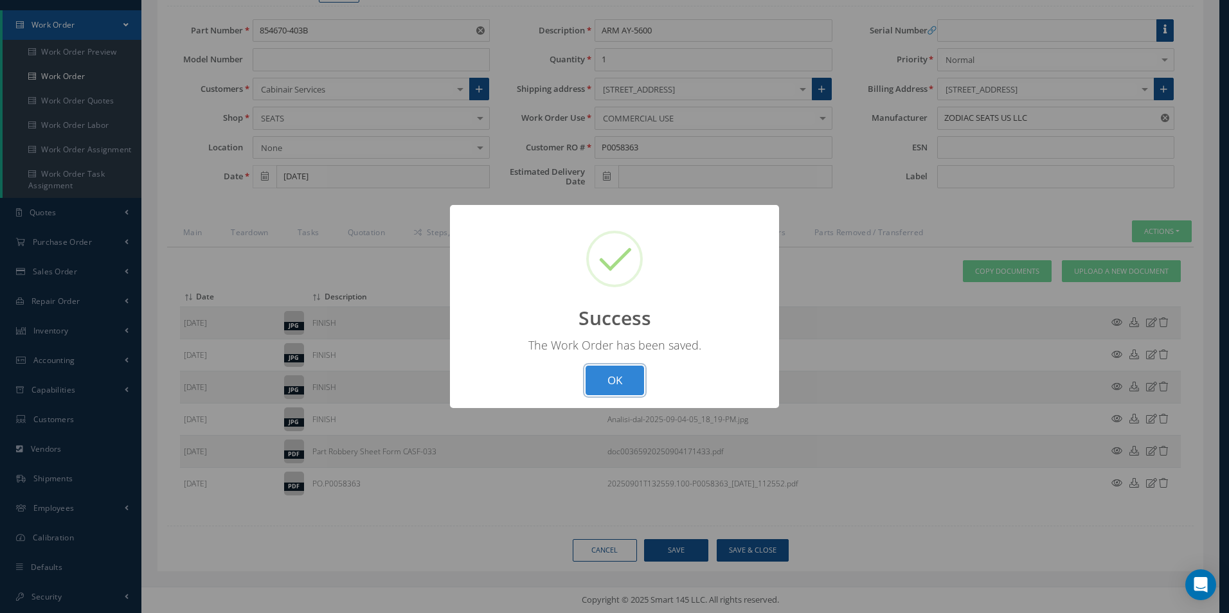
drag, startPoint x: 631, startPoint y: 376, endPoint x: 72, endPoint y: 71, distance: 636.6
click at [631, 375] on button "OK" at bounding box center [615, 381] width 58 height 30
select select "25"
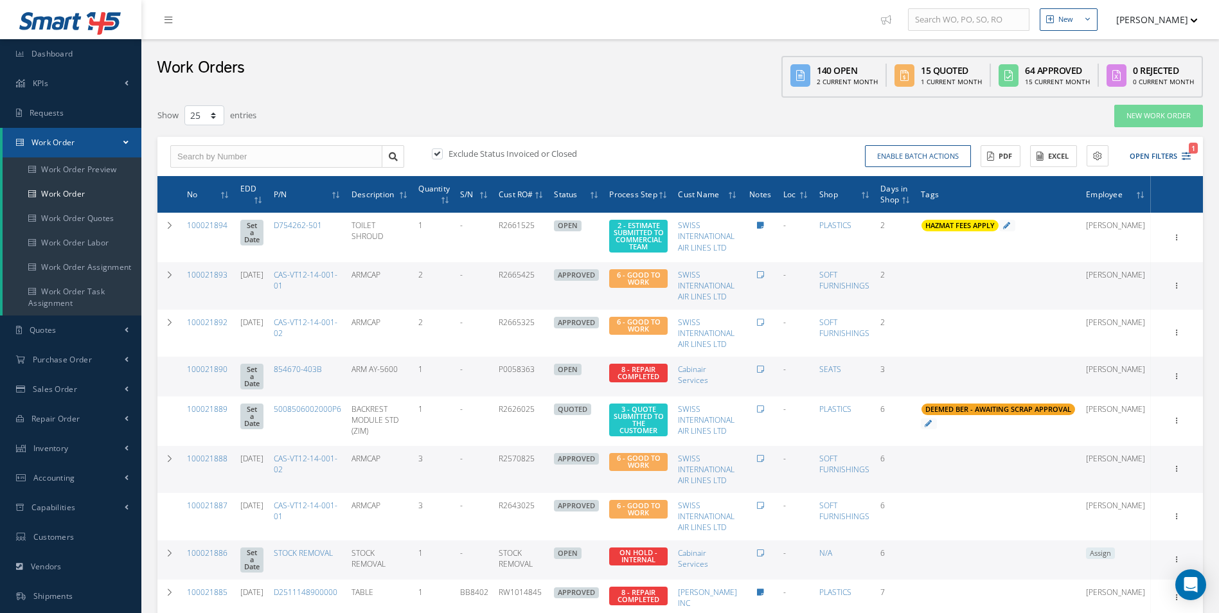
click at [1192, 163] on div "Enable batch actions Update Work Orders Close Work Orders ACTIONS Receive Payme…" at bounding box center [938, 156] width 515 height 22
click at [1189, 158] on icon "1" at bounding box center [1186, 156] width 9 height 9
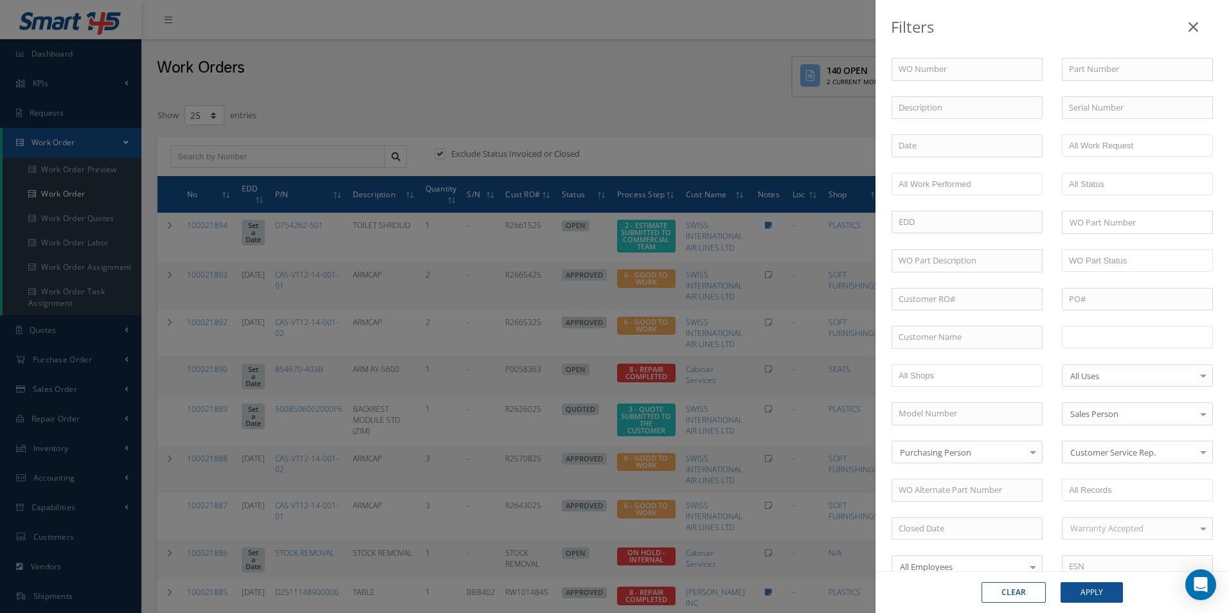
click at [1083, 336] on input "text" at bounding box center [1110, 337] width 82 height 16
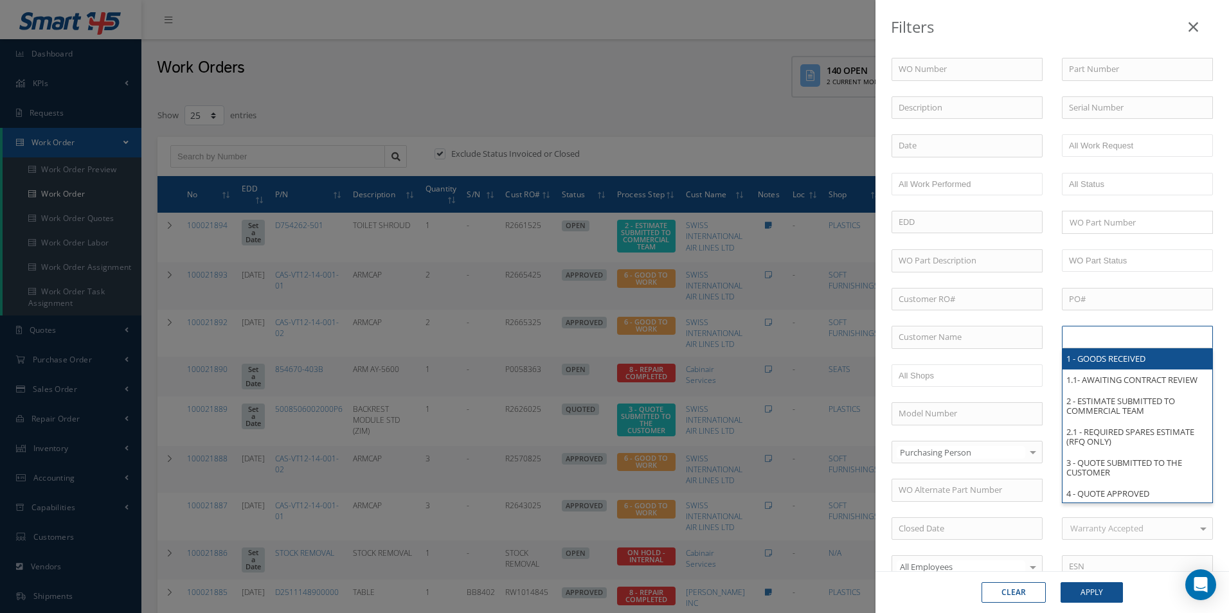
type input "R"
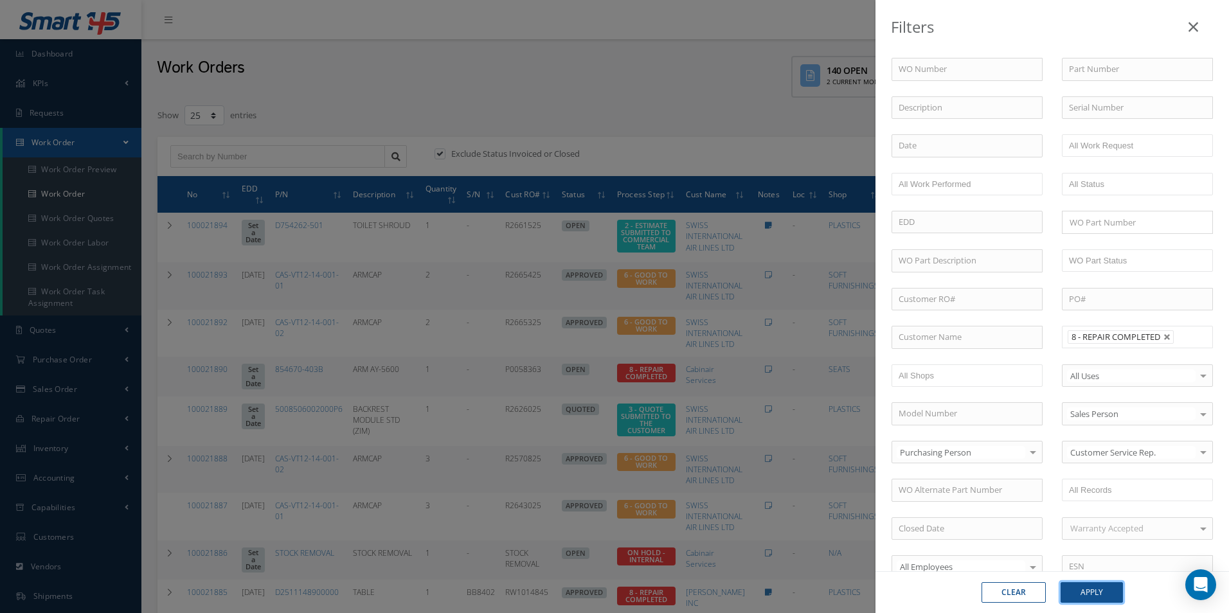
click at [1093, 586] on button "Apply" at bounding box center [1092, 592] width 62 height 21
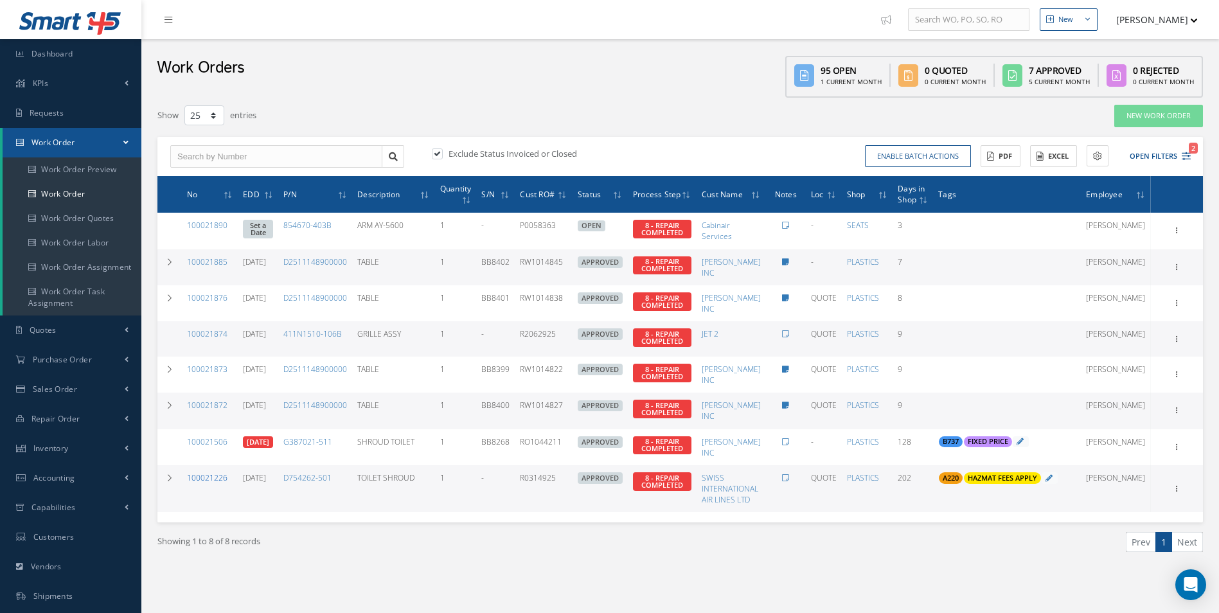
click at [215, 480] on link "100021226" at bounding box center [207, 477] width 40 height 11
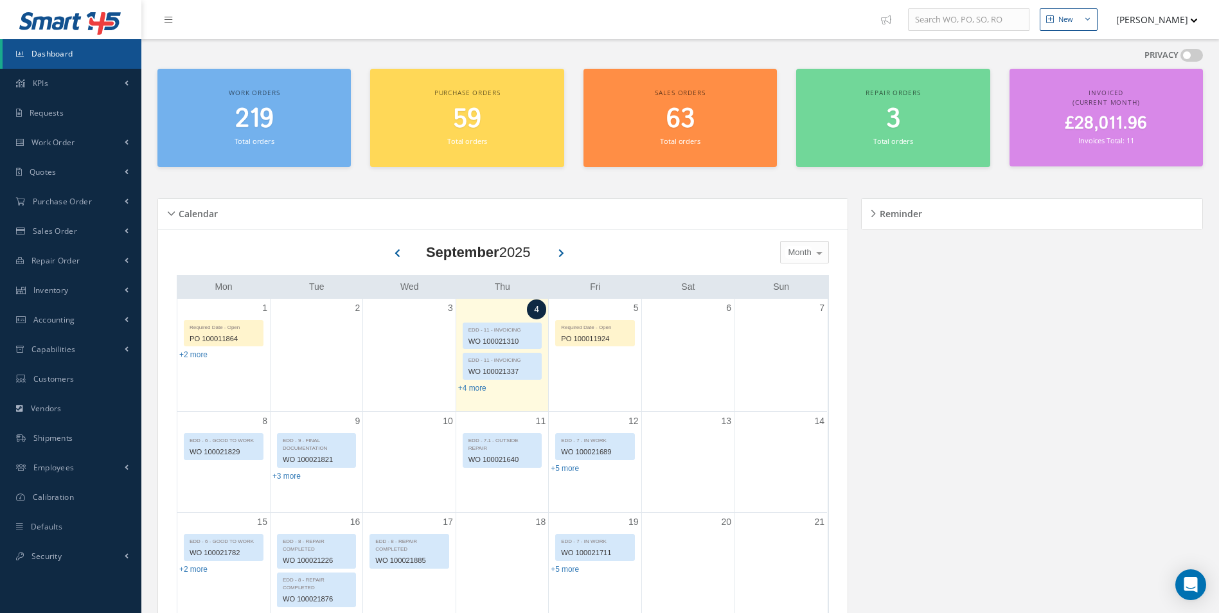
click at [1190, 59] on span at bounding box center [1192, 55] width 22 height 13
click at [1181, 58] on input "checkbox" at bounding box center [1181, 58] width 0 height 0
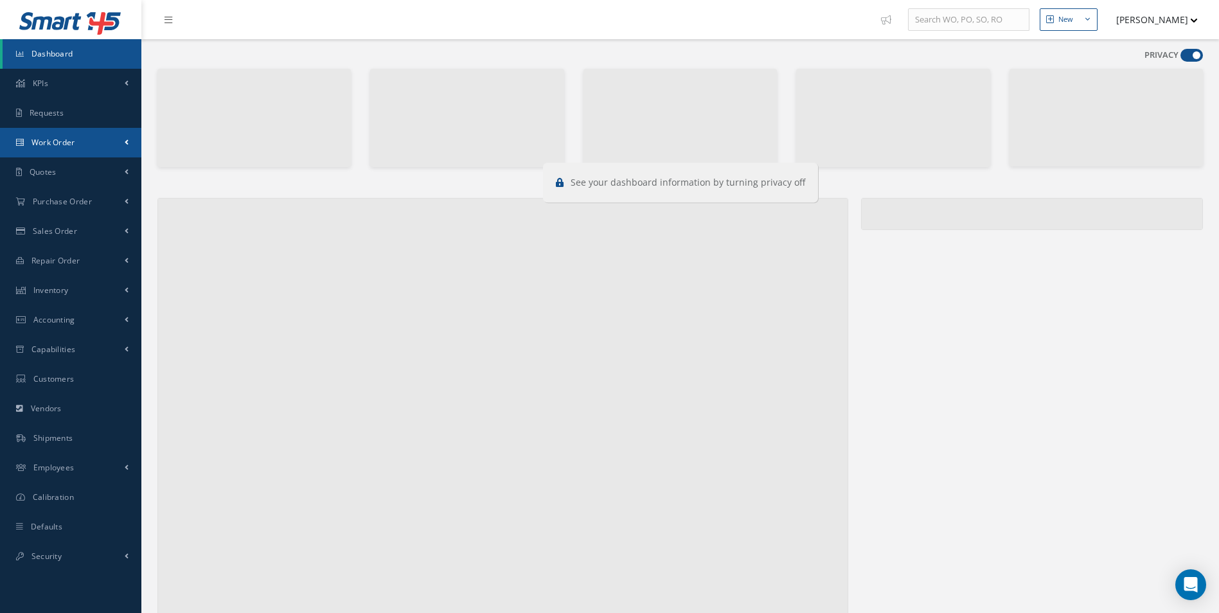
click at [80, 147] on link "Work Order" at bounding box center [70, 143] width 141 height 30
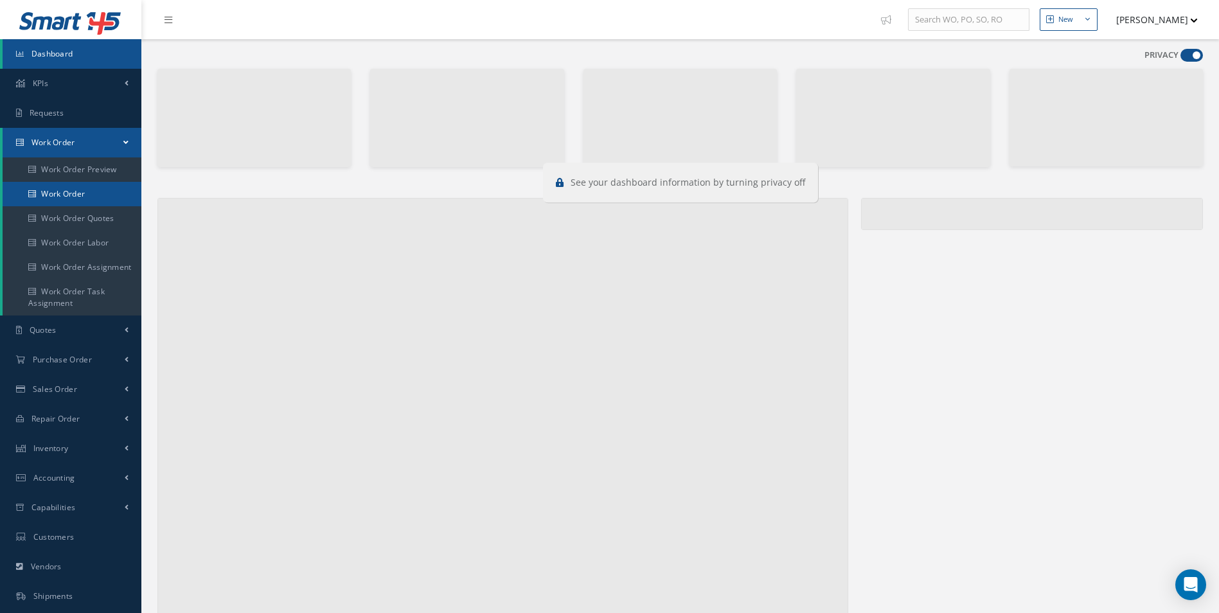
click at [84, 195] on link "Work Order" at bounding box center [72, 194] width 139 height 24
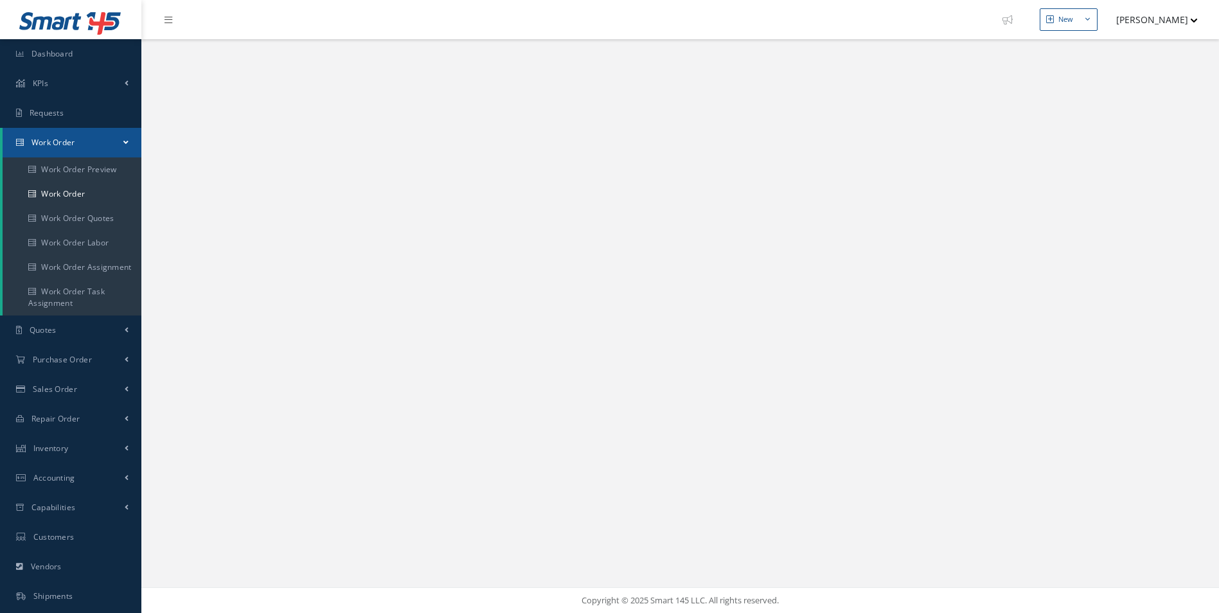
select select "25"
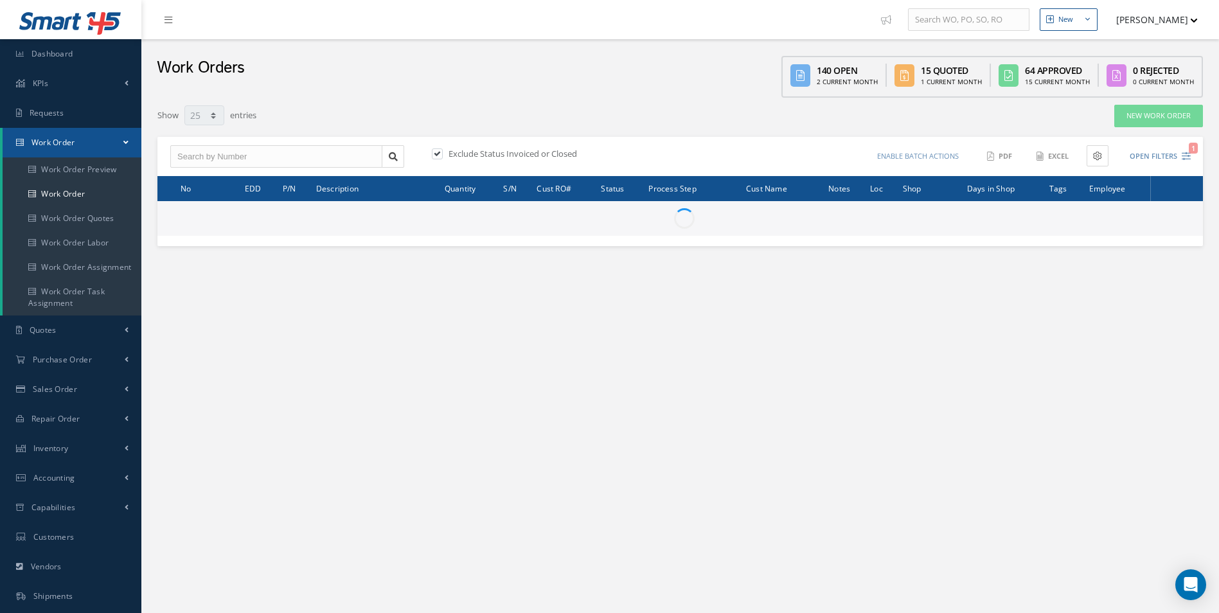
type input "All Work Request"
type input "All Work Performed"
type input "All Status"
type input "WO Part Status"
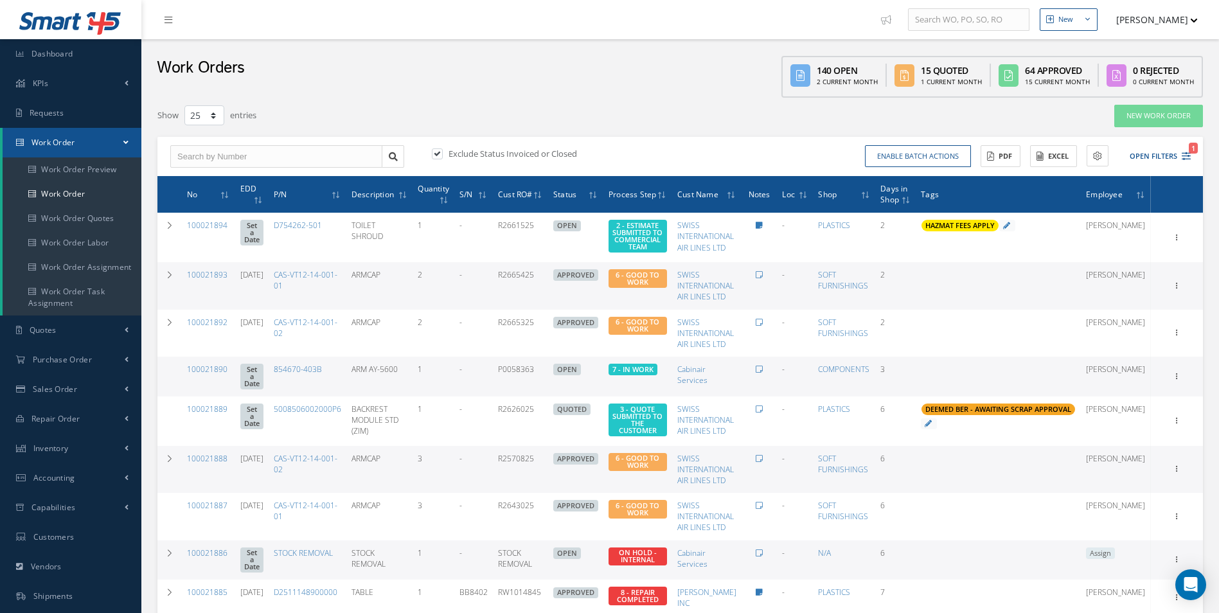
click at [1194, 154] on div "Enable batch actions Update Work Orders Close Work Orders ACTIONS Receive Payme…" at bounding box center [938, 156] width 515 height 22
click at [1189, 156] on icon "1" at bounding box center [1186, 156] width 9 height 9
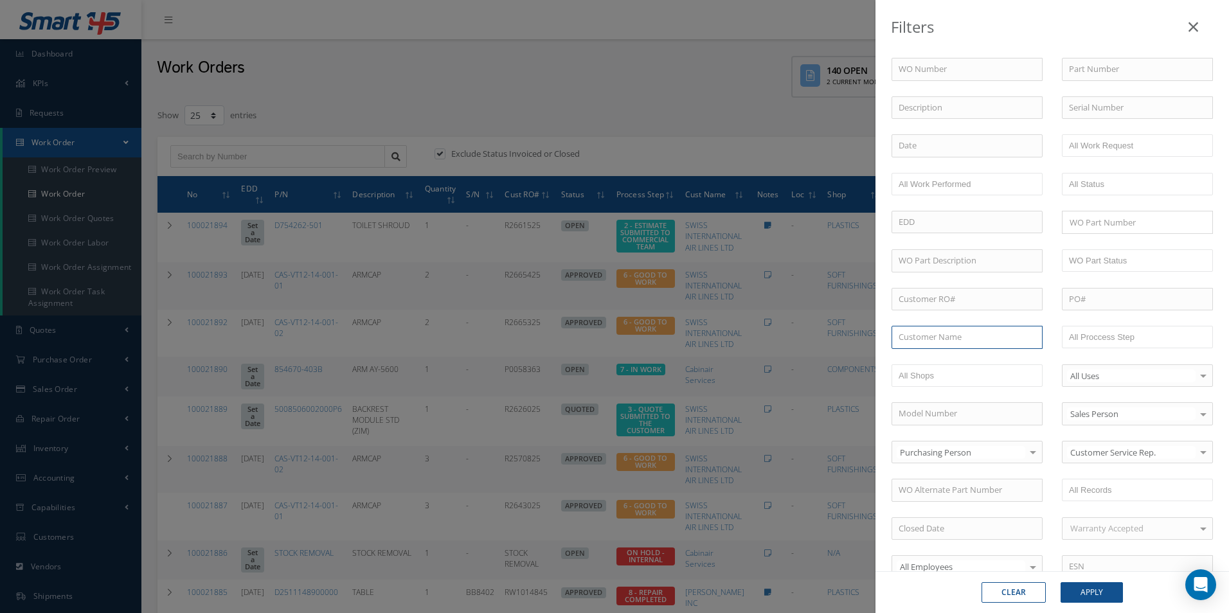
click at [953, 335] on input "text" at bounding box center [967, 337] width 151 height 23
type input "S"
type input "CAB"
click at [1106, 593] on button "Apply" at bounding box center [1092, 592] width 62 height 21
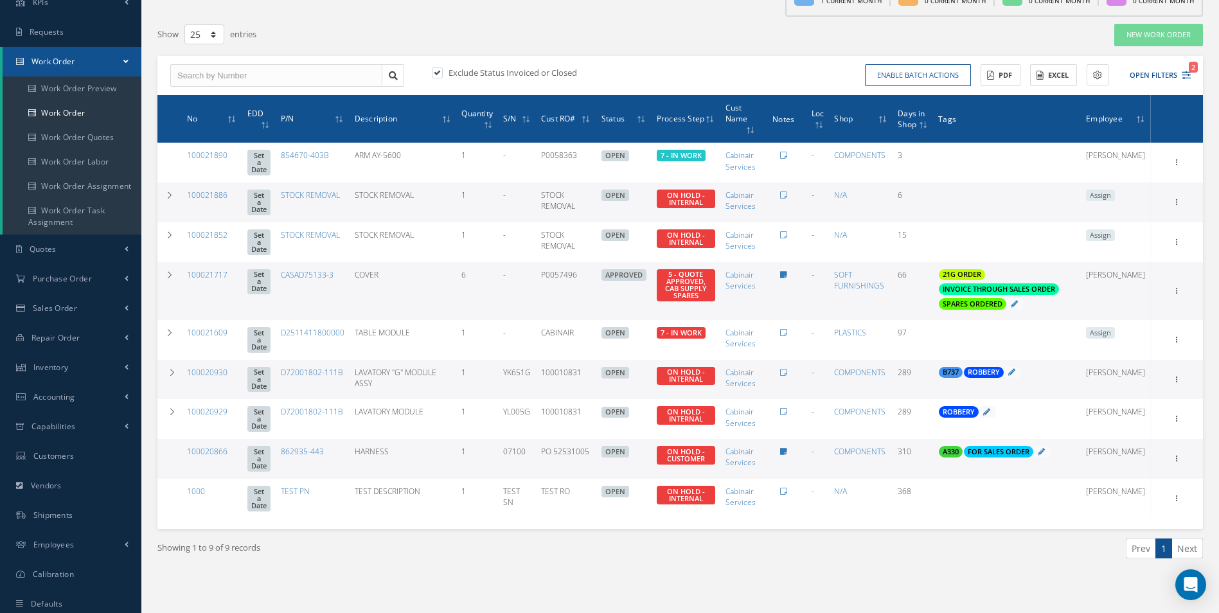
scroll to position [52, 0]
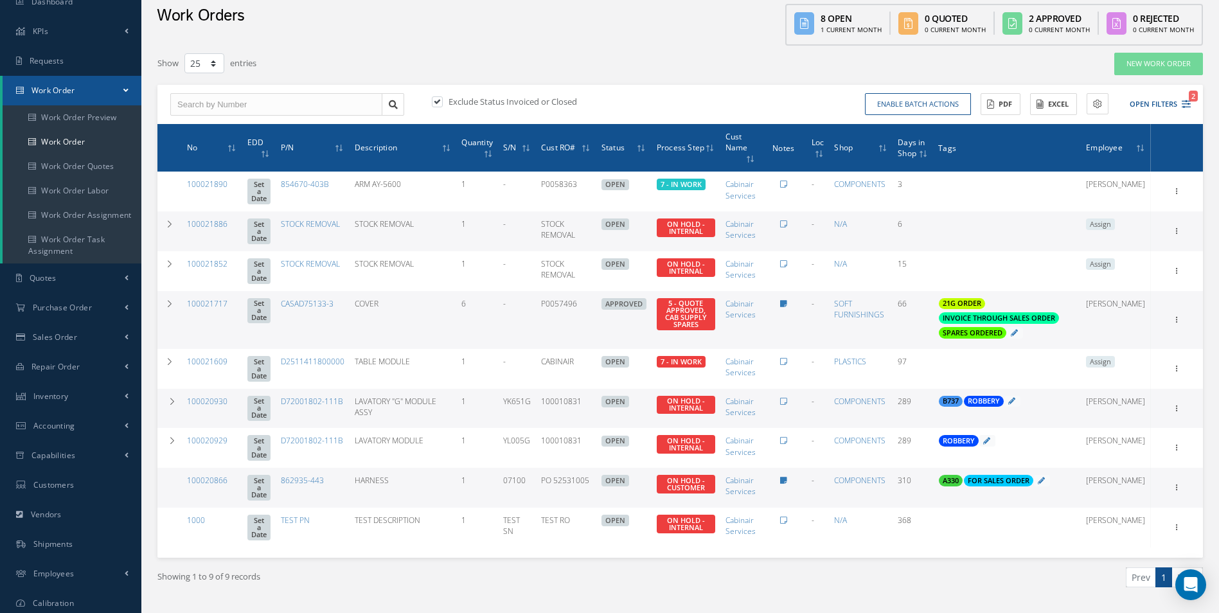
click at [442, 101] on label at bounding box center [443, 102] width 3 height 12
click at [435, 101] on input "checkbox" at bounding box center [436, 102] width 8 height 8
checkbox input "false"
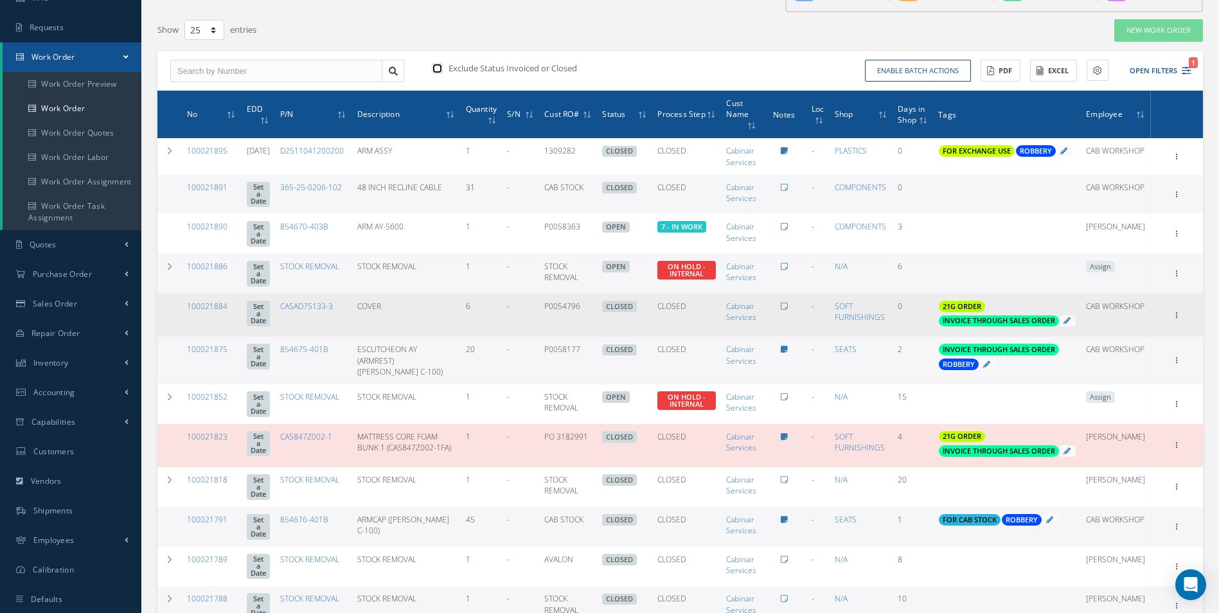
scroll to position [116, 0]
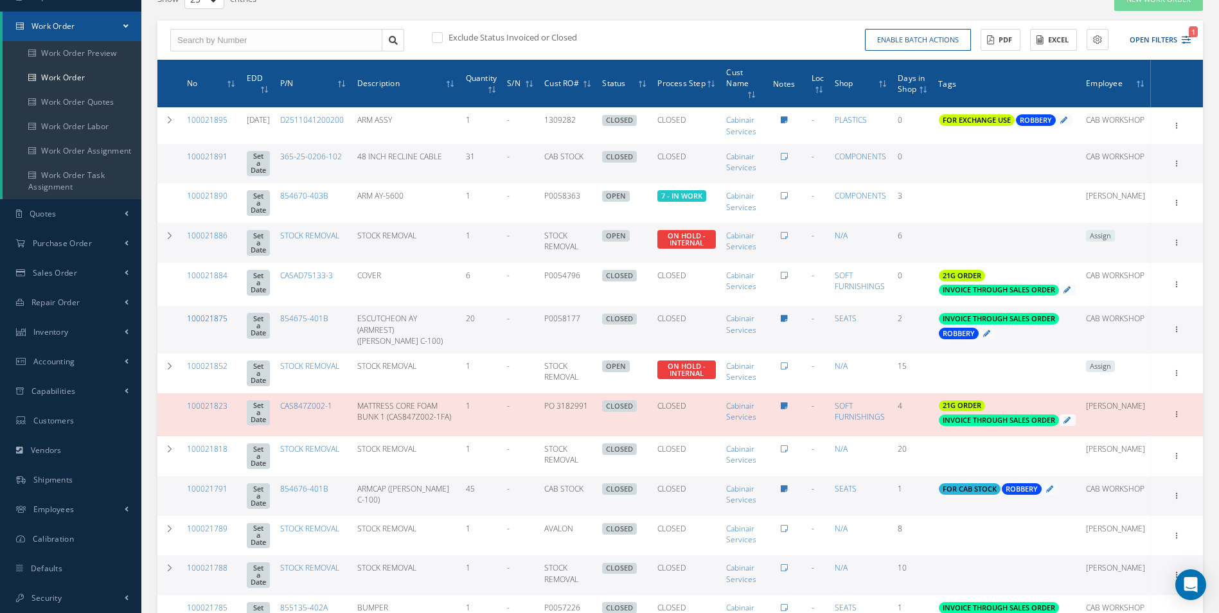
click at [222, 324] on link "100021875" at bounding box center [207, 318] width 40 height 11
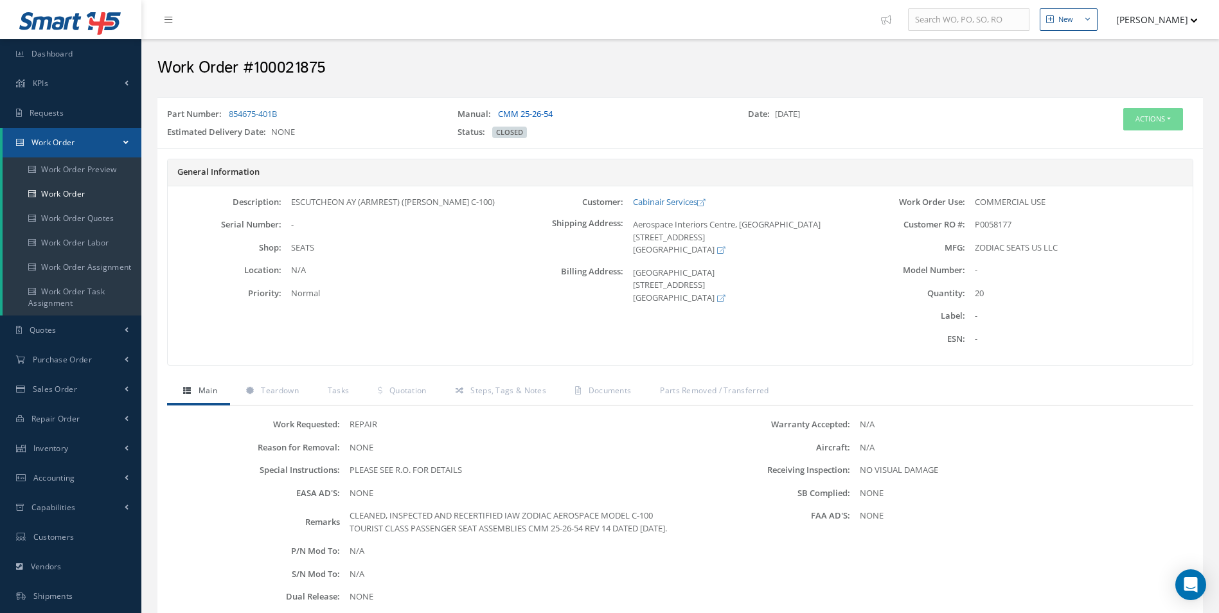
click at [540, 116] on link "CMM 25-26-54" at bounding box center [525, 114] width 55 height 12
click at [516, 106] on div "Part Number: 854675-401B Manual: CMM 25-26-54 Date: [DATE] Estimated Delivery D…" at bounding box center [680, 123] width 1046 height 40
click at [519, 110] on link "CMM 25-26-54" at bounding box center [525, 114] width 55 height 12
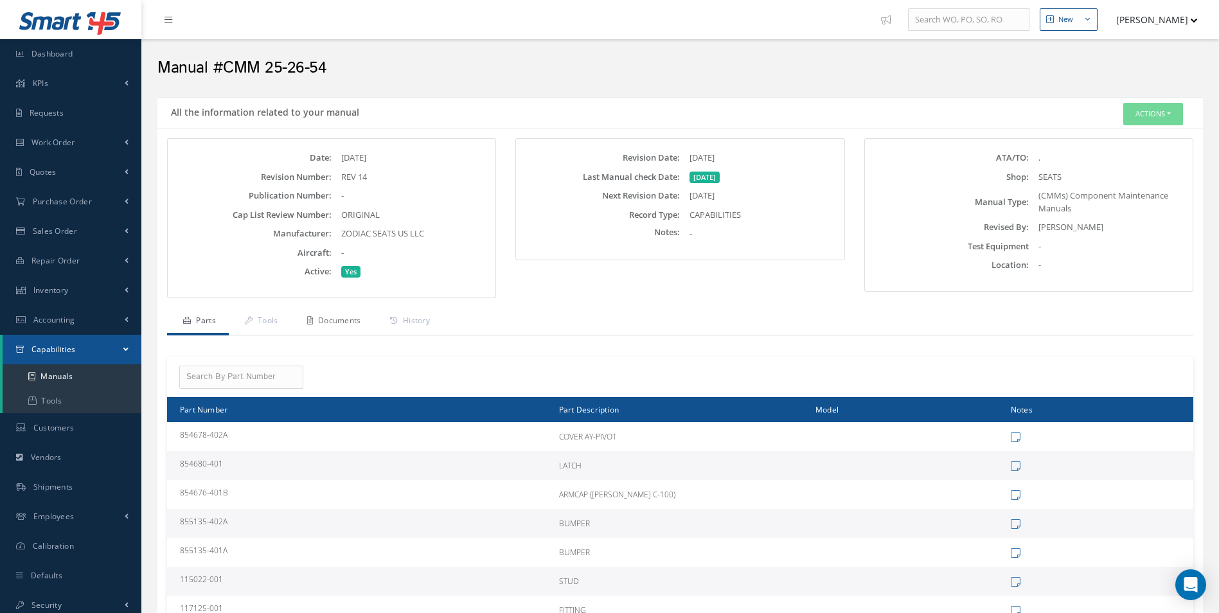
click at [360, 311] on link "Documents" at bounding box center [332, 322] width 83 height 27
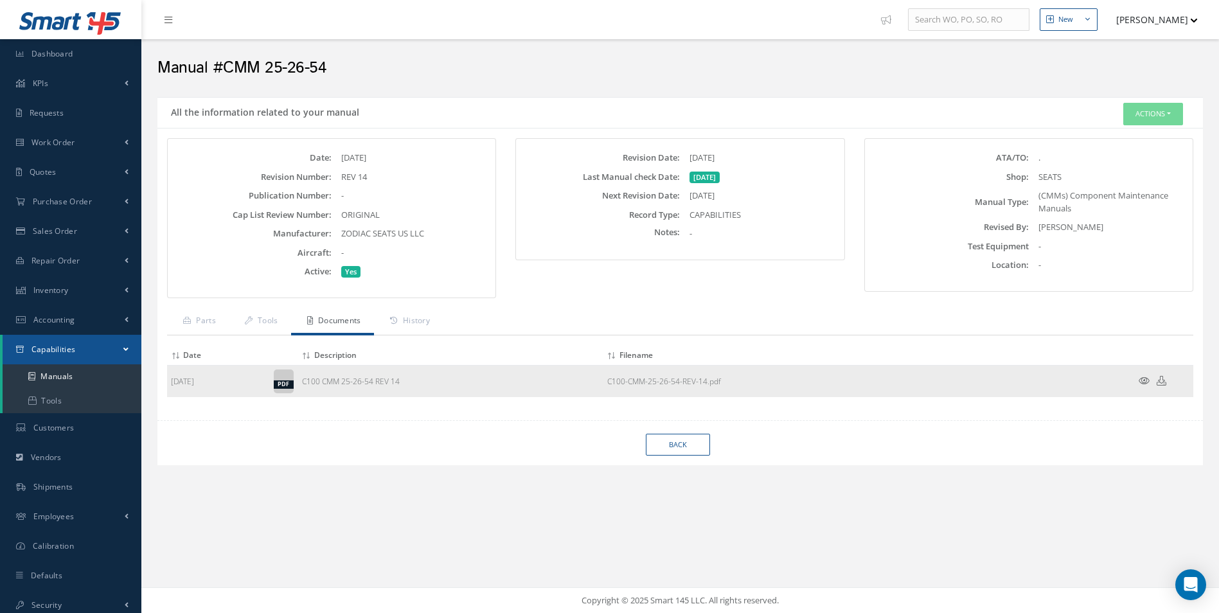
click at [1144, 379] on icon at bounding box center [1144, 381] width 11 height 10
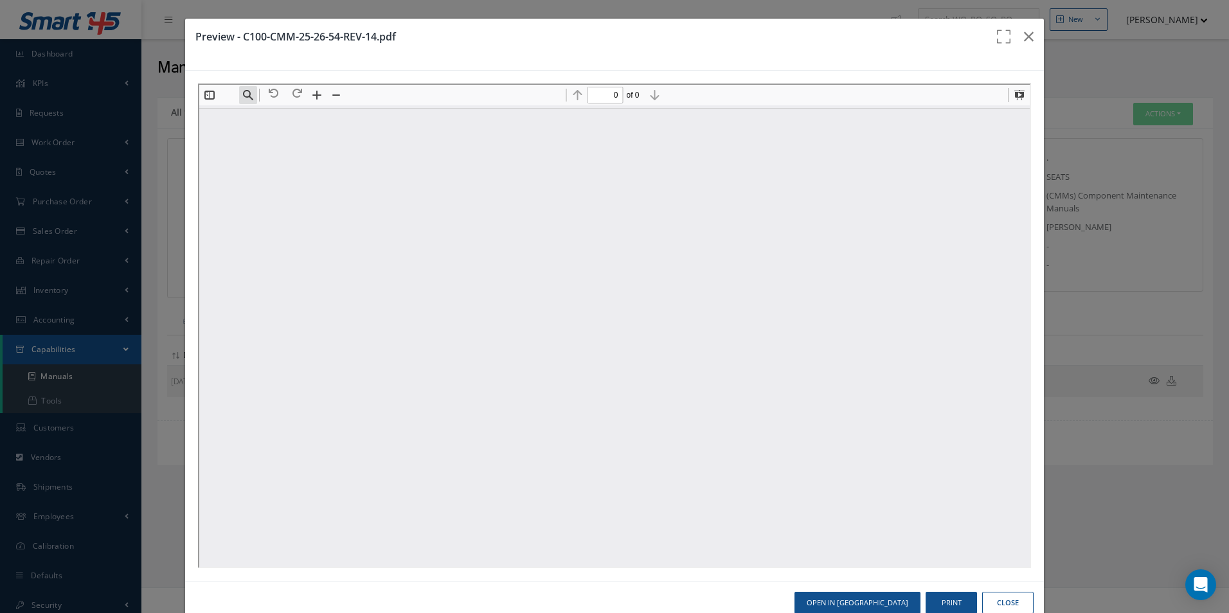
click at [252, 94] on button "Find" at bounding box center [246, 94] width 18 height 18
type input "1"
click at [315, 119] on input at bounding box center [311, 117] width 139 height 17
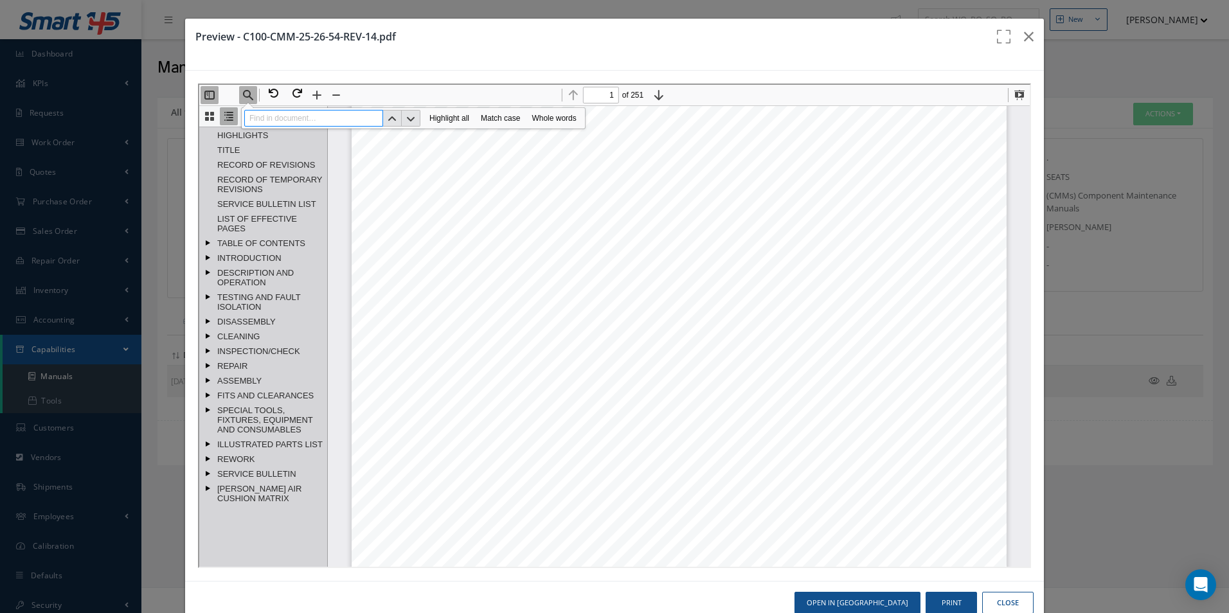
paste input "854670-403B"
type input "854670-403B"
type input "104"
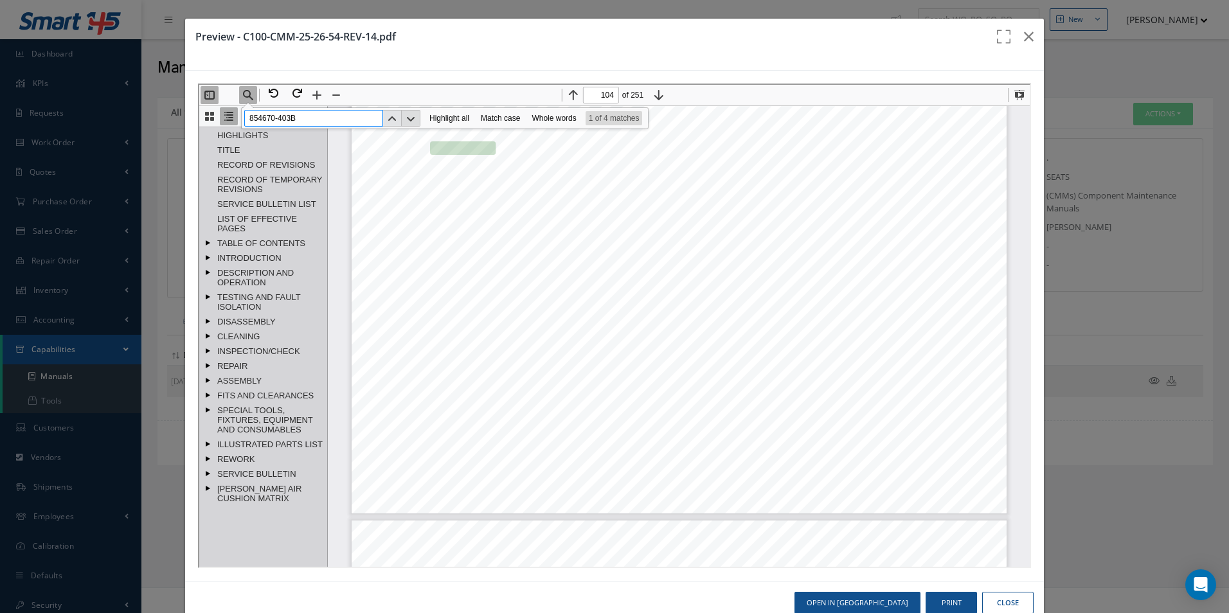
type input "854670-403B"
click at [411, 117] on button "Next" at bounding box center [409, 117] width 19 height 17
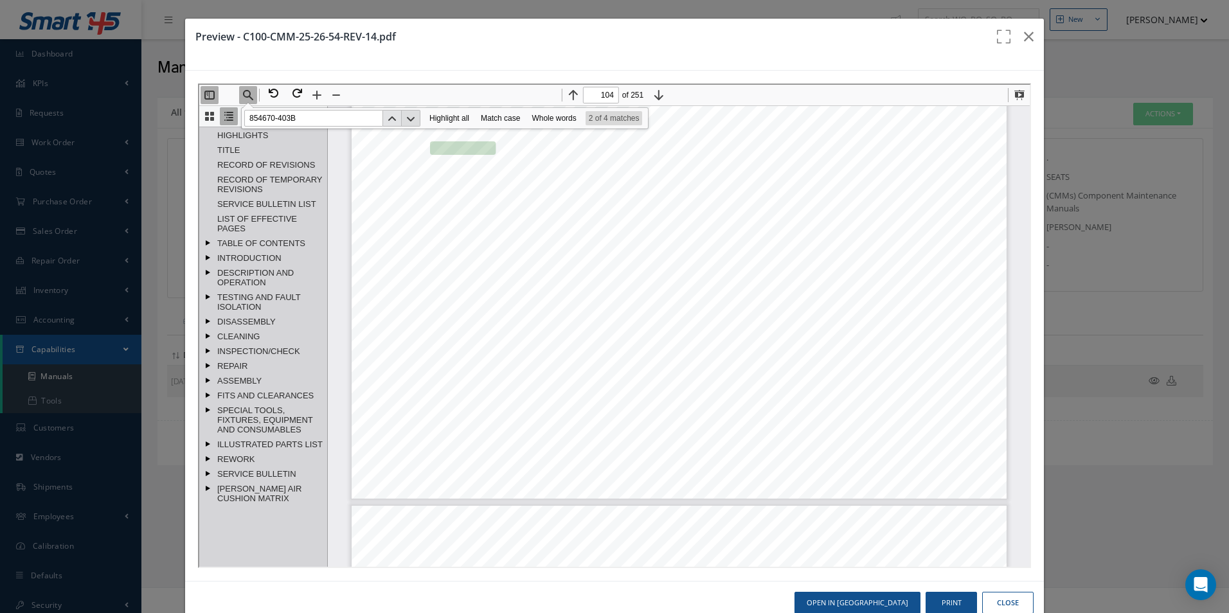
click at [411, 117] on button "Next" at bounding box center [409, 117] width 19 height 17
type input "155"
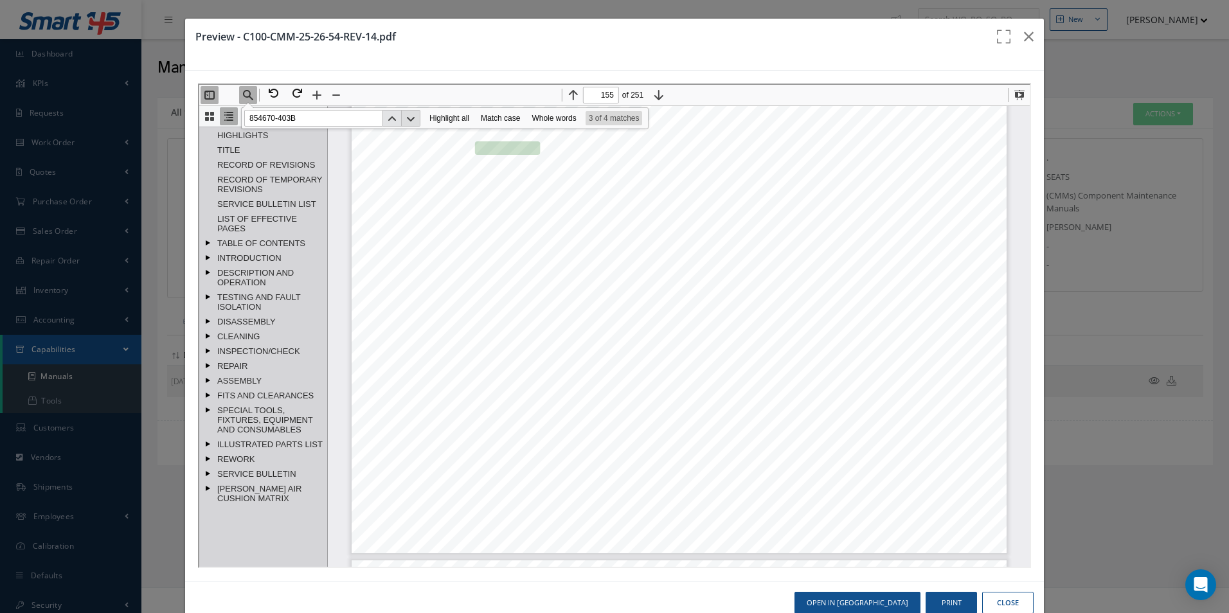
scroll to position [132004, 0]
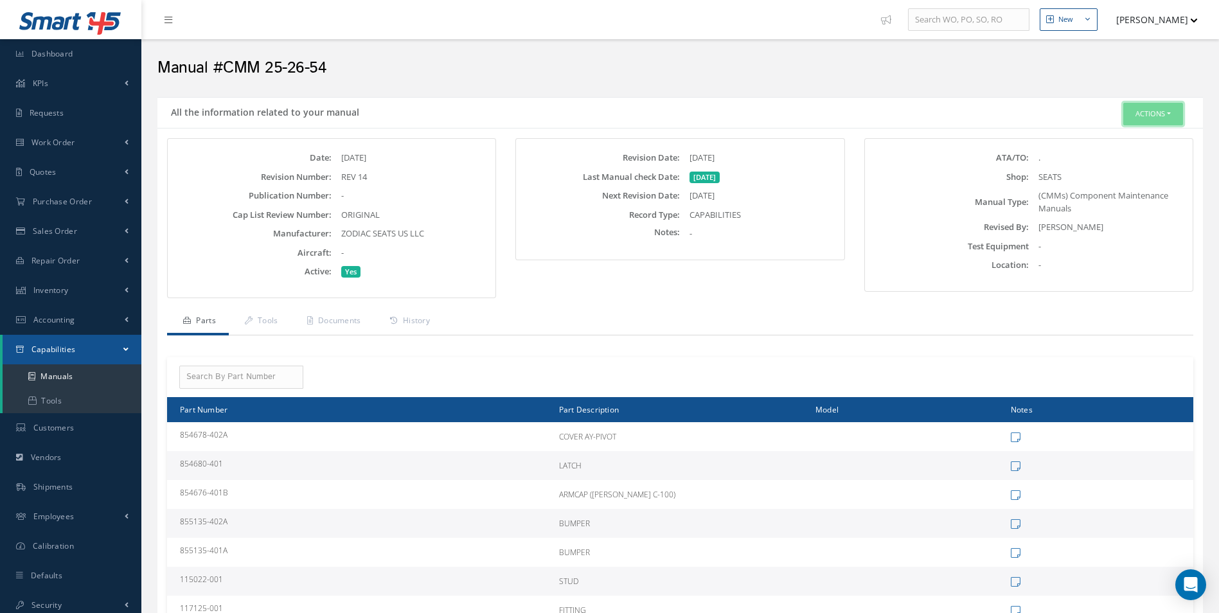
click at [1140, 111] on button "Actions" at bounding box center [1154, 114] width 60 height 22
click at [1118, 135] on link "Edit" at bounding box center [1134, 138] width 103 height 17
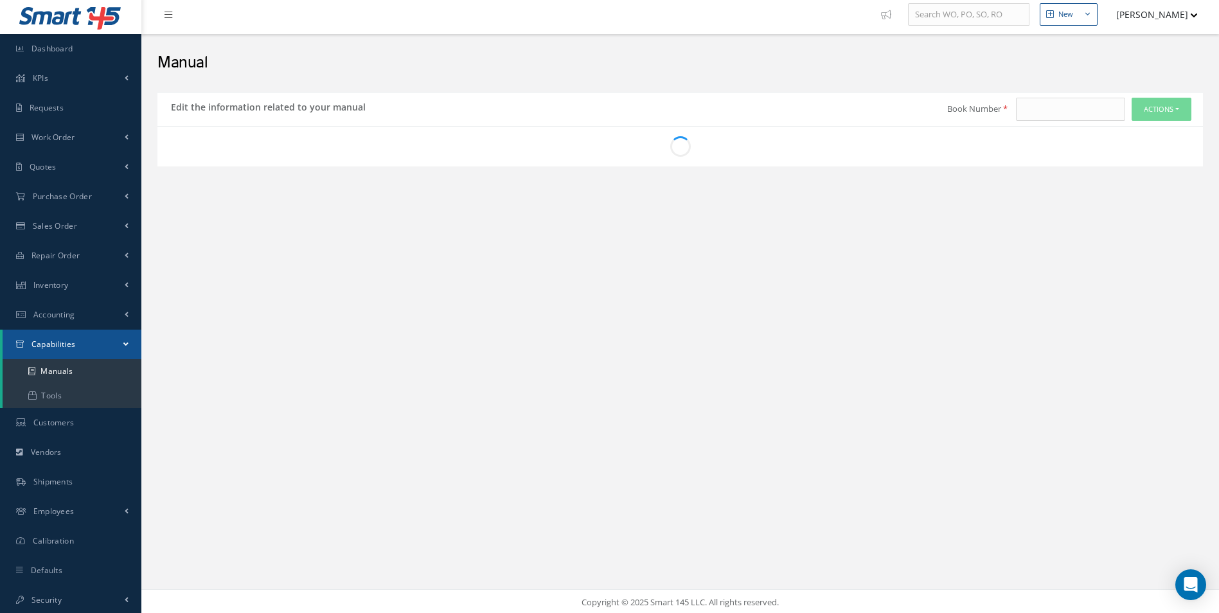
scroll to position [7, 0]
type input "CMM 25-26-54"
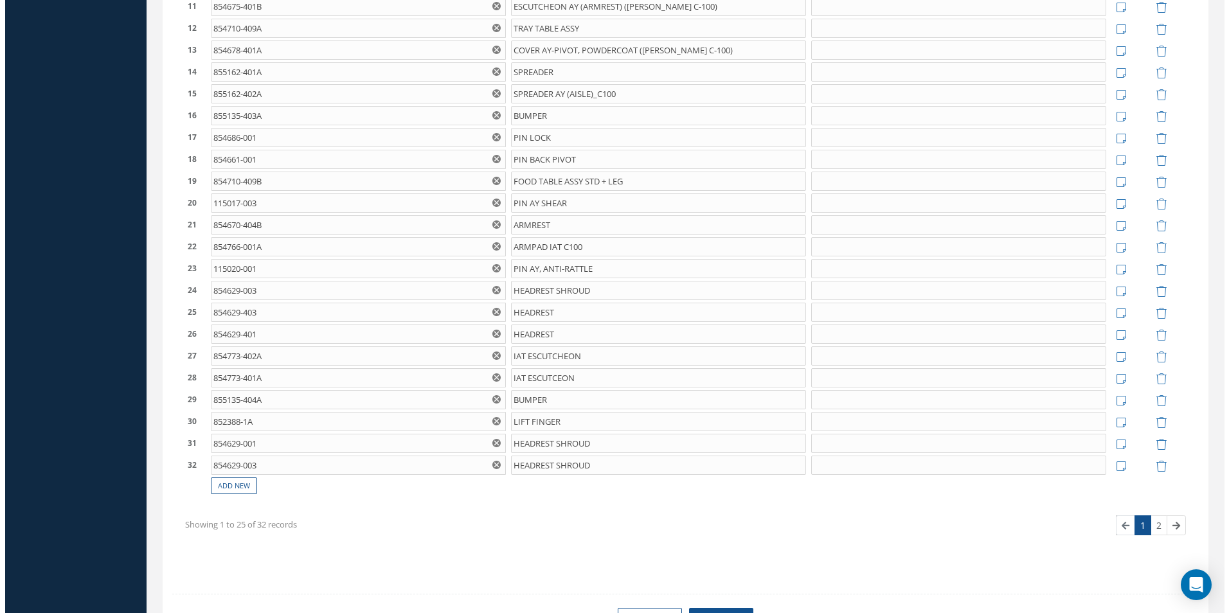
scroll to position [739, 0]
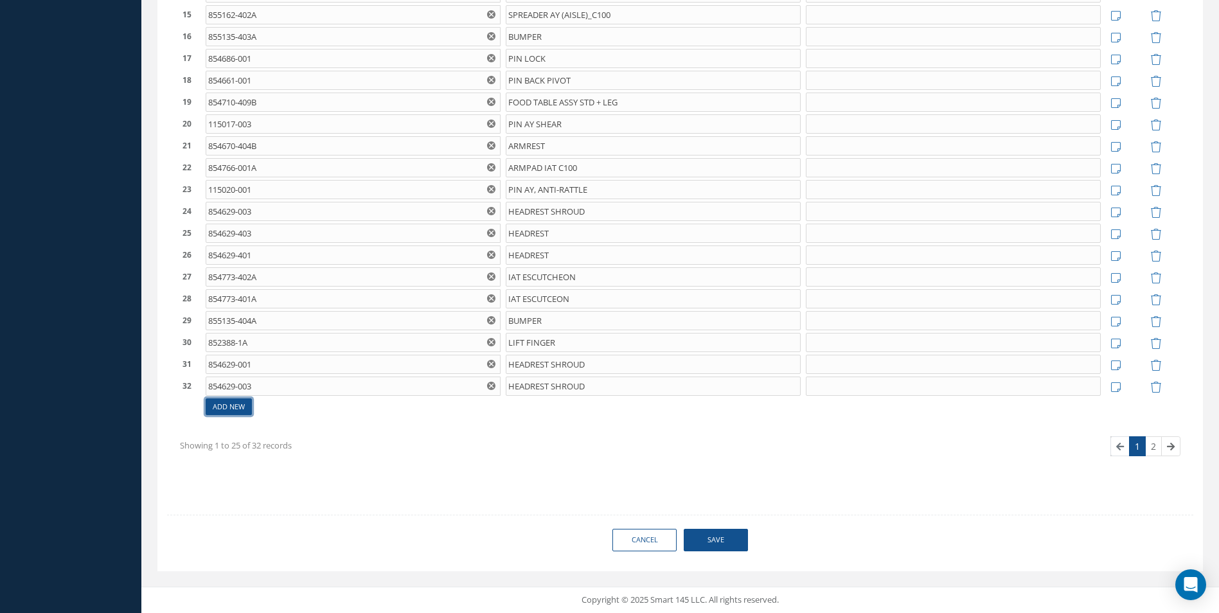
click at [234, 405] on link "Add New" at bounding box center [229, 407] width 46 height 17
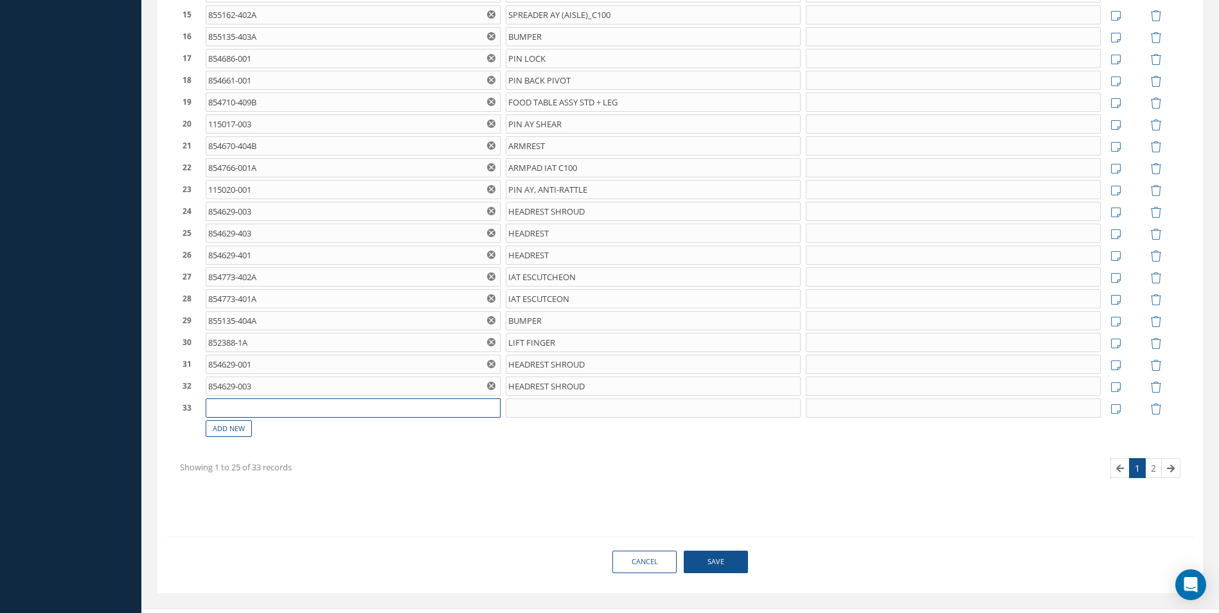
click at [239, 406] on input "text" at bounding box center [353, 408] width 295 height 19
paste input "854670-403B"
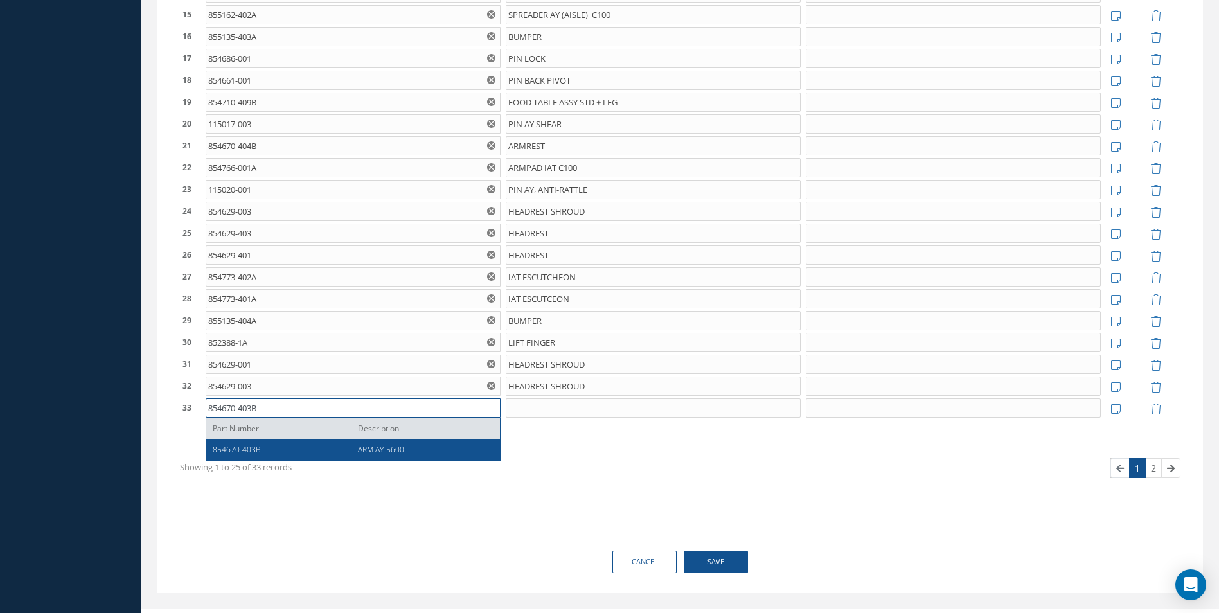
type input "854670-403B"
click at [391, 448] on span "ARM AY-5600" at bounding box center [381, 449] width 46 height 11
type input "ARM AY-5600"
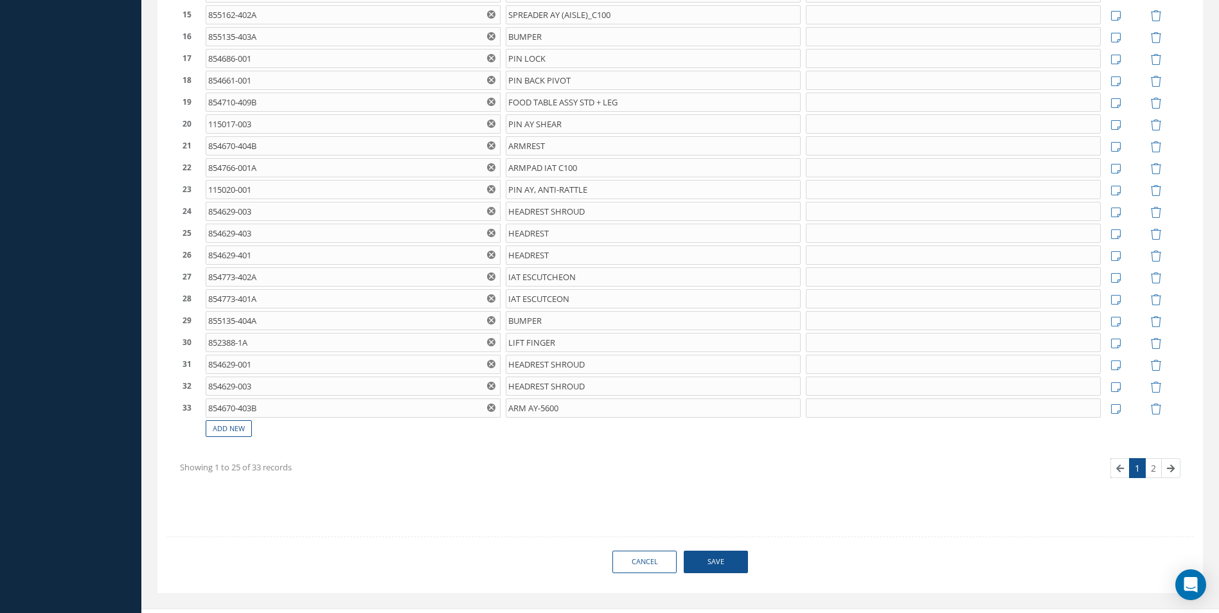
click at [730, 565] on span "Save" at bounding box center [716, 562] width 64 height 22
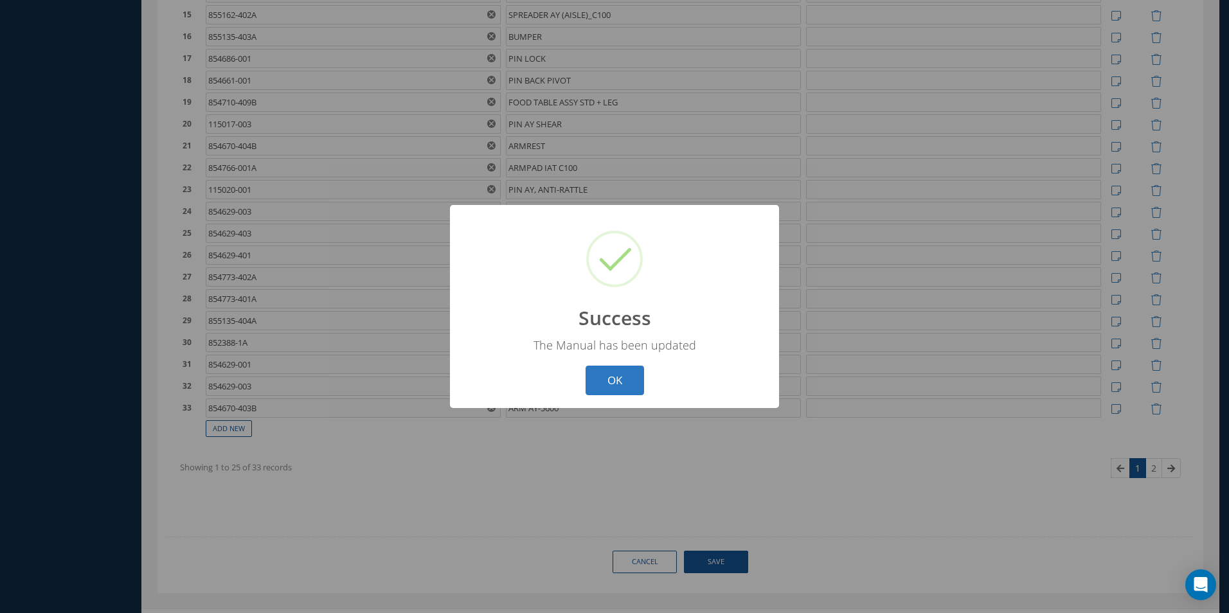
click at [624, 374] on button "OK" at bounding box center [615, 381] width 58 height 30
select select "25"
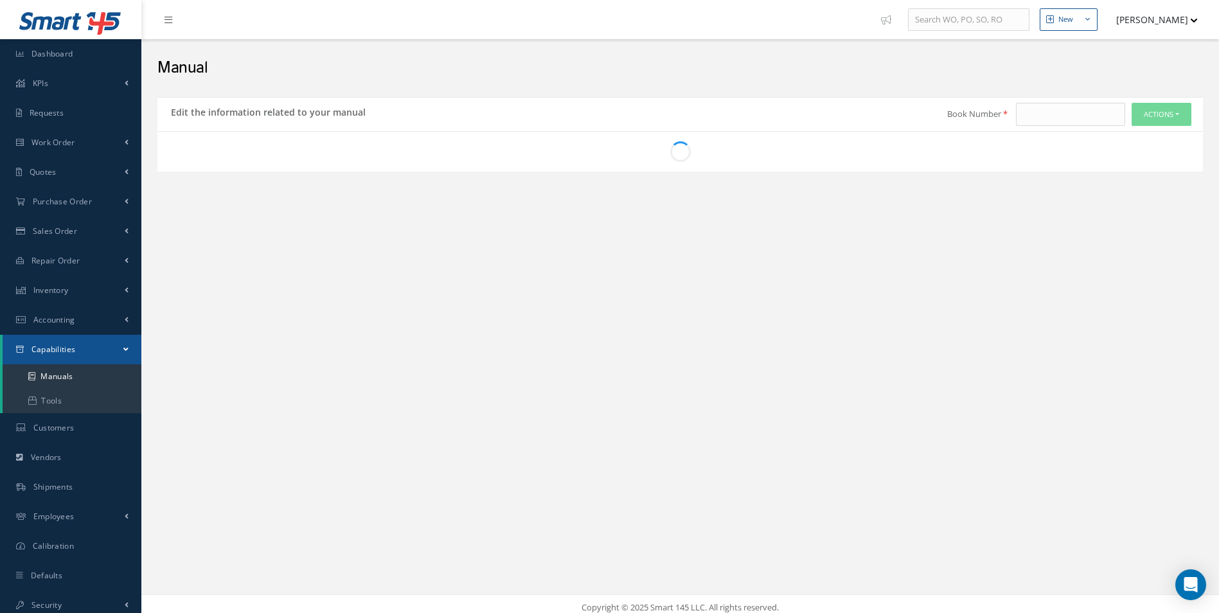
scroll to position [7, 0]
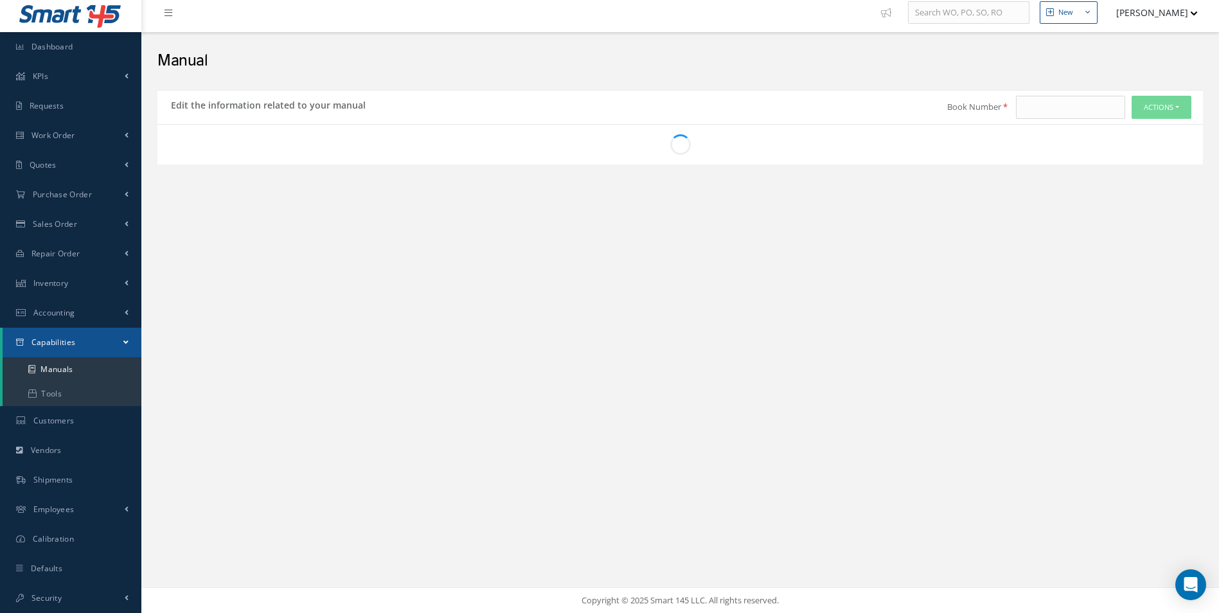
type input "CMM 25-26-54"
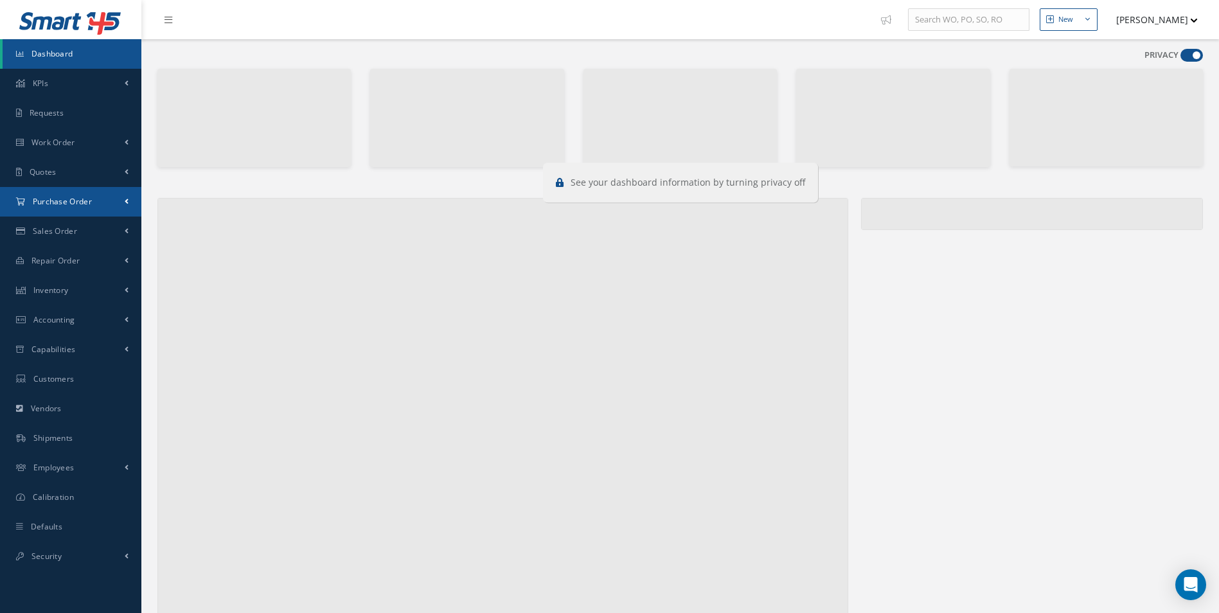
click at [72, 195] on link "Purchase Order" at bounding box center [70, 202] width 141 height 30
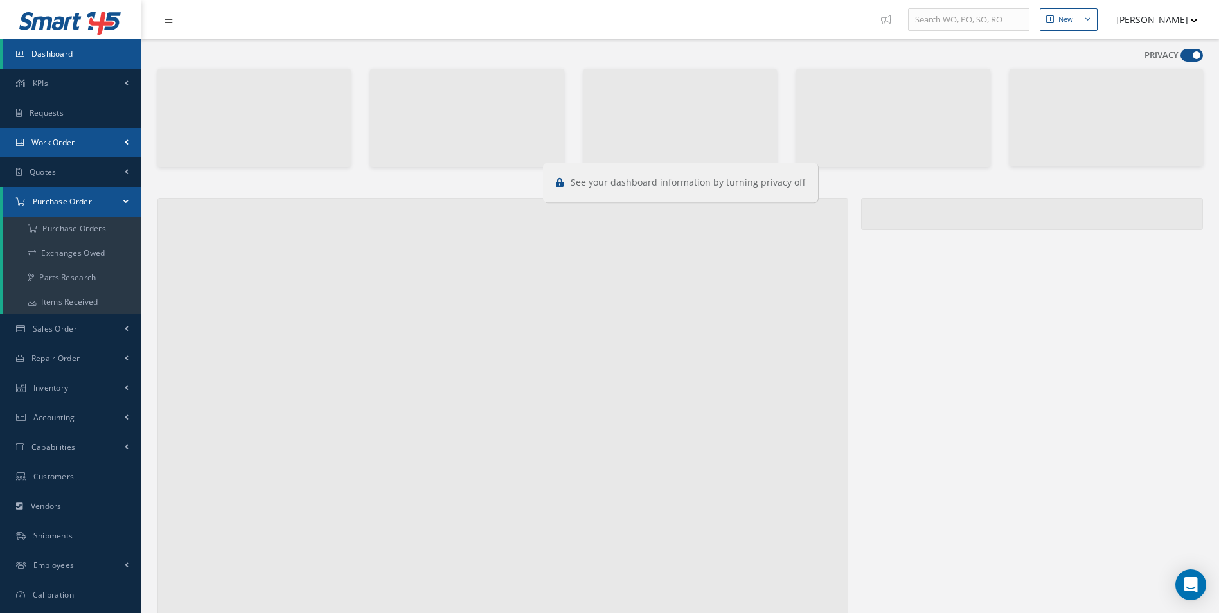
click at [66, 150] on link "Work Order" at bounding box center [70, 143] width 141 height 30
click at [92, 193] on link "Work Order" at bounding box center [72, 194] width 139 height 24
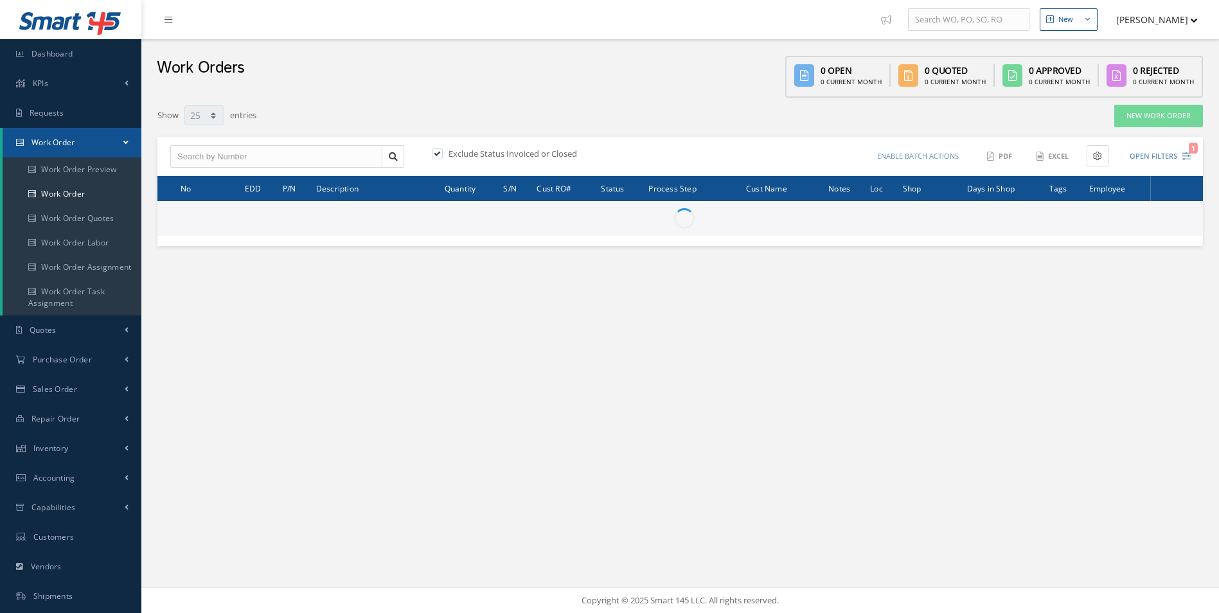
select select "25"
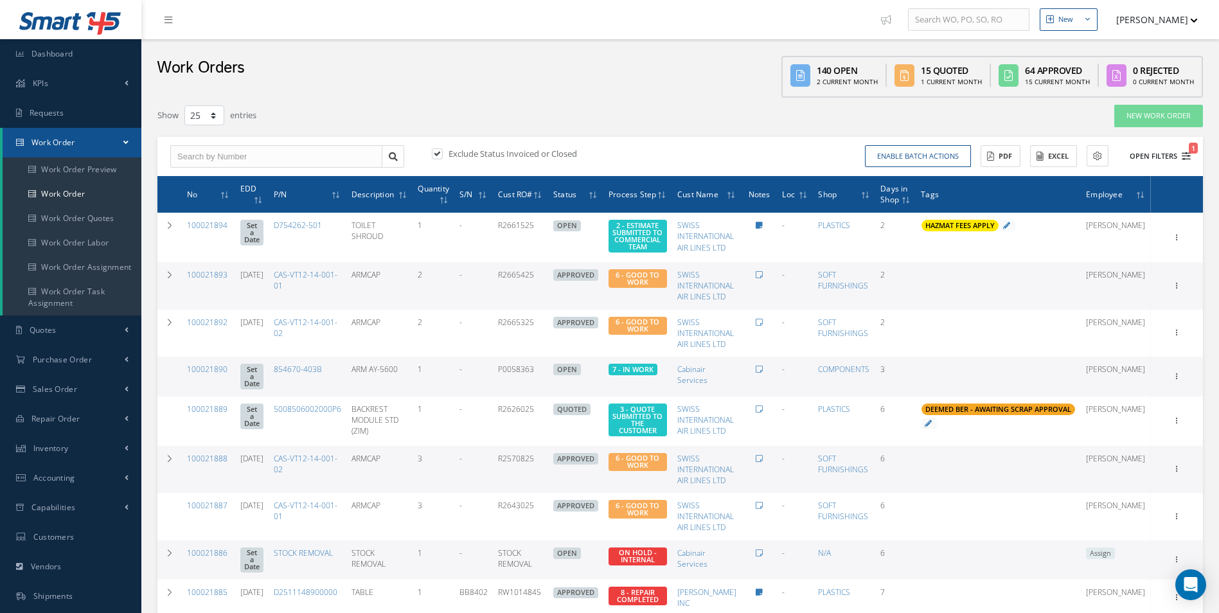
click at [1187, 160] on icon "1" at bounding box center [1186, 156] width 9 height 9
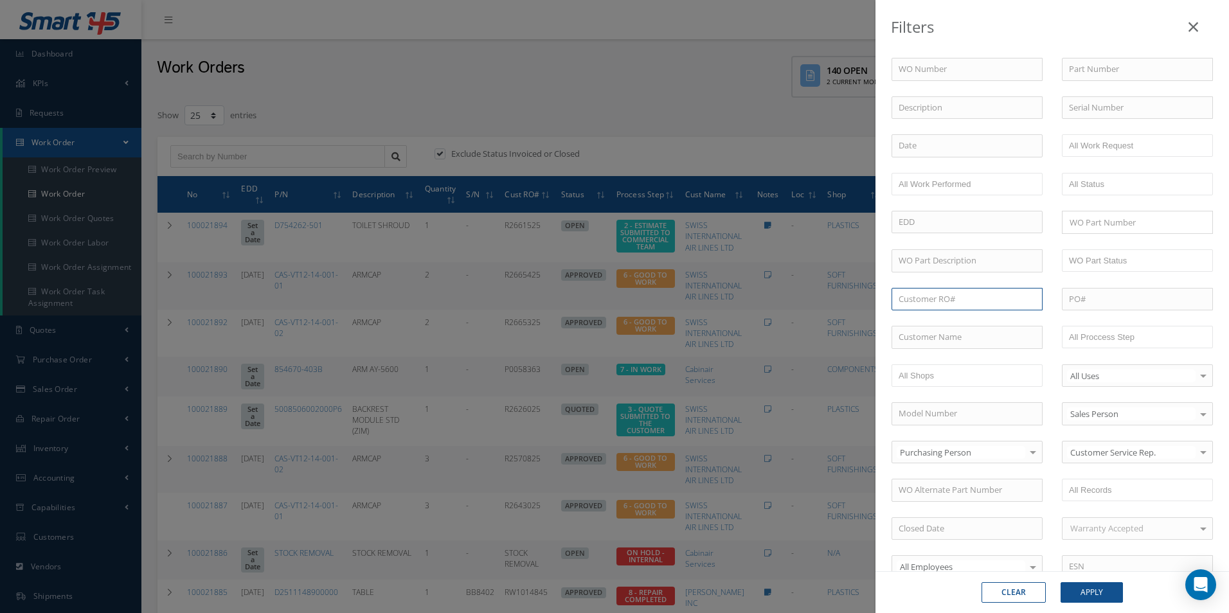
click at [941, 303] on input "text" at bounding box center [967, 299] width 151 height 23
click at [940, 318] on div "WO Number Part Number Description Serial Number - BER CERTIFICATION FILE ONLY D…" at bounding box center [1052, 438] width 341 height 761
click at [940, 346] on input "text" at bounding box center [967, 337] width 151 height 23
click at [941, 337] on input "CAB" at bounding box center [967, 337] width 151 height 23
type input "CAB"
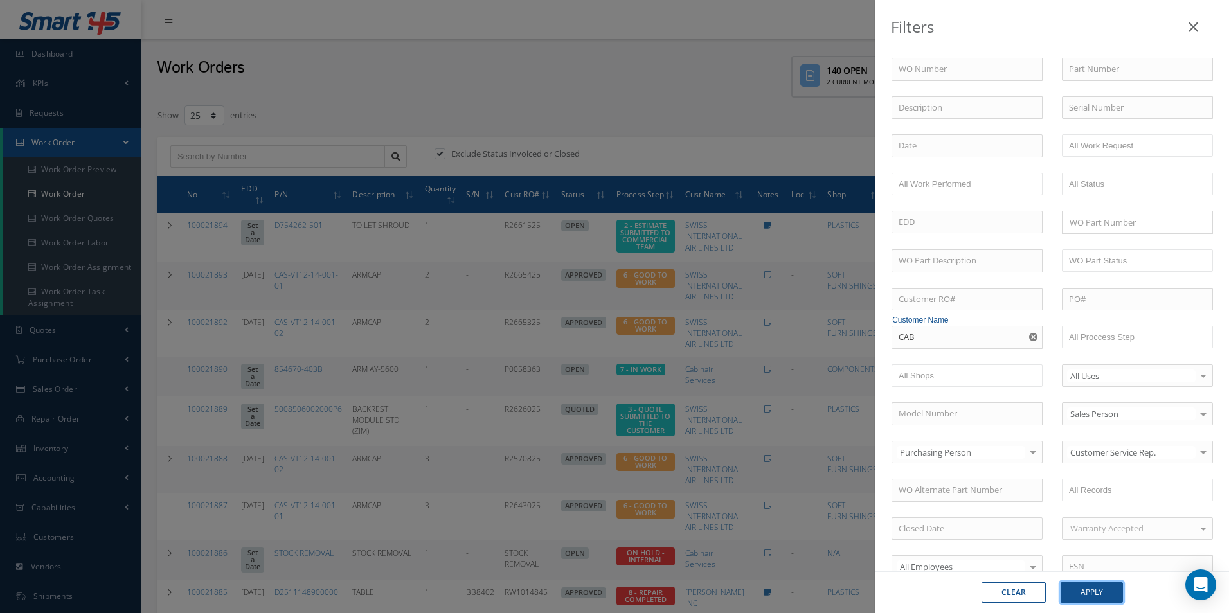
click at [1094, 591] on button "Apply" at bounding box center [1092, 592] width 62 height 21
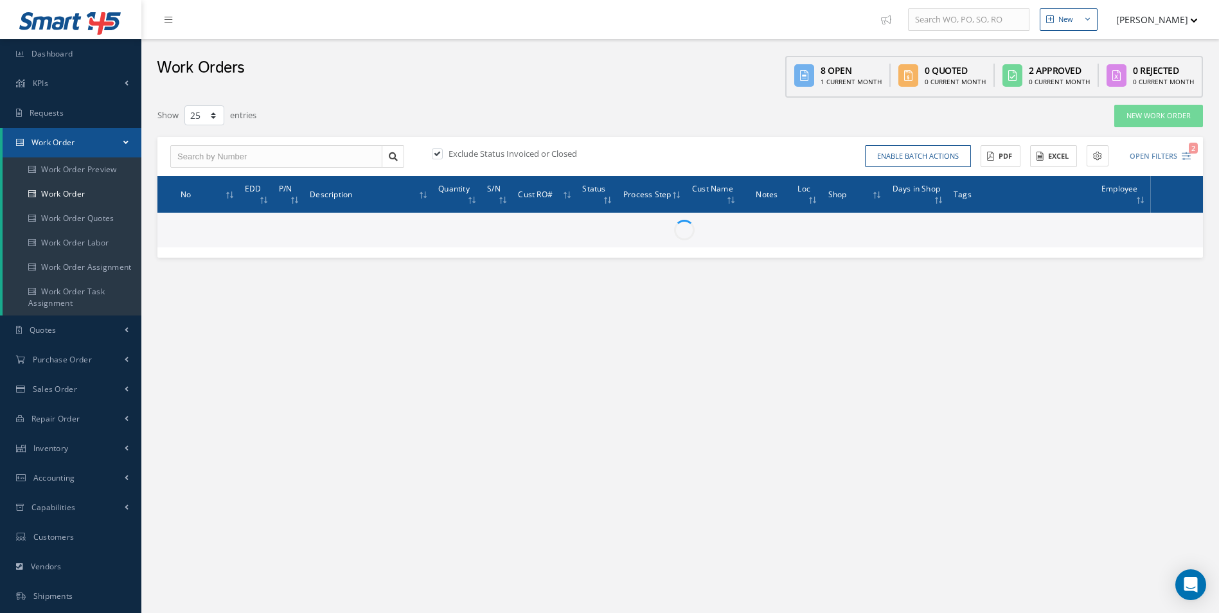
click at [442, 155] on label at bounding box center [443, 154] width 3 height 12
click at [436, 155] on input "checkbox" at bounding box center [436, 154] width 8 height 8
checkbox input "false"
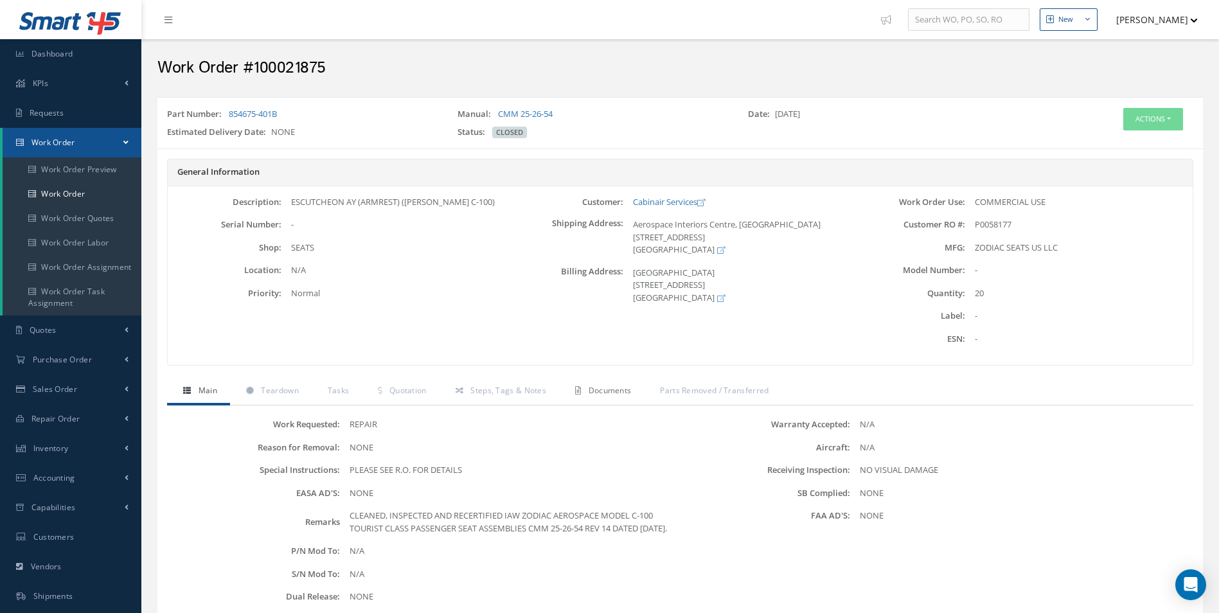
click at [615, 399] on link "Documents" at bounding box center [601, 392] width 85 height 27
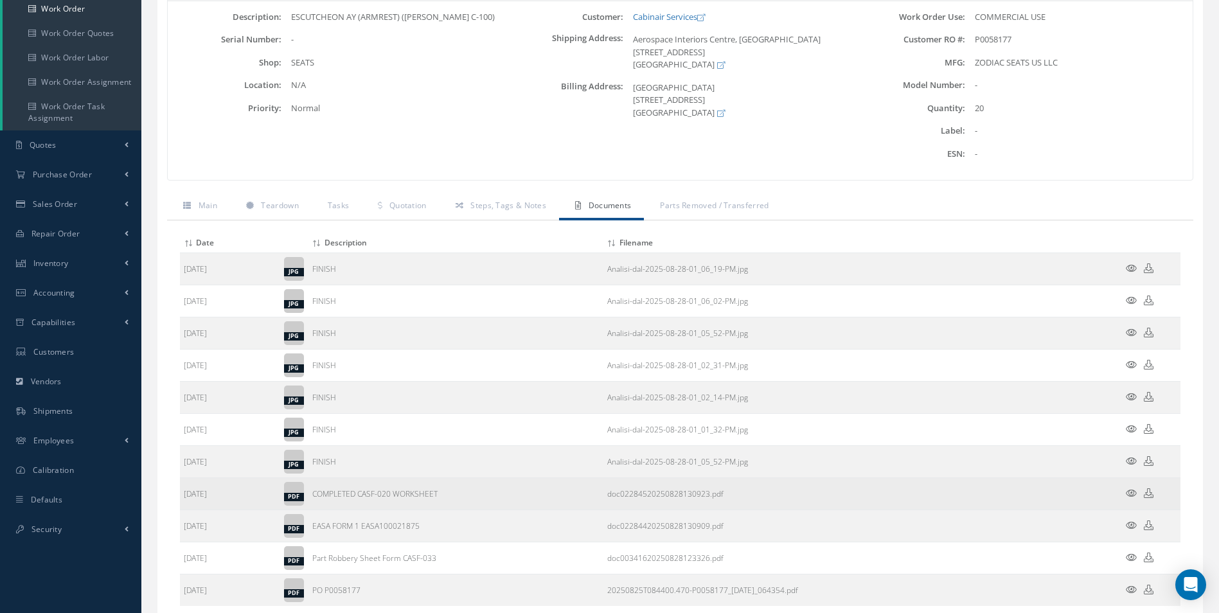
scroll to position [275, 0]
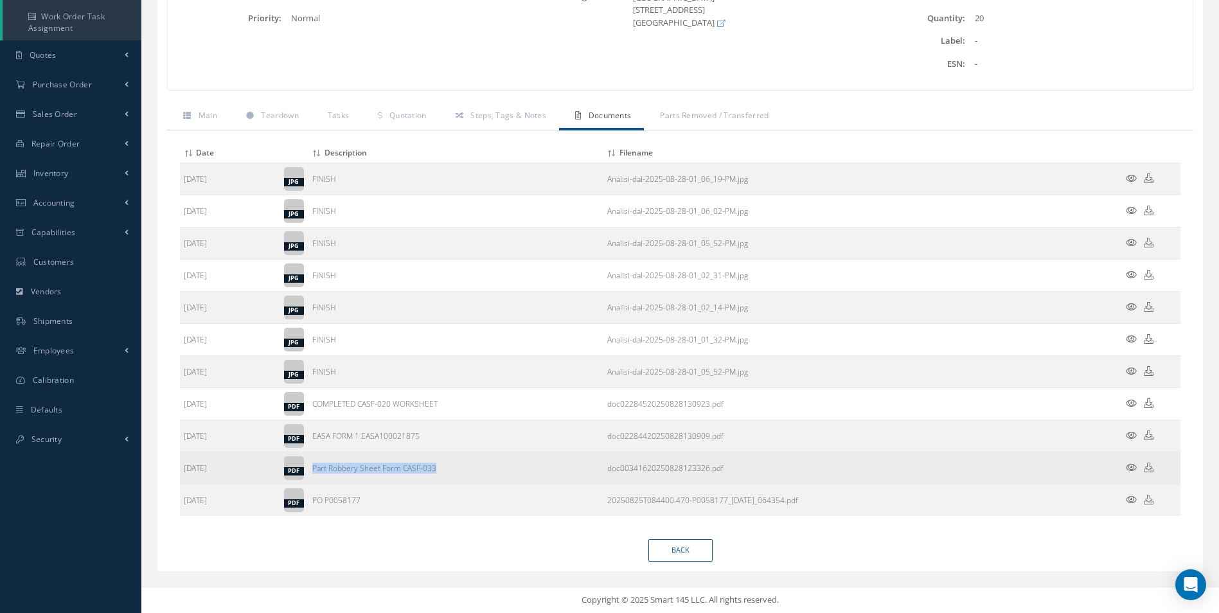
drag, startPoint x: 412, startPoint y: 473, endPoint x: 312, endPoint y: 473, distance: 100.3
click at [312, 473] on td "Part Robbery Sheet Form CASF-033" at bounding box center [456, 469] width 295 height 32
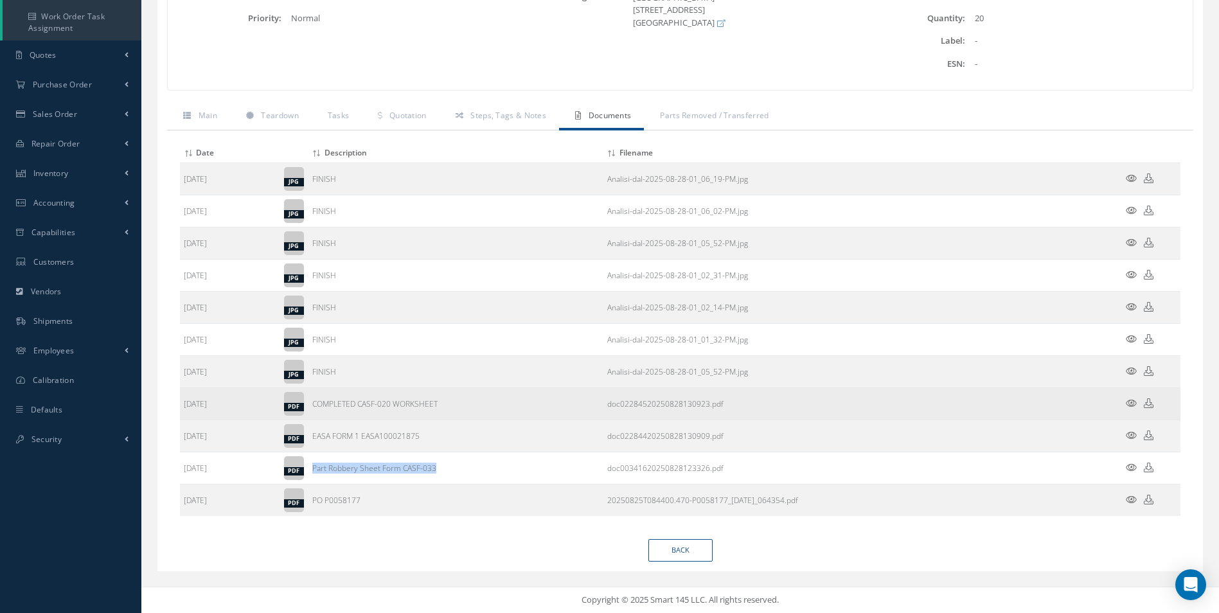
copy td "Part Robbery Sheet Form CASF-033"
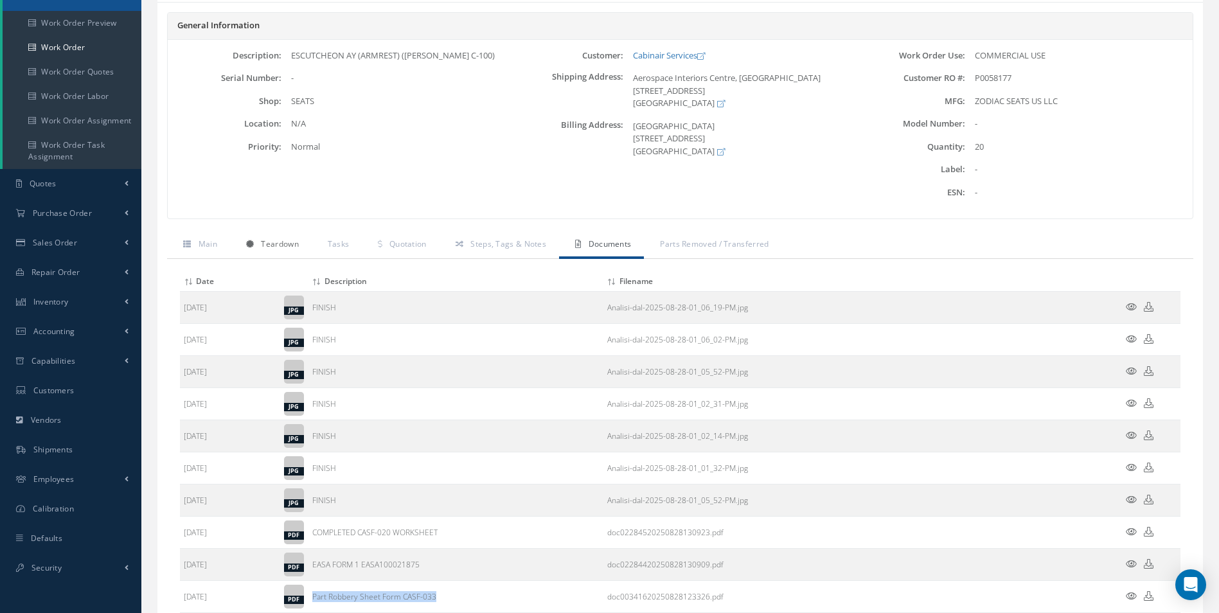
click at [292, 246] on span "Teardown" at bounding box center [279, 243] width 37 height 11
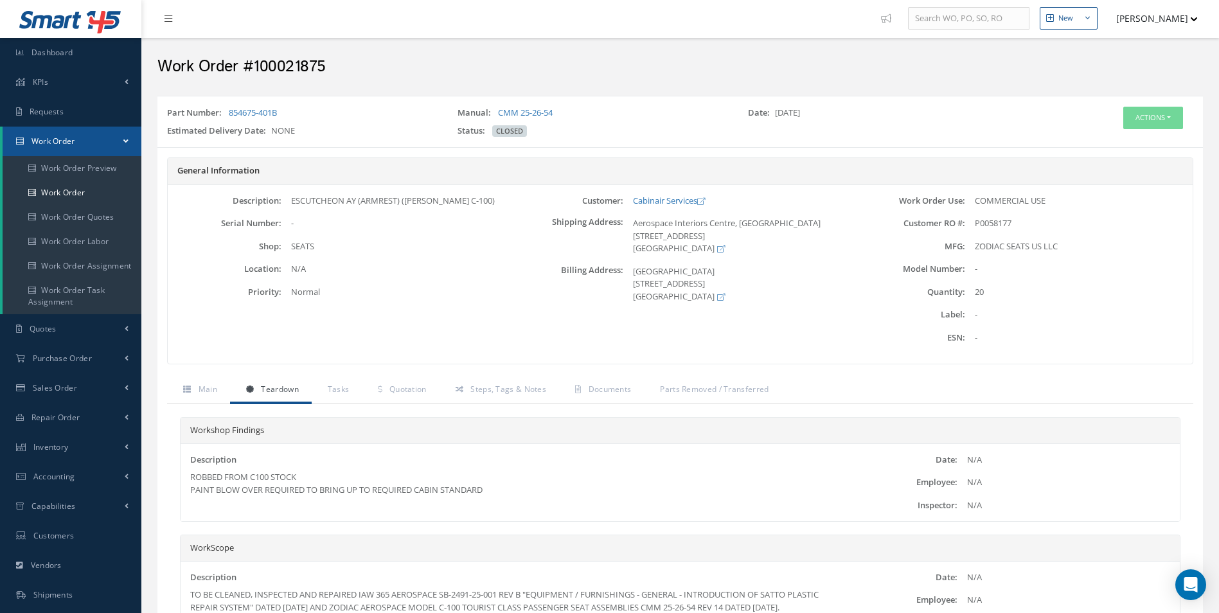
scroll to position [0, 0]
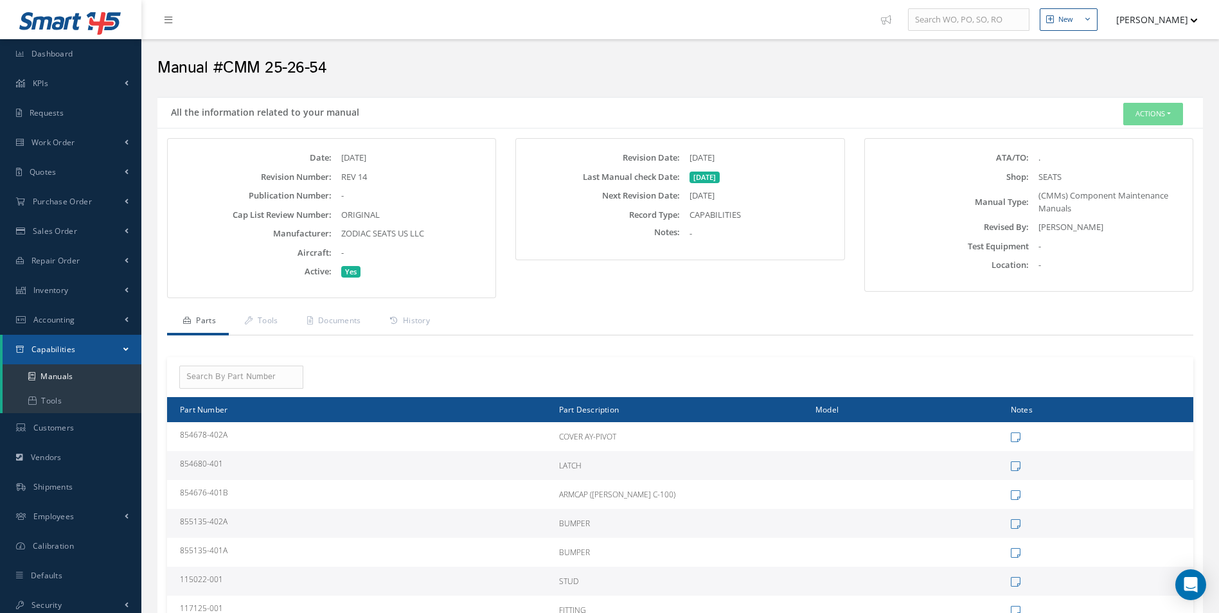
drag, startPoint x: 430, startPoint y: 235, endPoint x: 340, endPoint y: 237, distance: 90.0
click at [340, 237] on div "ZODIAC SEATS US LLC" at bounding box center [412, 234] width 161 height 13
copy span "ZODIAC SEATS US LLC"
drag, startPoint x: 323, startPoint y: 62, endPoint x: 228, endPoint y: 67, distance: 95.9
click at [228, 67] on h2 "Manual #CMM 25-26-54" at bounding box center [680, 67] width 1046 height 19
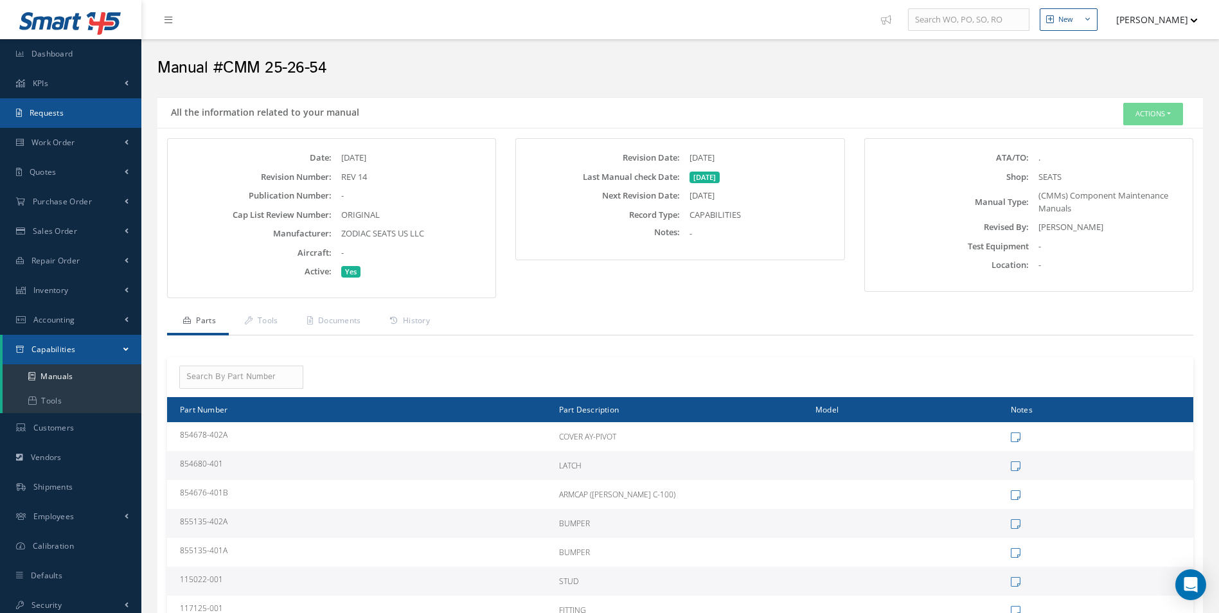
copy h2 "CMM 25-26-54"
click at [395, 188] on div "Date: [DATE] Revision Number: REV 14 Publication Number: - Cap List Review Numb…" at bounding box center [332, 215] width 302 height 127
drag, startPoint x: 778, startPoint y: 159, endPoint x: 609, endPoint y: 161, distance: 169.7
click at [609, 161] on div "Revision Date: [DATE]" at bounding box center [679, 158] width 321 height 13
copy div "Revision Date: [DATE]"
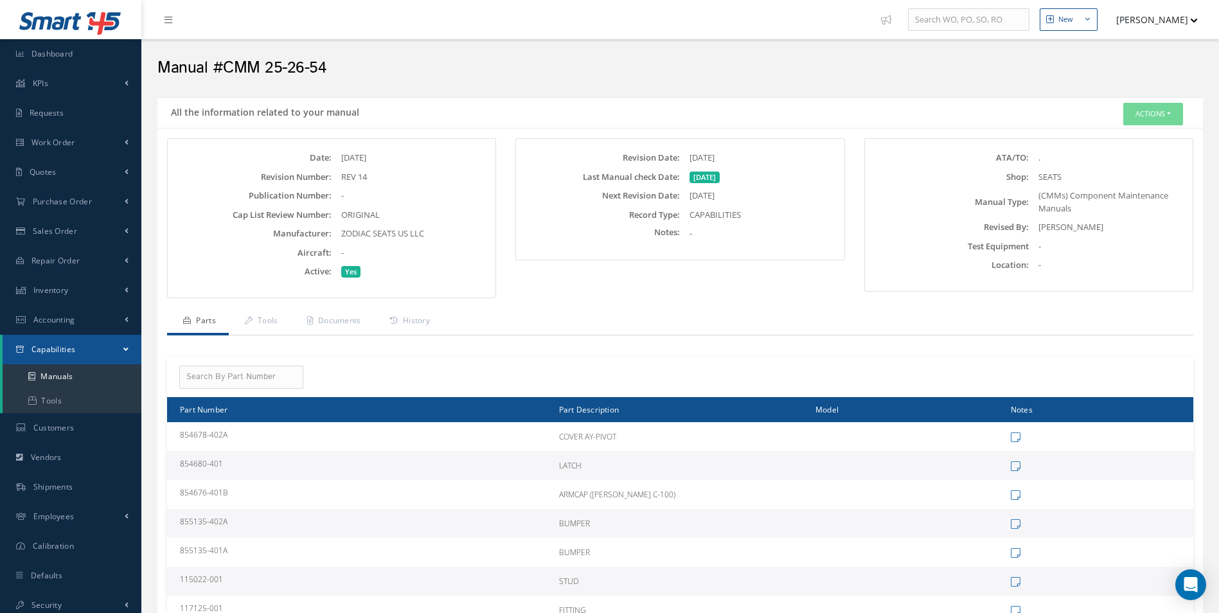
drag, startPoint x: 373, startPoint y: 180, endPoint x: 342, endPoint y: 177, distance: 31.0
click at [342, 177] on div "REV 14" at bounding box center [412, 177] width 161 height 13
copy div "REV 14"
click at [359, 330] on link "Documents" at bounding box center [332, 322] width 83 height 27
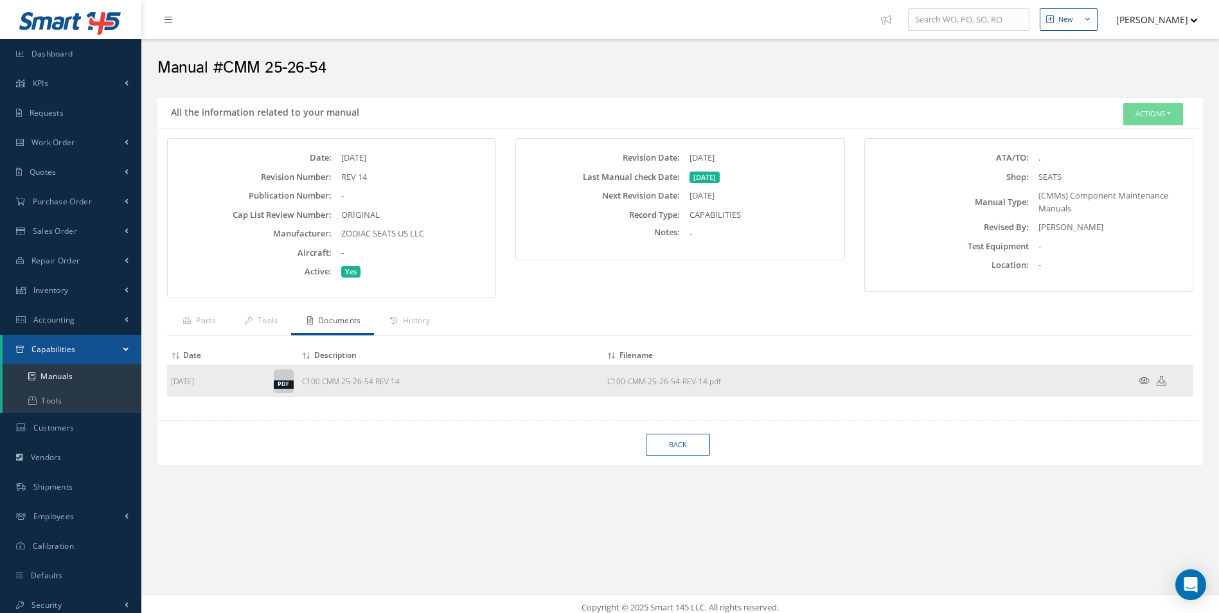
click at [1142, 384] on icon at bounding box center [1144, 381] width 11 height 10
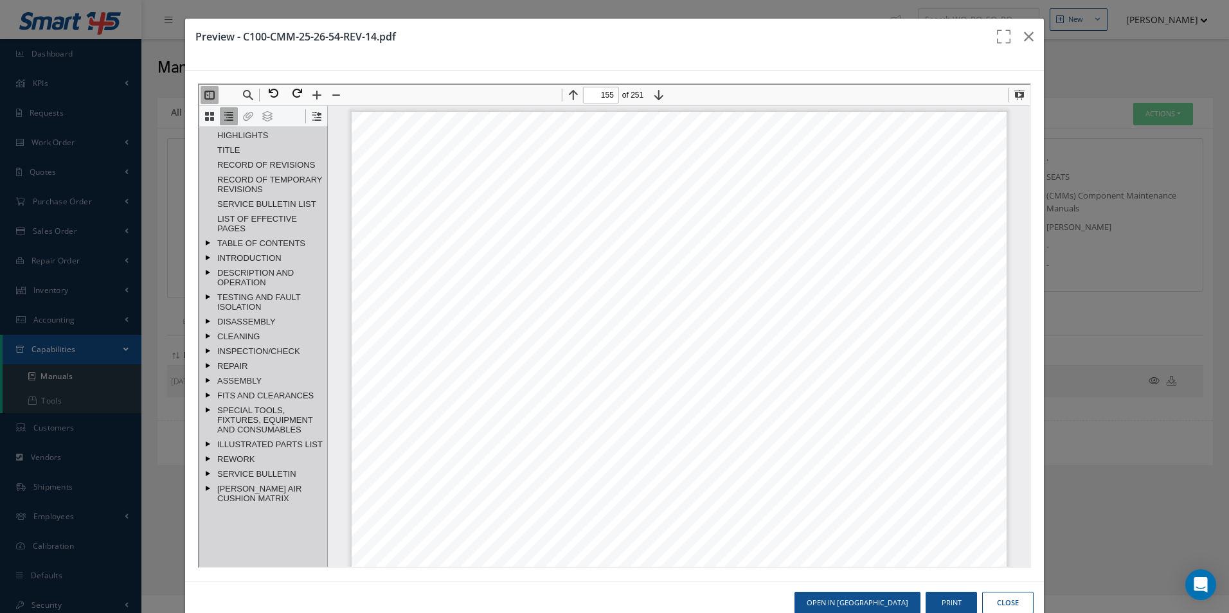
scroll to position [132004, 0]
drag, startPoint x: 843, startPoint y: 211, endPoint x: 864, endPoint y: 213, distance: 20.6
click at [864, 213] on span "B,D,F," at bounding box center [864, 211] width 29 height 11
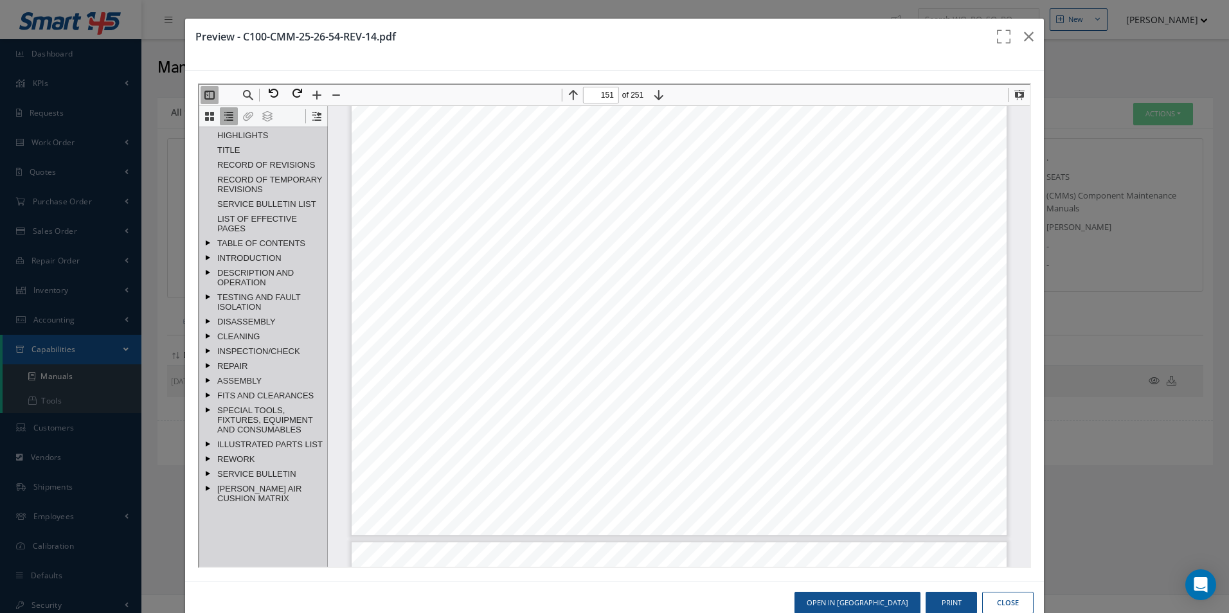
type input "152"
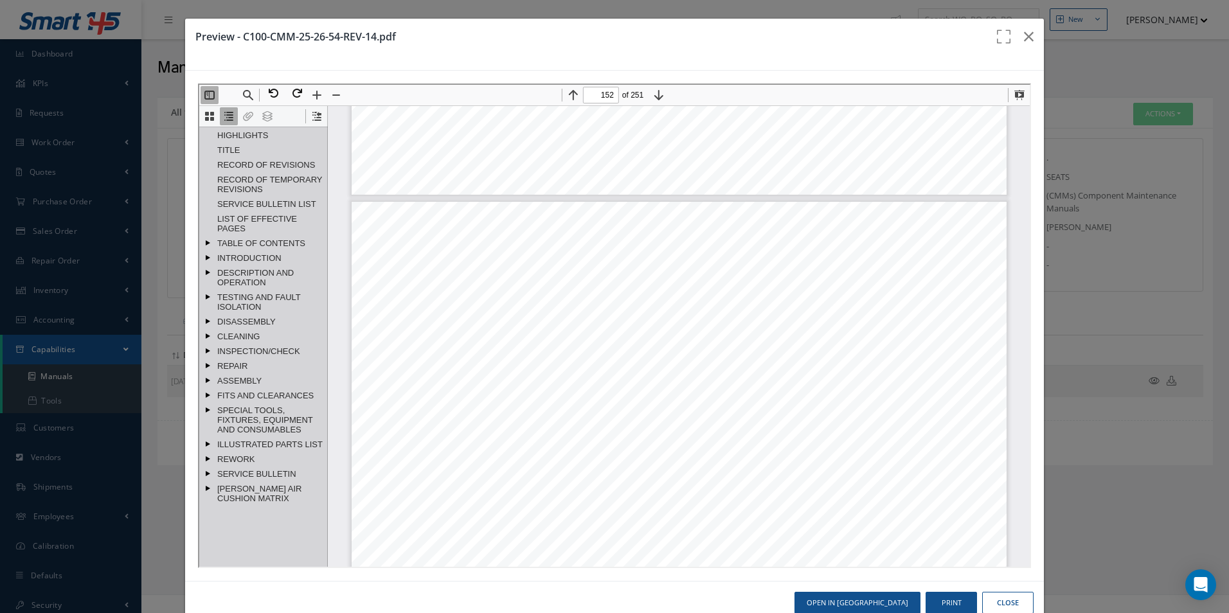
scroll to position [129047, 0]
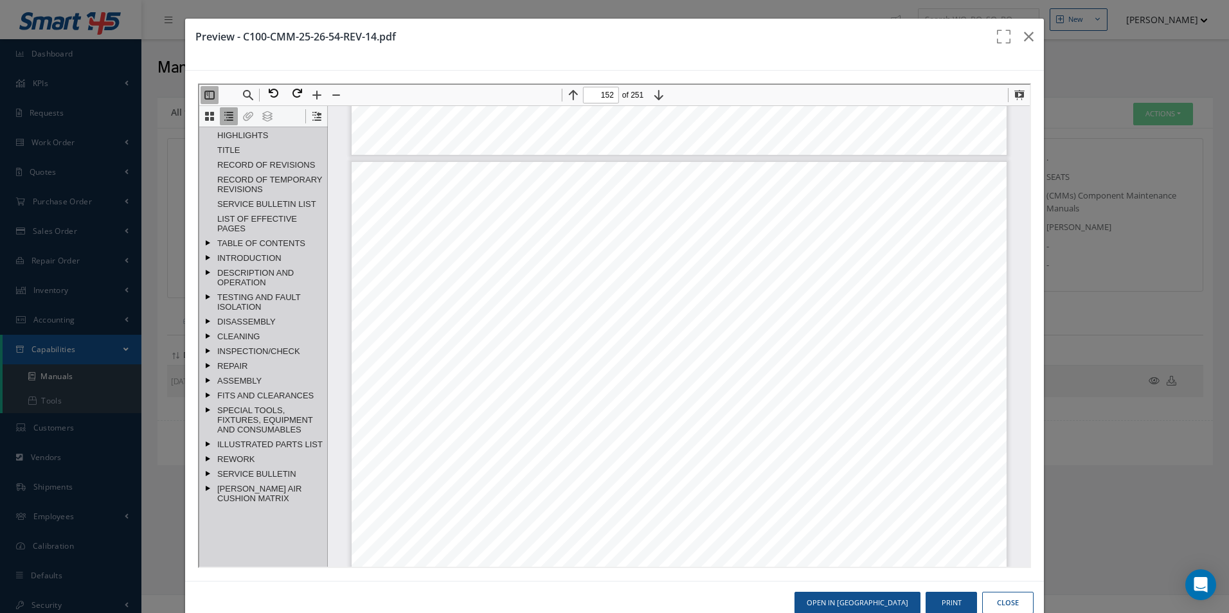
click at [257, 93] on div at bounding box center [257, 93] width 1 height 13
click at [251, 93] on button "Find" at bounding box center [246, 94] width 18 height 18
click at [279, 111] on input at bounding box center [311, 117] width 139 height 17
click at [259, 121] on input at bounding box center [311, 117] width 139 height 17
click at [256, 117] on input at bounding box center [311, 117] width 139 height 17
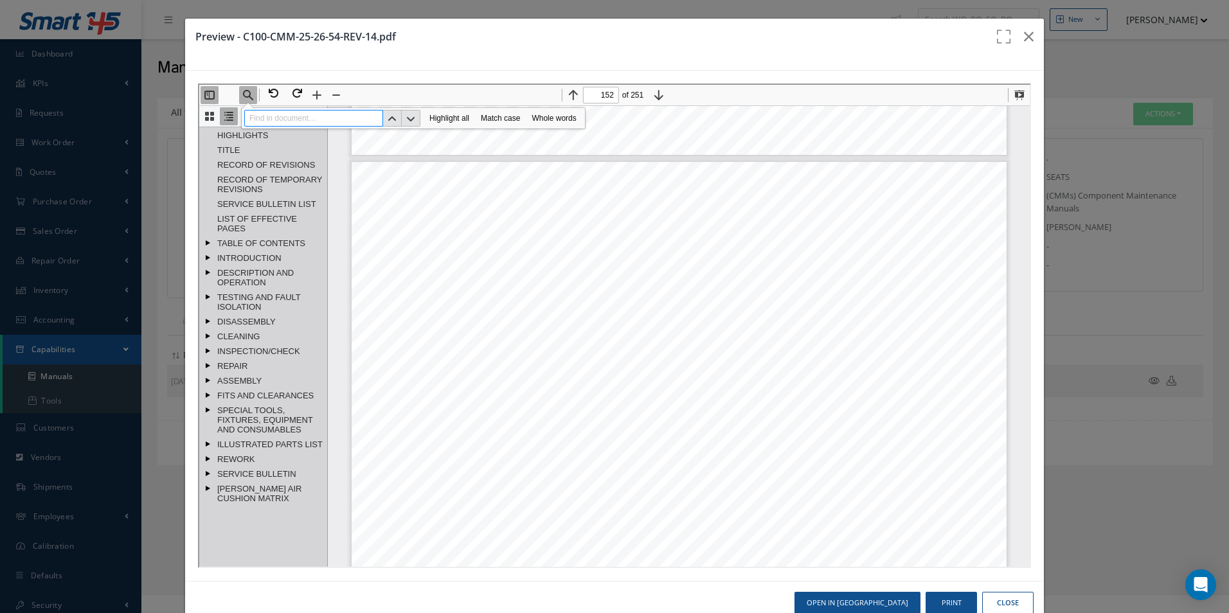
paste input "REV 14"
type input "REV 14"
drag, startPoint x: 295, startPoint y: 114, endPoint x: 219, endPoint y: 123, distance: 76.3
click at [220, 123] on div "Thumbnails Document Outline Attachments Layers Current Outline Item HIGHLIGHTS …" at bounding box center [612, 325] width 831 height 482
click at [296, 118] on input at bounding box center [311, 117] width 139 height 17
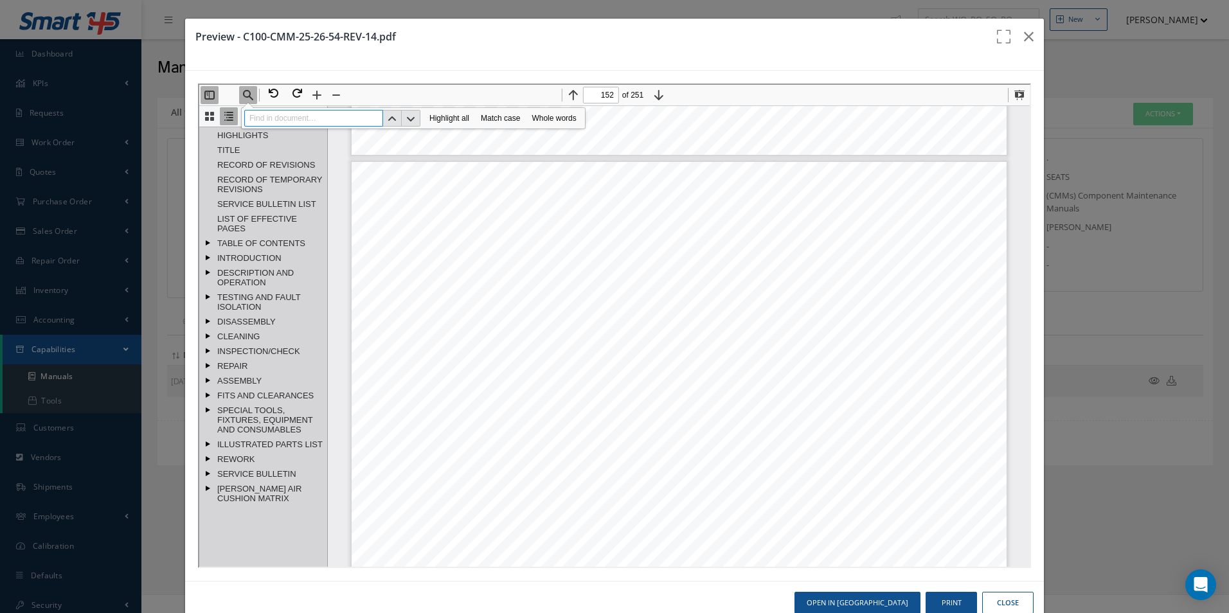
paste input "854670-403B"
type input "854670-403B"
type input "155"
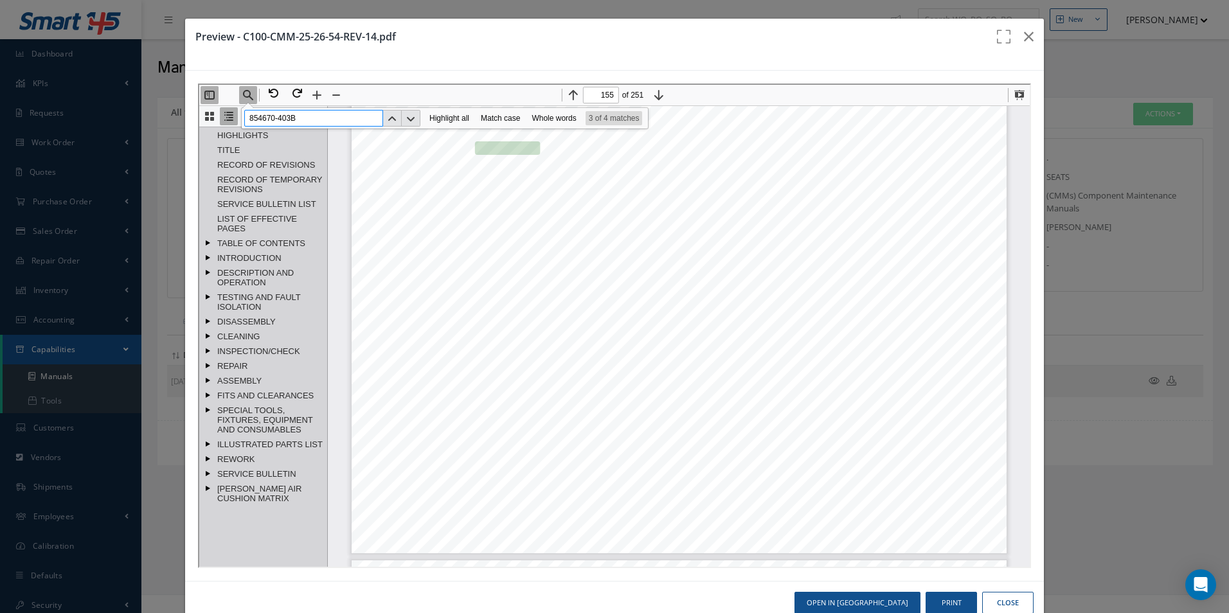
type input "854670-403B"
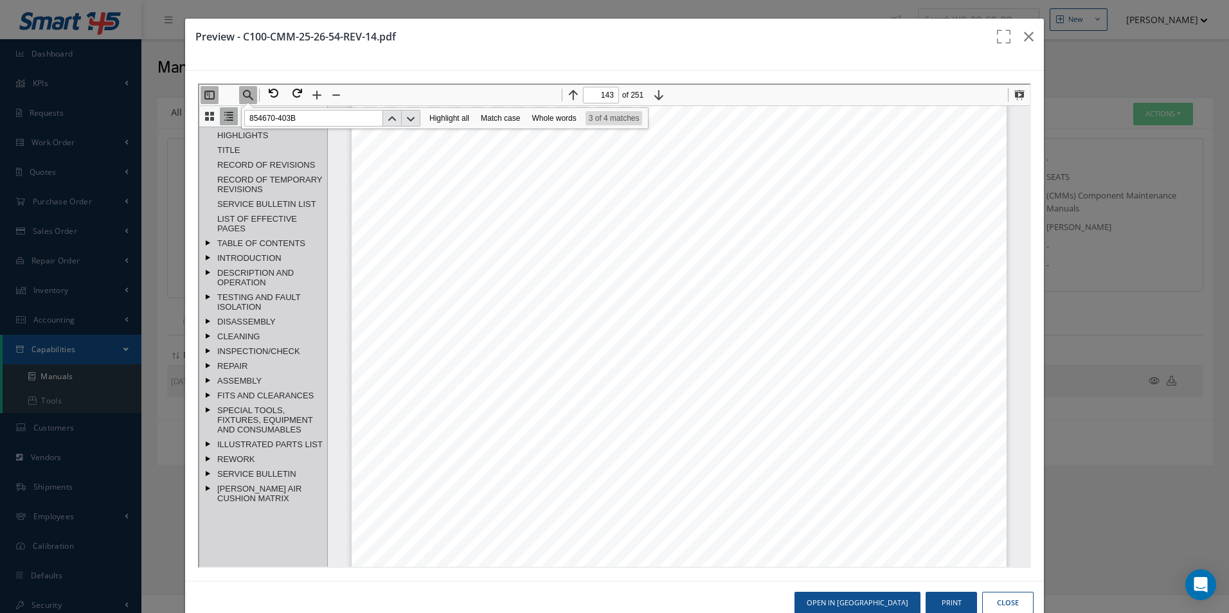
scroll to position [121655, 0]
type input "149"
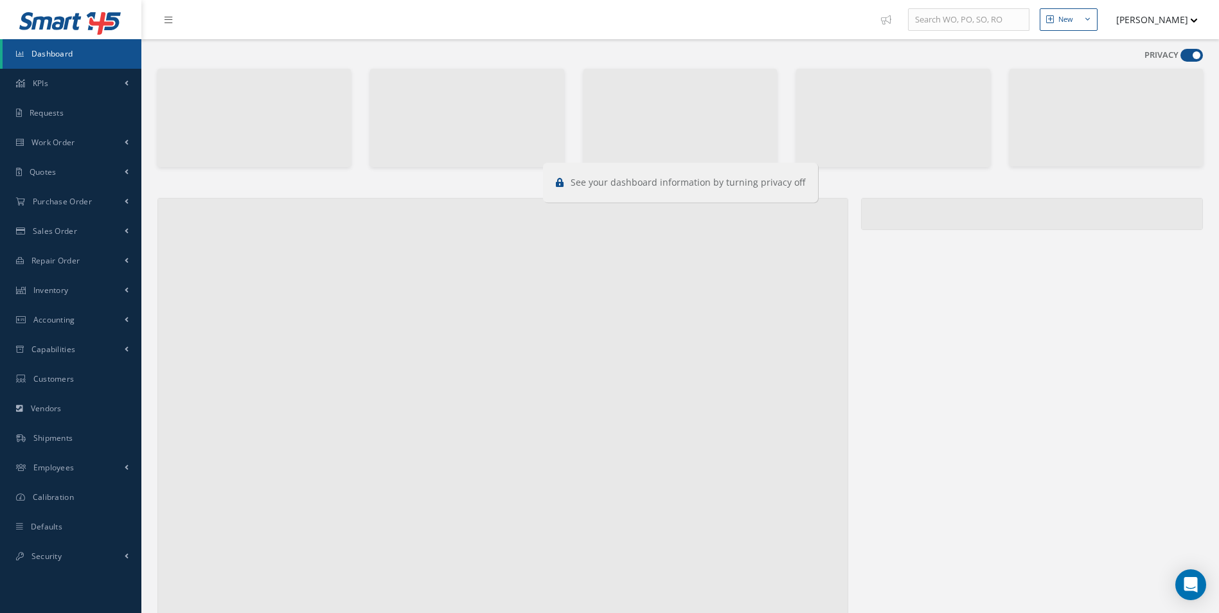
click at [1197, 57] on span at bounding box center [1192, 55] width 22 height 13
click at [1181, 58] on input "checkbox" at bounding box center [1181, 58] width 0 height 0
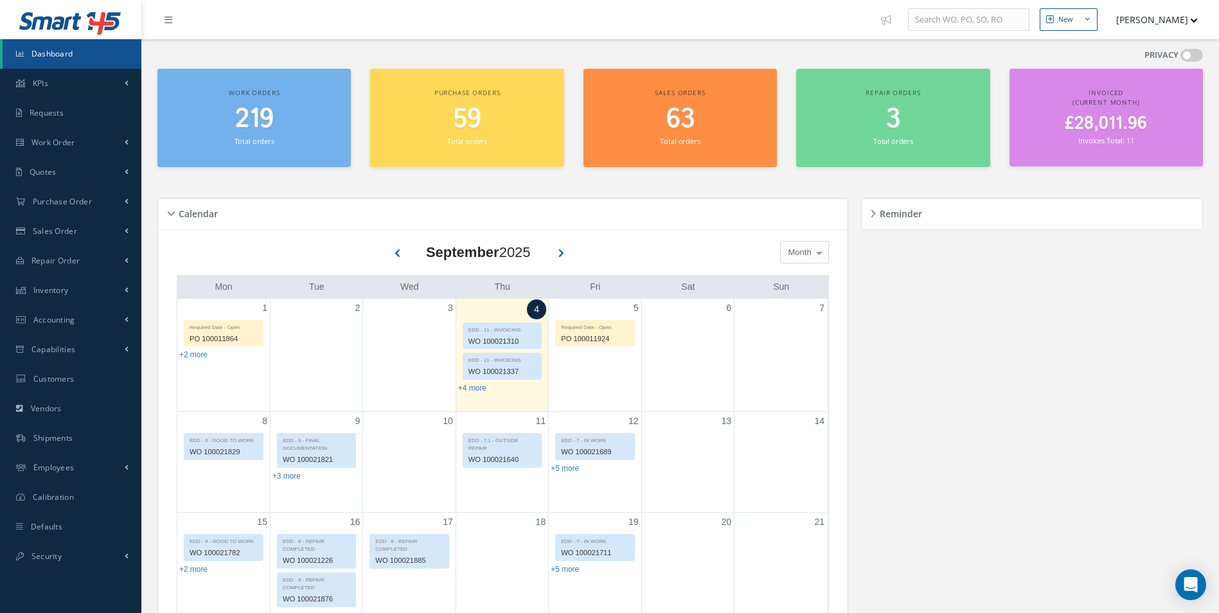
click at [1195, 57] on span at bounding box center [1192, 55] width 22 height 13
click at [1181, 58] on input "checkbox" at bounding box center [1181, 58] width 0 height 0
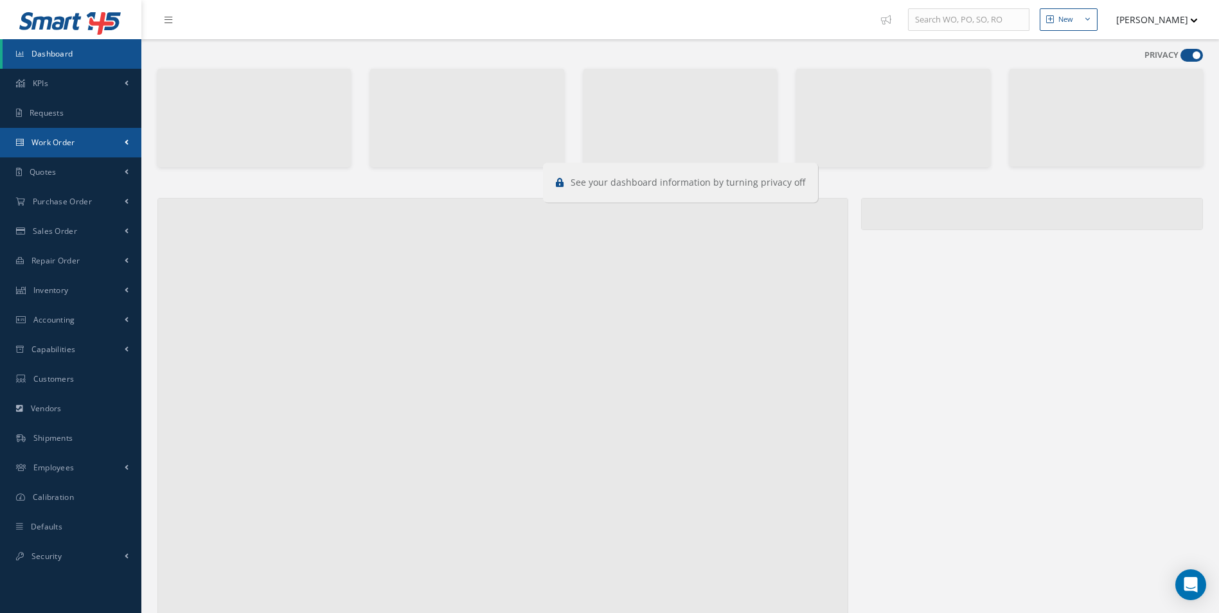
click at [94, 151] on link "Work Order" at bounding box center [70, 143] width 141 height 30
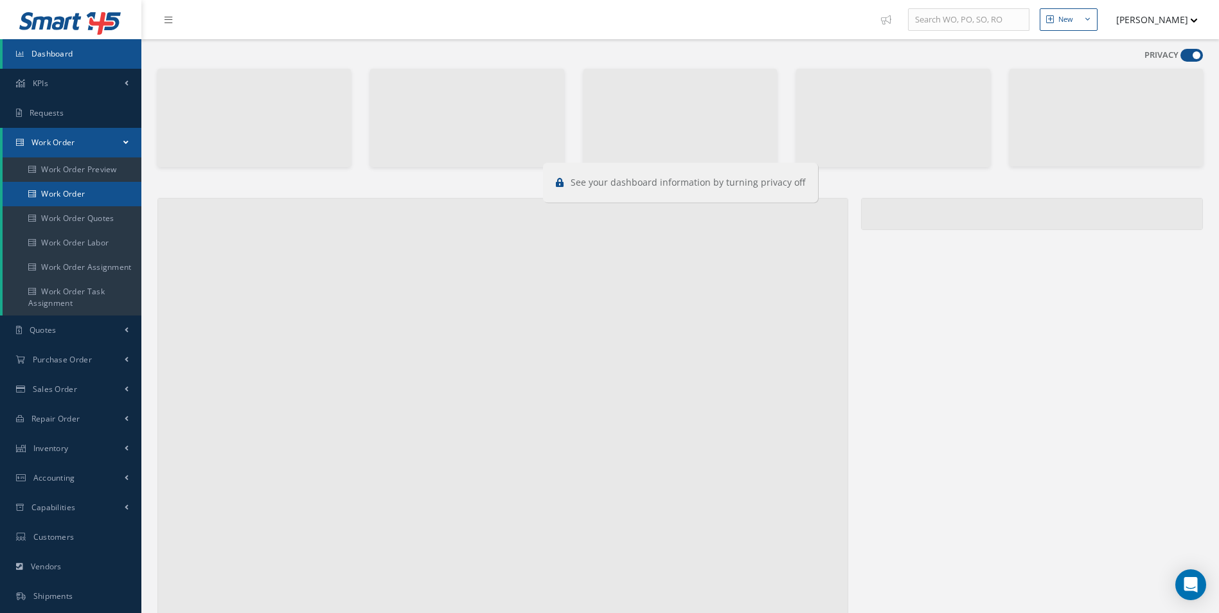
click at [76, 203] on link "Work Order" at bounding box center [72, 194] width 139 height 24
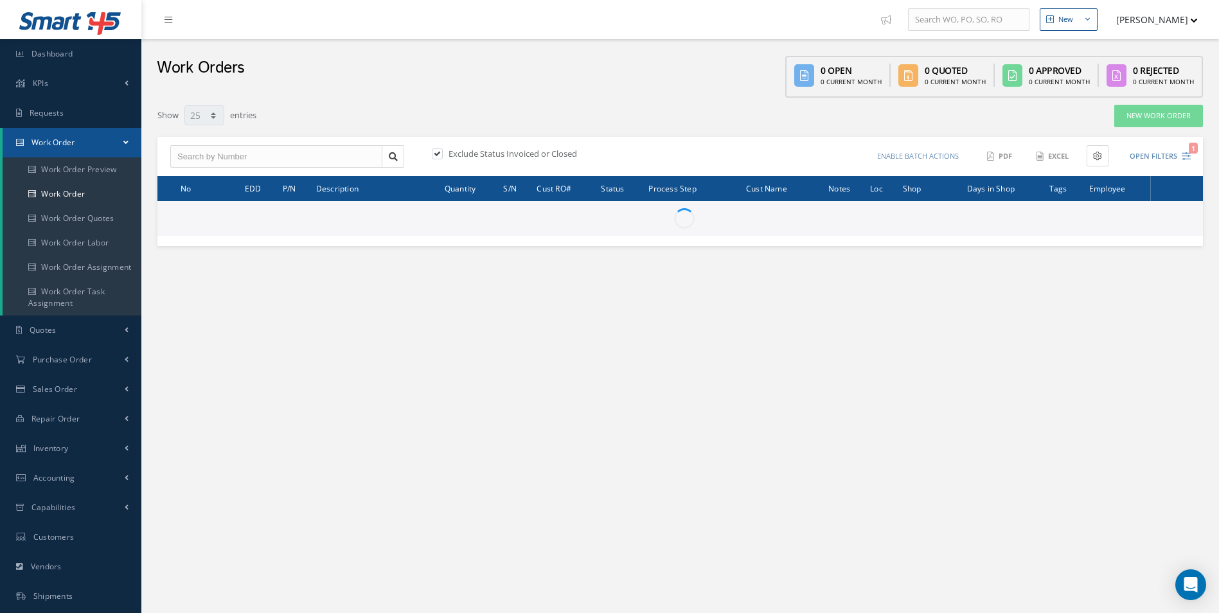
select select "25"
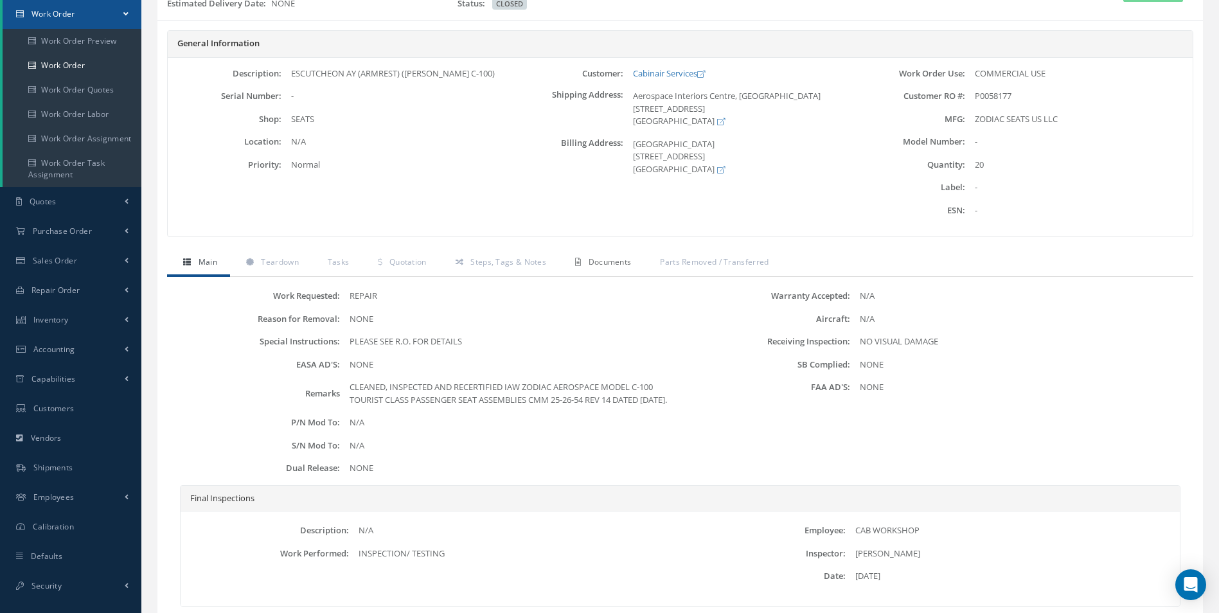
click at [593, 269] on link "Documents" at bounding box center [601, 263] width 85 height 27
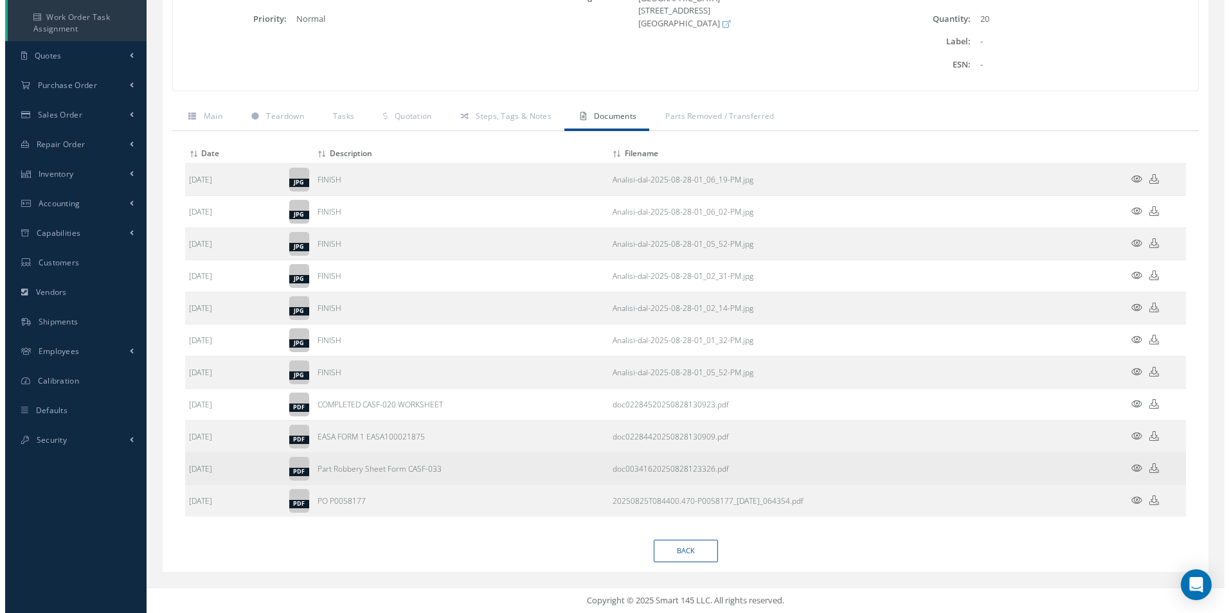
scroll to position [275, 0]
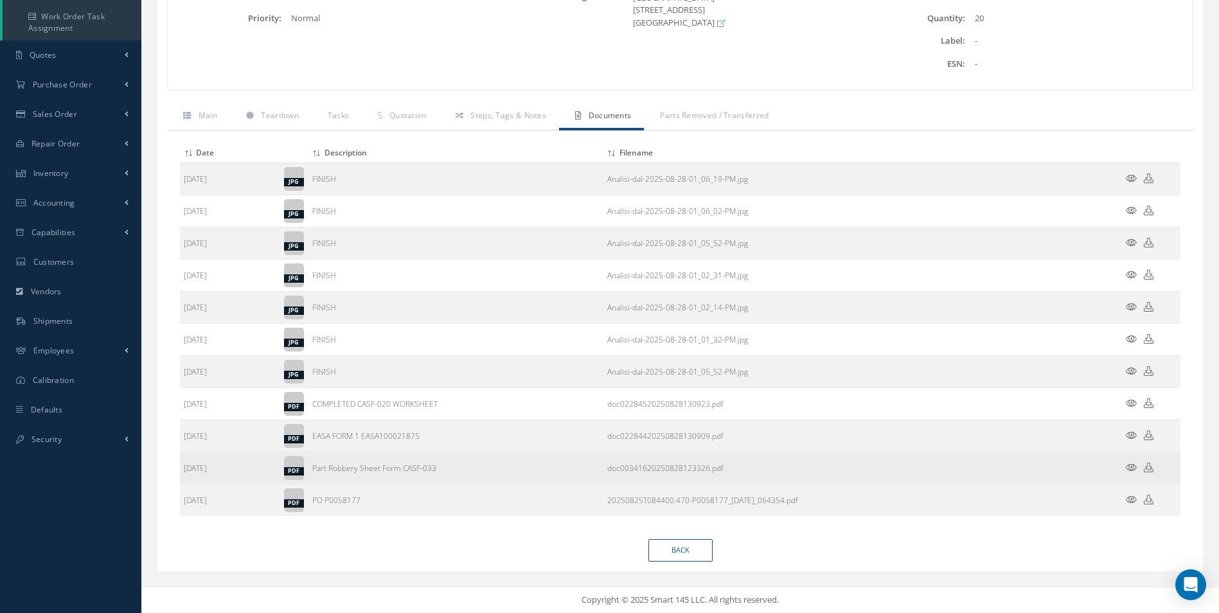
click at [1130, 465] on icon at bounding box center [1131, 468] width 11 height 10
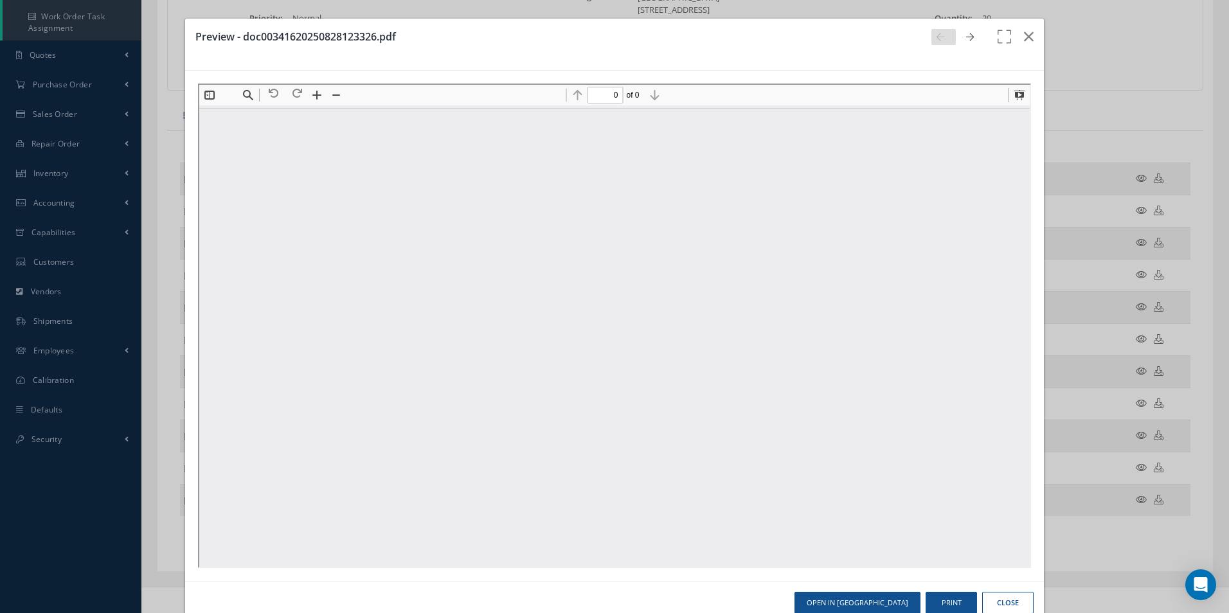
scroll to position [0, 0]
type input "1"
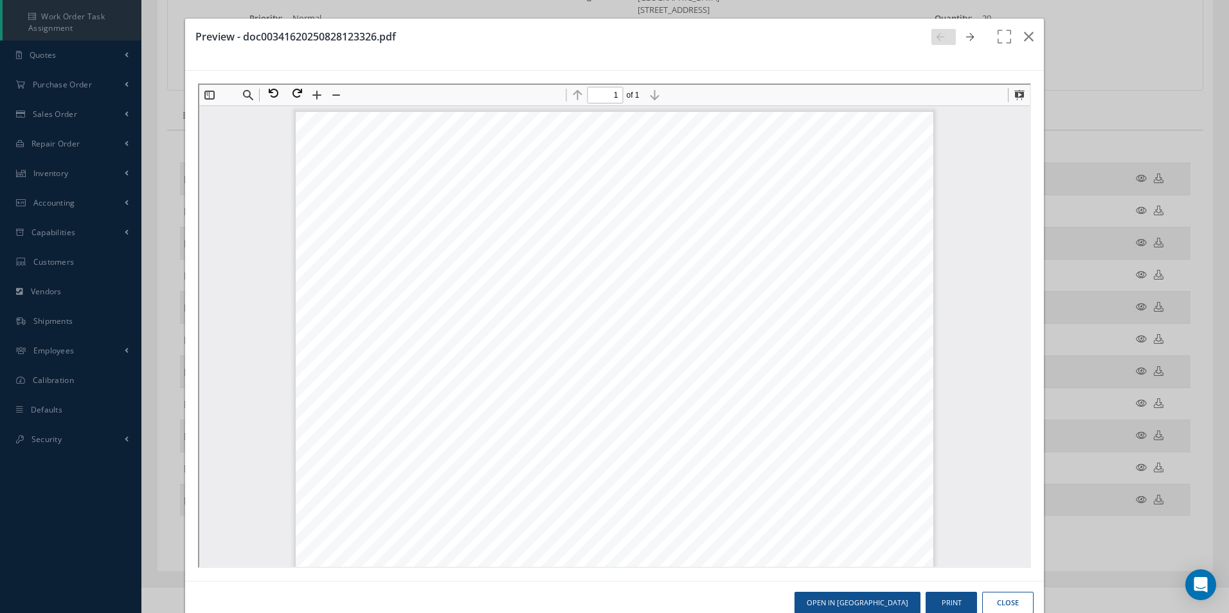
scroll to position [6, 0]
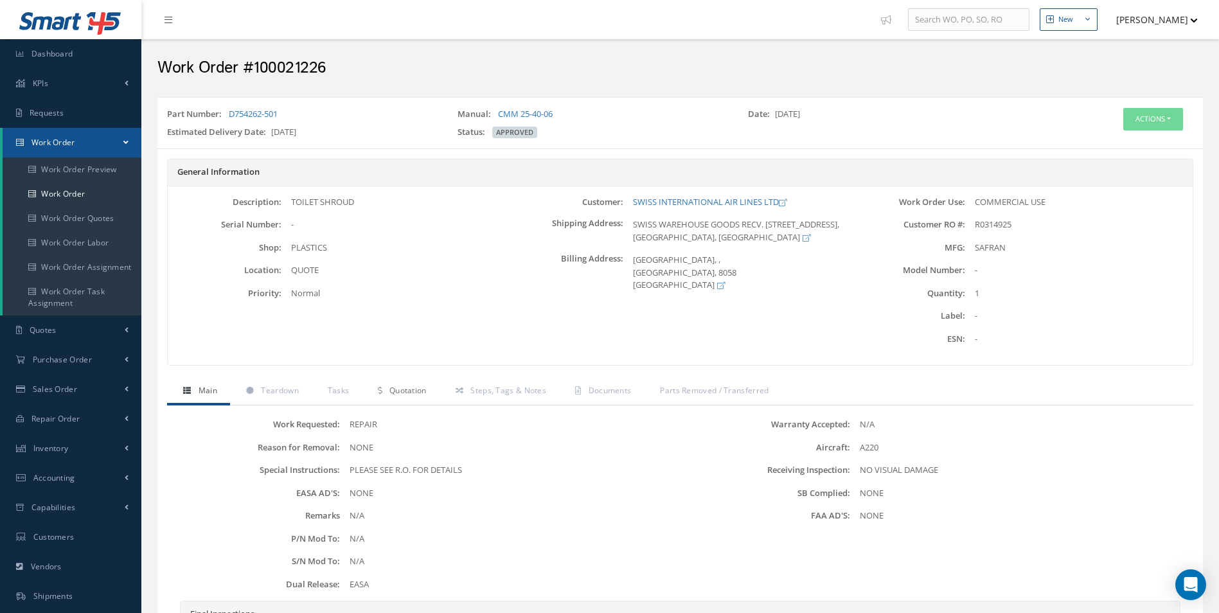
click at [409, 391] on span "Quotation" at bounding box center [408, 390] width 37 height 11
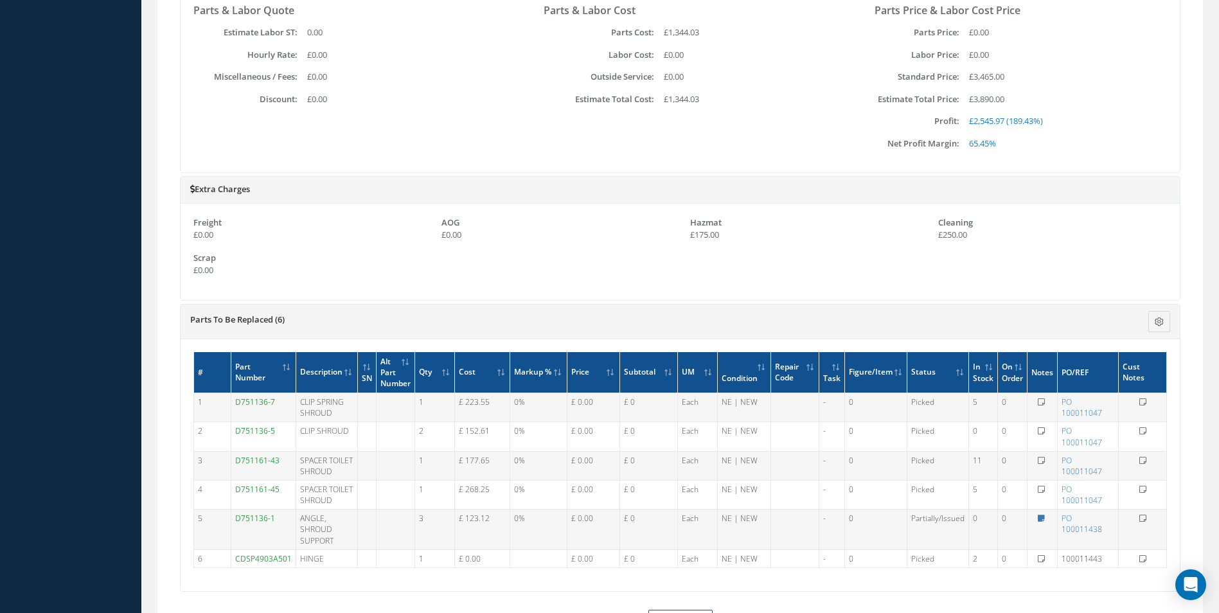
scroll to position [771, 0]
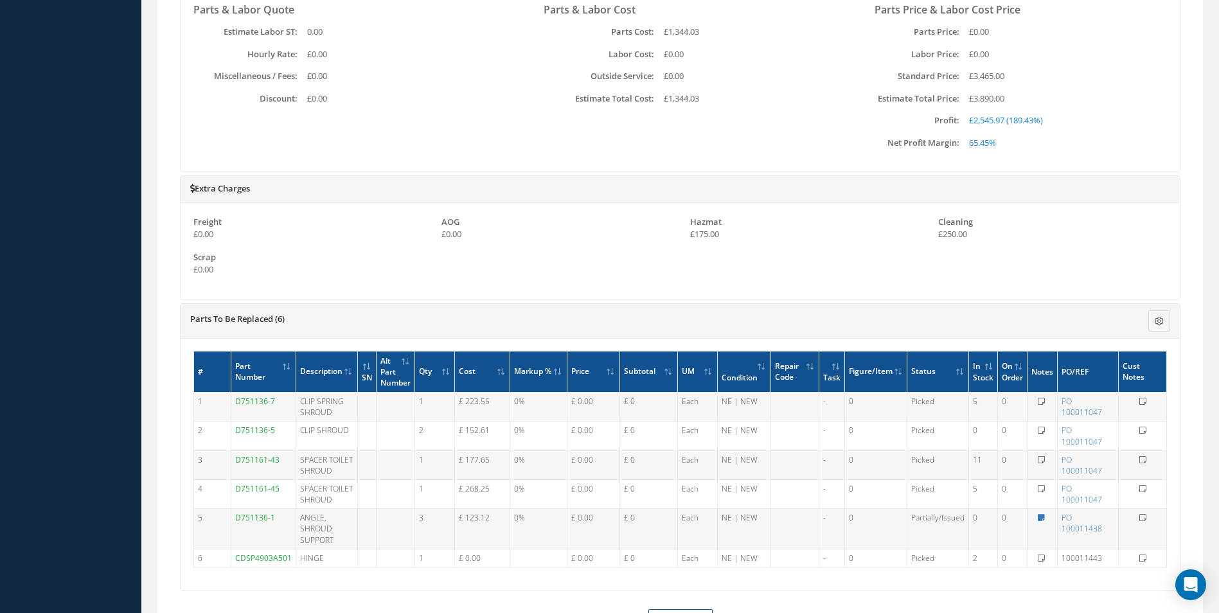
click at [1041, 512] on td "Notes Close" at bounding box center [1043, 529] width 30 height 40
click at [1041, 514] on icon at bounding box center [1041, 518] width 7 height 8
type textarea "5-DAY LT - CAB STOK PEPPE ."
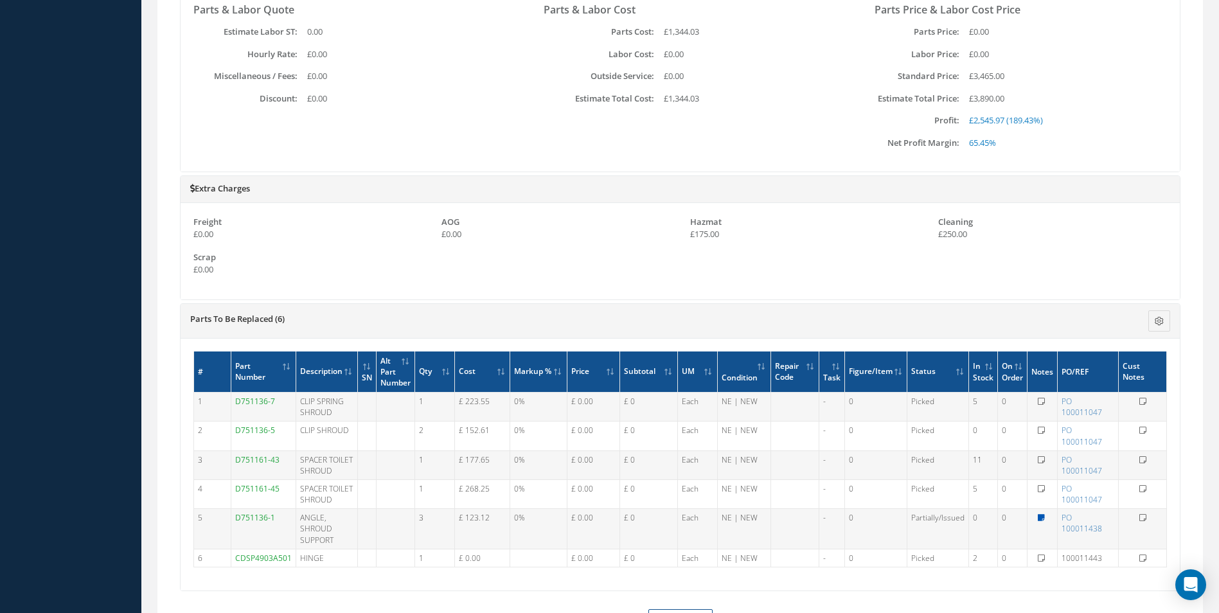
type textarea "5-DAY LT - CAB STOK PEPPE ."
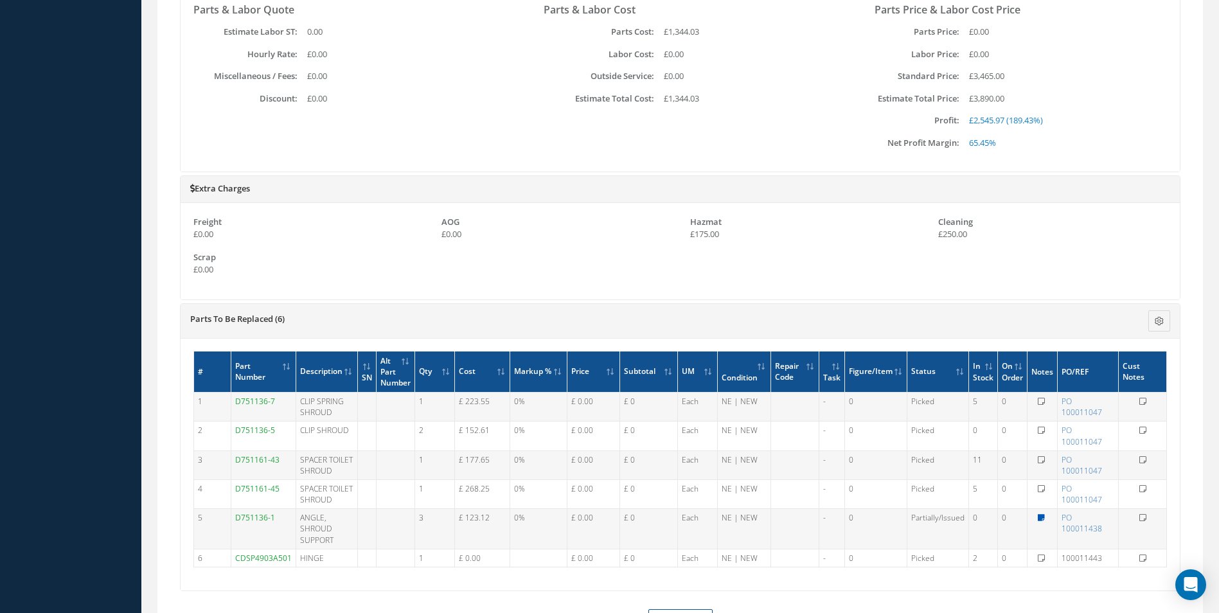
type textarea "5-DAY LT - CAB STOK PEPPE ."
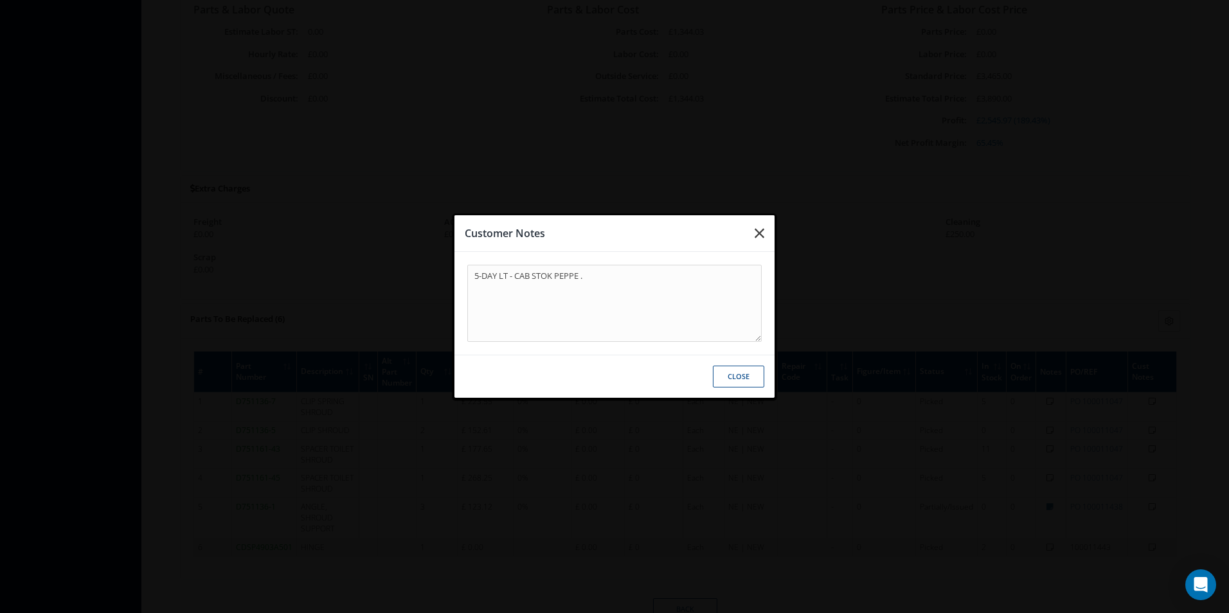
click at [757, 228] on icon "button" at bounding box center [760, 233] width 10 height 15
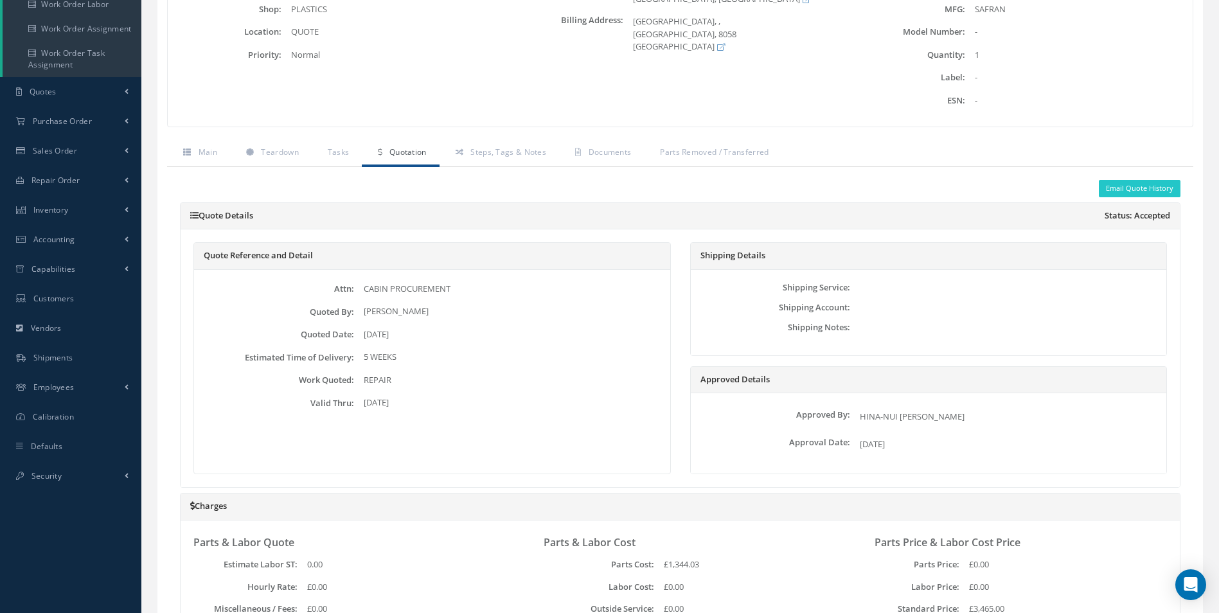
scroll to position [64, 0]
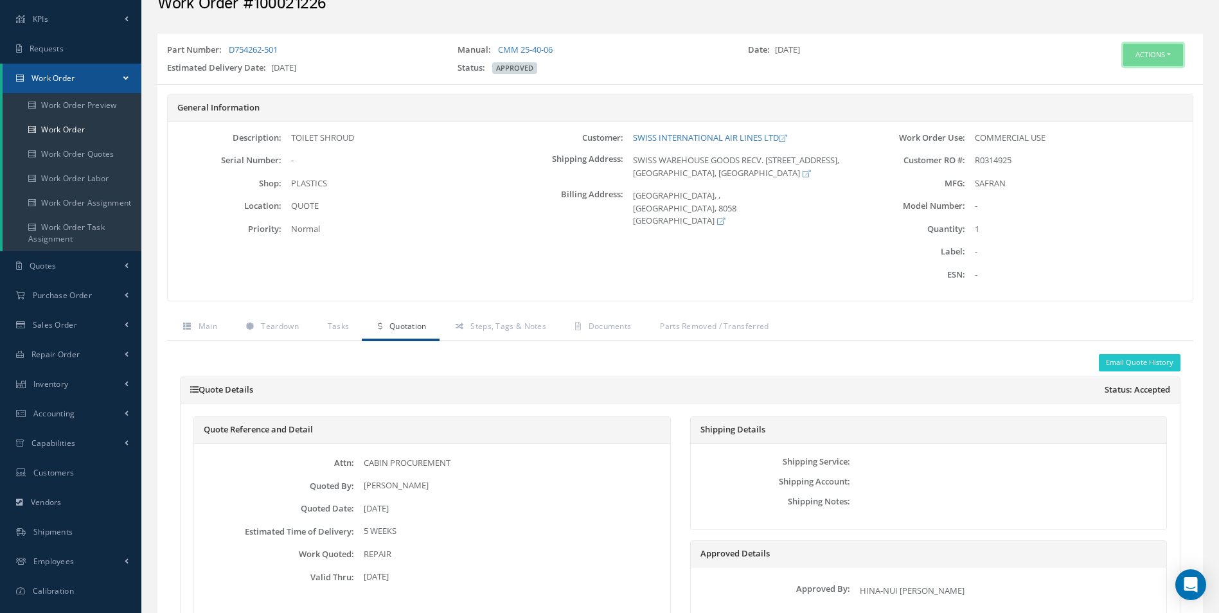
click at [1161, 57] on button "Actions" at bounding box center [1154, 55] width 60 height 22
click at [1106, 84] on link "Edit" at bounding box center [1134, 79] width 103 height 17
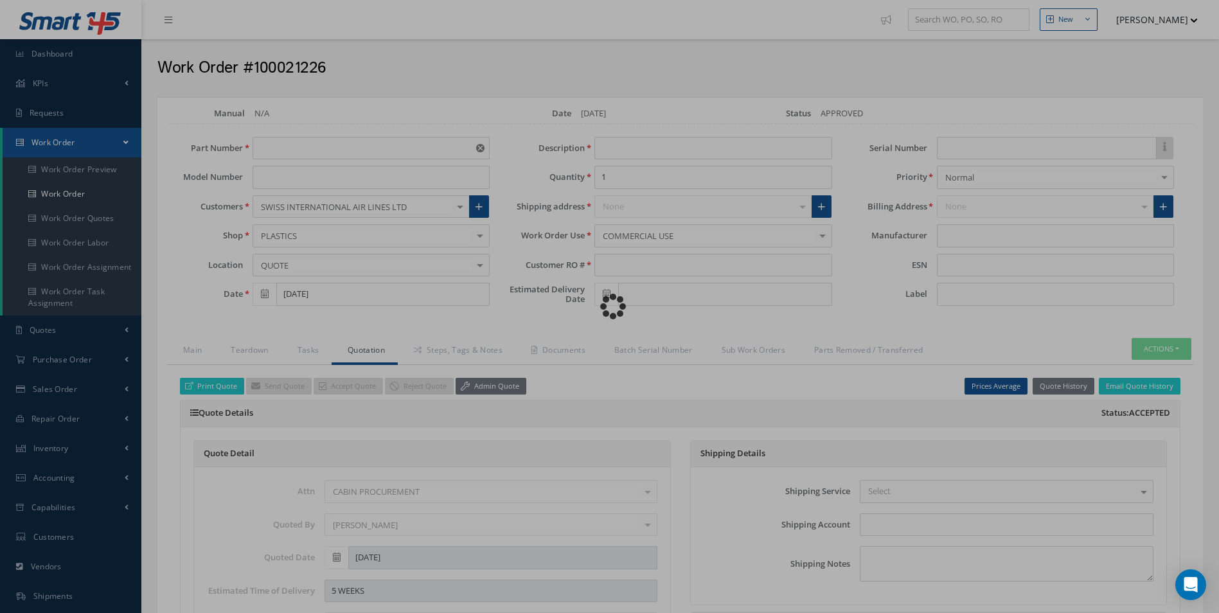
type input "D754262-501"
type input "[DATE]"
type input "TOILET SHROUD"
type input "R0314925"
type input "[DATE]"
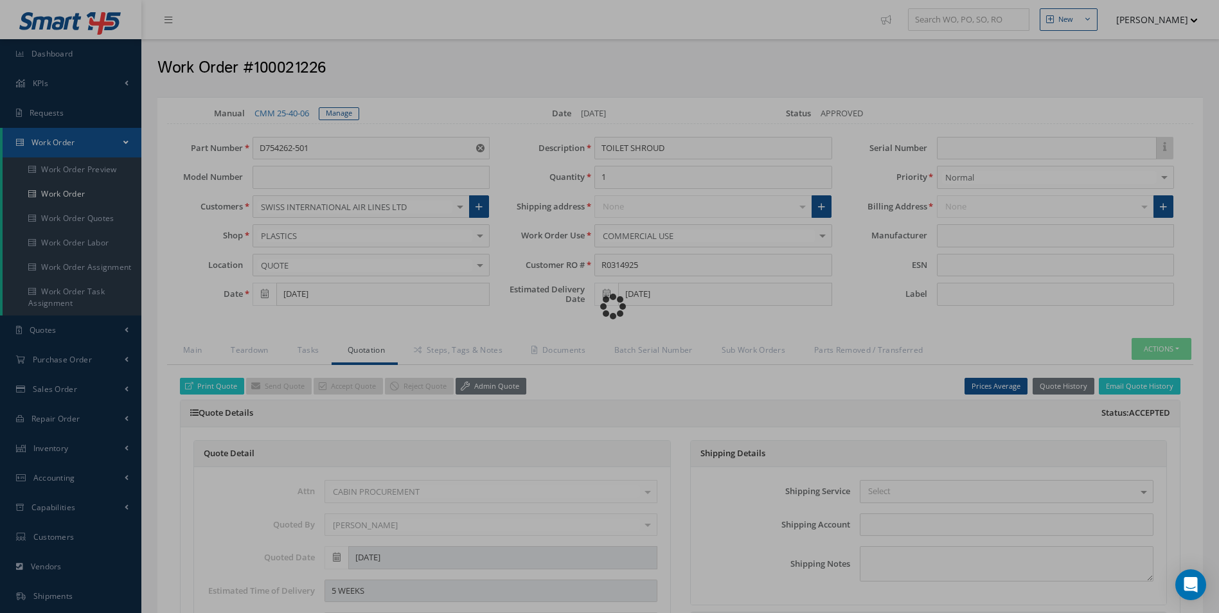
type input "SAFRAN"
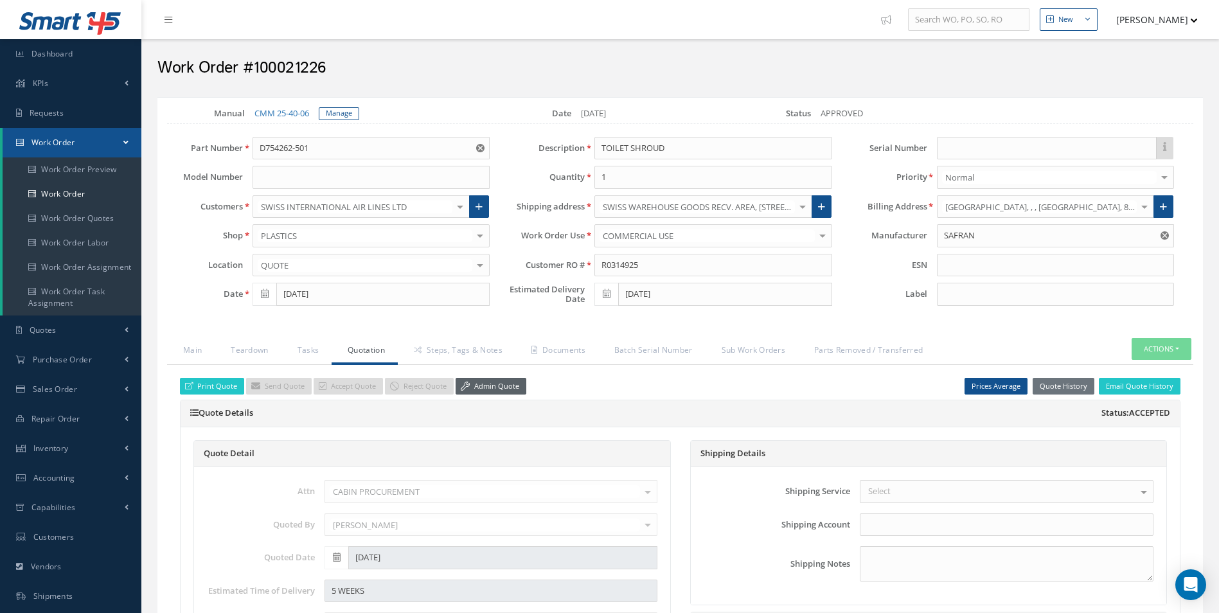
click at [493, 391] on link "Admin Quote" at bounding box center [491, 386] width 71 height 17
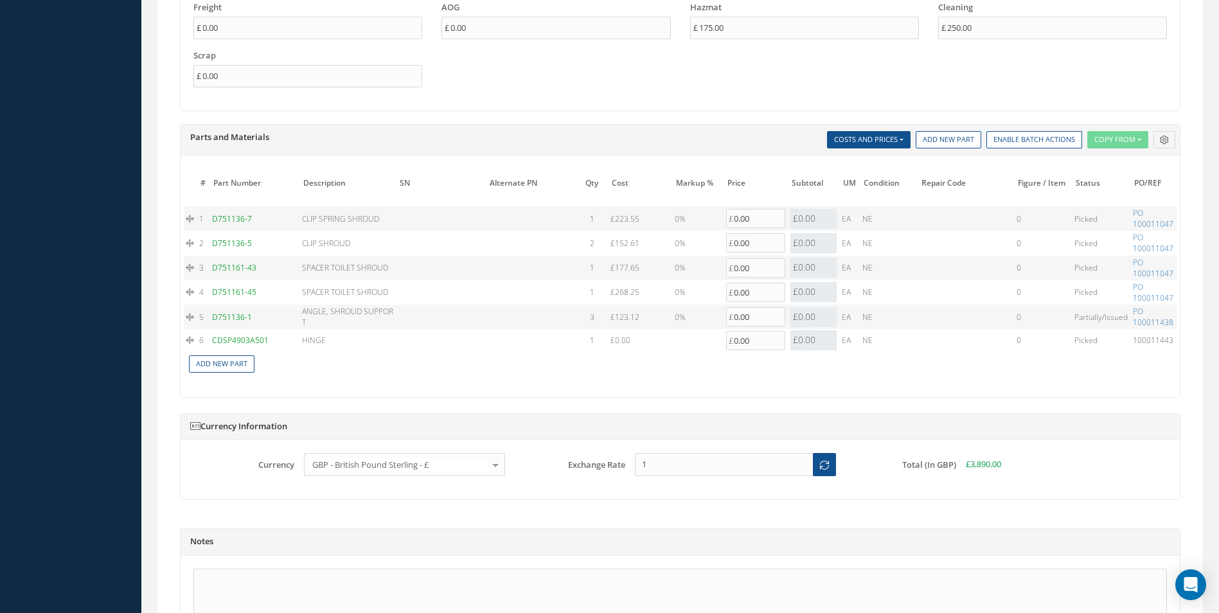
scroll to position [0, 178]
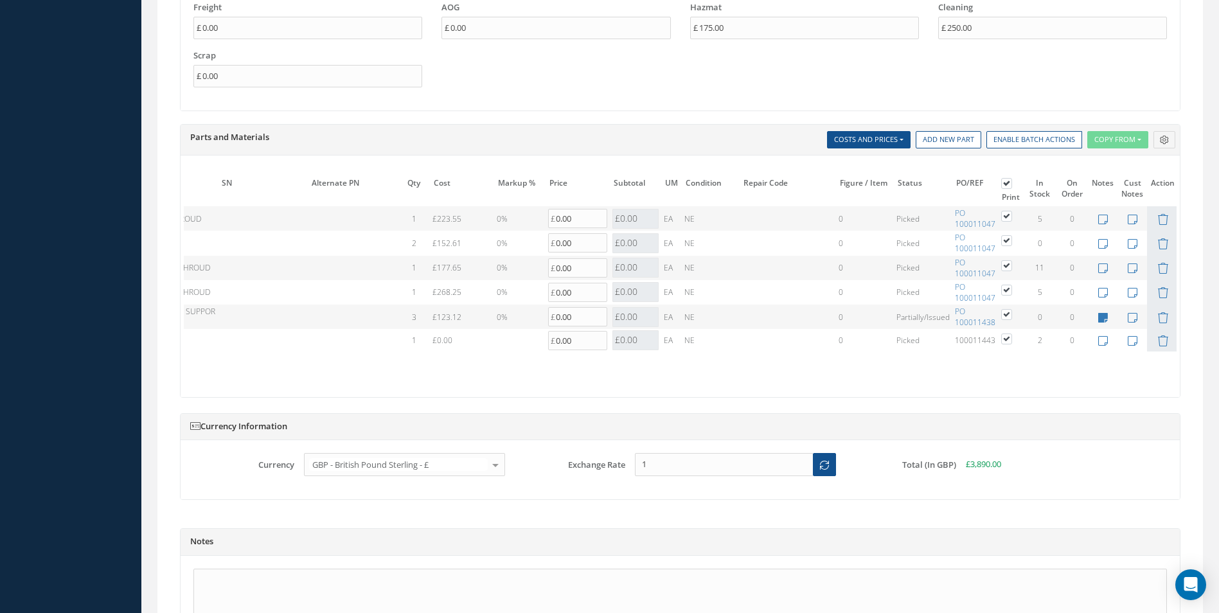
click at [1161, 319] on table "# Part Number Description SN Alternate PN Qty Cost Markup % Price Subtotal UM C…" at bounding box center [592, 274] width 1173 height 201
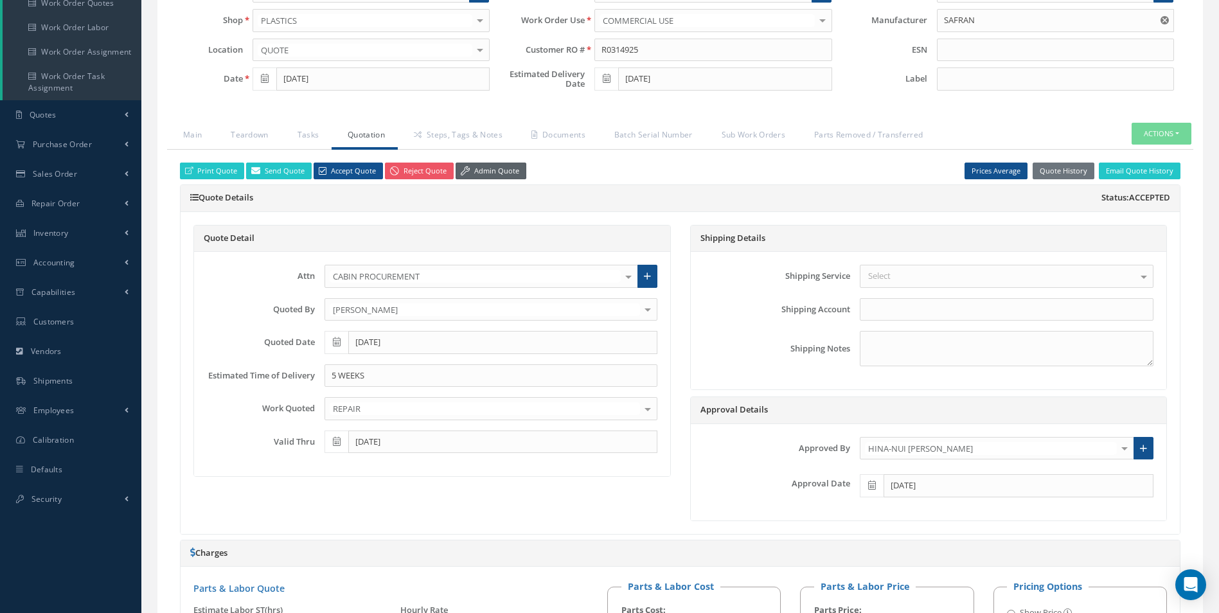
scroll to position [193, 0]
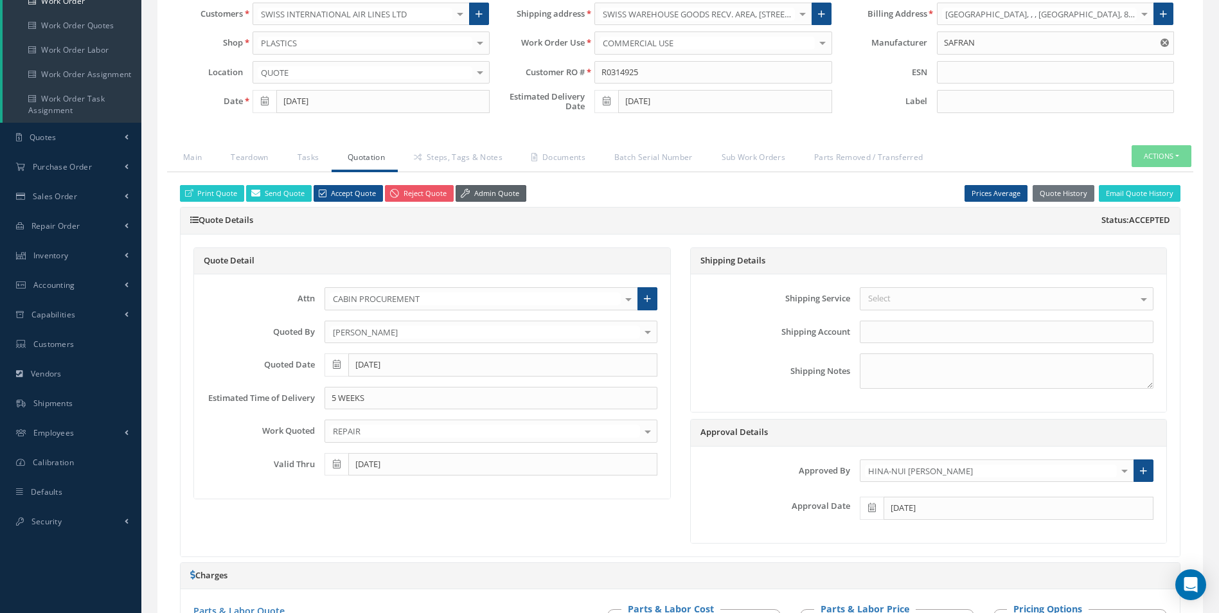
click at [507, 194] on link "Admin Quote" at bounding box center [491, 193] width 71 height 17
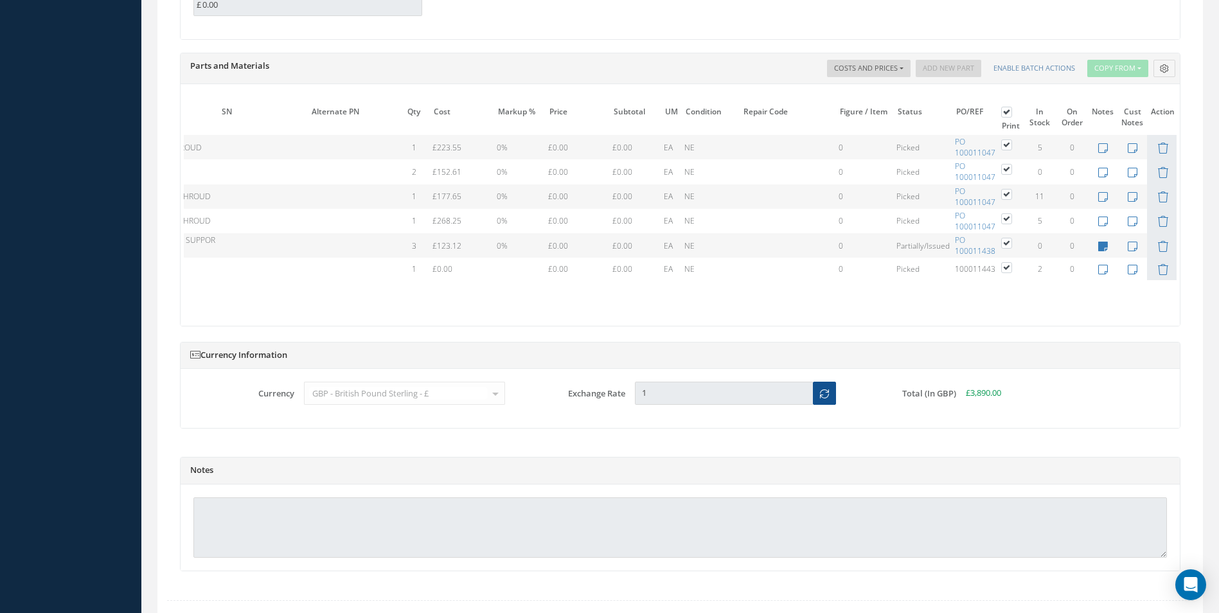
scroll to position [1248, 0]
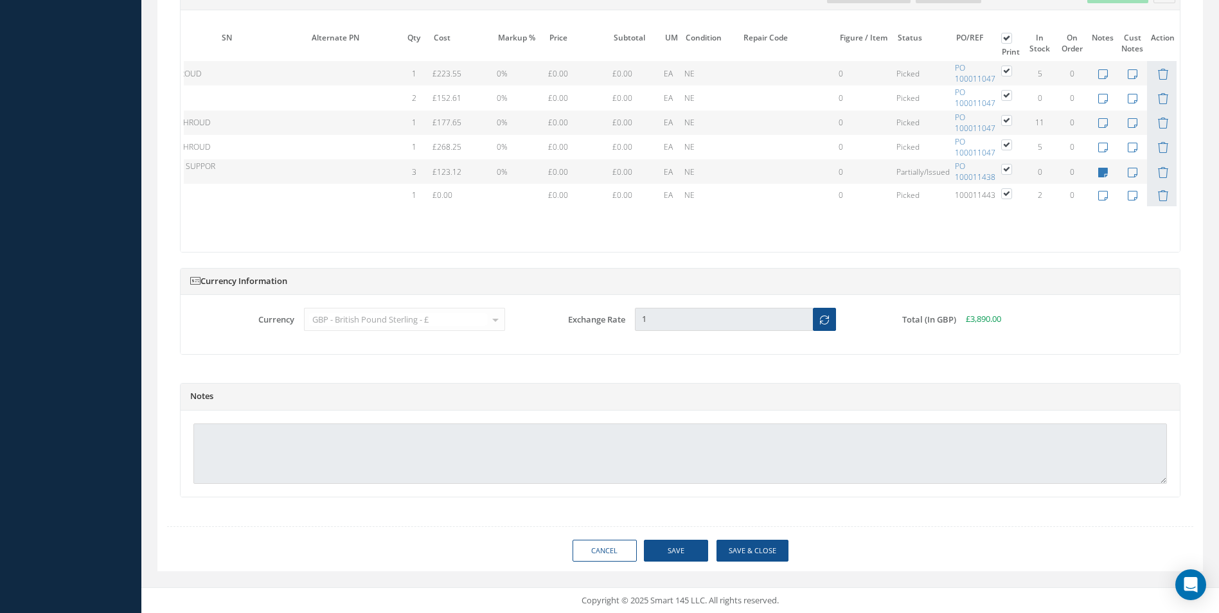
click at [1161, 162] on table "# Part Number Description SN Alternate PN Qty Cost Markup % Price Subtotal UM C…" at bounding box center [599, 128] width 1160 height 201
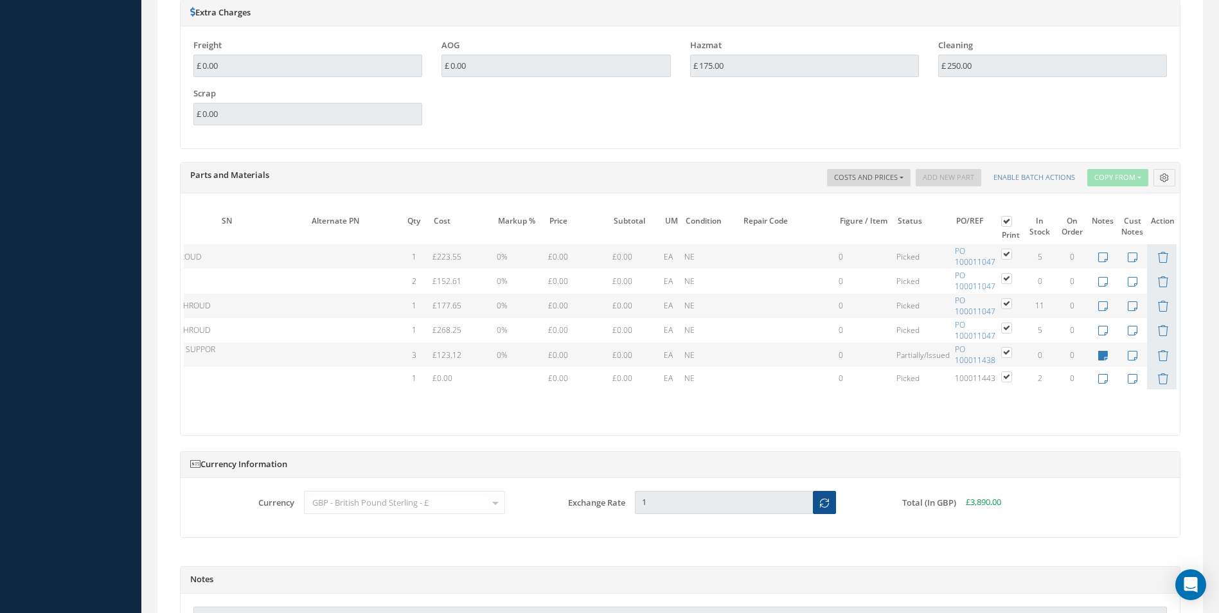
scroll to position [0, 0]
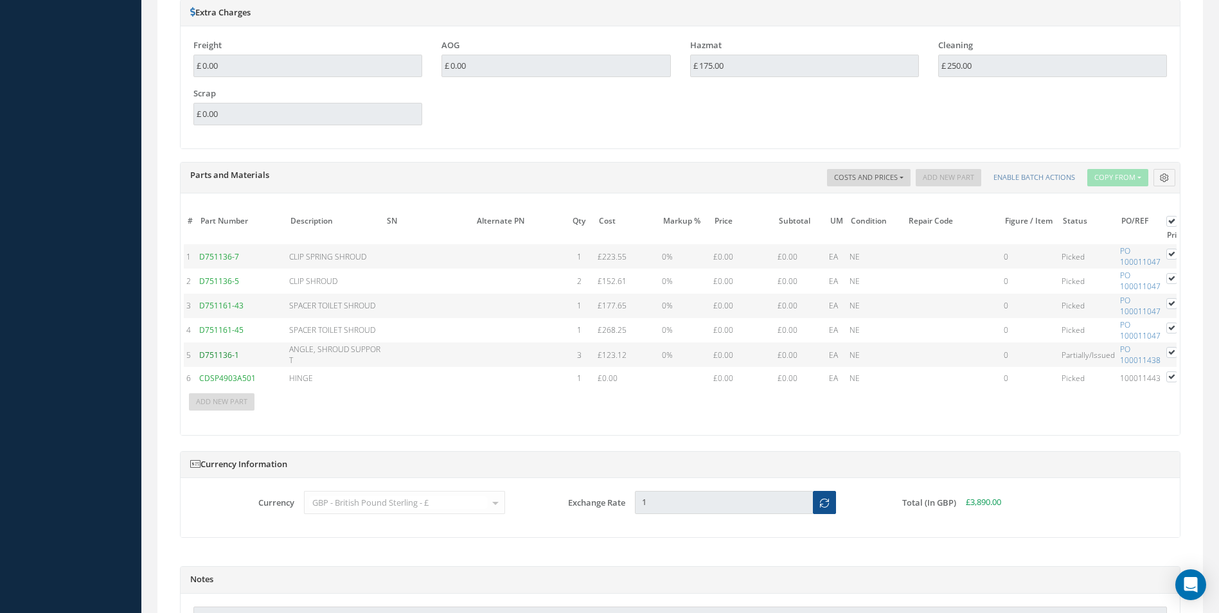
click at [228, 354] on link "D751136-1" at bounding box center [219, 355] width 40 height 11
drag, startPoint x: 873, startPoint y: 411, endPoint x: 992, endPoint y: 415, distance: 119.0
click at [992, 415] on div "# Part Number Description SN Alternate PN Qty Cost Markup % Price Subtotal UM C…" at bounding box center [680, 316] width 993 height 211
click at [1082, 354] on span "Partially/Issued" at bounding box center [1088, 355] width 53 height 11
click at [1177, 351] on label at bounding box center [1178, 351] width 3 height 11
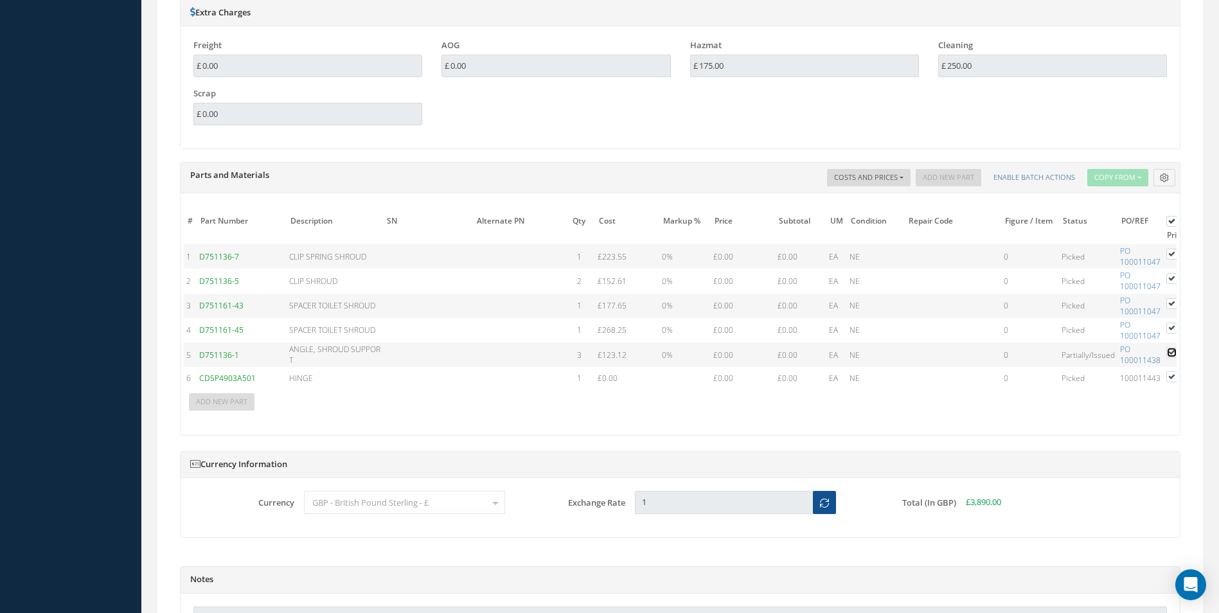
click at [1171, 351] on input "checkbox" at bounding box center [1173, 354] width 8 height 8
checkbox input "false"
click at [1177, 352] on label at bounding box center [1178, 351] width 3 height 11
click at [1171, 352] on input "checkbox" at bounding box center [1173, 354] width 8 height 8
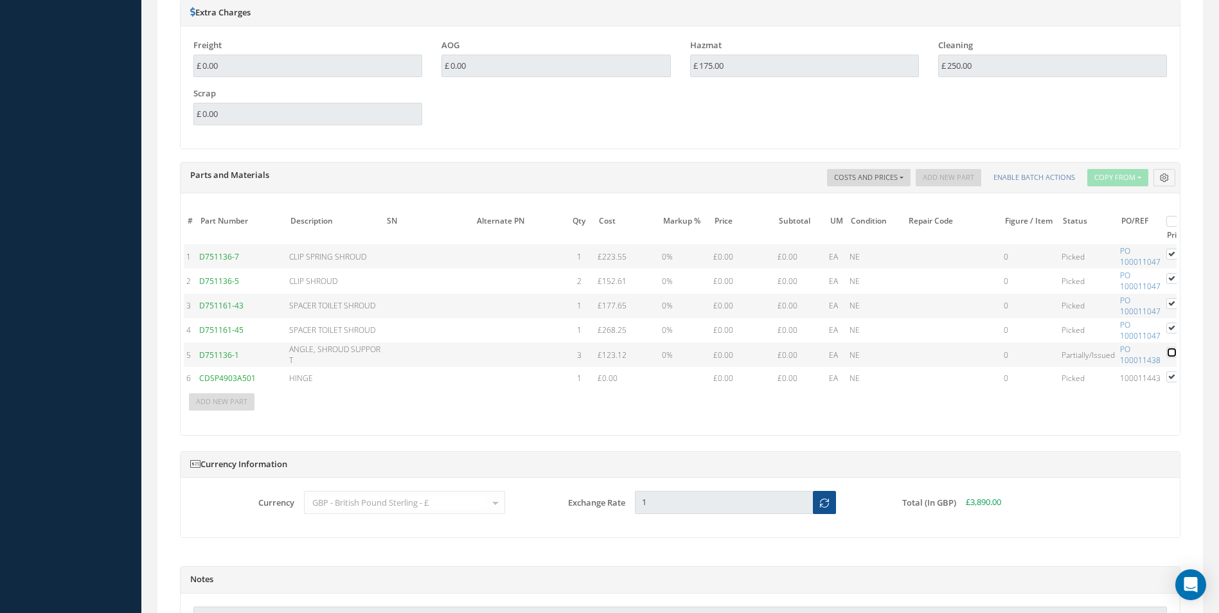
checkbox input "true"
click at [1177, 352] on label at bounding box center [1178, 351] width 3 height 11
click at [1171, 352] on input "checkbox" at bounding box center [1173, 354] width 8 height 8
checkbox input "false"
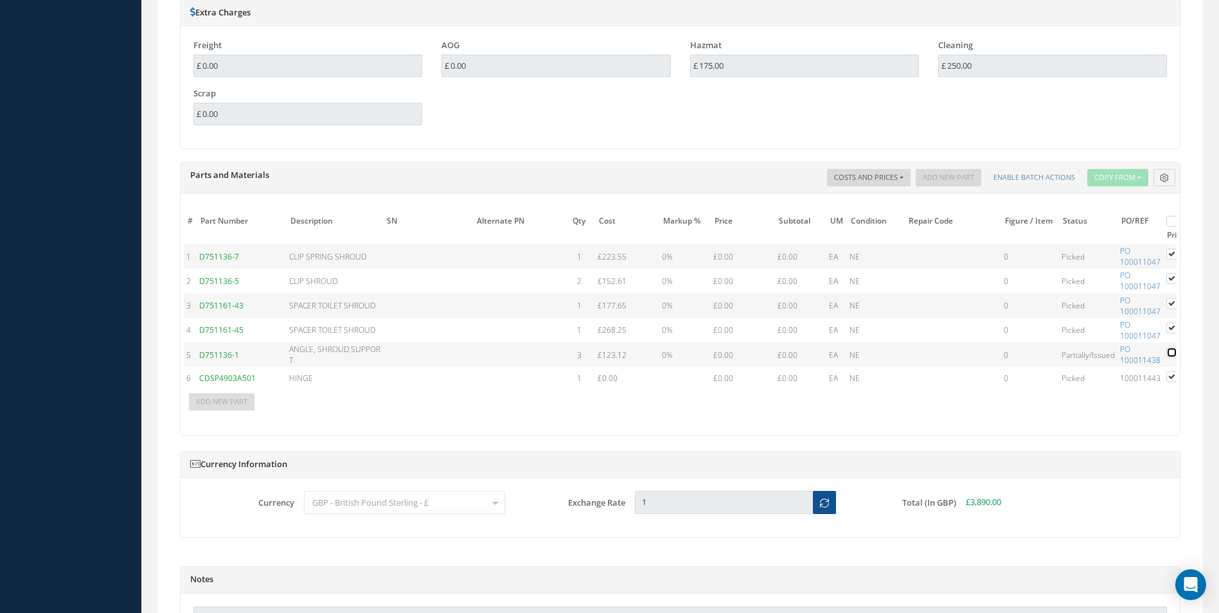
checkbox input "false"
click at [1177, 352] on label at bounding box center [1178, 351] width 3 height 11
click at [1171, 352] on input "checkbox" at bounding box center [1173, 354] width 8 height 8
checkbox input "true"
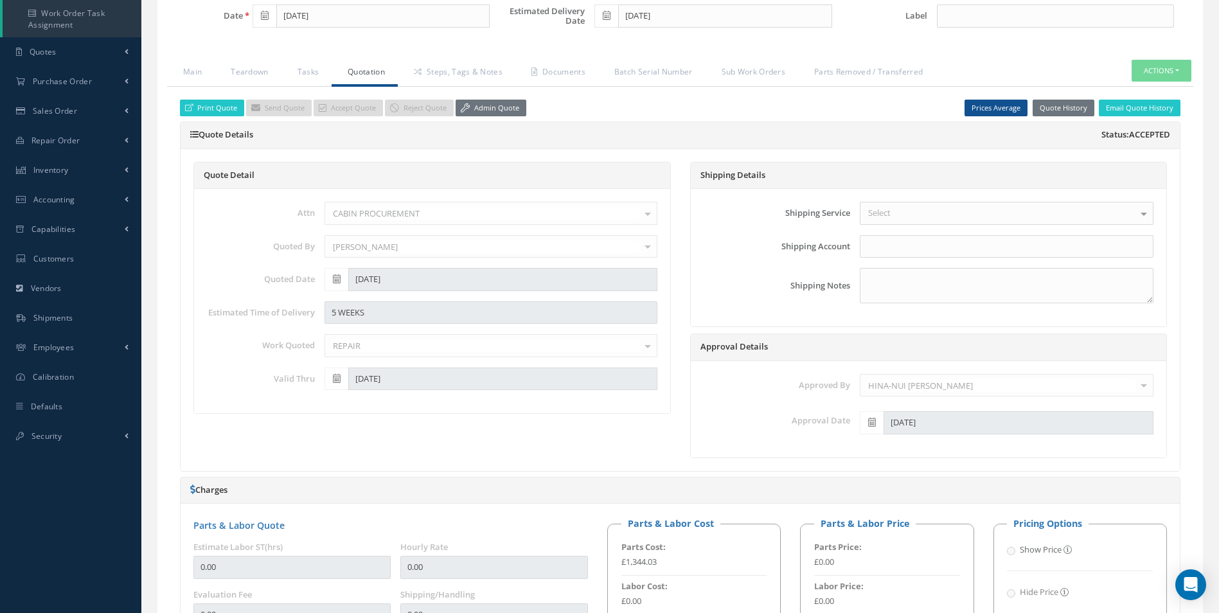
scroll to position [219, 0]
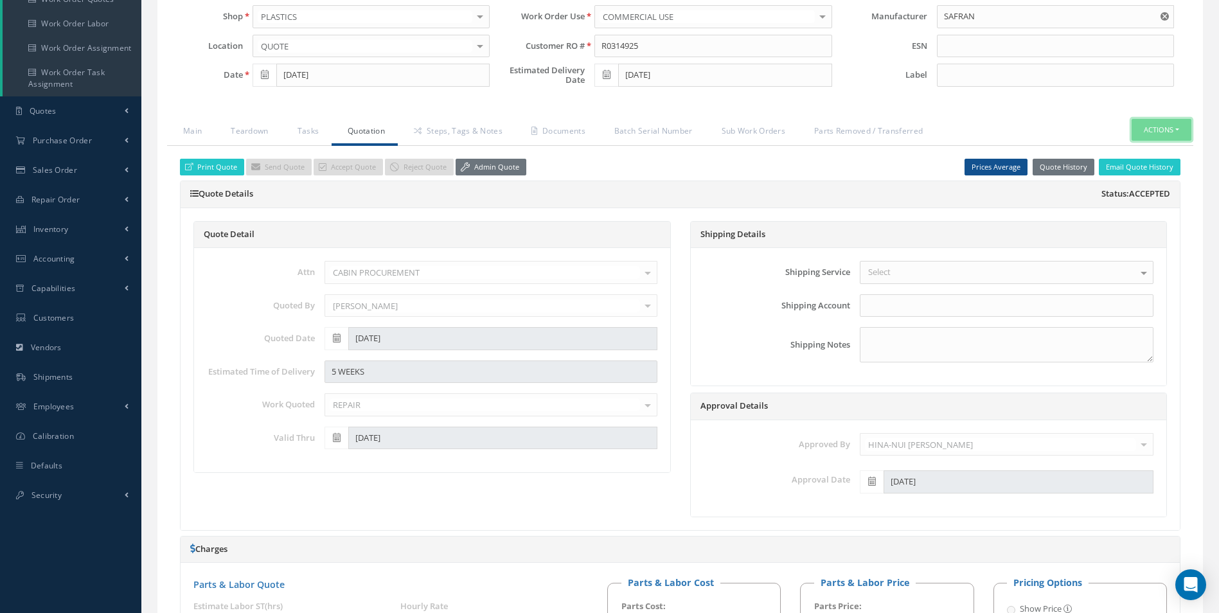
click at [1162, 120] on button "Actions" at bounding box center [1162, 130] width 60 height 22
click at [1140, 184] on link "Part Issue" at bounding box center [1142, 186] width 103 height 17
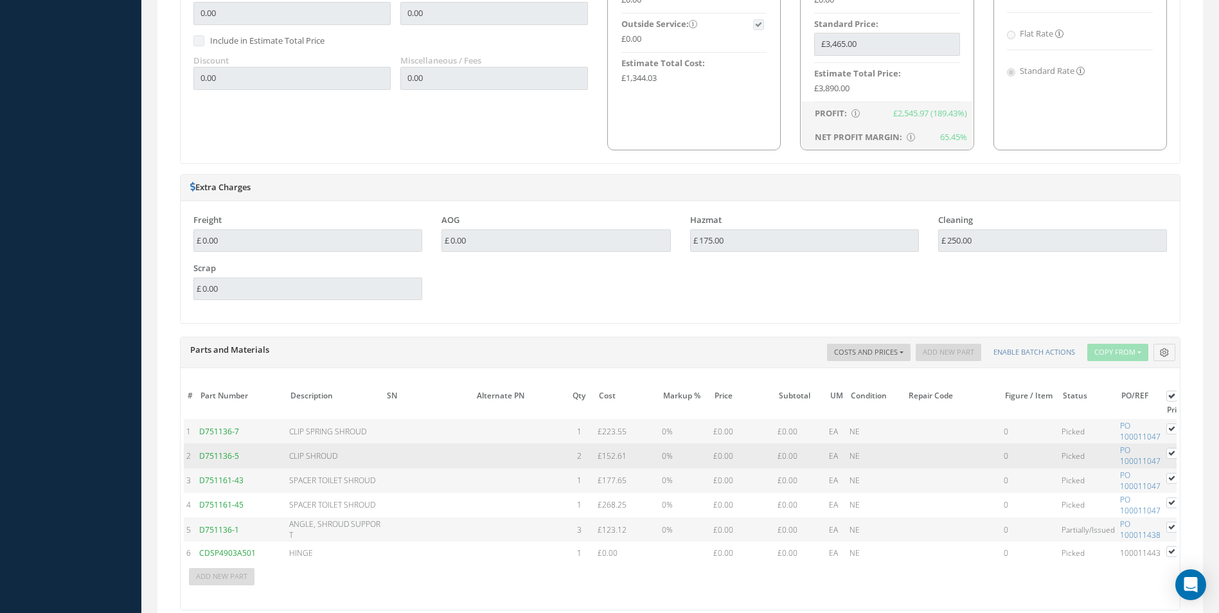
scroll to position [991, 0]
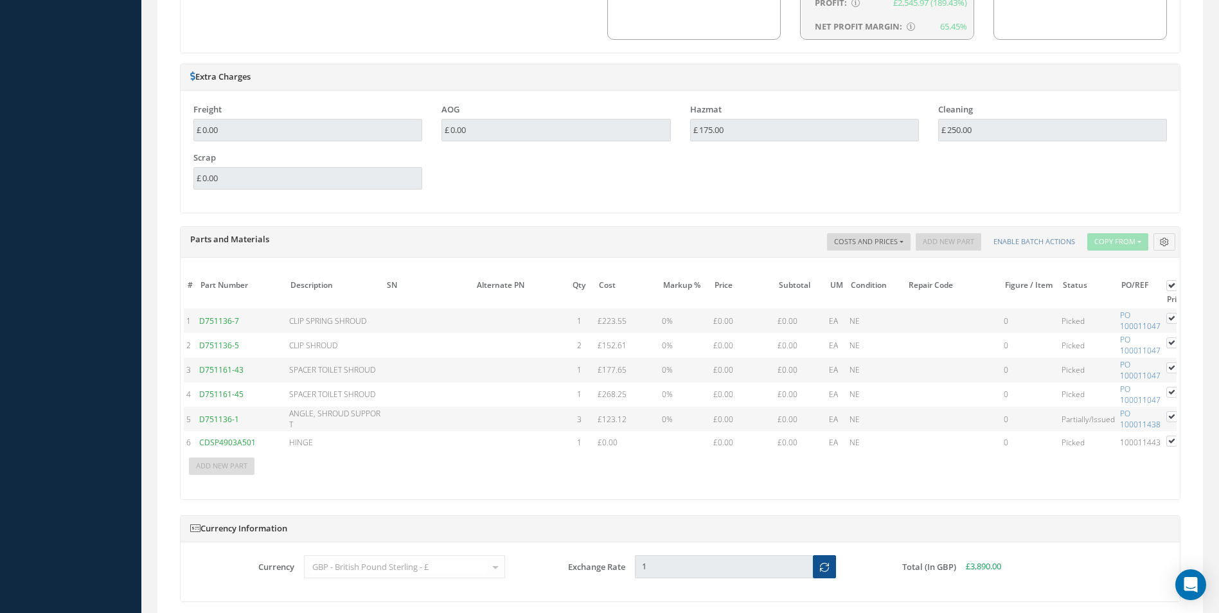
drag, startPoint x: 852, startPoint y: 483, endPoint x: 953, endPoint y: 484, distance: 100.9
click at [949, 485] on div "# Part Number Description SN Alternate PN Qty Cost Markup % Price Subtotal UM C…" at bounding box center [680, 381] width 993 height 211
click at [321, 426] on td "ANGLE, SHROUD SUPPORT" at bounding box center [335, 419] width 96 height 24
click at [322, 411] on span "ANGLE, SHROUD SUPPORT" at bounding box center [334, 419] width 91 height 22
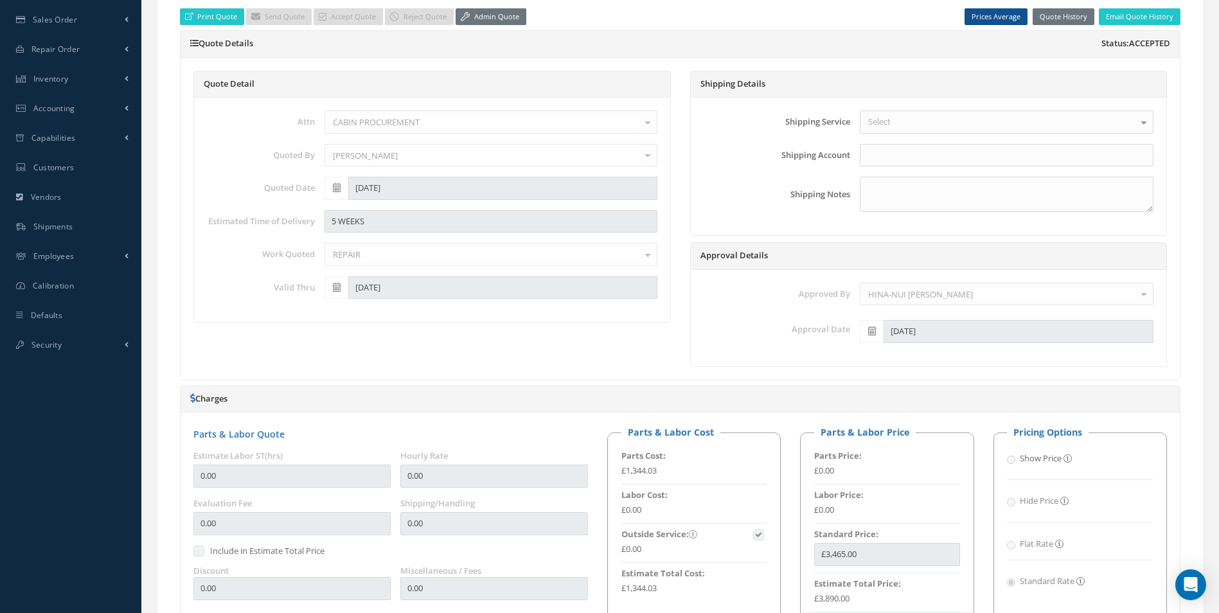
scroll to position [348, 0]
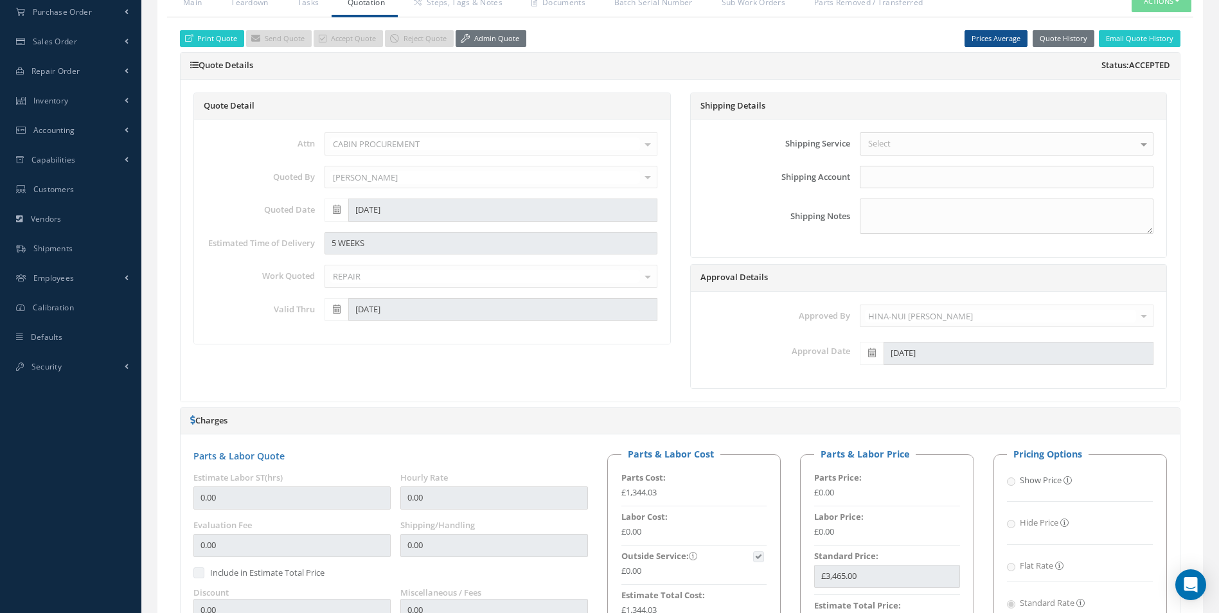
click at [500, 46] on link "Admin Quote" at bounding box center [491, 38] width 71 height 17
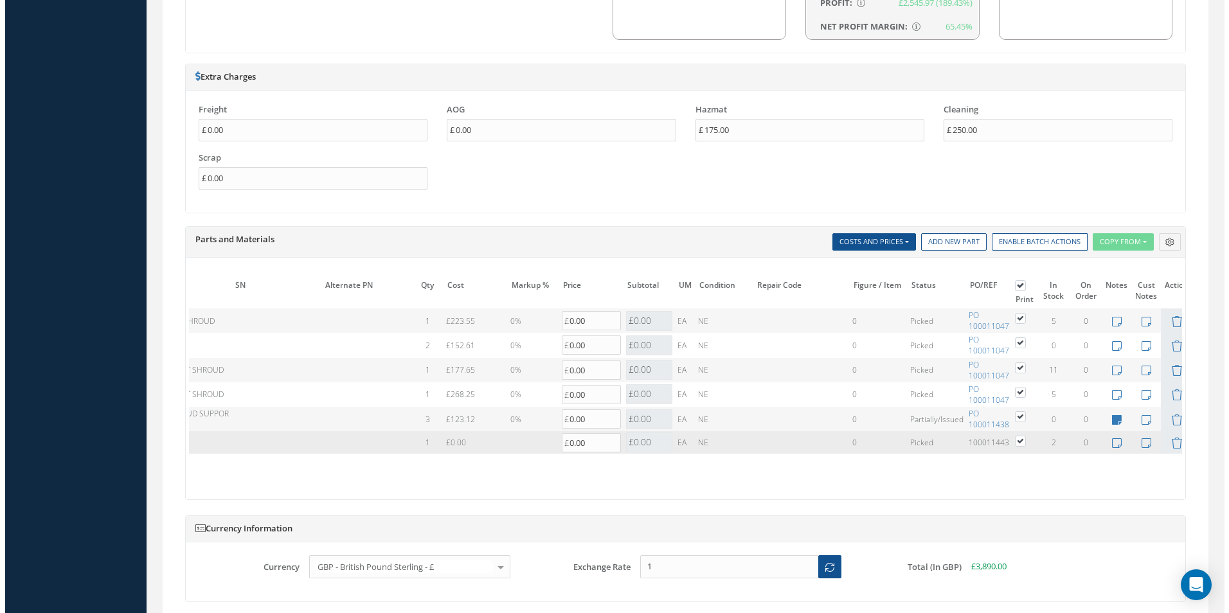
scroll to position [0, 177]
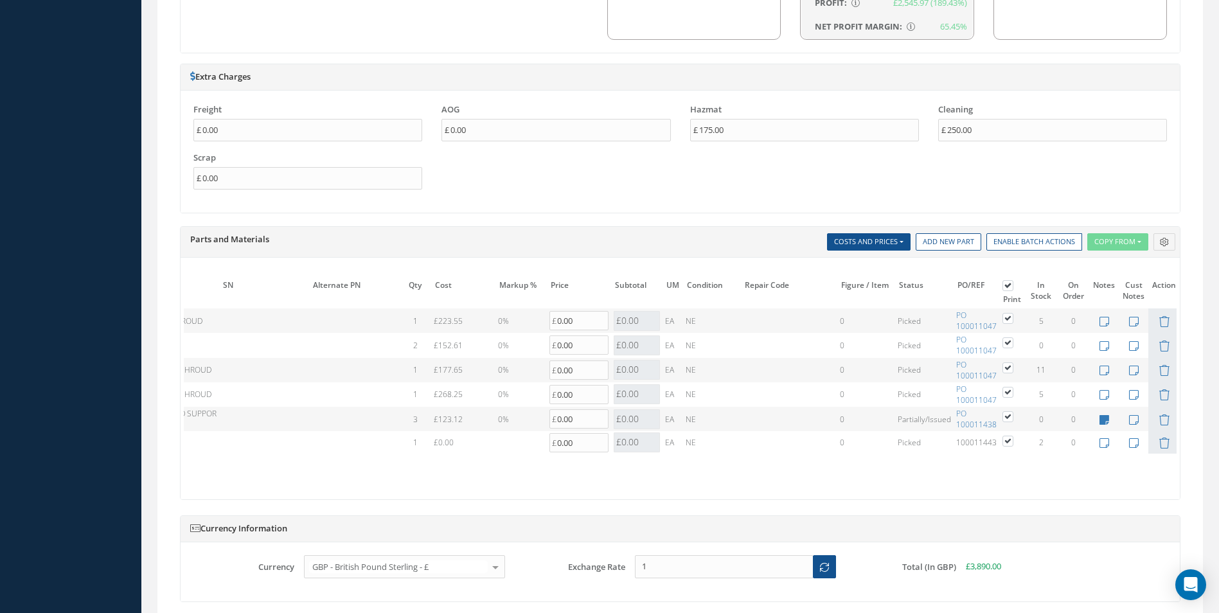
click at [1038, 420] on td "0" at bounding box center [1041, 419] width 32 height 24
click at [949, 419] on span "Partially/Issued" at bounding box center [924, 419] width 53 height 11
click at [923, 420] on span "Partially/Issued" at bounding box center [924, 419] width 53 height 11
click at [957, 417] on link "PO 100011438" at bounding box center [977, 419] width 40 height 22
click at [414, 420] on span "3" at bounding box center [415, 419] width 4 height 11
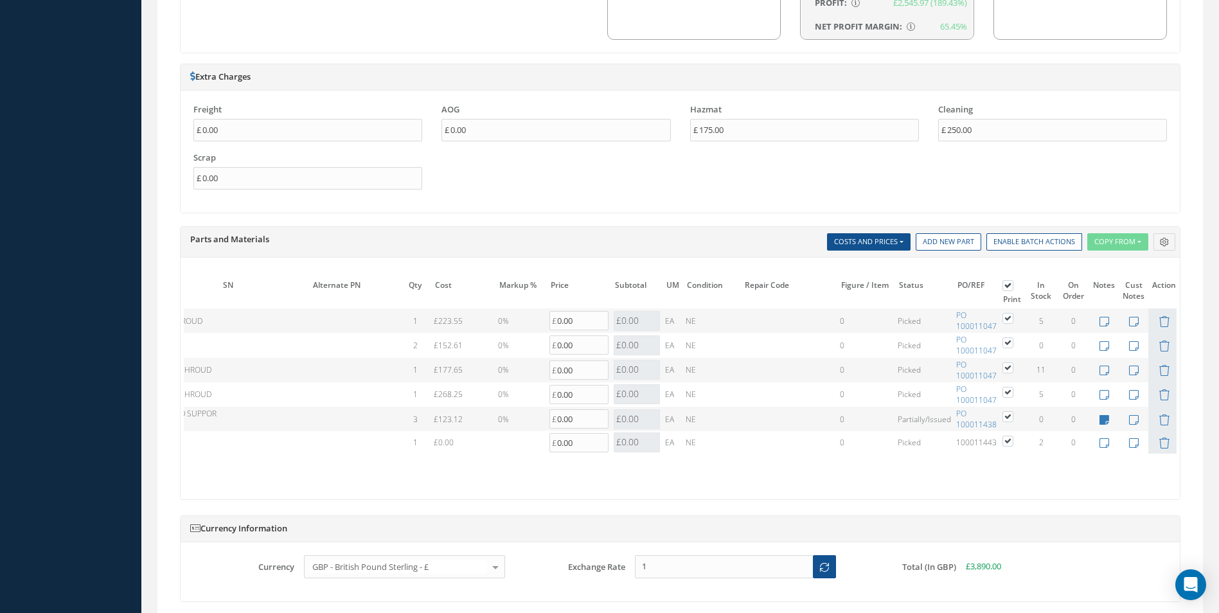
click at [413, 420] on td "3" at bounding box center [415, 419] width 32 height 24
click at [1132, 425] on icon at bounding box center [1134, 420] width 10 height 11
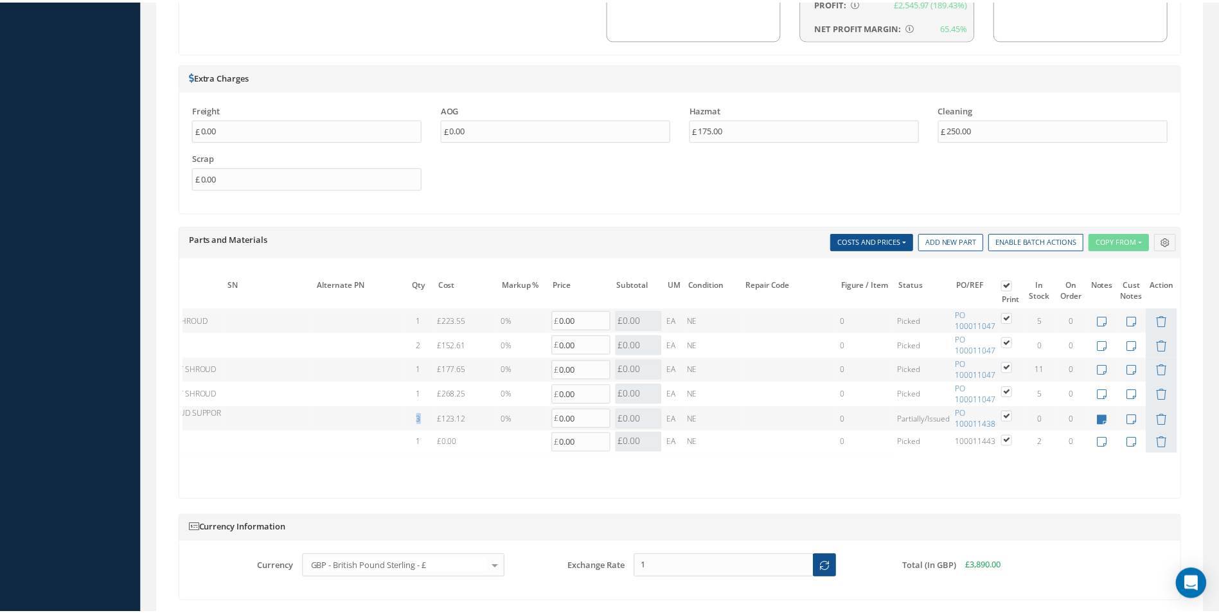
scroll to position [0, 168]
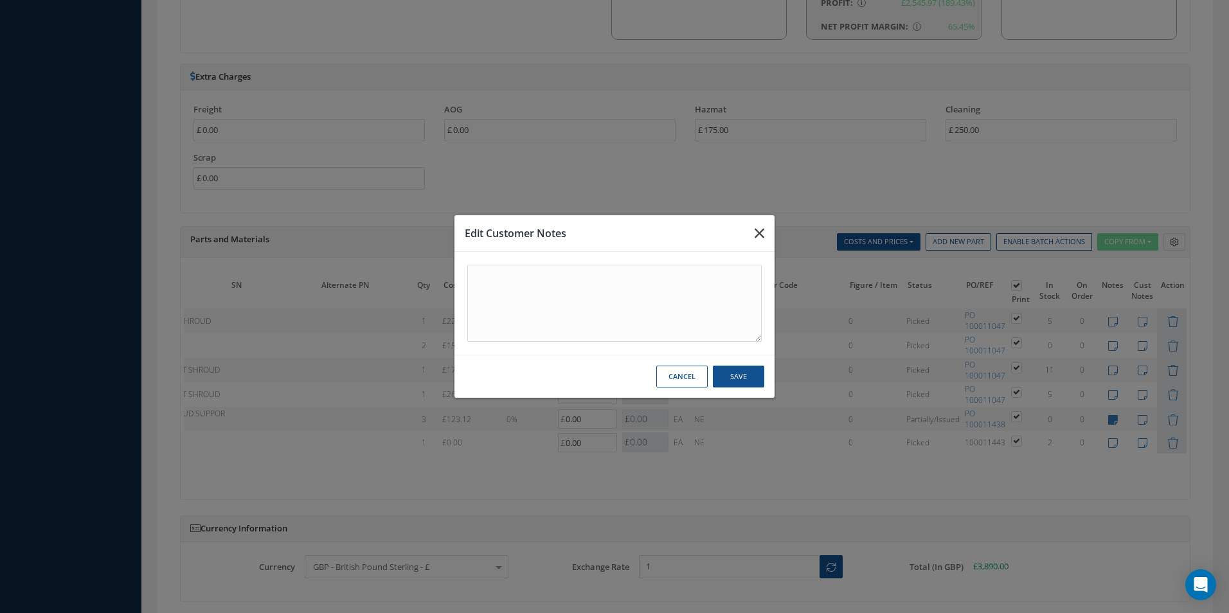
click at [769, 228] on button "button" at bounding box center [759, 233] width 30 height 36
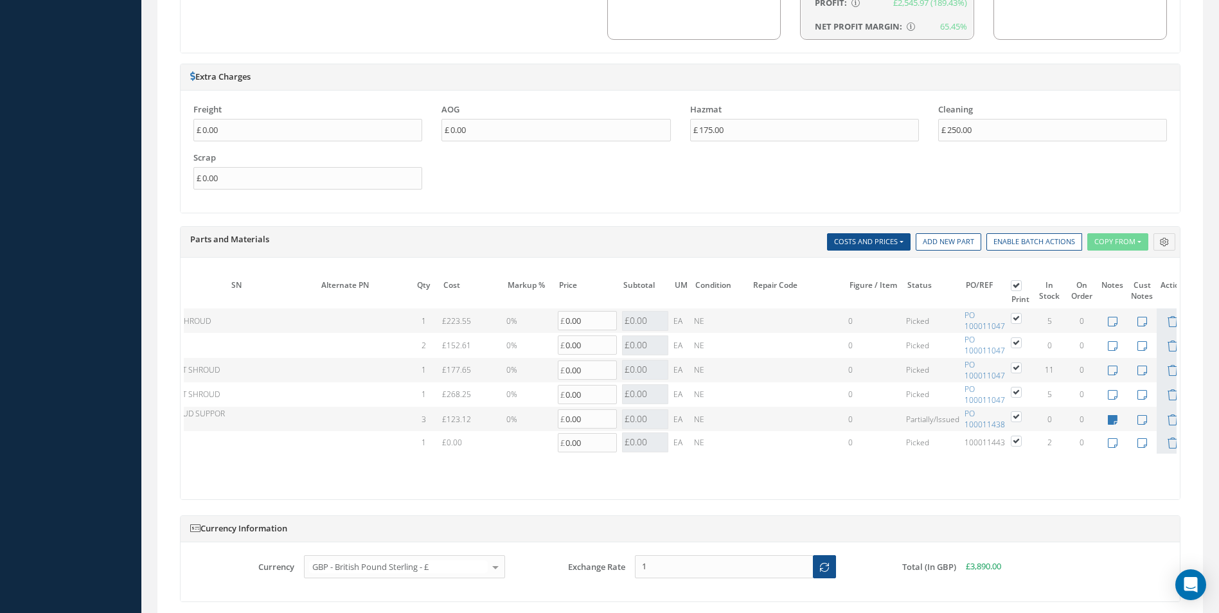
scroll to position [0, 0]
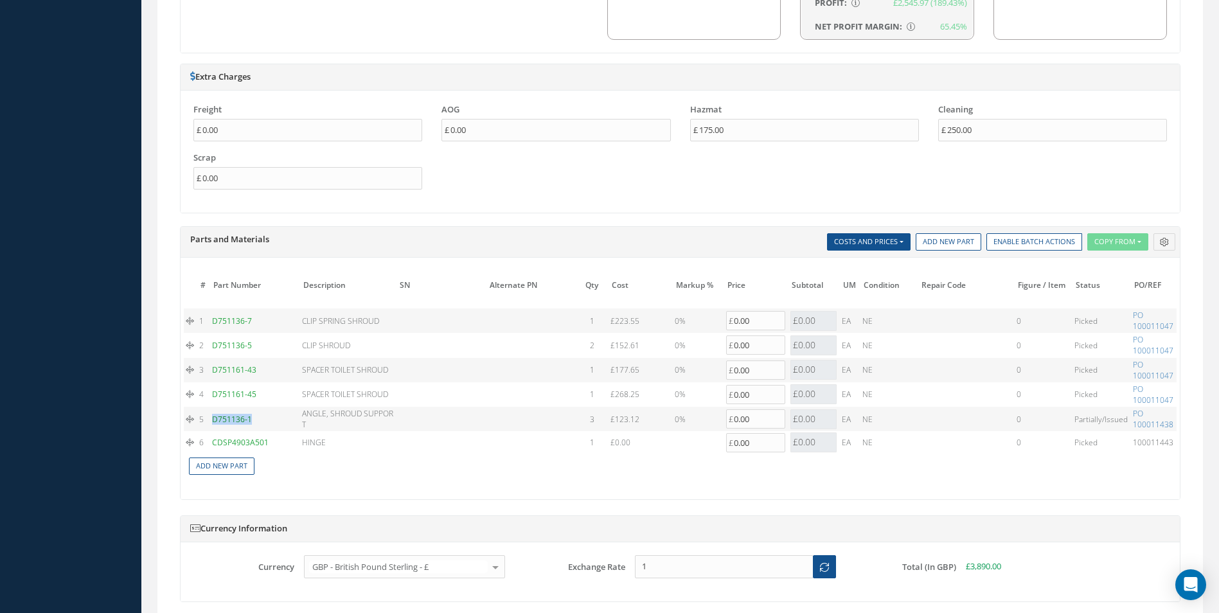
drag, startPoint x: 259, startPoint y: 417, endPoint x: 213, endPoint y: 419, distance: 45.7
click at [213, 419] on td "D751136-1" at bounding box center [255, 419] width 90 height 24
copy link "D751136-1"
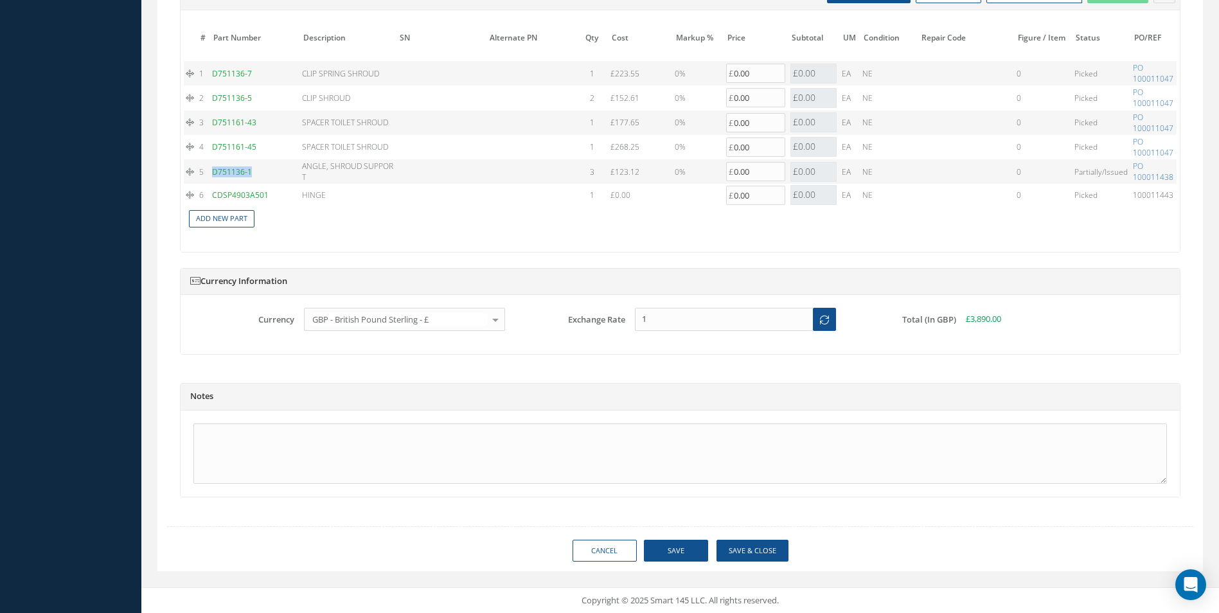
scroll to position [798, 0]
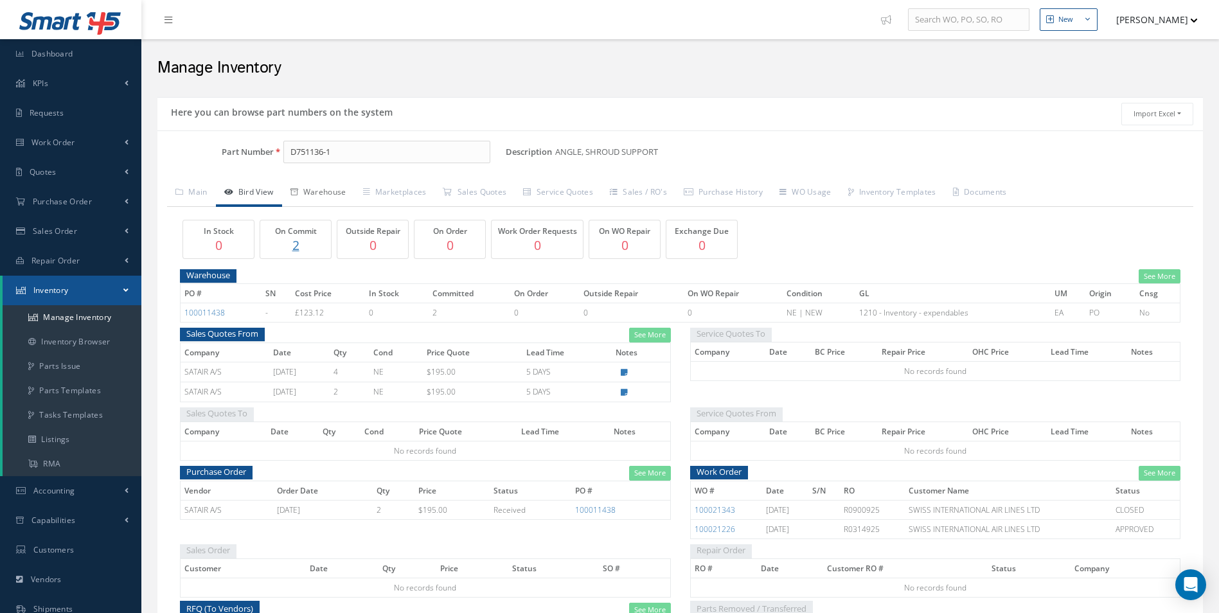
click at [342, 183] on link "Warehouse" at bounding box center [318, 193] width 73 height 27
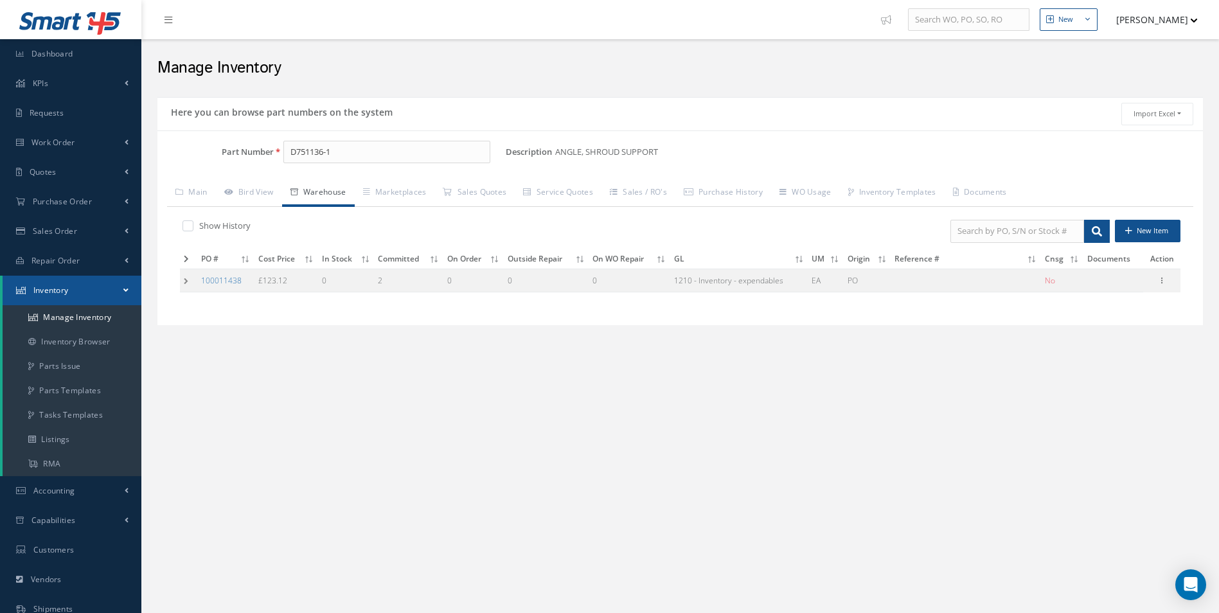
click at [184, 285] on td at bounding box center [188, 281] width 17 height 24
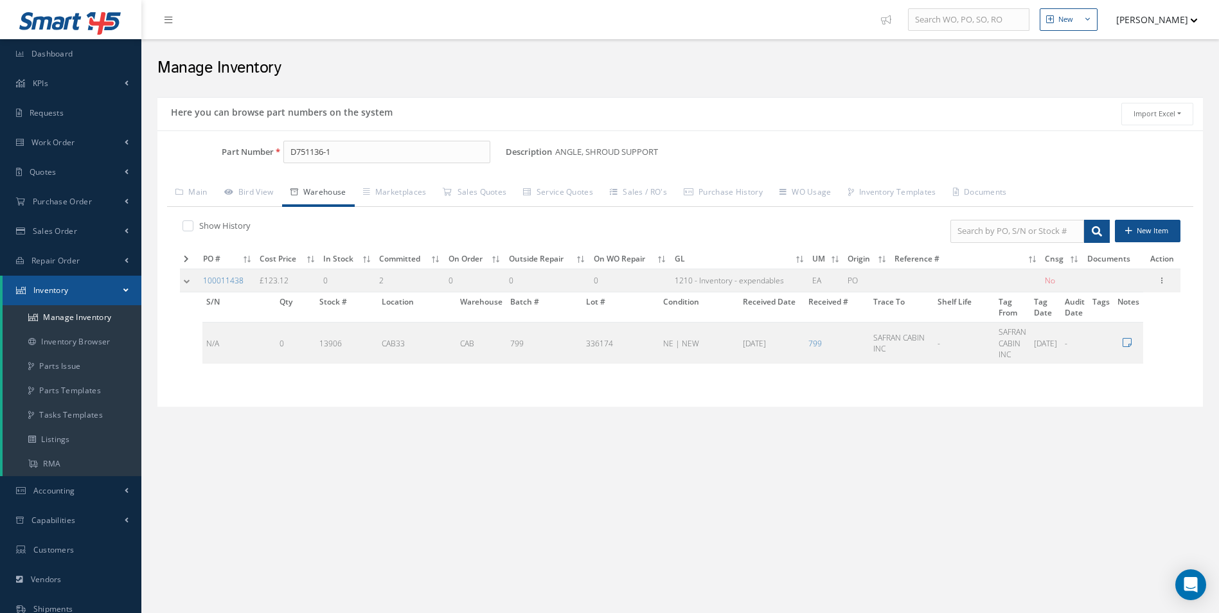
click at [379, 280] on td "2" at bounding box center [409, 281] width 69 height 24
click at [1162, 280] on icon at bounding box center [1162, 279] width 13 height 10
click at [1101, 291] on link "Edit" at bounding box center [1103, 289] width 102 height 17
type input "123.12"
type input "[DATE]"
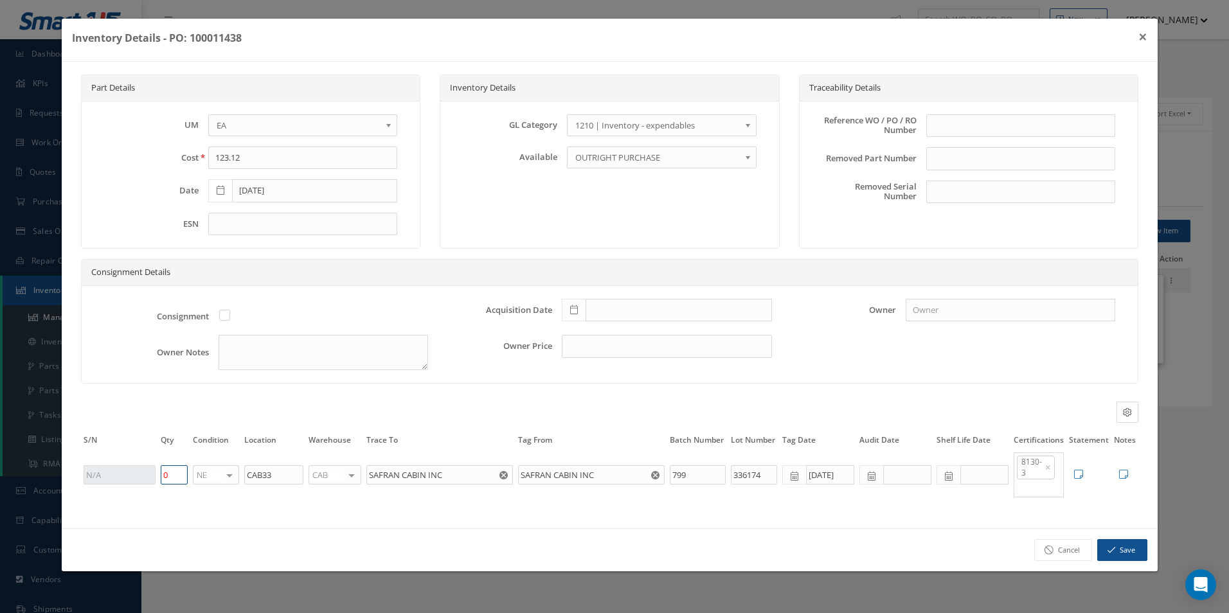
click at [177, 472] on input "0" at bounding box center [174, 474] width 27 height 19
type input "1"
click at [1127, 544] on button "Save" at bounding box center [1122, 550] width 50 height 22
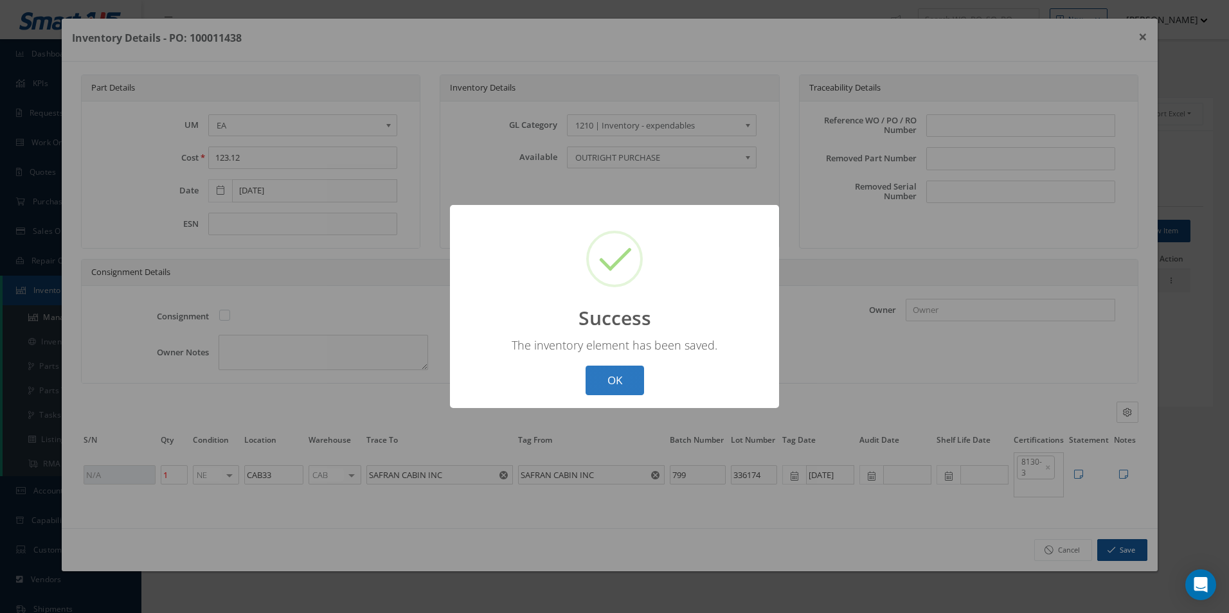
click at [631, 389] on button "OK" at bounding box center [615, 381] width 58 height 30
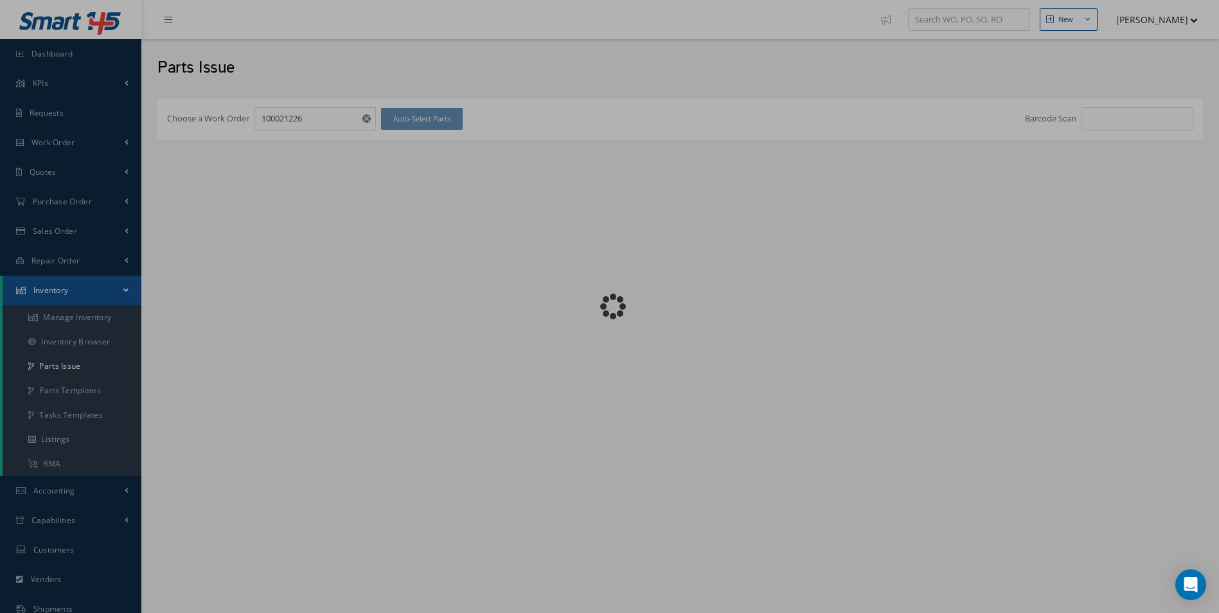
checkbox input "false"
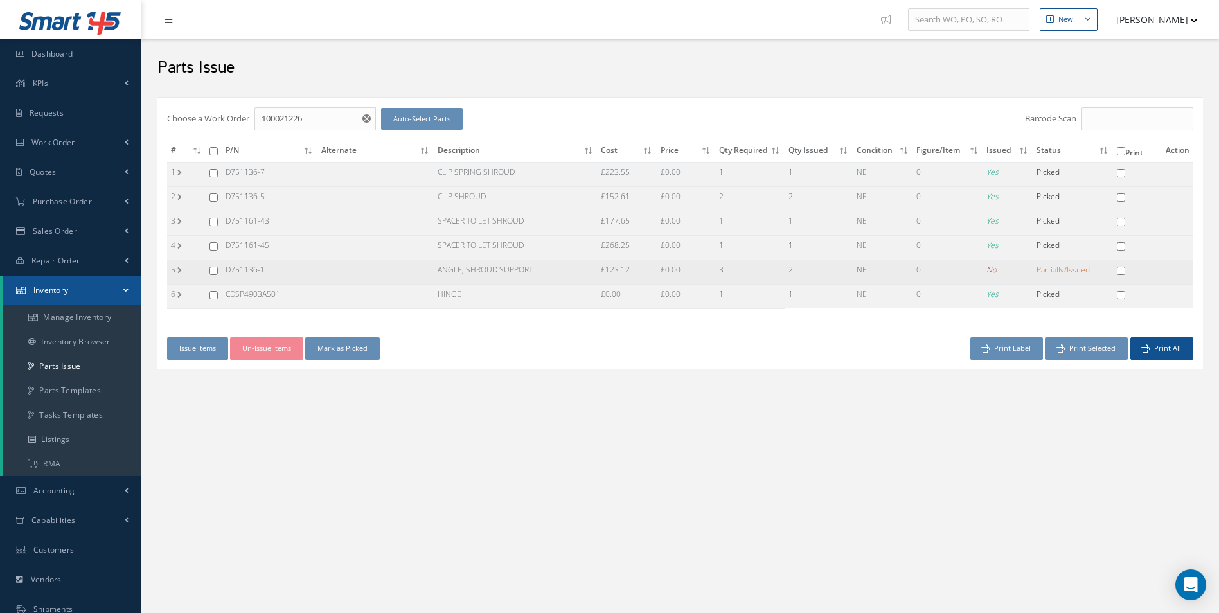
click at [715, 274] on td "3" at bounding box center [749, 272] width 69 height 24
click at [796, 276] on td "2" at bounding box center [819, 272] width 68 height 24
click at [703, 275] on td "£0.00" at bounding box center [686, 272] width 58 height 24
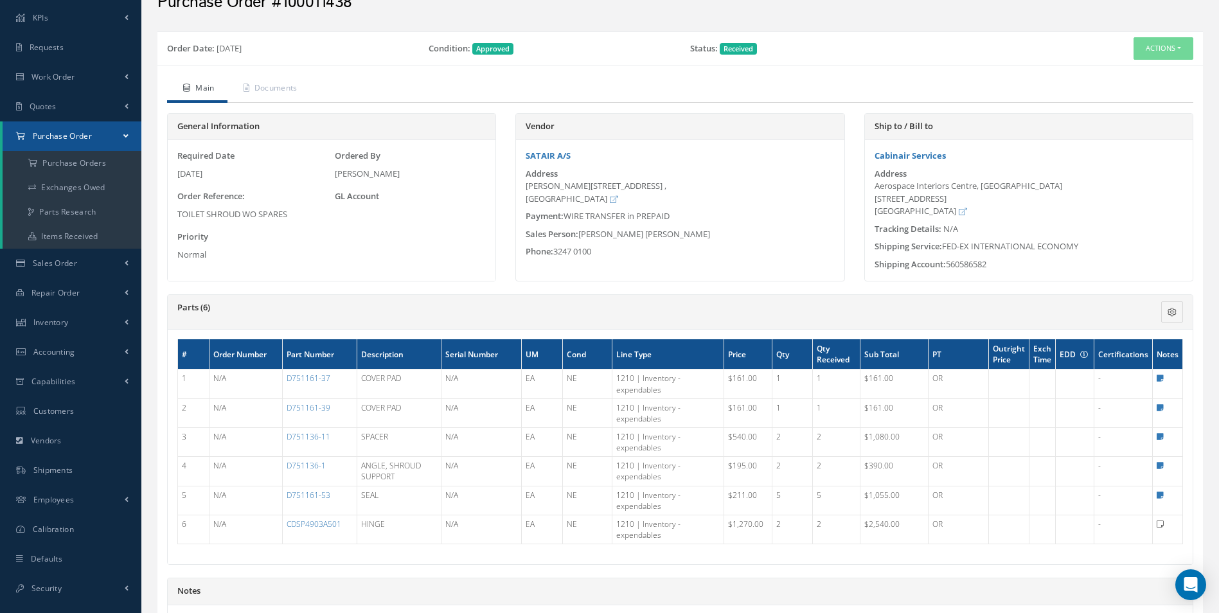
scroll to position [129, 0]
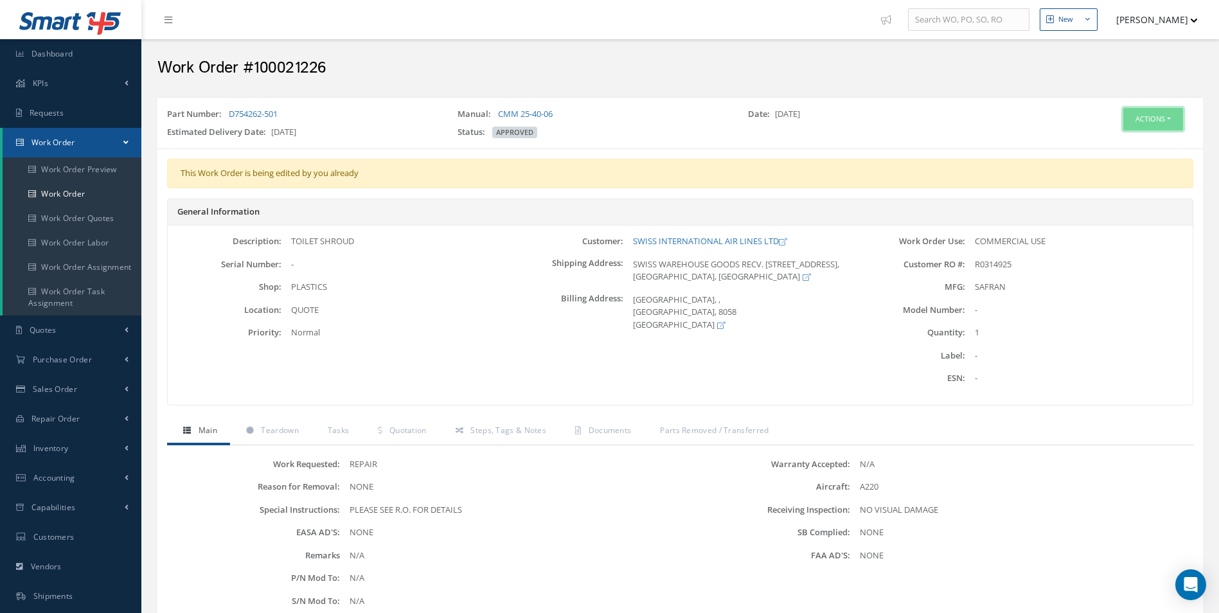
click at [1130, 121] on button "Actions" at bounding box center [1154, 119] width 60 height 22
click at [1125, 137] on link "Edit" at bounding box center [1134, 143] width 103 height 17
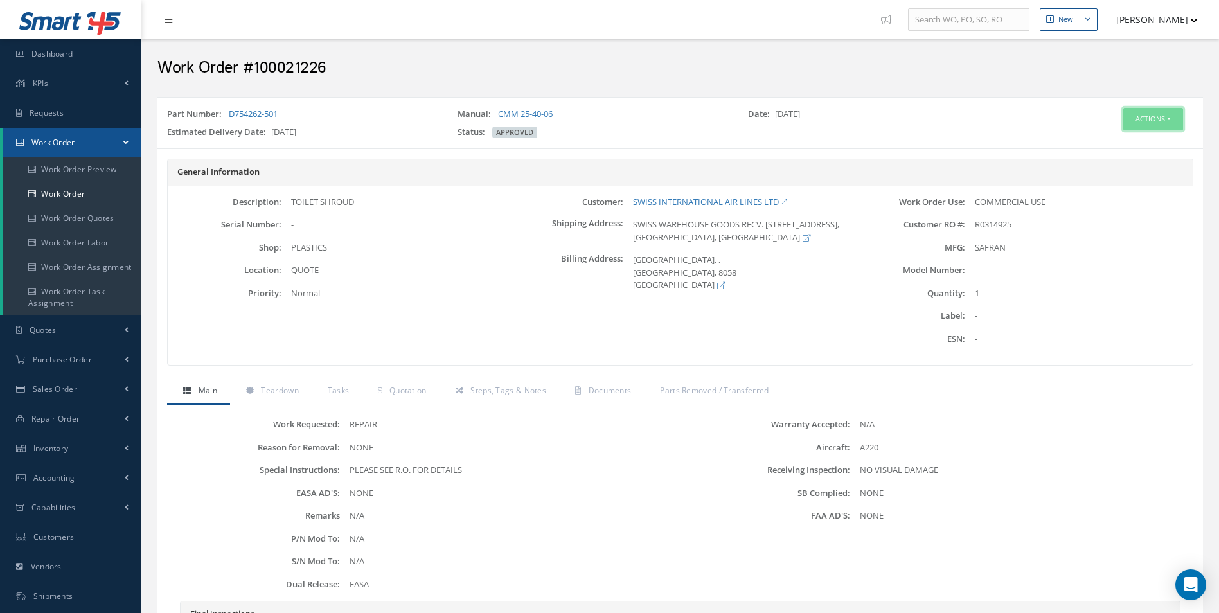
click at [1167, 119] on button "Actions" at bounding box center [1154, 119] width 60 height 22
click at [1106, 143] on link "Edit" at bounding box center [1134, 143] width 103 height 17
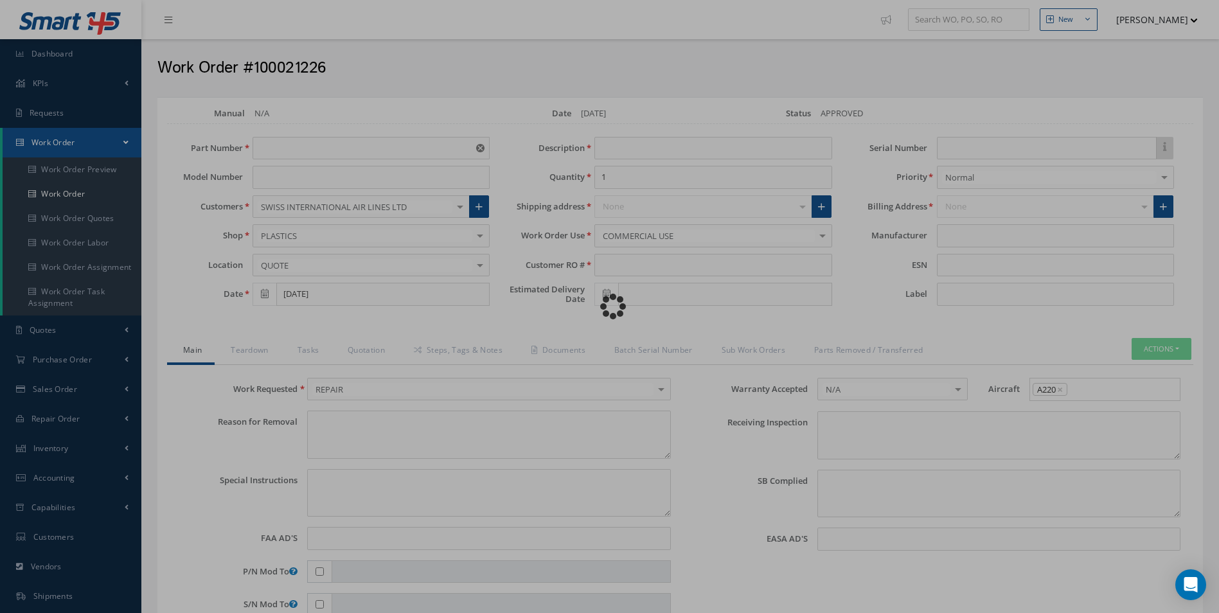
type input "D754262-501"
type input "[DATE]"
type input "TOILET SHROUD"
type input "R0314925"
type input "[DATE]"
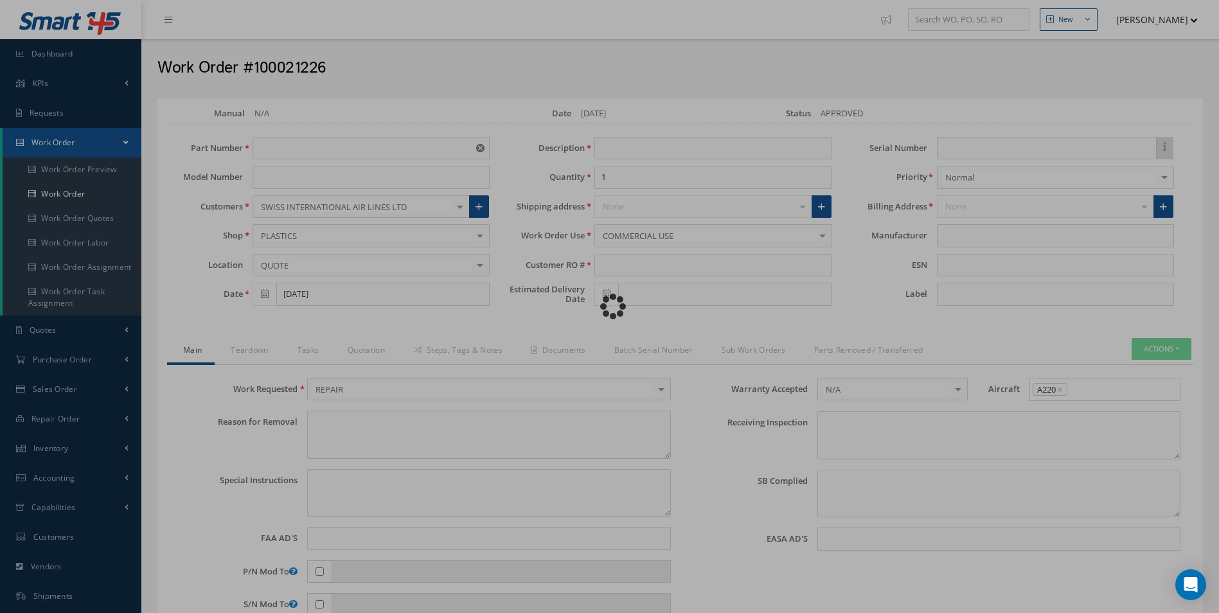
type textarea "NONE"
type textarea "PLEASE SEE R.O. FOR DETAILS"
type input "NONE"
type textarea "NO VISUAL DAMAGE"
type textarea "NONE"
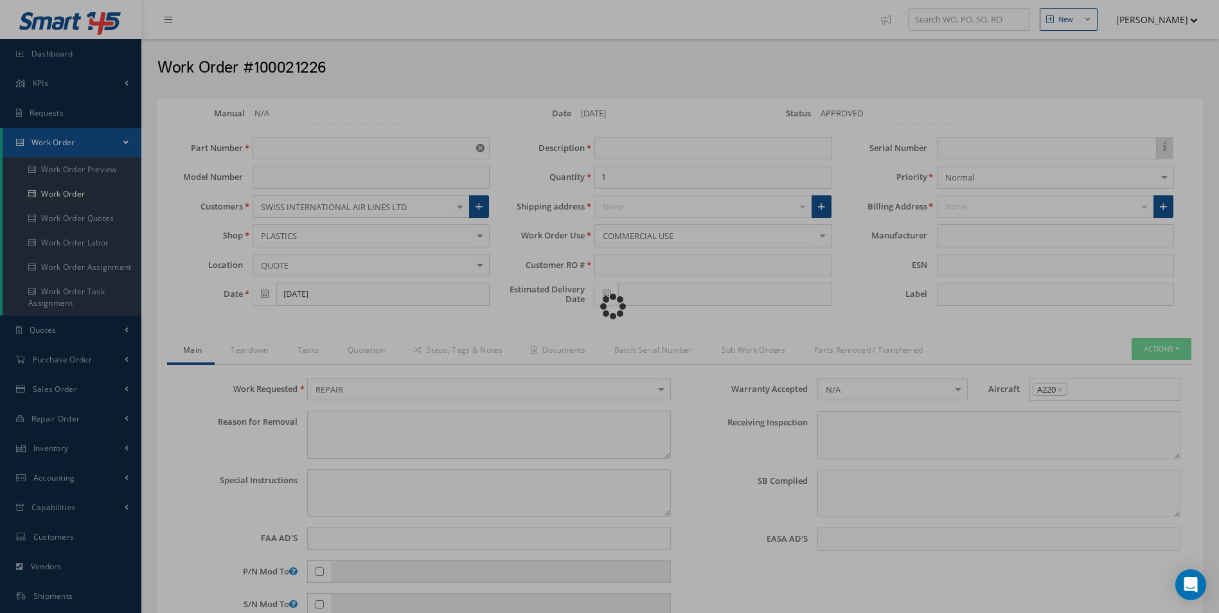
type input "NONE"
type input "SAFRAN"
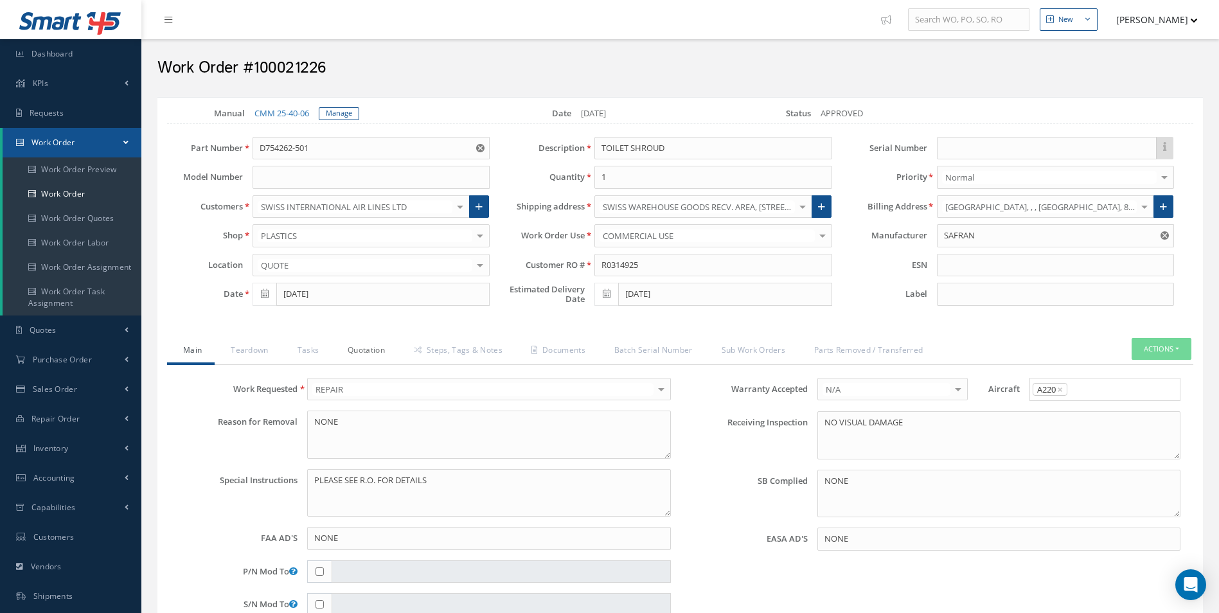
click at [372, 348] on link "Quotation" at bounding box center [365, 351] width 66 height 27
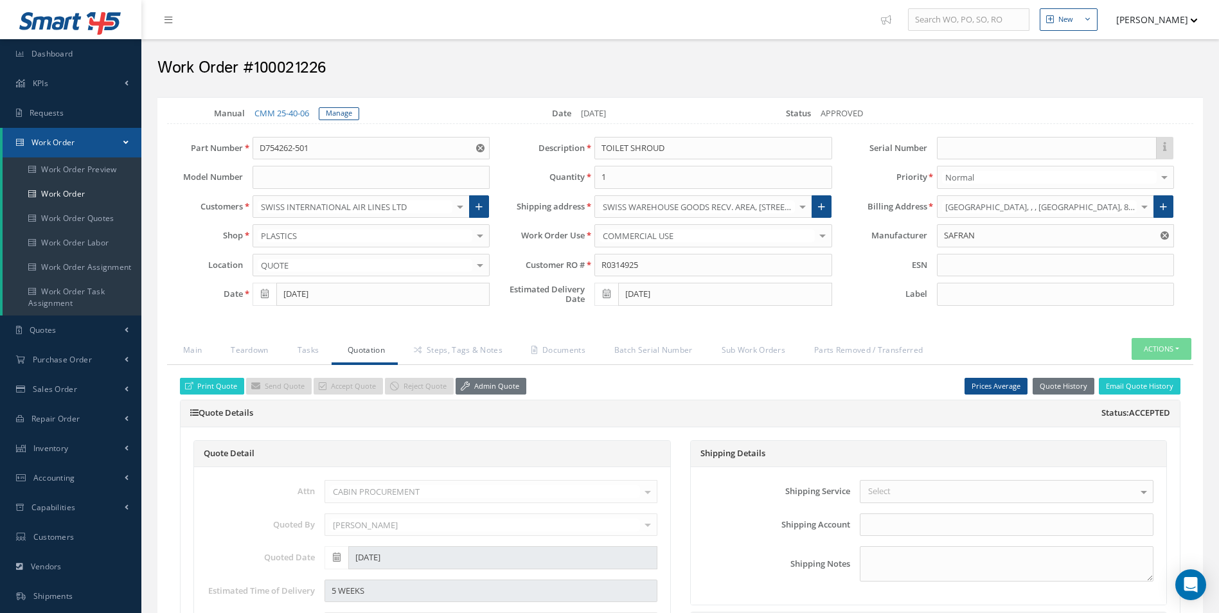
click at [372, 348] on link "Quotation" at bounding box center [365, 351] width 66 height 27
click at [492, 379] on link "Admin Quote" at bounding box center [491, 386] width 71 height 17
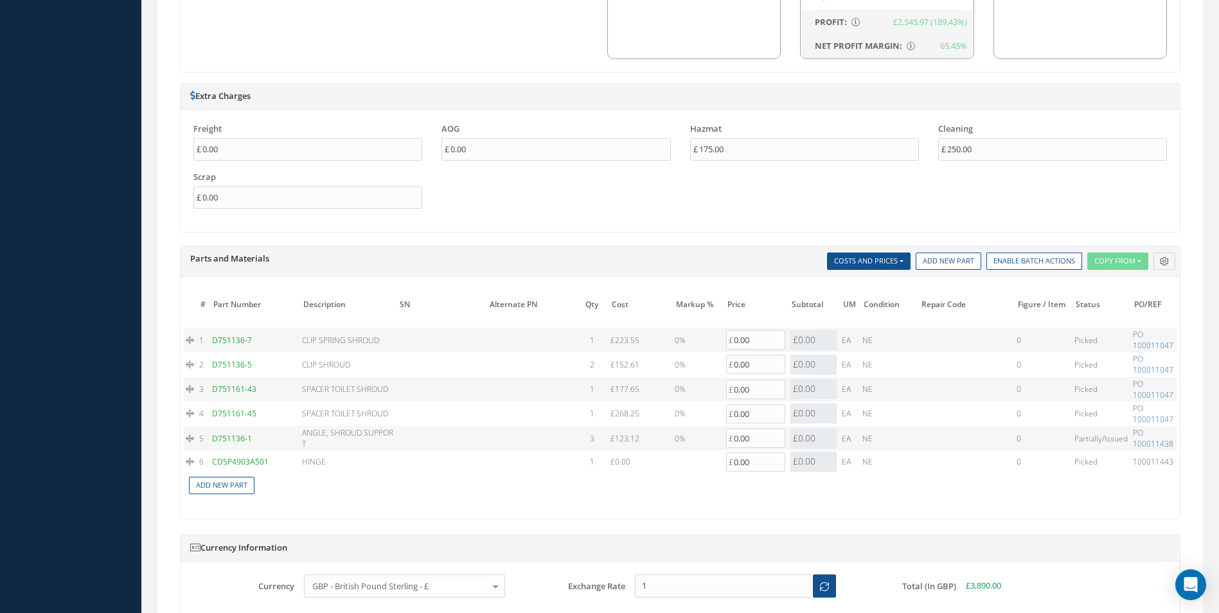
scroll to position [1093, 0]
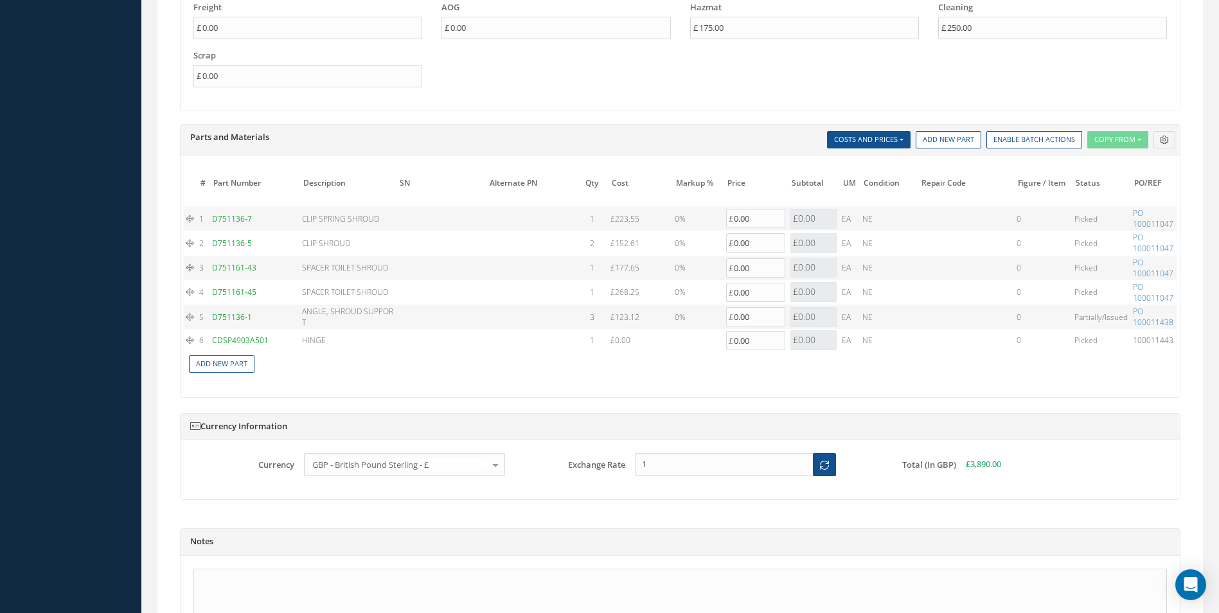
drag, startPoint x: 964, startPoint y: 374, endPoint x: 950, endPoint y: 388, distance: 19.6
click at [966, 377] on div "# Part Number Description SN Alternate PN Qty Cost Markup % Price Subtotal UM C…" at bounding box center [680, 279] width 993 height 211
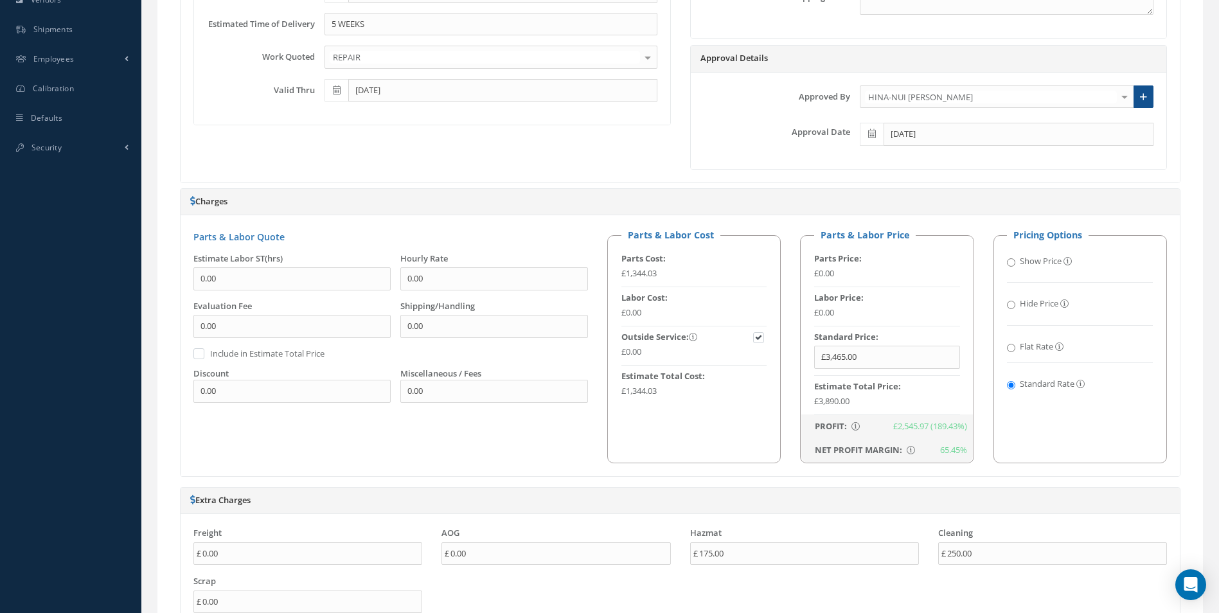
scroll to position [321, 0]
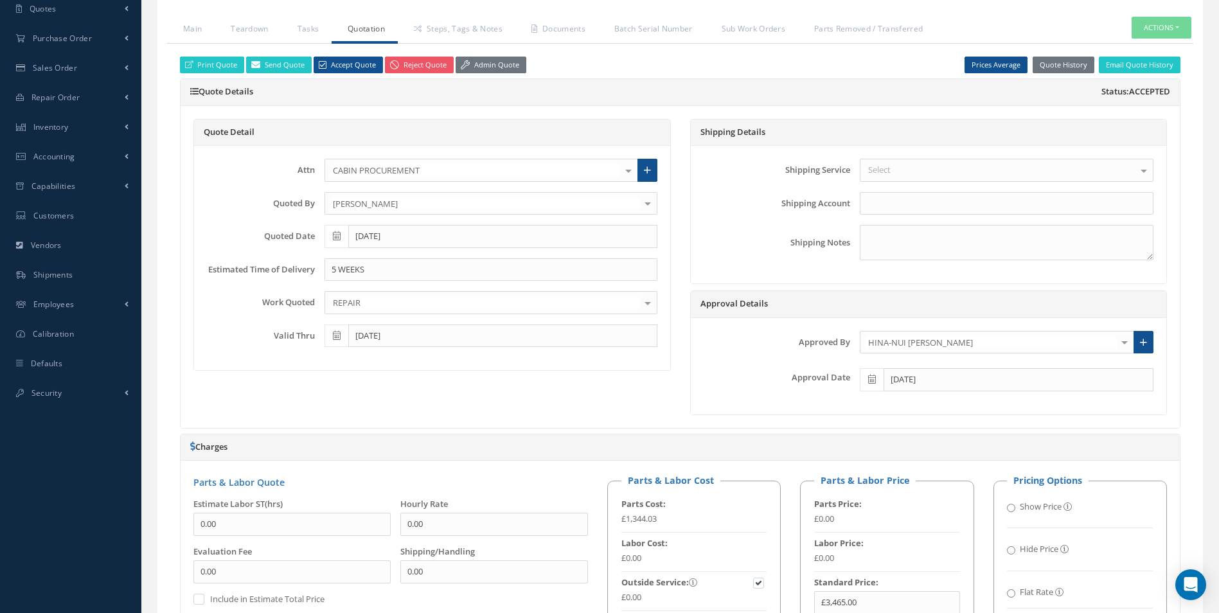
click at [1147, 34] on button "Actions" at bounding box center [1162, 28] width 60 height 22
click at [1127, 89] on link "Part Issue" at bounding box center [1142, 84] width 103 height 17
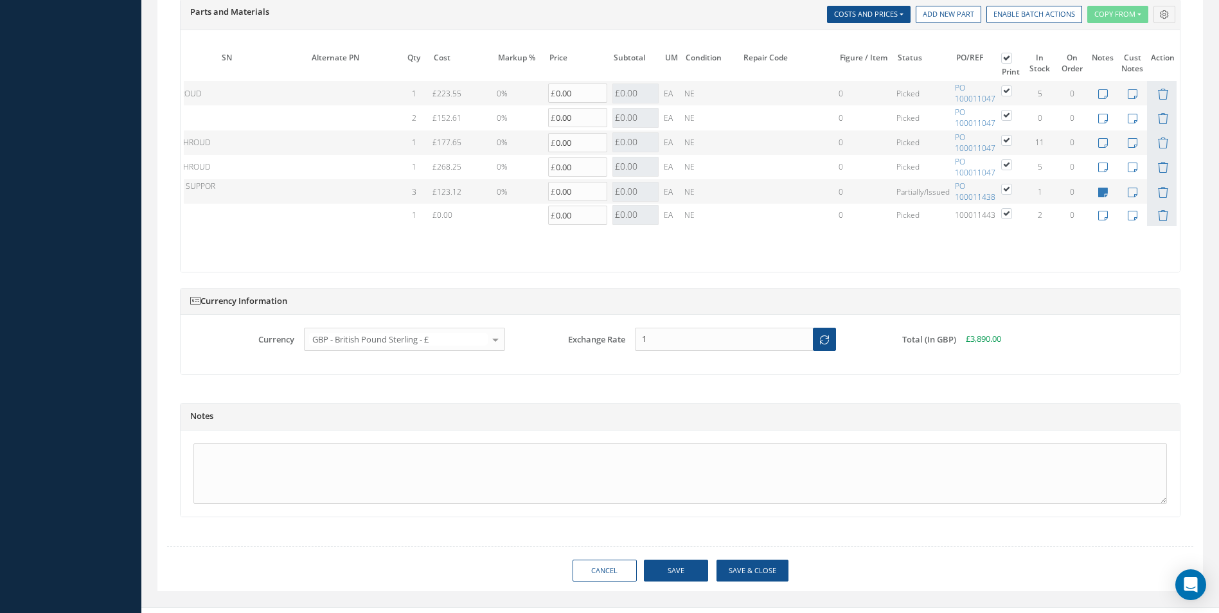
scroll to position [1248, 0]
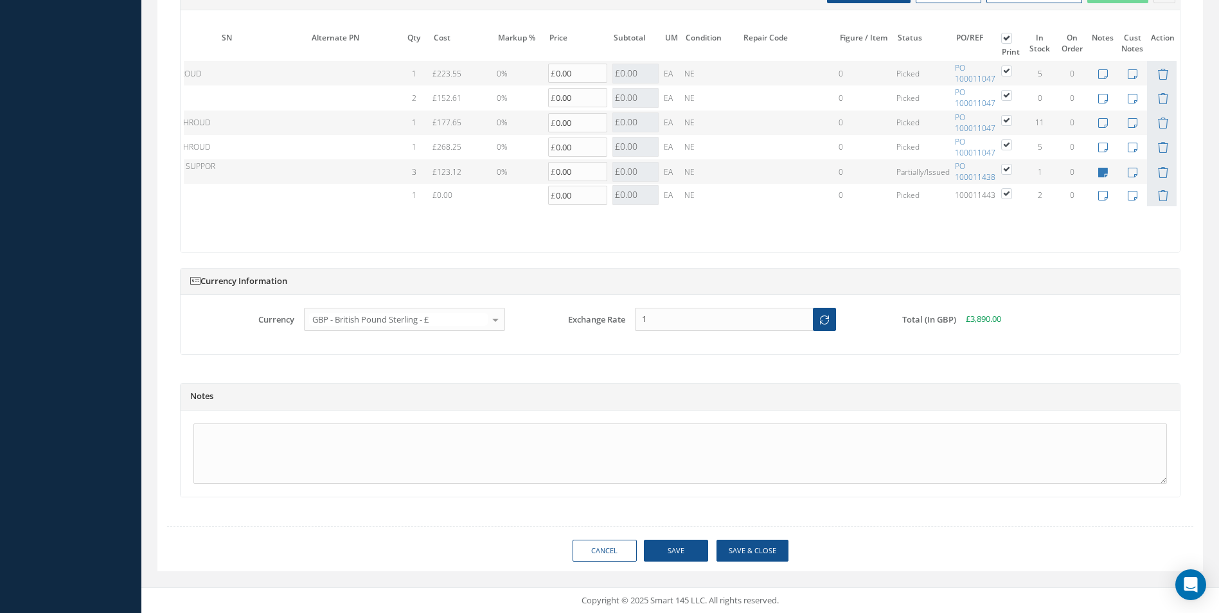
click at [759, 553] on button "Save & Close" at bounding box center [753, 551] width 72 height 22
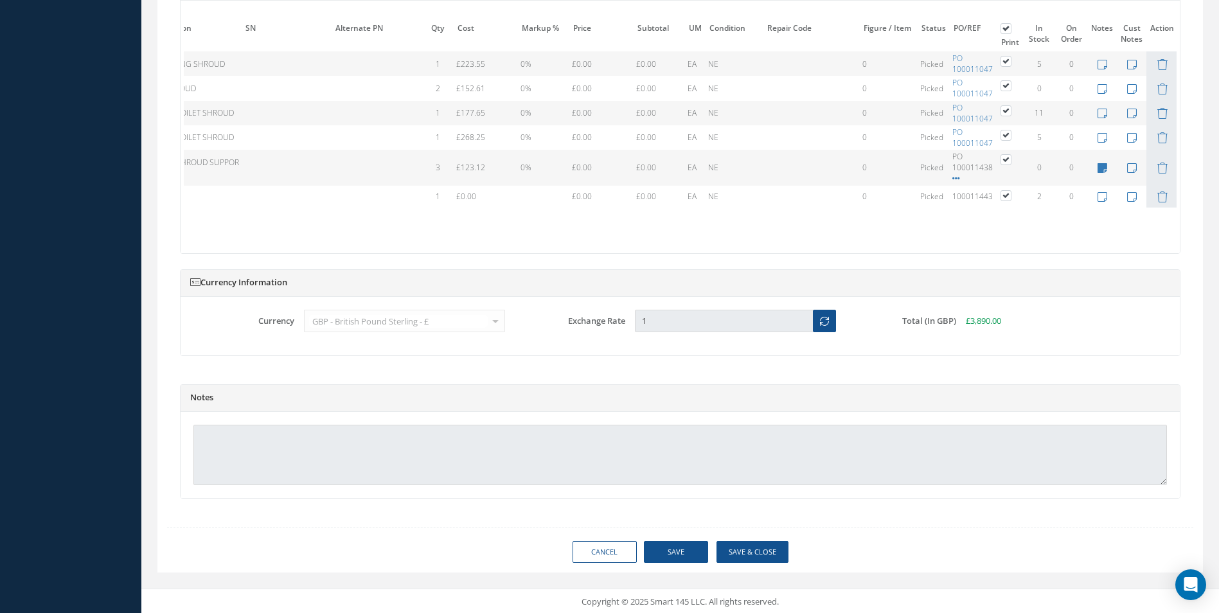
type input "SAFRAN"
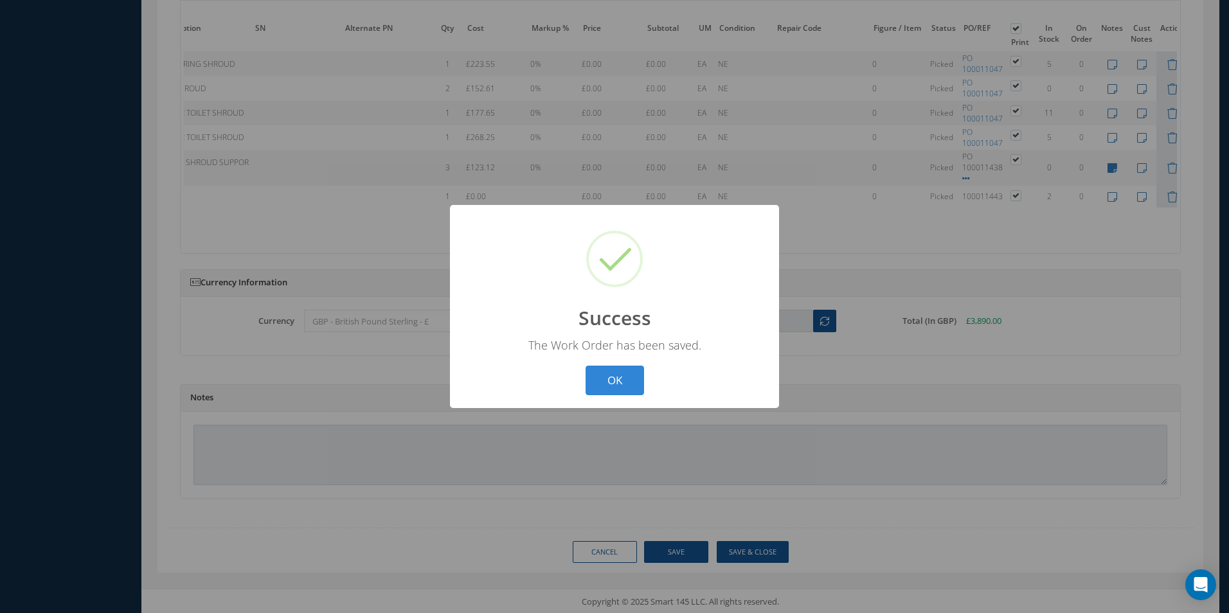
click at [586, 366] on button "OK" at bounding box center [615, 381] width 58 height 30
select select "25"
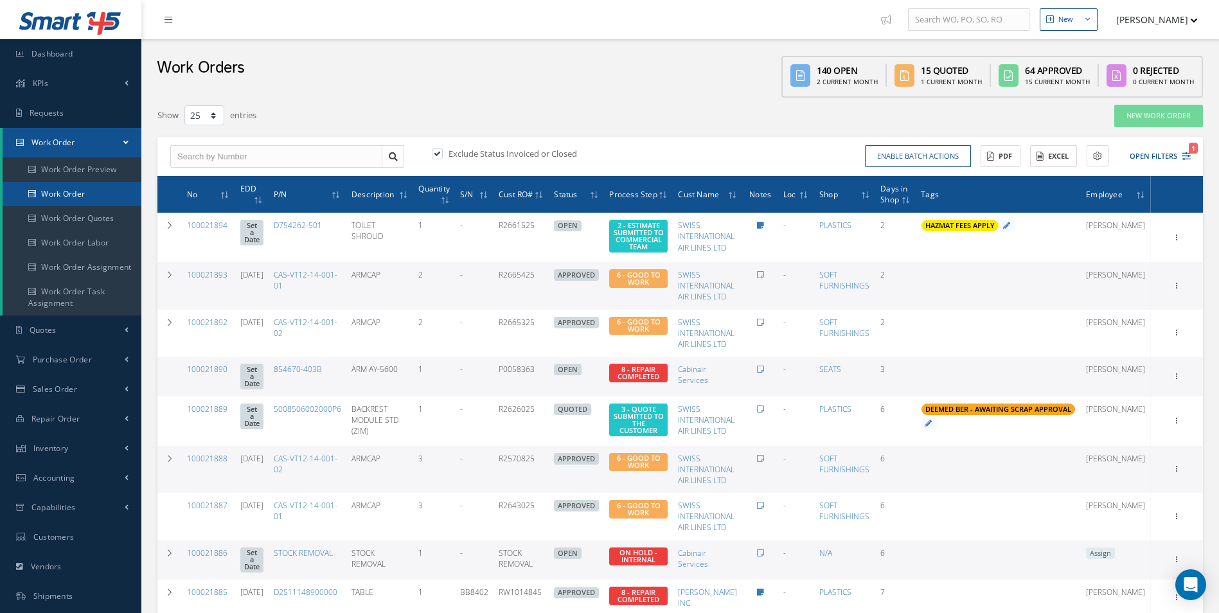
click at [85, 199] on link "Work Order" at bounding box center [72, 194] width 139 height 24
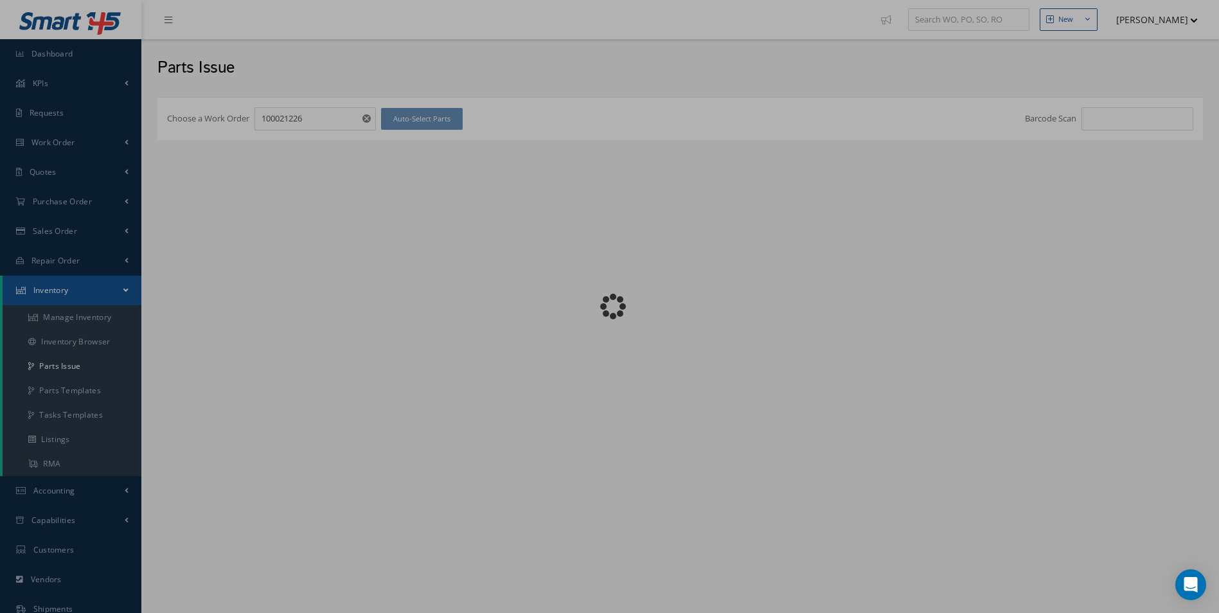
checkbox input "false"
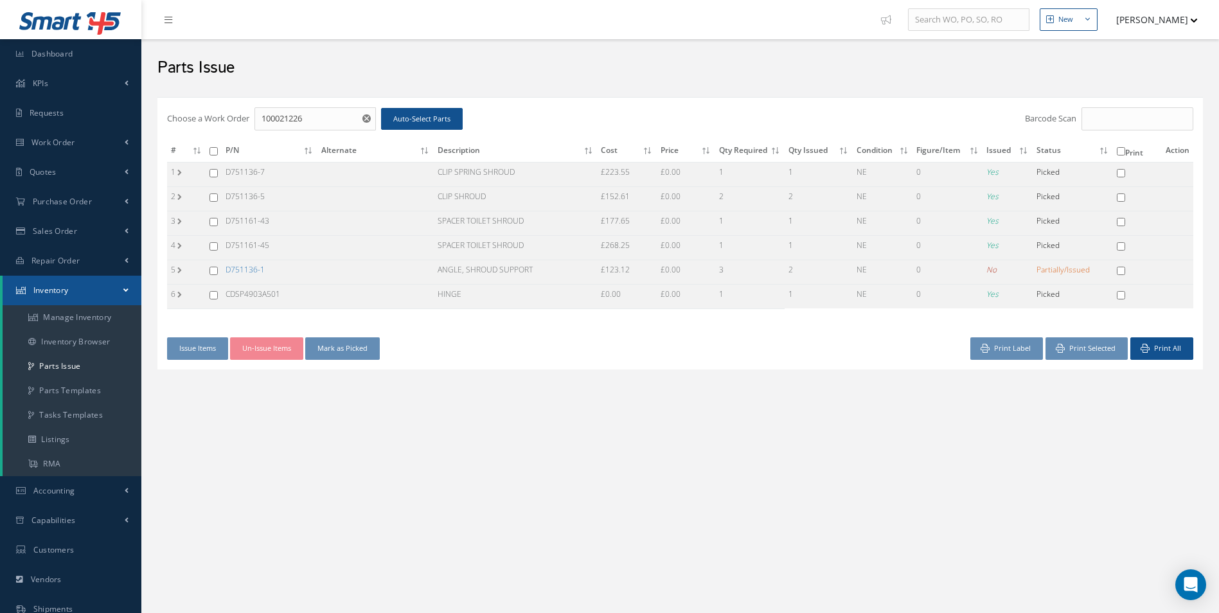
click at [240, 268] on link "D751136-1" at bounding box center [245, 269] width 39 height 11
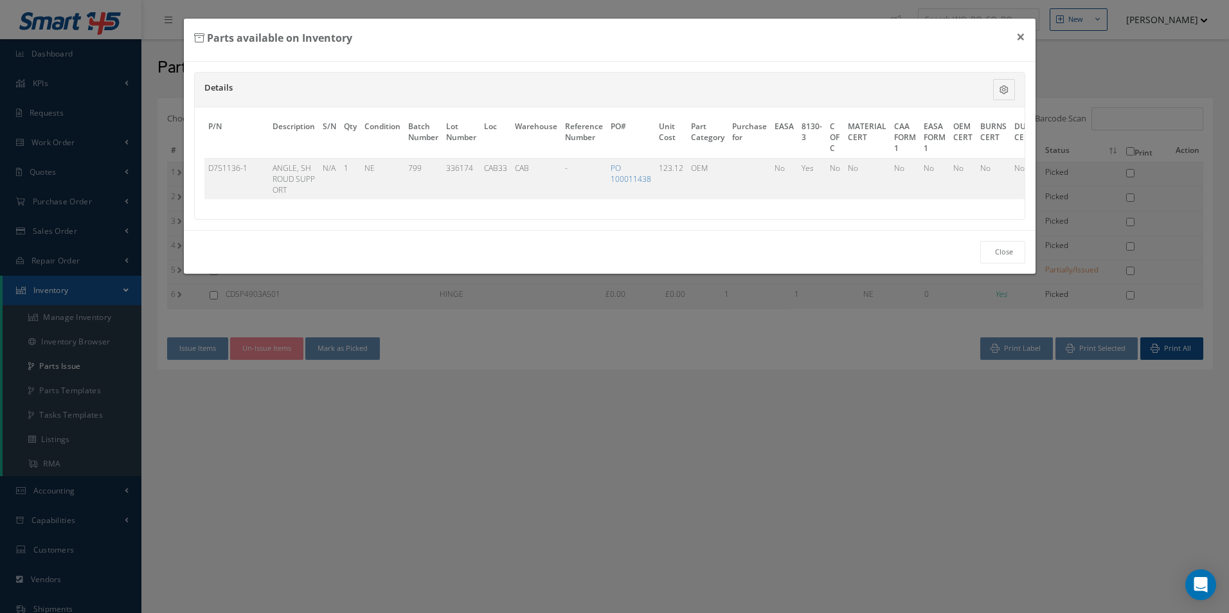
drag, startPoint x: 455, startPoint y: 217, endPoint x: 857, endPoint y: 238, distance: 402.4
click at [857, 230] on div "Details Description S/N Qty Condition Batch Number Lot Number Loc [GEOGRAPHIC_D…" at bounding box center [610, 146] width 852 height 168
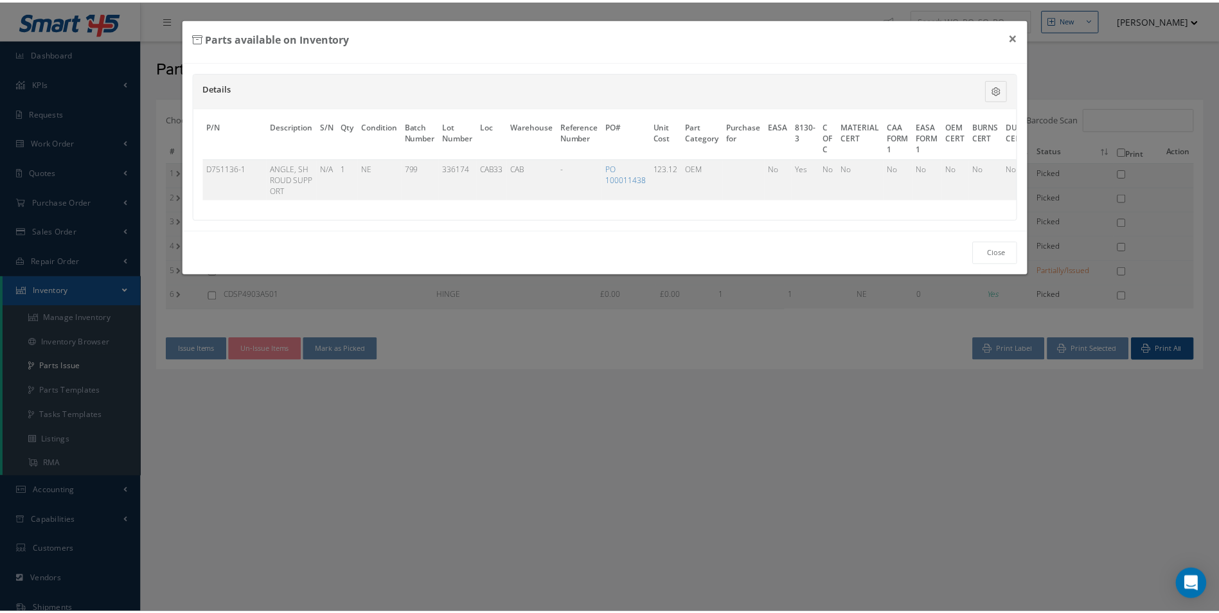
scroll to position [0, 309]
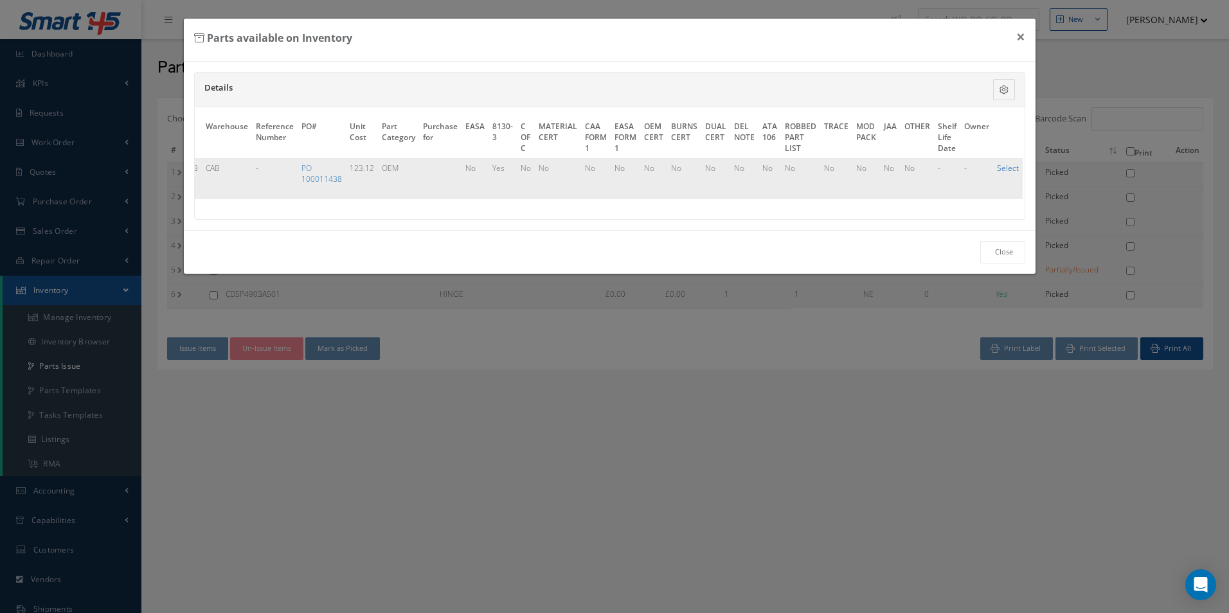
click at [1001, 166] on link "Select" at bounding box center [1008, 168] width 22 height 11
checkbox input "true"
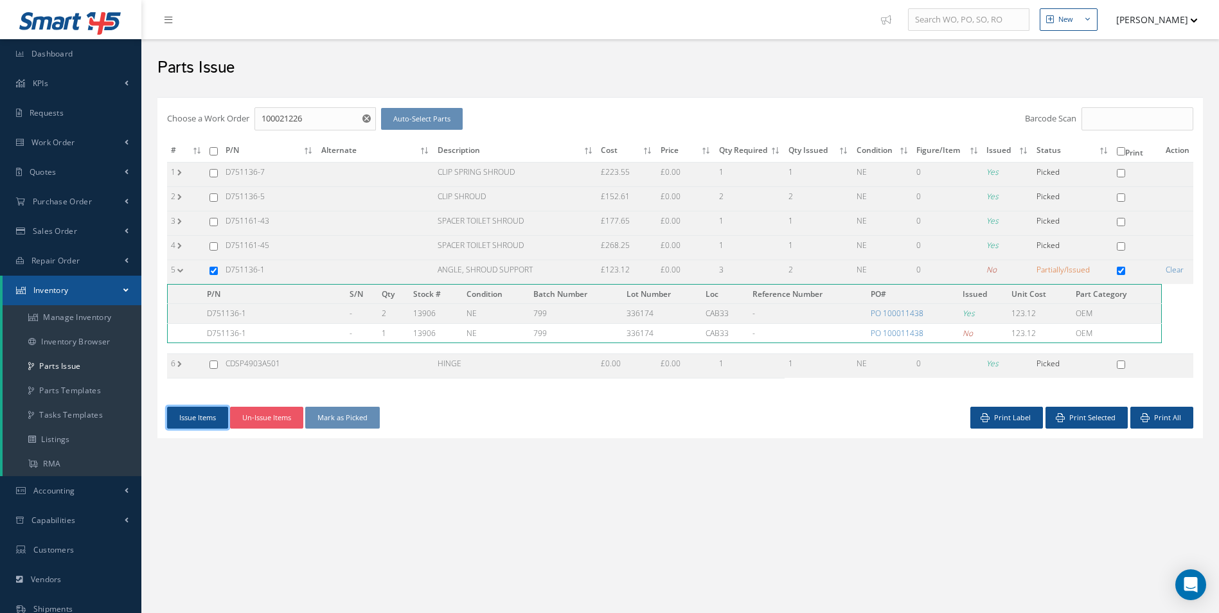
click at [196, 423] on button "Issue Items" at bounding box center [197, 418] width 61 height 22
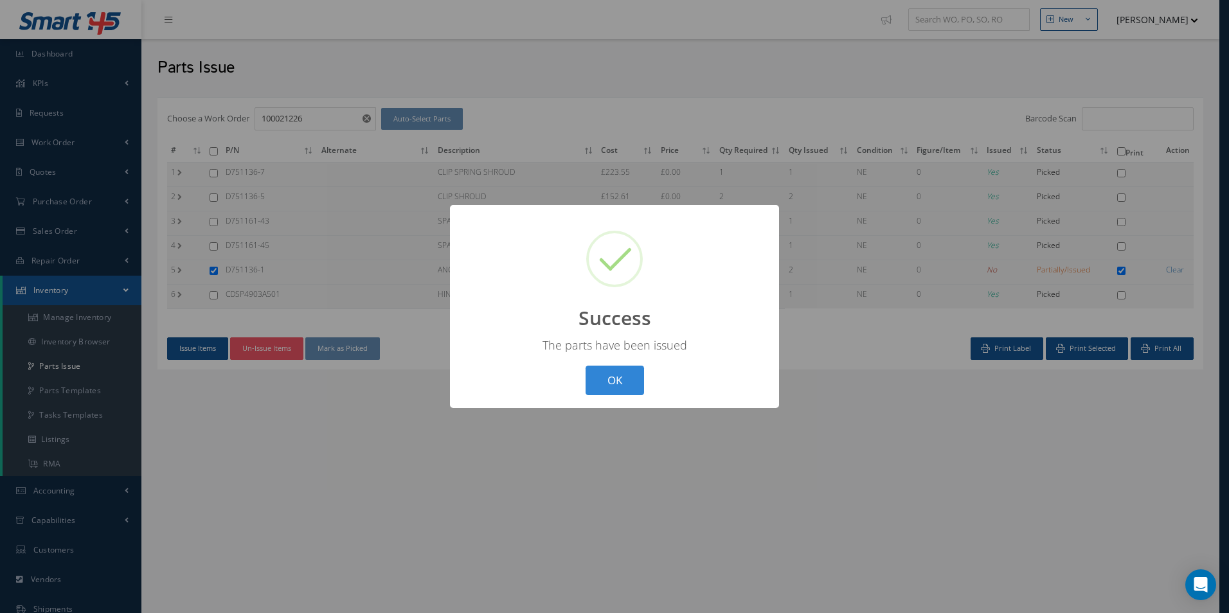
click at [623, 390] on button "OK" at bounding box center [615, 381] width 58 height 30
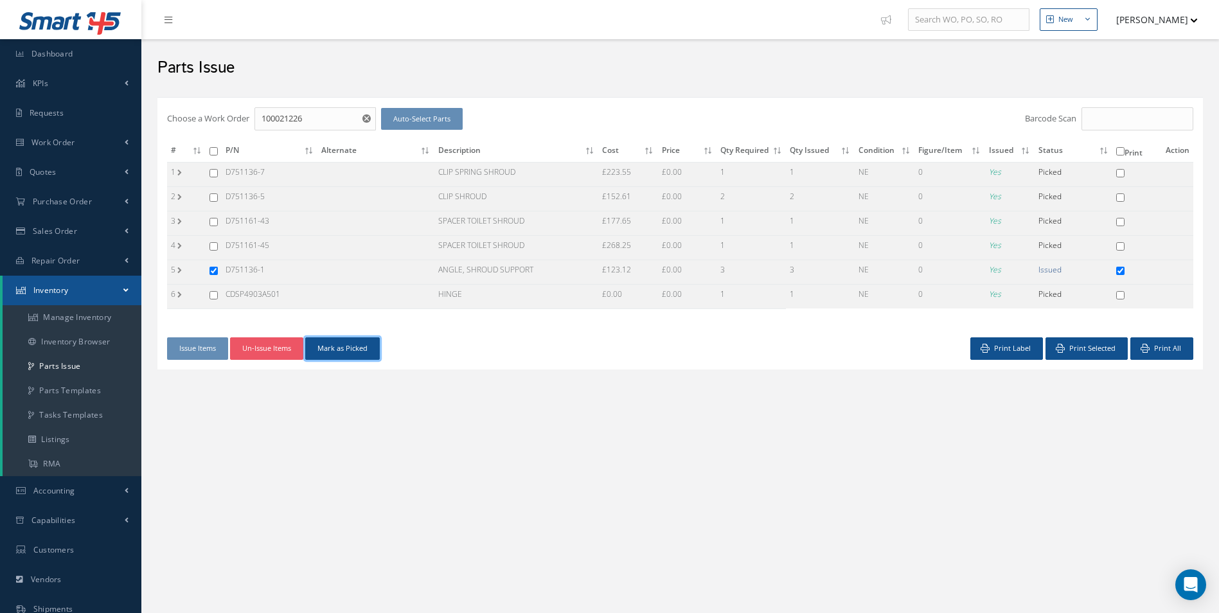
click at [349, 345] on button "Mark as Picked" at bounding box center [342, 348] width 75 height 22
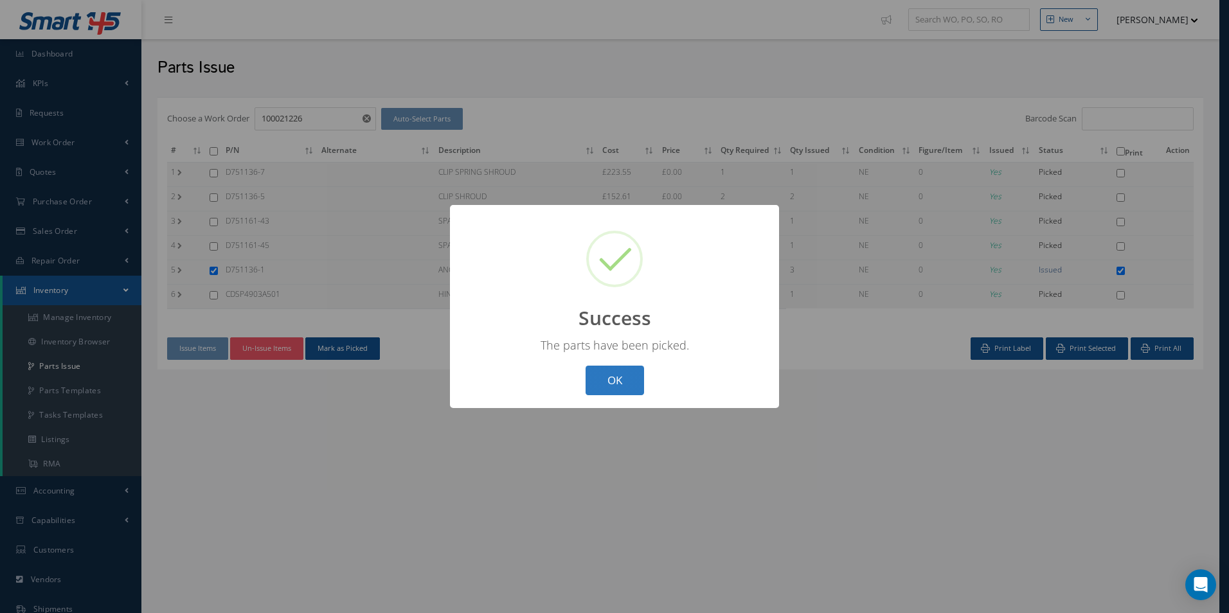
click at [634, 382] on button "OK" at bounding box center [615, 381] width 58 height 30
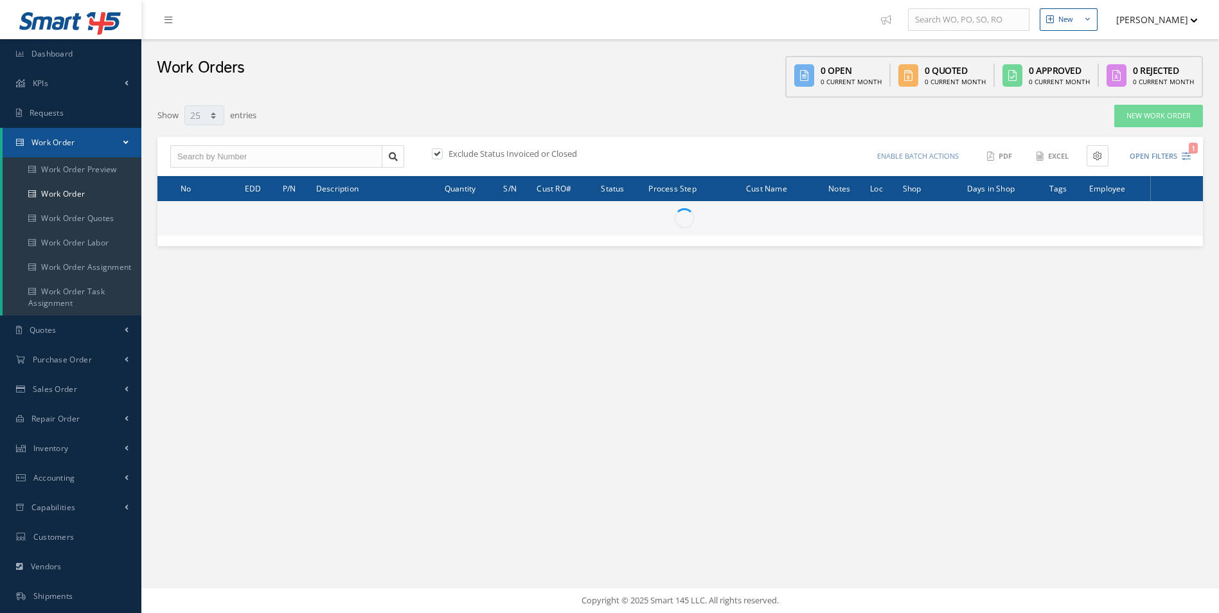
select select "25"
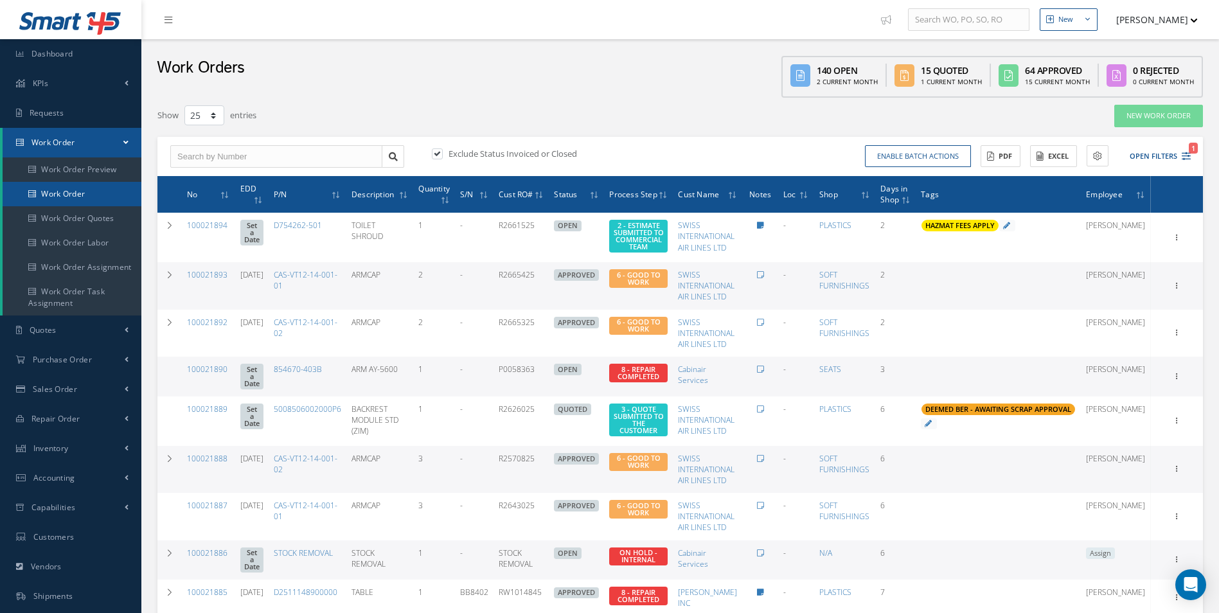
click at [72, 198] on link "Work Order" at bounding box center [72, 194] width 139 height 24
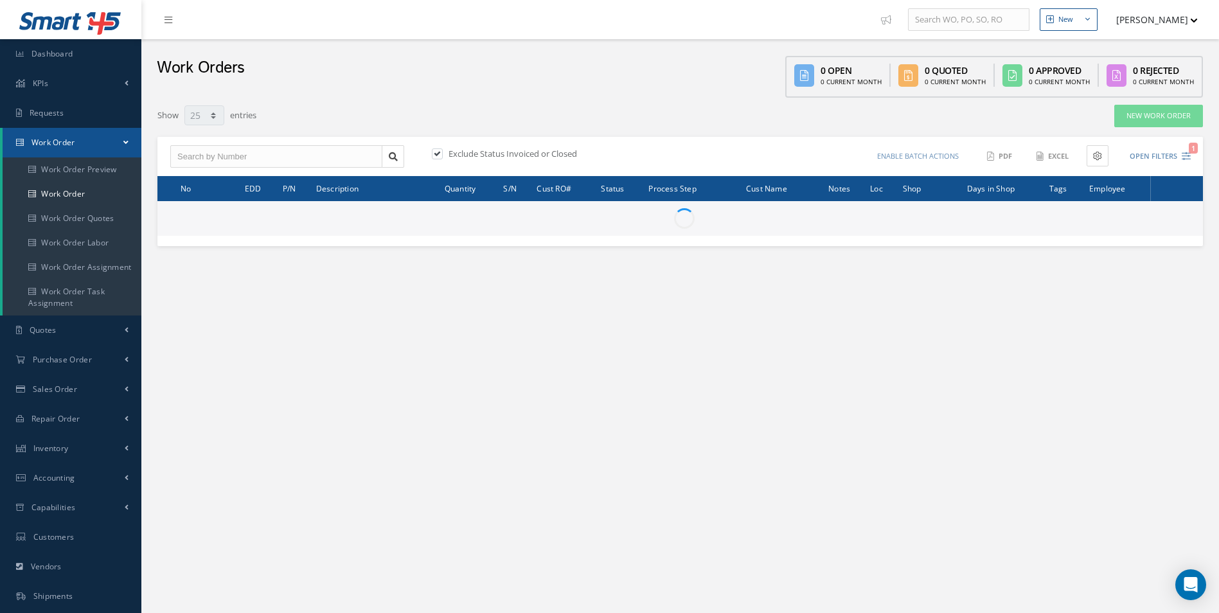
select select "25"
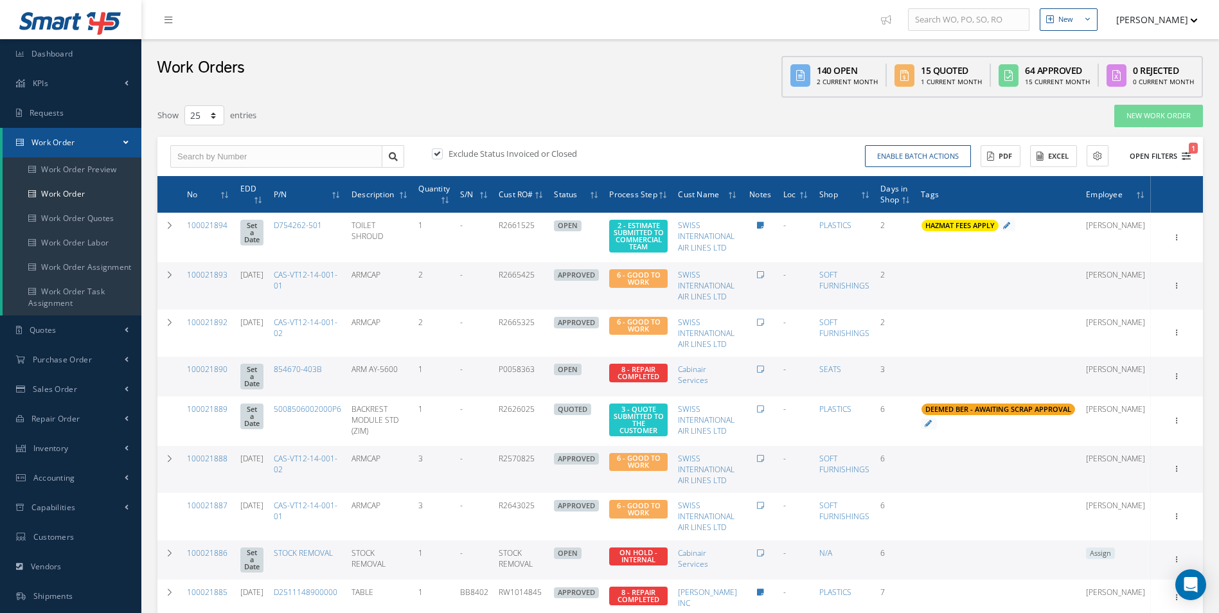
click at [1187, 157] on icon "1" at bounding box center [1186, 156] width 9 height 9
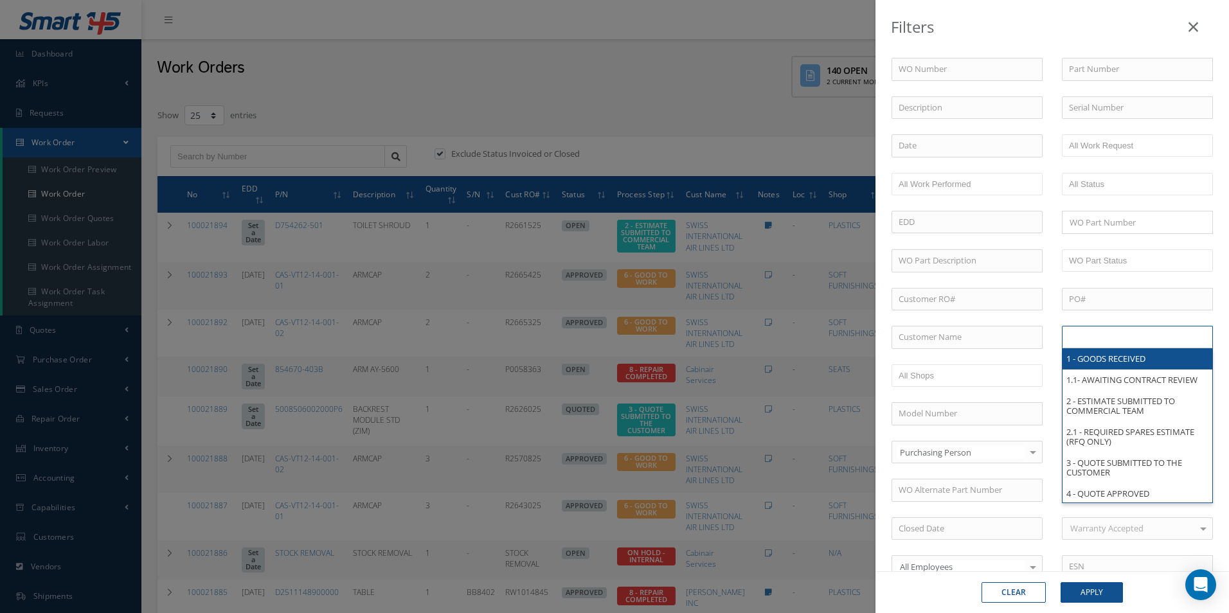
click at [1114, 332] on input "text" at bounding box center [1110, 337] width 82 height 16
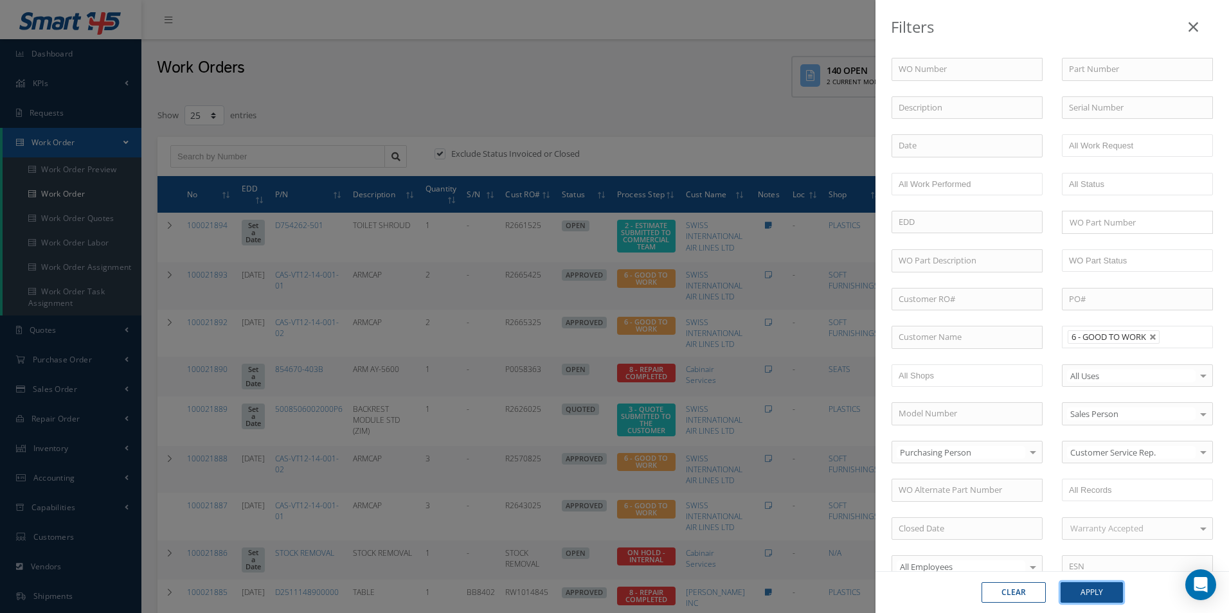
click at [1081, 601] on button "Apply" at bounding box center [1092, 592] width 62 height 21
